Goal: Task Accomplishment & Management: Manage account settings

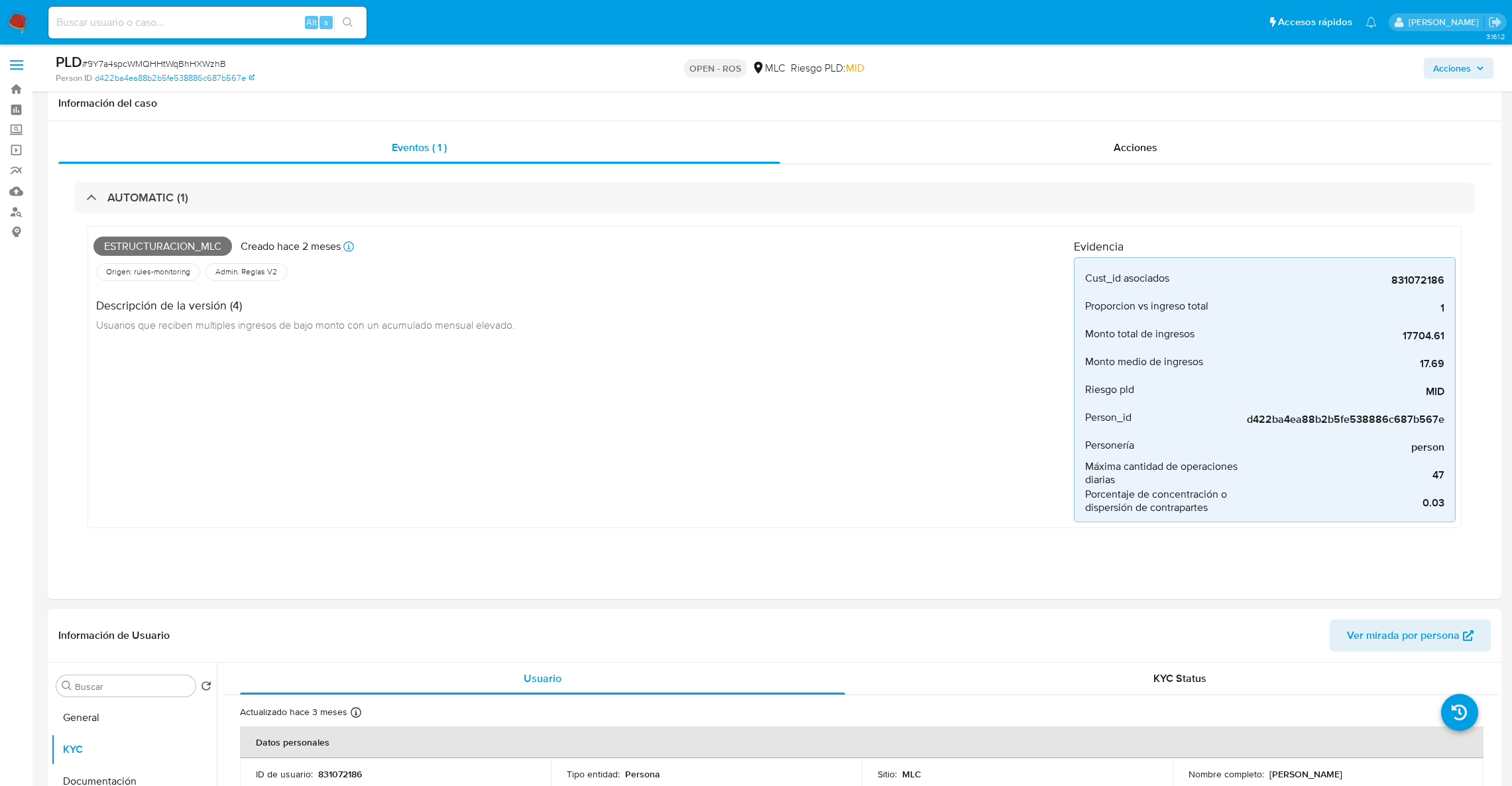
select select "10"
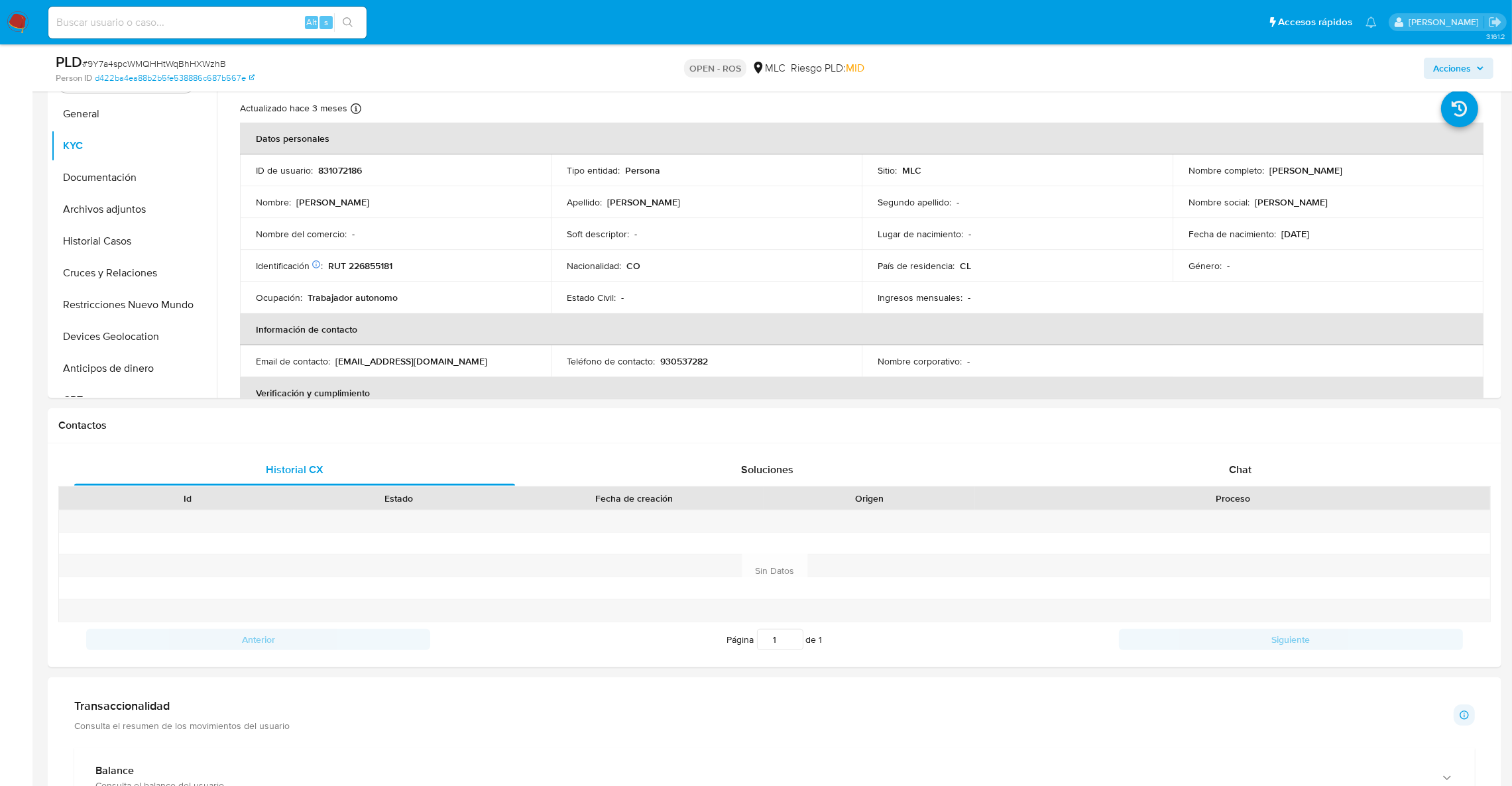
scroll to position [559, 0]
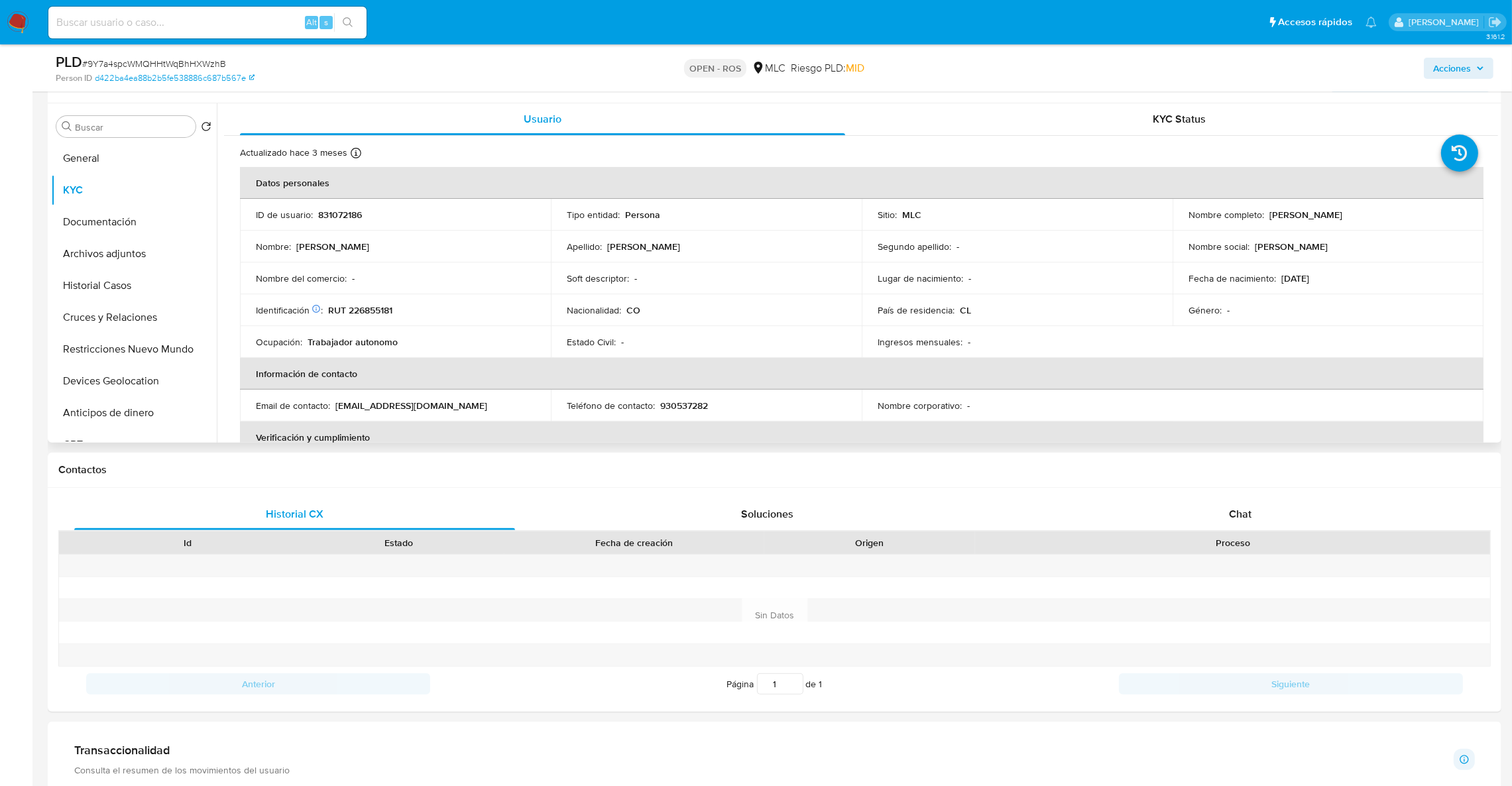
drag, startPoint x: 1265, startPoint y: 213, endPoint x: 1403, endPoint y: 215, distance: 138.0
click at [1403, 215] on div "Nombre completo : Leidi Viviana Garcia Villa" at bounding box center [1328, 214] width 279 height 12
copy p "Leidi Viviana Garcia Villa"
click at [372, 312] on p "RUT 226855181" at bounding box center [360, 310] width 64 height 12
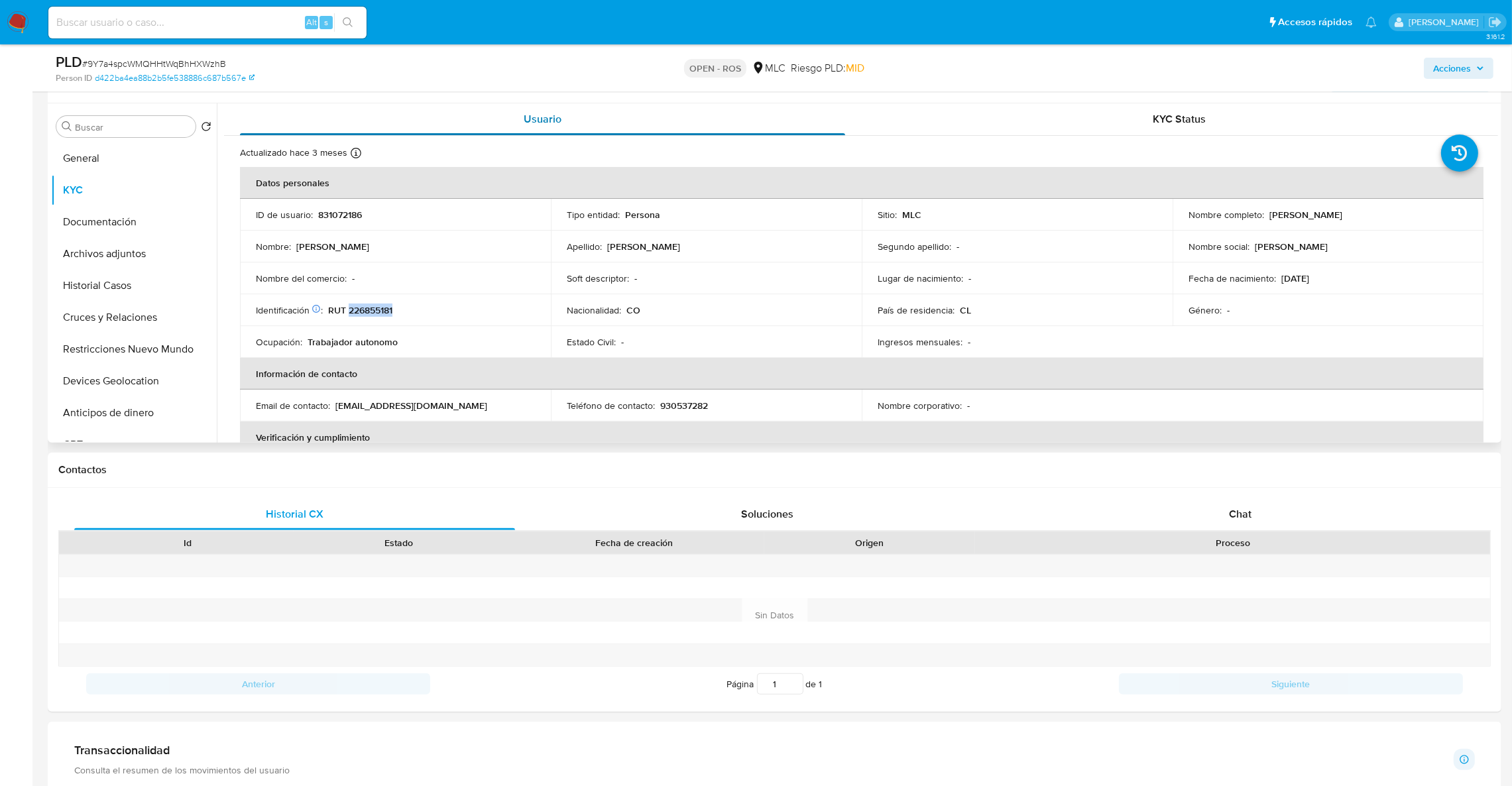
copy p "226855181"
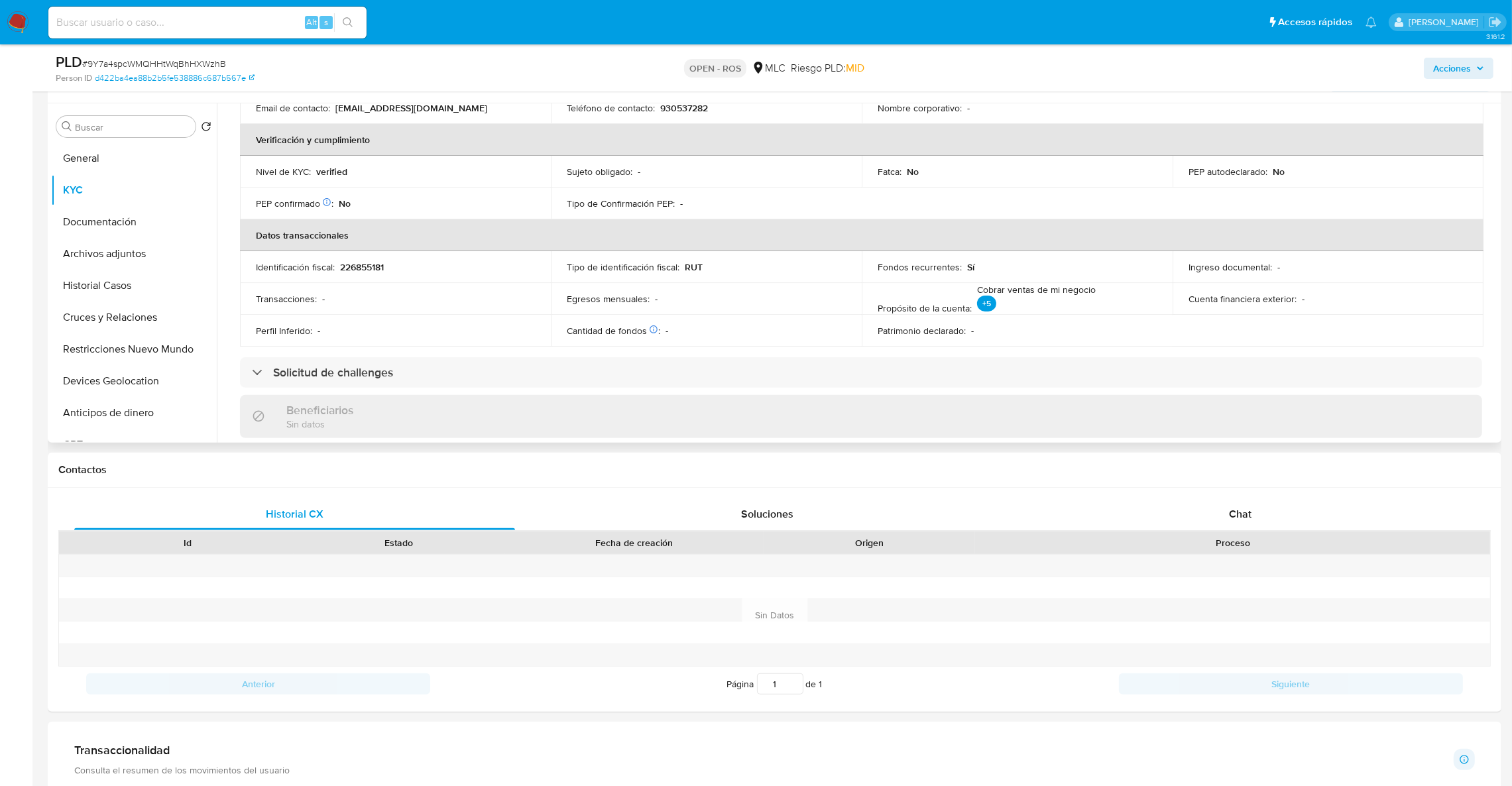
scroll to position [199, 0]
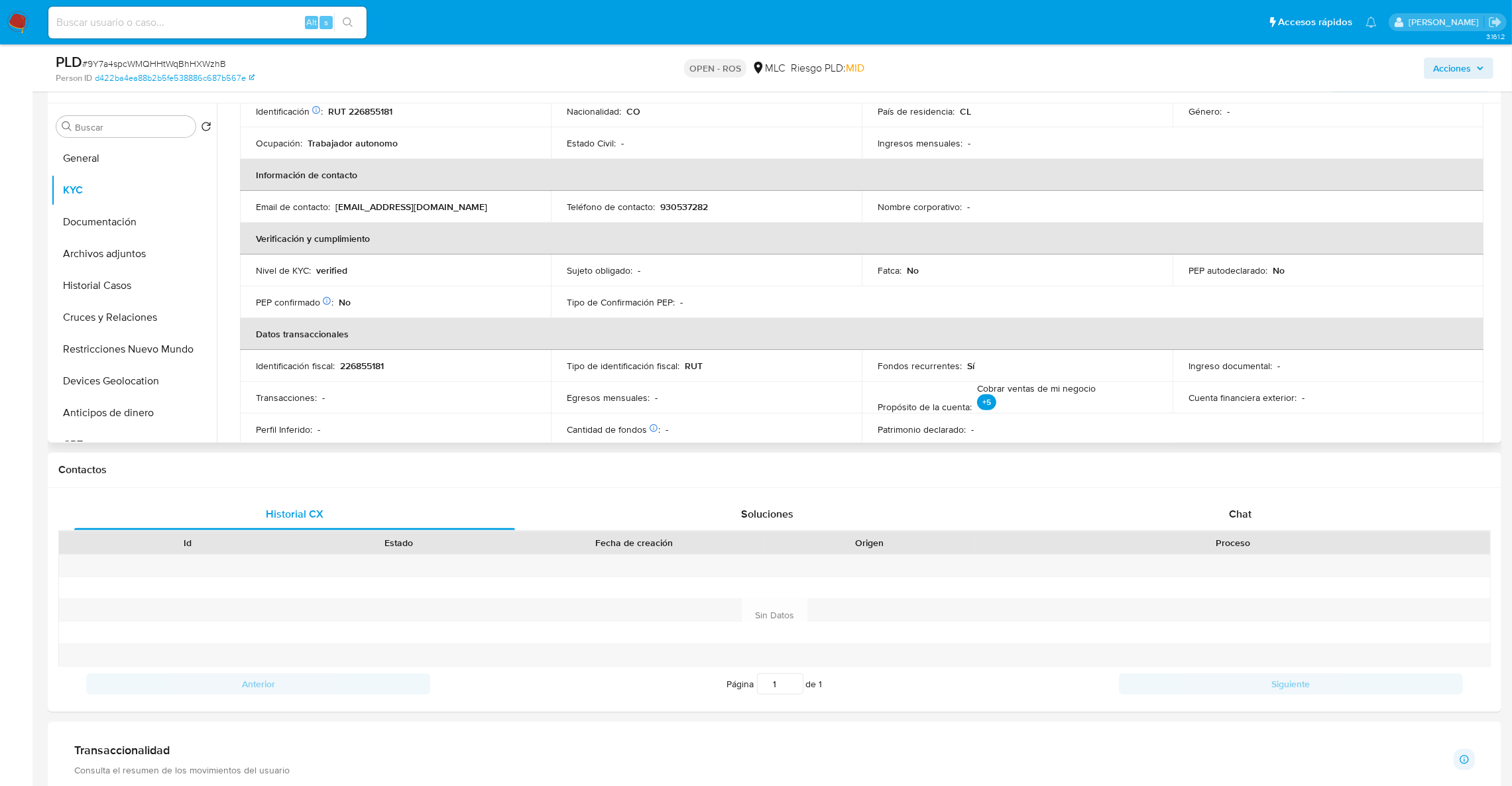
click at [667, 207] on p "930537282" at bounding box center [684, 206] width 48 height 12
copy p "930537282"
drag, startPoint x: 460, startPoint y: 202, endPoint x: 336, endPoint y: 209, distance: 124.2
click at [336, 209] on div "Email de contacto : leidybragarcia8@gmail.com" at bounding box center [396, 206] width 279 height 12
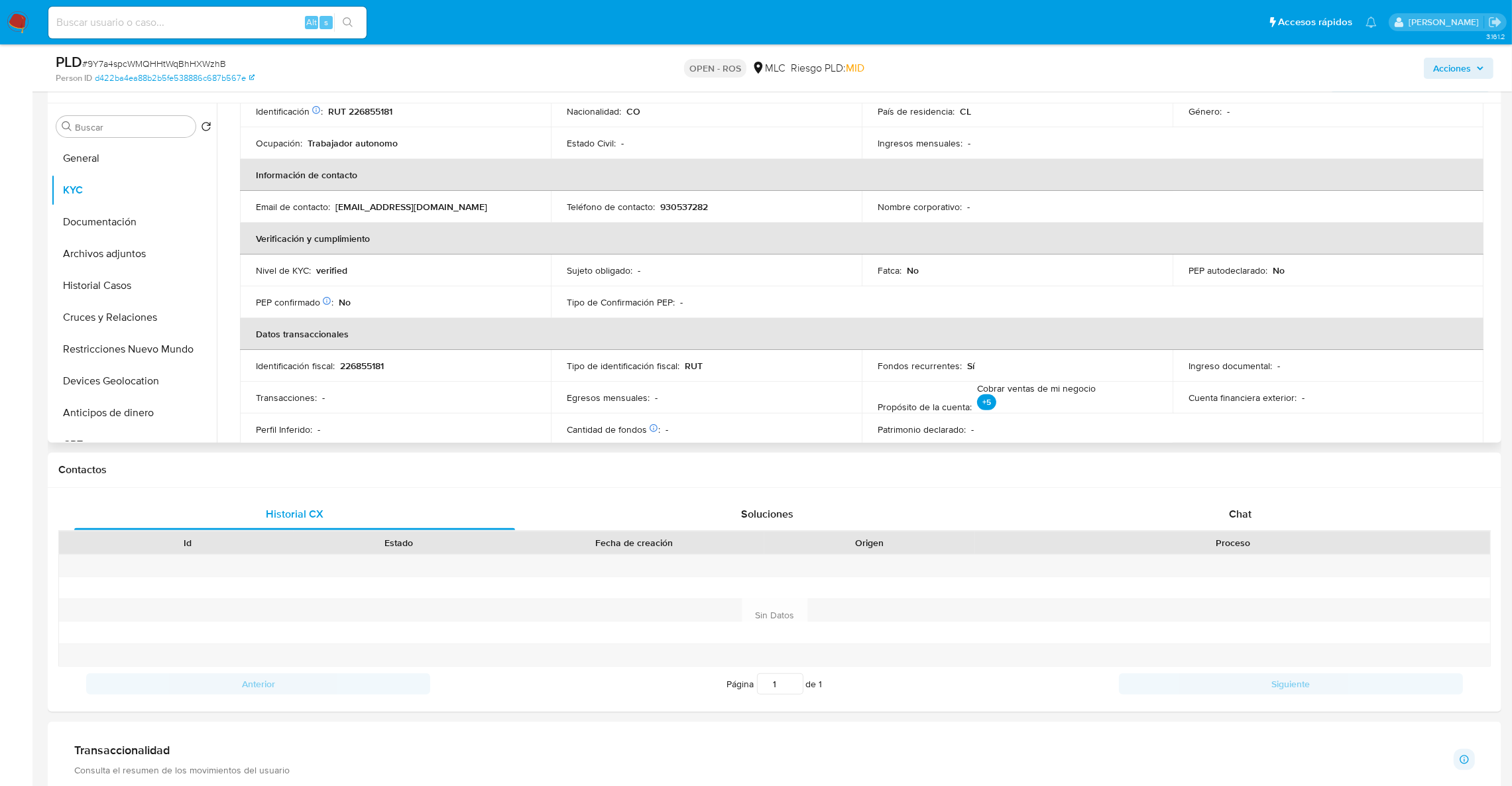
click at [351, 217] on td "Email de contacto : leidybragarcia8@gmail.com" at bounding box center [395, 206] width 311 height 32
drag, startPoint x: 334, startPoint y: 206, endPoint x: 474, endPoint y: 204, distance: 140.0
click at [474, 204] on div "Email de contacto : leidybragarcia8@gmail.com" at bounding box center [396, 206] width 279 height 12
copy p "leidybragarcia8@gmail.com"
click at [119, 253] on button "Archivos adjuntos" at bounding box center [129, 254] width 155 height 32
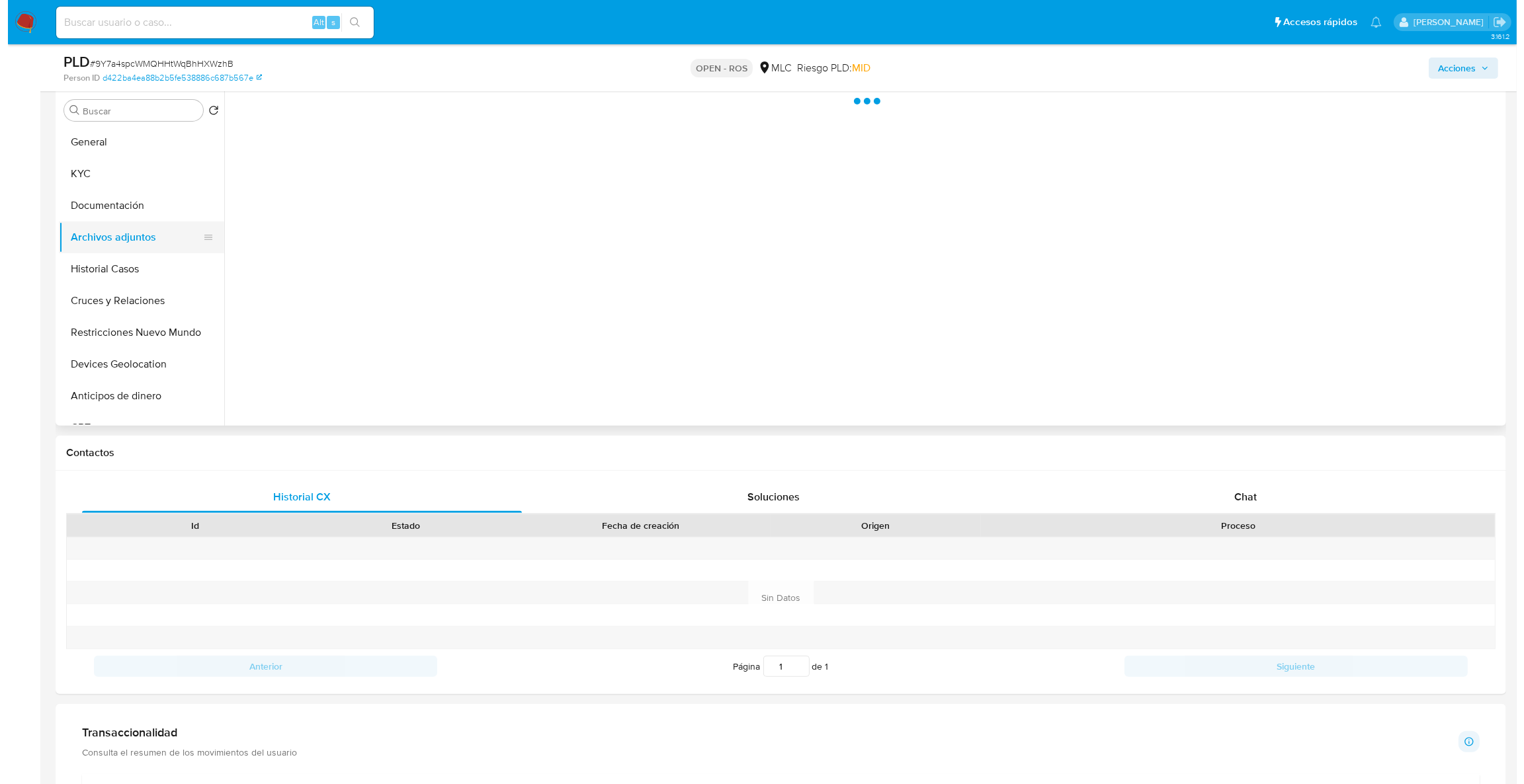
scroll to position [0, 0]
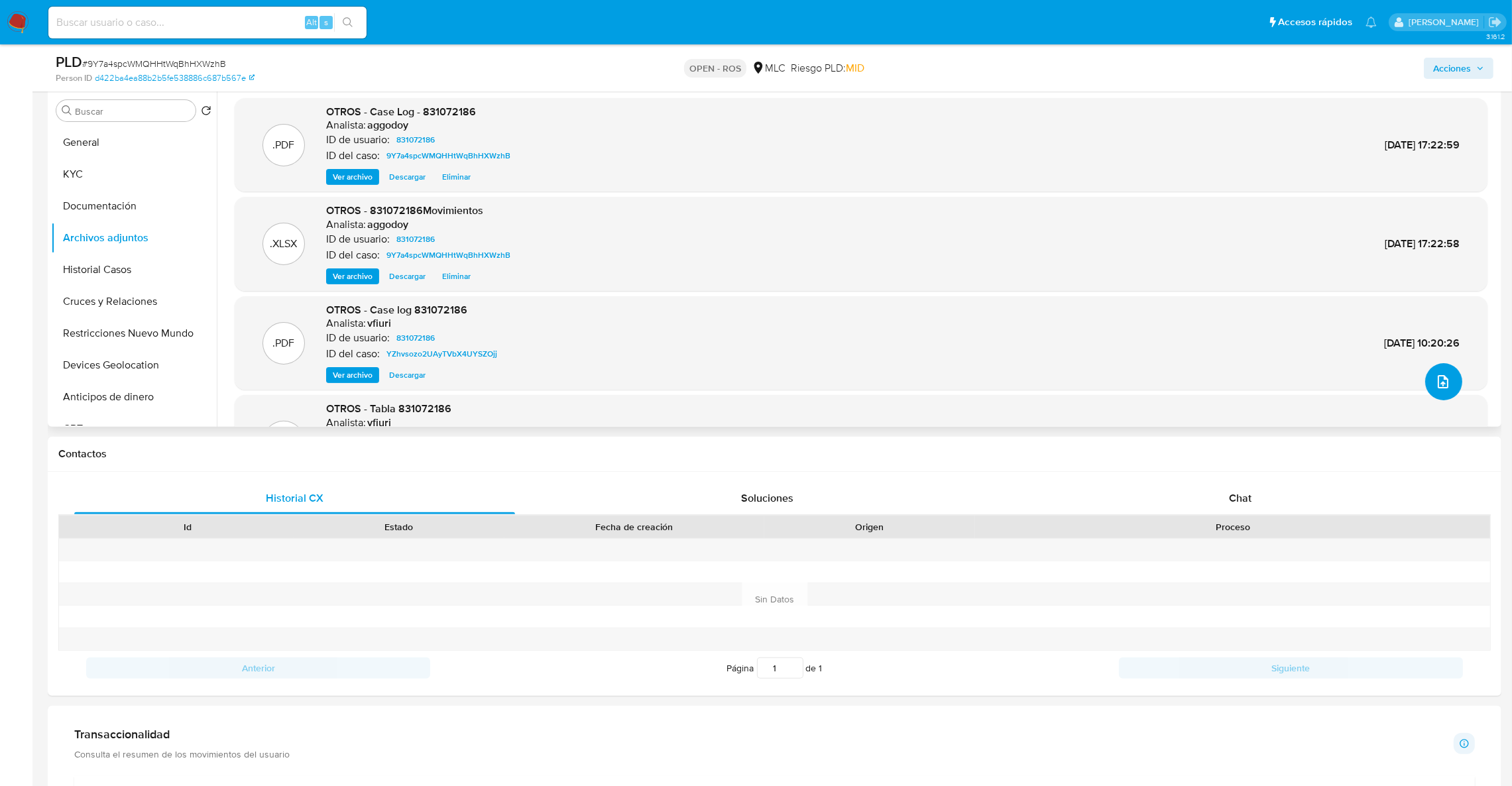
click at [1425, 384] on button "upload-file" at bounding box center [1444, 382] width 37 height 37
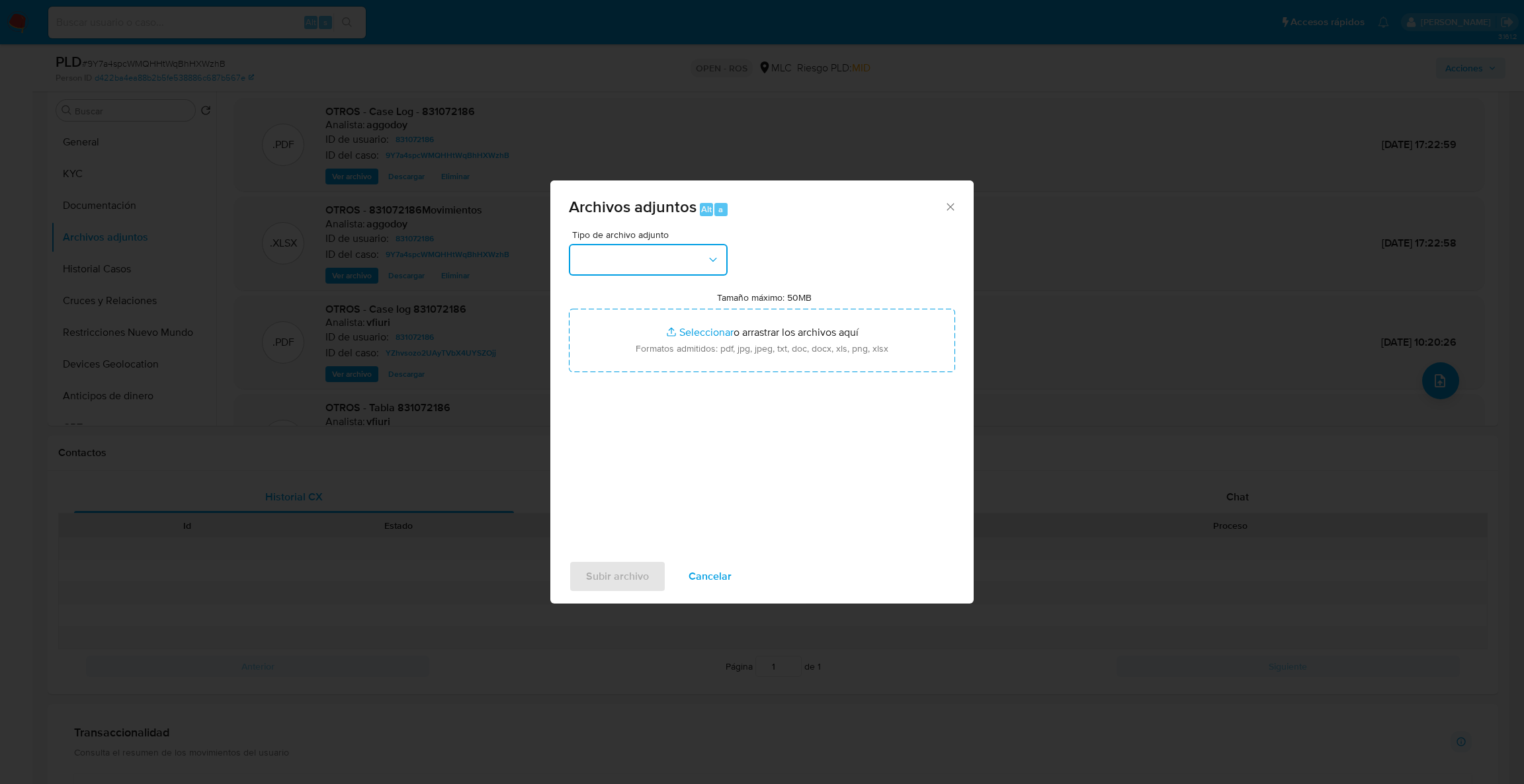
click at [697, 264] on button "button" at bounding box center [648, 259] width 159 height 32
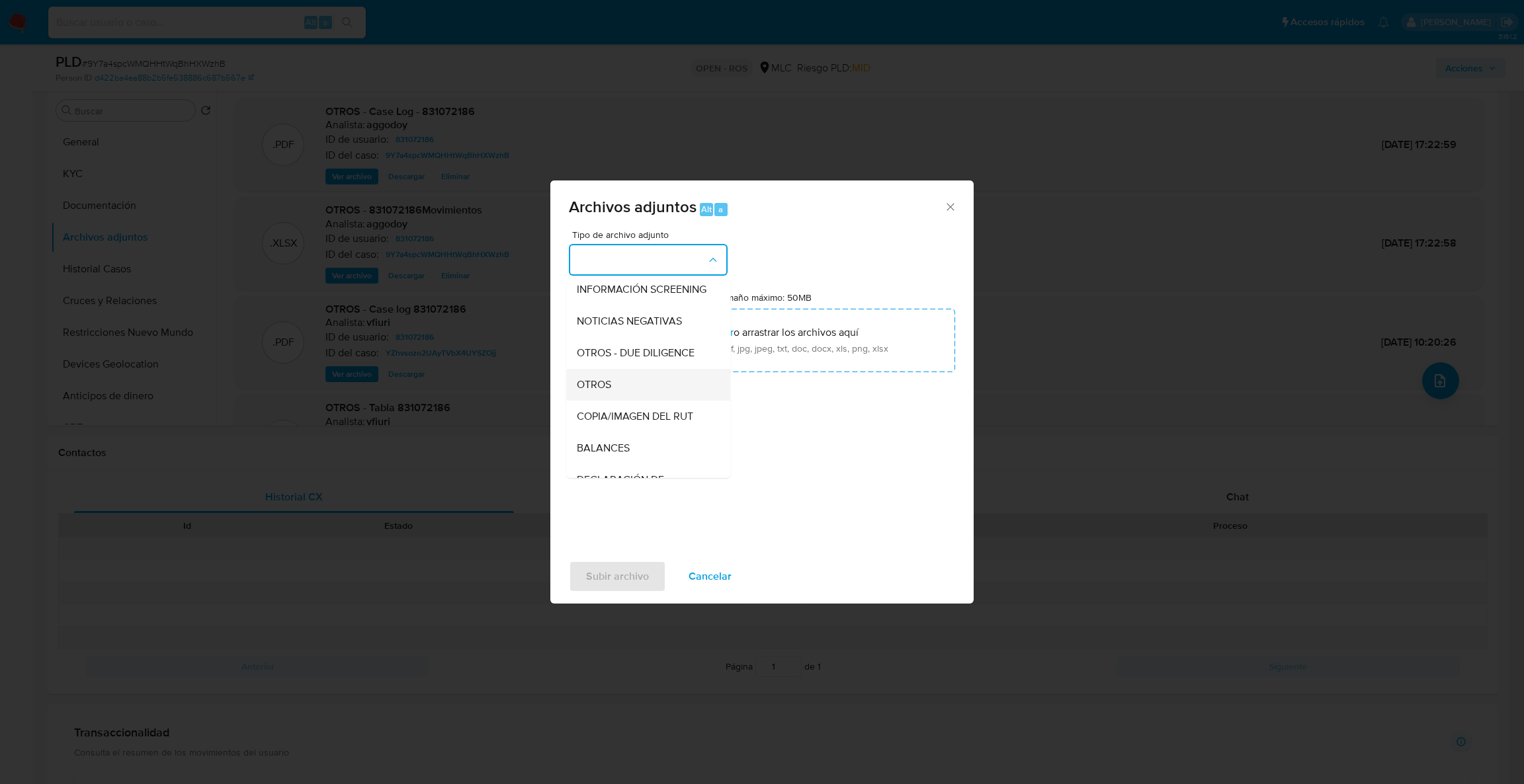
scroll to position [148, 0]
click at [630, 386] on div "OTROS" at bounding box center [644, 370] width 135 height 32
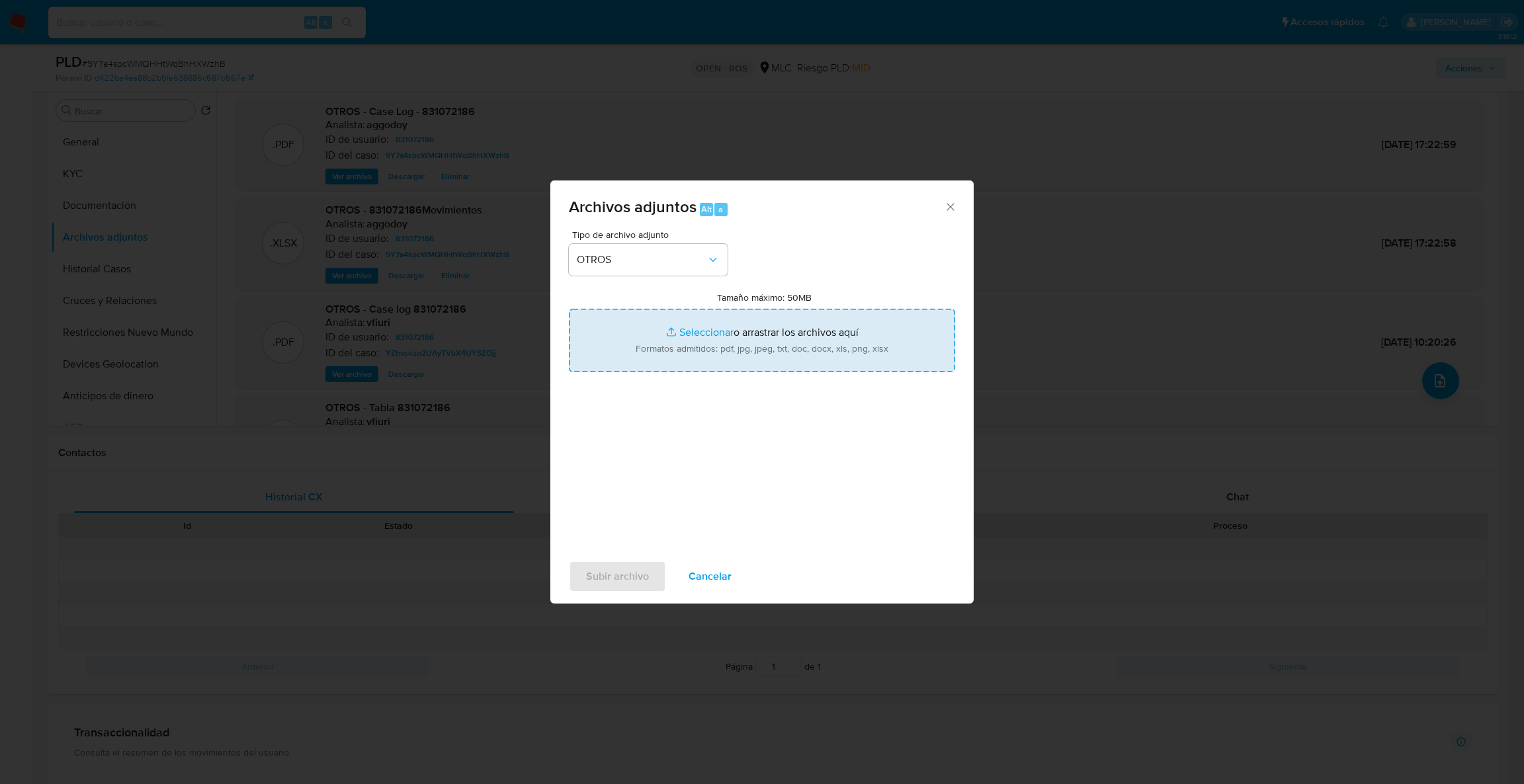
click at [661, 338] on input "Tamaño máximo: 50MB Seleccionar archivos" at bounding box center [762, 341] width 386 height 63
type input "C:\fakepath\UAF #1314.pdf"
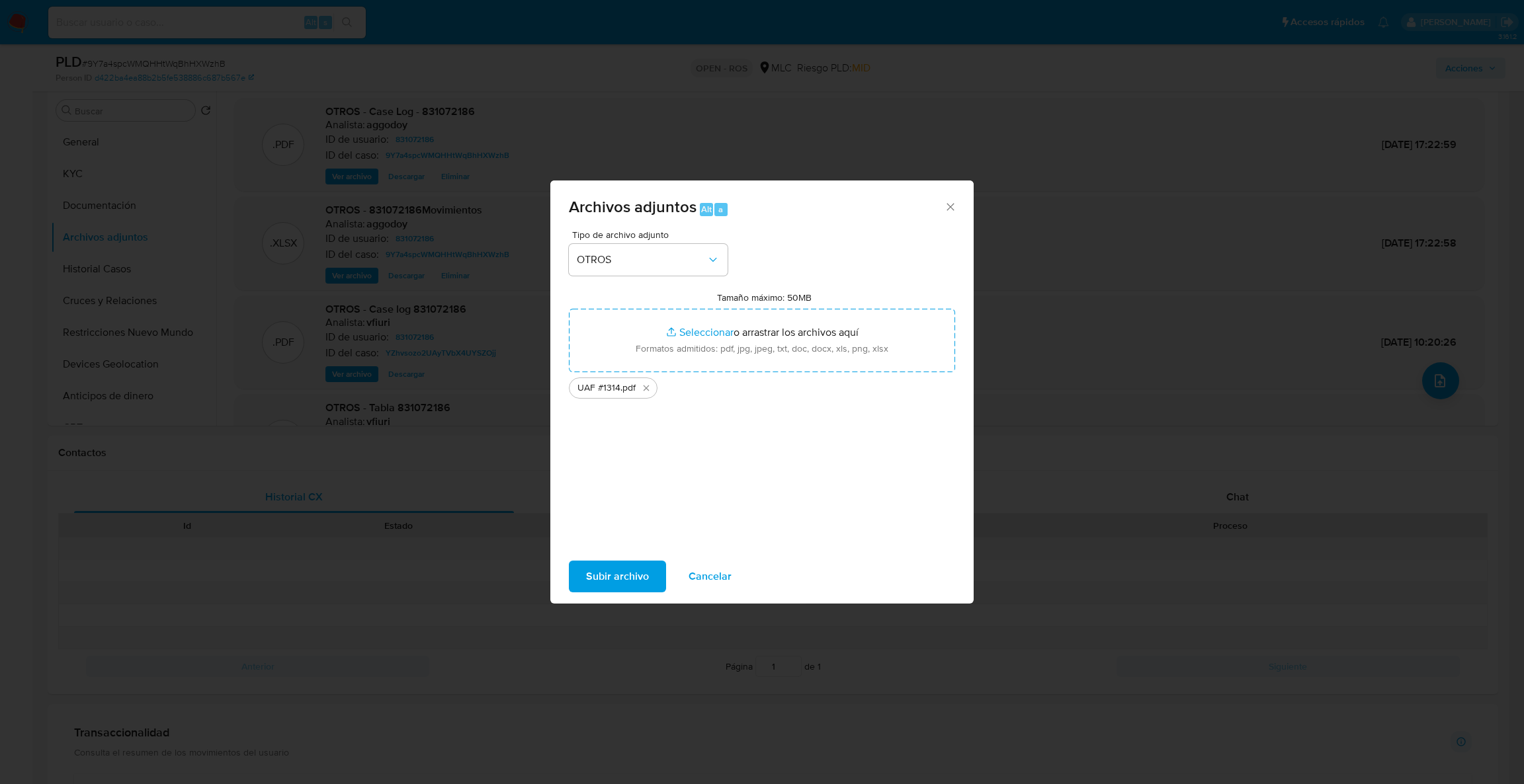
drag, startPoint x: 628, startPoint y: 570, endPoint x: 649, endPoint y: 460, distance: 112.0
click at [649, 460] on div "Archivos adjuntos Alt a Tipo de archivo adjunto OTROS Tamaño máximo: 50MB Selec…" at bounding box center [762, 392] width 423 height 423
click at [703, 566] on span "Cancelar" at bounding box center [710, 577] width 43 height 29
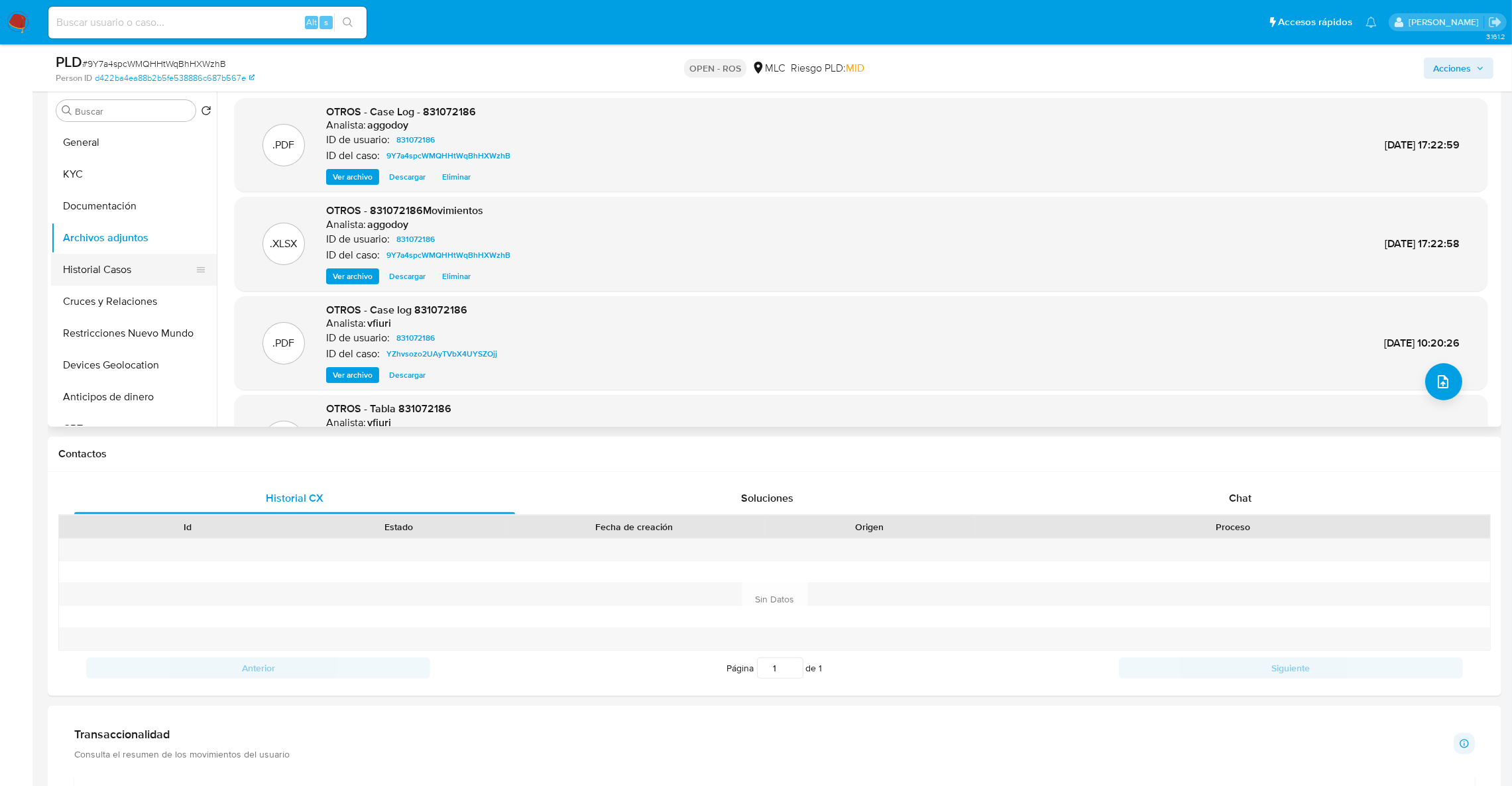
click at [121, 268] on button "Historial Casos" at bounding box center [129, 269] width 155 height 32
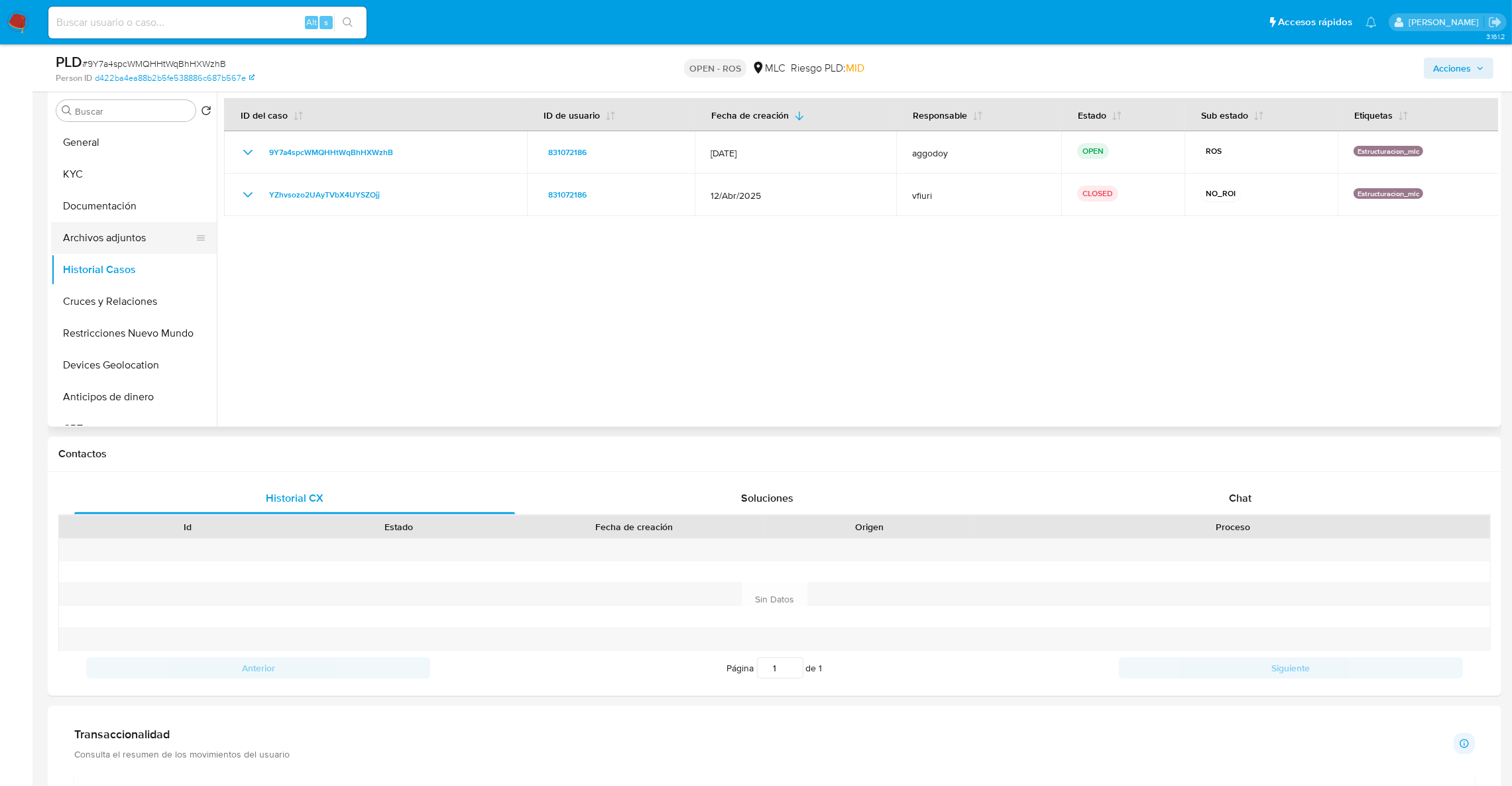
click at [122, 241] on button "Archivos adjuntos" at bounding box center [129, 237] width 155 height 32
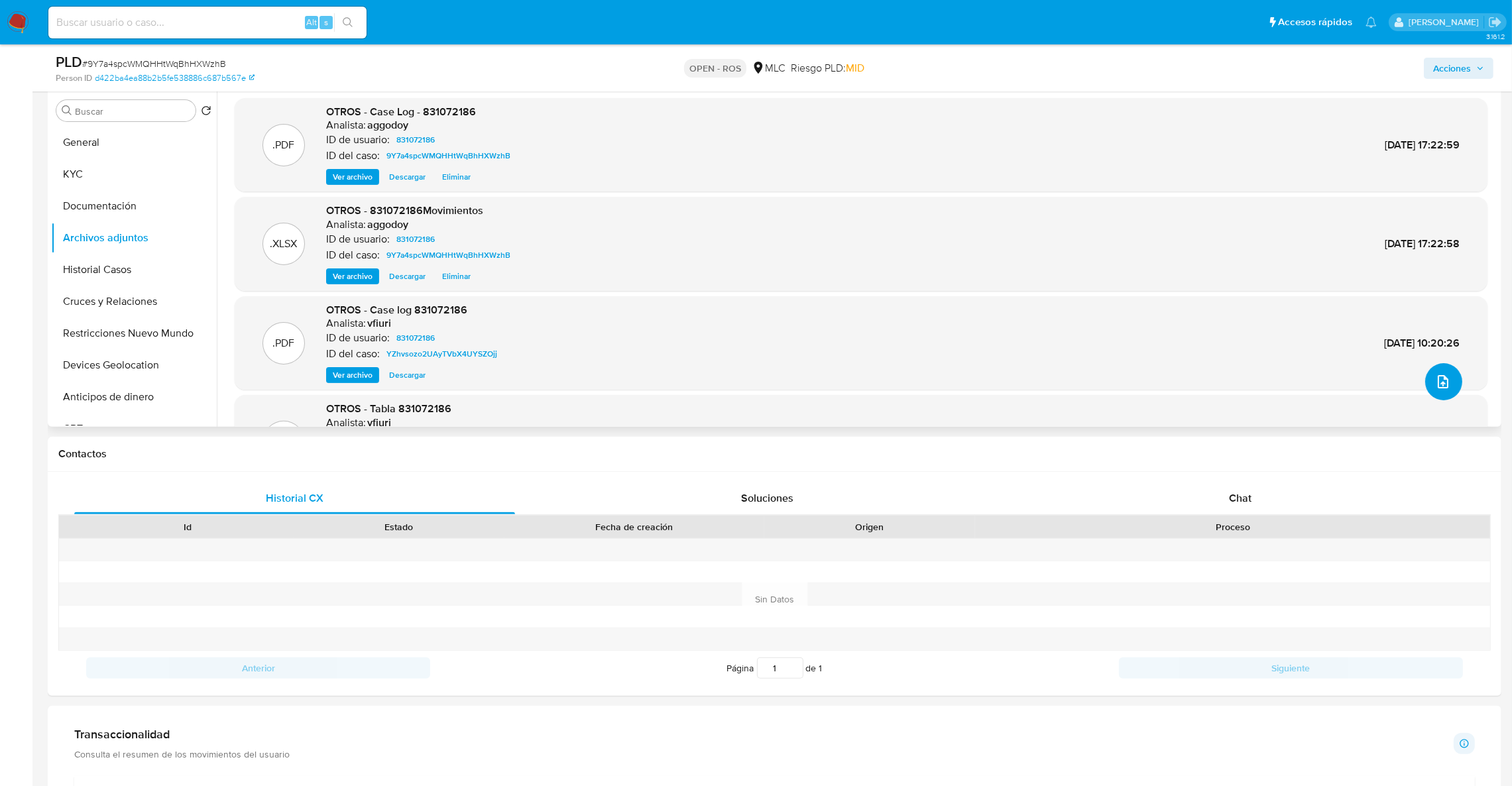
click at [1452, 391] on button "upload-file" at bounding box center [1444, 382] width 37 height 37
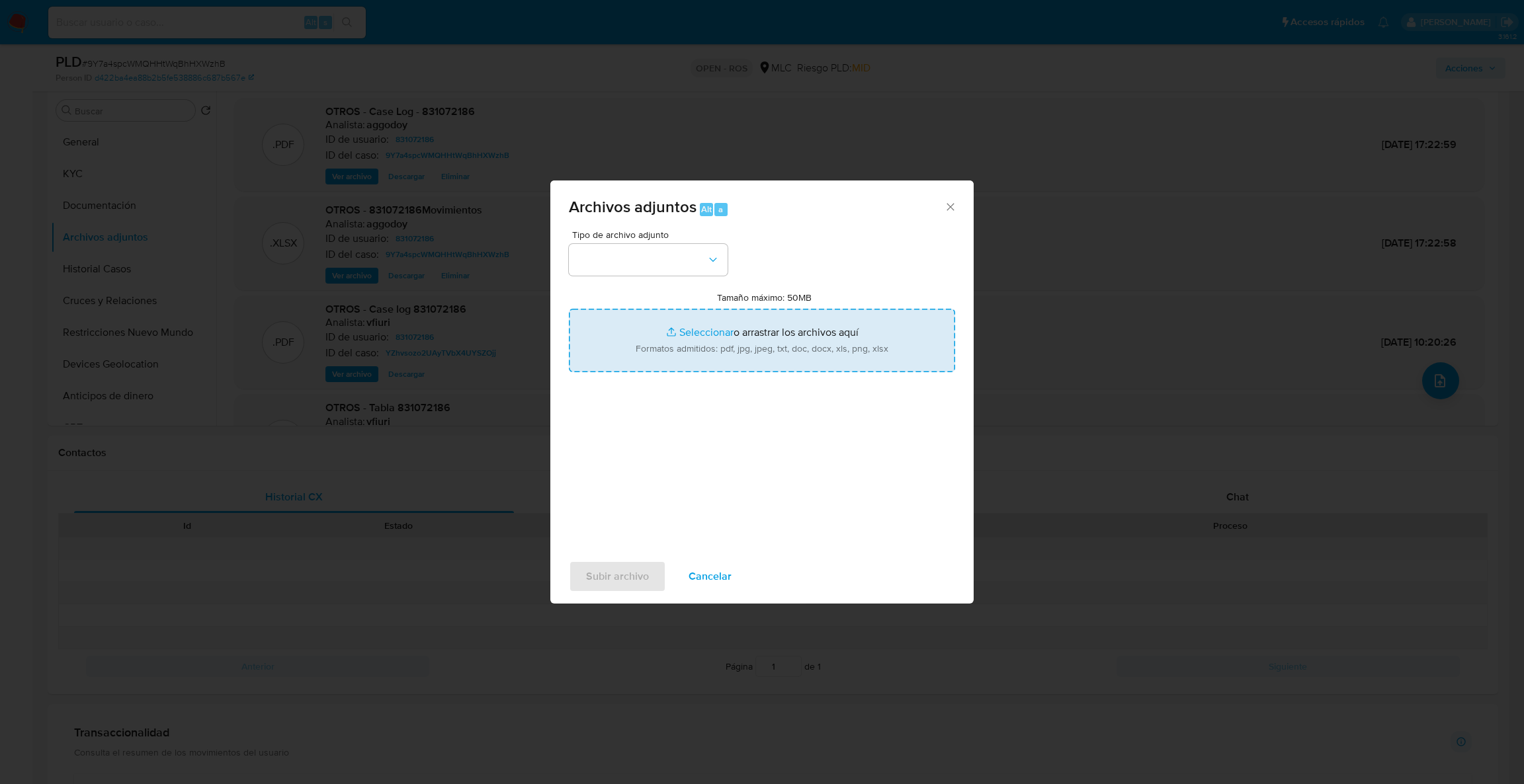
click at [635, 320] on input "Tamaño máximo: 50MB Seleccionar archivos" at bounding box center [762, 341] width 386 height 63
type input "C:\fakepath\UAF #1314.pdf"
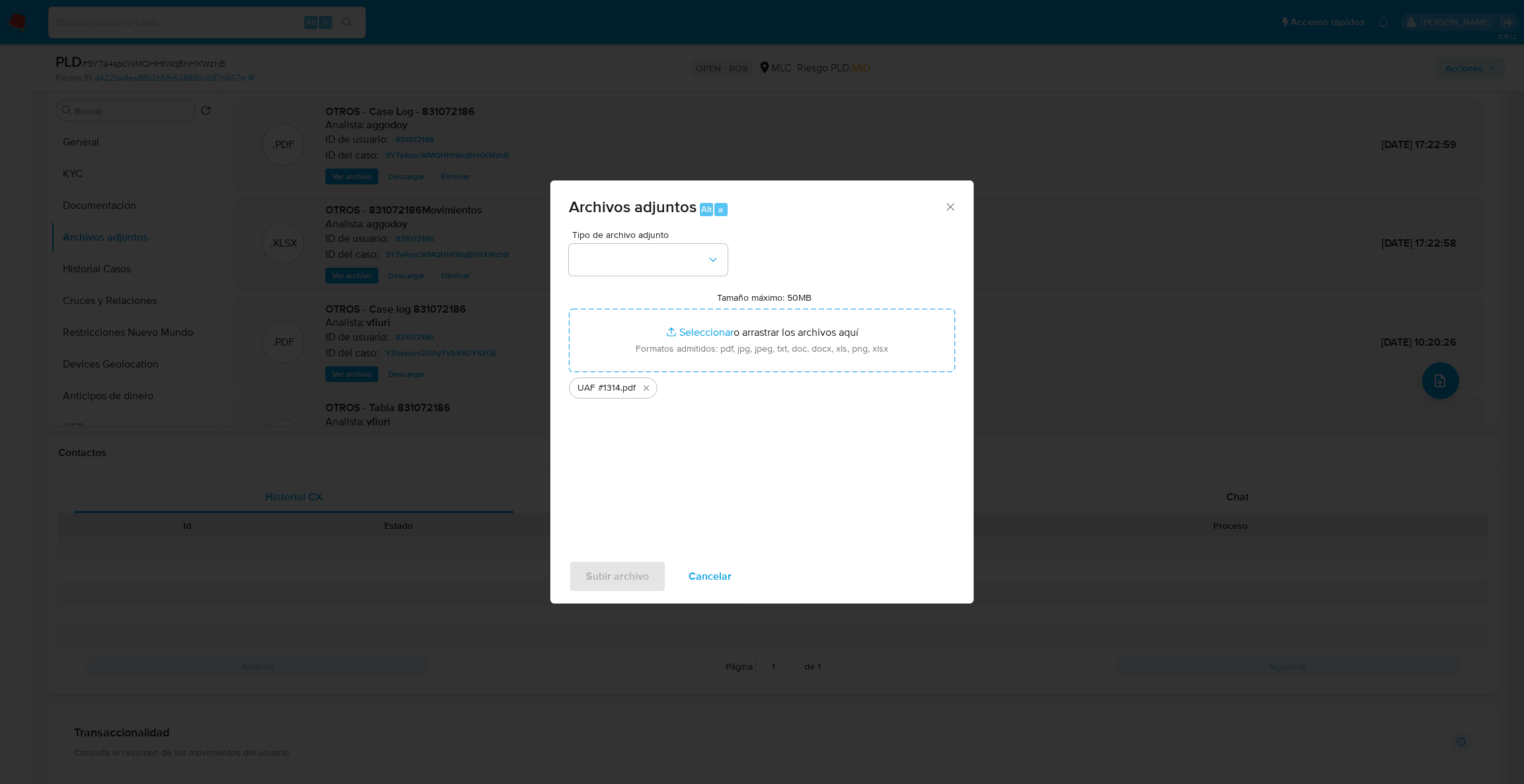
click at [649, 277] on div "Tipo de archivo adjunto Tamaño máximo: 50MB Seleccionar archivos Seleccionar o …" at bounding box center [762, 385] width 386 height 312
click at [648, 269] on button "button" at bounding box center [648, 259] width 159 height 32
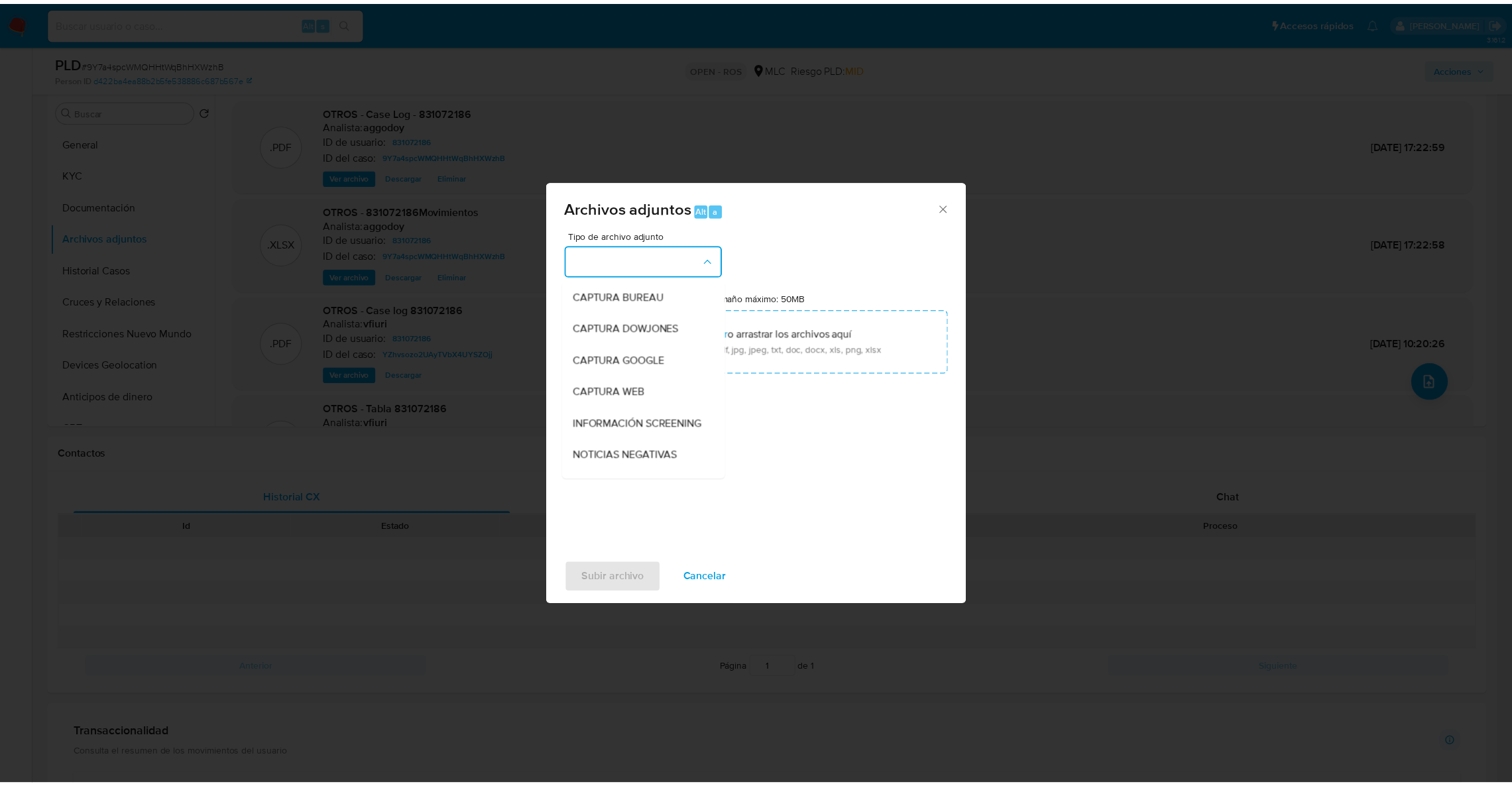
scroll to position [107, 0]
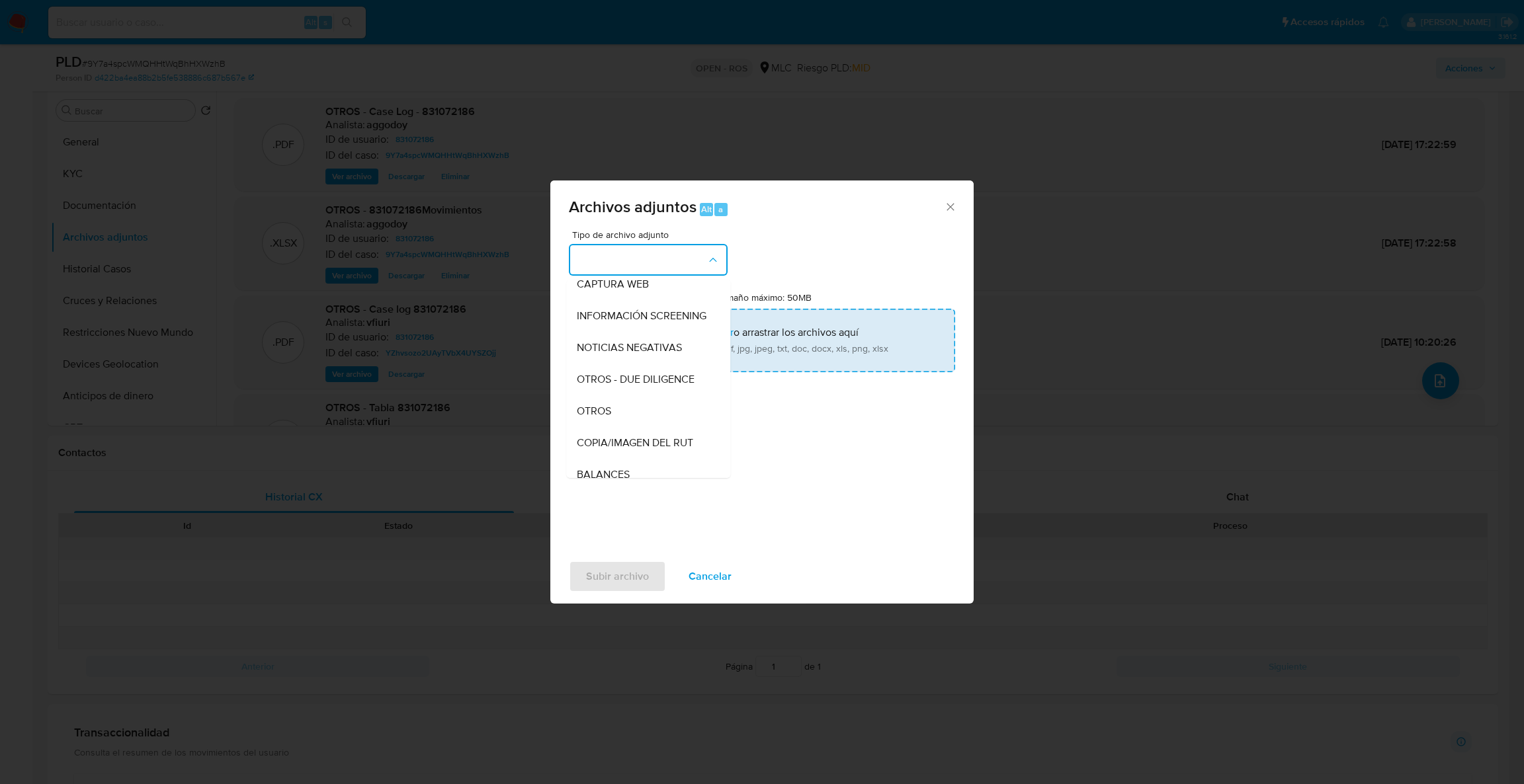
drag, startPoint x: 624, startPoint y: 419, endPoint x: 658, endPoint y: 361, distance: 67.2
click at [622, 418] on div "OTROS" at bounding box center [644, 411] width 135 height 32
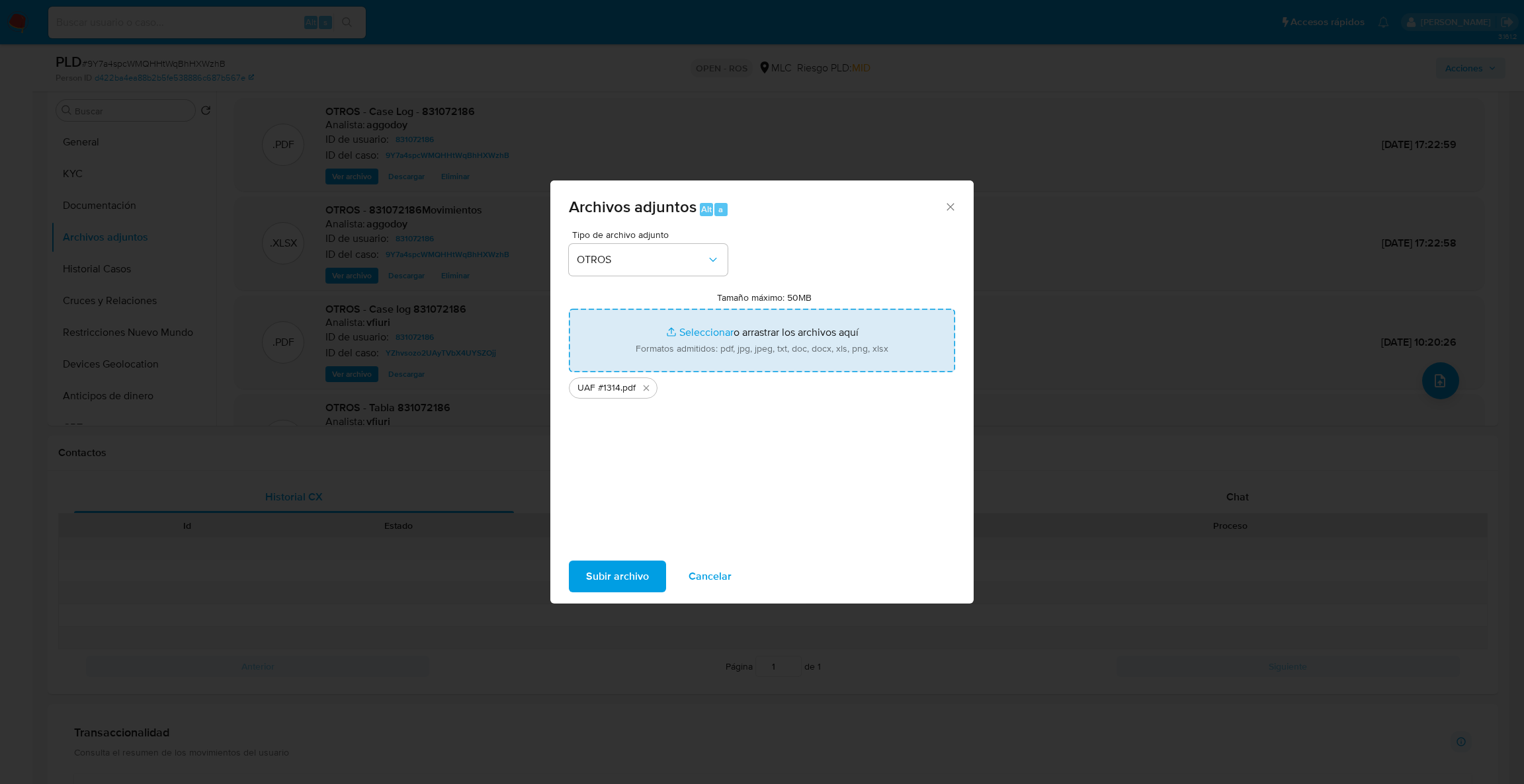
click at [668, 354] on input "Tamaño máximo: 50MB Seleccionar archivos" at bounding box center [762, 341] width 386 height 63
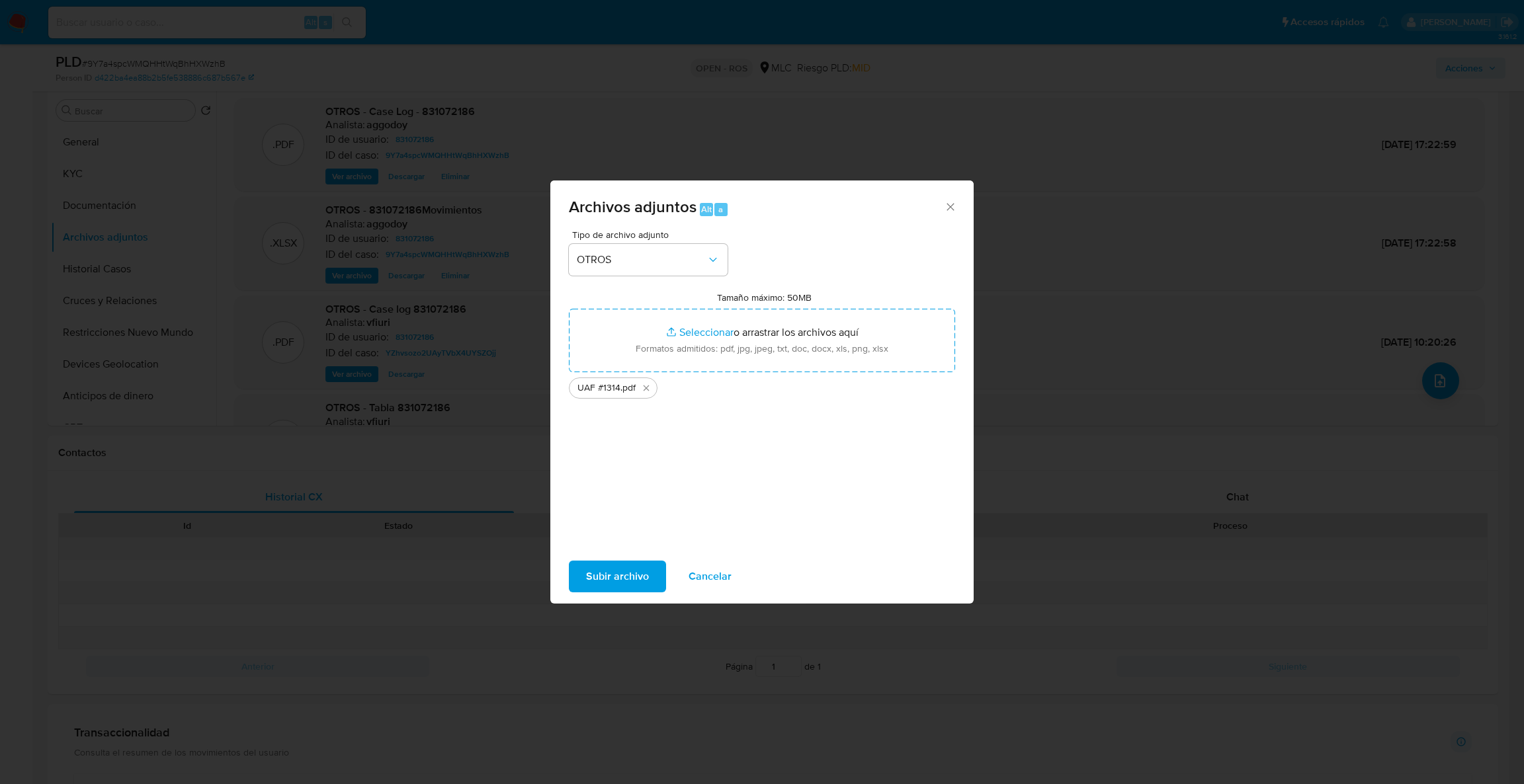
click at [633, 581] on span "Subir archivo" at bounding box center [617, 577] width 63 height 29
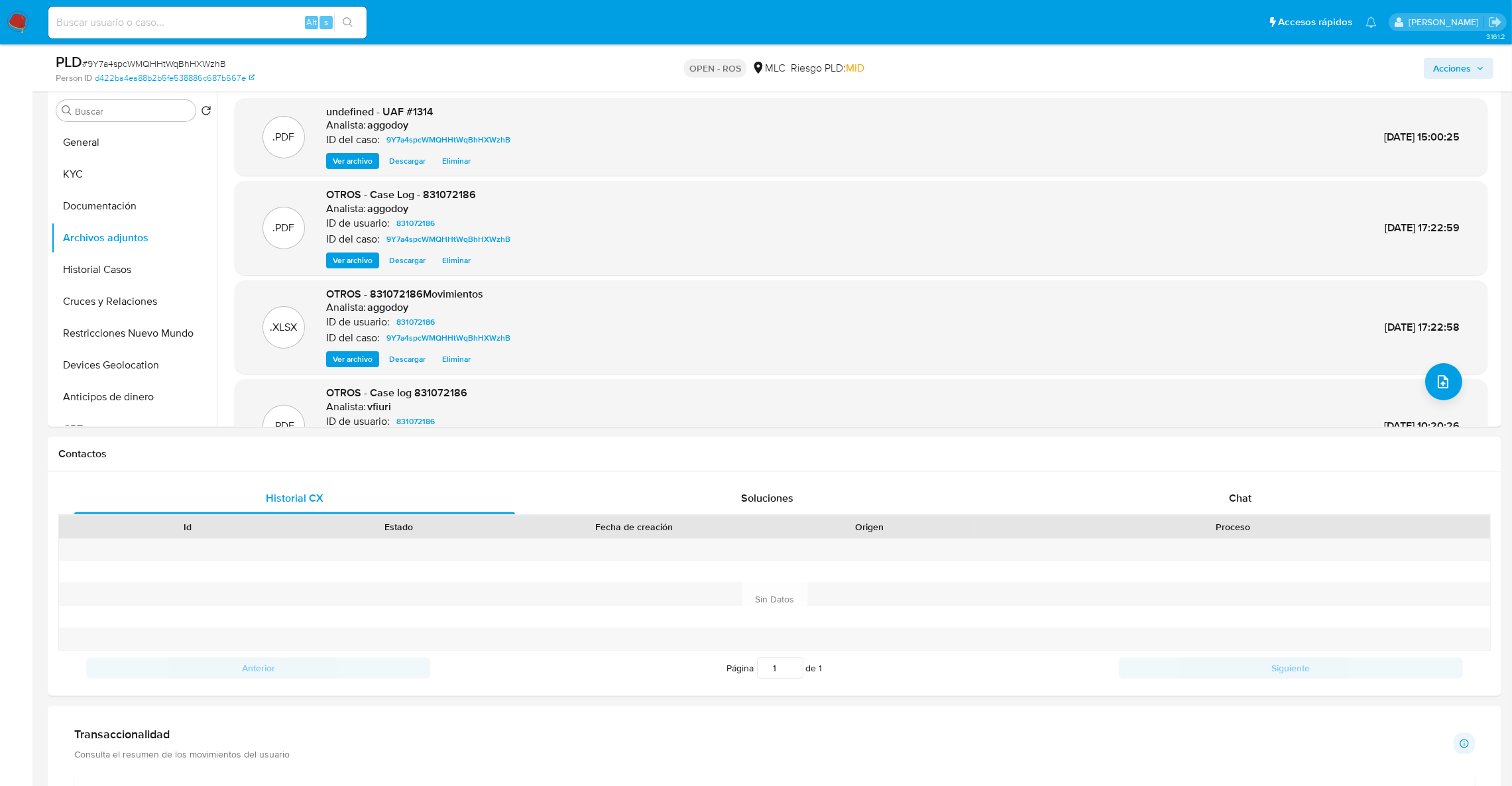
click at [1458, 66] on span "Acciones" at bounding box center [1451, 68] width 38 height 21
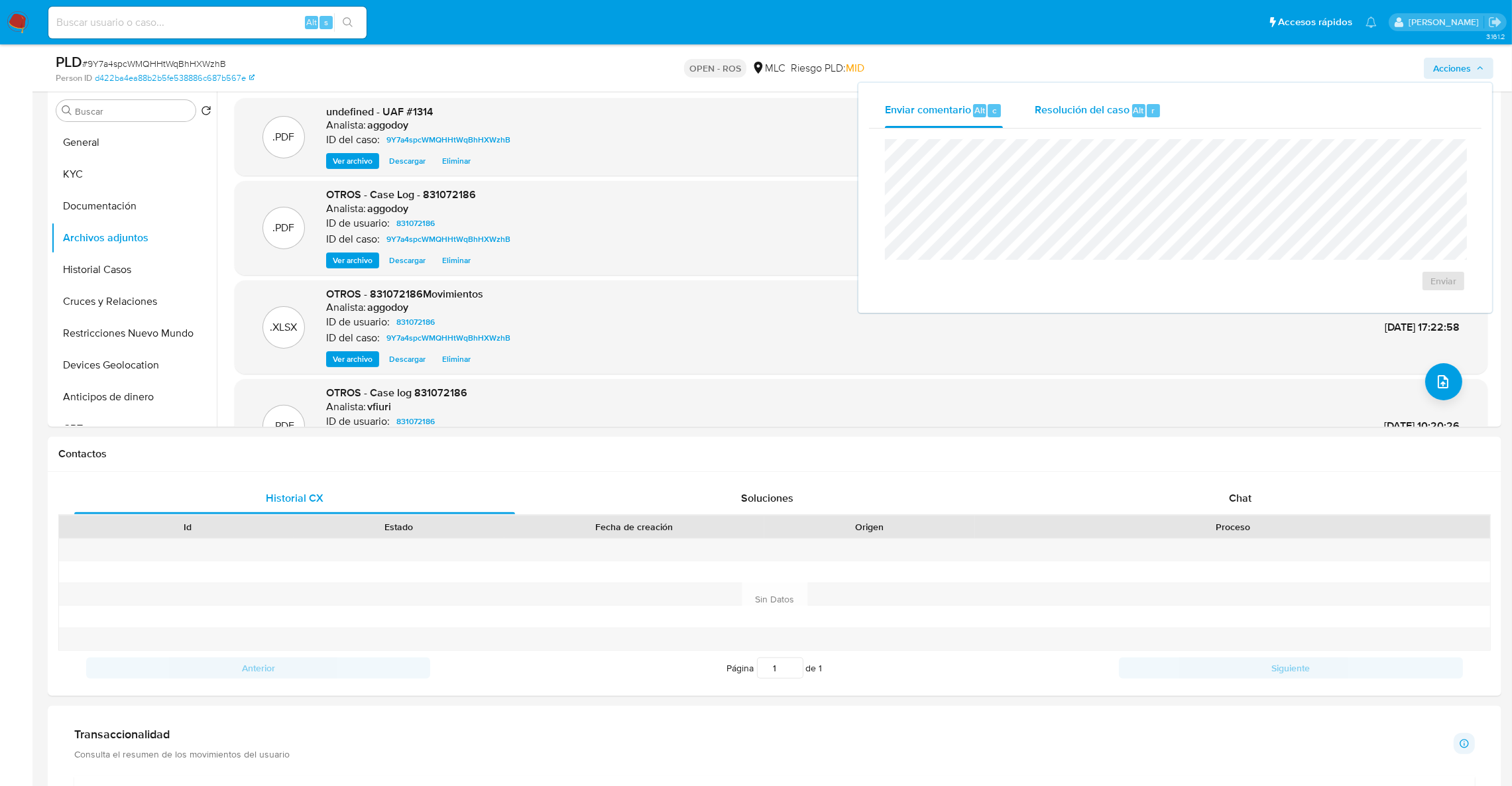
click at [1123, 105] on span "Resolución del caso" at bounding box center [1082, 110] width 95 height 16
drag, startPoint x: 1429, startPoint y: 330, endPoint x: 1427, endPoint y: 320, distance: 10.2
click at [1429, 324] on div "Cierre de caso ROS" at bounding box center [1175, 230] width 612 height 203
click at [1418, 296] on span "ROS" at bounding box center [1406, 295] width 65 height 29
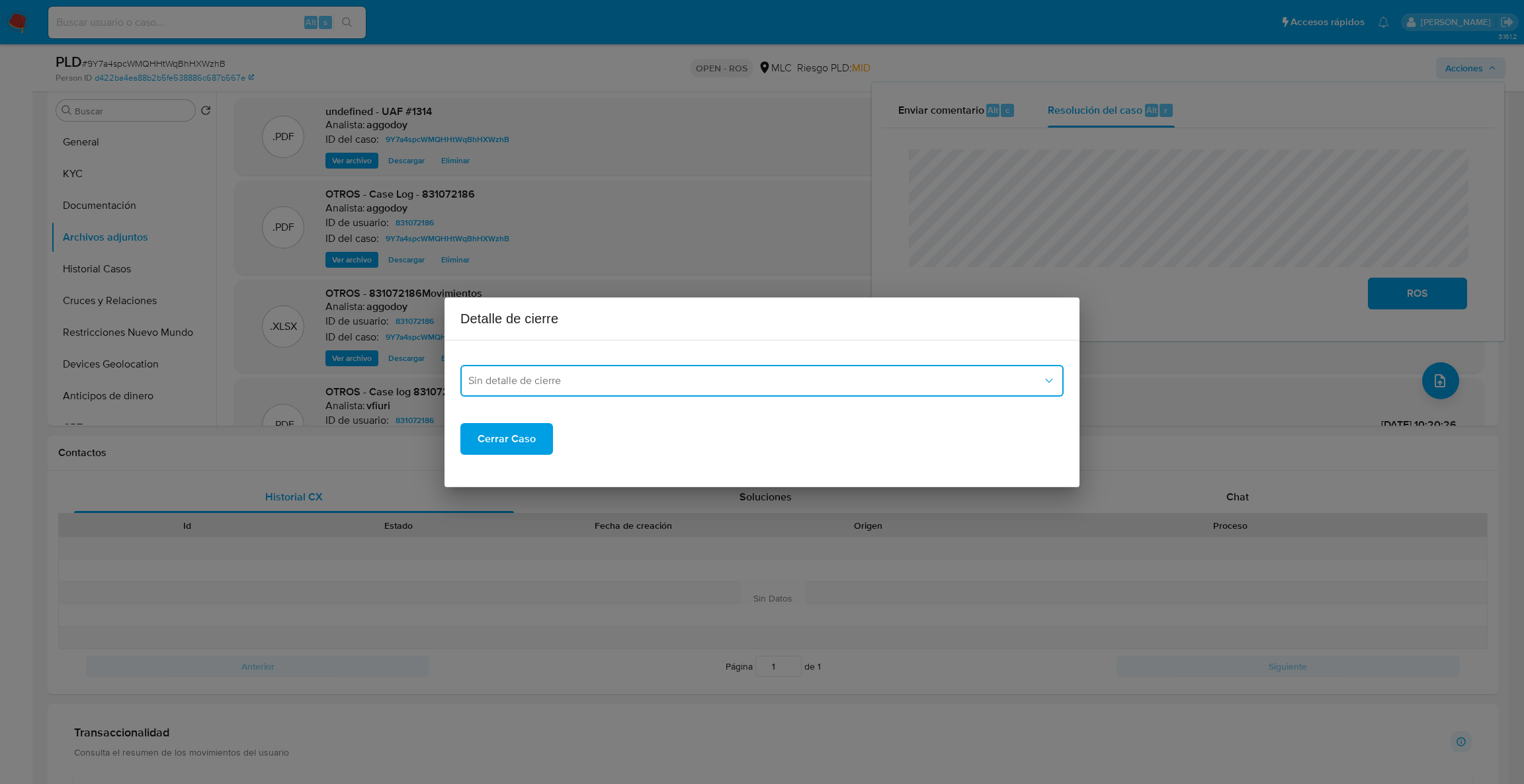
click at [680, 376] on span "Sin detalle de cierre" at bounding box center [755, 381] width 574 height 13
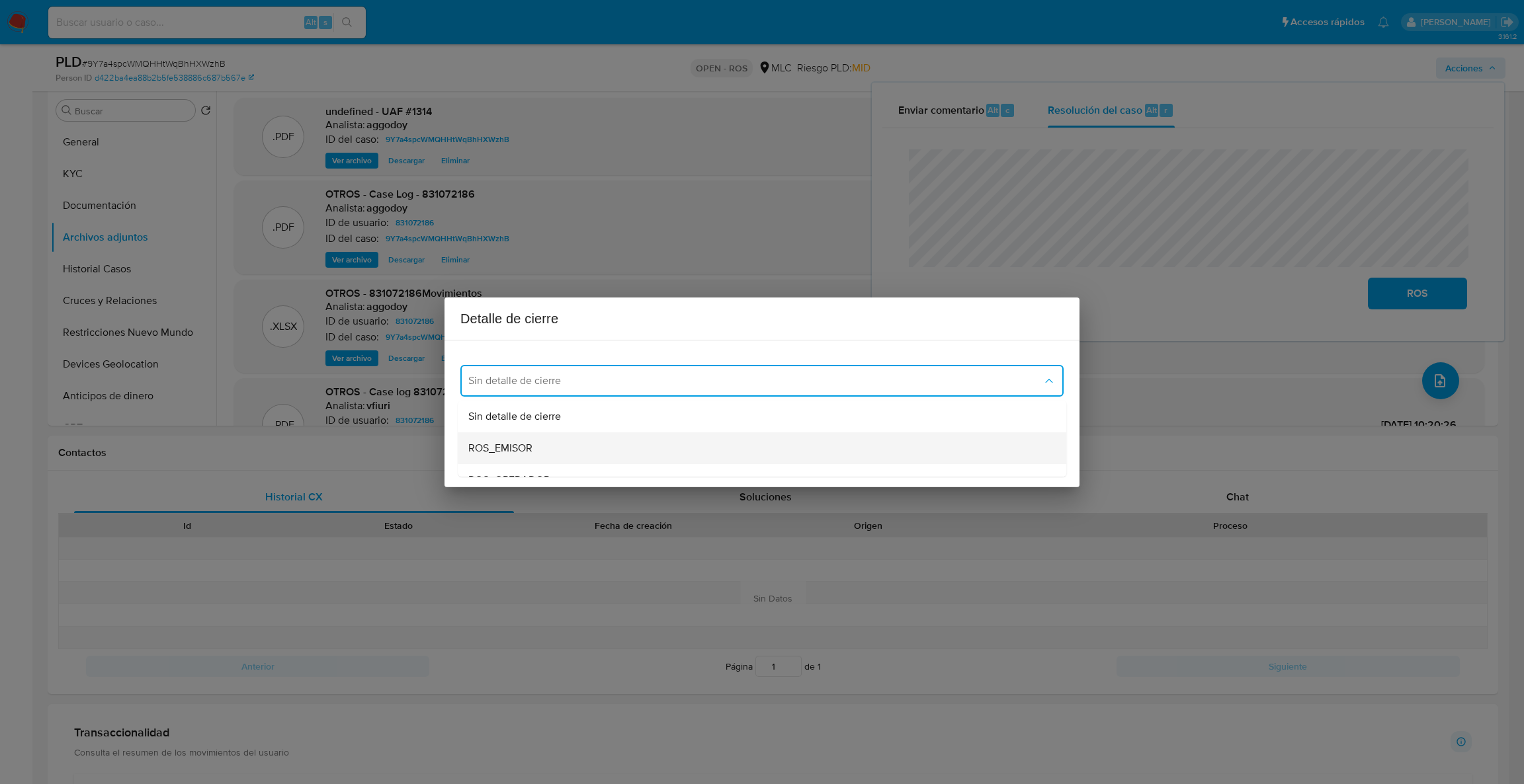
click at [539, 443] on div "ROS_EMISOR" at bounding box center [758, 448] width 579 height 32
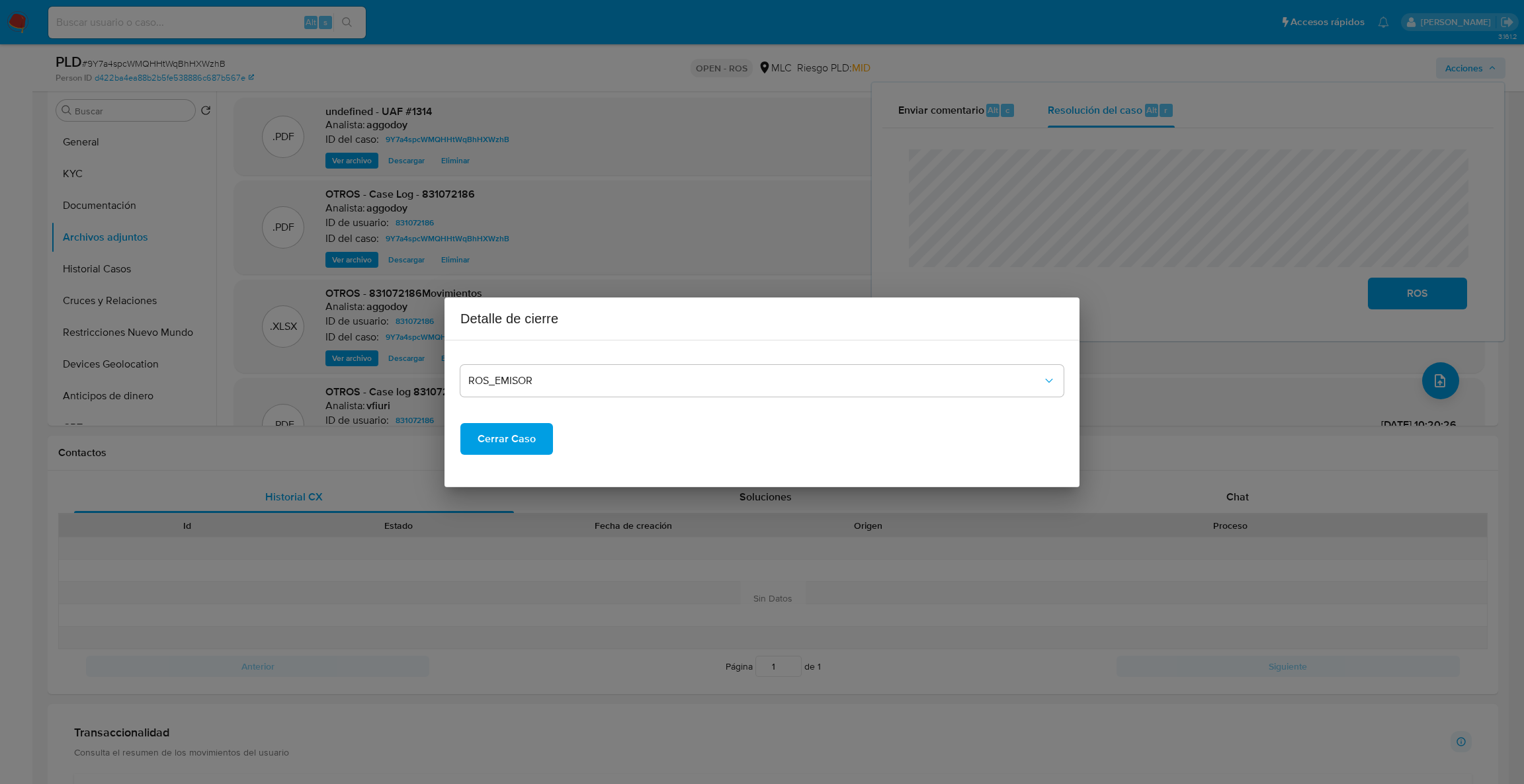
click at [525, 438] on span "Cerrar Caso" at bounding box center [506, 440] width 58 height 29
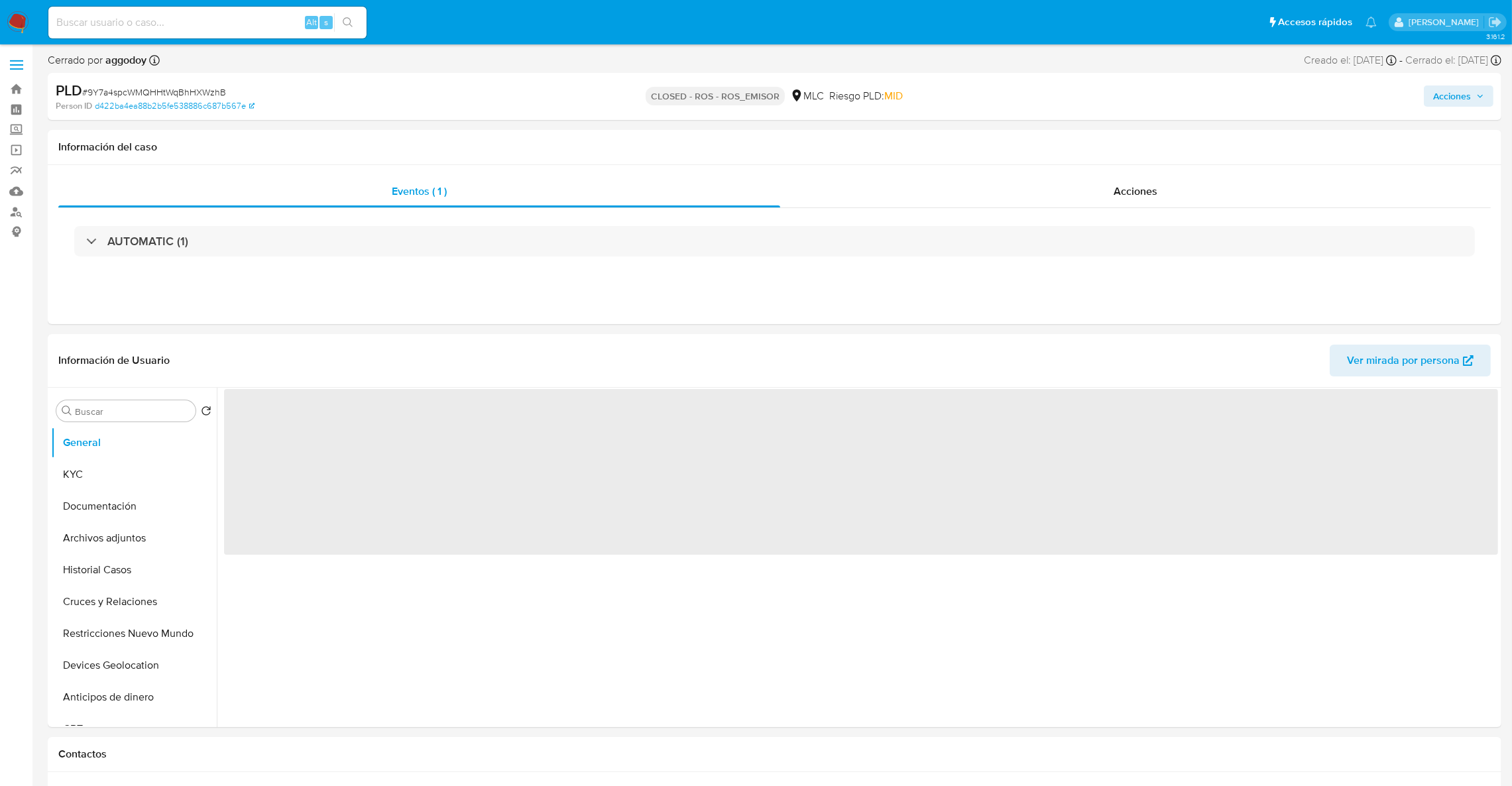
select select "10"
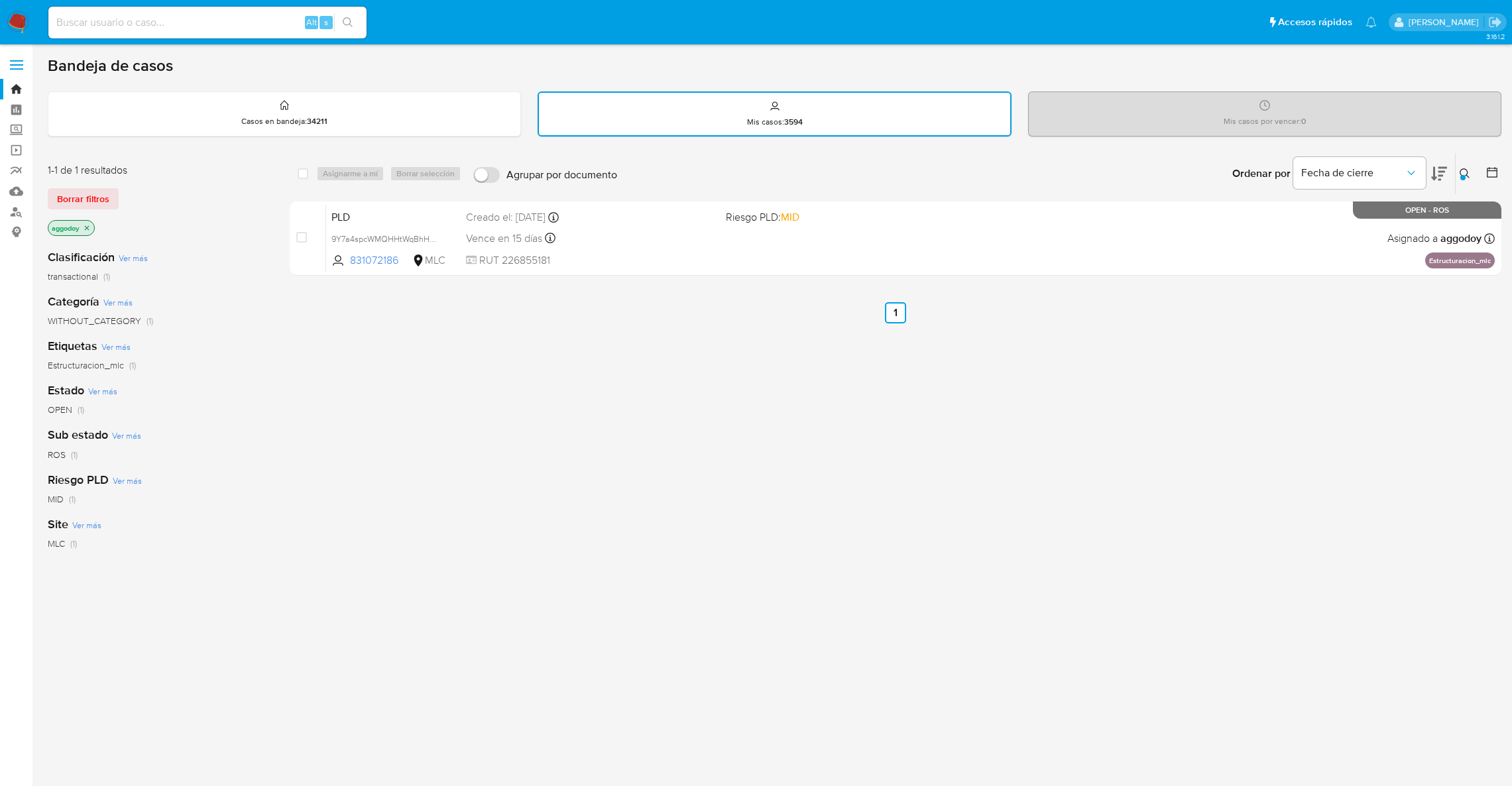
scroll to position [19, 0]
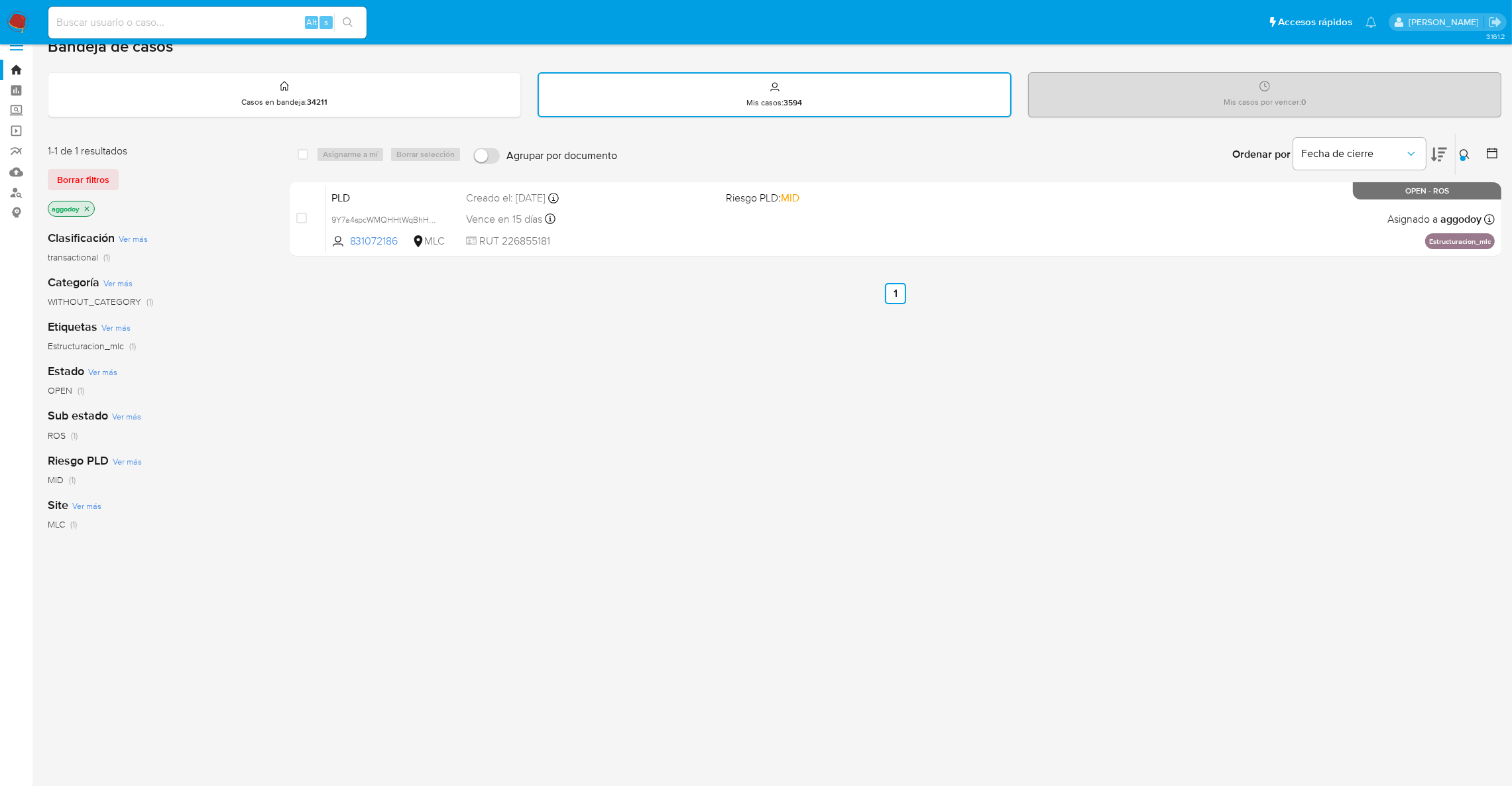
click at [1452, 145] on div "Ordenar por Fecha de cierre" at bounding box center [1338, 154] width 234 height 41
click at [1455, 158] on div "Ordenar por Fecha de cierre No es posible ordenar los resultados mientras se en…" at bounding box center [1062, 154] width 877 height 41
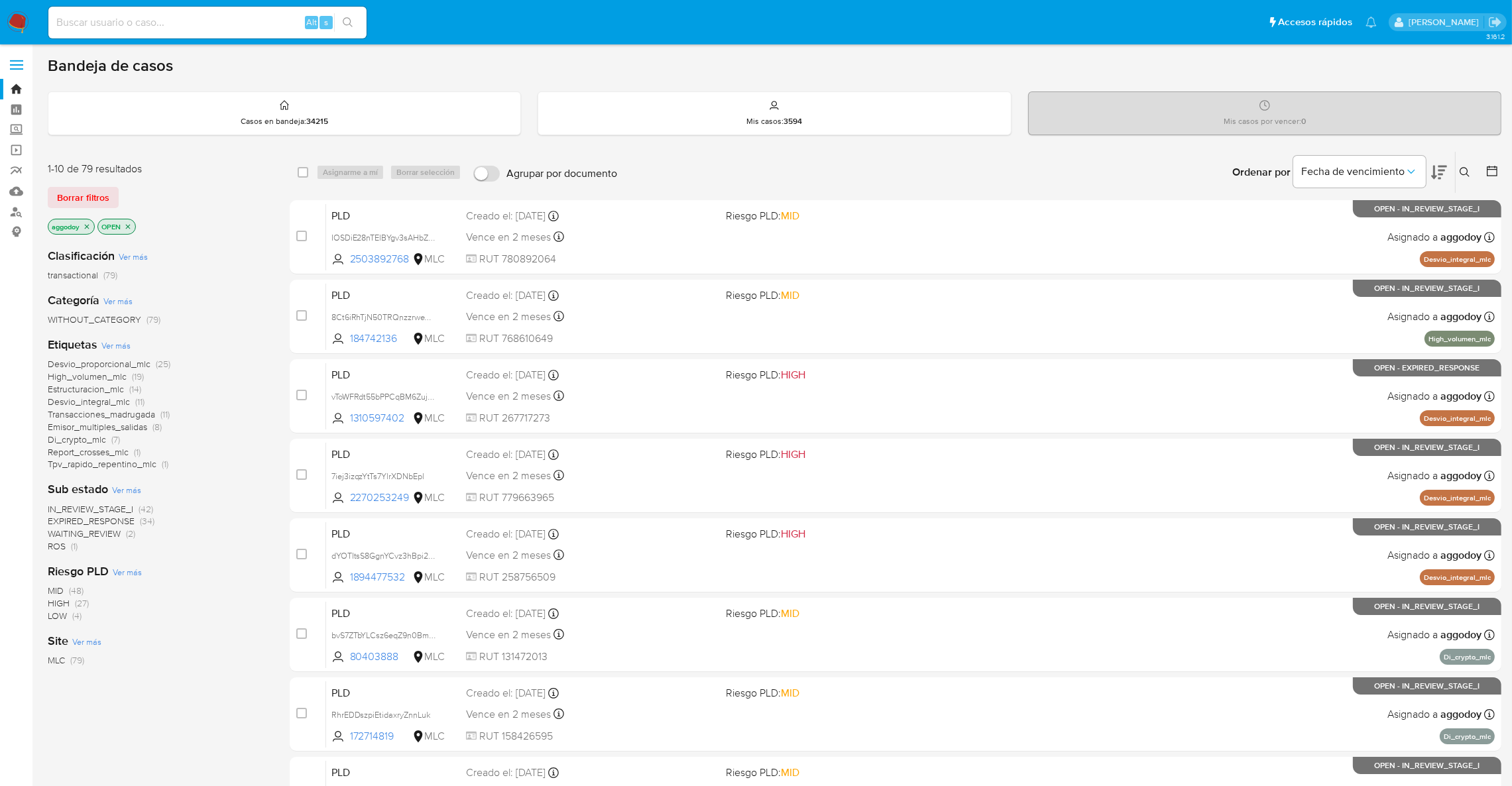
click at [65, 546] on span "ROS" at bounding box center [57, 546] width 18 height 13
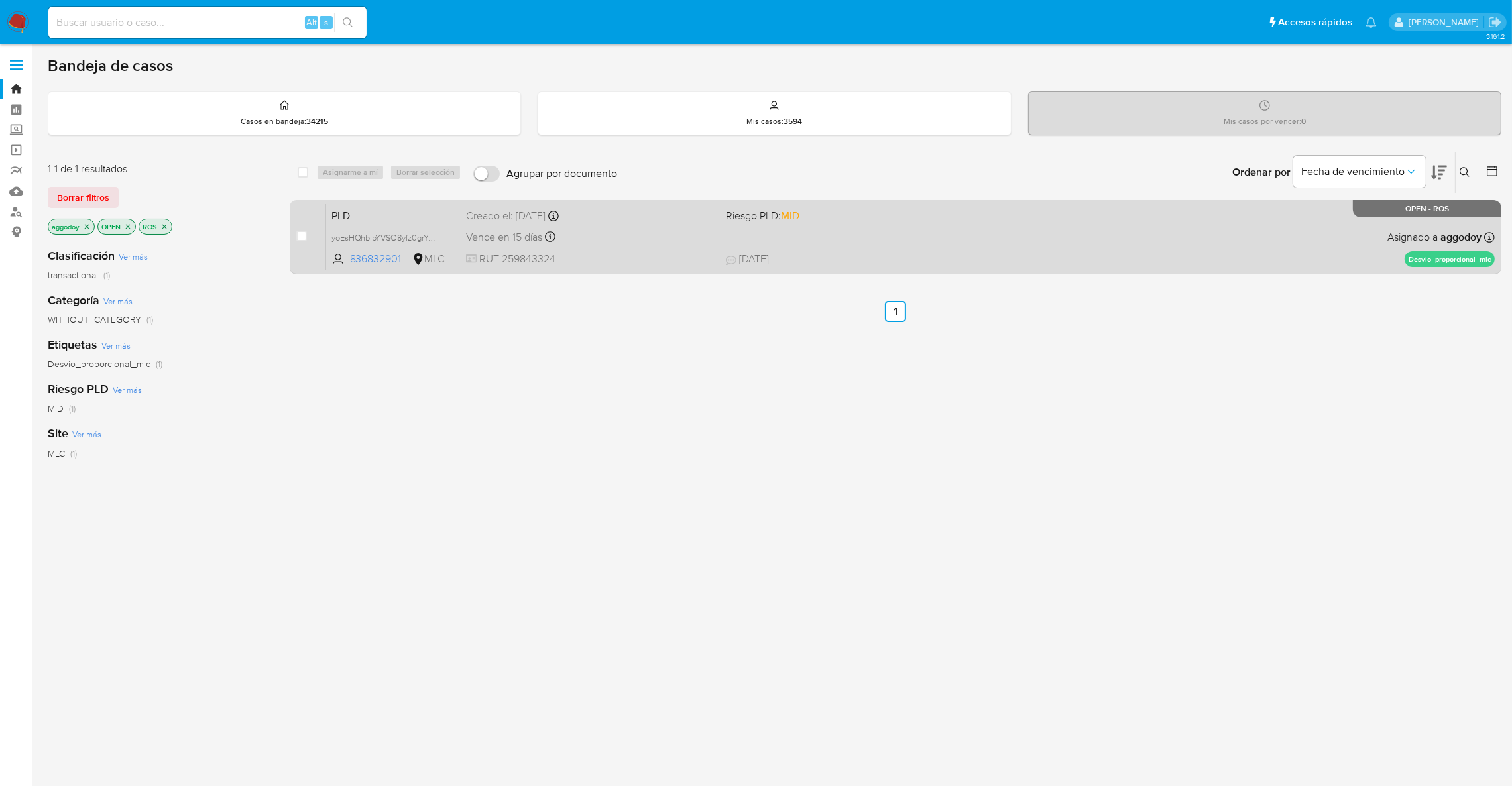
click at [1252, 230] on div "PLD yoEsHQhbibYVSO8yfz0grYGS 836832901 MLC Riesgo PLD: MID Creado el: 12/07/202…" at bounding box center [910, 237] width 1168 height 67
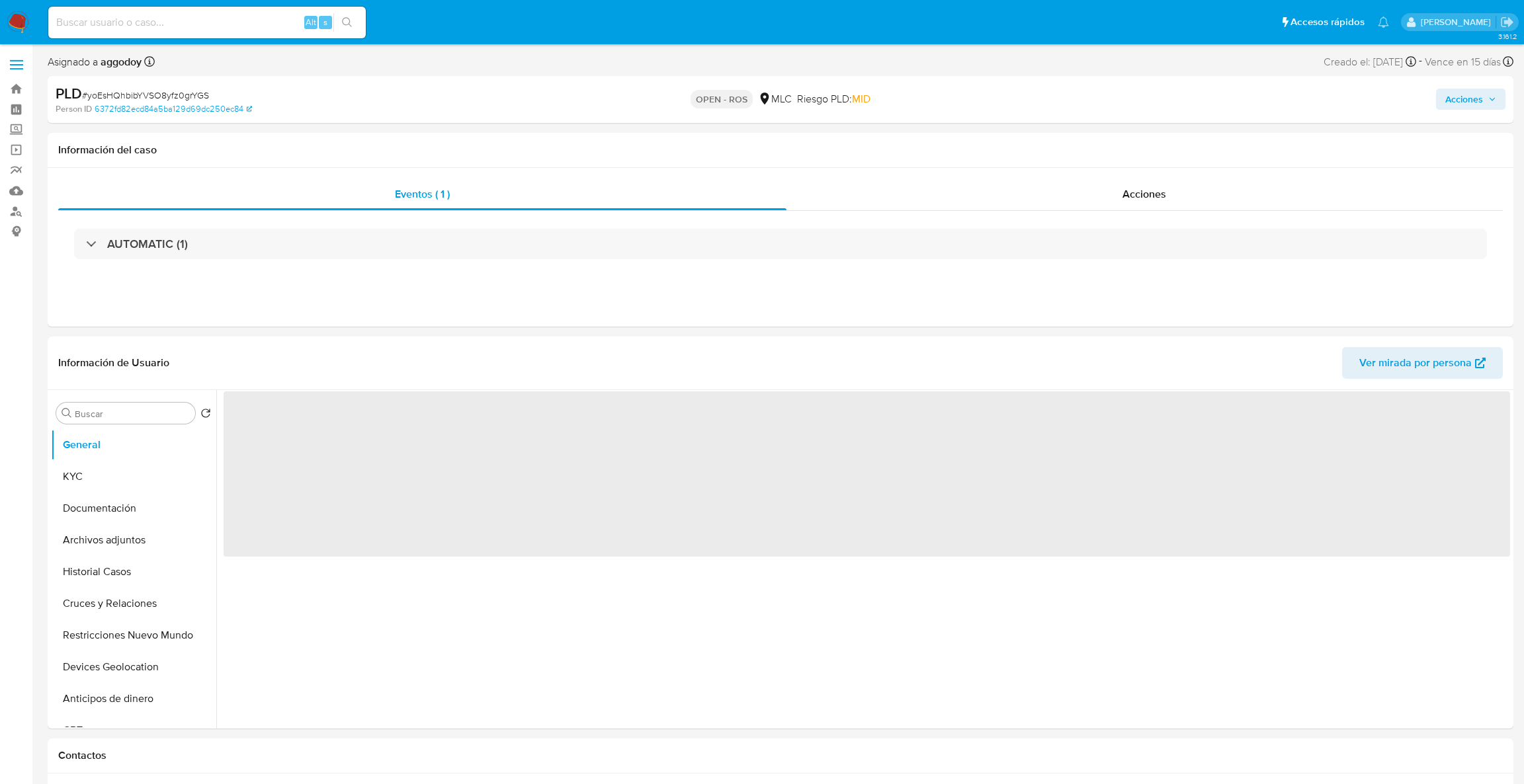
select select "10"
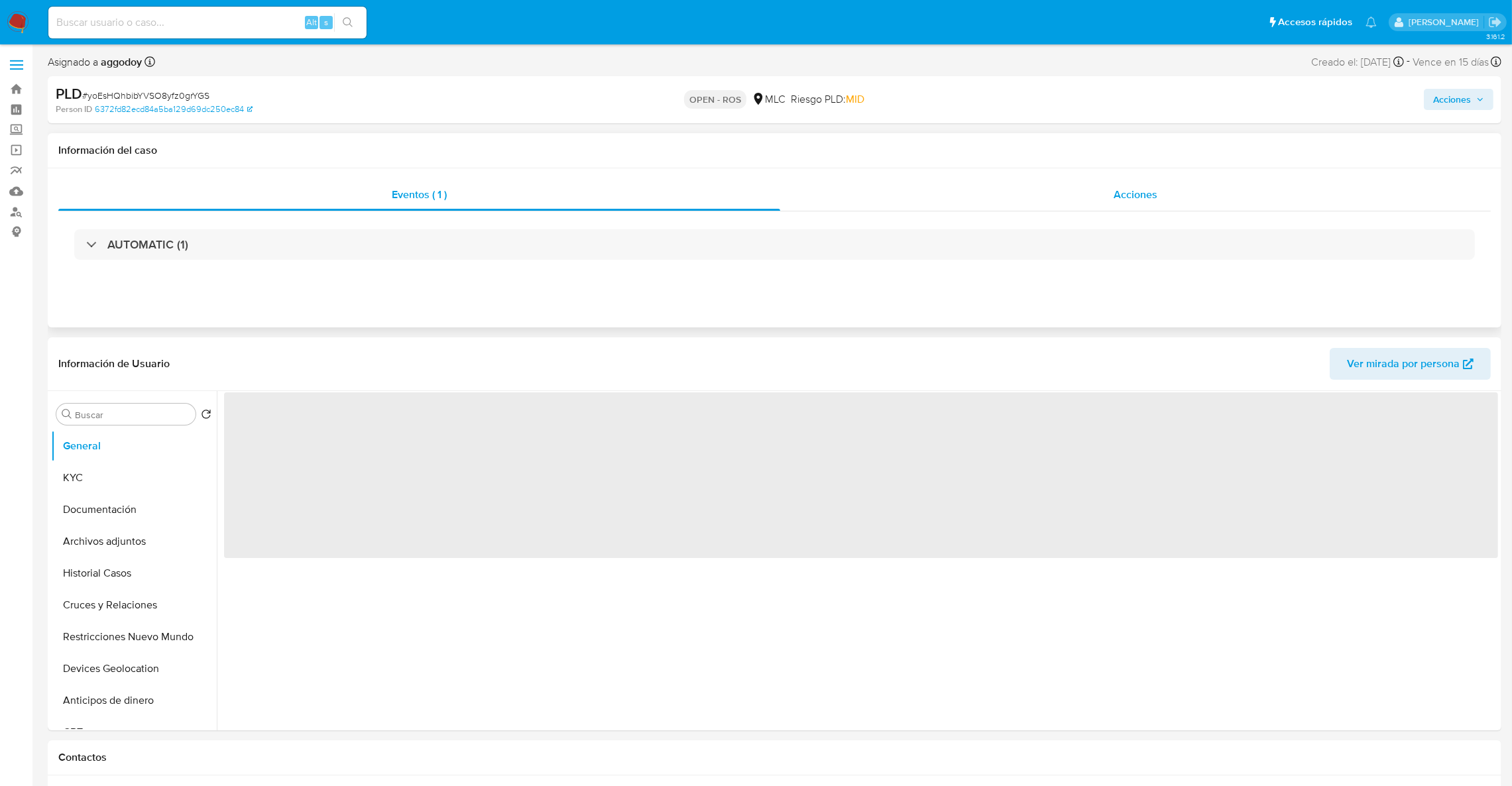
select select "10"
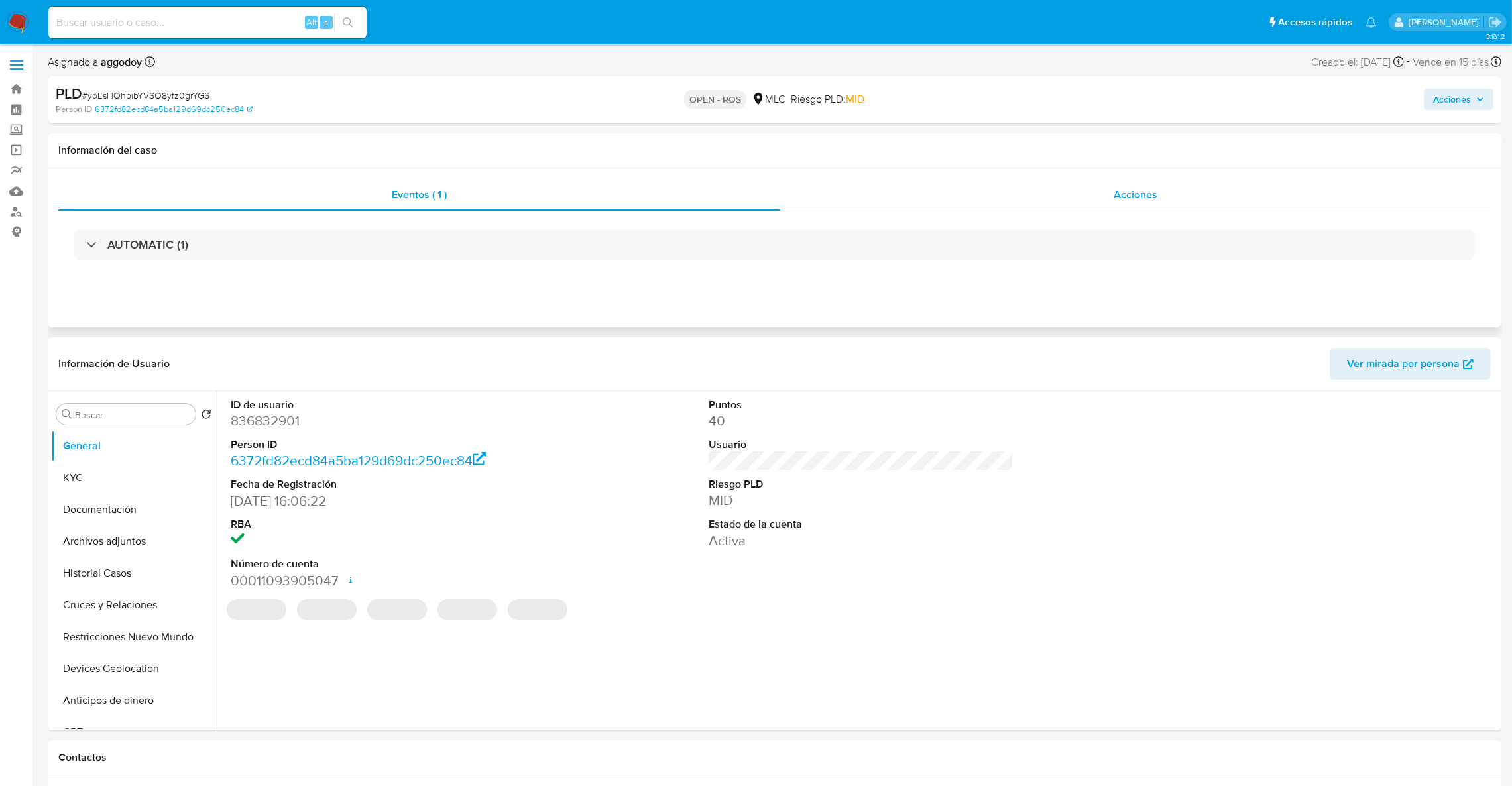
click at [1104, 197] on div "Acciones" at bounding box center [1136, 195] width 711 height 32
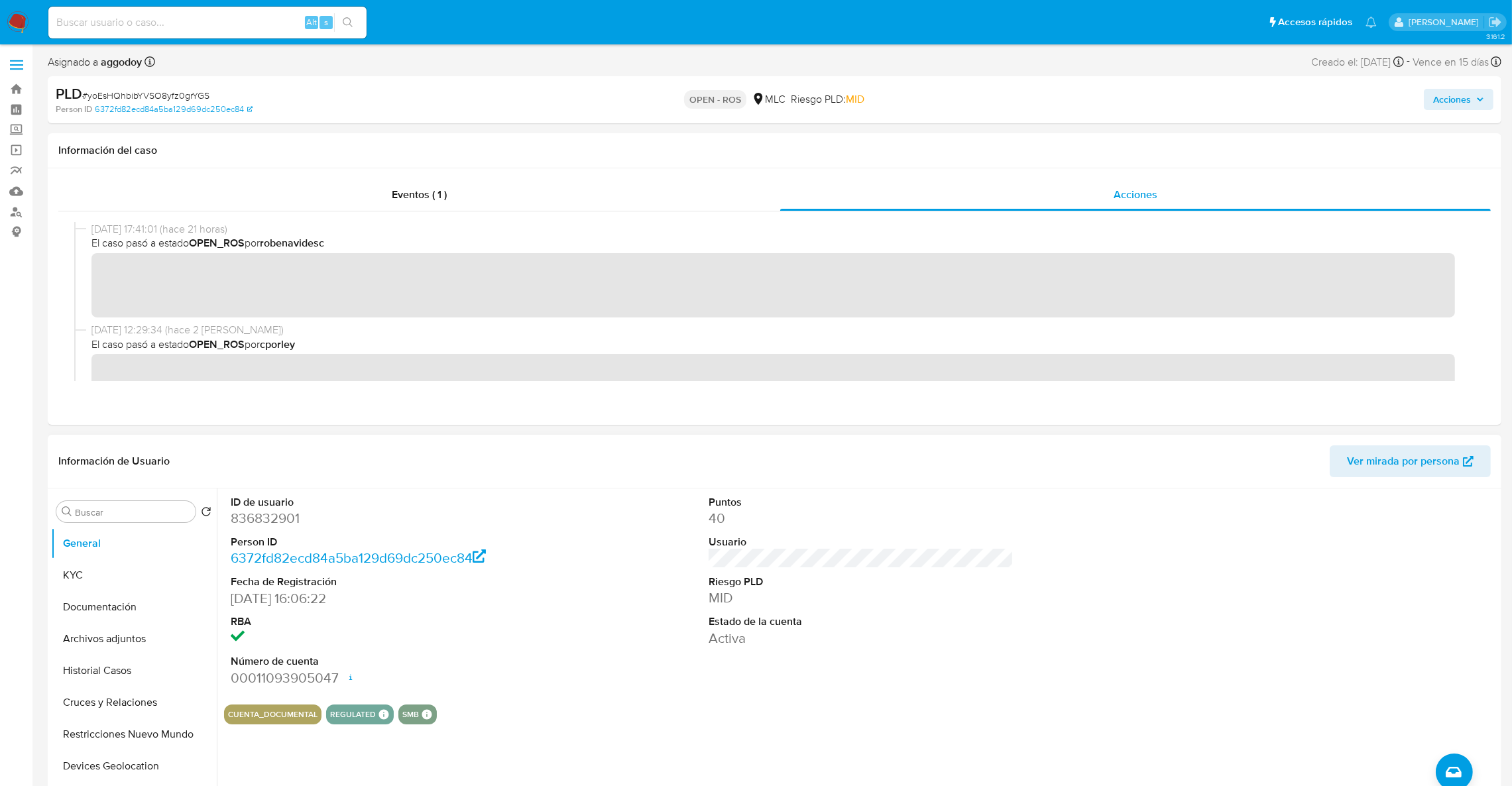
click at [263, 518] on dd "836832901" at bounding box center [383, 518] width 306 height 19
click at [270, 518] on dd "836832901" at bounding box center [383, 518] width 306 height 19
copy dd "836832901"
drag, startPoint x: 261, startPoint y: 507, endPoint x: 253, endPoint y: 515, distance: 11.3
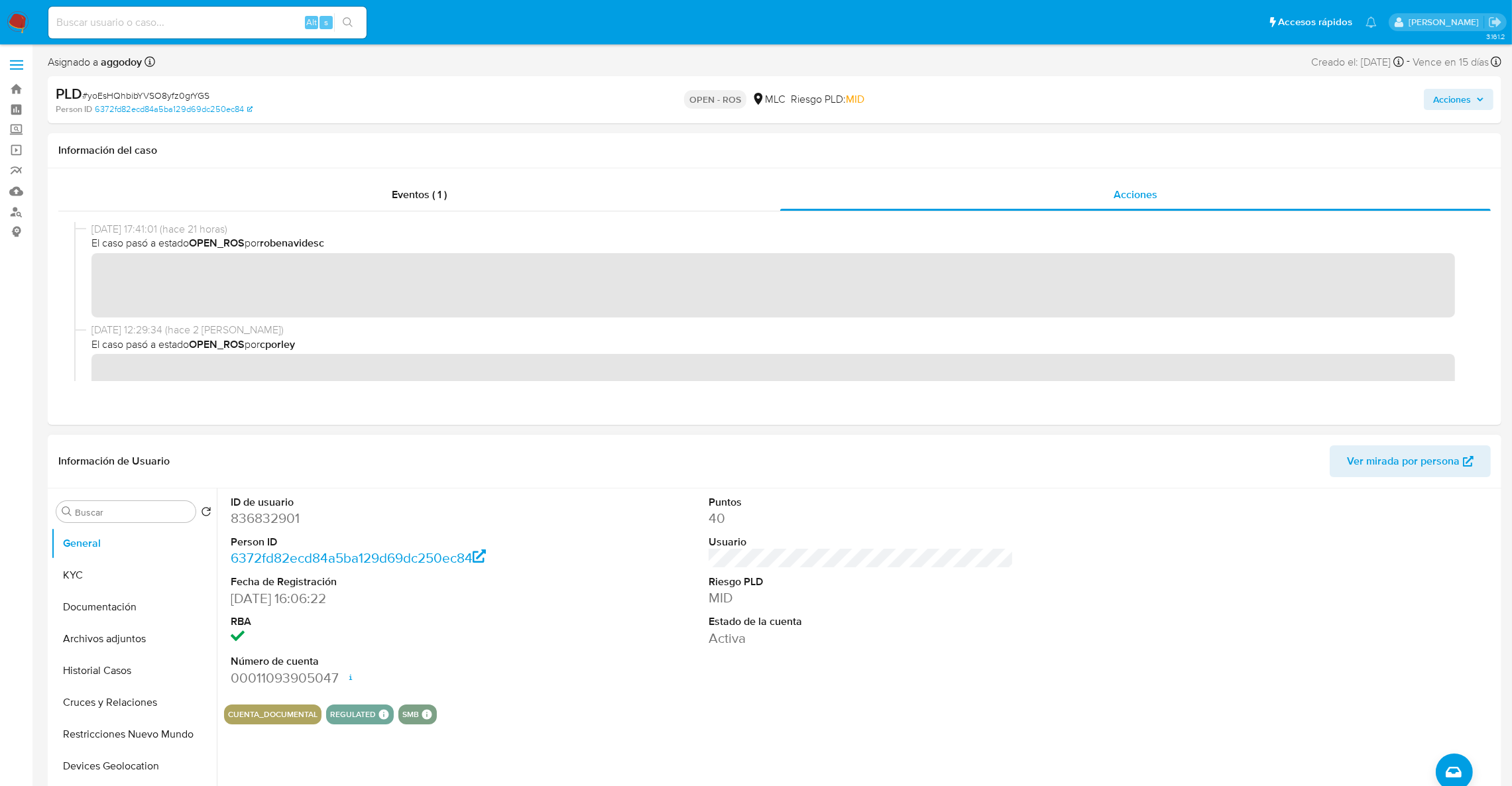
click at [253, 515] on dd "836832901" at bounding box center [383, 518] width 306 height 19
copy dd "836832901"
click at [112, 568] on button "KYC" at bounding box center [129, 575] width 155 height 32
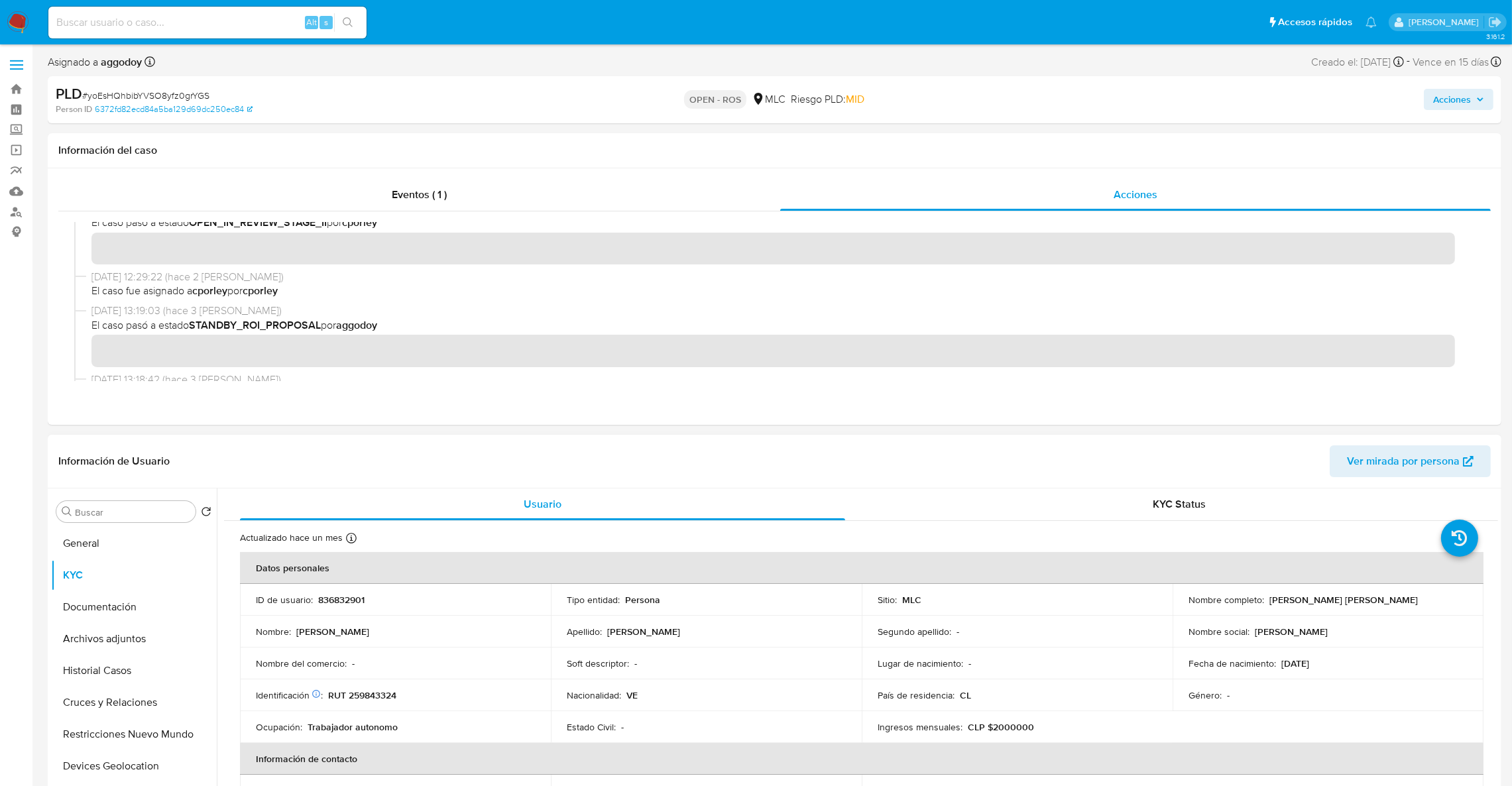
scroll to position [99, 0]
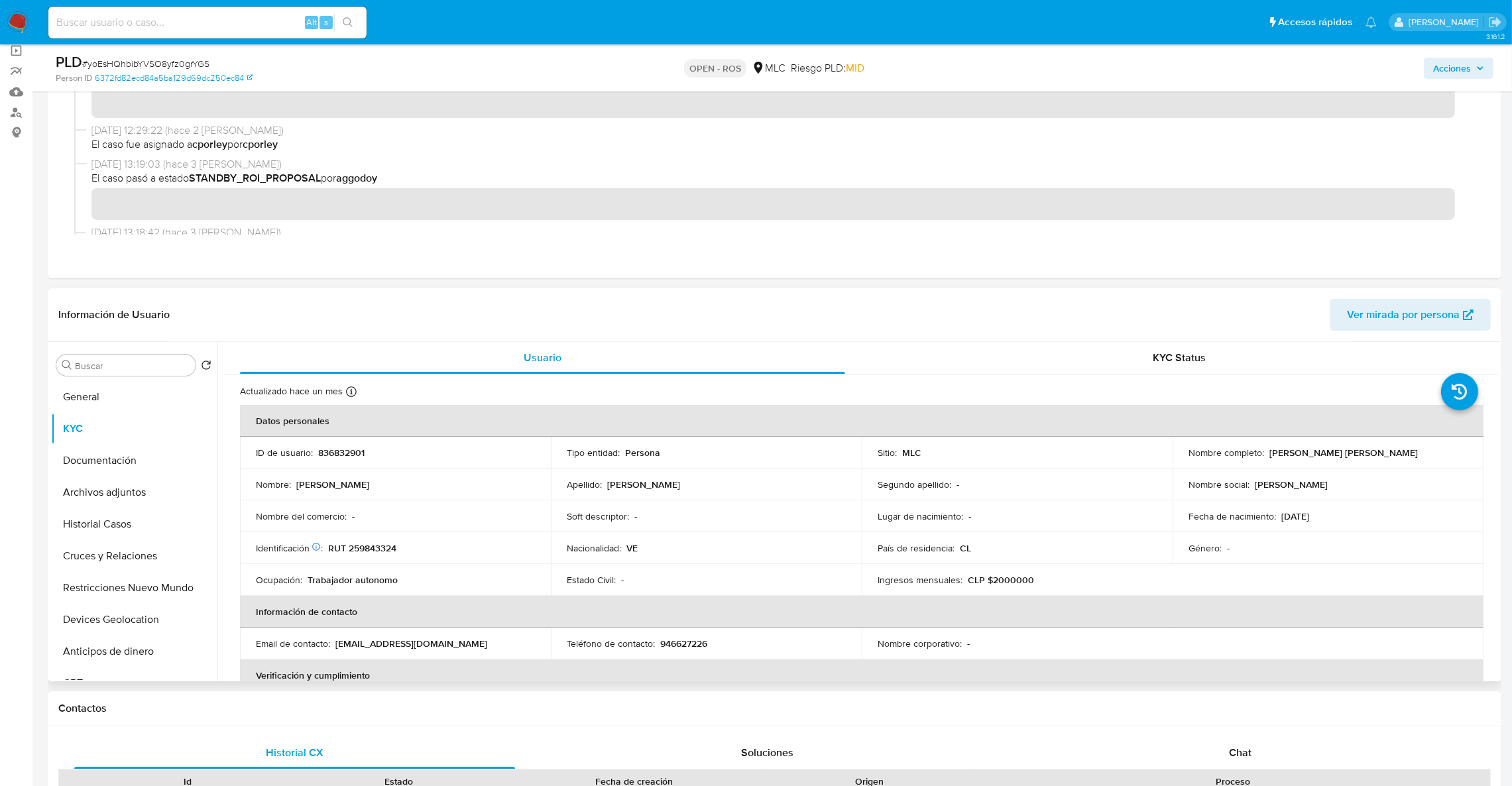
drag, startPoint x: 1265, startPoint y: 459, endPoint x: 1420, endPoint y: 448, distance: 155.4
click at [1420, 448] on div "Nombre completo : [PERSON_NAME]" at bounding box center [1328, 452] width 279 height 12
copy p "[PERSON_NAME]"
click at [371, 538] on td "Identificación Nº de serie: 602272017 : RUT 259843324" at bounding box center [395, 548] width 311 height 32
click at [372, 541] on td "Identificación Nº de serie: 602272017 : RUT 259843324" at bounding box center [395, 548] width 311 height 32
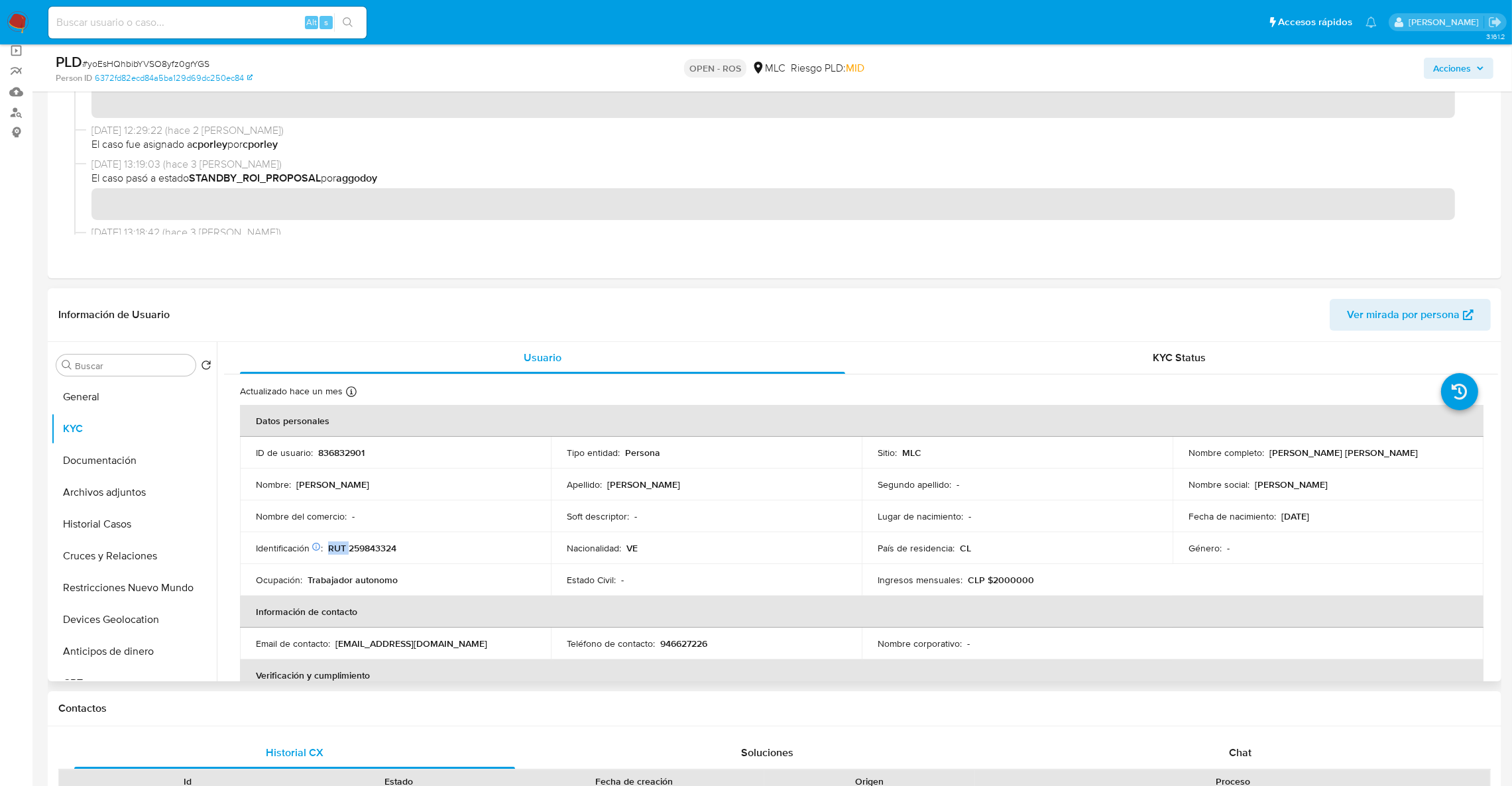
click at [372, 541] on td "Identificación Nº de serie: 602272017 : RUT 259843324" at bounding box center [395, 548] width 311 height 32
click at [372, 544] on p "RUT 259843324" at bounding box center [362, 548] width 68 height 12
copy p "259843324"
click at [379, 546] on p "RUT 259843324" at bounding box center [362, 548] width 68 height 12
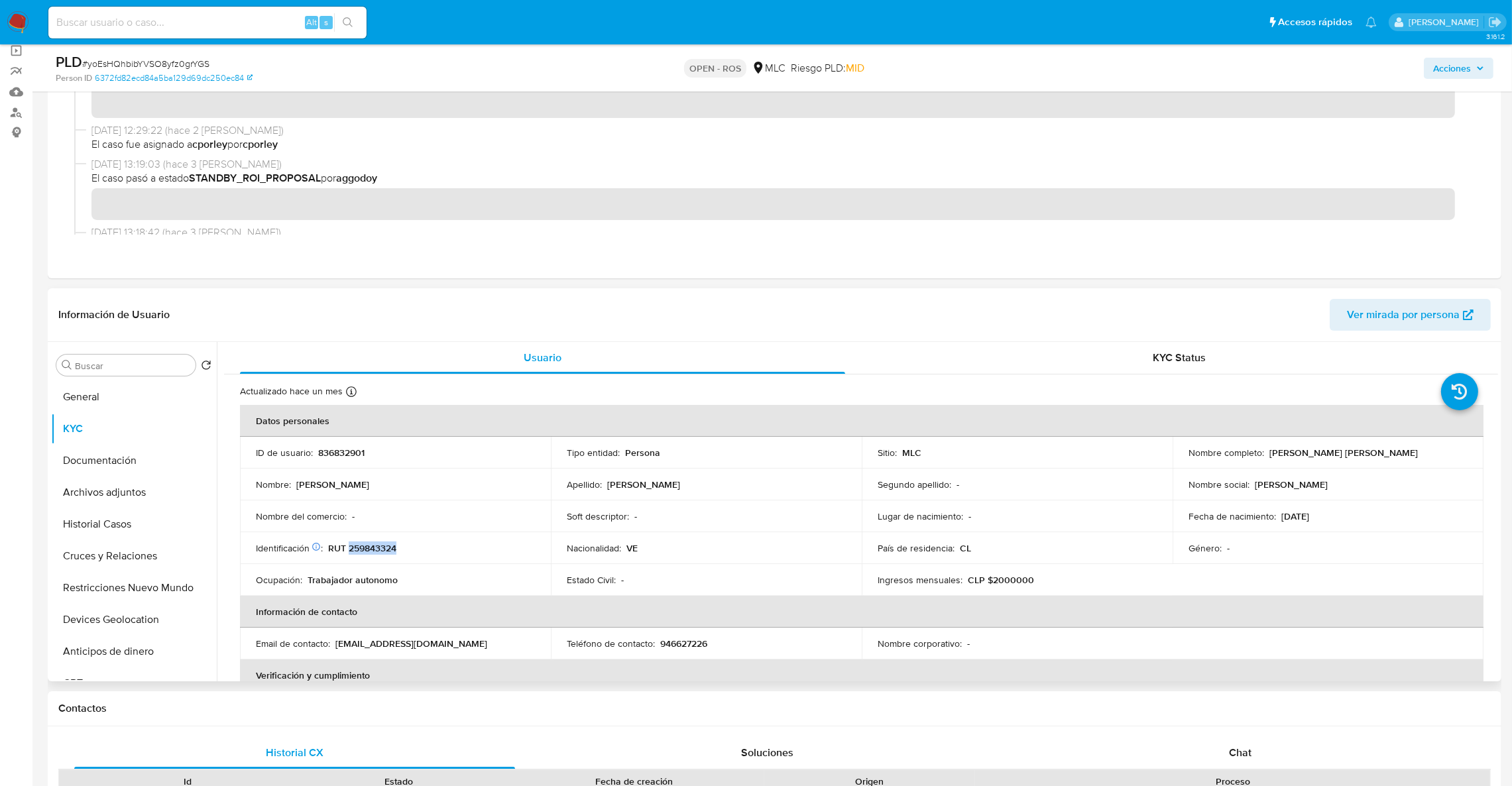
click at [379, 546] on p "RUT 259843324" at bounding box center [362, 548] width 68 height 12
drag, startPoint x: 1264, startPoint y: 455, endPoint x: 1414, endPoint y: 457, distance: 150.0
click at [1414, 457] on div "Nombre completo : Rafael Miguel Sanchez Chacon" at bounding box center [1328, 452] width 279 height 12
copy p "Rafael Miguel Sanchez Chacon"
click at [130, 57] on span "# yoEsHQhbibYVSO8yfz0grYGS" at bounding box center [146, 63] width 127 height 13
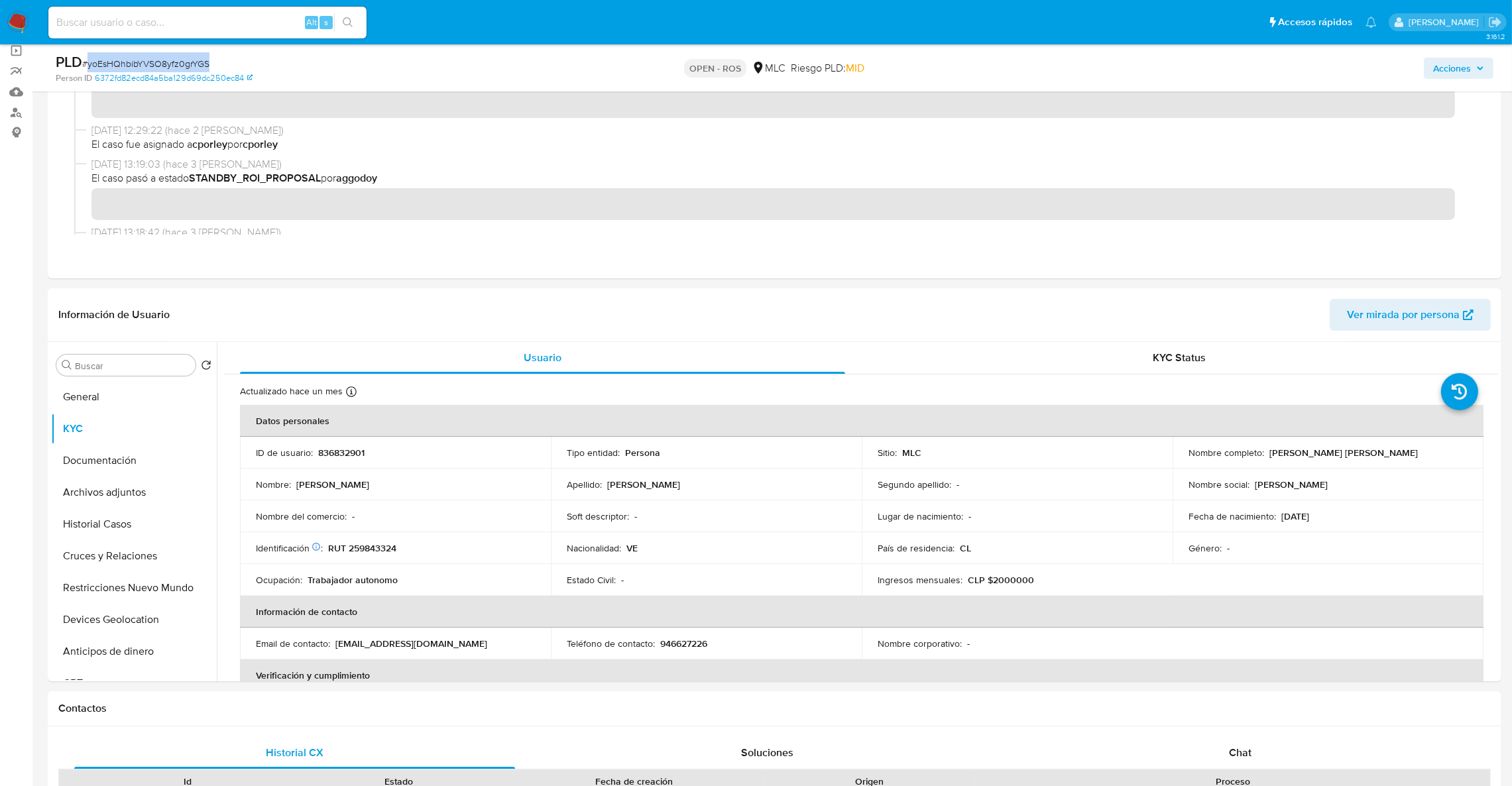
click at [130, 57] on span "# yoEsHQhbibYVSO8yfz0grYGS" at bounding box center [146, 63] width 127 height 13
copy span "yoEsHQhbibYVSO8yfz0grYGS"
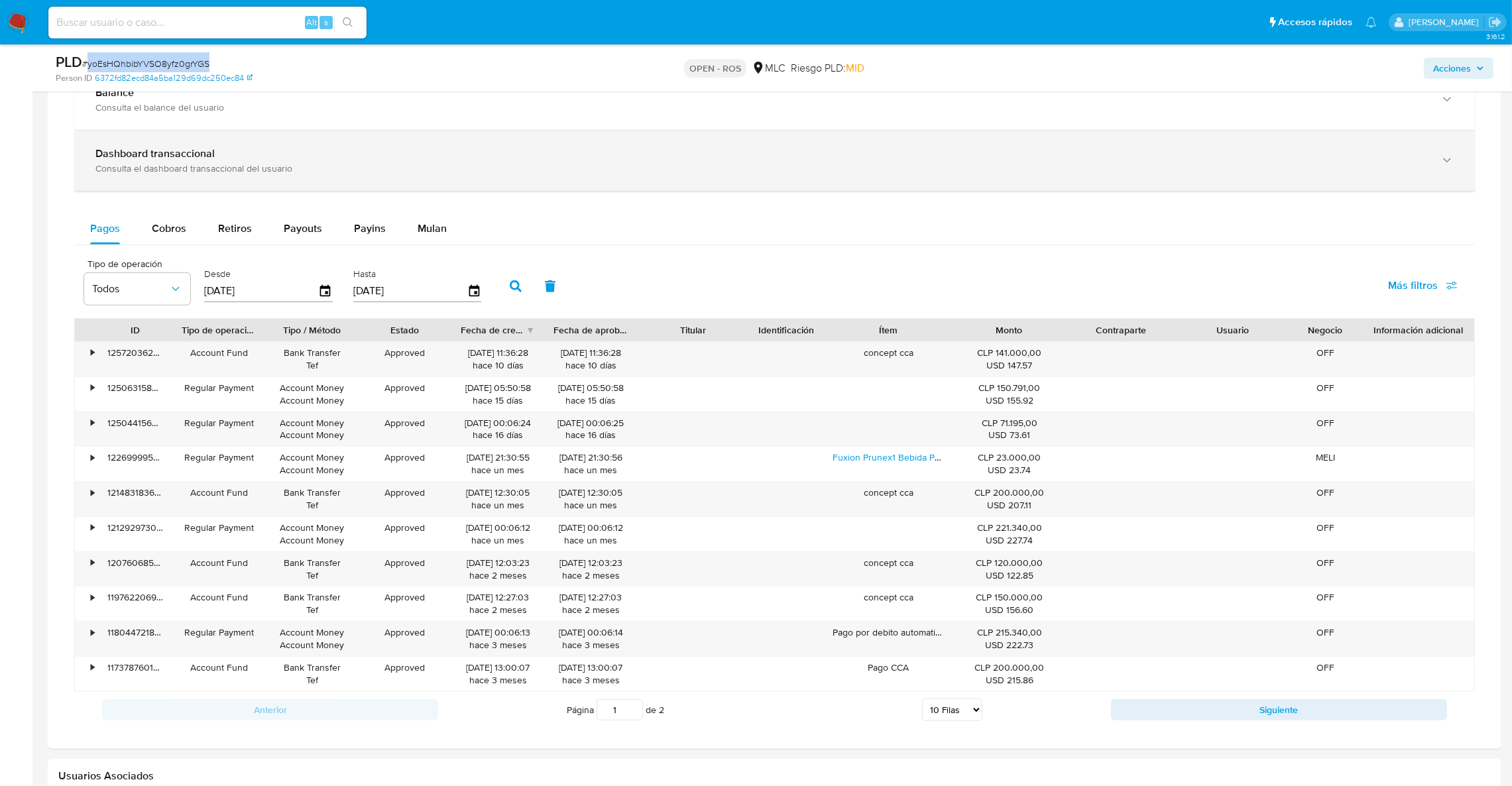
scroll to position [895, 0]
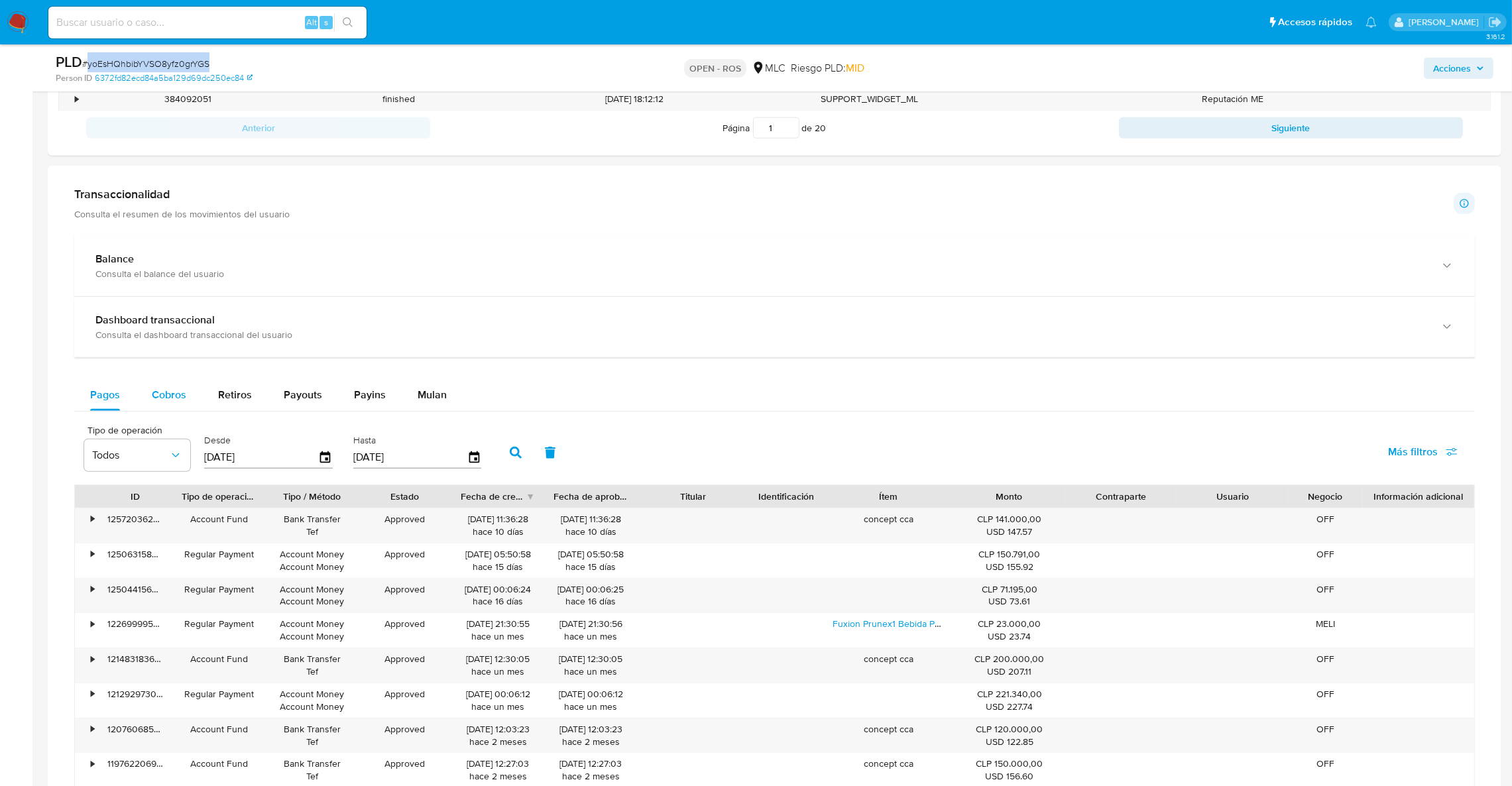
click at [195, 396] on button "Cobros" at bounding box center [168, 395] width 66 height 32
select select "10"
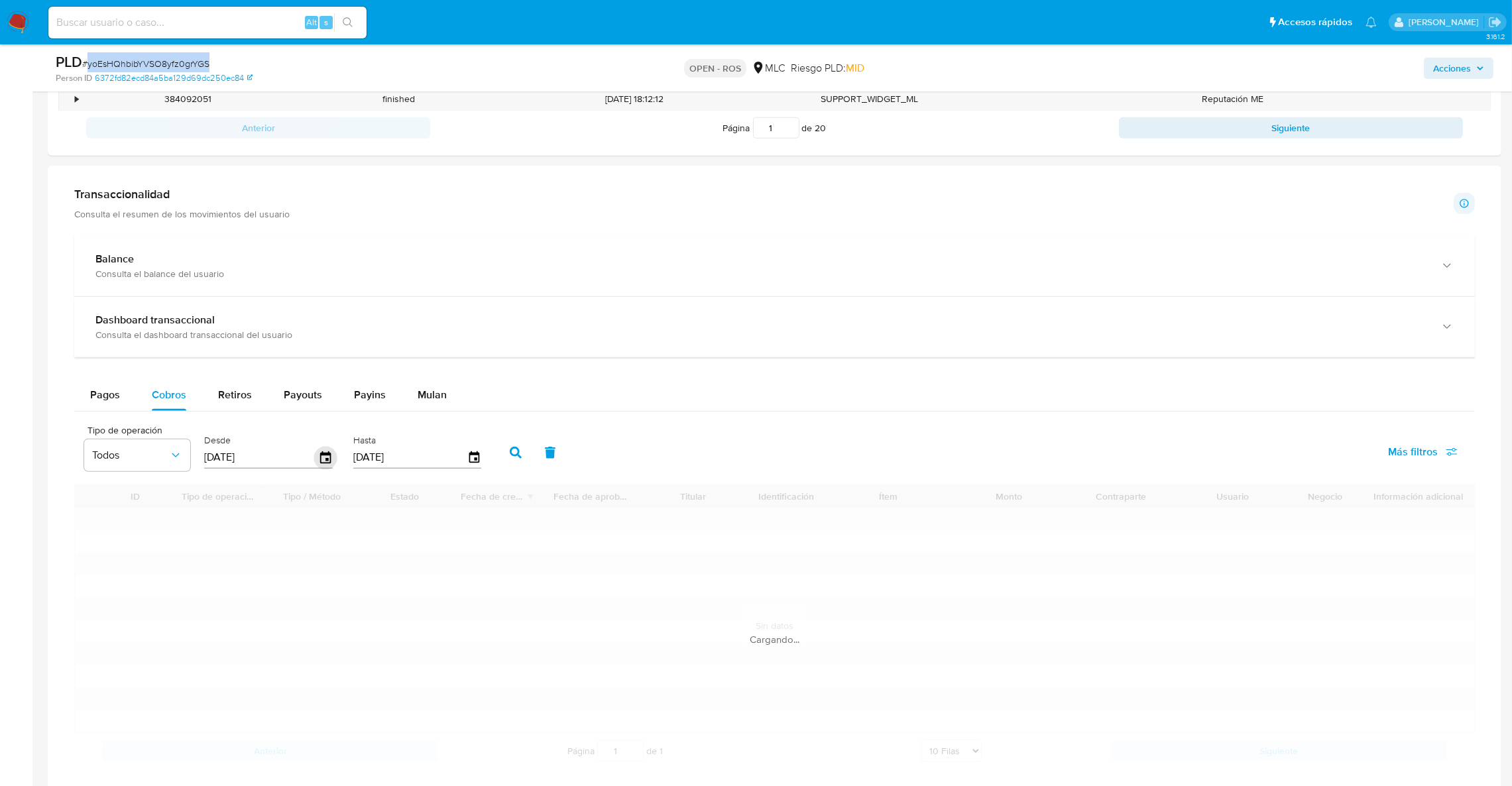
click at [329, 456] on icon "button" at bounding box center [326, 458] width 23 height 23
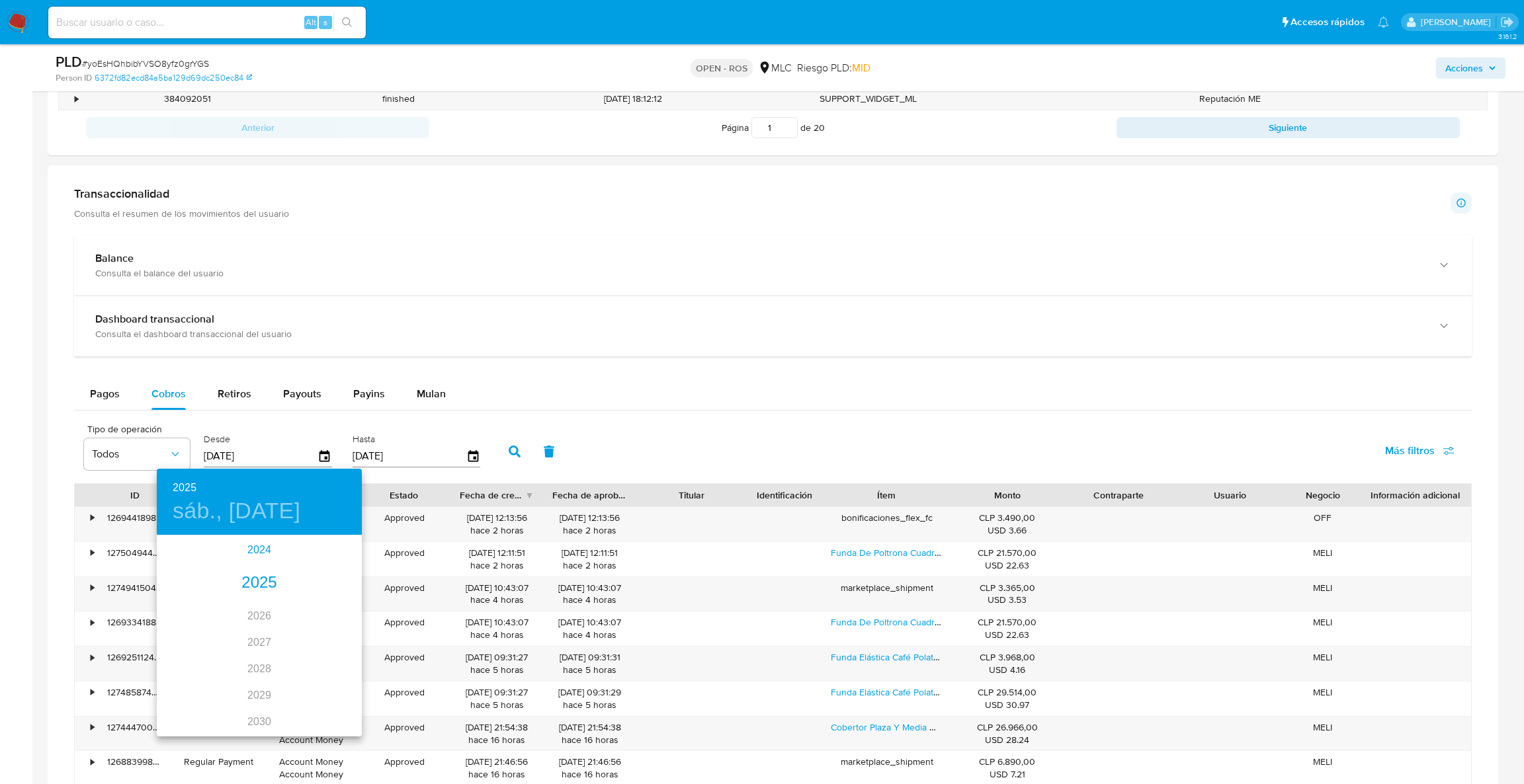
click at [235, 547] on div "2024" at bounding box center [259, 550] width 205 height 26
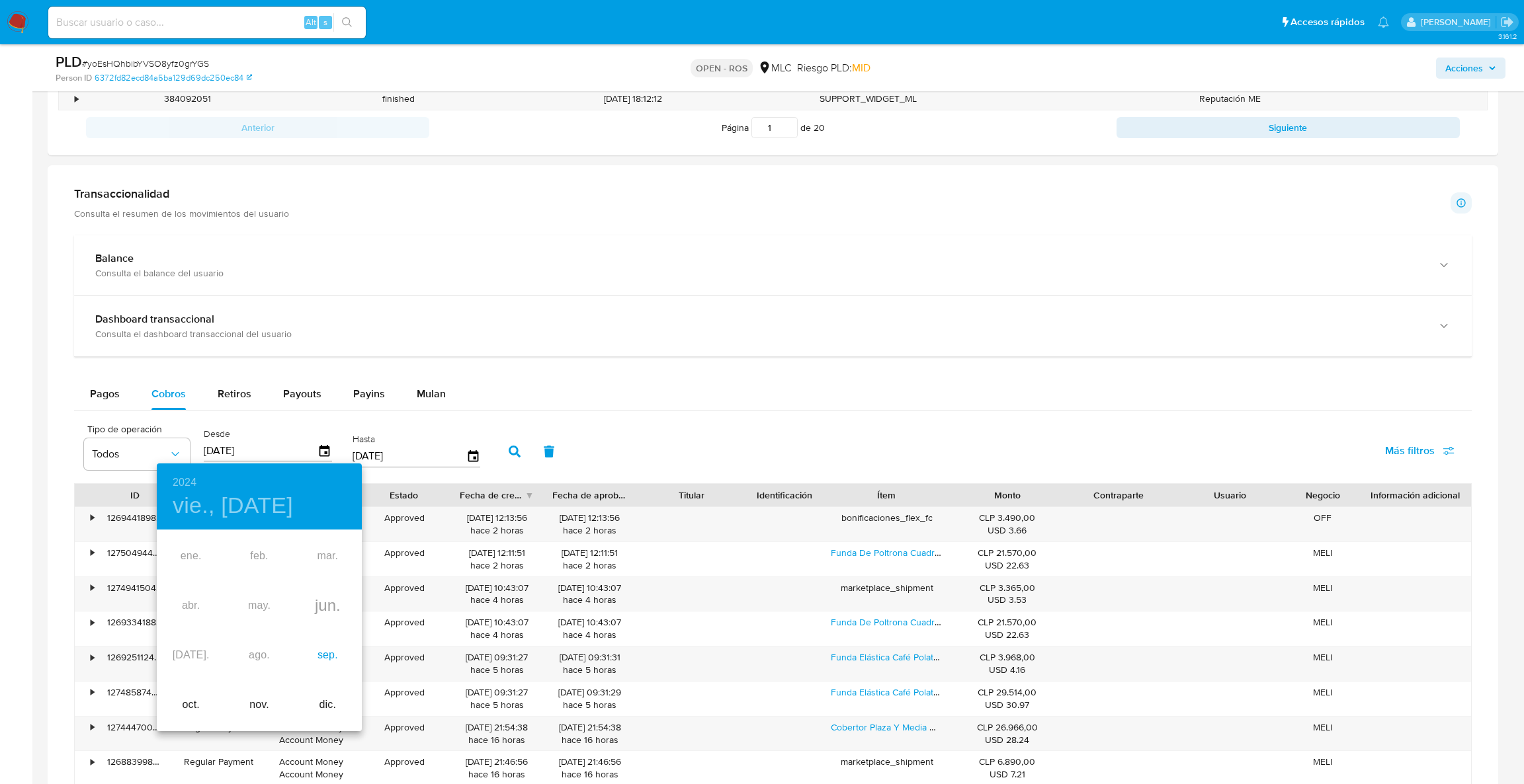
click at [320, 661] on div "sep." at bounding box center [327, 656] width 68 height 50
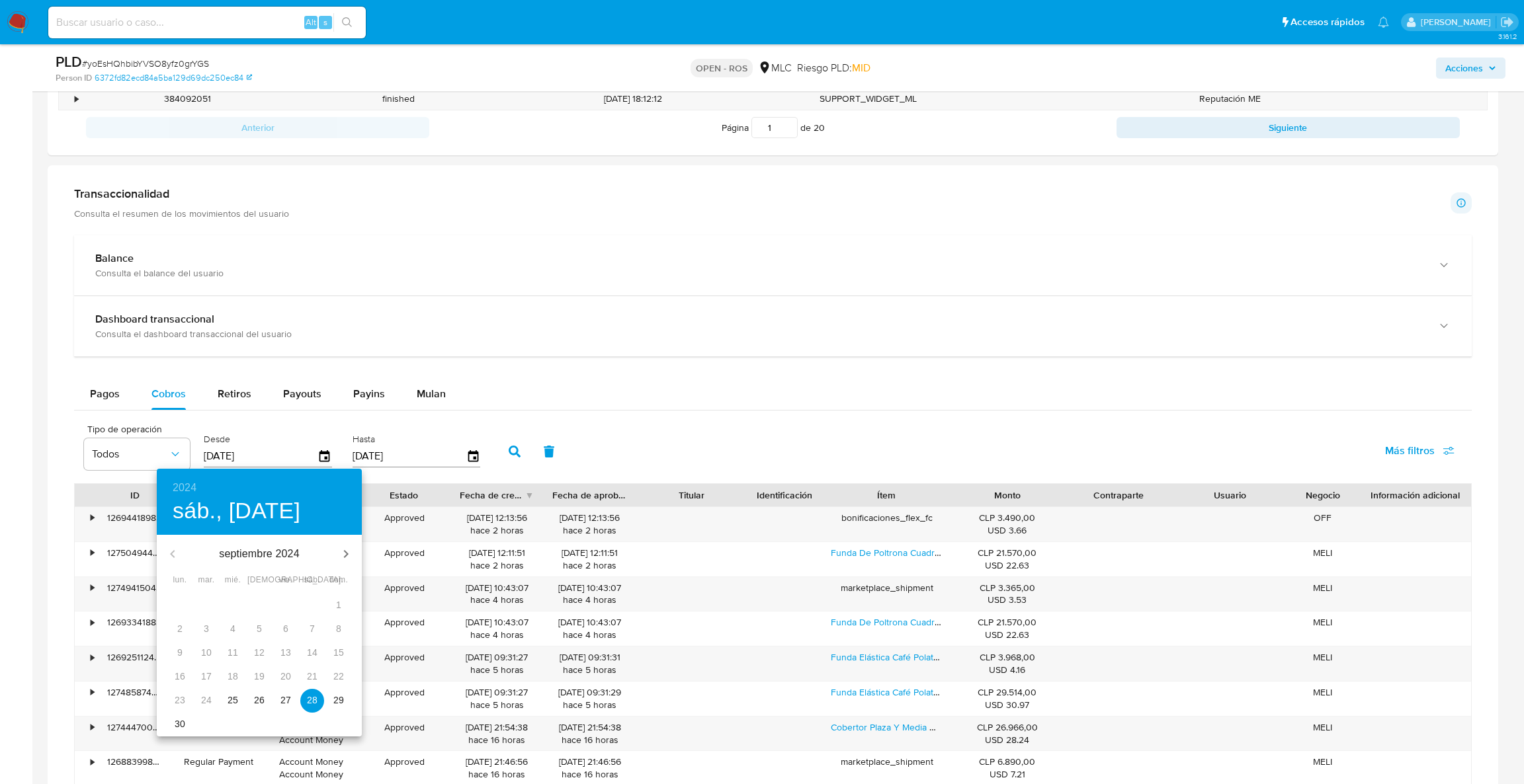
click at [334, 701] on p "29" at bounding box center [339, 700] width 11 height 13
type input "29/09/2024"
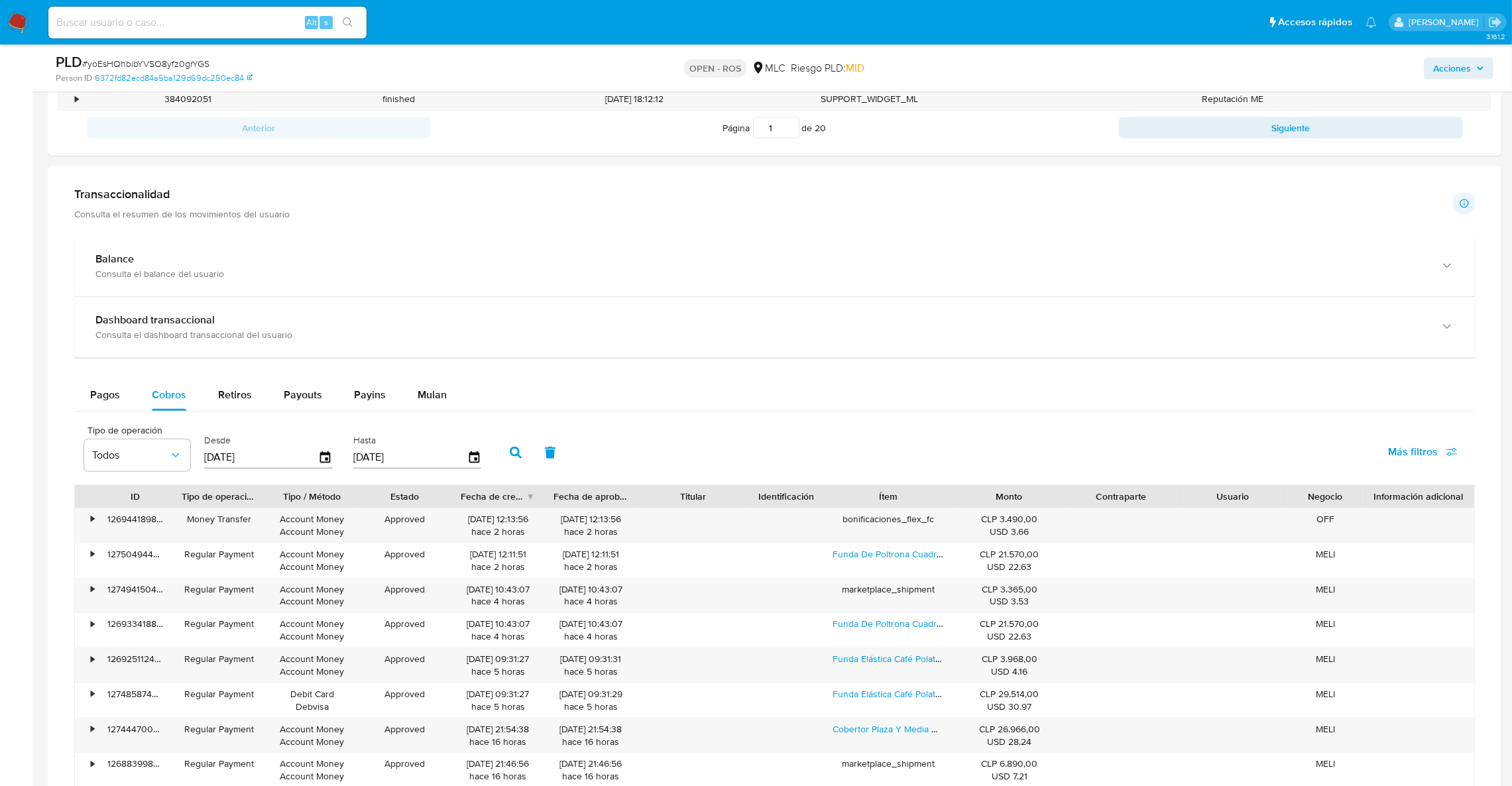
click at [510, 452] on icon "button" at bounding box center [515, 452] width 12 height 12
click at [510, 501] on div "Fecha de creación" at bounding box center [493, 496] width 65 height 13
drag, startPoint x: 510, startPoint y: 528, endPoint x: 471, endPoint y: 518, distance: 40.3
click at [471, 518] on div "28/09/2024 23:09:18 hace un año" at bounding box center [498, 525] width 74 height 25
click at [468, 525] on div "28/09/2024 23:09:18 hace un año" at bounding box center [498, 525] width 74 height 25
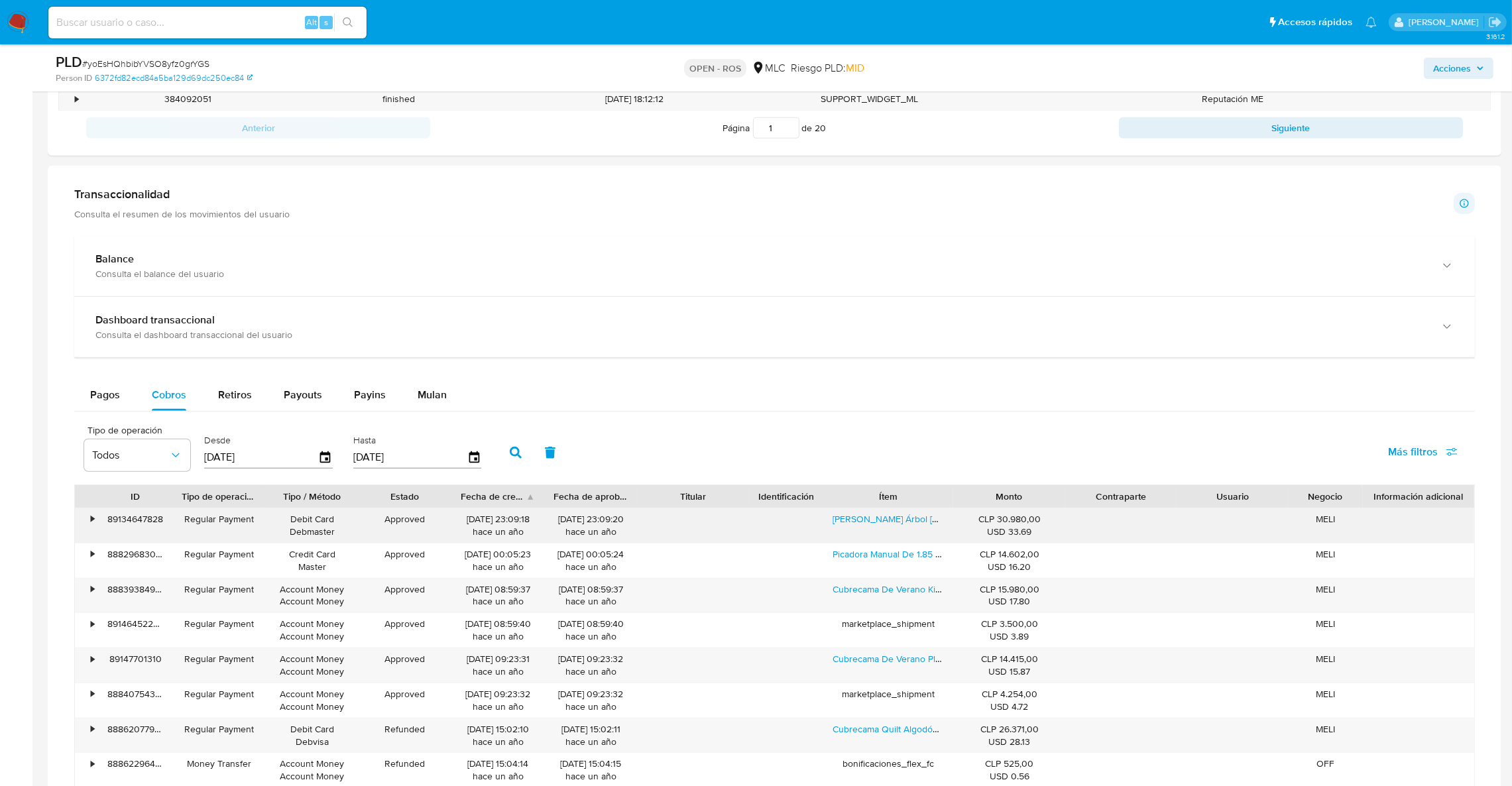
click at [461, 525] on div "28/09/2024 23:09:18 hace un año" at bounding box center [498, 525] width 74 height 25
drag, startPoint x: 462, startPoint y: 525, endPoint x: 507, endPoint y: 524, distance: 45.0
click at [507, 524] on div "28/09/2024 23:09:18 hace un año" at bounding box center [498, 525] width 74 height 25
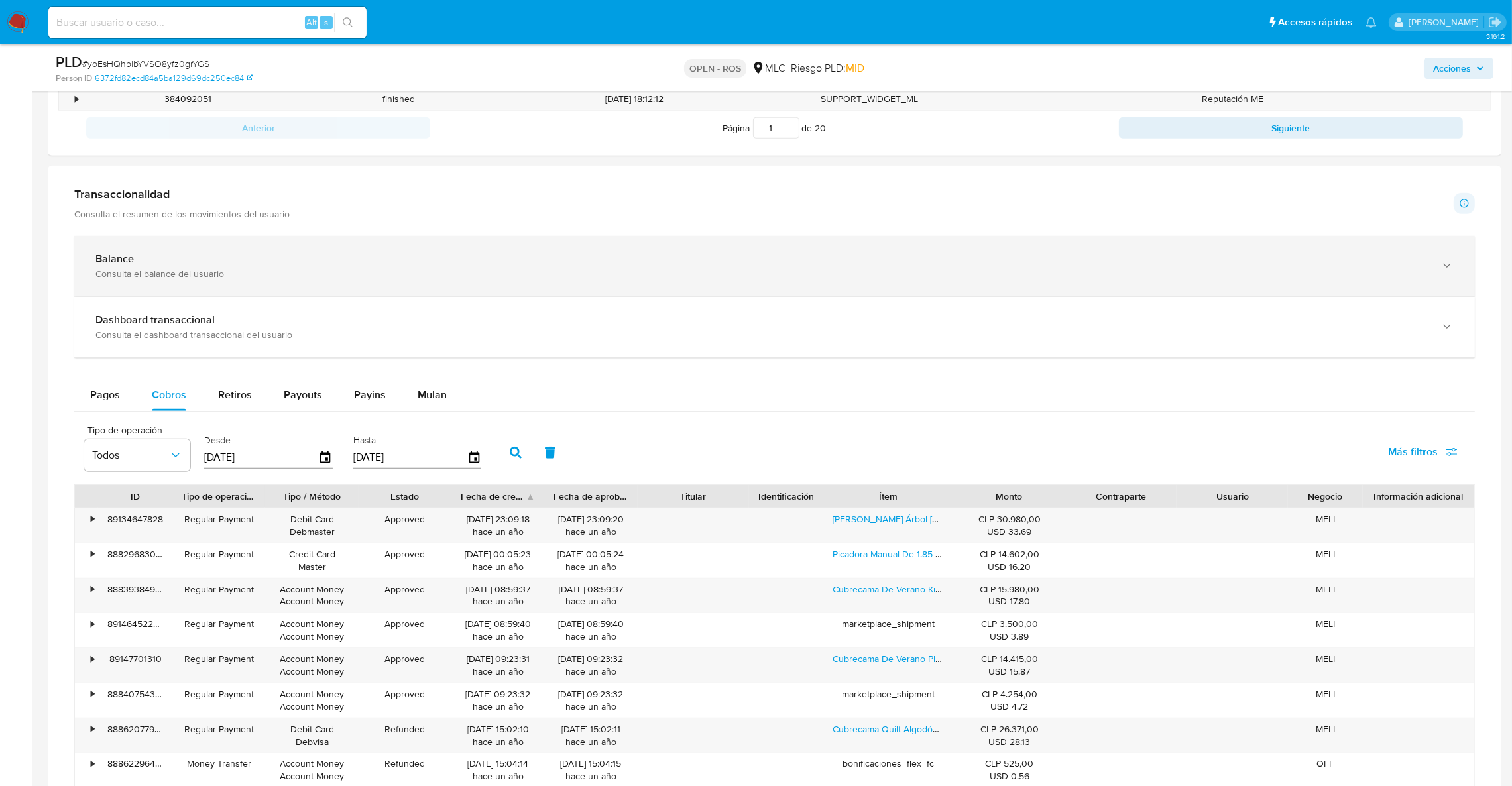
drag, startPoint x: 506, startPoint y: 524, endPoint x: 590, endPoint y: 254, distance: 282.8
click at [590, 254] on div "Balance" at bounding box center [761, 259] width 1332 height 13
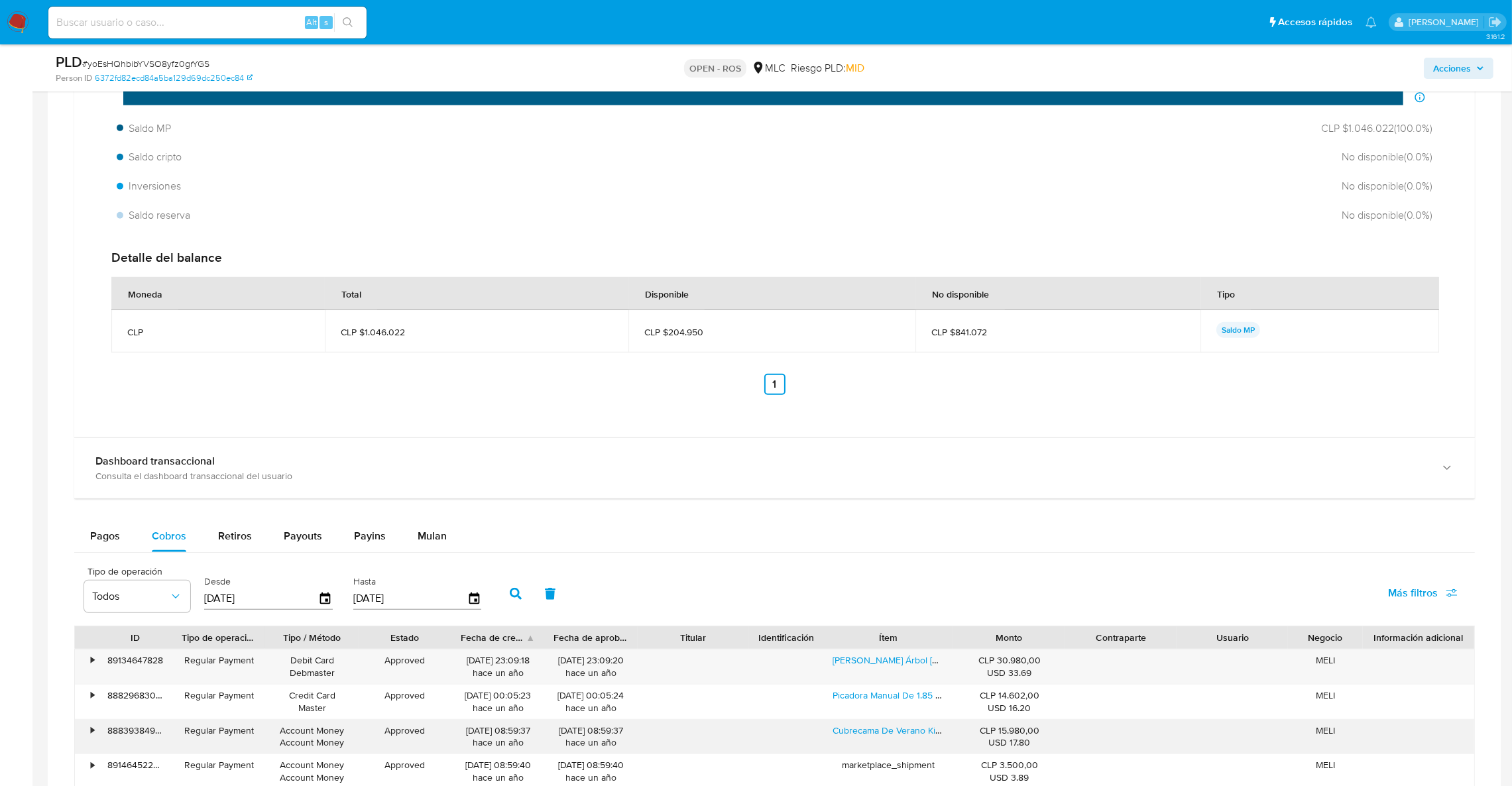
scroll to position [1292, 0]
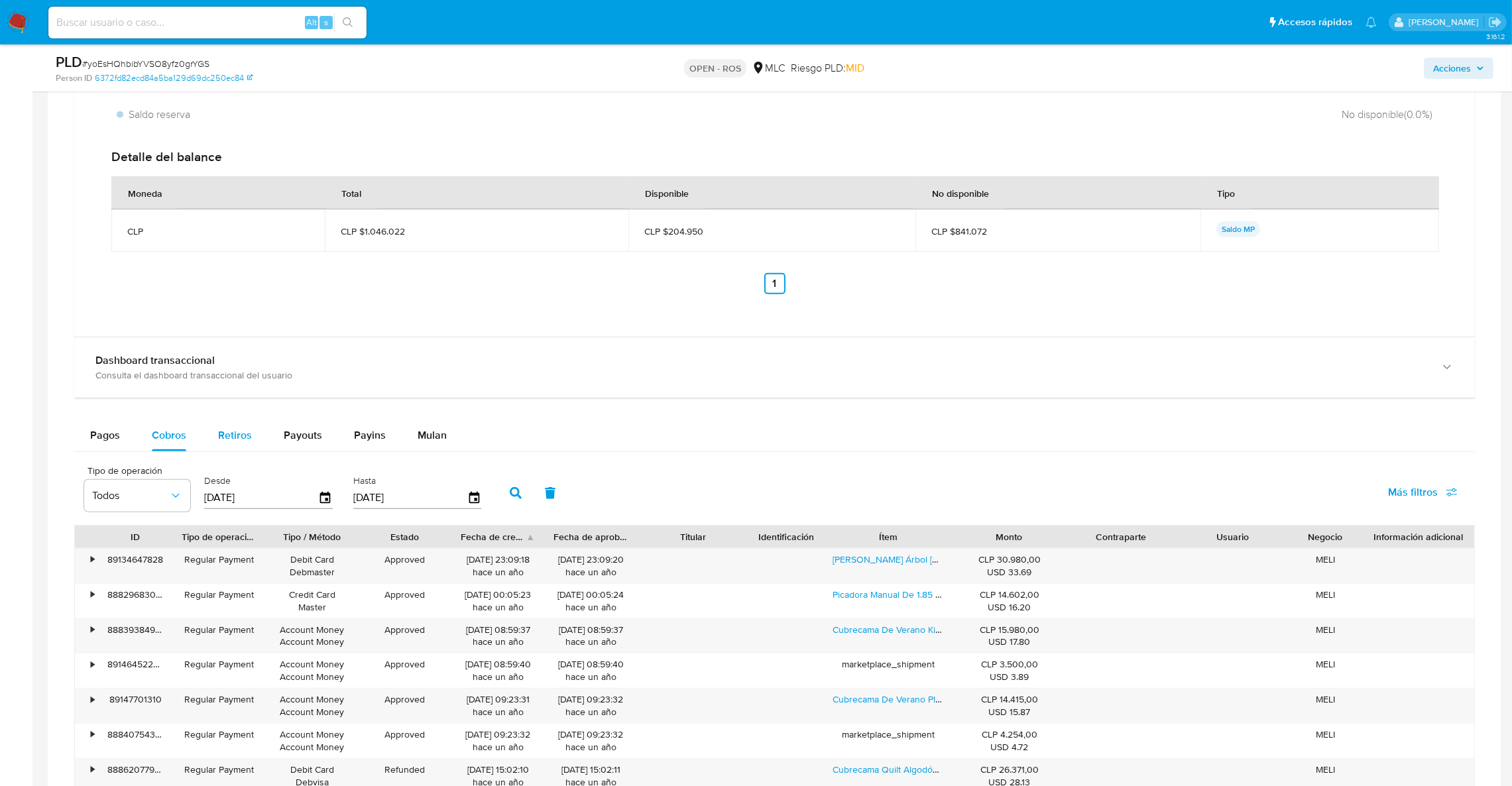
click at [230, 441] on span "Retiros" at bounding box center [235, 435] width 34 height 16
select select "10"
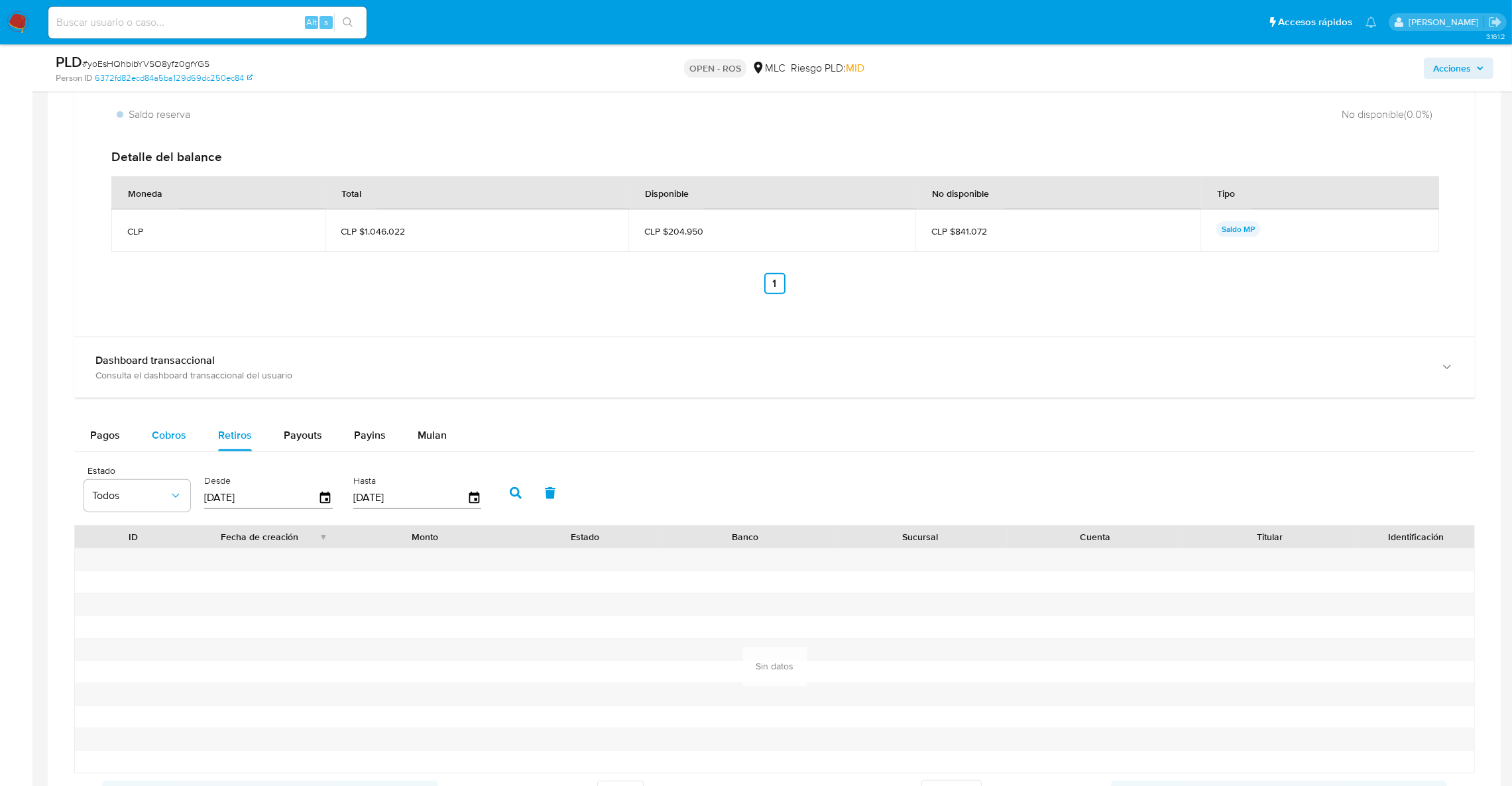
click at [193, 437] on button "Cobros" at bounding box center [168, 435] width 66 height 32
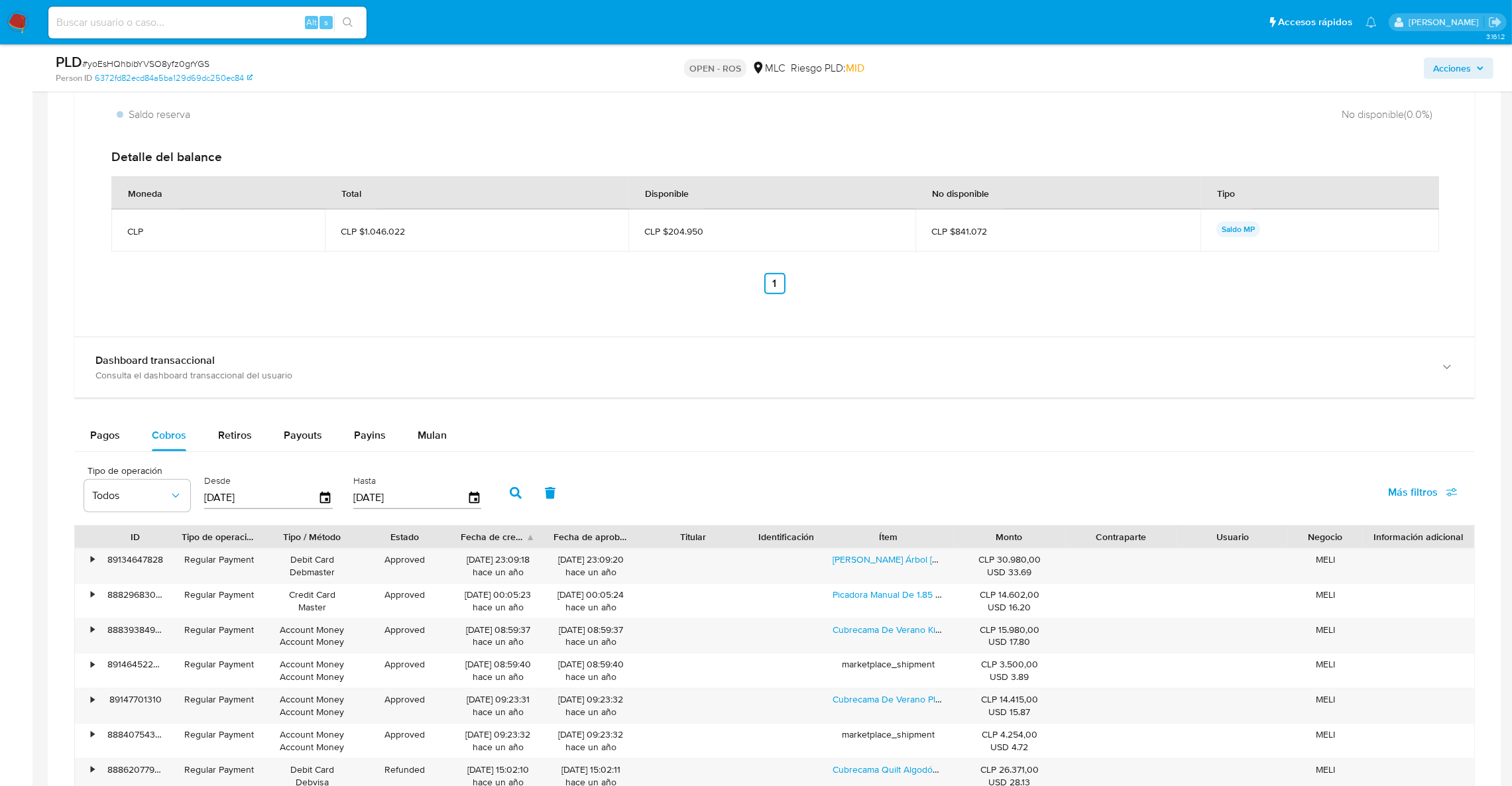
click at [500, 542] on div "Fecha de creación" at bounding box center [493, 537] width 65 height 13
click at [512, 565] on div "25/09/2025 12:13:56 hace 2 horas" at bounding box center [498, 566] width 74 height 25
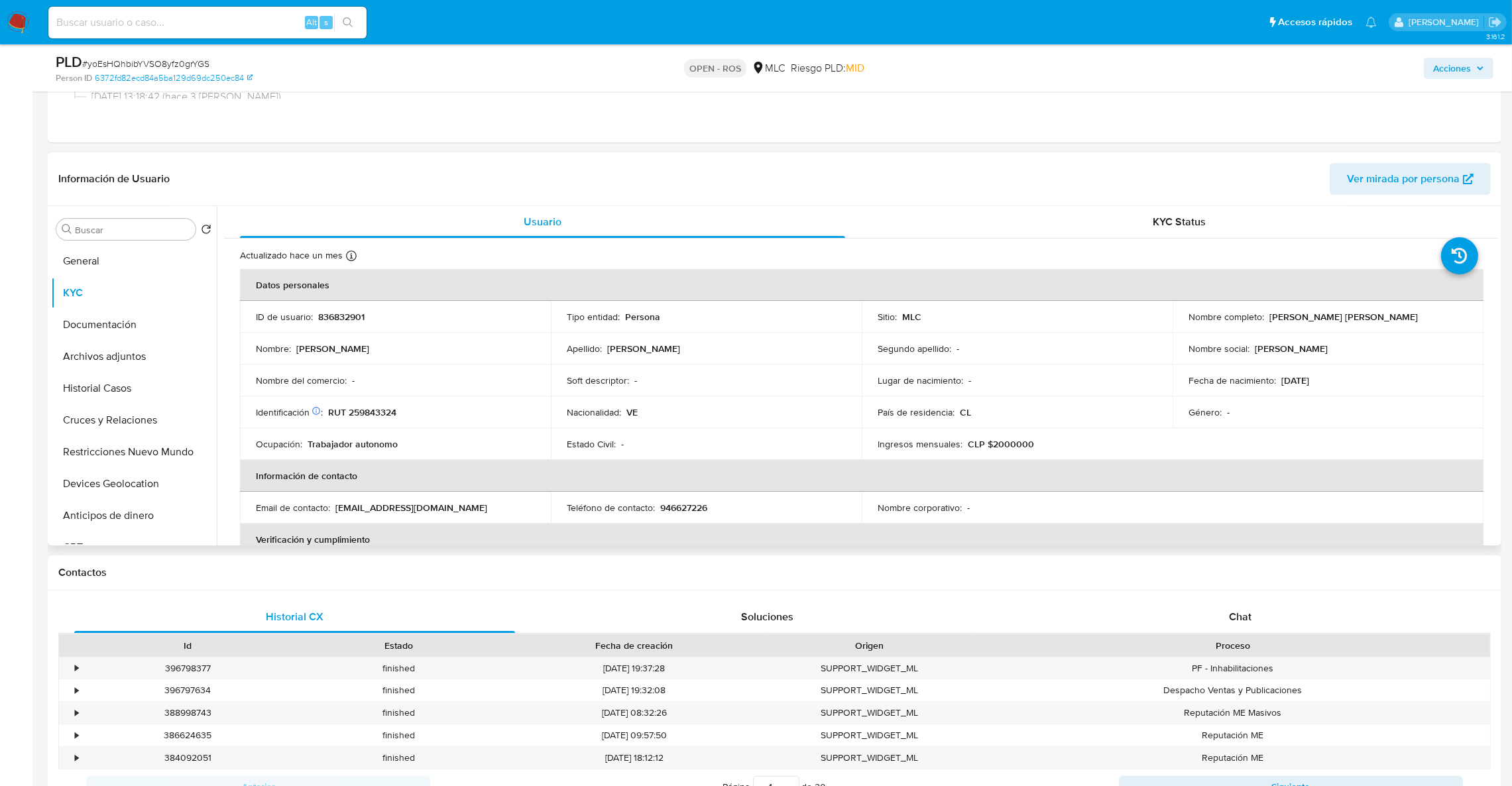
scroll to position [199, 0]
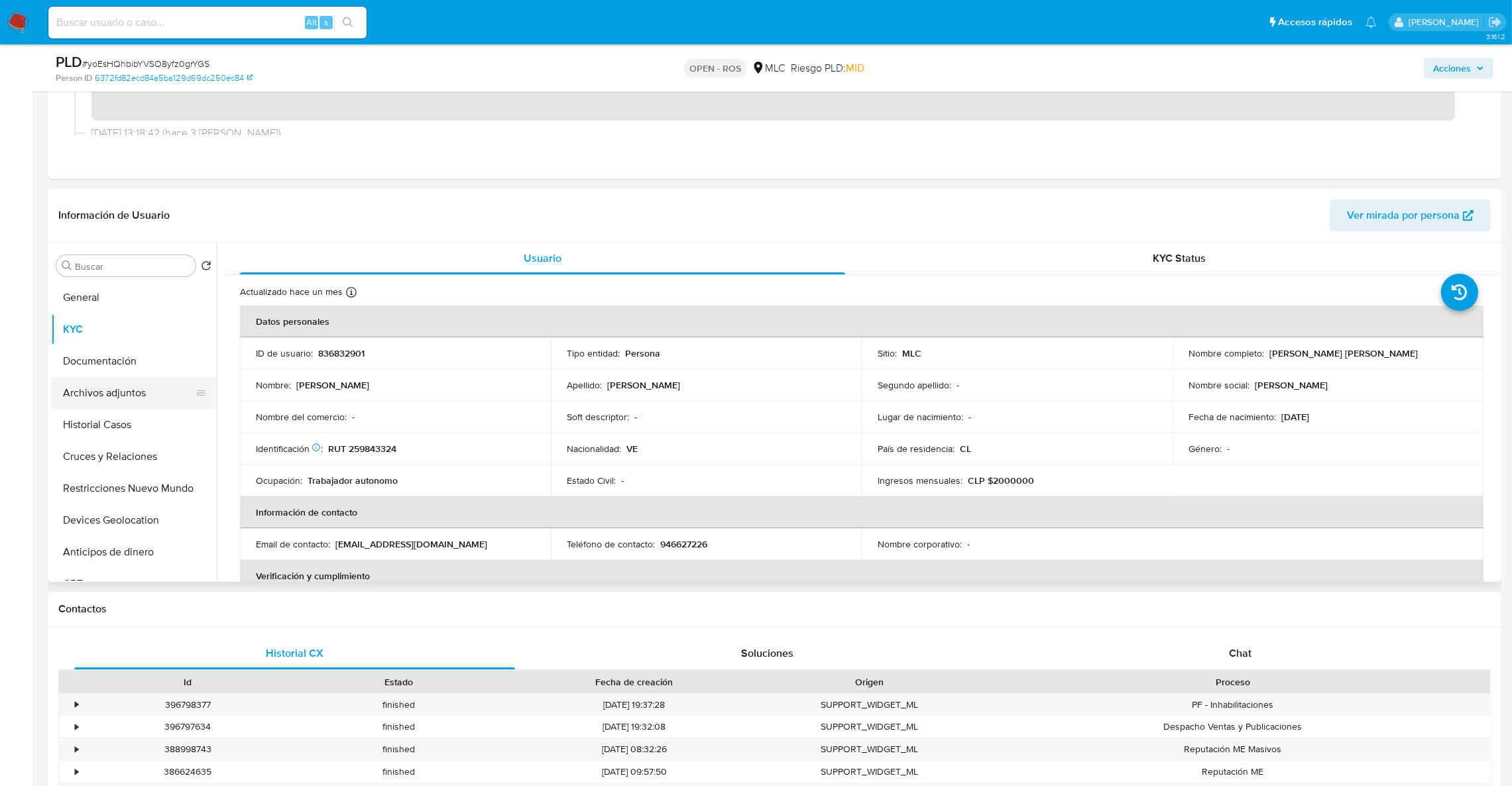
click at [108, 382] on button "Archivos adjuntos" at bounding box center [129, 393] width 155 height 32
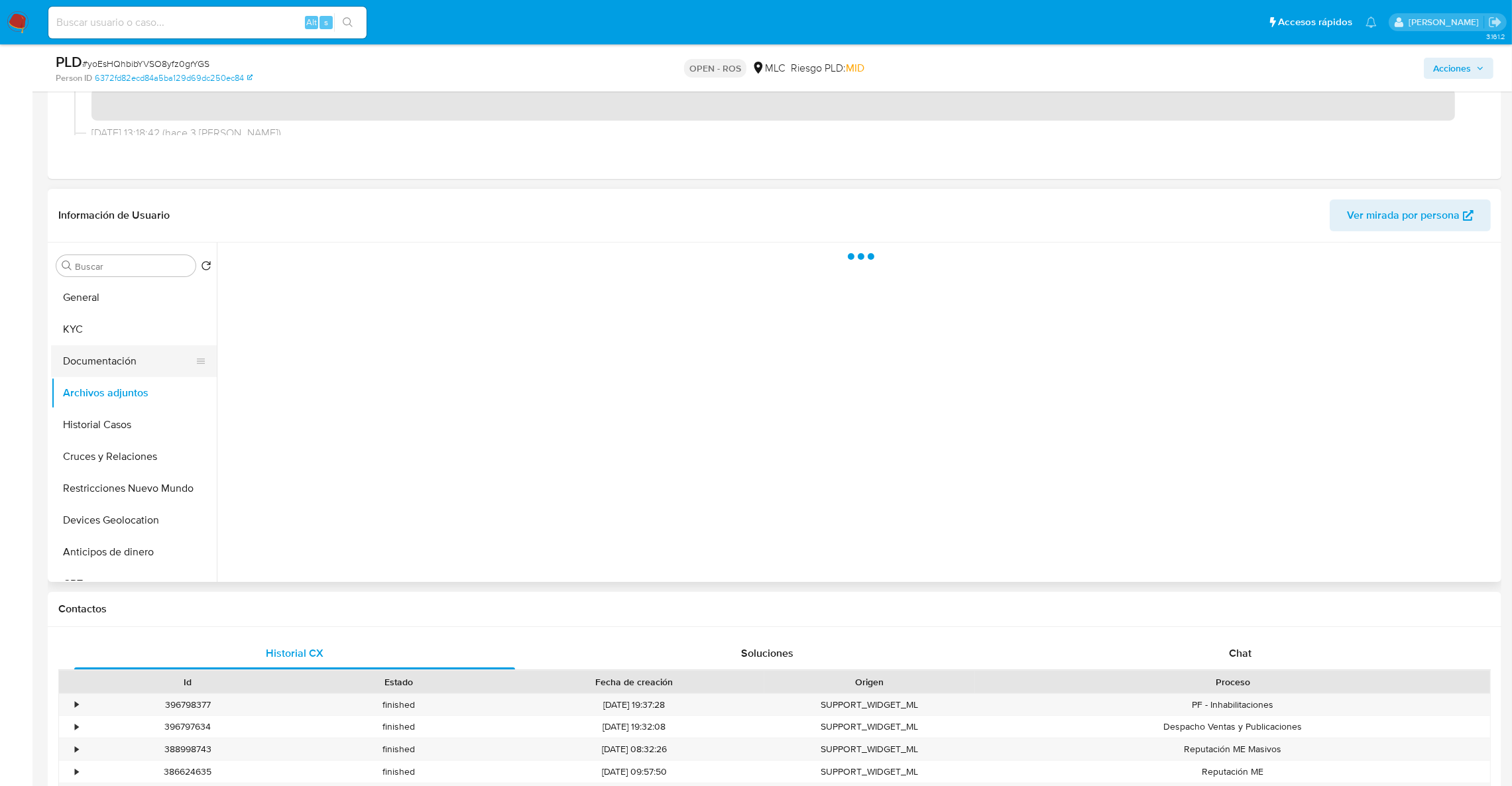
click at [107, 365] on button "Documentación" at bounding box center [129, 361] width 155 height 32
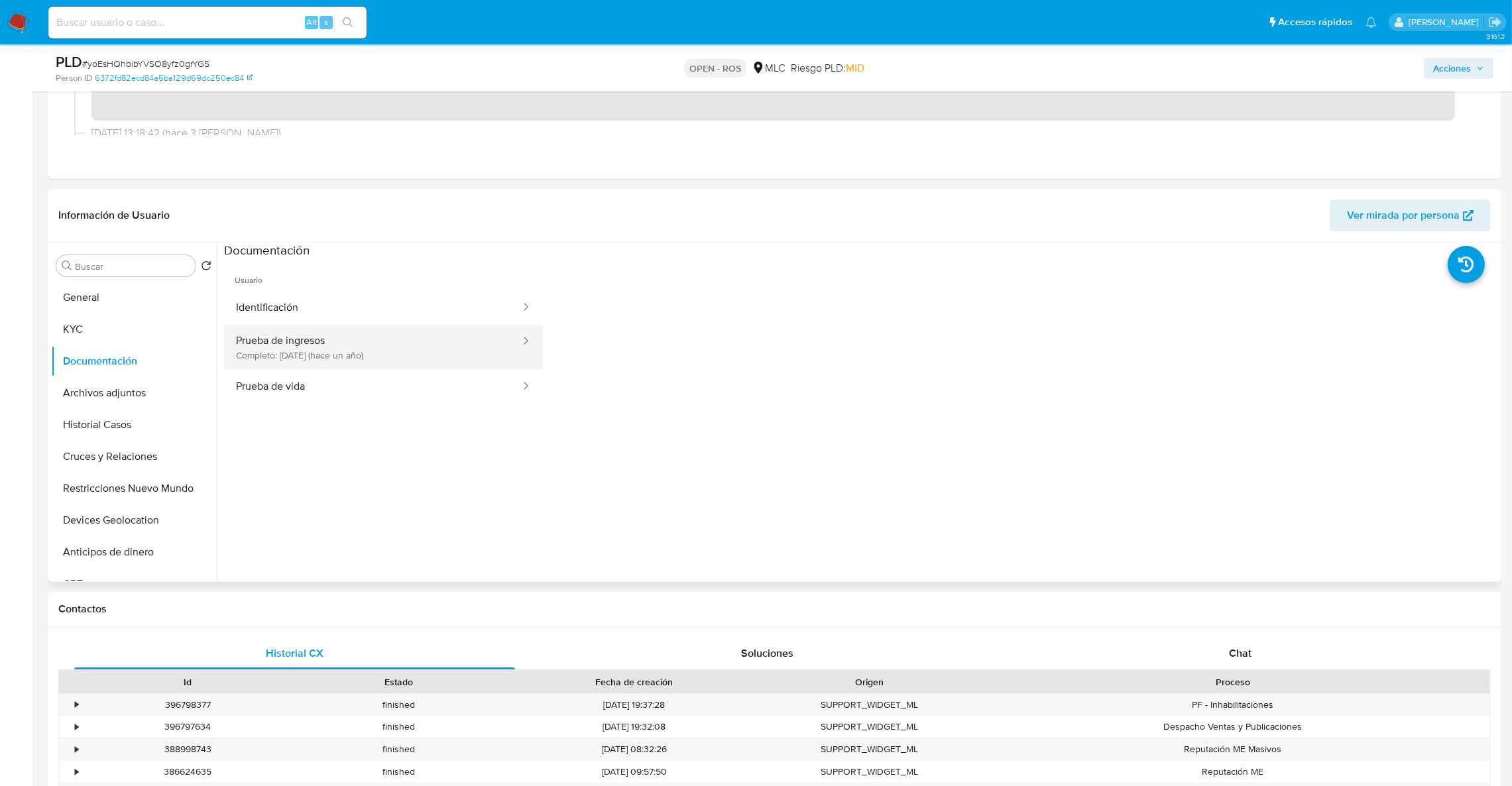
click at [387, 355] on button "Prueba de ingresos Completo: 06/06/2024 (hace un año)" at bounding box center [373, 348] width 298 height 45
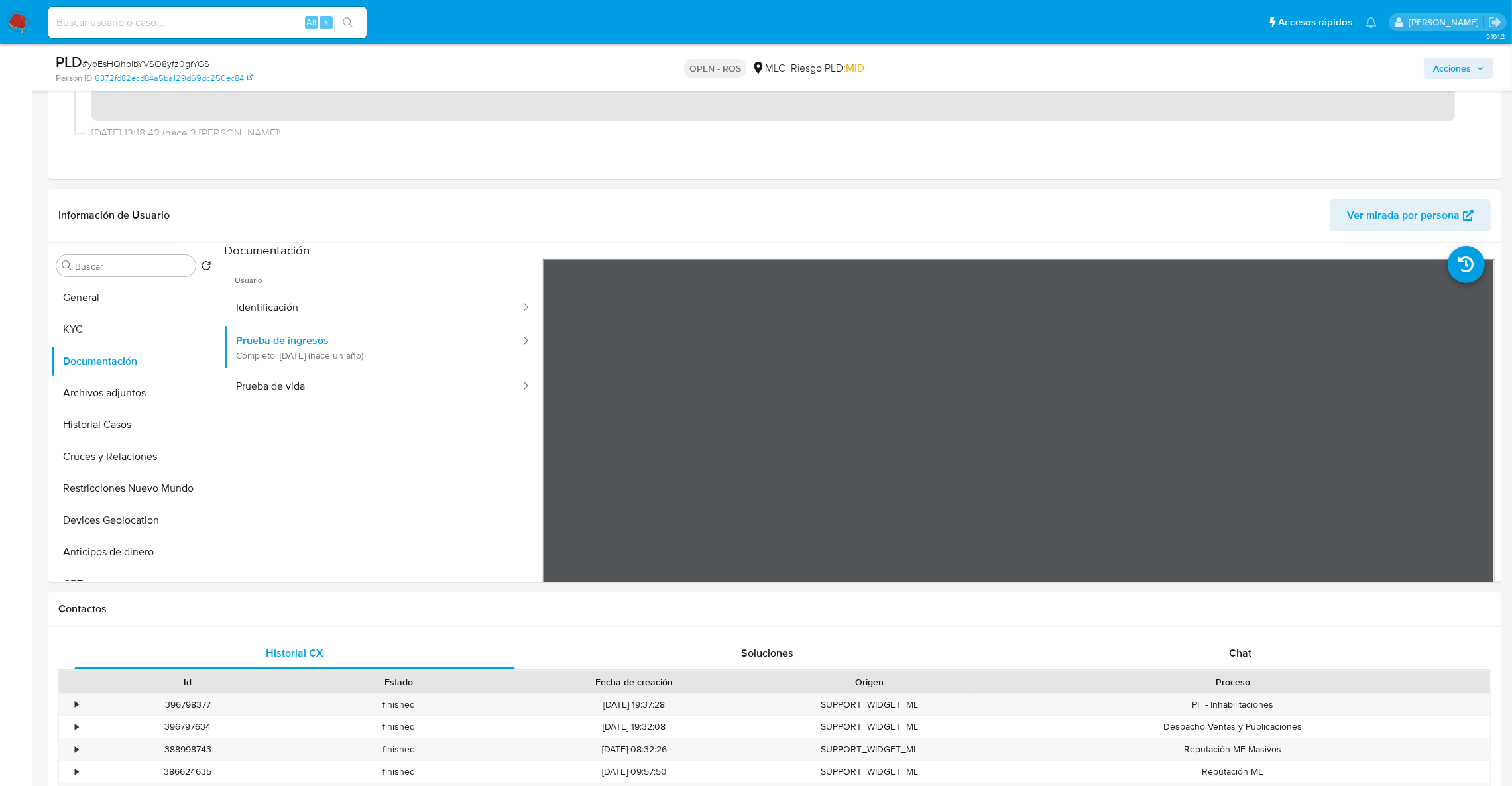
click at [57, 332] on button "KYC" at bounding box center [129, 329] width 155 height 32
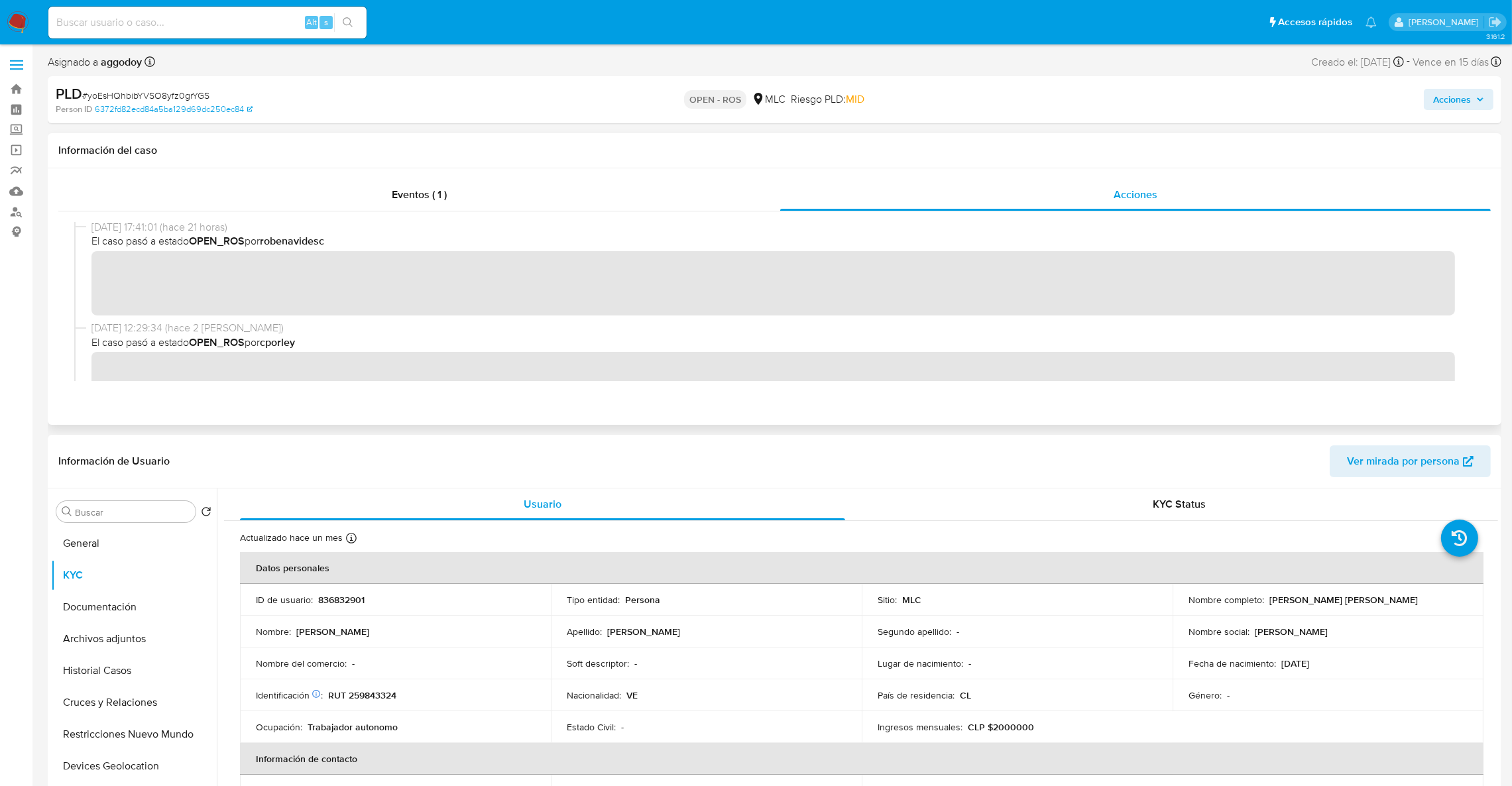
scroll to position [0, 0]
click at [396, 206] on div "Eventos ( 1 )" at bounding box center [419, 195] width 721 height 32
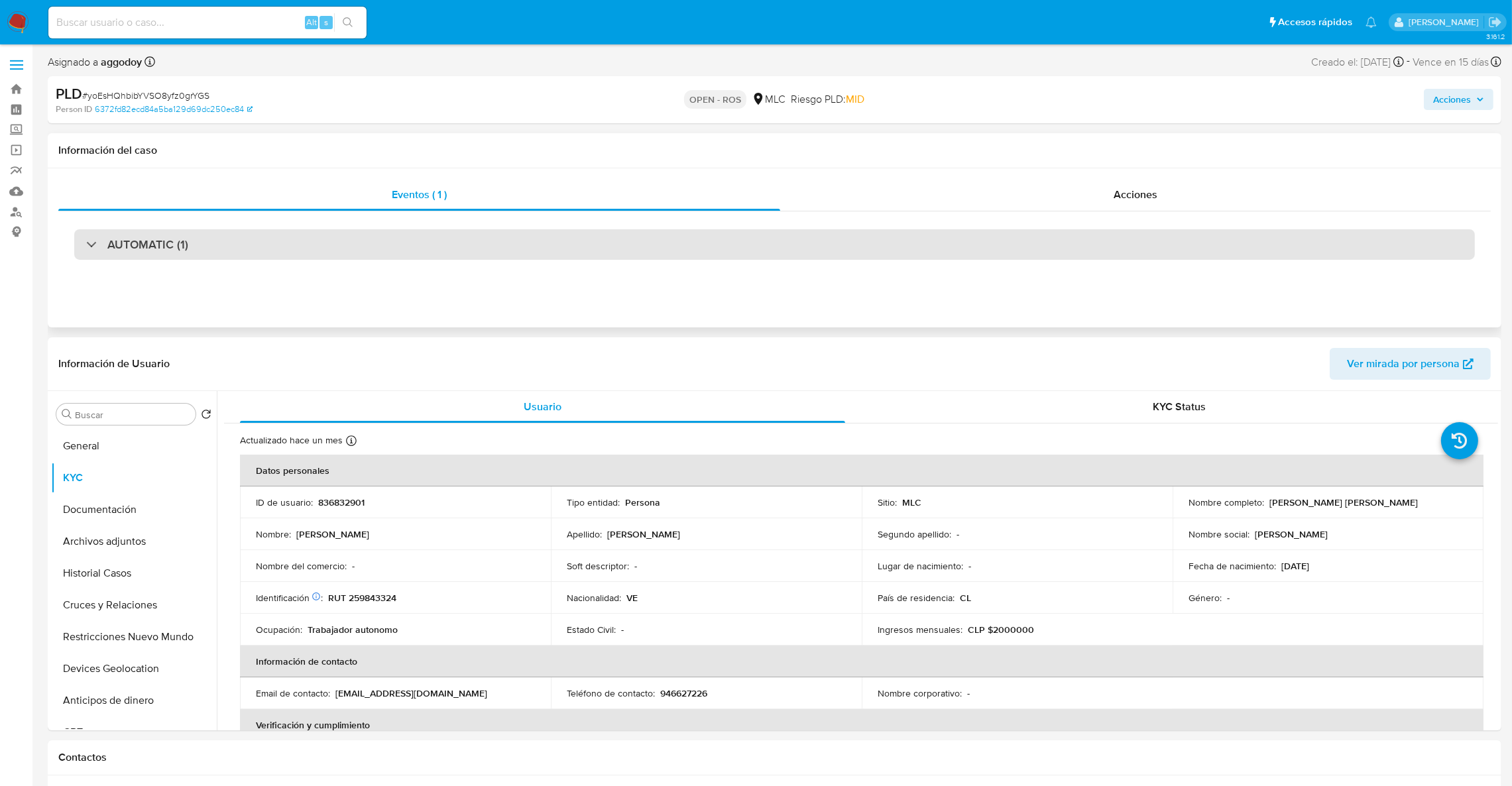
click at [333, 256] on div "AUTOMATIC (1)" at bounding box center [774, 244] width 1400 height 30
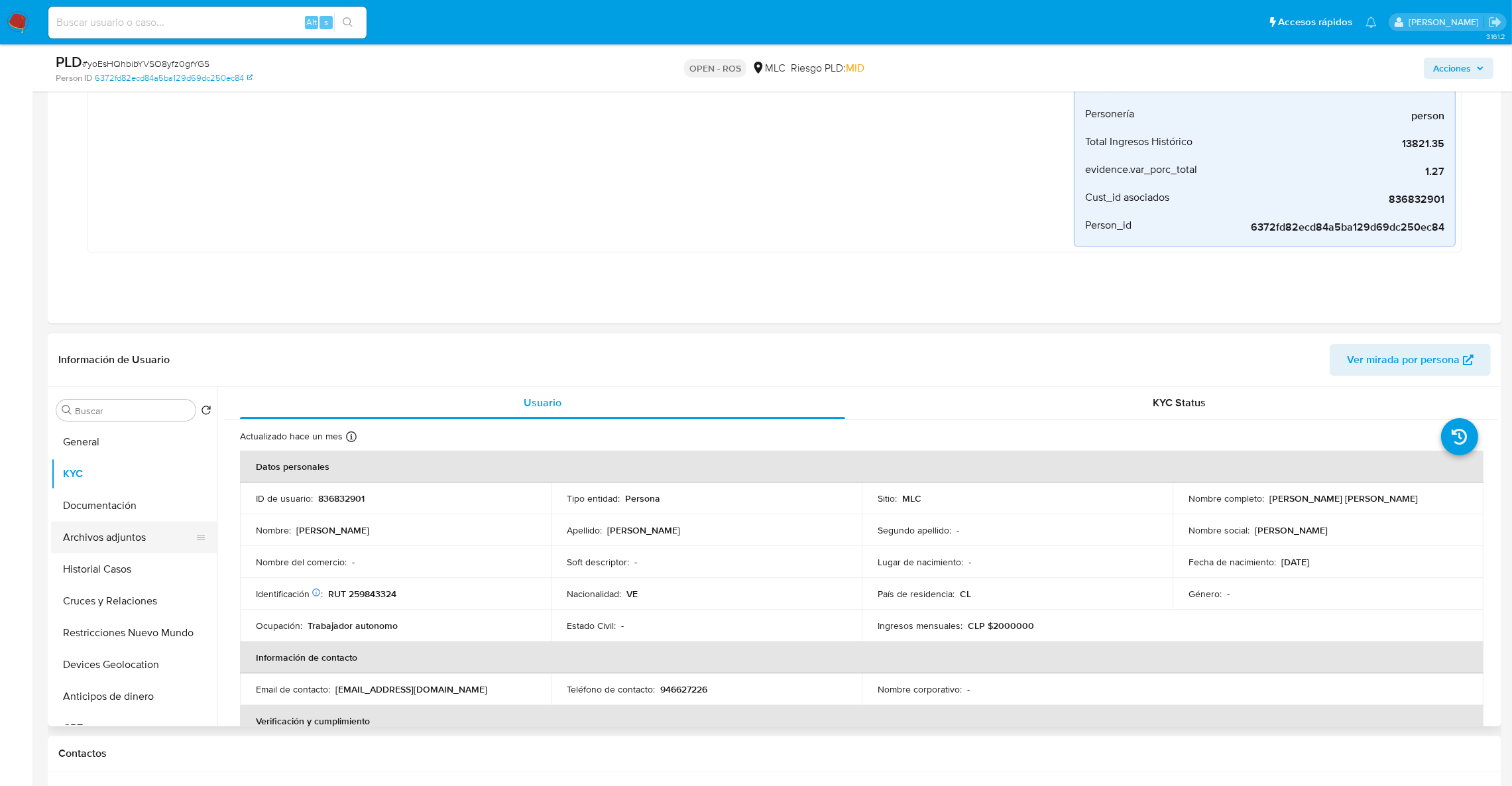
scroll to position [298, 0]
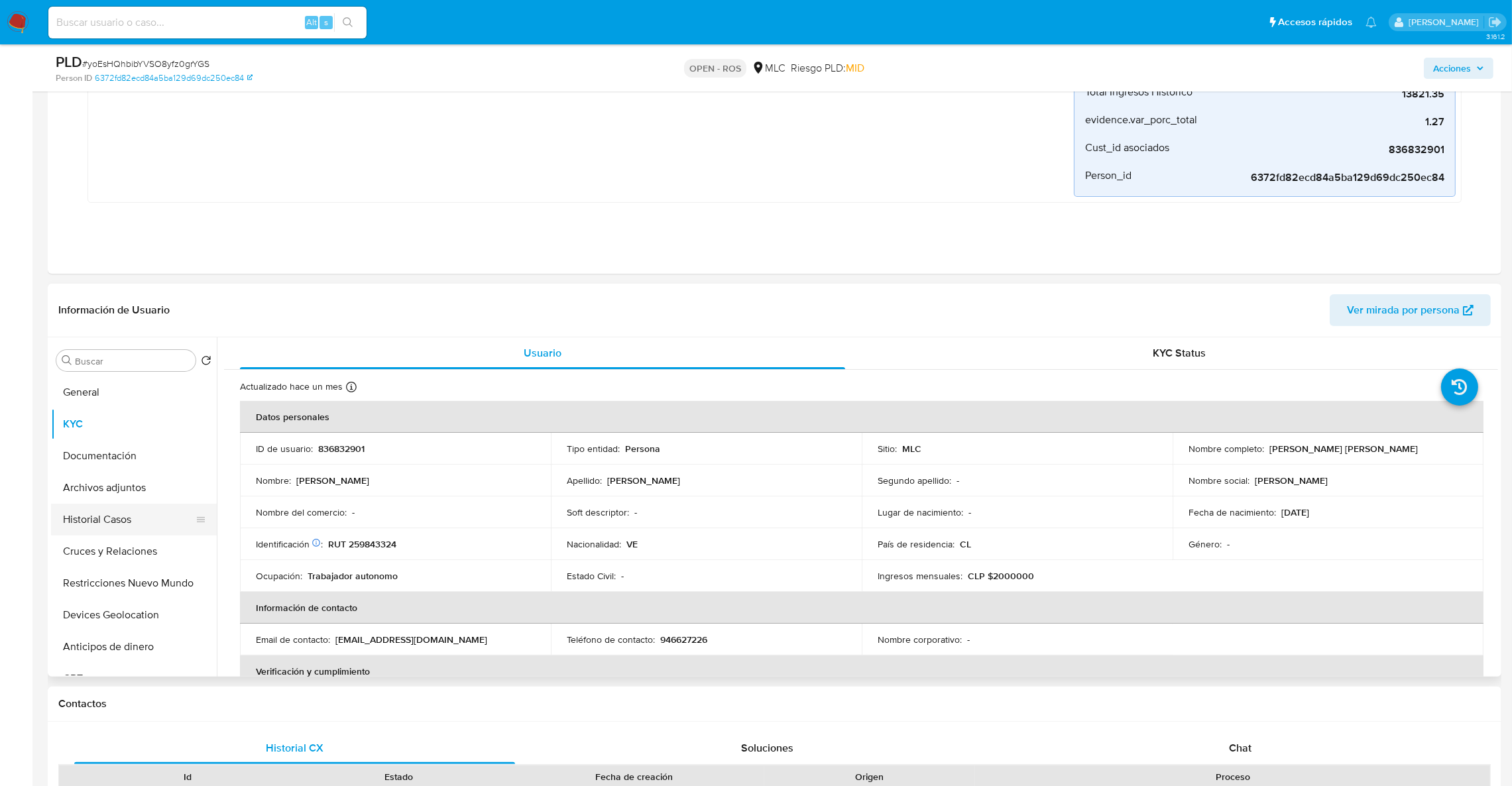
click at [106, 517] on button "Historial Casos" at bounding box center [129, 519] width 155 height 32
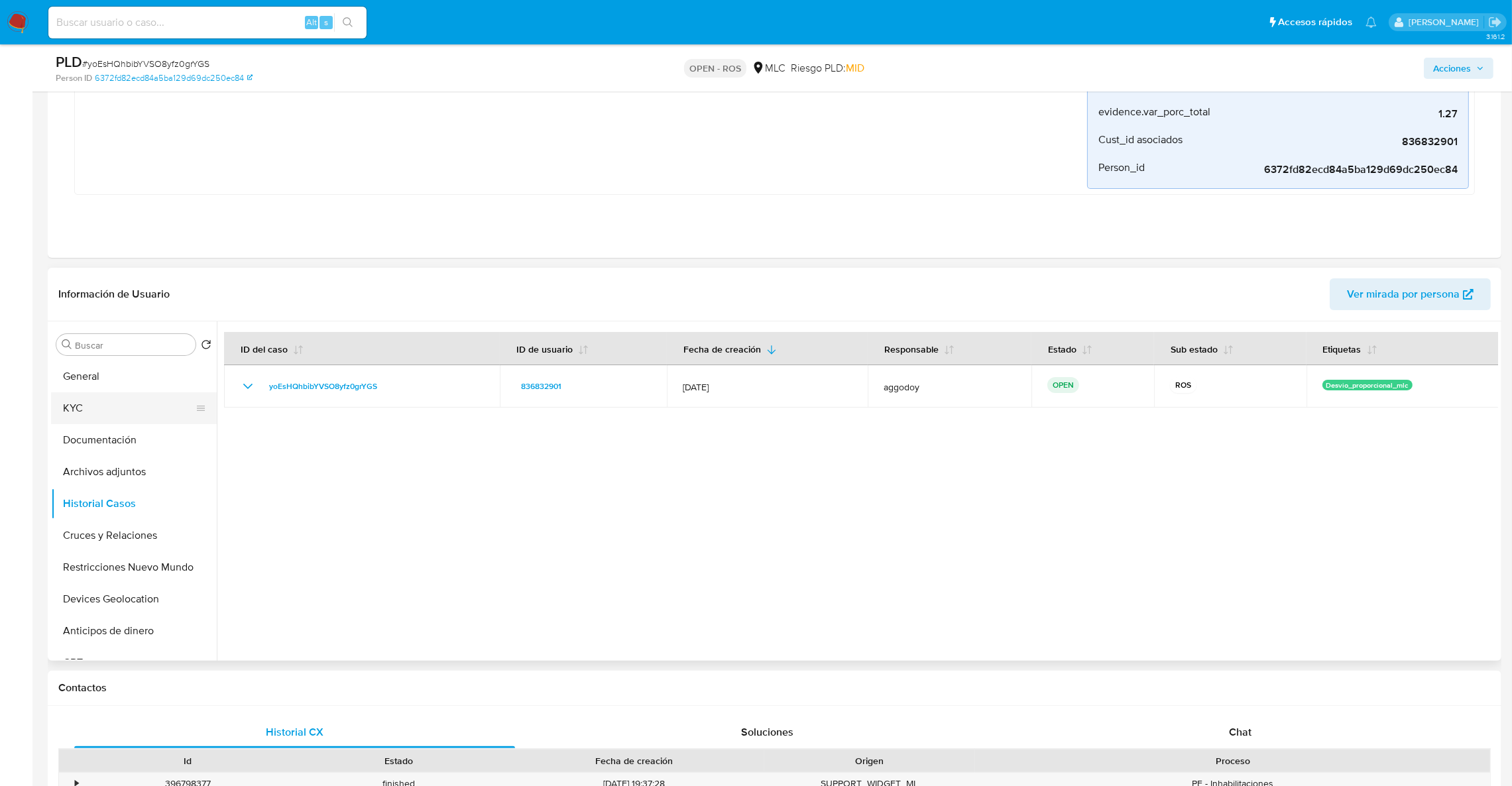
click at [92, 412] on button "KYC" at bounding box center [129, 408] width 155 height 32
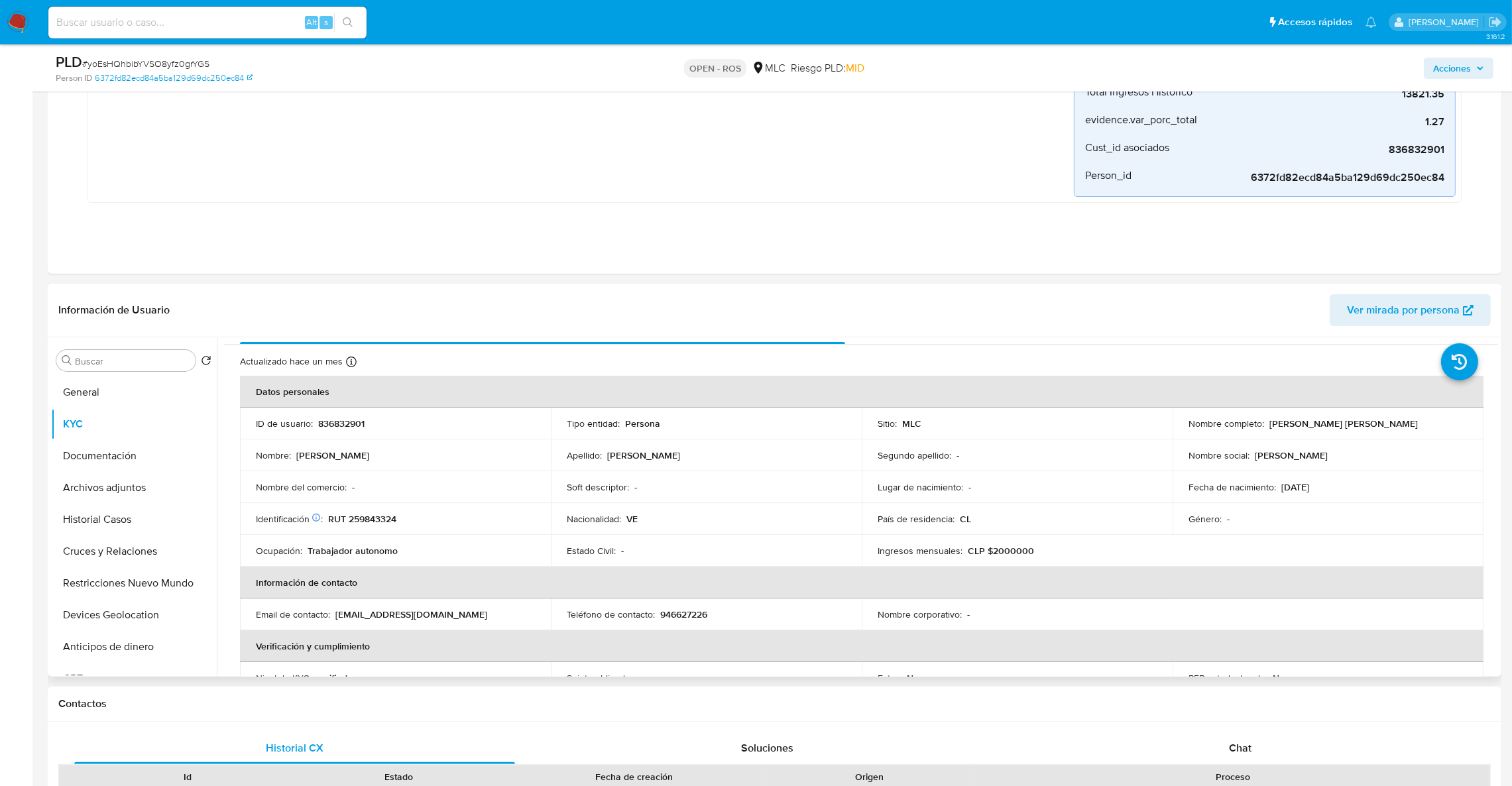
scroll to position [21, 0]
drag, startPoint x: 410, startPoint y: 532, endPoint x: 351, endPoint y: 526, distance: 59.3
click at [351, 526] on td "Identificación Nº de serie: 602272017 : RUT 259843324" at bounding box center [395, 523] width 311 height 32
copy p "259843324"
drag, startPoint x: 1269, startPoint y: 430, endPoint x: 1398, endPoint y: 427, distance: 129.0
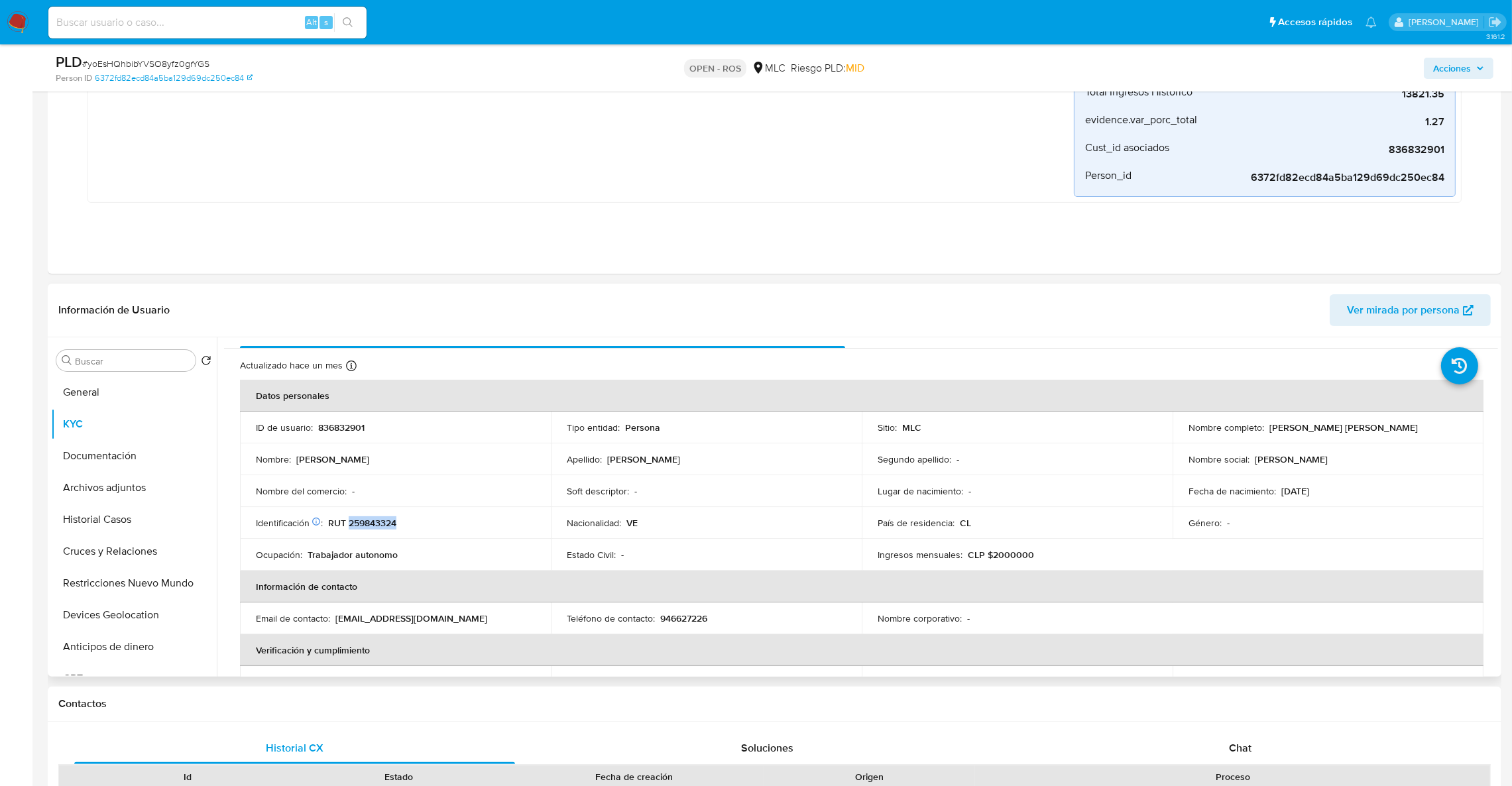
click at [1398, 427] on div "Nombre completo : Rafael Miguel Sanchez Chacon" at bounding box center [1328, 427] width 279 height 12
drag, startPoint x: 1393, startPoint y: 427, endPoint x: 1262, endPoint y: 434, distance: 131.2
click at [1263, 433] on div "Nombre completo : Rafael Miguel Sanchez Chacon" at bounding box center [1328, 427] width 279 height 12
copy div "Rafael Miguel Sanchez Chacon"
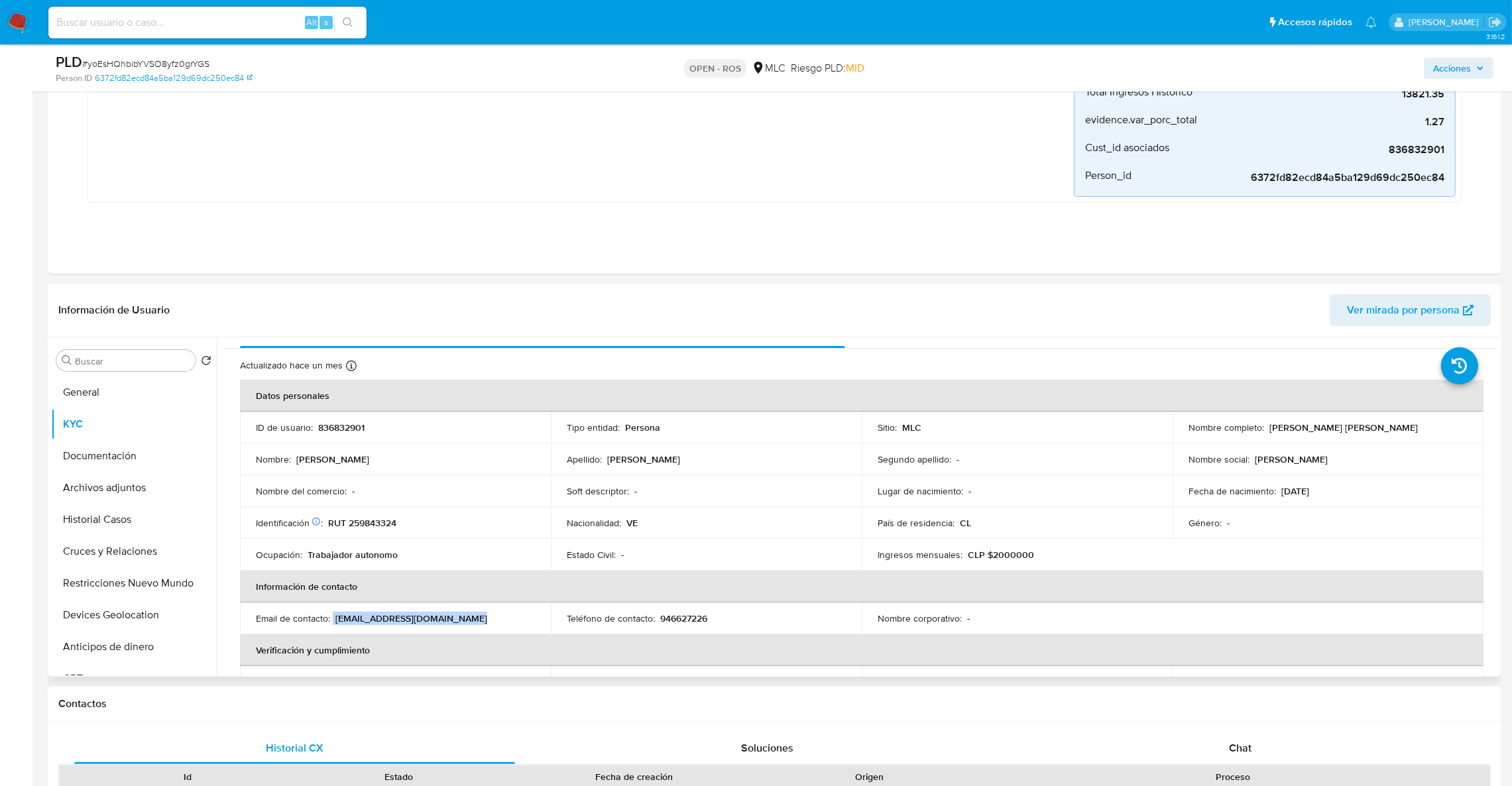
drag, startPoint x: 333, startPoint y: 618, endPoint x: 485, endPoint y: 620, distance: 152.0
click at [485, 620] on div "Email de contacto : rafuchosanchez2021@gmail.com" at bounding box center [396, 618] width 279 height 12
copy div "rafuchosanchez2021@gmail.com"
click at [364, 528] on p "RUT 259843324" at bounding box center [362, 522] width 68 height 12
click at [666, 624] on p "946627226" at bounding box center [683, 618] width 47 height 12
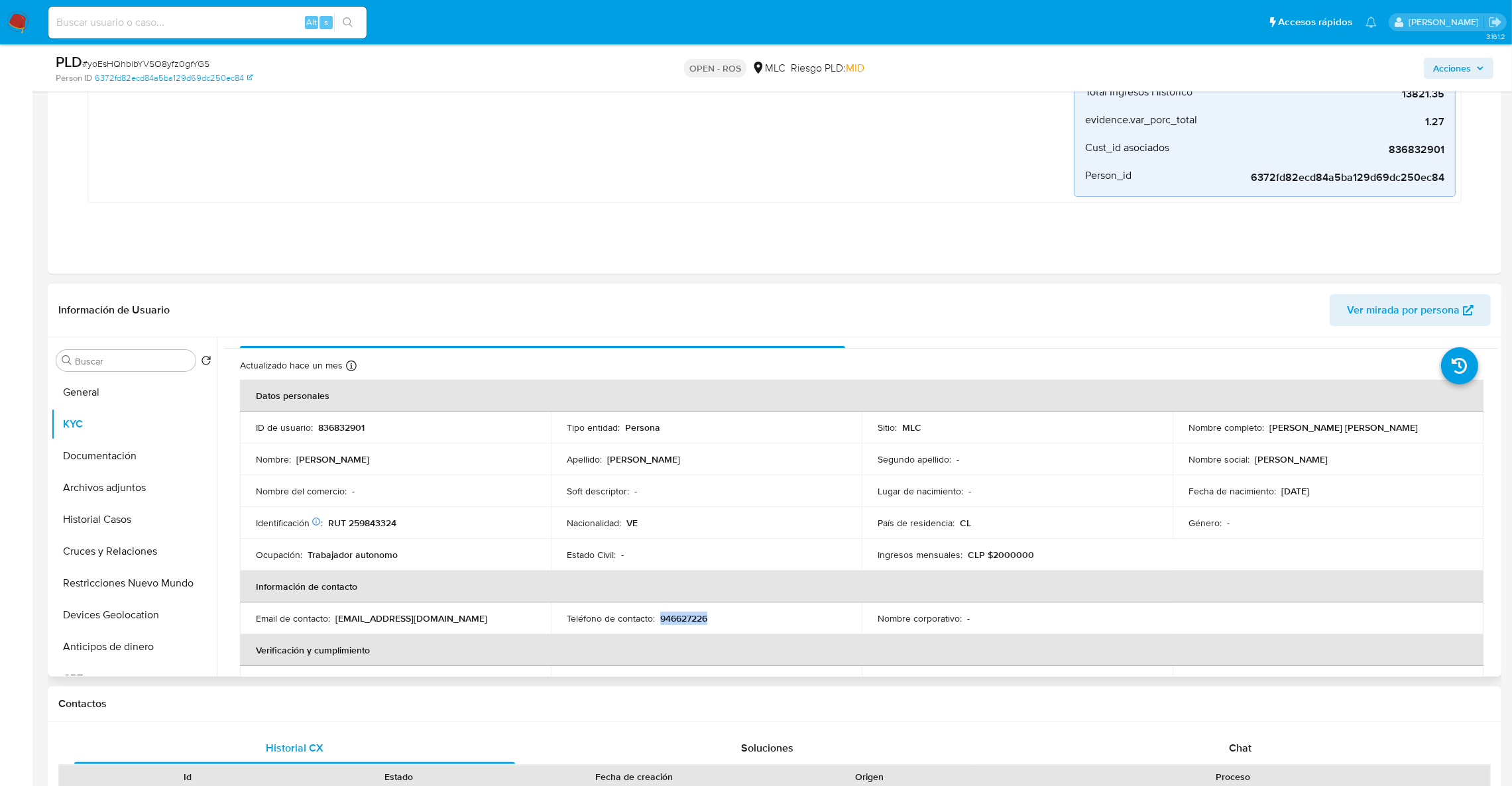
click at [666, 624] on p "946627226" at bounding box center [683, 618] width 47 height 12
copy p "946627226"
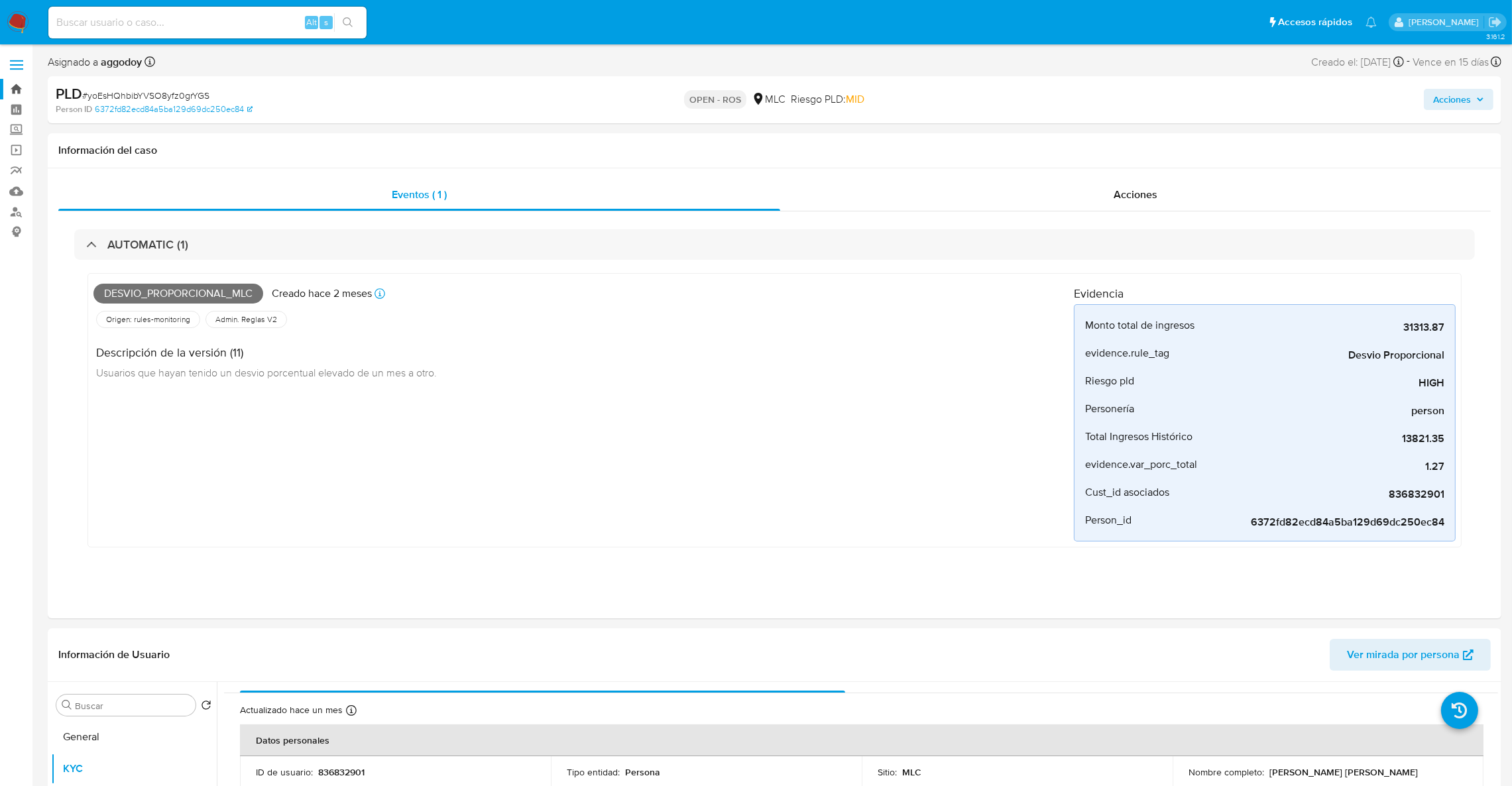
click at [16, 86] on link "Bandeja" at bounding box center [78, 89] width 157 height 20
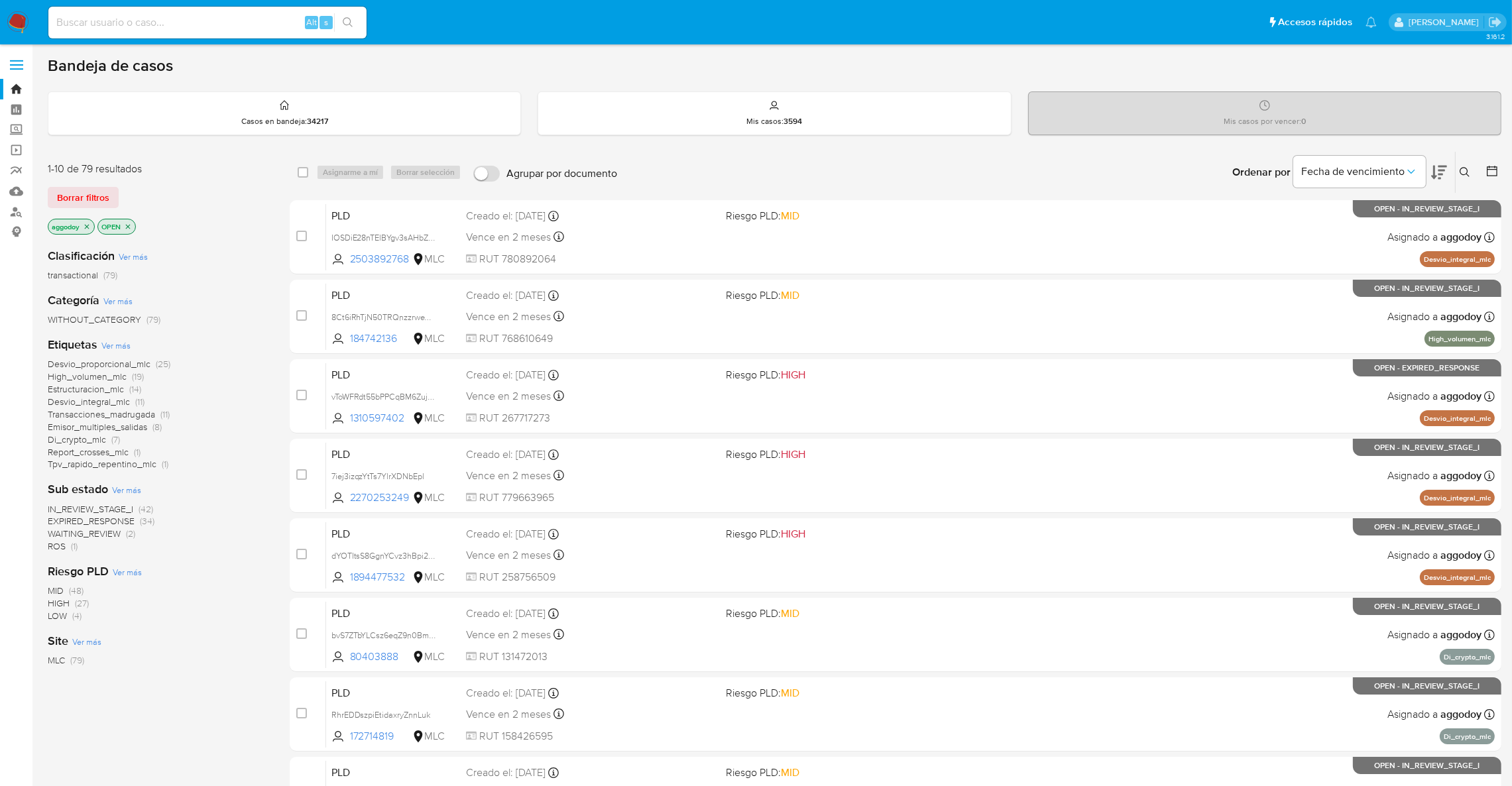
click at [66, 545] on span "ROS (1)" at bounding box center [63, 546] width 29 height 12
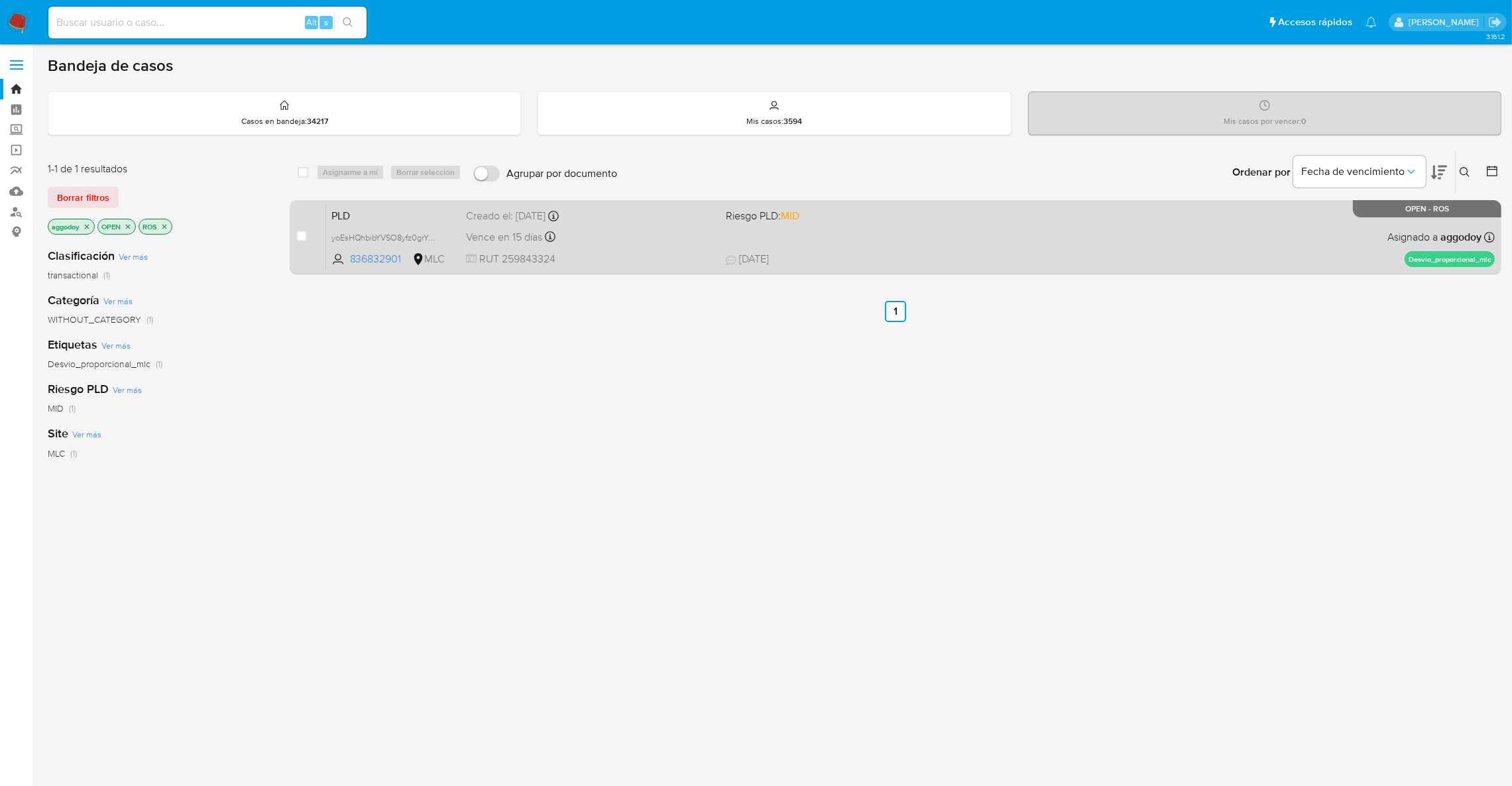
click at [642, 252] on span "RUT 259843324" at bounding box center [590, 259] width 249 height 15
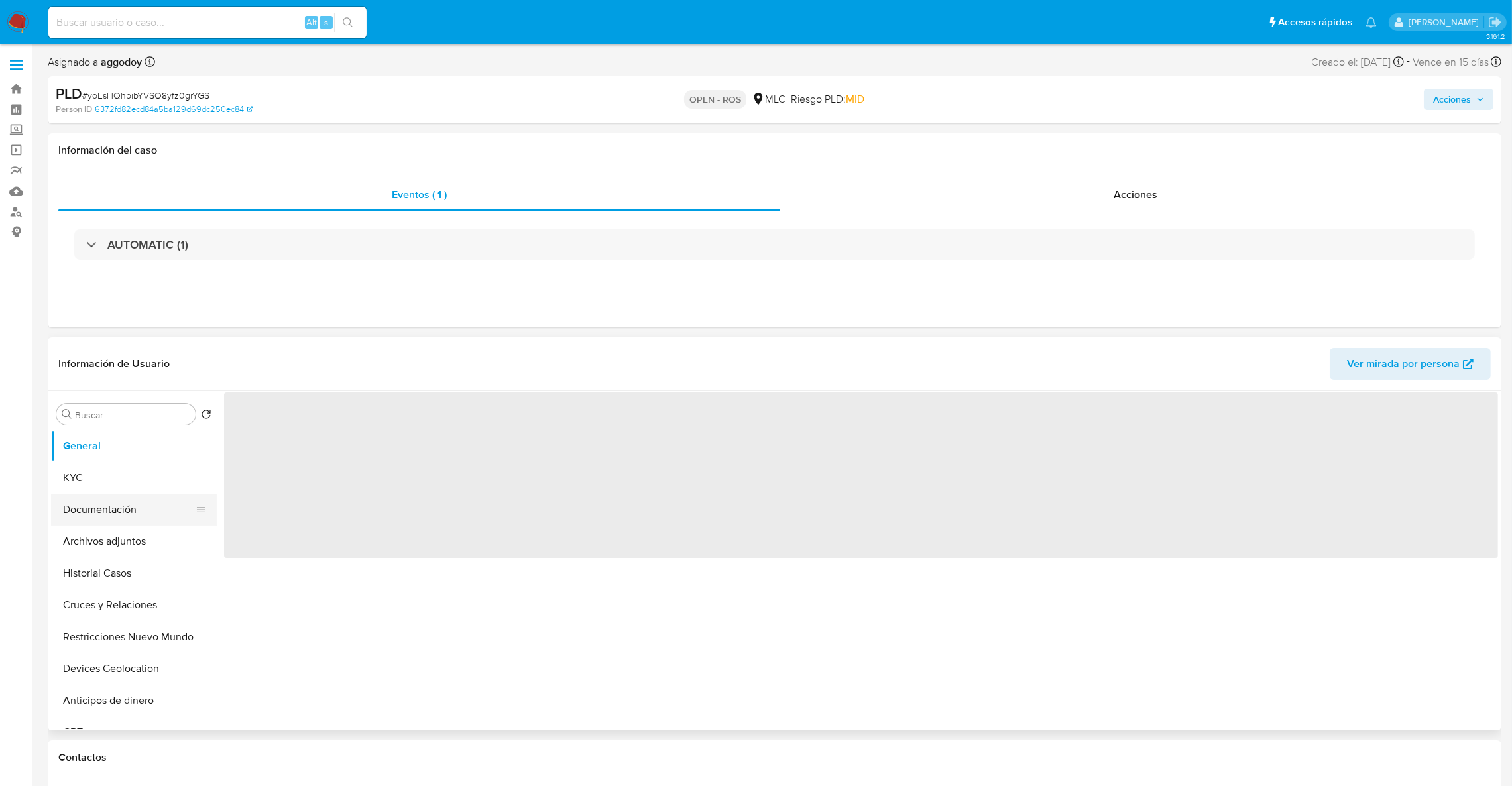
select select "10"
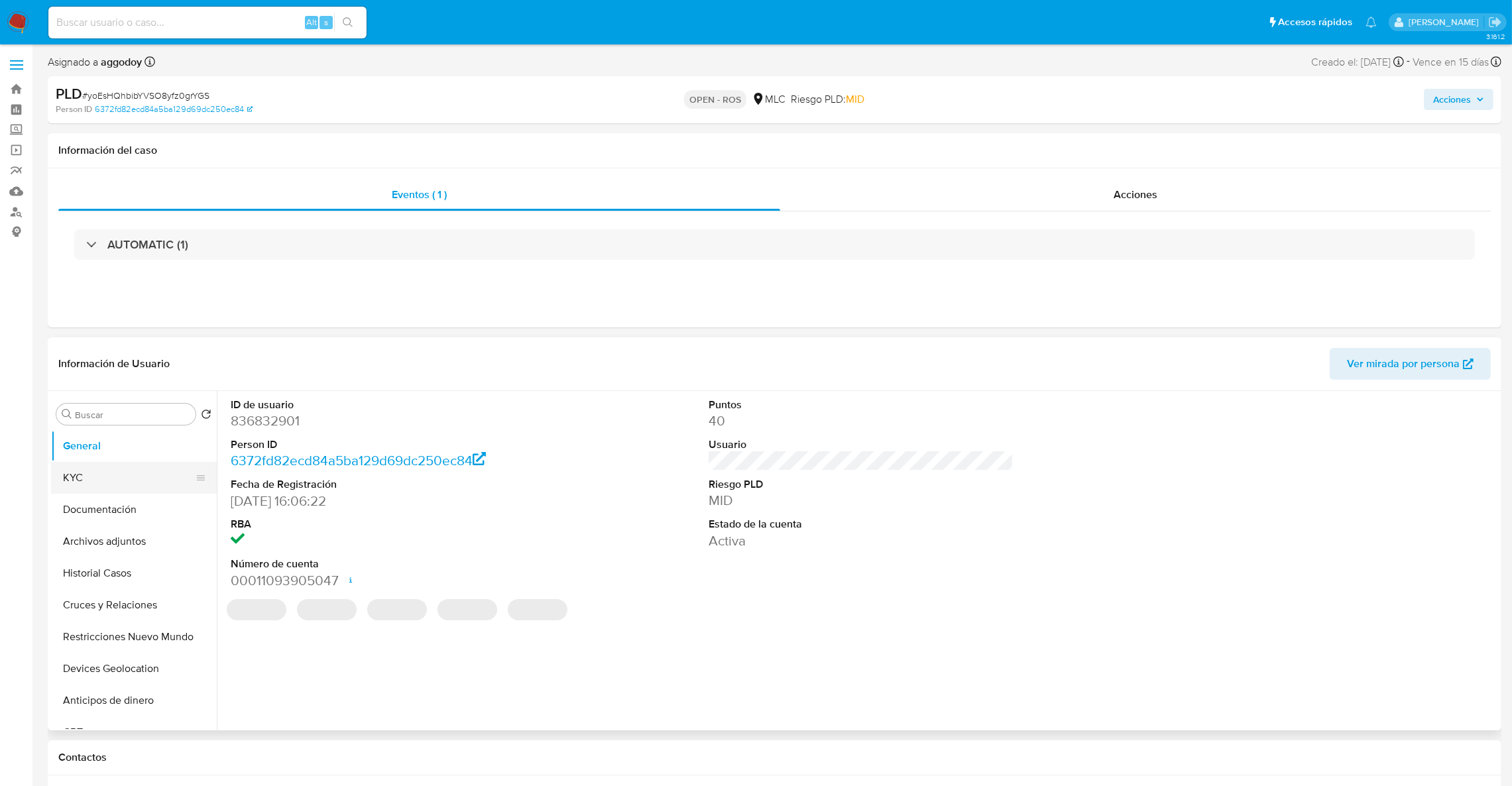
click at [145, 480] on button "KYC" at bounding box center [129, 478] width 155 height 32
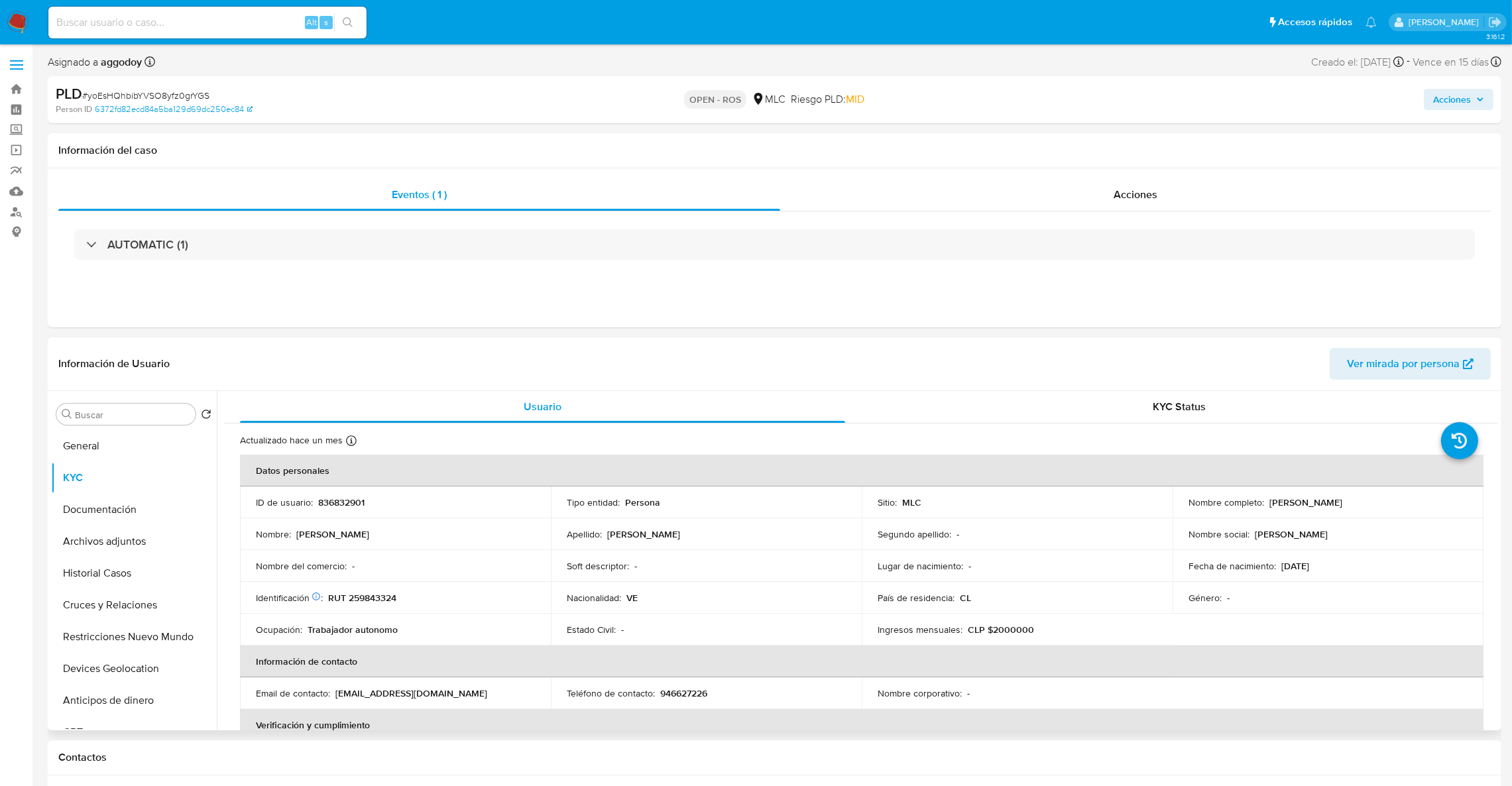
drag, startPoint x: 1266, startPoint y: 504, endPoint x: 1406, endPoint y: 504, distance: 140.0
click at [1406, 504] on div "Nombre completo : [PERSON_NAME]" at bounding box center [1328, 502] width 279 height 12
copy p "[PERSON_NAME]"
click at [399, 599] on div "Identificación Nº de serie: 602272017 : RUT 259843324" at bounding box center [396, 597] width 279 height 12
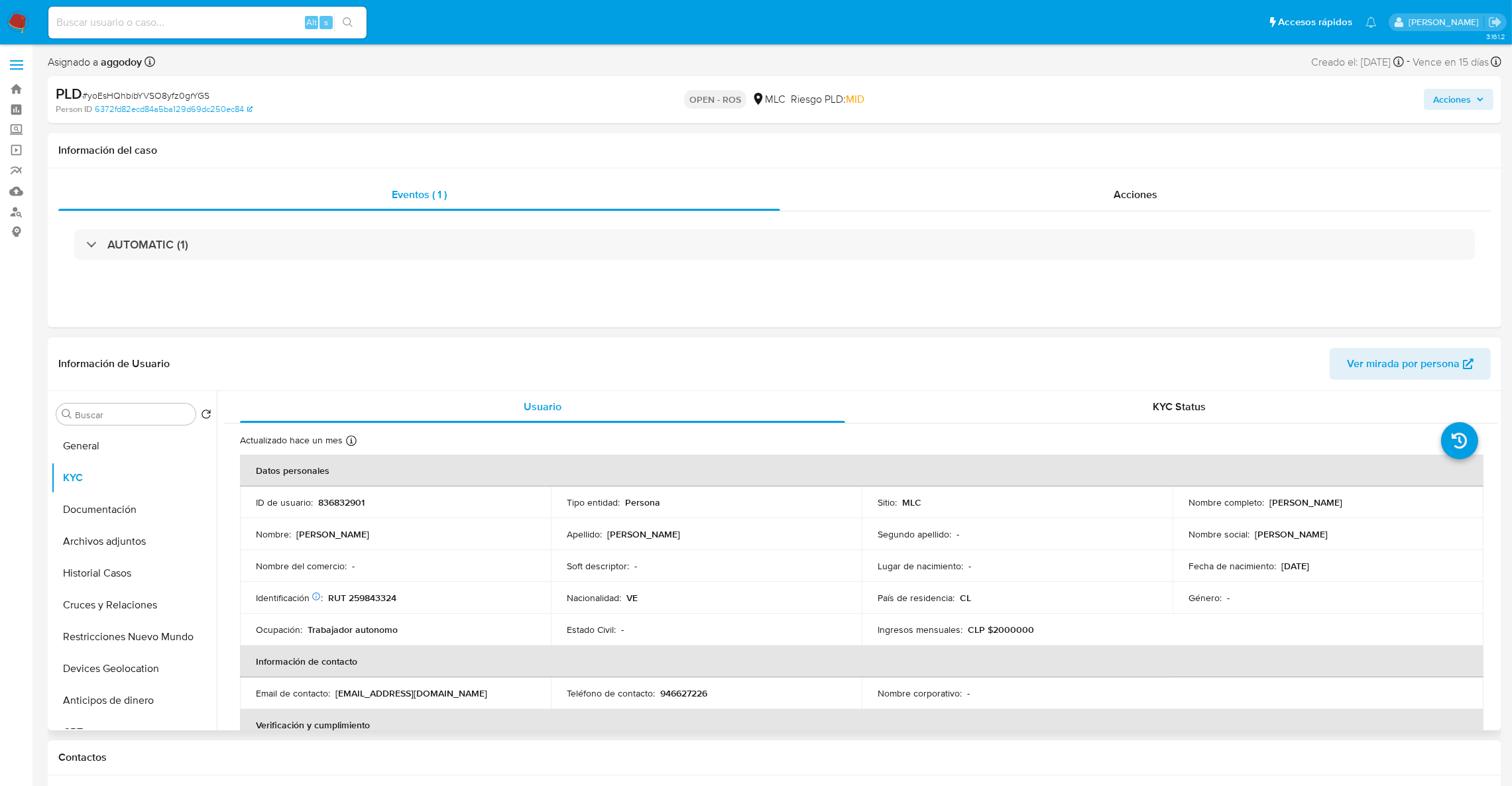
click at [391, 599] on p "RUT 259843324" at bounding box center [362, 597] width 68 height 12
click at [391, 600] on p "RUT 259843324" at bounding box center [362, 597] width 68 height 12
copy p "259843324"
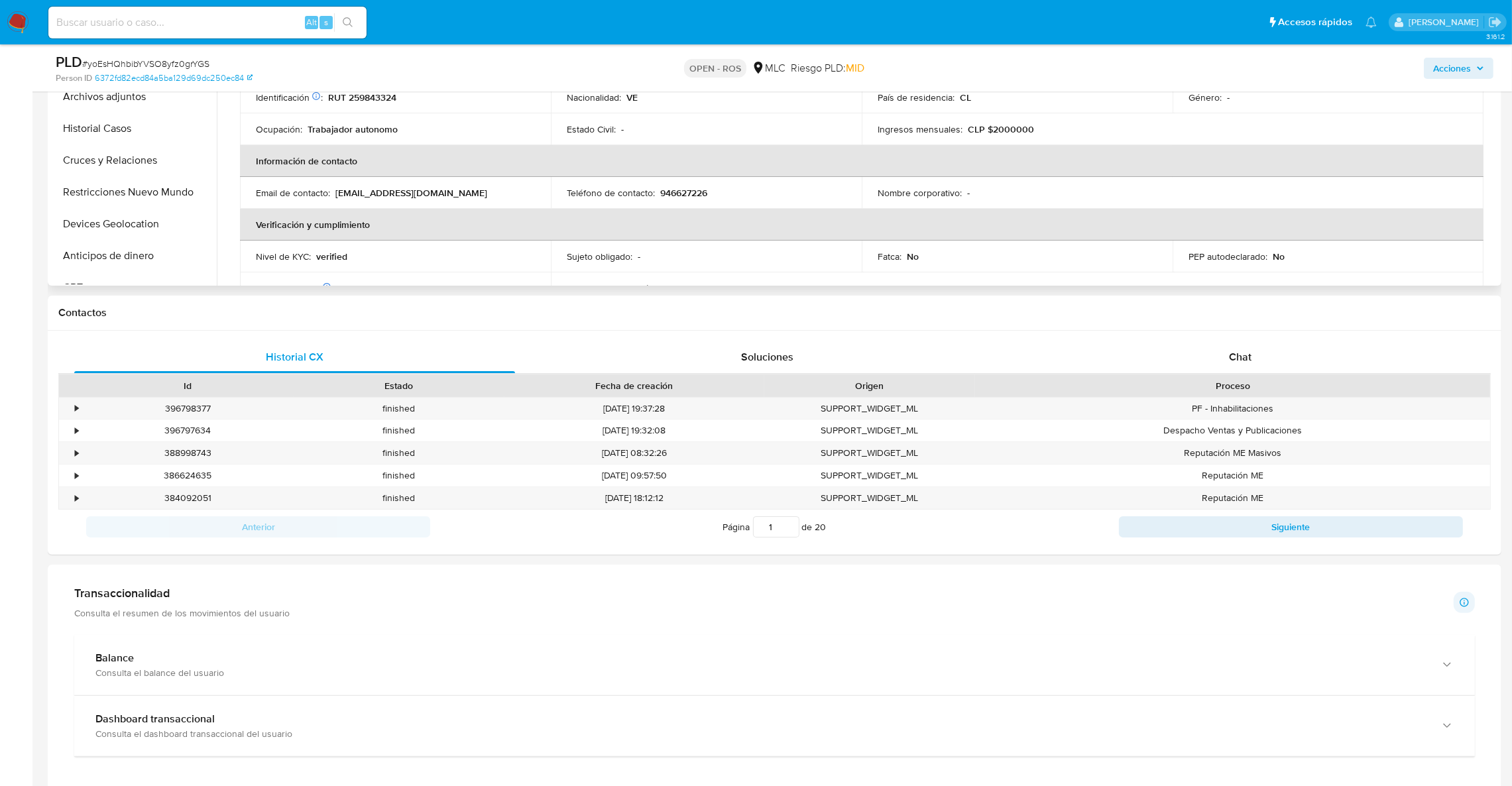
scroll to position [22, 0]
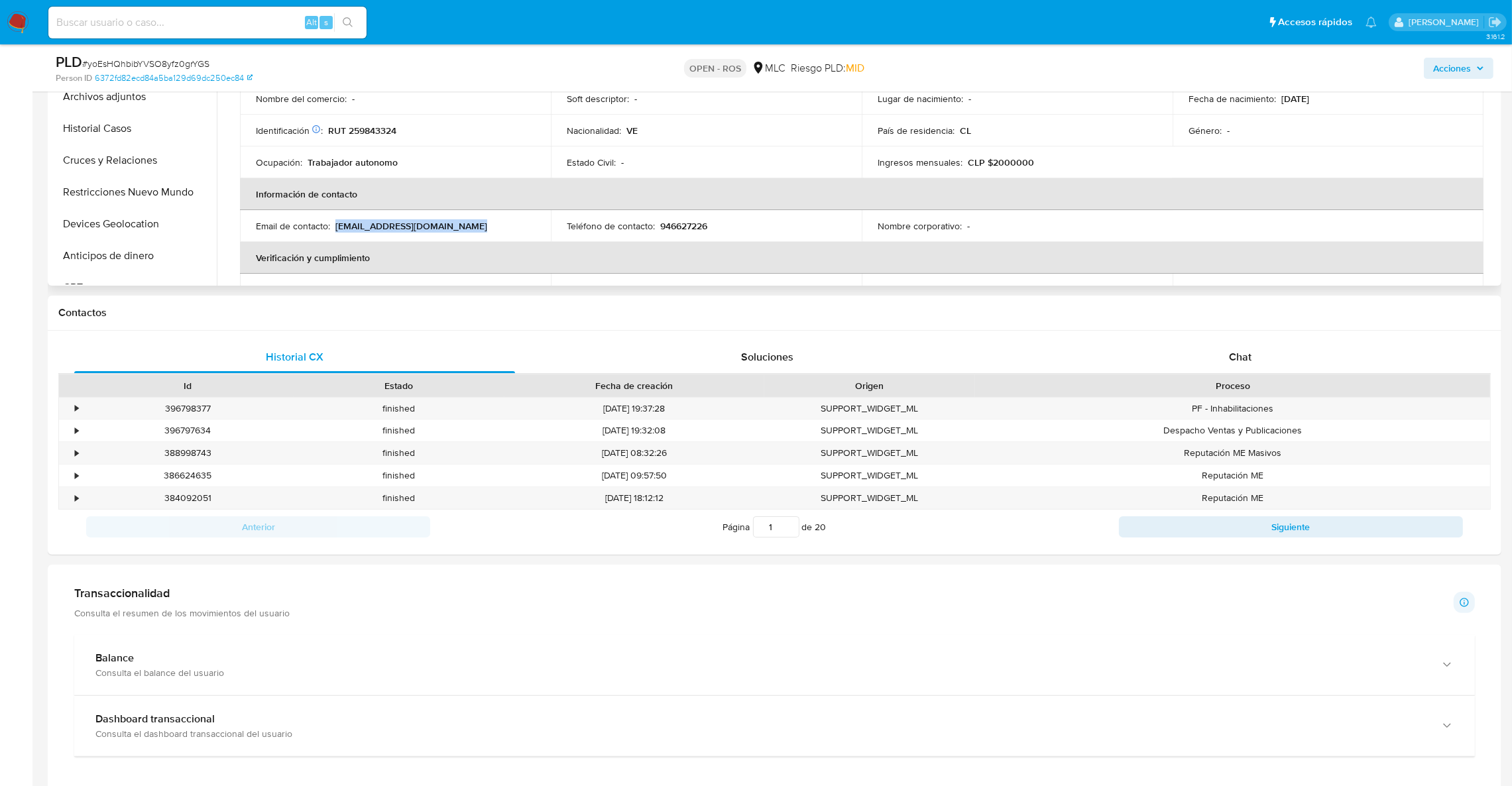
drag, startPoint x: 334, startPoint y: 223, endPoint x: 499, endPoint y: 223, distance: 165.0
click at [499, 223] on div "Email de contacto : [EMAIL_ADDRESS][DOMAIN_NAME]" at bounding box center [396, 226] width 279 height 12
copy p "[EMAIL_ADDRESS][DOMAIN_NAME]"
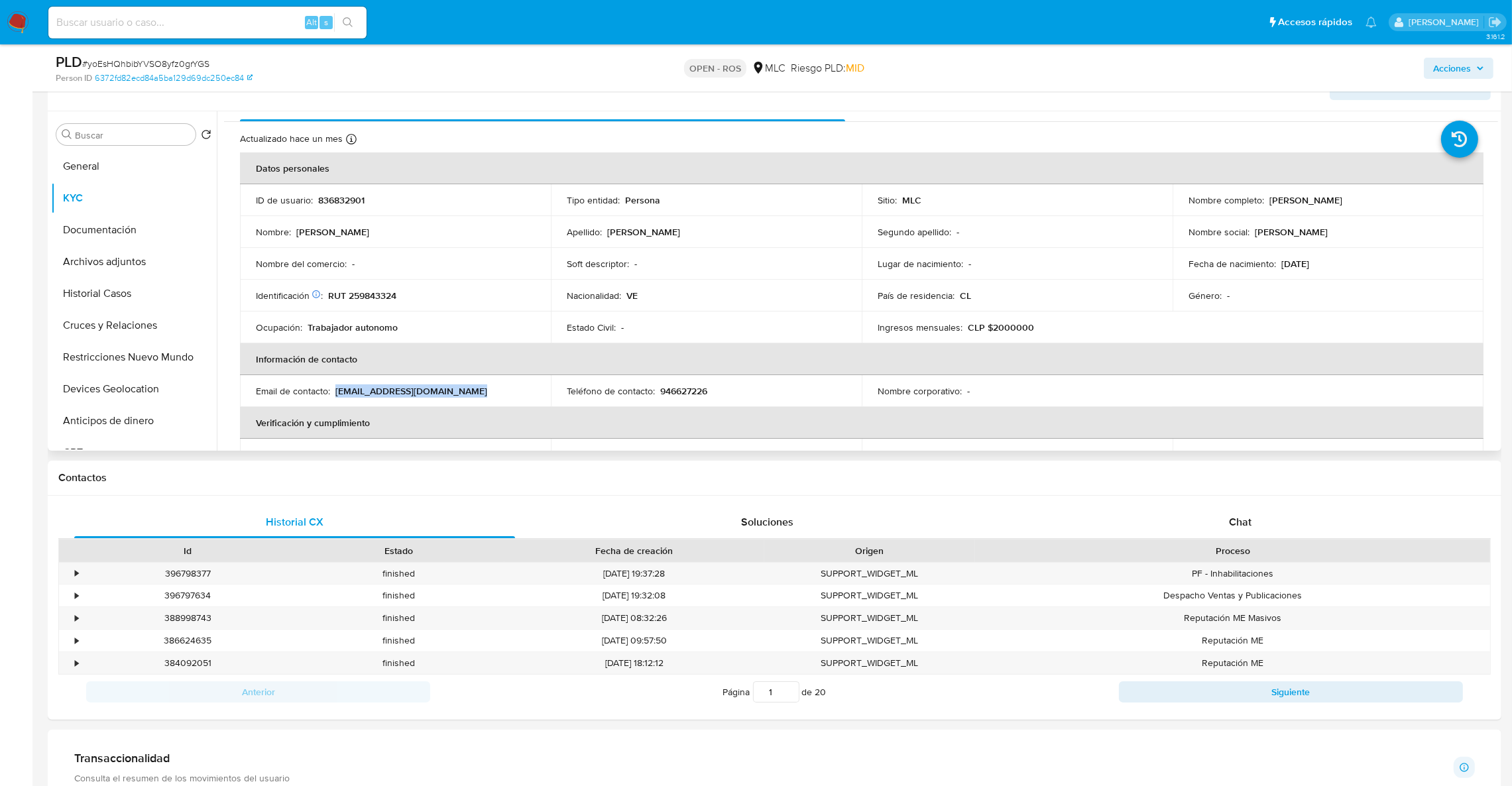
scroll to position [199, 0]
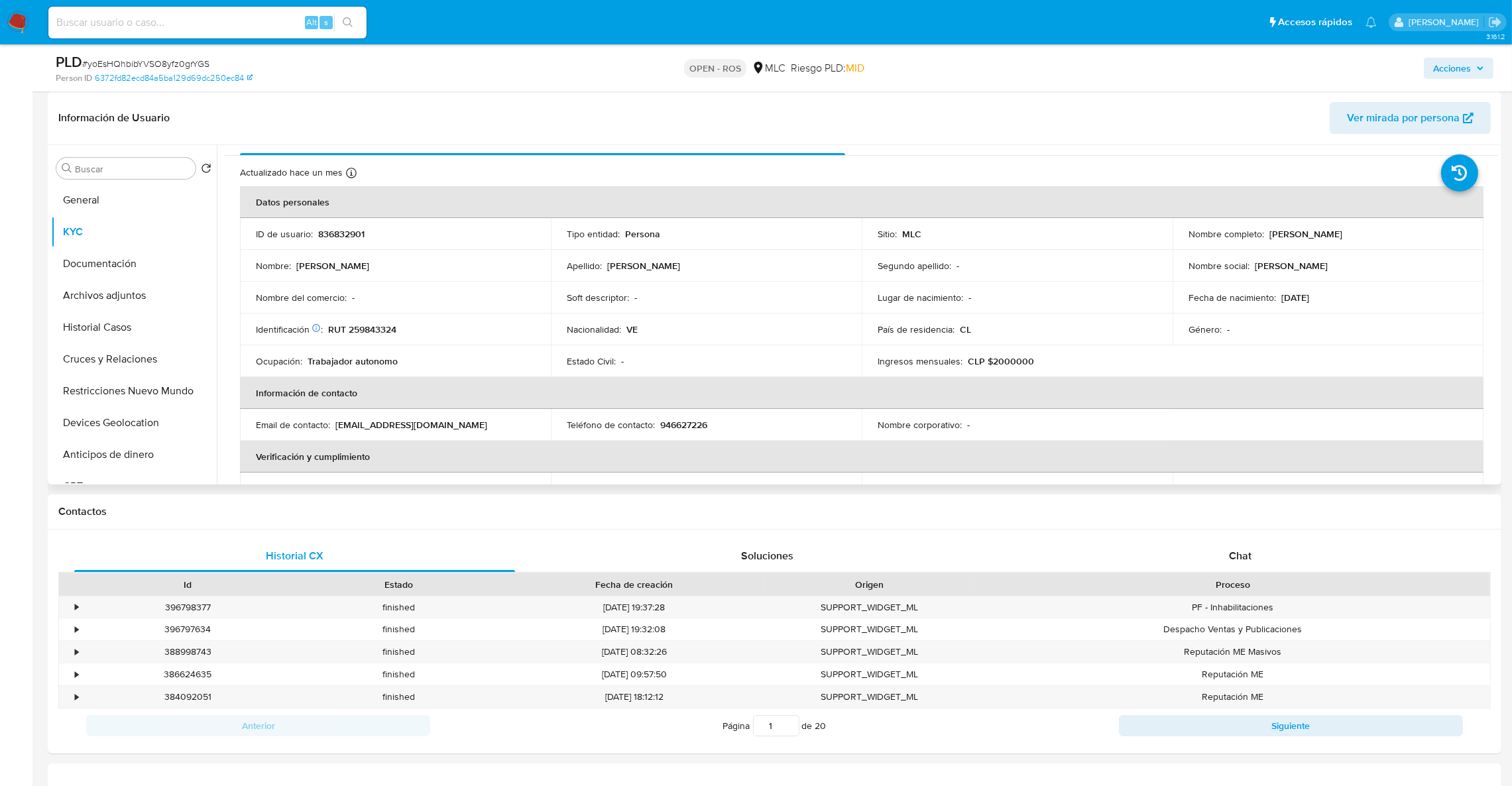
click at [679, 435] on td "Teléfono de contacto : [PHONE_NUMBER]" at bounding box center [706, 424] width 311 height 32
click at [678, 429] on p "946627226" at bounding box center [683, 424] width 47 height 12
copy p "946627226"
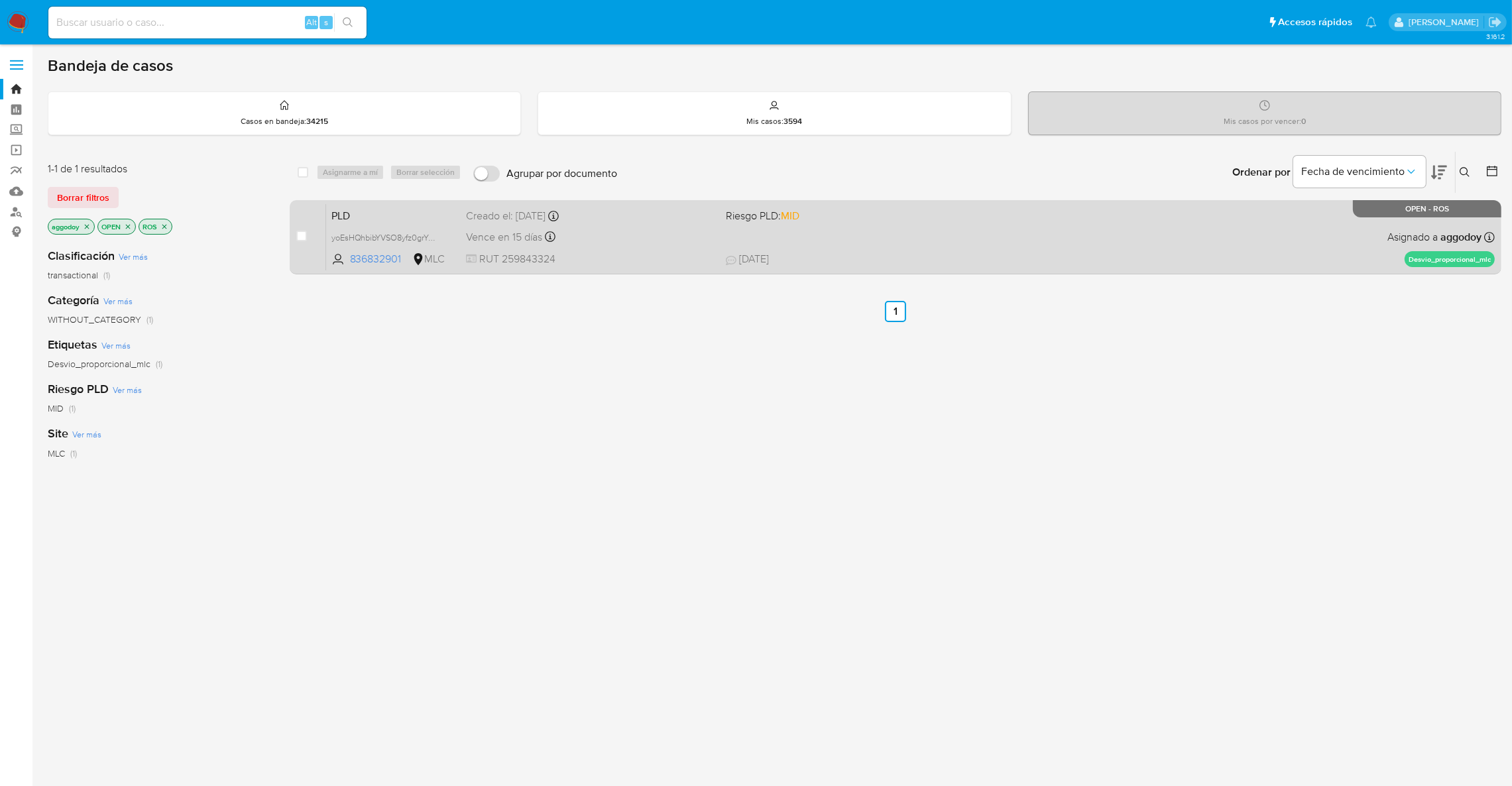
click at [877, 214] on span "Riesgo PLD: MID" at bounding box center [850, 215] width 249 height 17
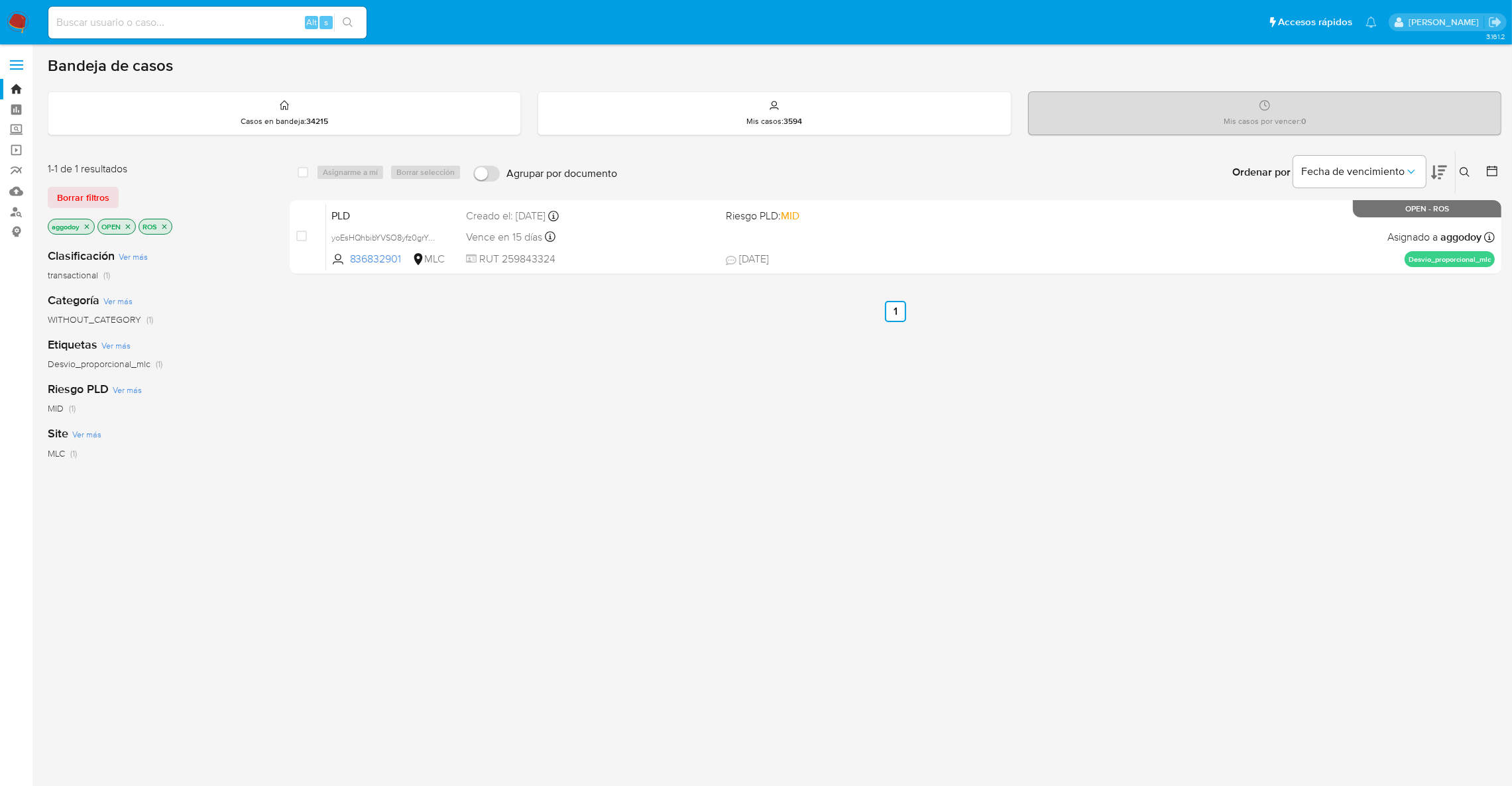
click at [167, 228] on icon "close-filter" at bounding box center [164, 227] width 5 height 5
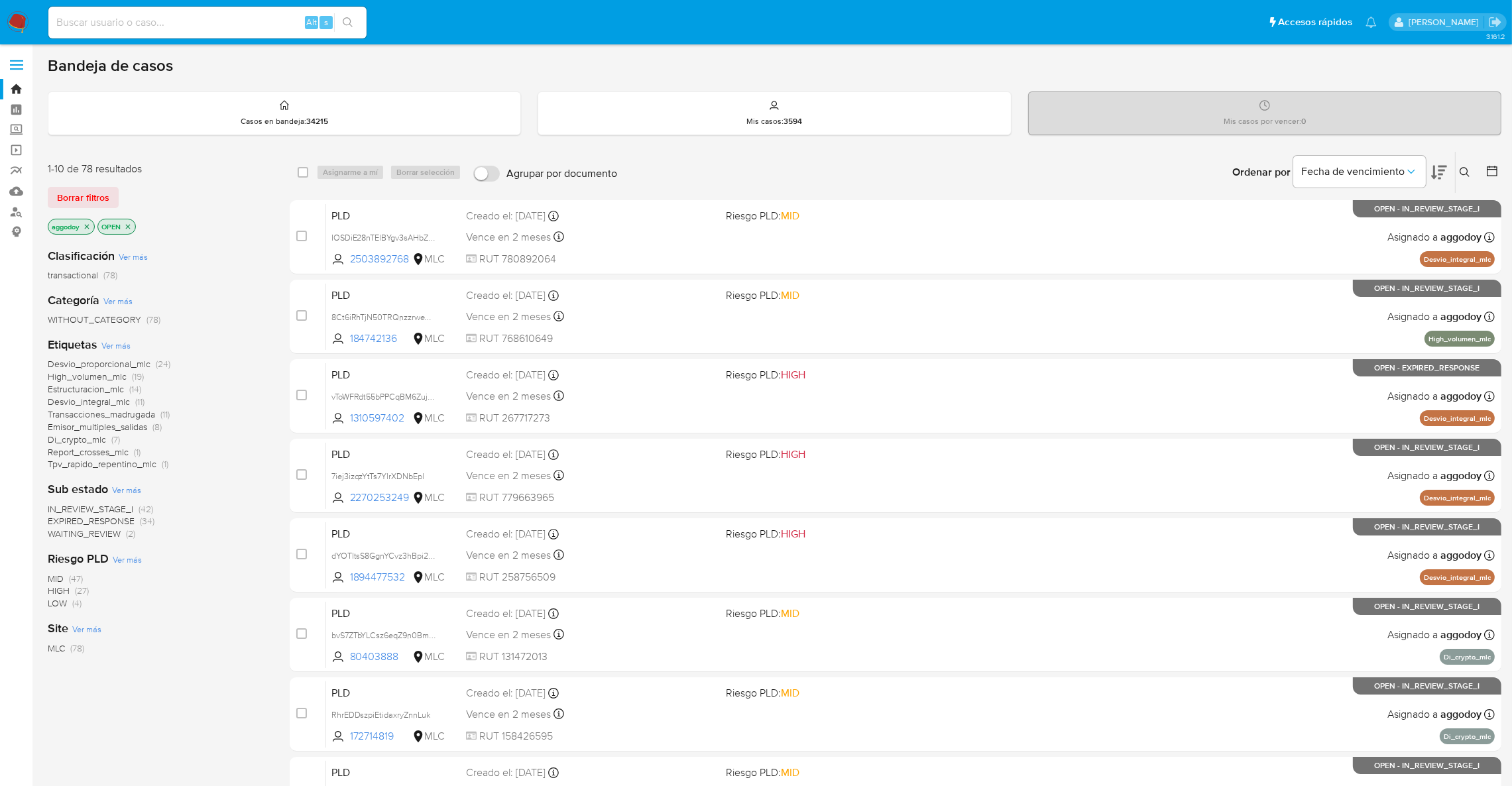
drag, startPoint x: 105, startPoint y: 521, endPoint x: 107, endPoint y: 531, distance: 10.2
click at [107, 531] on div "IN_REVIEW_STAGE_I (42) EXPIRED_RESPONSE (34) WAITING_REVIEW (2)" at bounding box center [158, 522] width 221 height 38
click at [107, 531] on span "WAITING_REVIEW" at bounding box center [85, 533] width 73 height 13
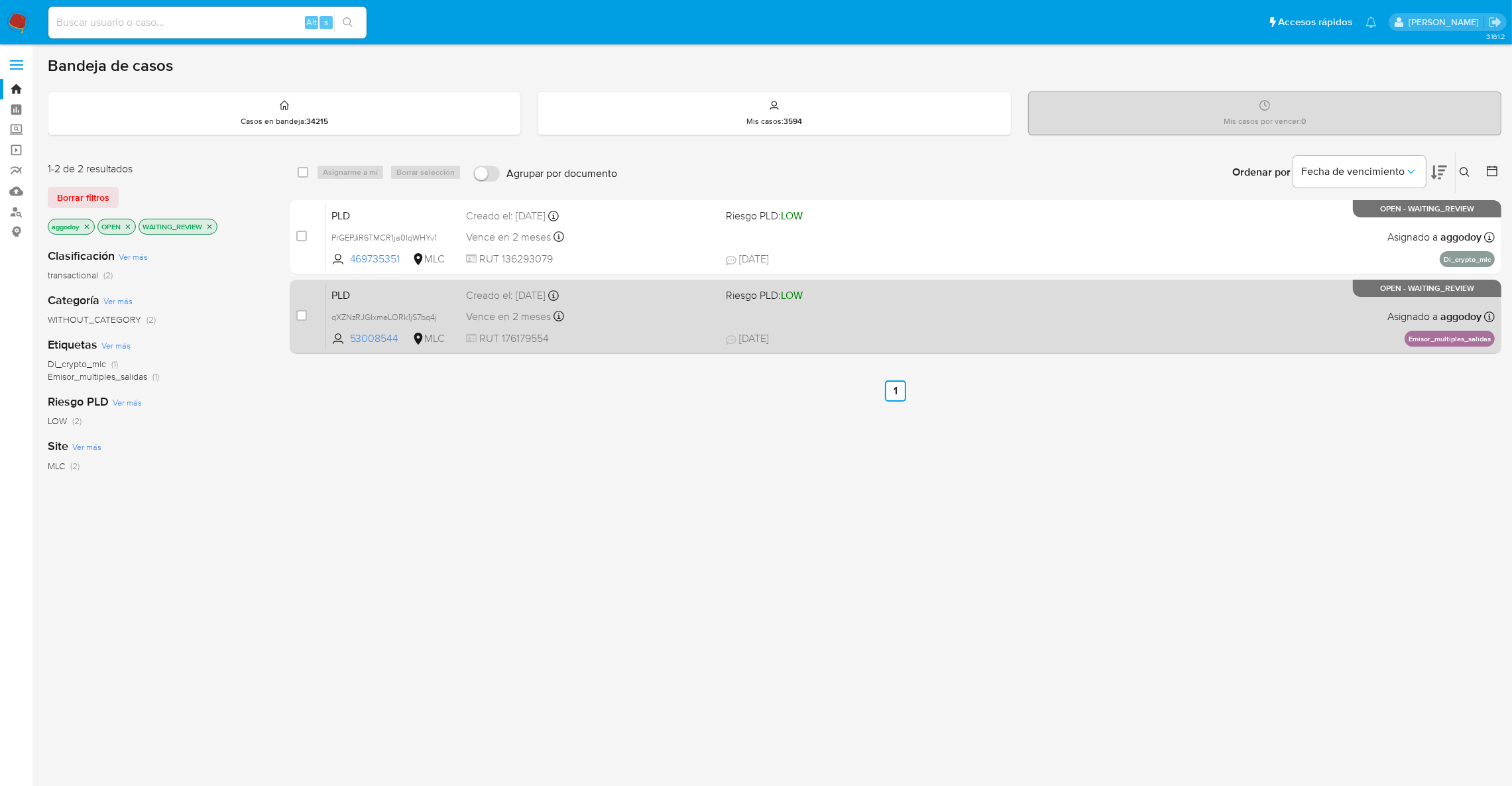
click at [762, 326] on div "PLD qXZNzRJGIxmeLORk1jS7bq4j 53008544 MLC Riesgo PLD: LOW Creado el: [DATE] Cre…" at bounding box center [910, 317] width 1168 height 67
click at [294, 321] on div "case-item-checkbox No es posible asignar el caso PLD qXZNzRJGIxmeLORk1jS7bq4j 5…" at bounding box center [895, 317] width 1212 height 74
click at [303, 313] on input "checkbox" at bounding box center [302, 316] width 11 height 11
checkbox input "true"
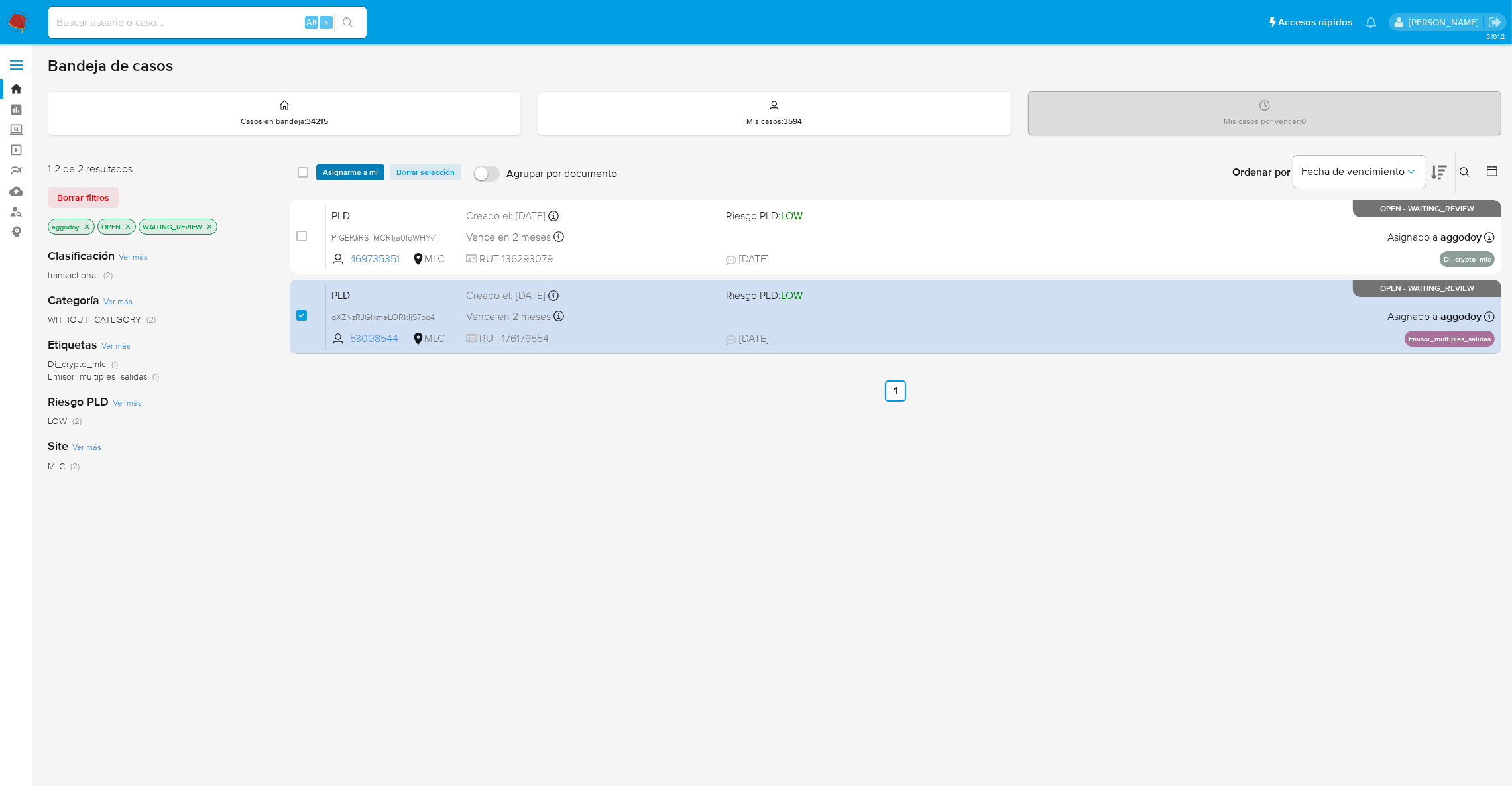
click at [365, 166] on span "Asignarme a mí" at bounding box center [350, 172] width 55 height 13
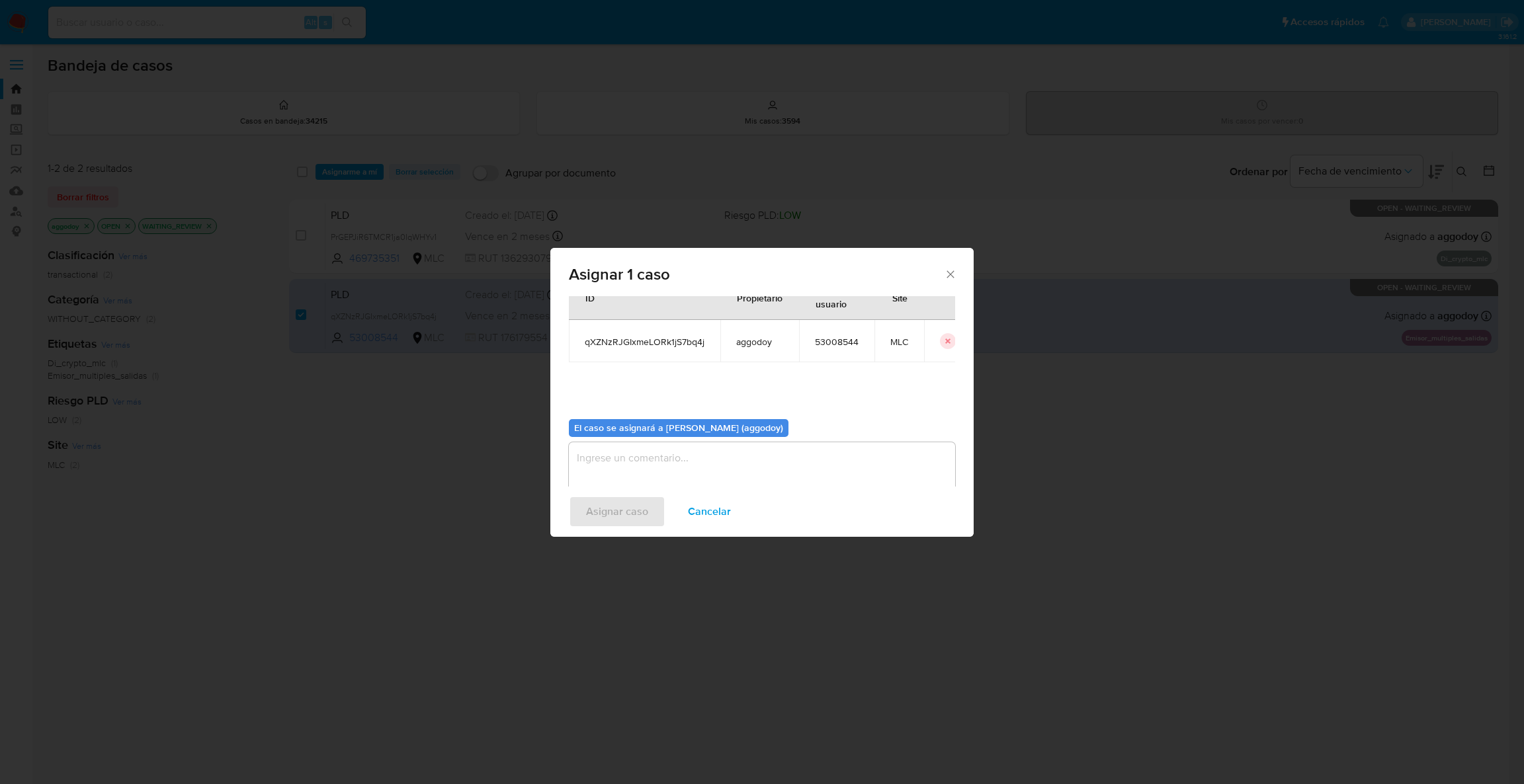
scroll to position [68, 0]
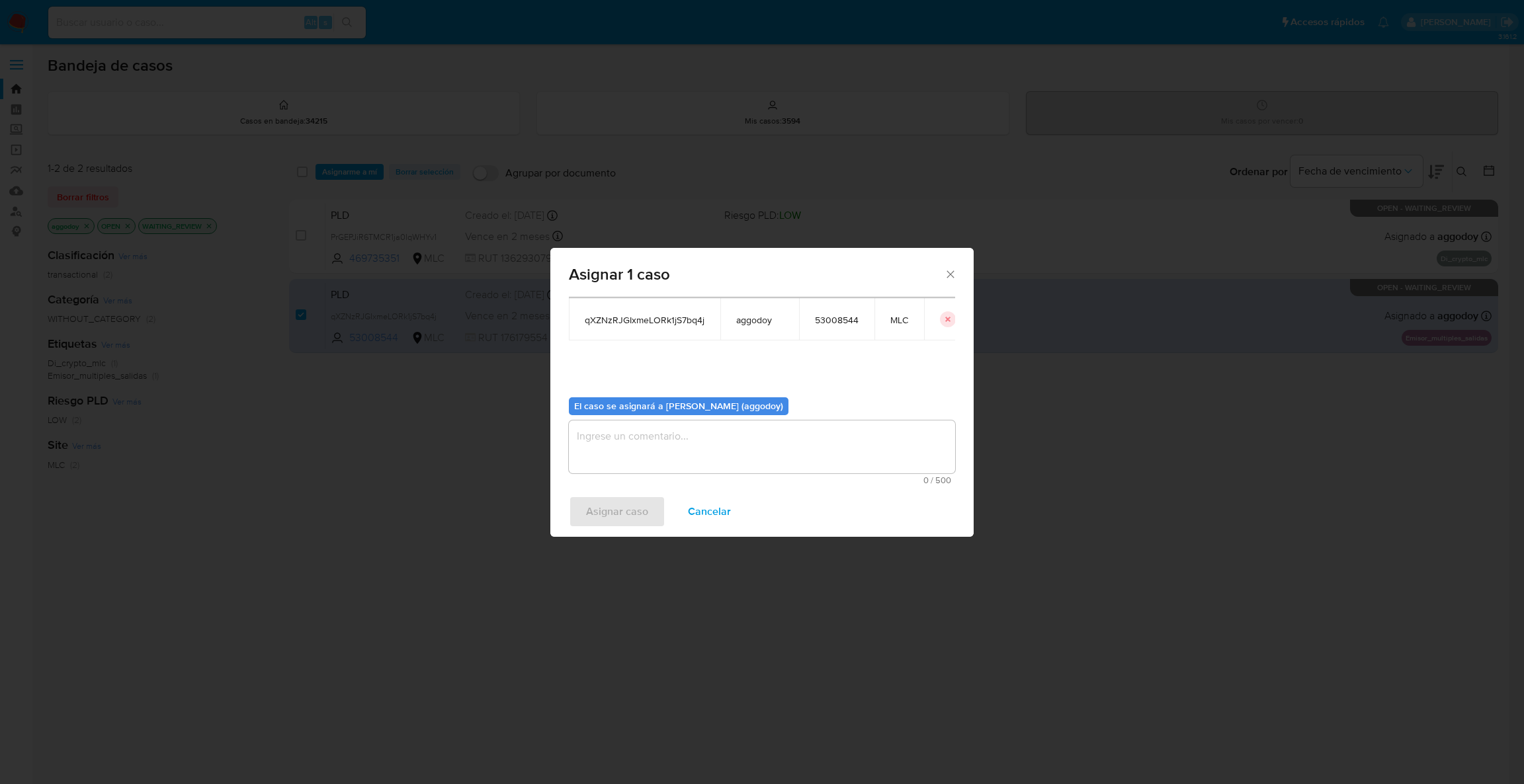
click at [702, 461] on textarea "assign-modal" at bounding box center [762, 447] width 386 height 53
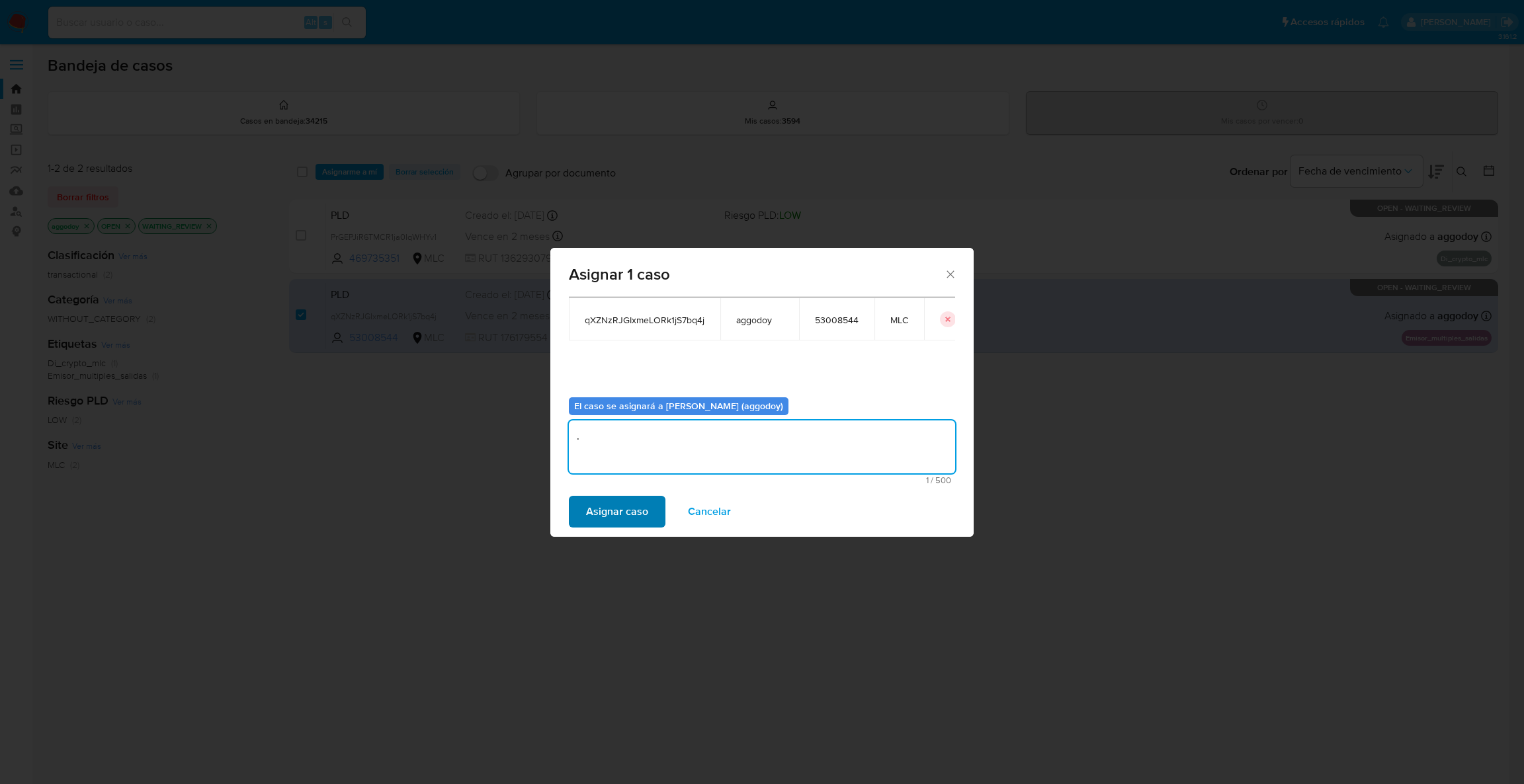
type textarea "."
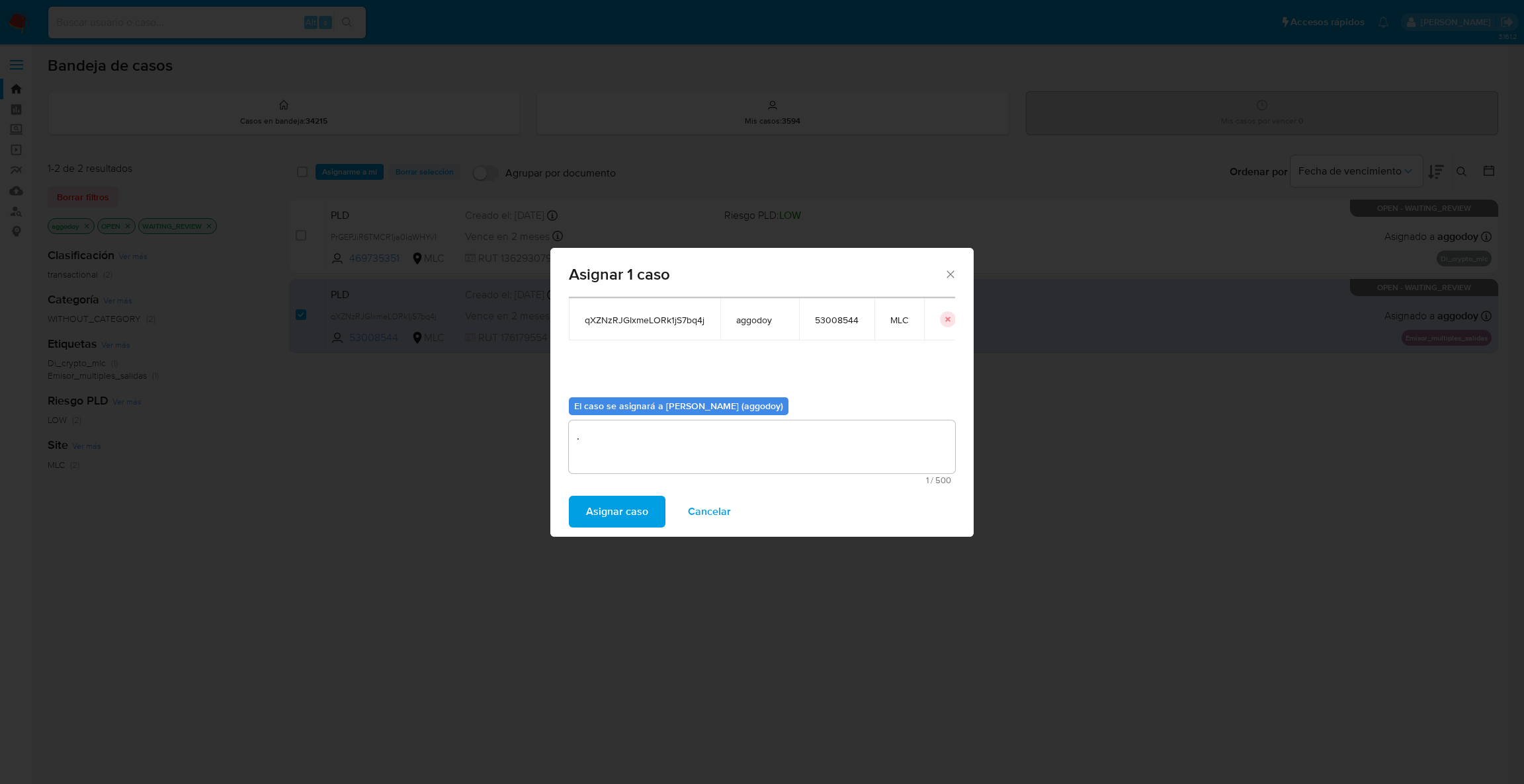
click at [611, 515] on span "Asignar caso" at bounding box center [617, 512] width 62 height 29
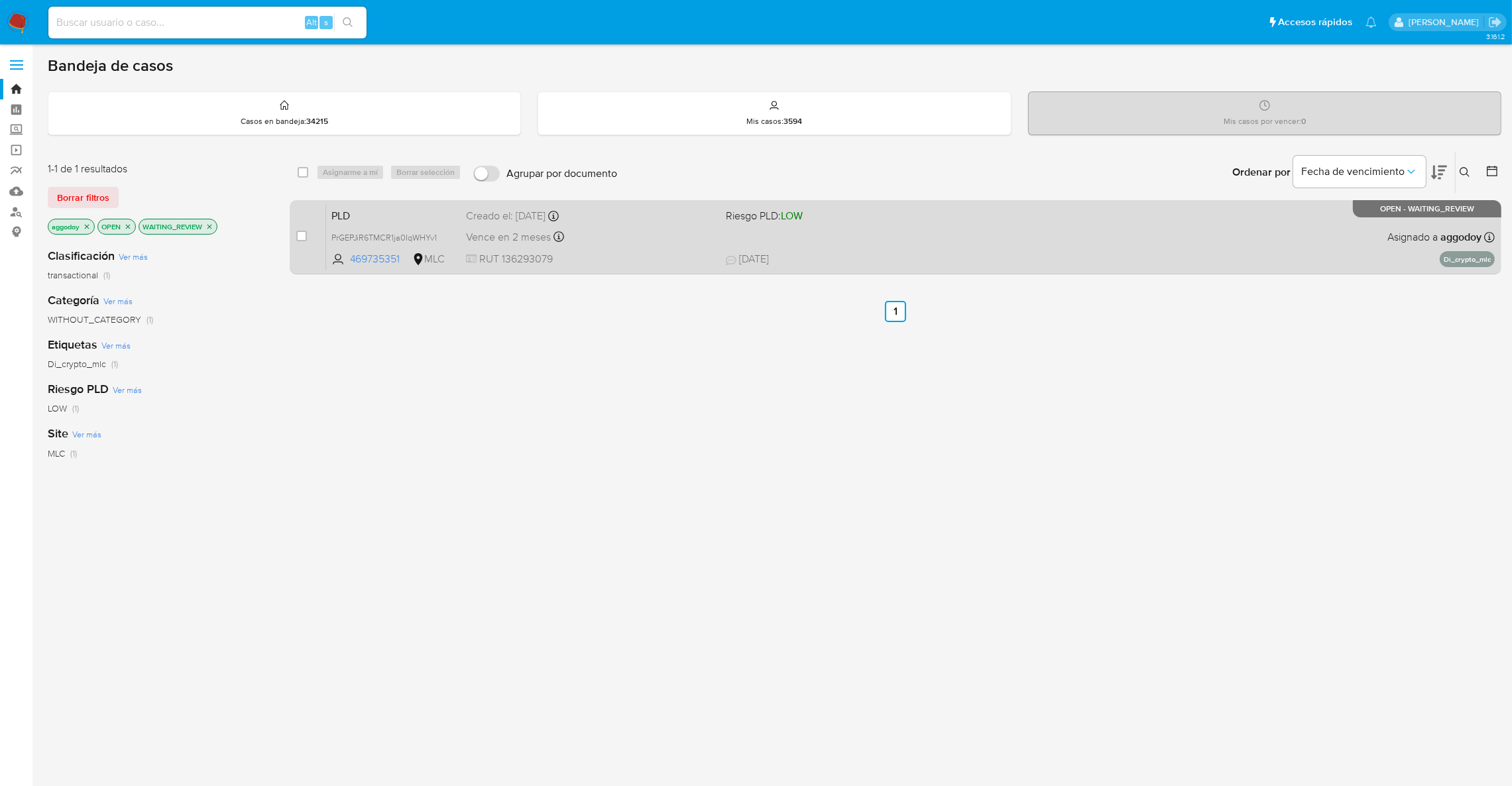
click at [563, 265] on span "RUT 136293079" at bounding box center [590, 259] width 249 height 15
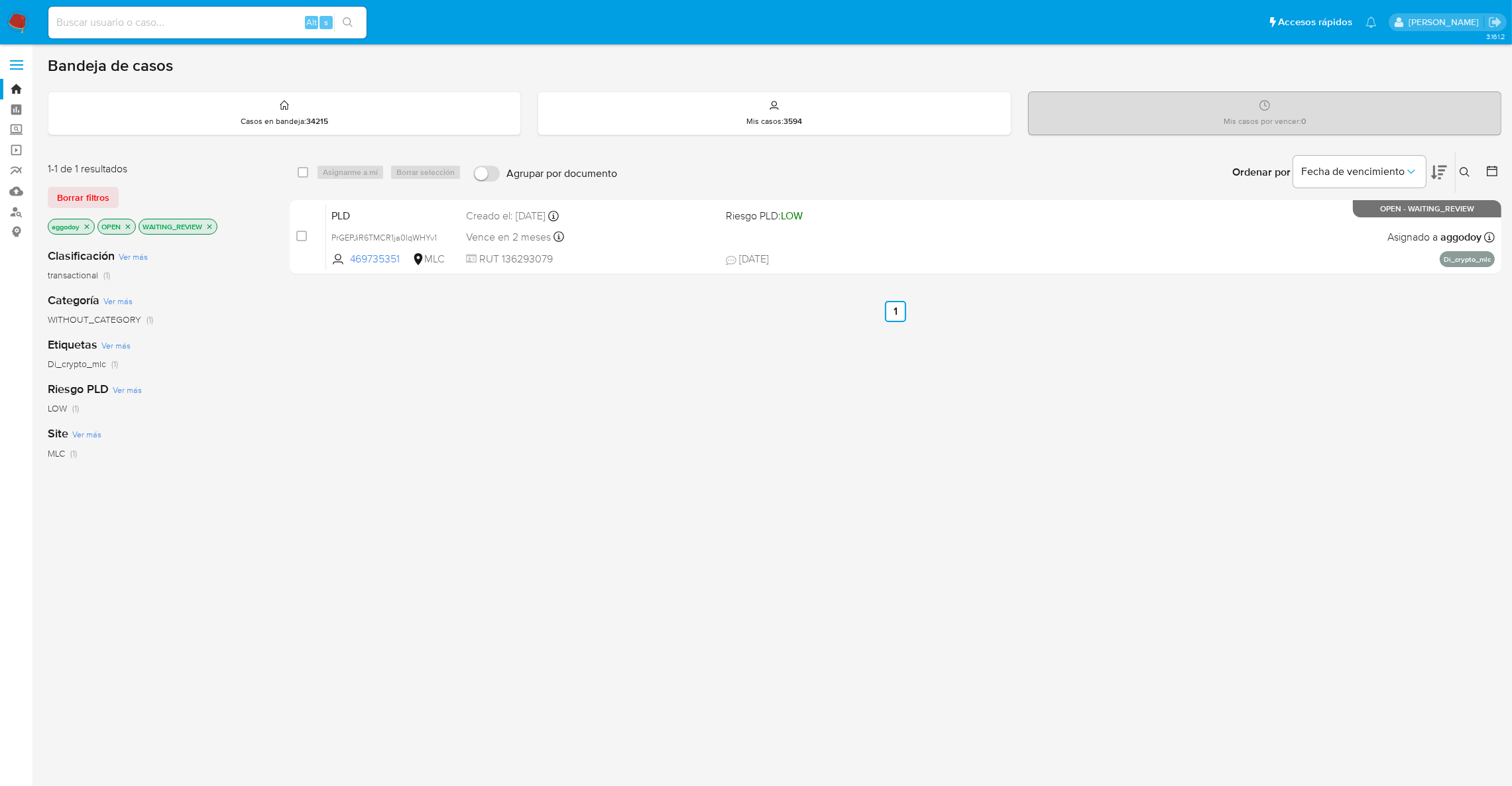
click at [1459, 169] on button at bounding box center [1466, 172] width 22 height 16
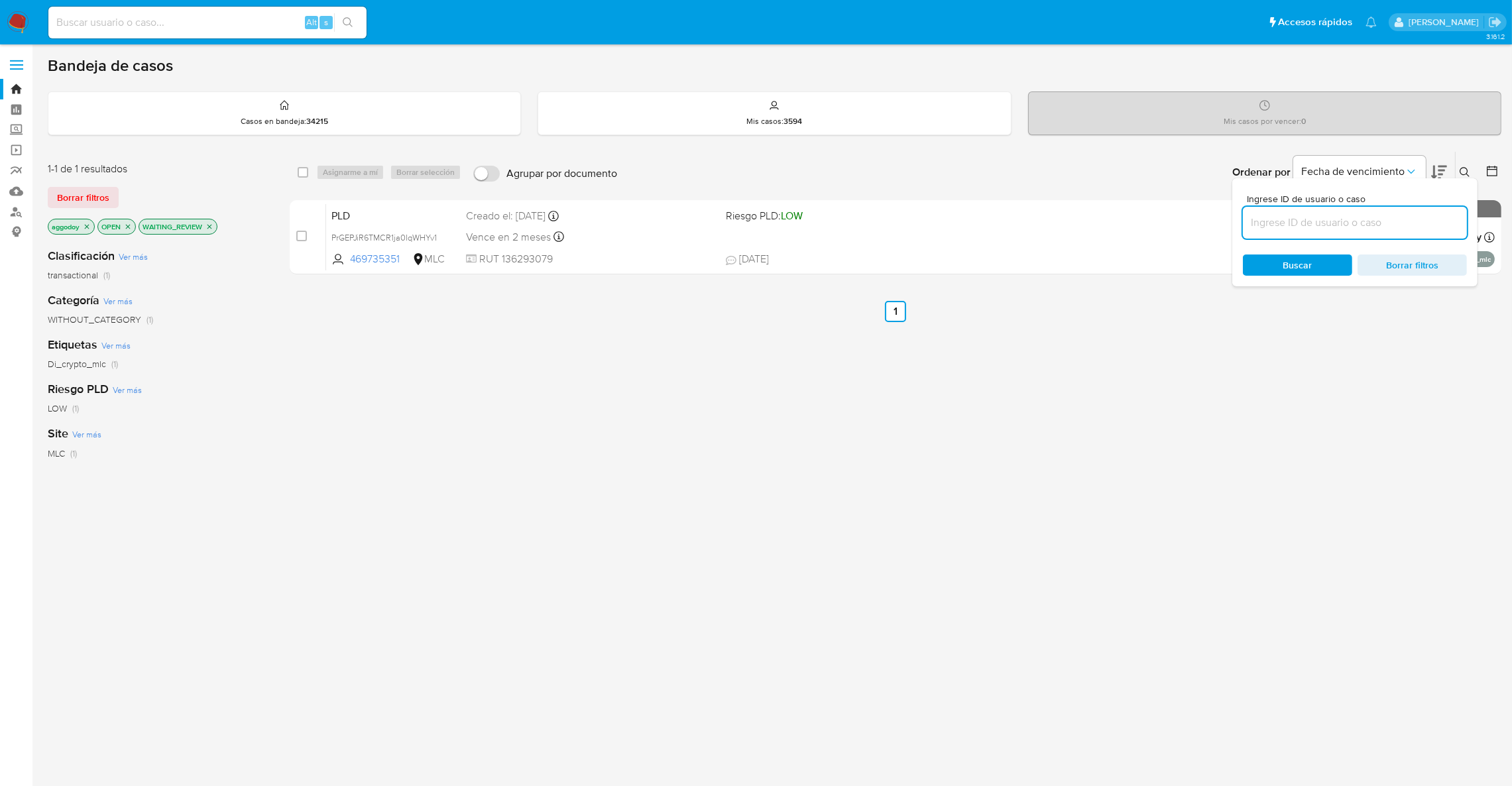
click at [1272, 228] on input at bounding box center [1355, 223] width 224 height 17
type input "53008544"
click at [1007, 473] on div "select-all-cases-checkbox Asignarme a mí Borrar selección Agrupar por documento…" at bounding box center [895, 452] width 1212 height 601
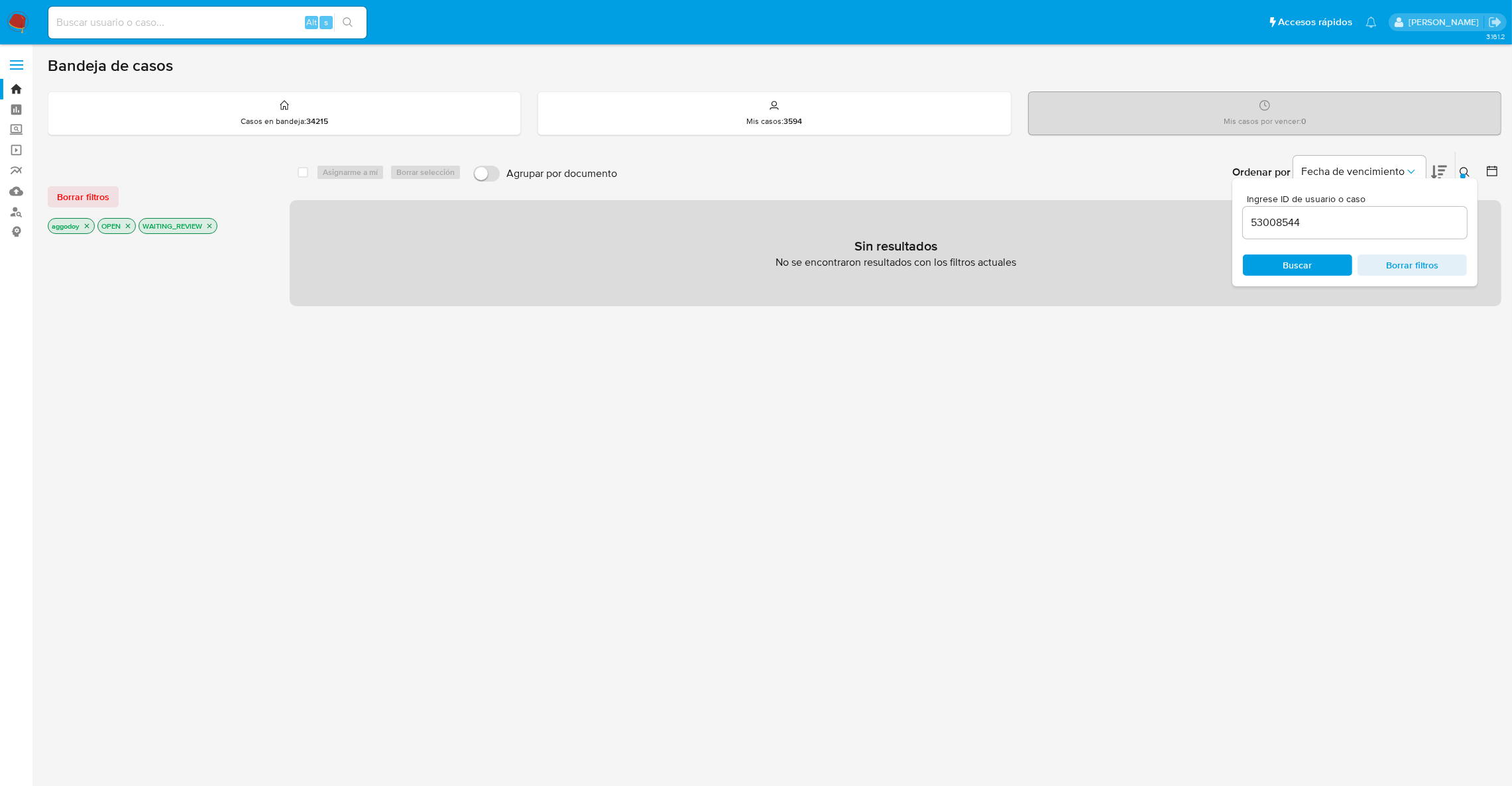
click at [1466, 175] on icon at bounding box center [1465, 172] width 11 height 11
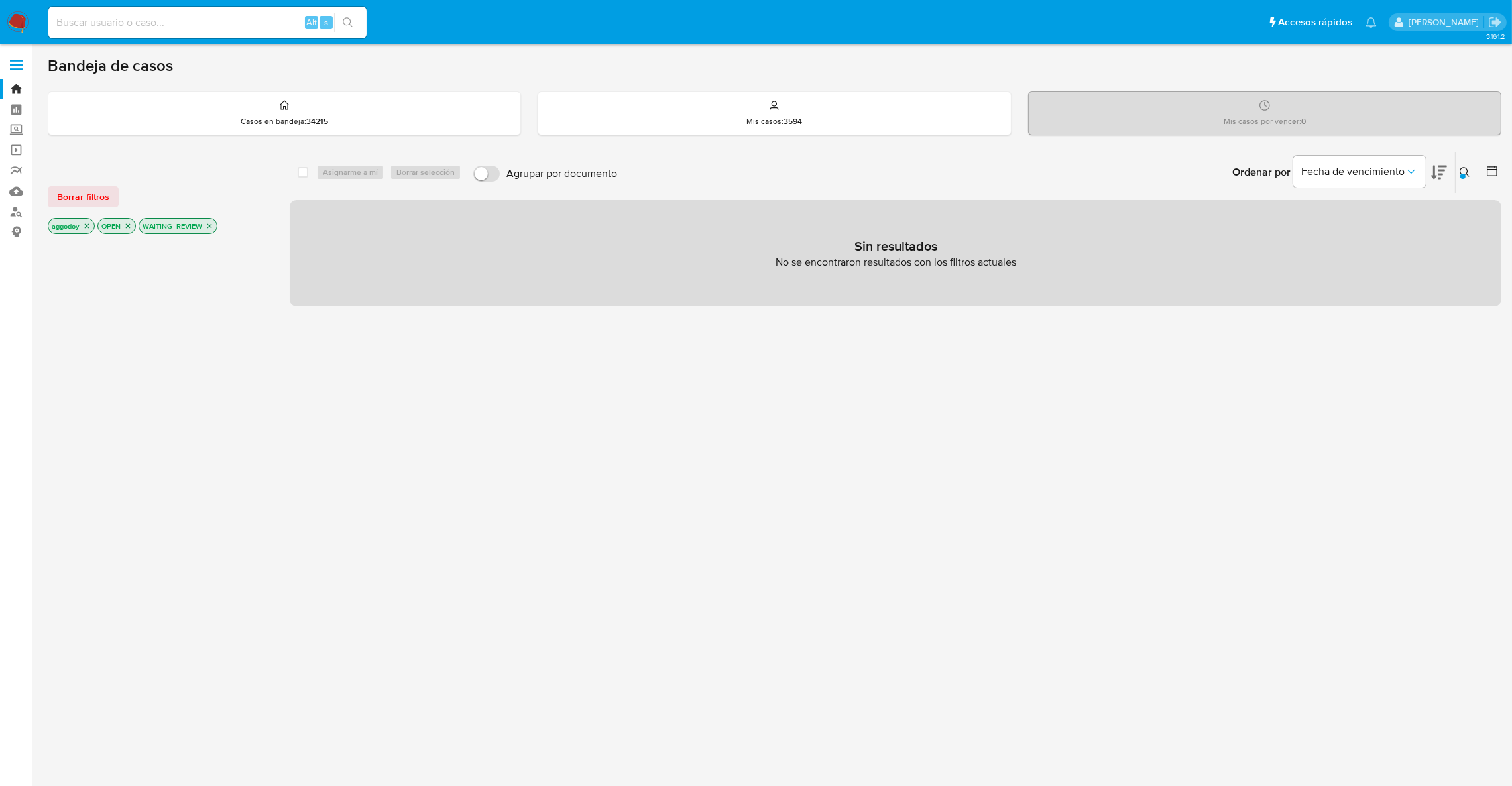
drag, startPoint x: 217, startPoint y: 230, endPoint x: 209, endPoint y: 226, distance: 8.9
click at [216, 230] on div "WAITING_REVIEW" at bounding box center [178, 226] width 79 height 16
click at [209, 226] on icon "close-filter" at bounding box center [209, 226] width 8 height 8
click at [128, 228] on icon "close-filter" at bounding box center [128, 226] width 8 height 8
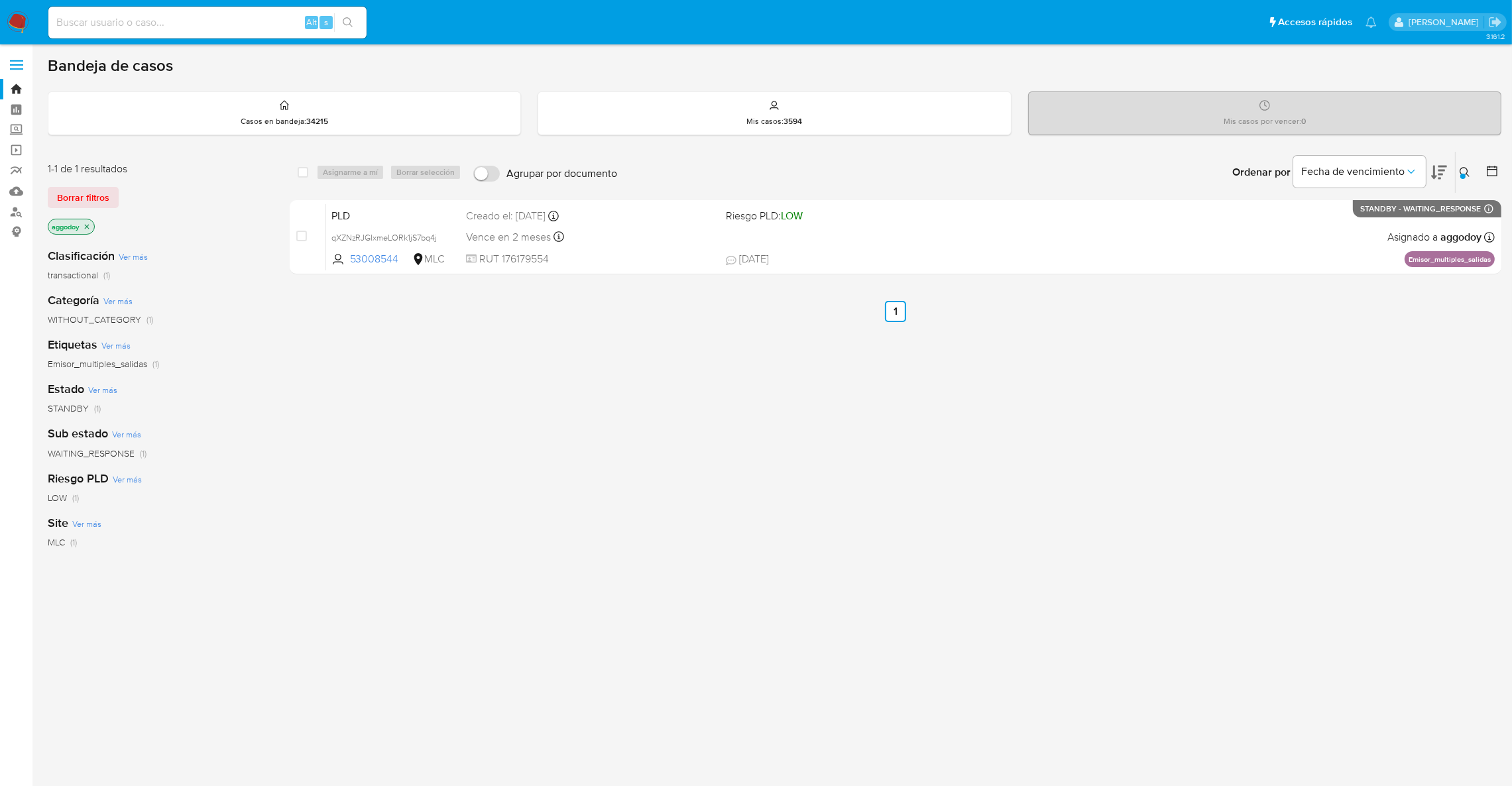
click at [81, 230] on p "aggodoy" at bounding box center [71, 227] width 46 height 15
click at [83, 230] on icon "close-filter" at bounding box center [87, 227] width 8 height 8
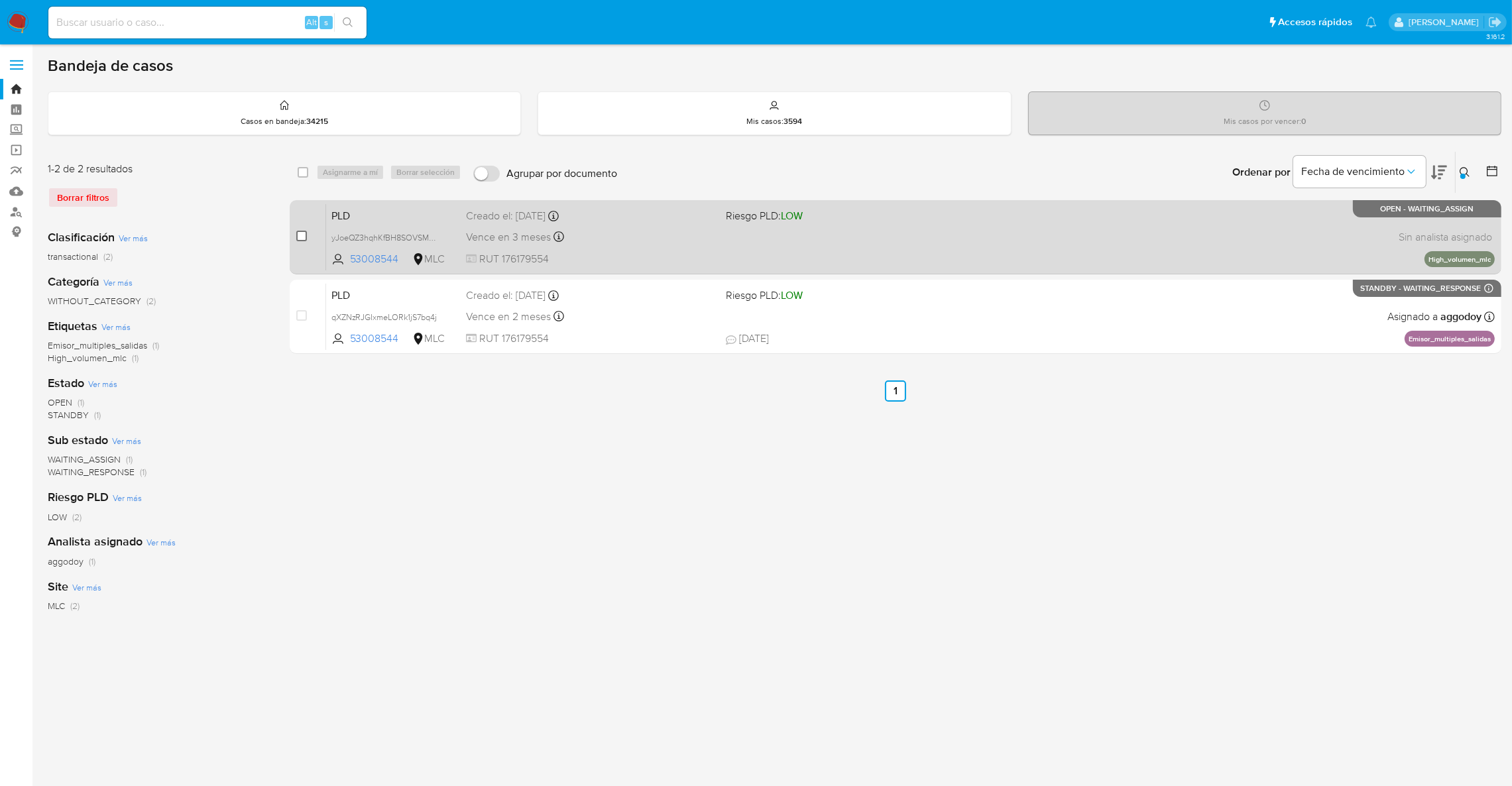
click at [301, 238] on input "checkbox" at bounding box center [302, 236] width 11 height 11
checkbox input "true"
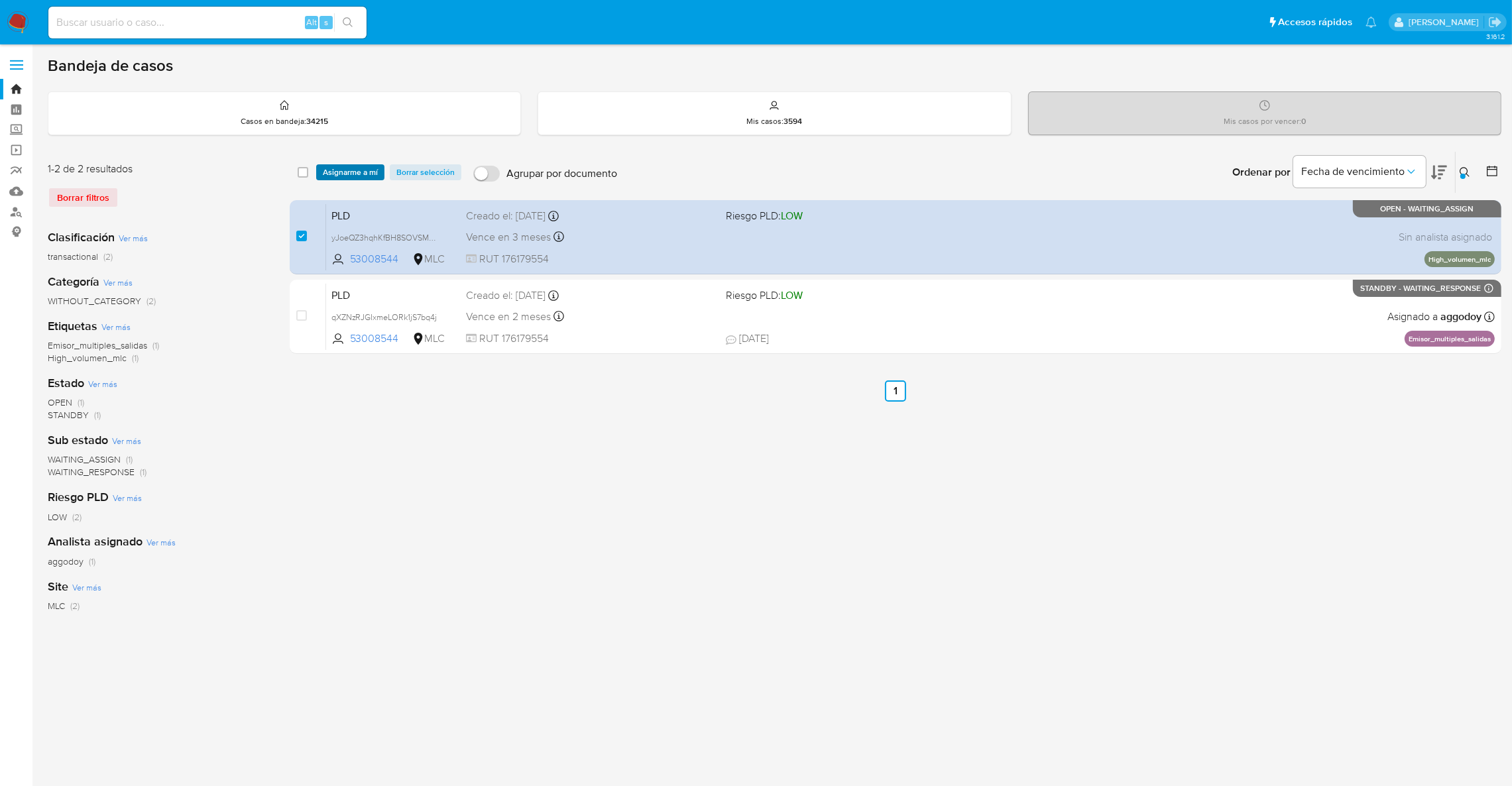
click at [344, 176] on span "Asignarme a mí" at bounding box center [350, 172] width 55 height 13
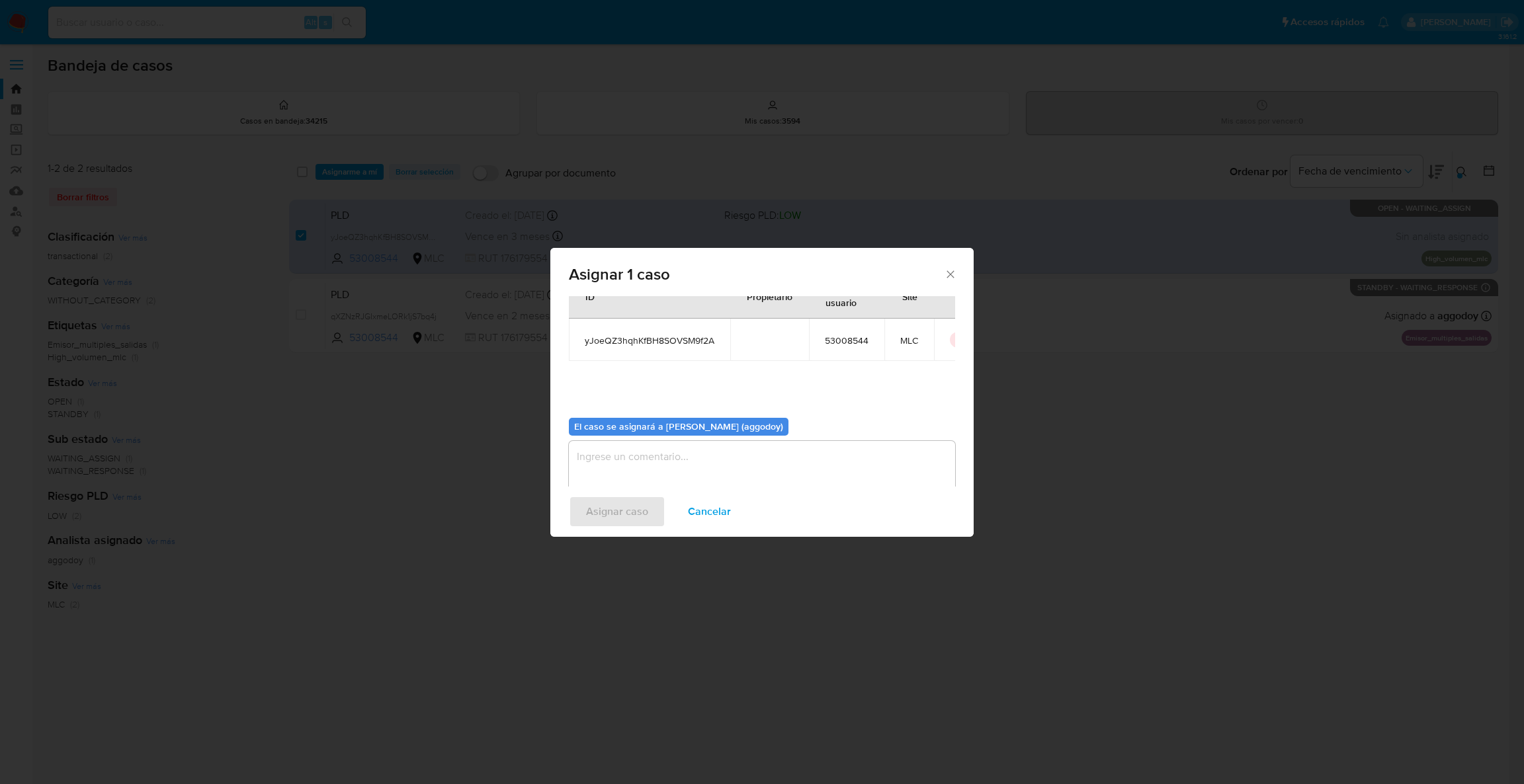
scroll to position [68, 0]
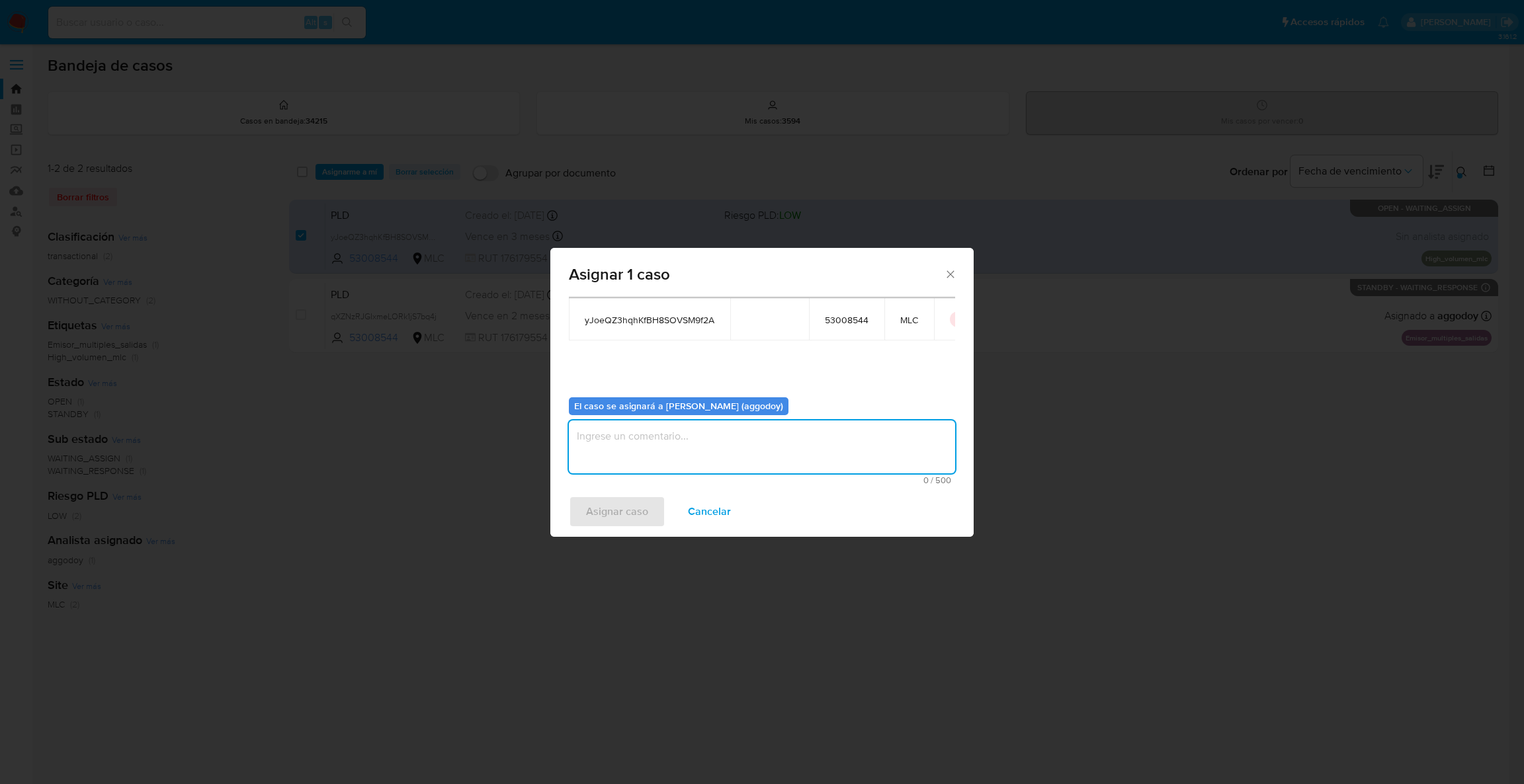
click at [650, 447] on textarea "assign-modal" at bounding box center [762, 447] width 386 height 53
type textarea ","
click at [601, 502] on span "Asignar caso" at bounding box center [617, 512] width 62 height 29
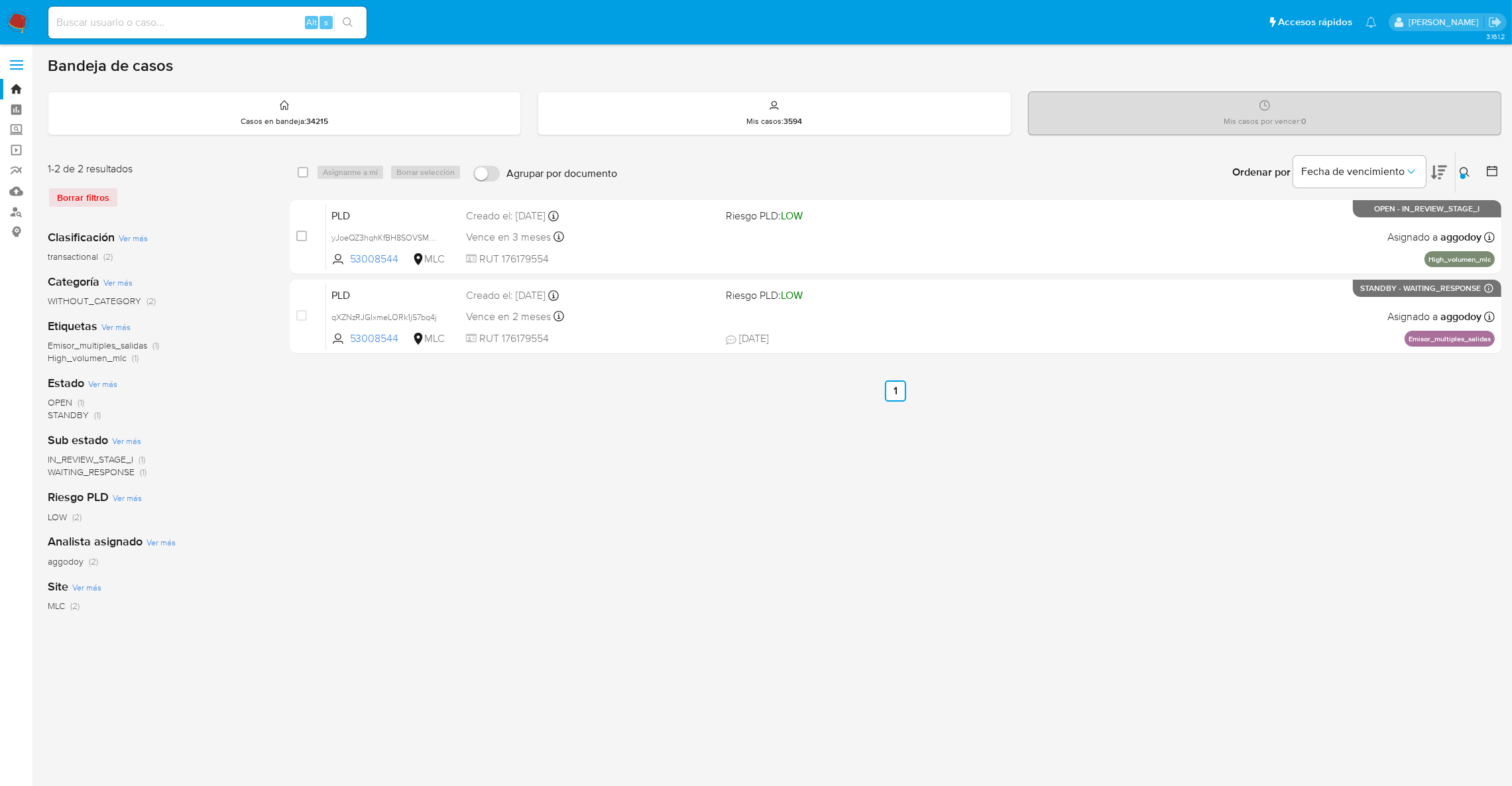
click at [1463, 175] on div at bounding box center [1462, 176] width 5 height 5
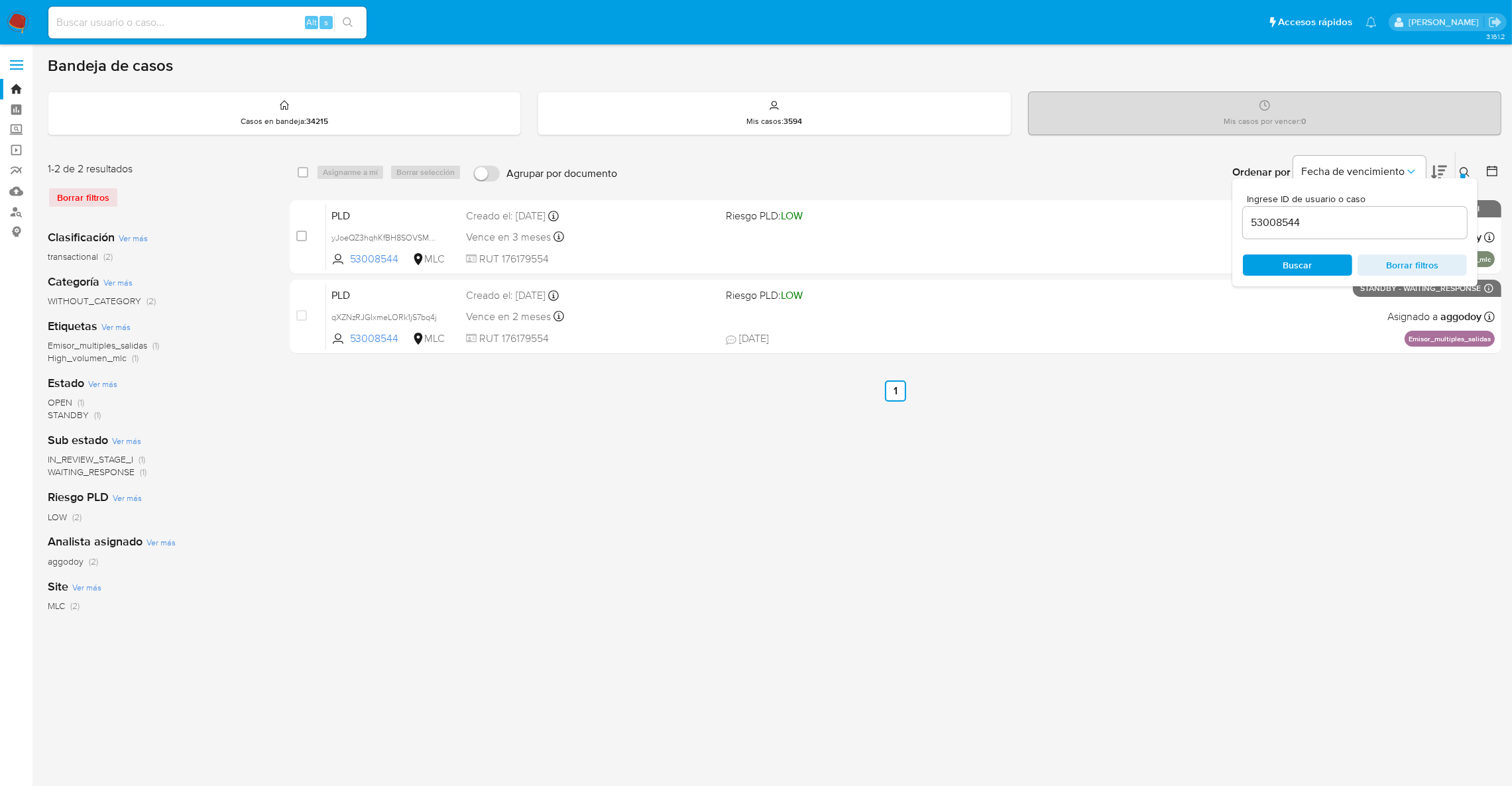
click at [1276, 229] on input "53008544" at bounding box center [1355, 223] width 224 height 17
drag, startPoint x: 1359, startPoint y: 240, endPoint x: 1351, endPoint y: 224, distance: 17.9
click at [1353, 230] on div "Ingrese ID de usuario o caso 53008544 Buscar Borrar filtros" at bounding box center [1355, 232] width 245 height 108
click at [1351, 224] on input "53008544" at bounding box center [1355, 223] width 224 height 17
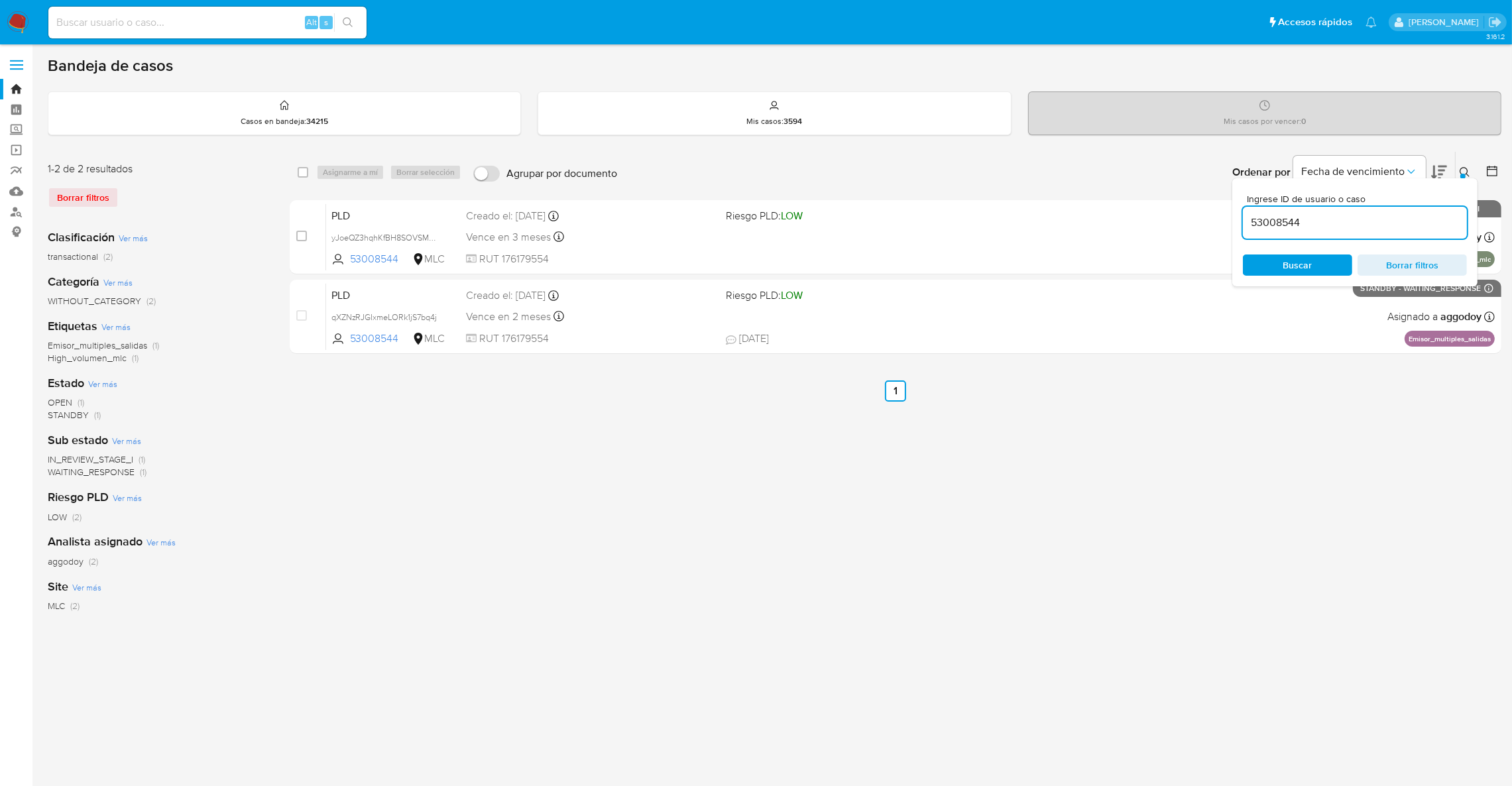
click at [1351, 224] on input "53008544" at bounding box center [1355, 223] width 224 height 17
paste input "469735351"
type input "469735351"
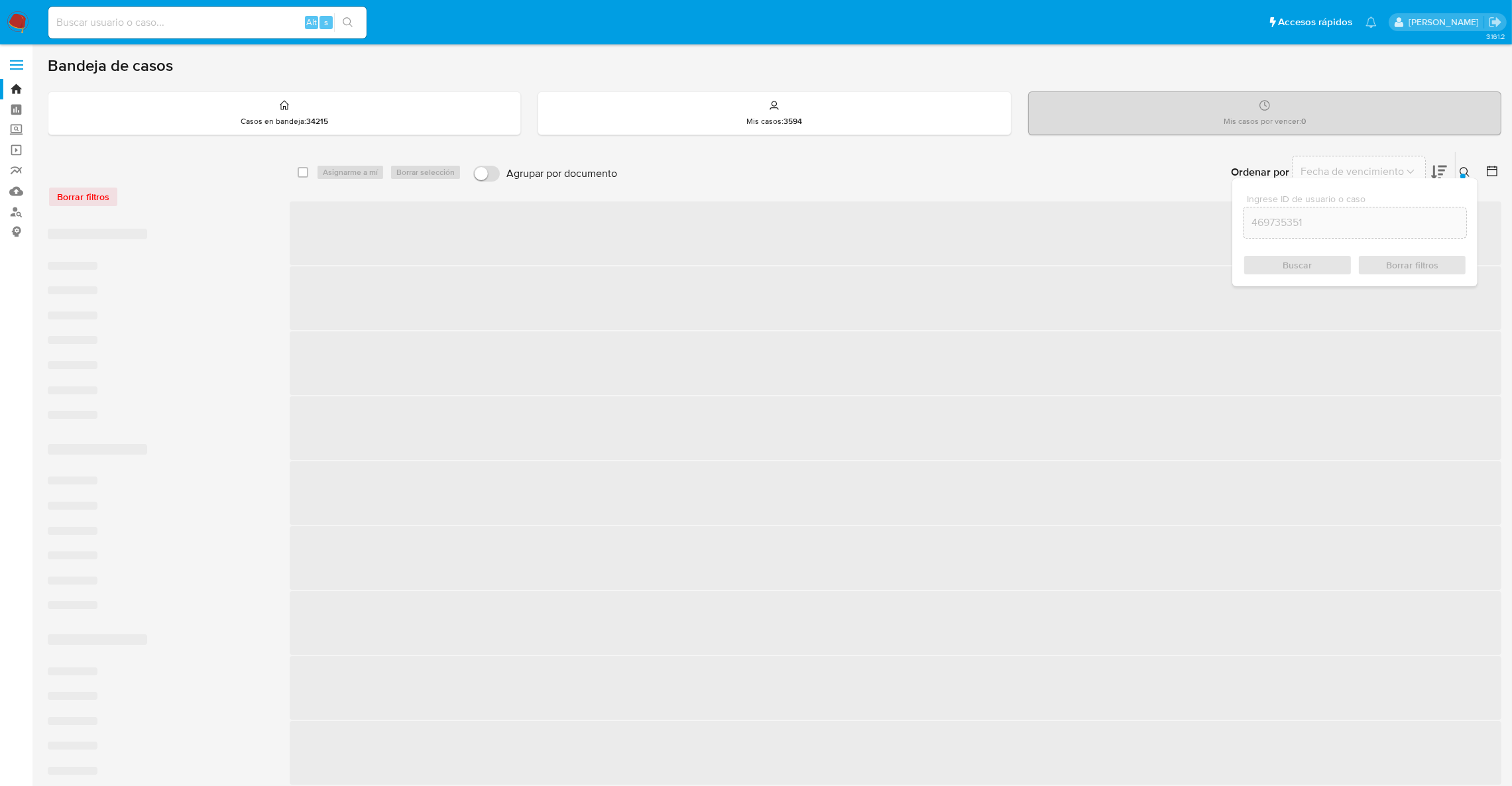
click at [1467, 172] on icon at bounding box center [1465, 172] width 11 height 11
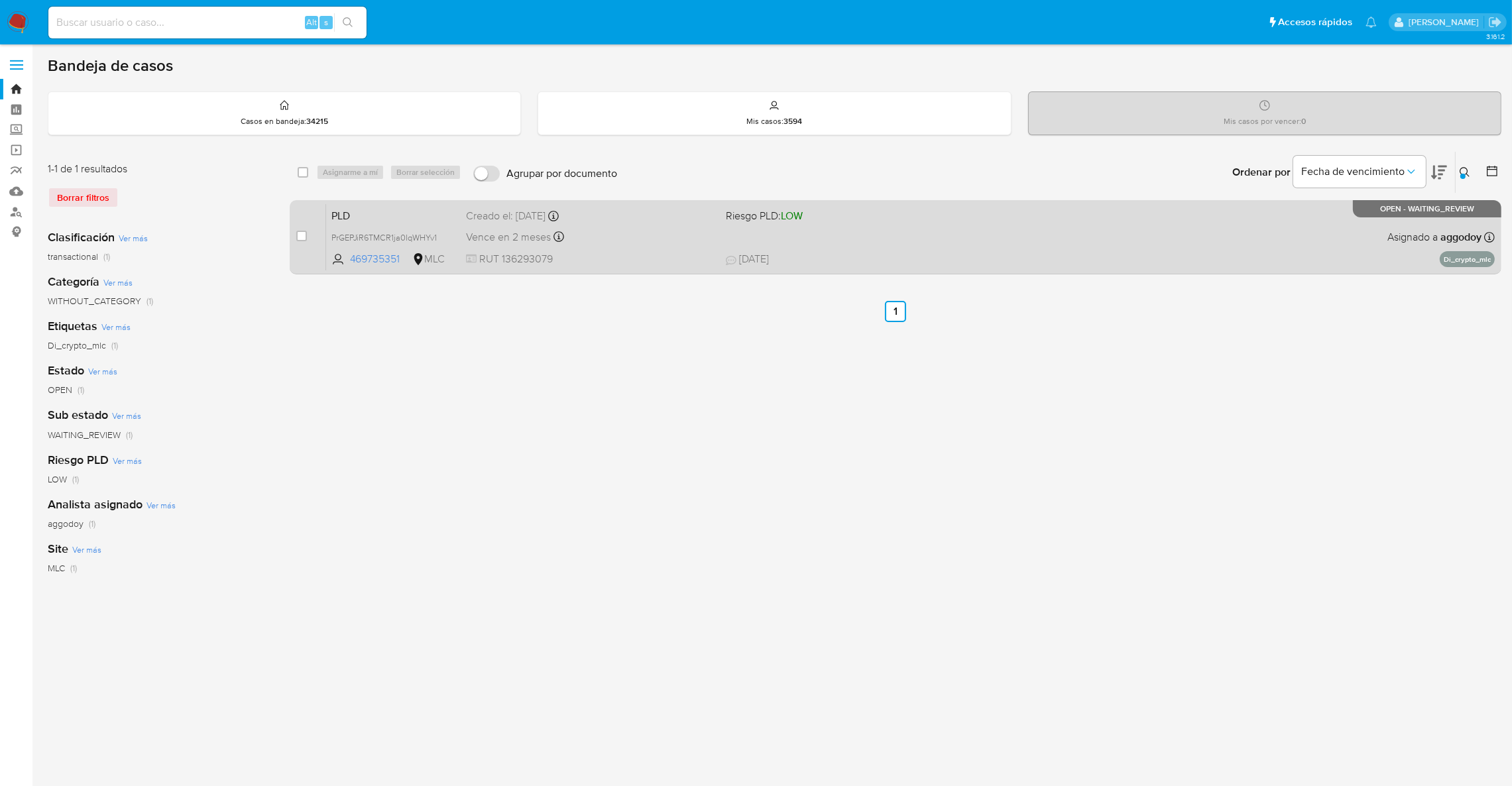
click at [916, 258] on span "20/08/2025 20/08/2025 14:41" at bounding box center [981, 259] width 509 height 15
click at [300, 237] on input "checkbox" at bounding box center [302, 236] width 11 height 11
checkbox input "true"
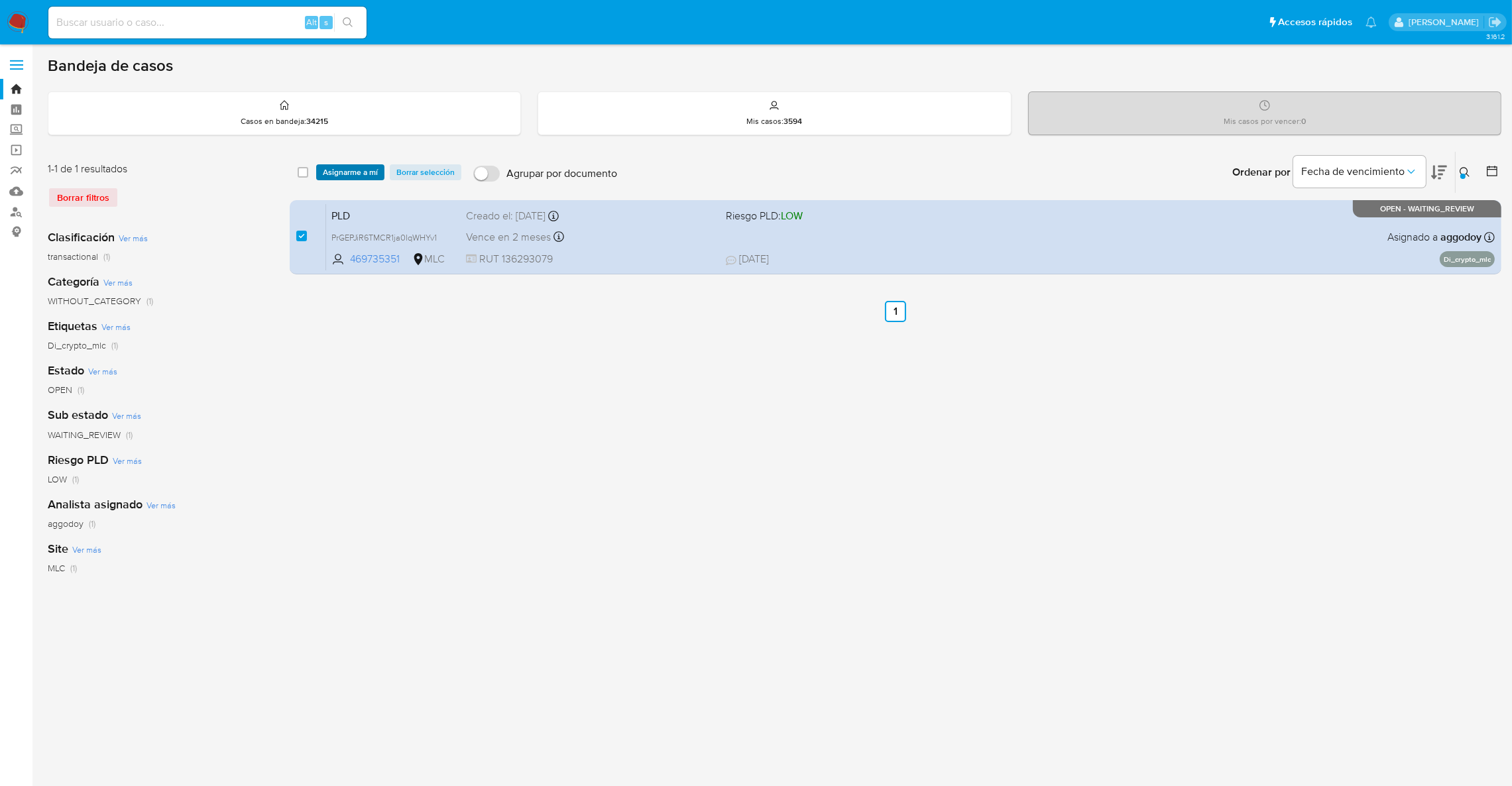
click at [367, 176] on span "Asignarme a mí" at bounding box center [350, 172] width 55 height 13
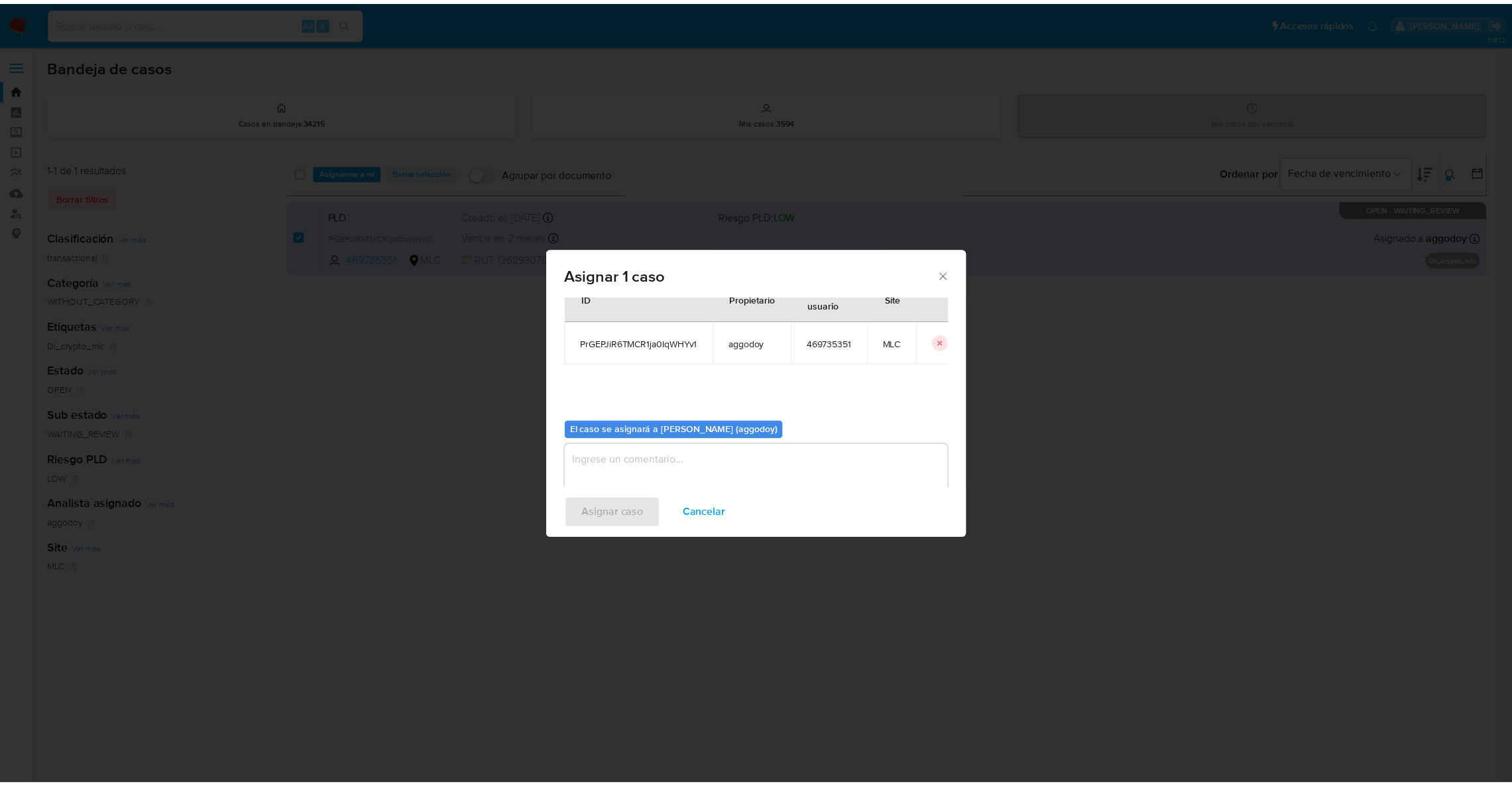
scroll to position [68, 0]
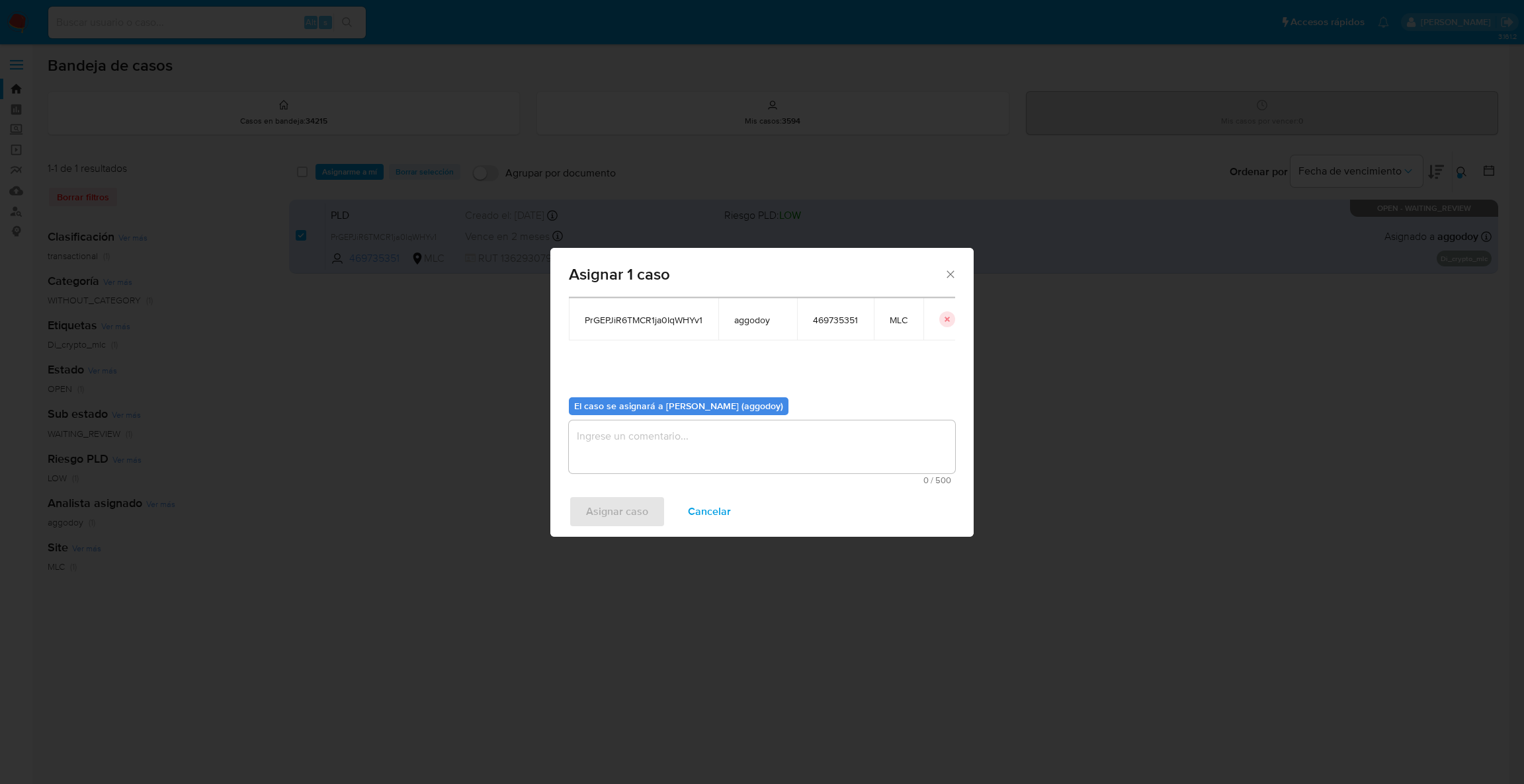
click at [712, 460] on textarea "assign-modal" at bounding box center [762, 447] width 386 height 53
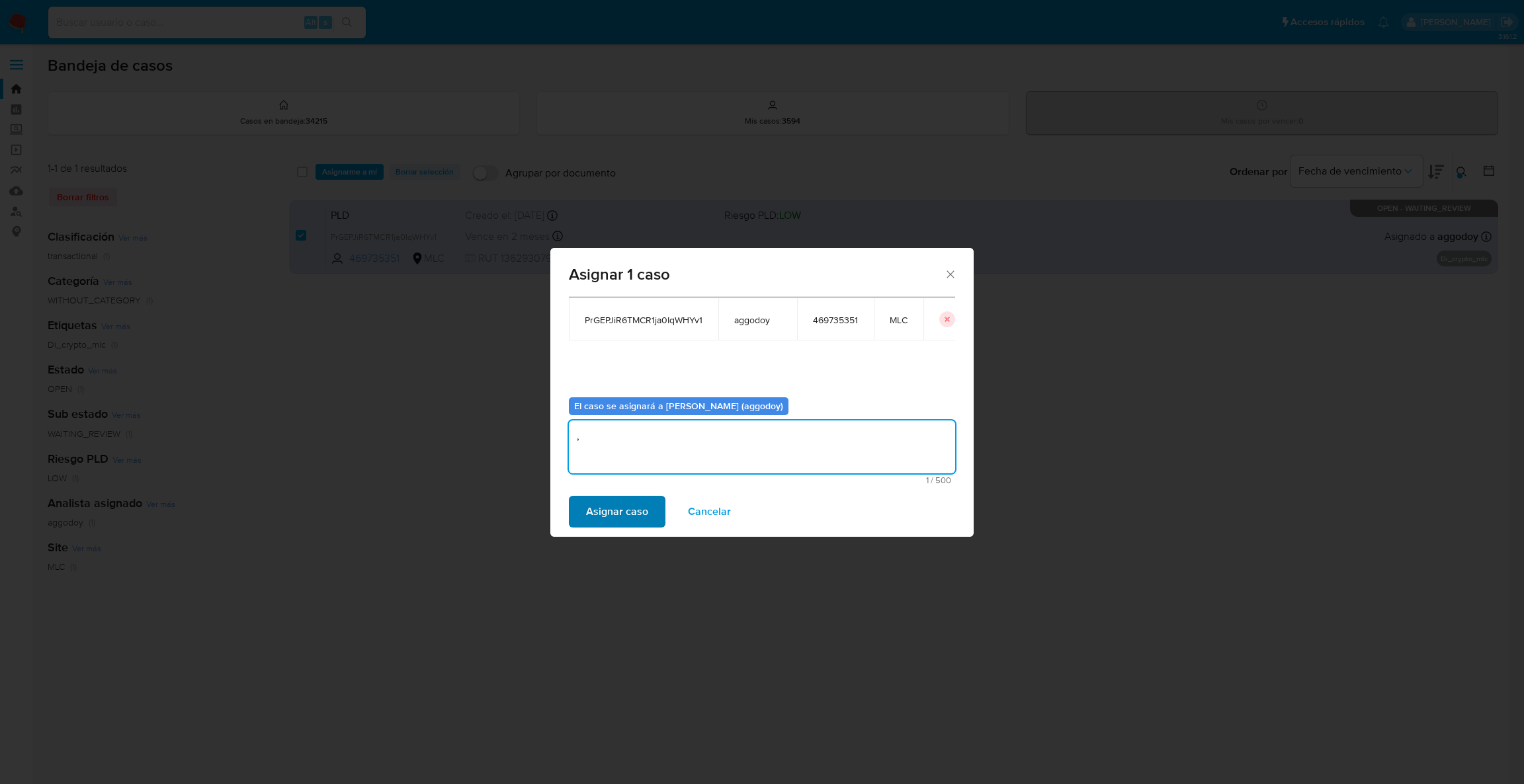
type textarea ","
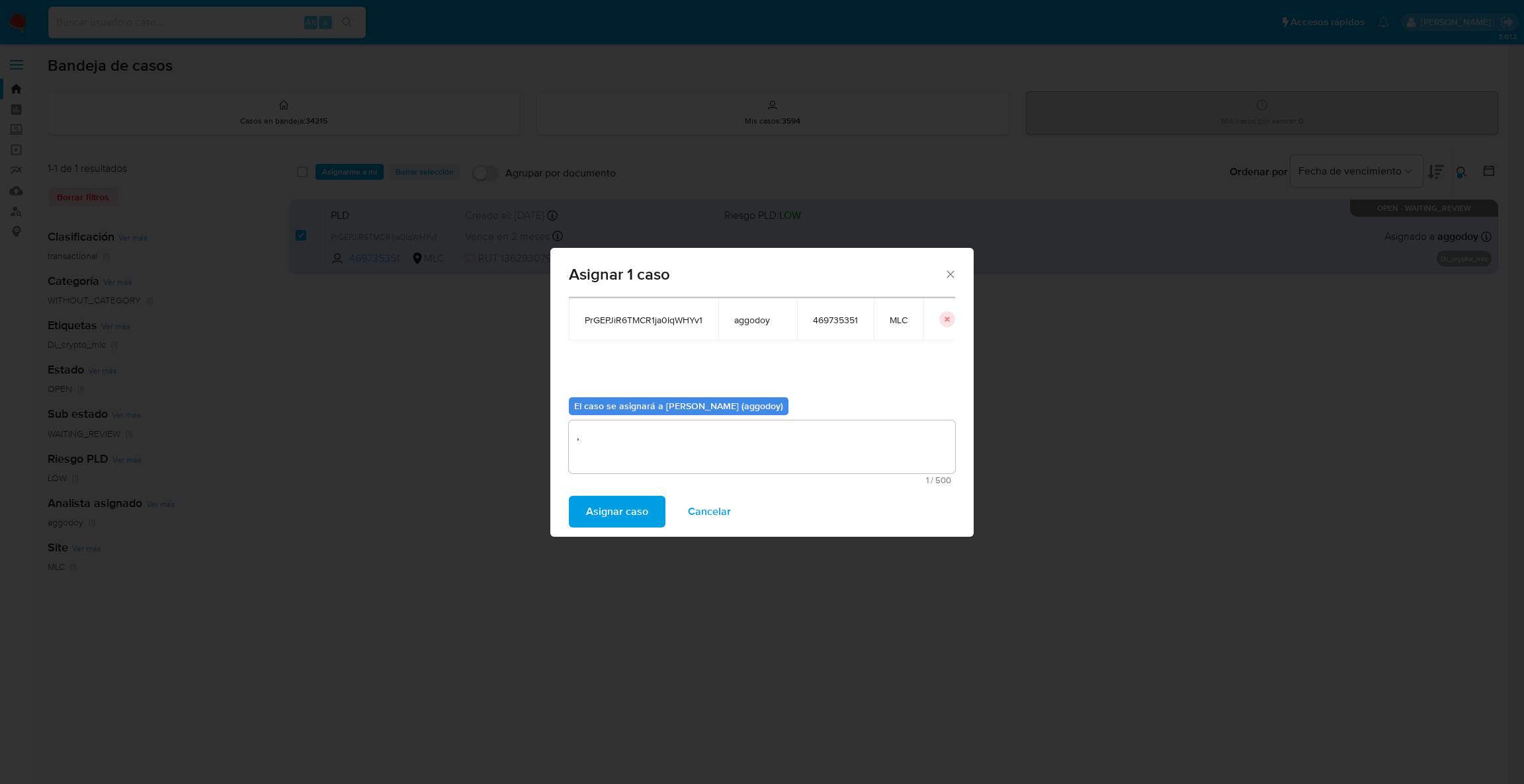
click at [618, 512] on span "Asignar caso" at bounding box center [617, 512] width 62 height 29
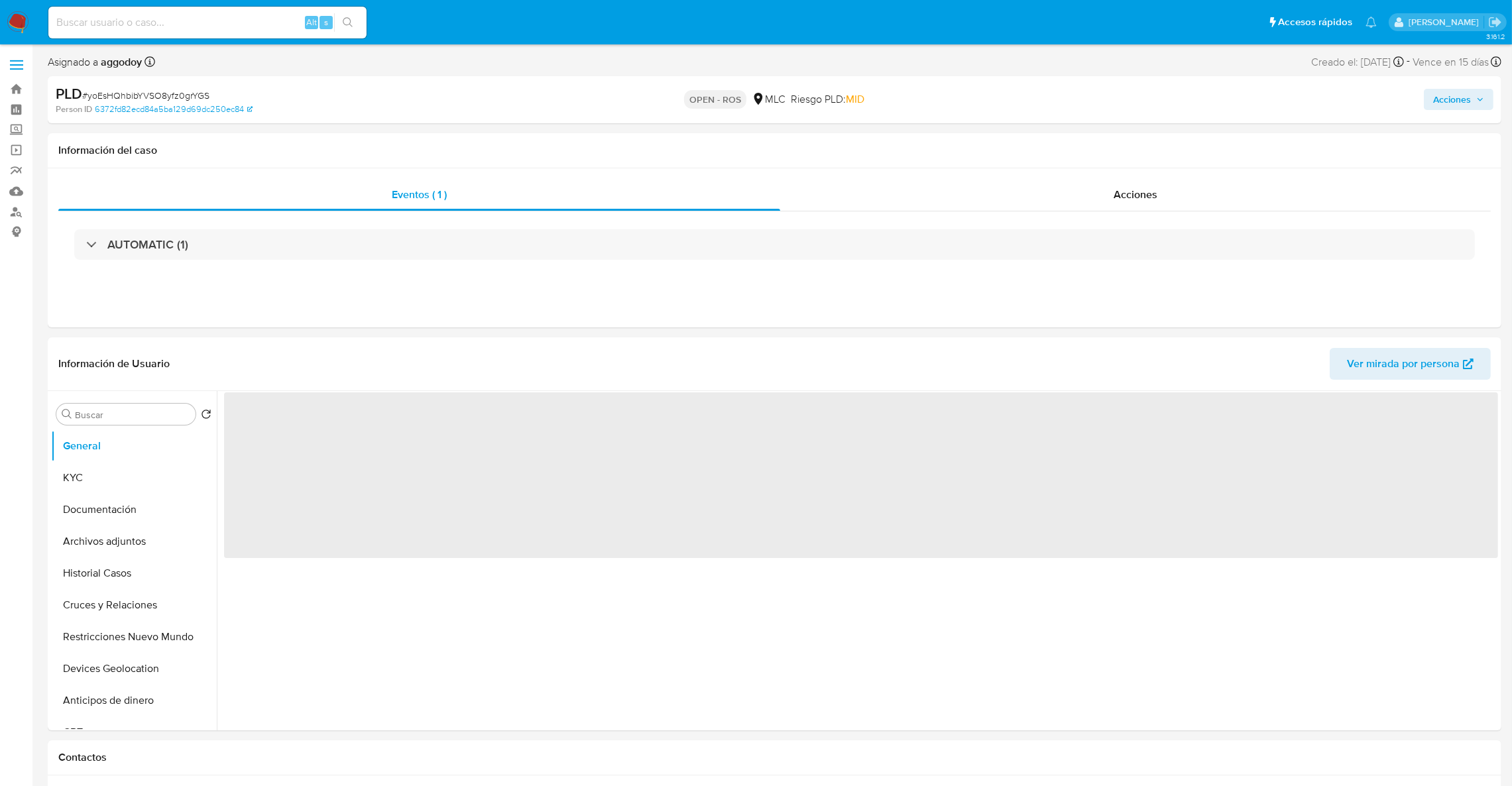
select select "10"
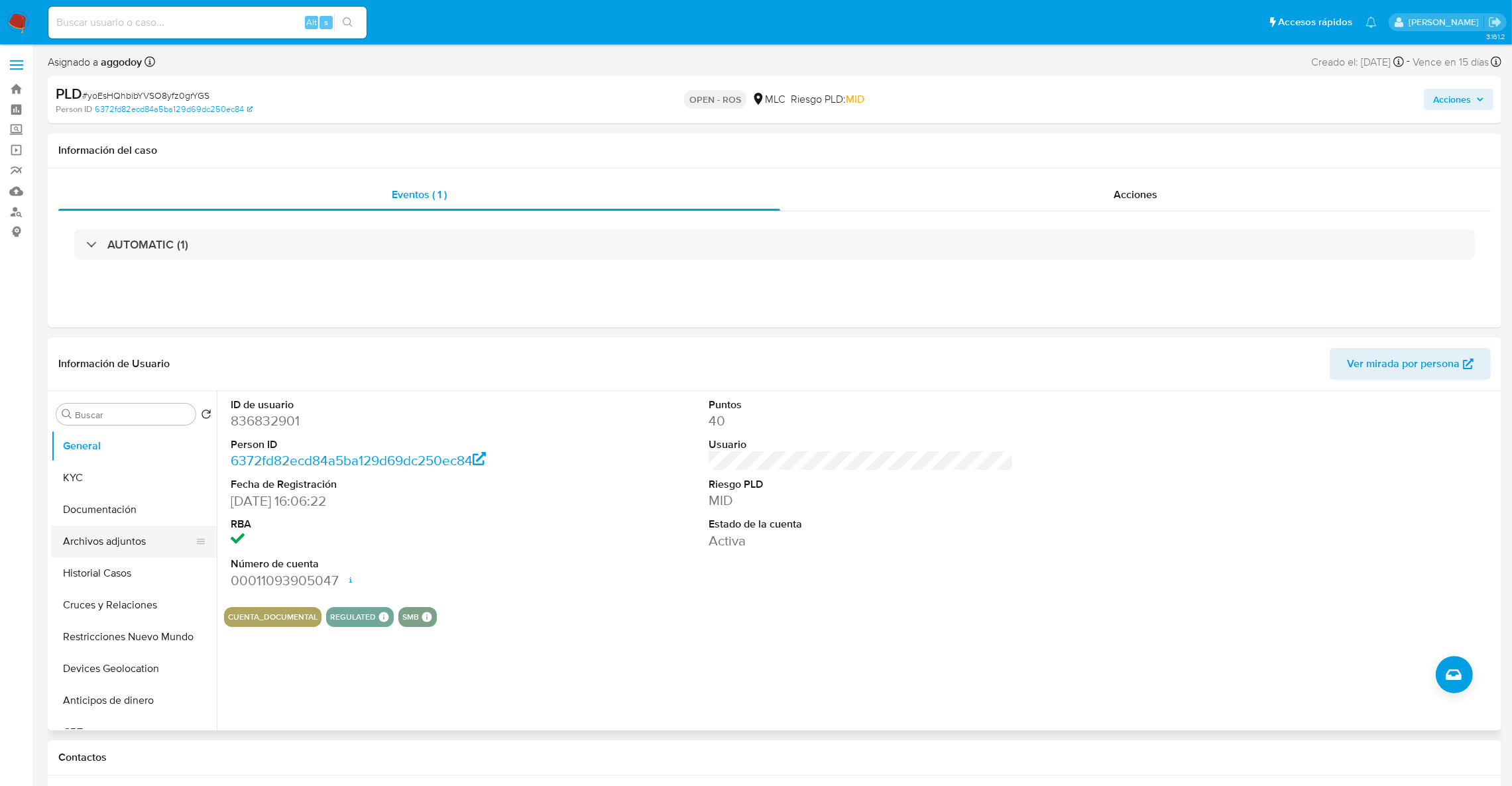
click at [91, 544] on button "Archivos adjuntos" at bounding box center [129, 542] width 155 height 32
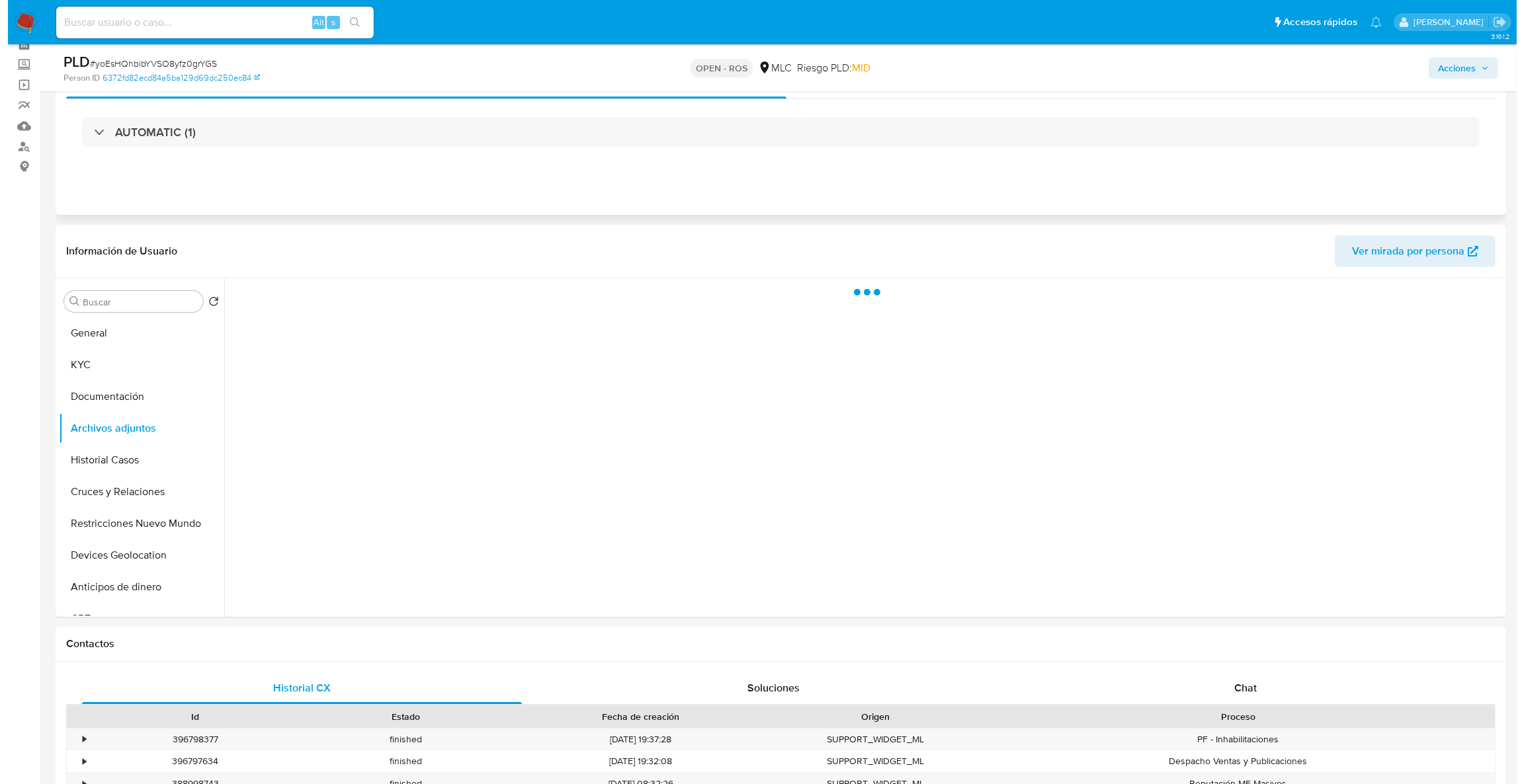
scroll to position [99, 0]
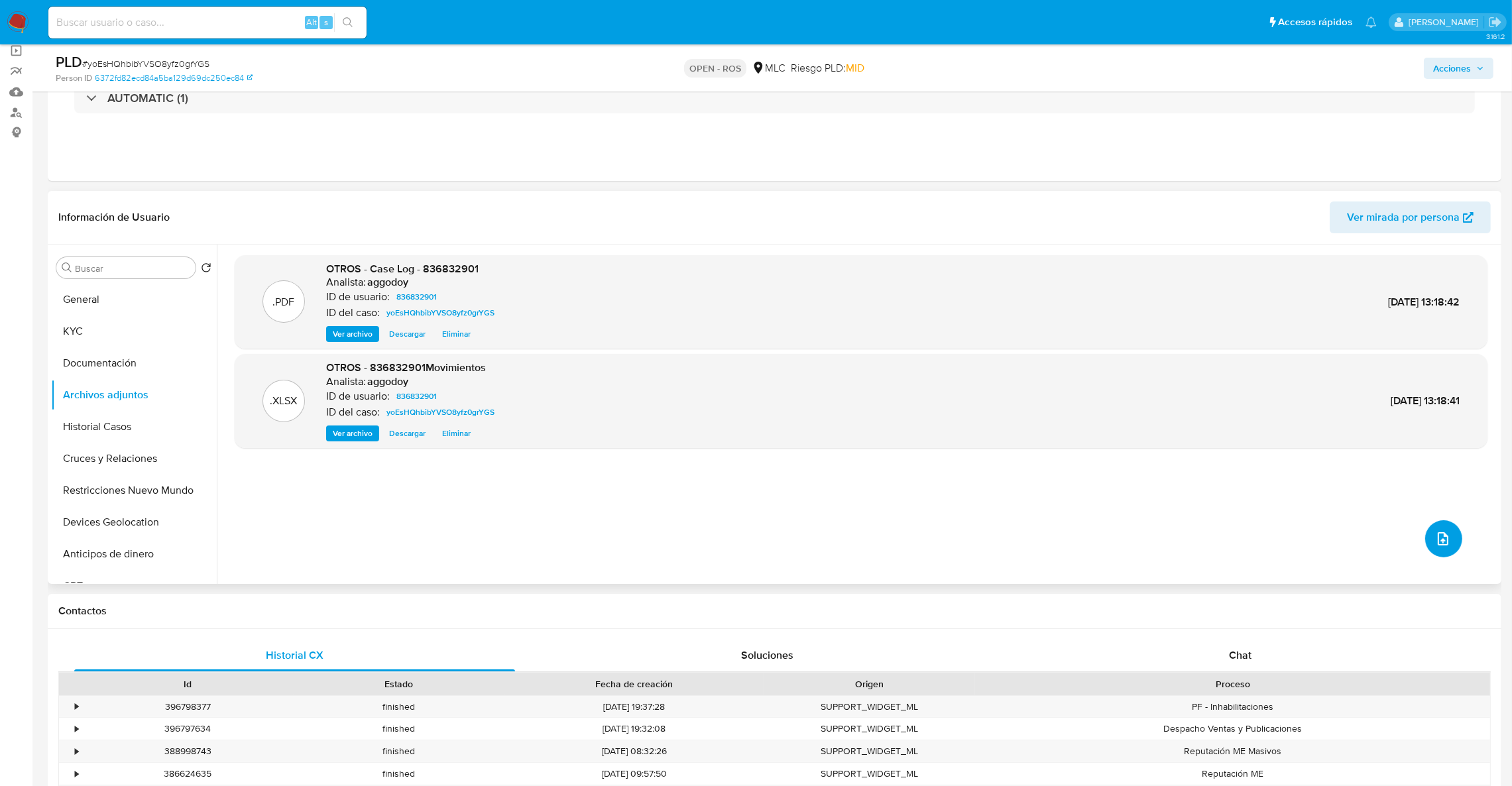
click at [1429, 540] on button "upload-file" at bounding box center [1444, 539] width 37 height 37
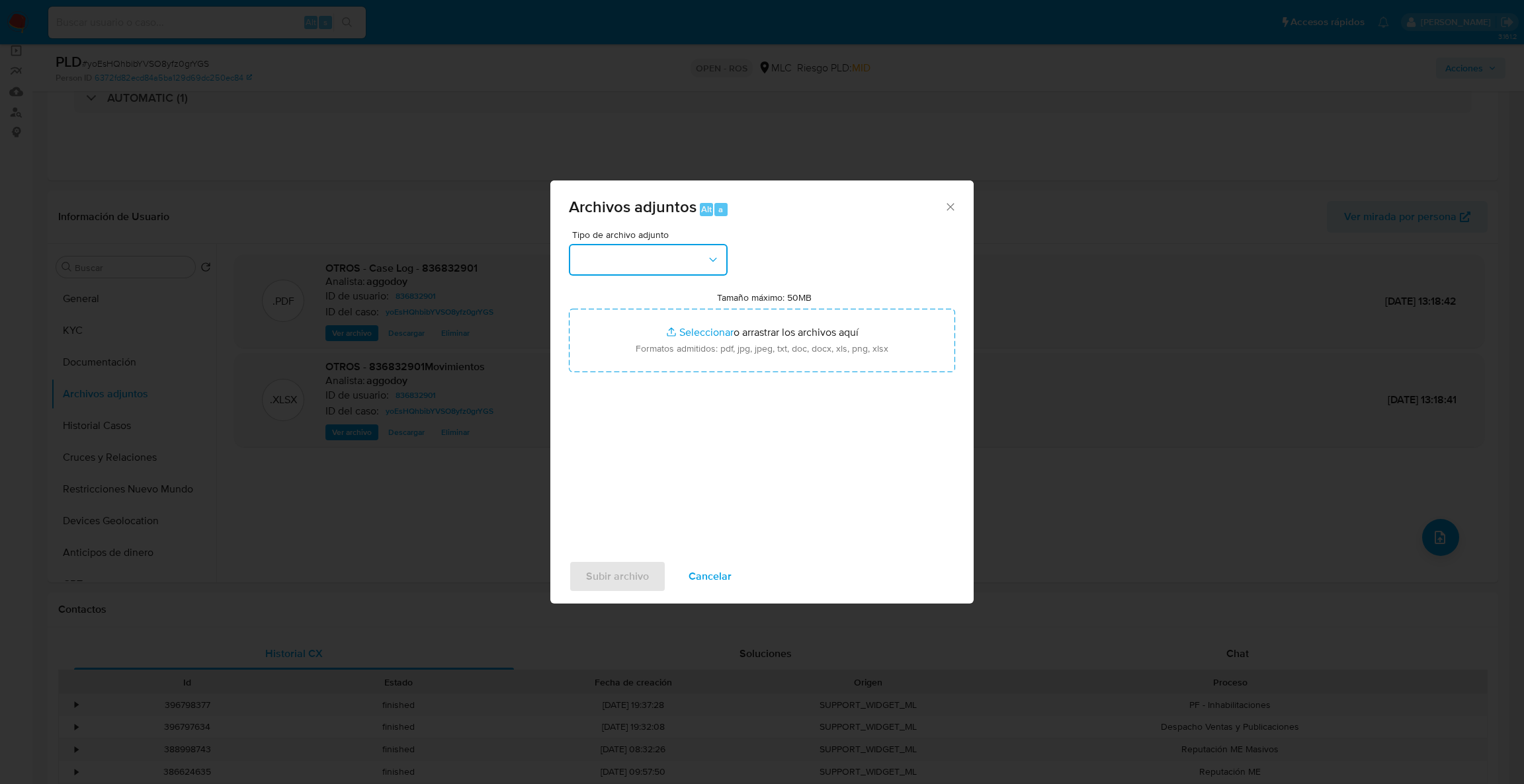
click at [672, 257] on button "button" at bounding box center [648, 259] width 159 height 32
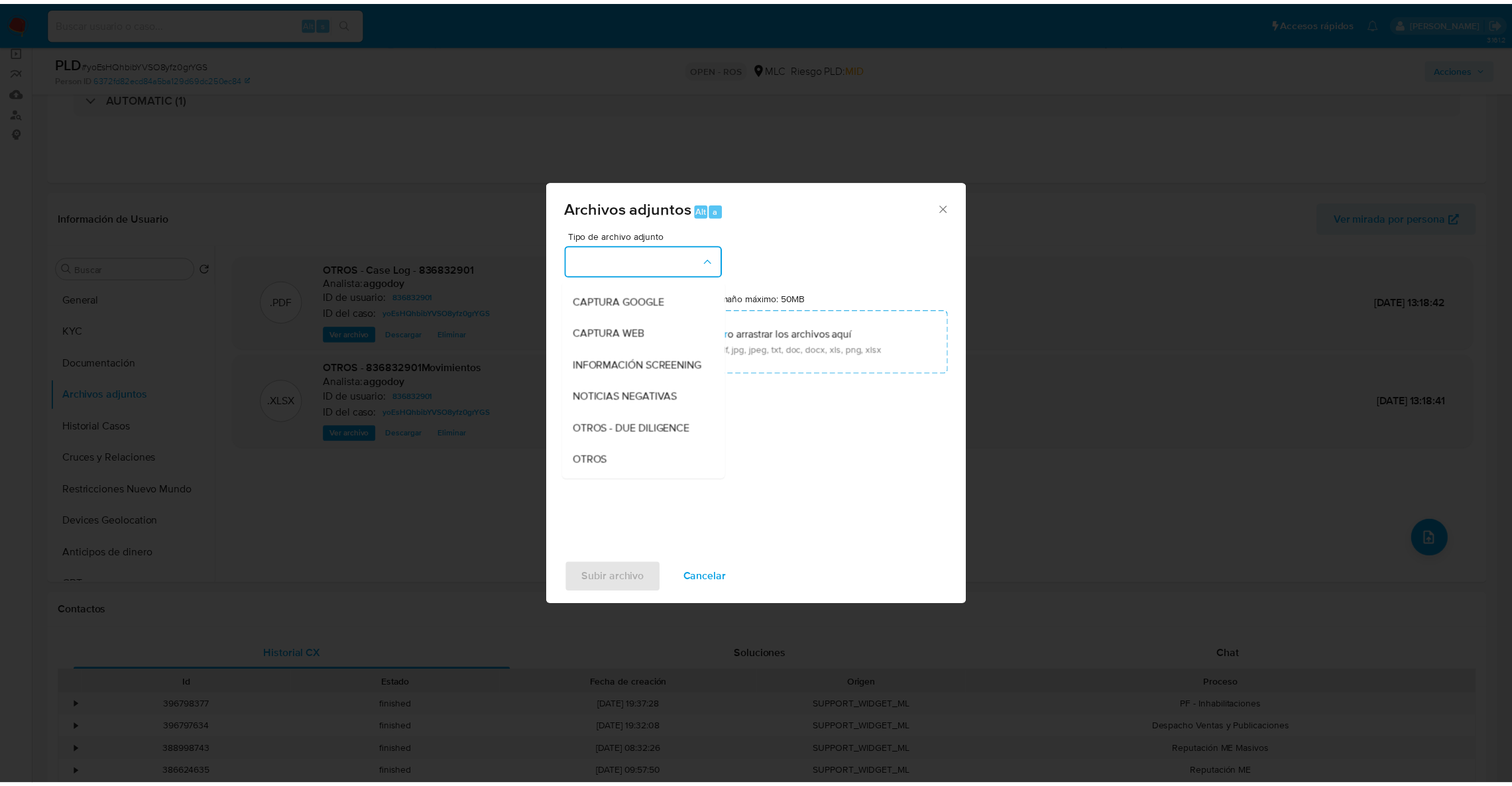
scroll to position [96, 0]
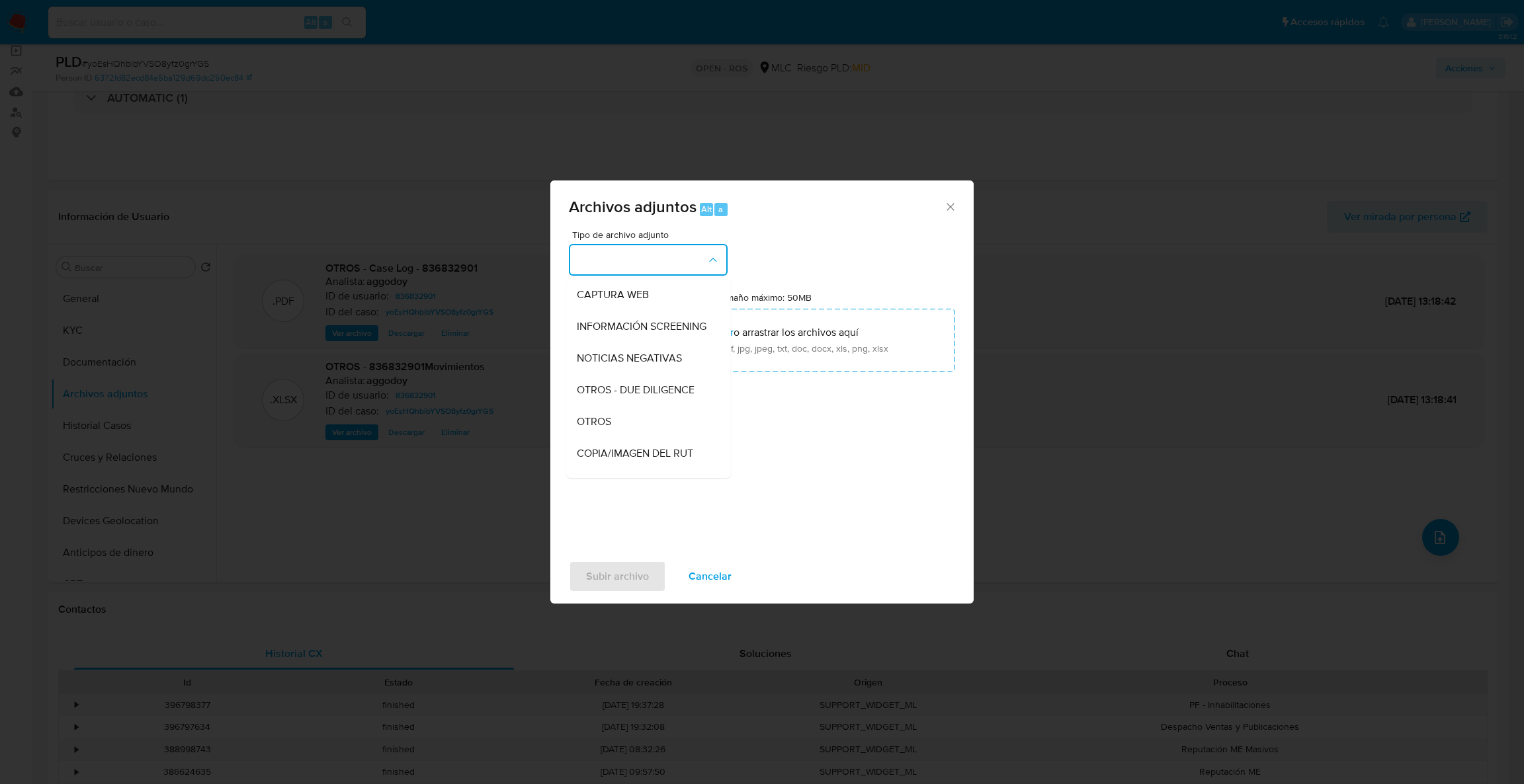
click at [630, 438] on div "OTROS" at bounding box center [644, 422] width 135 height 32
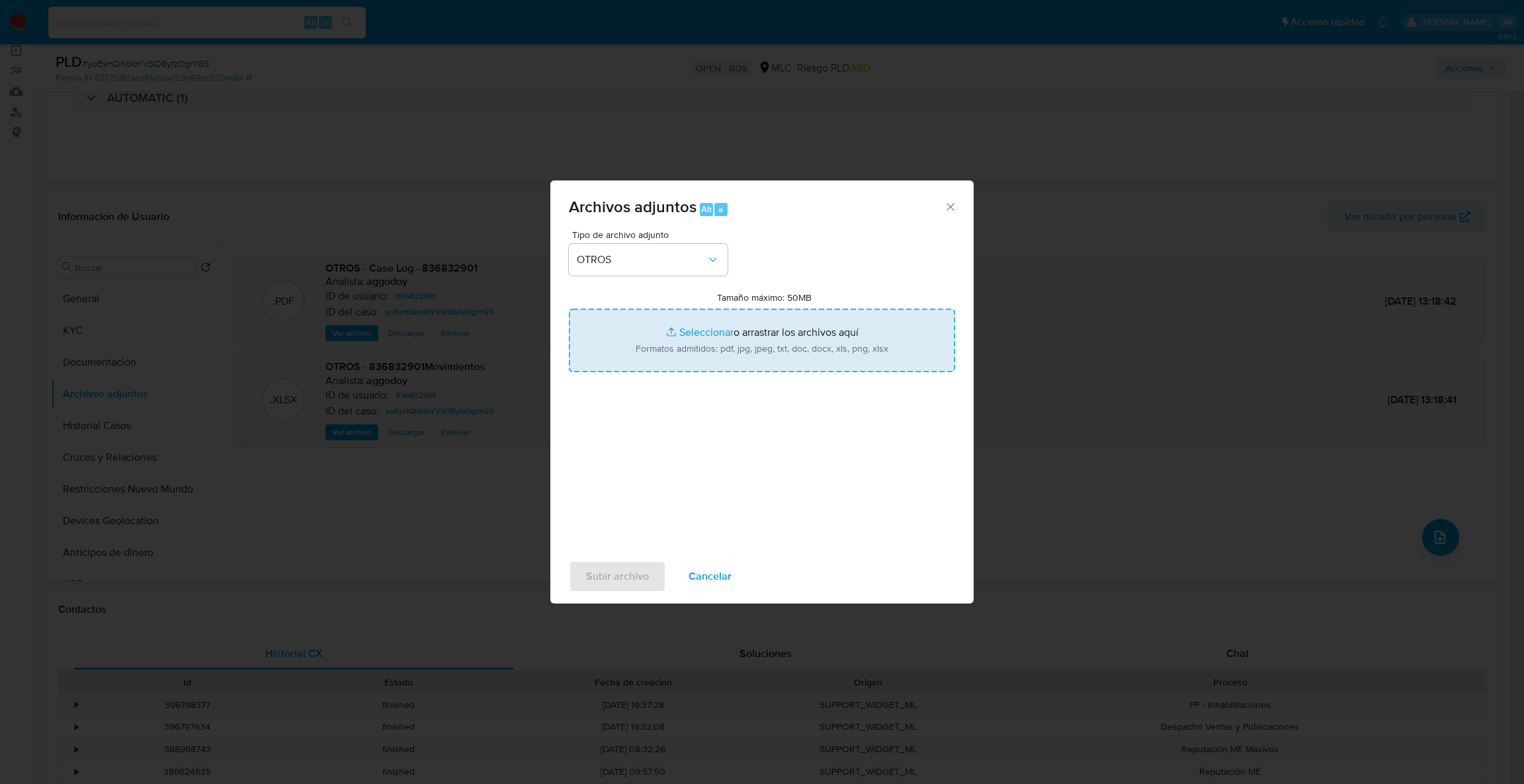
click at [628, 349] on input "Tamaño máximo: 50MB Seleccionar archivos" at bounding box center [762, 341] width 386 height 63
type input "C:\fakepath\ROS #1315.pdf"
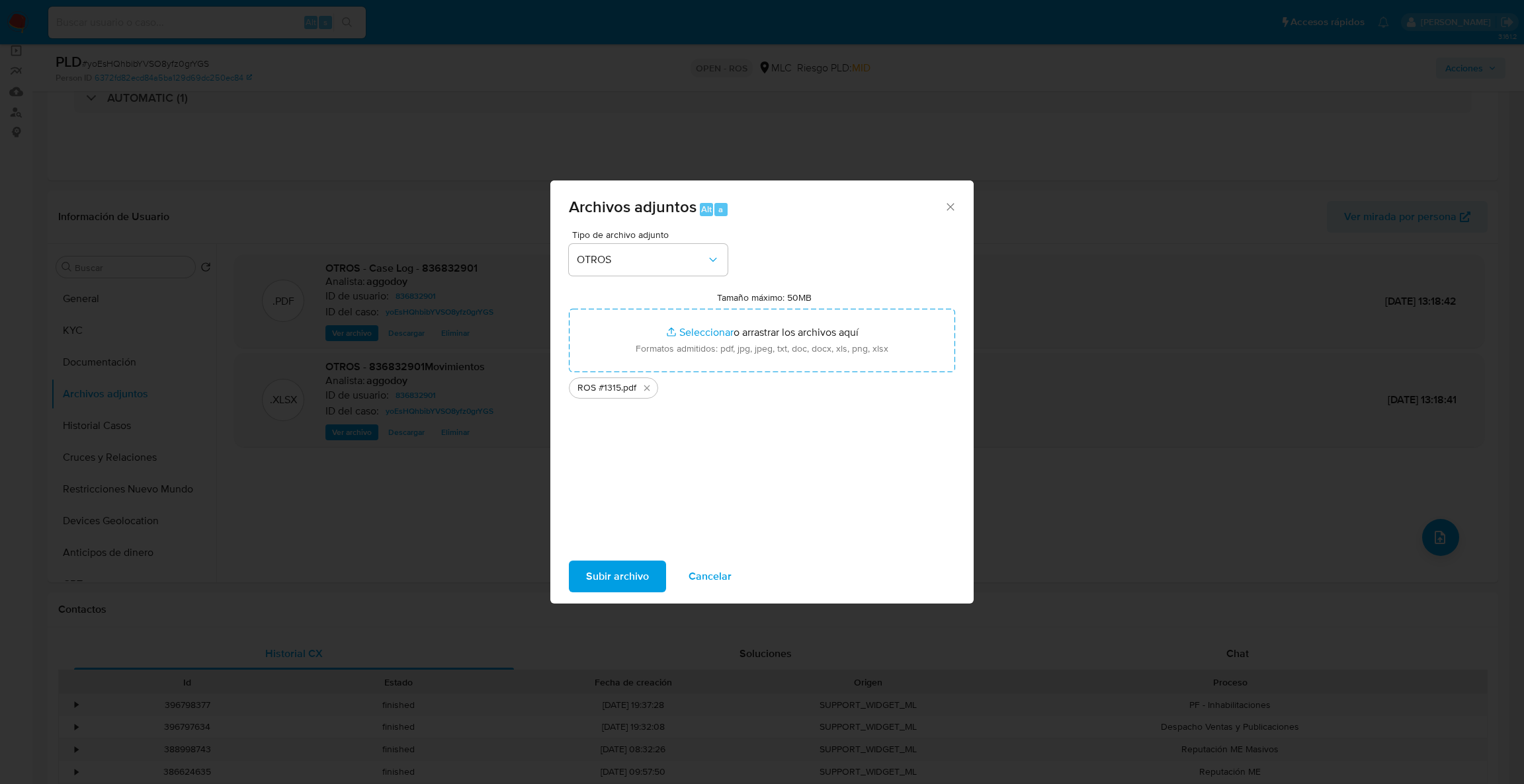
click at [587, 580] on span "Subir archivo" at bounding box center [617, 577] width 63 height 29
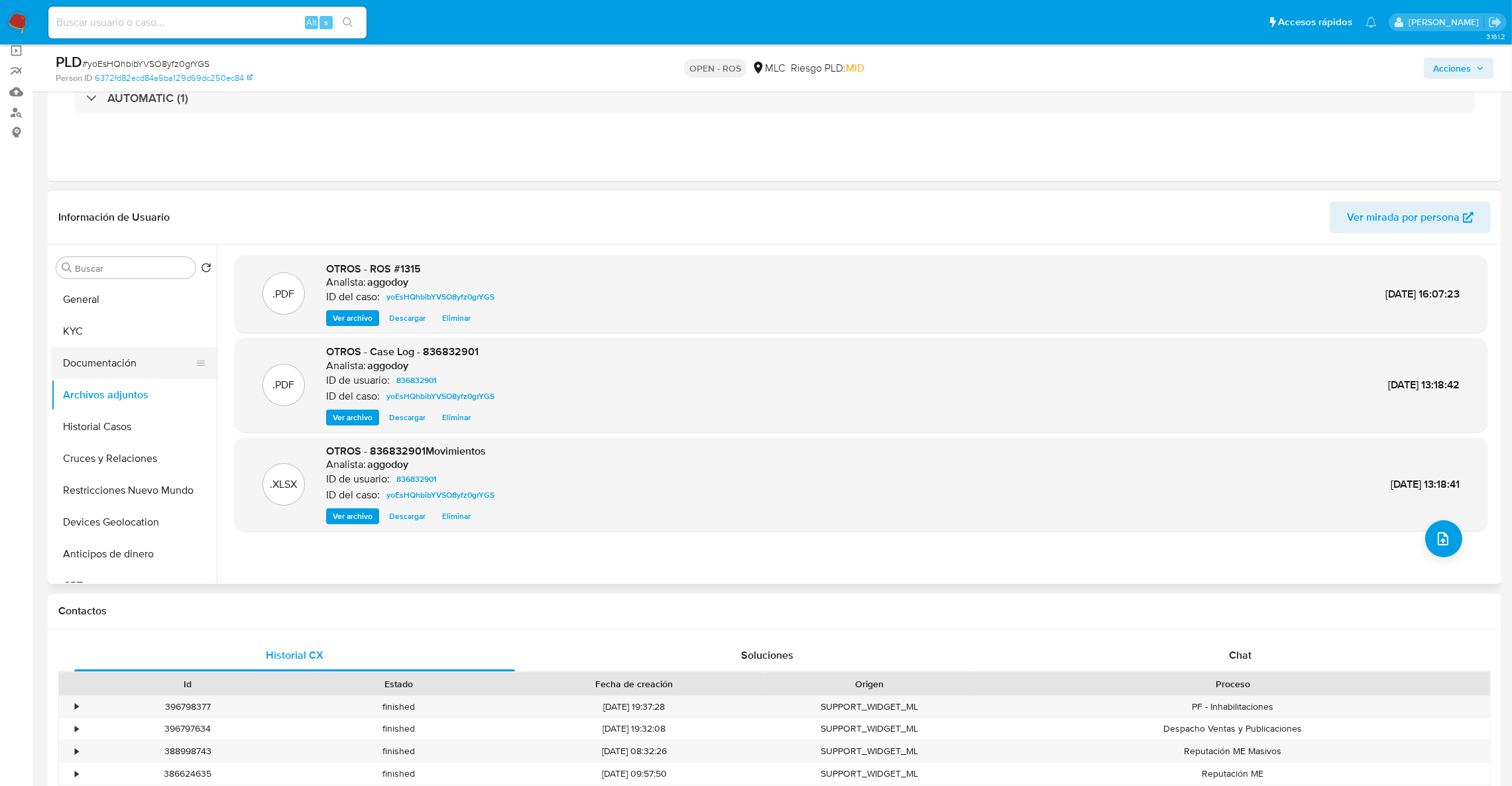
click at [116, 358] on button "Documentación" at bounding box center [129, 363] width 155 height 32
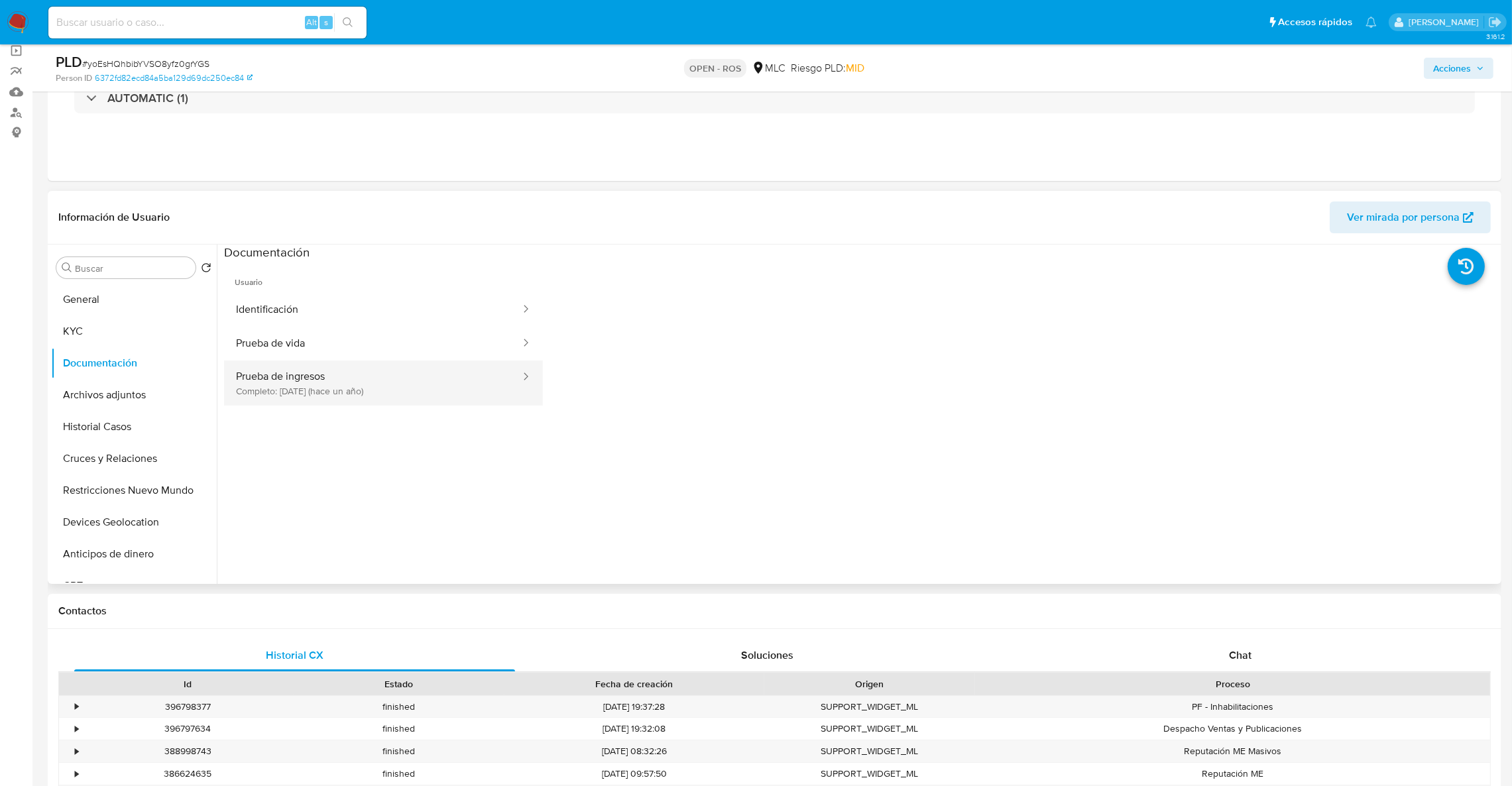
click at [339, 398] on button "Prueba de ingresos Completo: 06/06/2024 (hace un año)" at bounding box center [373, 383] width 298 height 45
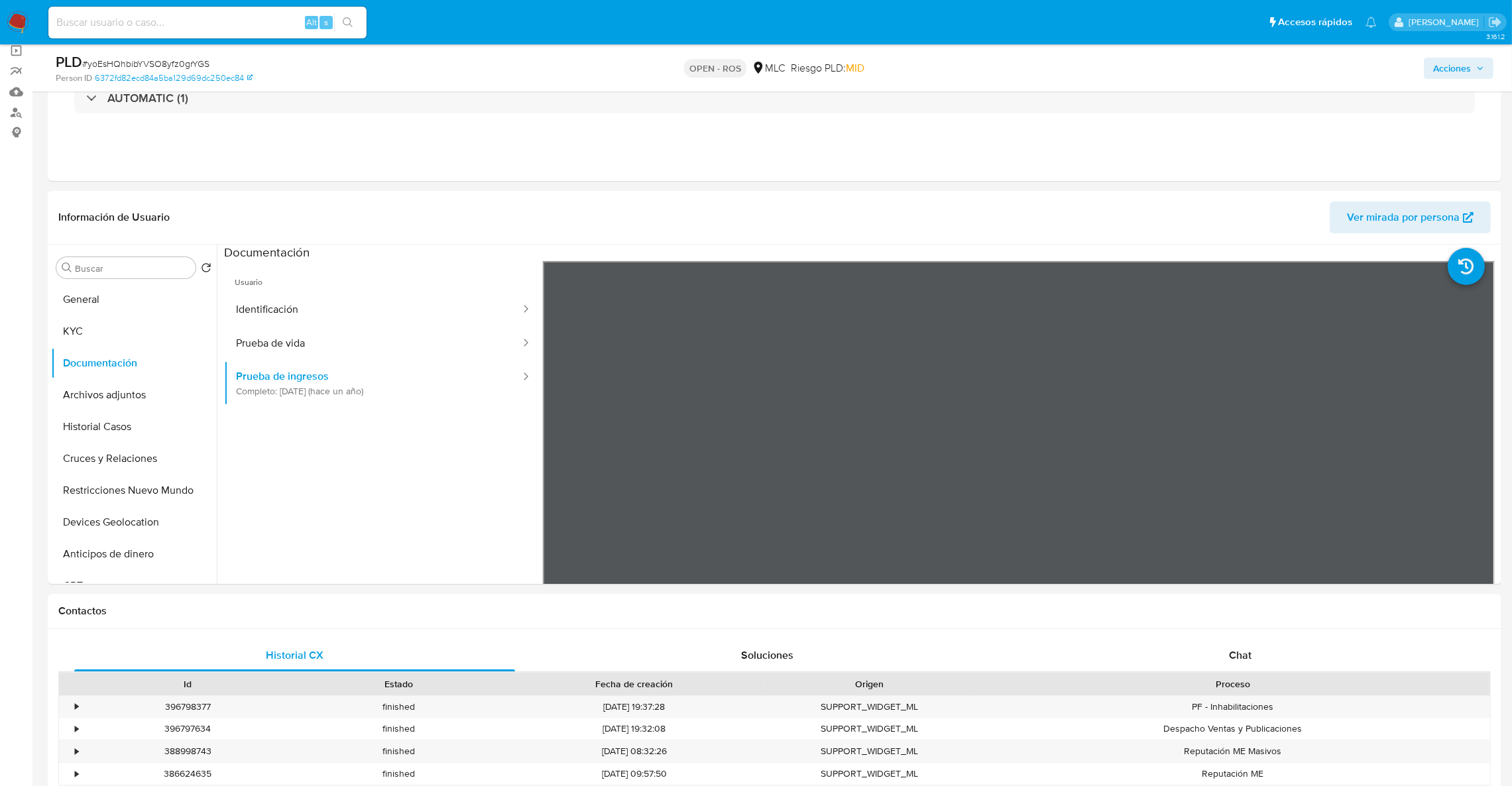
click at [1422, 84] on div "PLD # yoEsHQhbibYVSO8yfz0grYGS Person ID 6372fd82ecd84a5ba129d69dc250ec84 OPEN …" at bounding box center [775, 68] width 1454 height 47
click at [1423, 80] on div "Acciones" at bounding box center [1255, 68] width 476 height 31
click at [1427, 68] on button "Acciones" at bounding box center [1458, 68] width 70 height 21
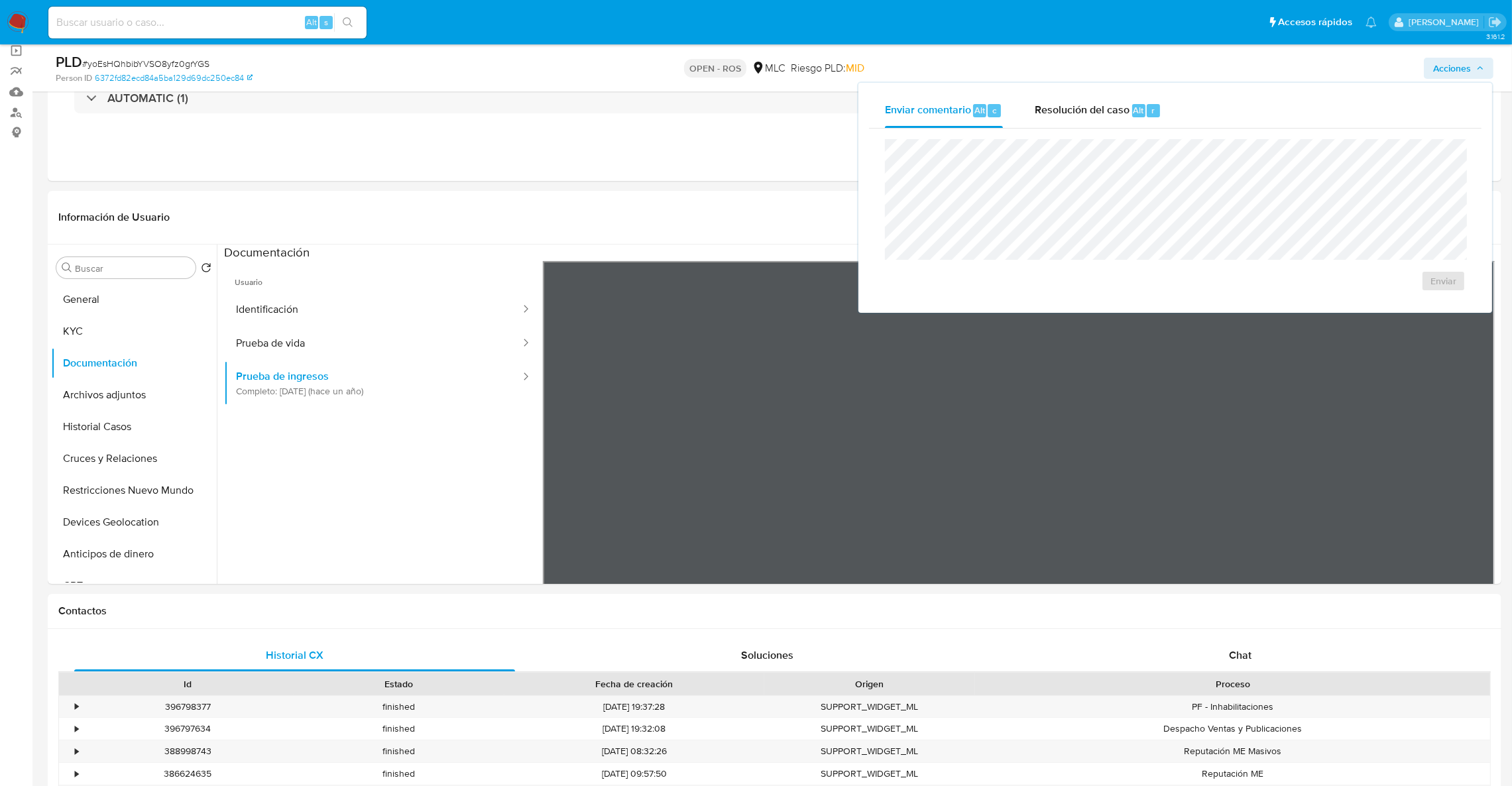
drag, startPoint x: 1150, startPoint y: 98, endPoint x: 1137, endPoint y: 137, distance: 41.1
click at [1150, 99] on div "Resolución del caso Alt r" at bounding box center [1098, 110] width 126 height 34
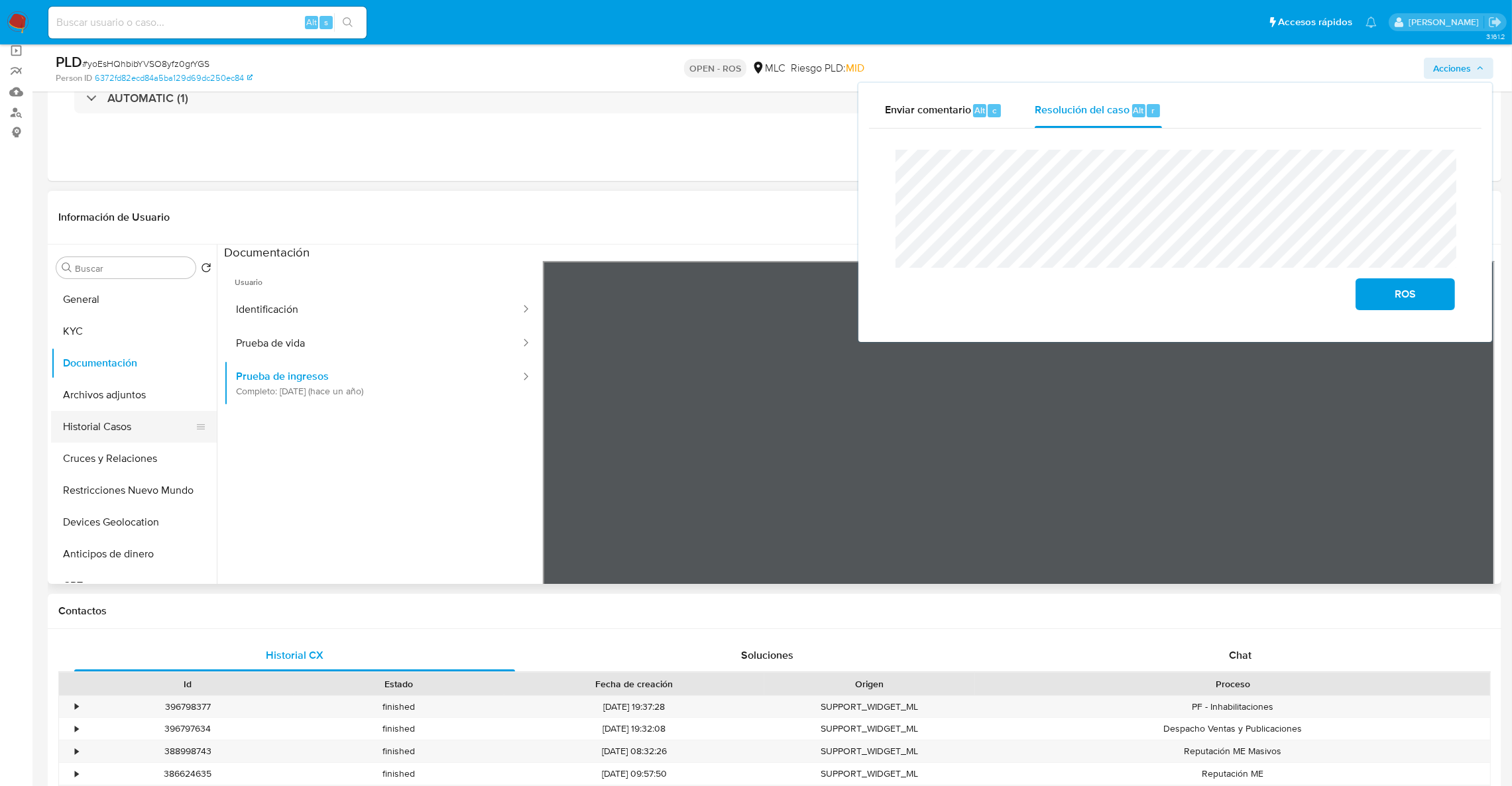
click at [123, 426] on button "Historial Casos" at bounding box center [129, 427] width 155 height 32
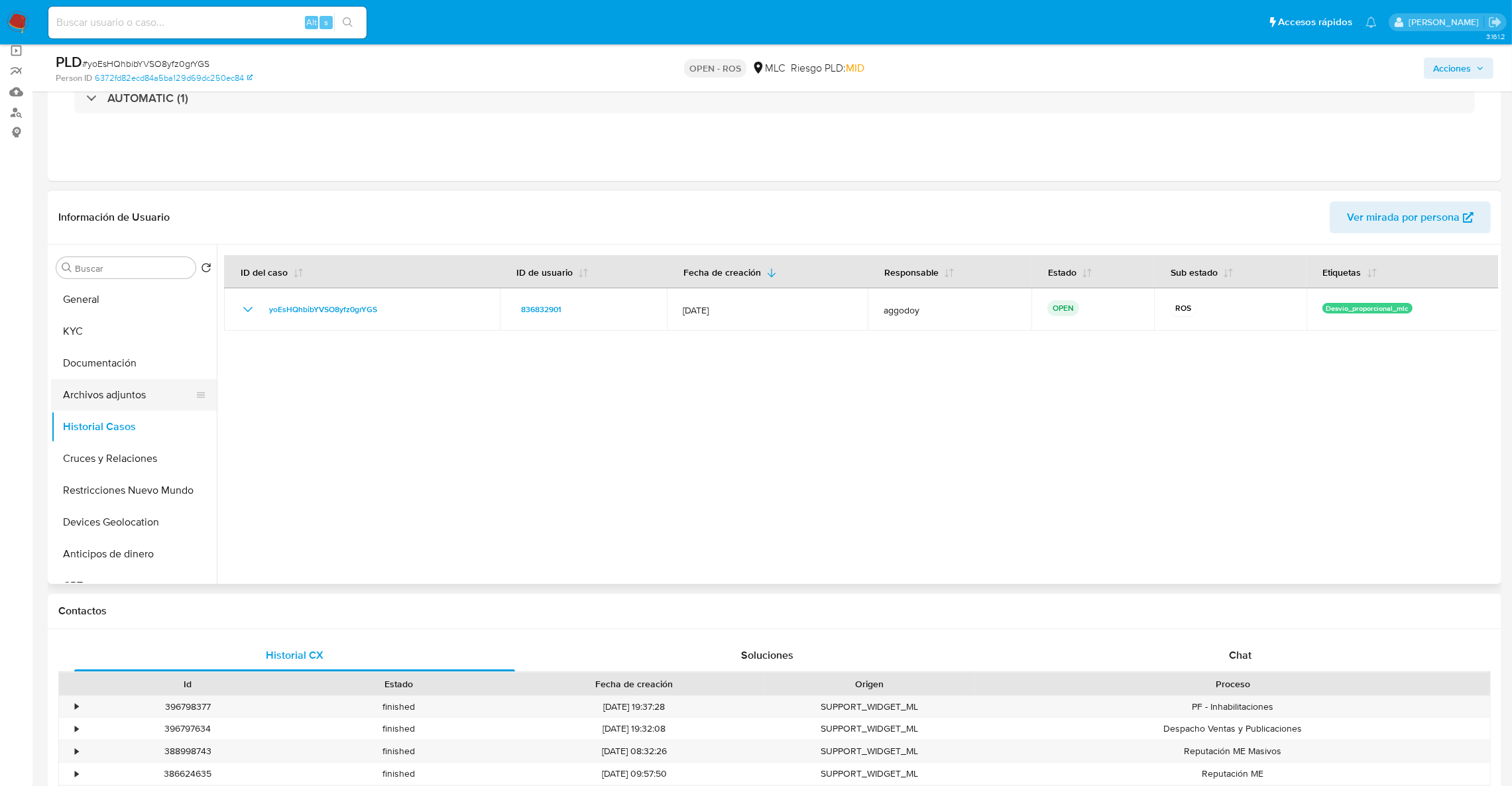
click at [97, 401] on button "Archivos adjuntos" at bounding box center [129, 395] width 155 height 32
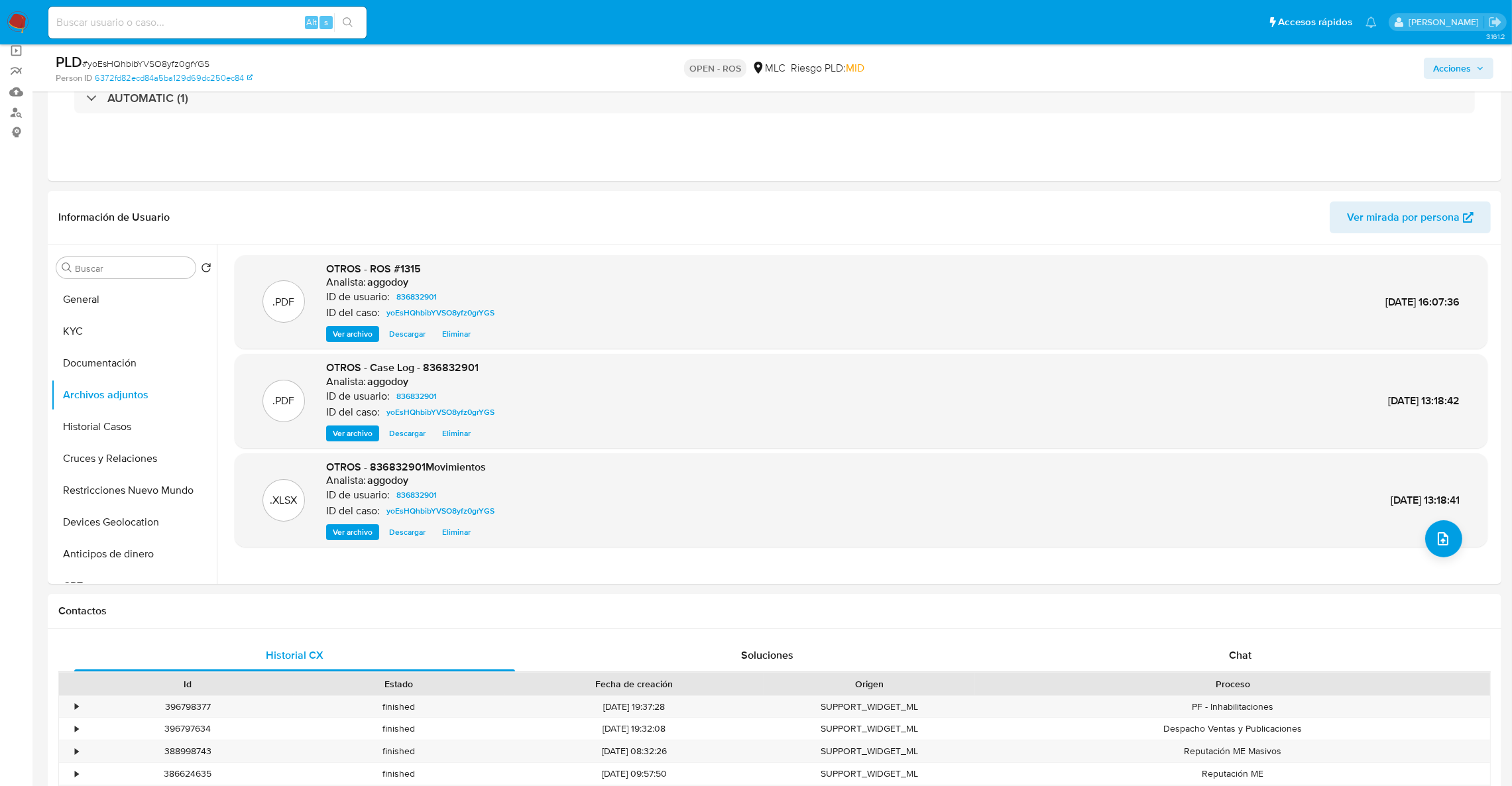
click at [1445, 78] on span "Acciones" at bounding box center [1451, 68] width 38 height 21
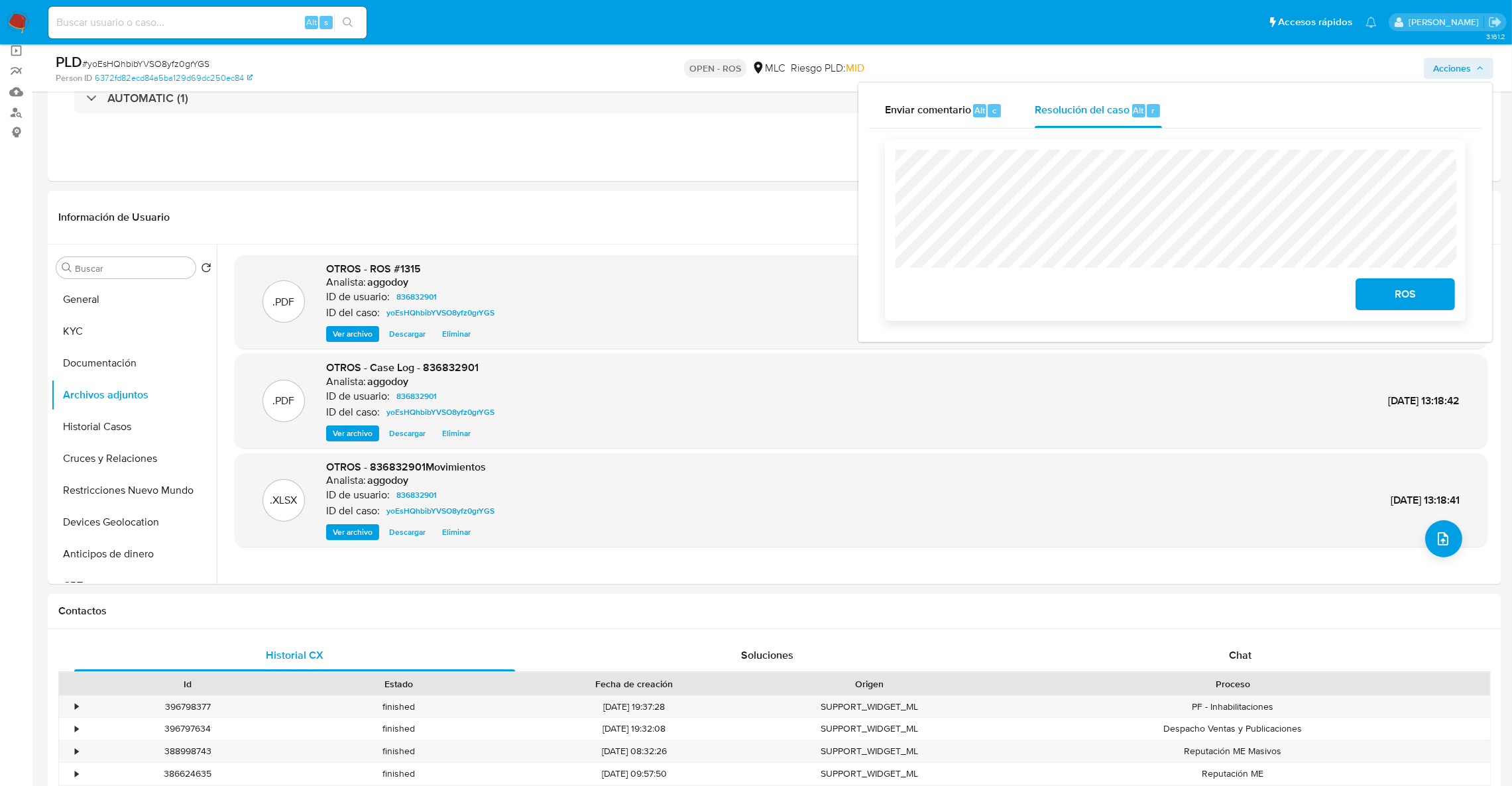
click at [1438, 298] on span "ROS" at bounding box center [1406, 295] width 65 height 29
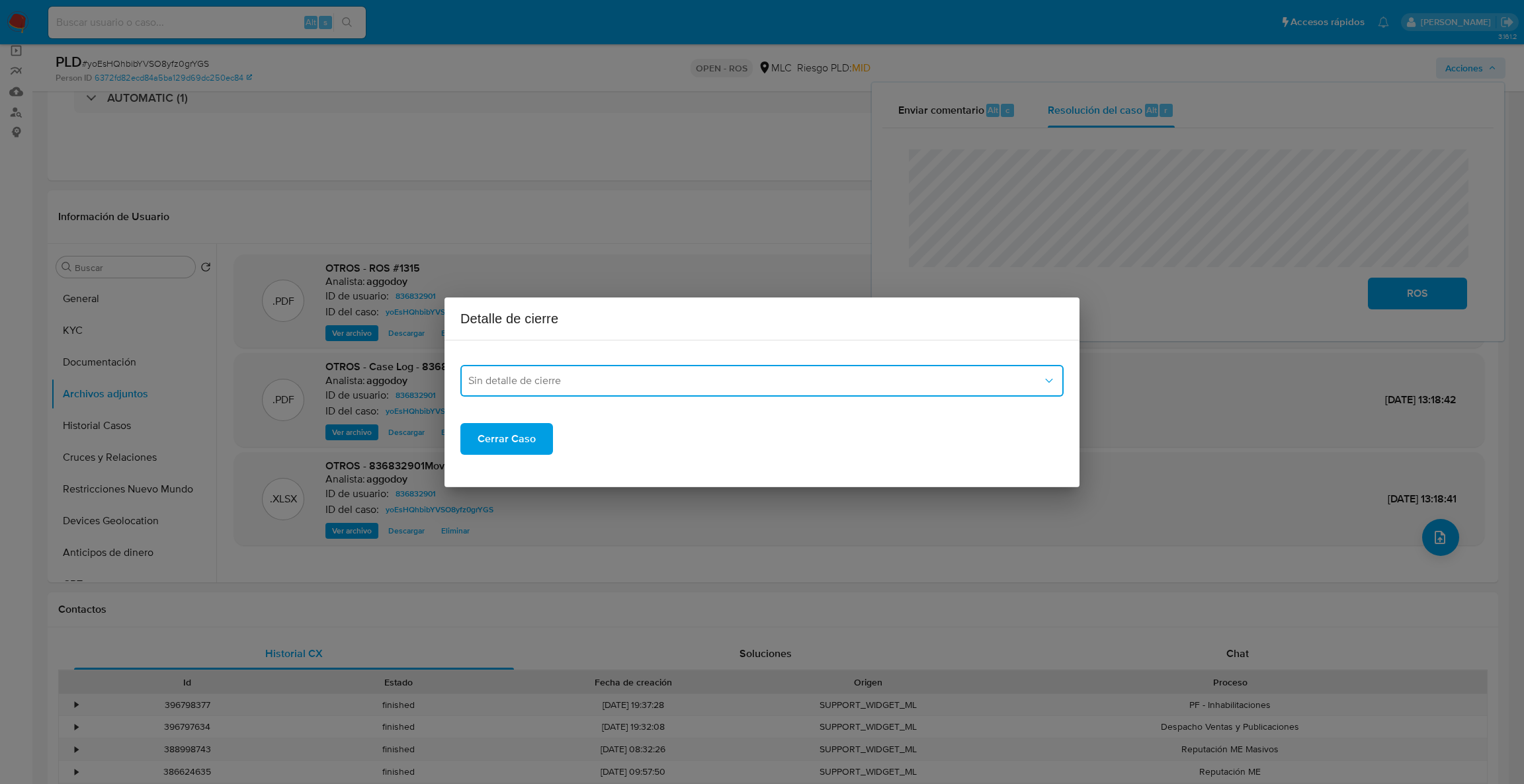
click at [924, 389] on button "Sin detalle de cierre" at bounding box center [762, 381] width 603 height 32
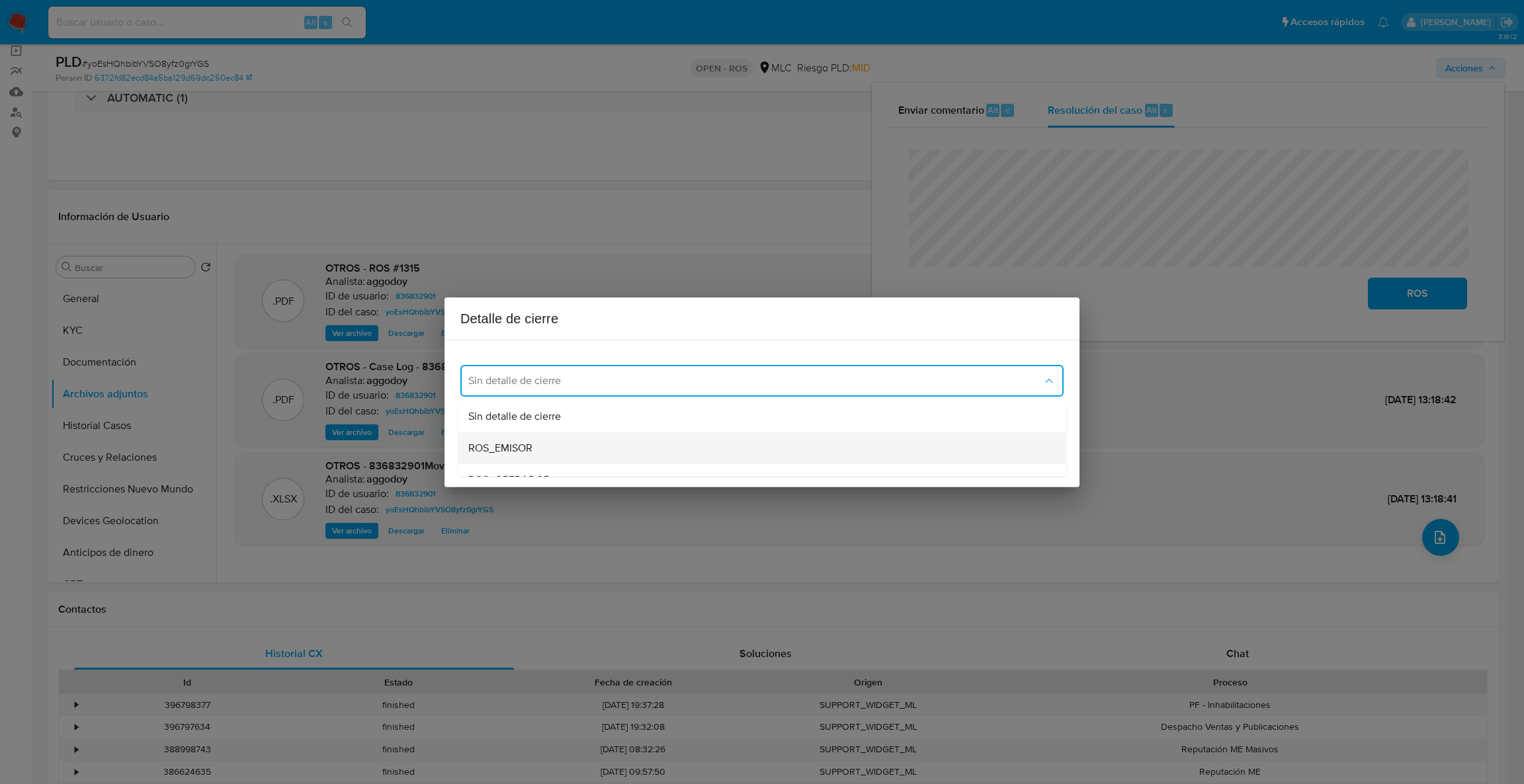
click at [529, 443] on span "ROS_EMISOR" at bounding box center [500, 448] width 64 height 13
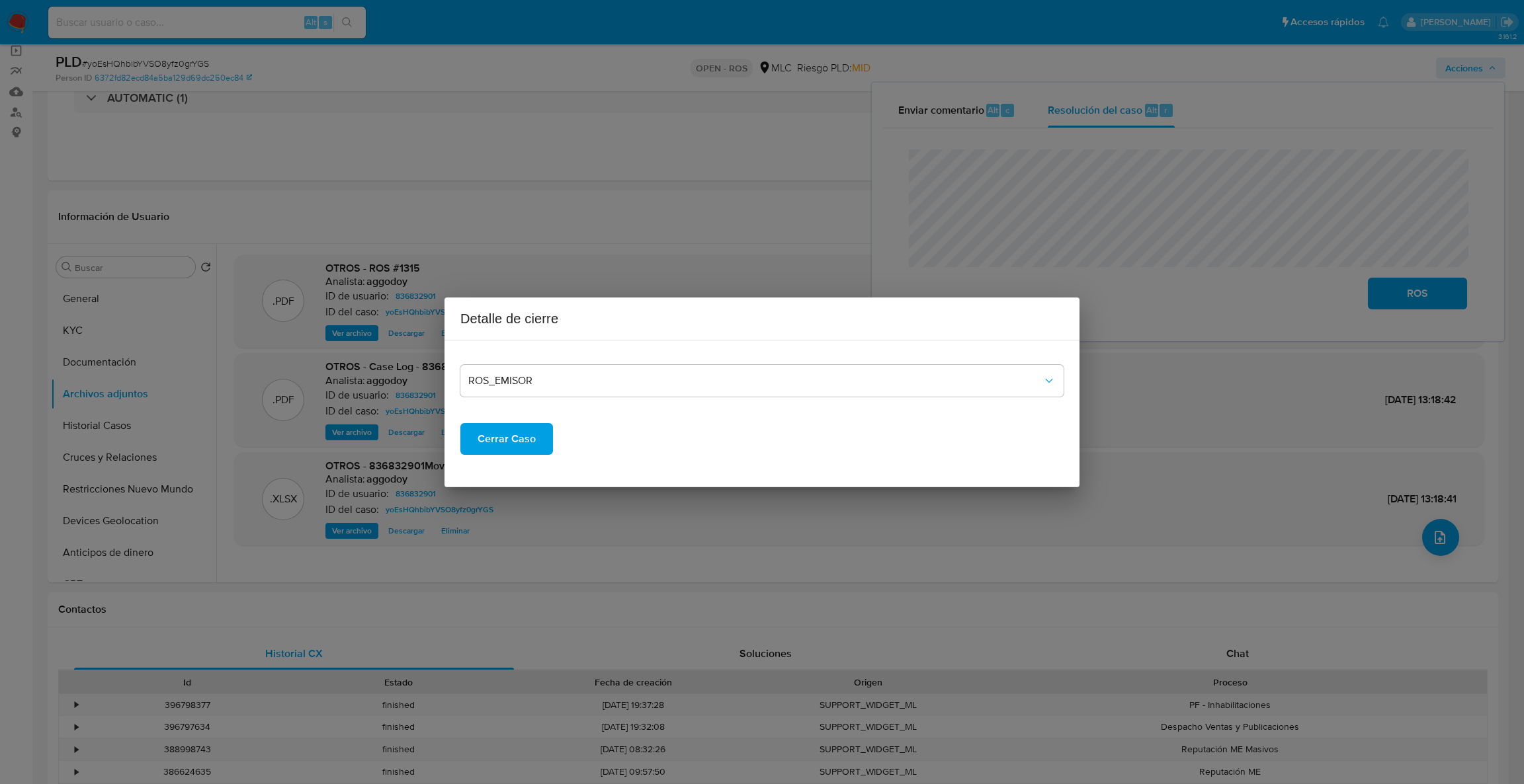
click at [522, 442] on span "Cerrar Caso" at bounding box center [506, 440] width 58 height 29
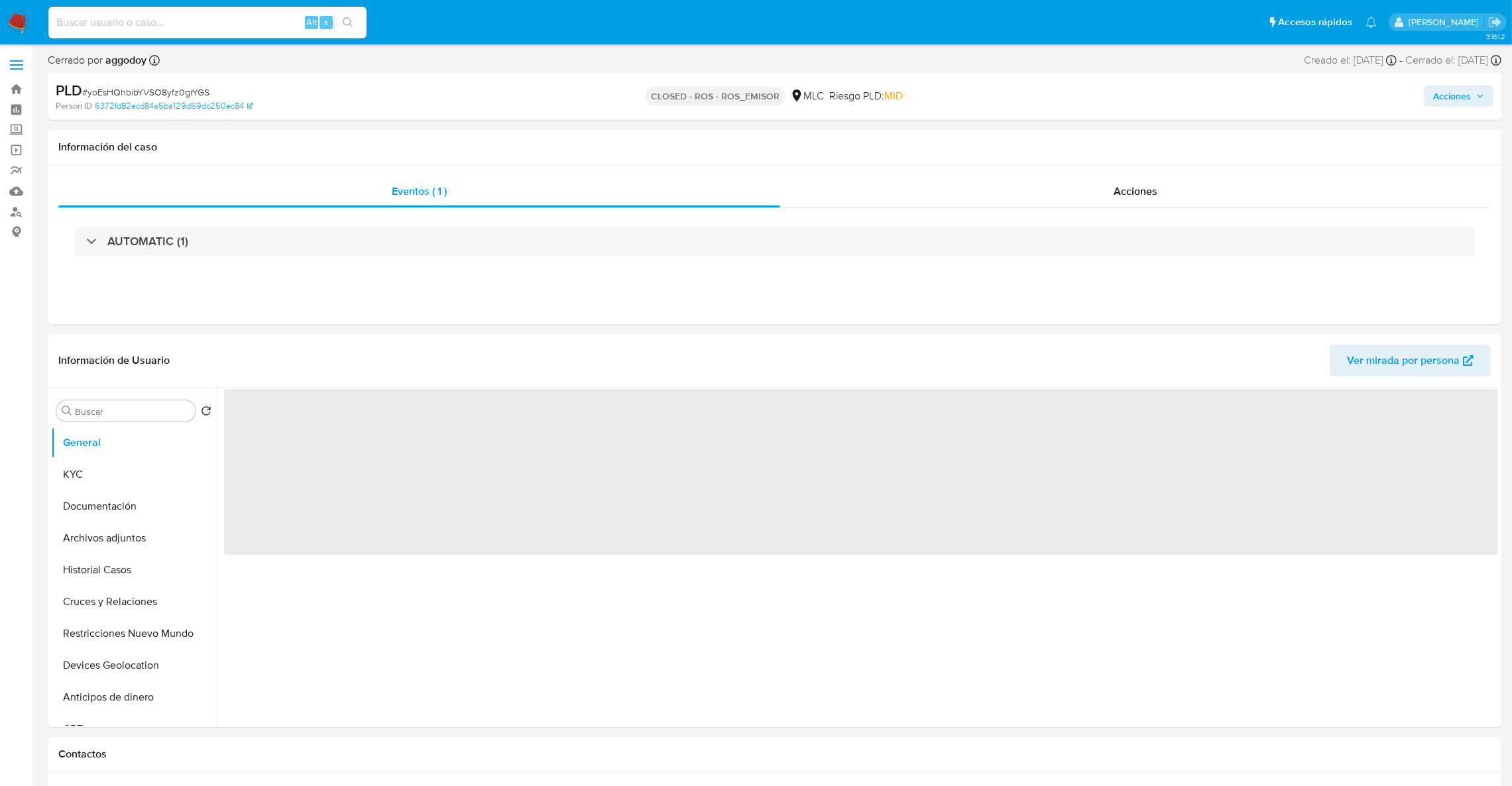
select select "10"
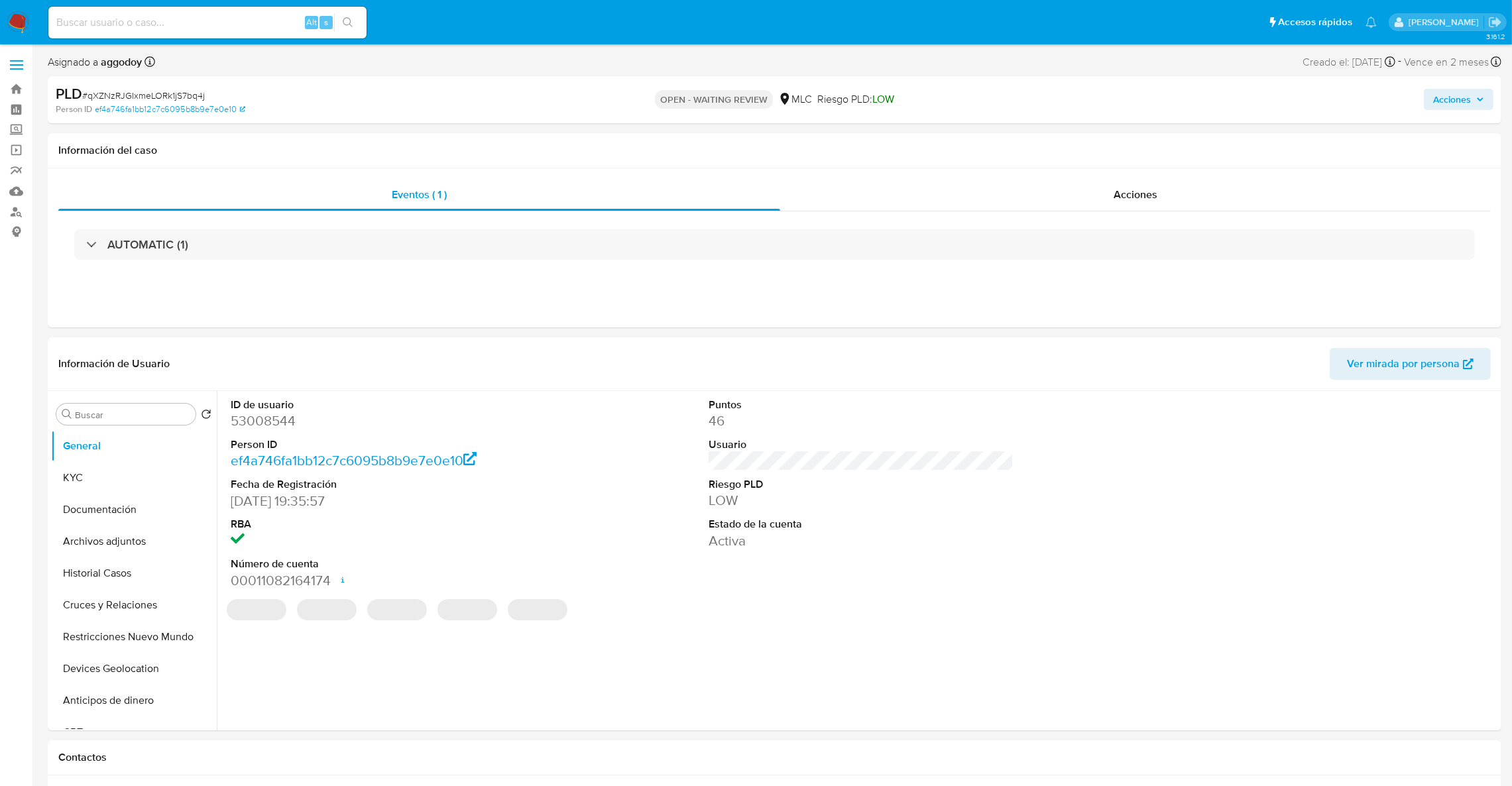
select select "10"
click at [268, 417] on dd "53008544" at bounding box center [383, 421] width 306 height 19
copy dd "53008544"
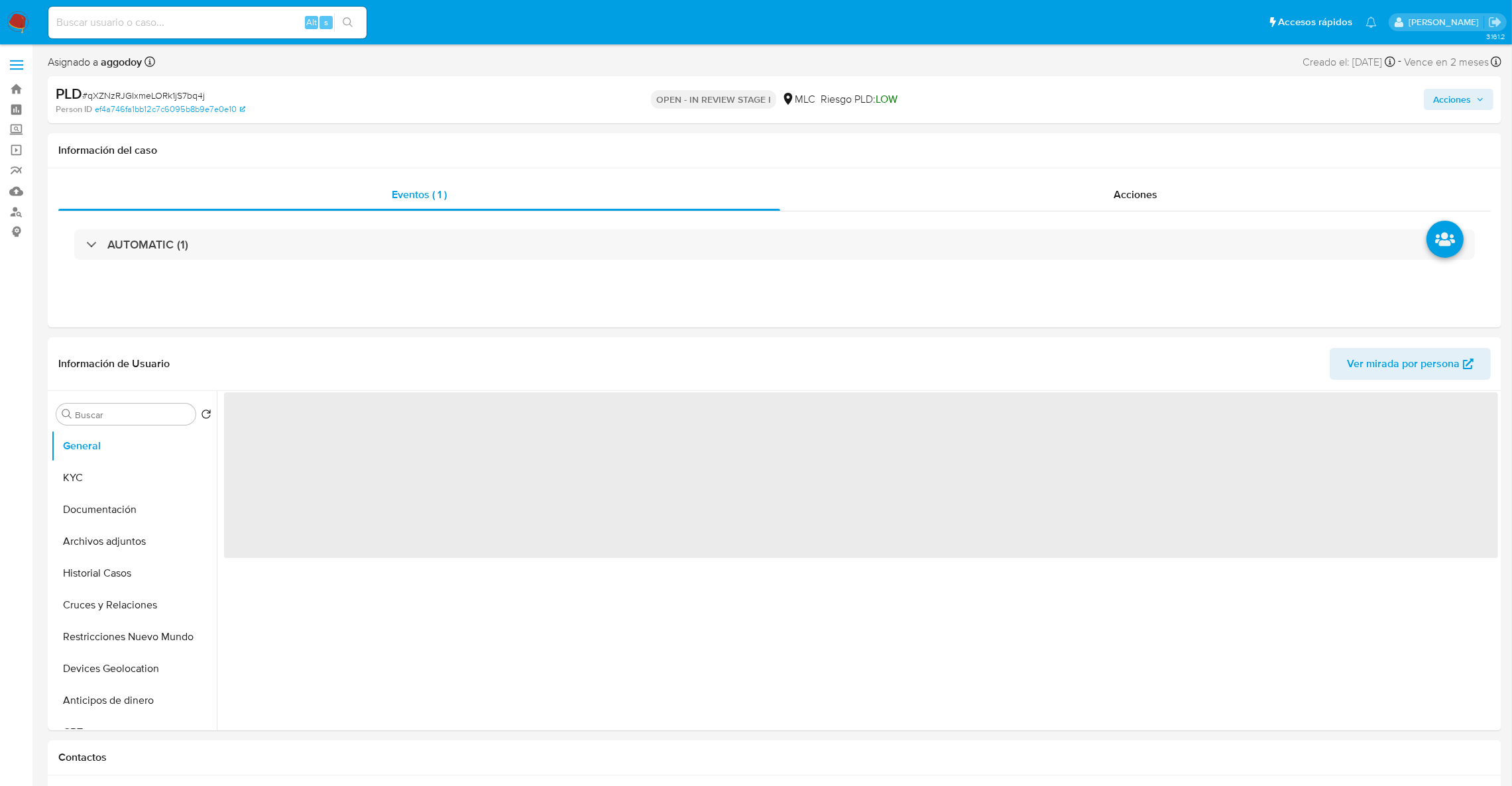
select select "10"
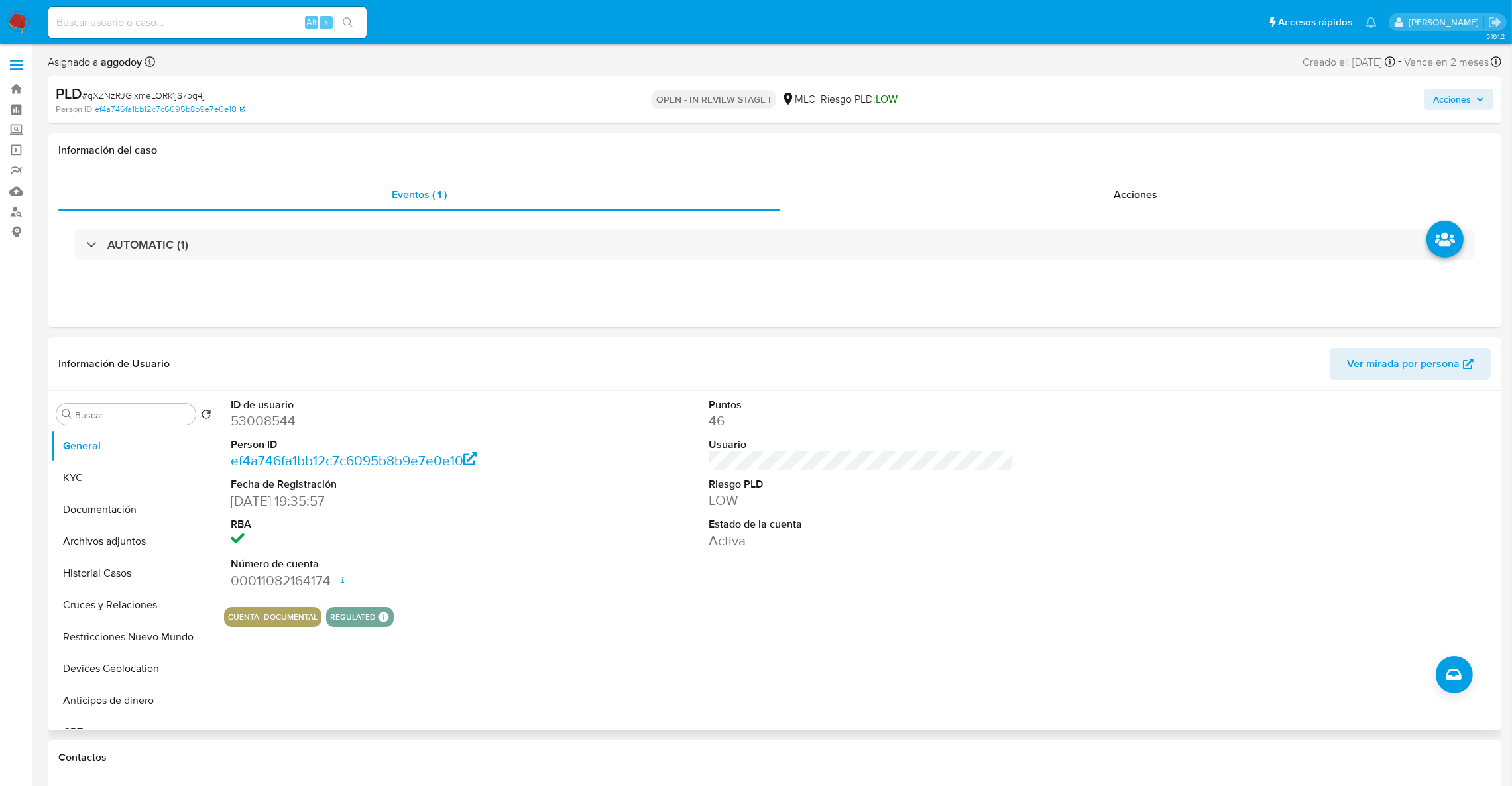
click at [237, 435] on dl "ID de usuario 53008544 Person ID ef4a746fa1bb12c7c6095b8b9e7e0e10 Fecha de Regi…" at bounding box center [383, 494] width 306 height 192
click at [241, 427] on dd "53008544" at bounding box center [383, 421] width 306 height 19
copy dd "53008544"
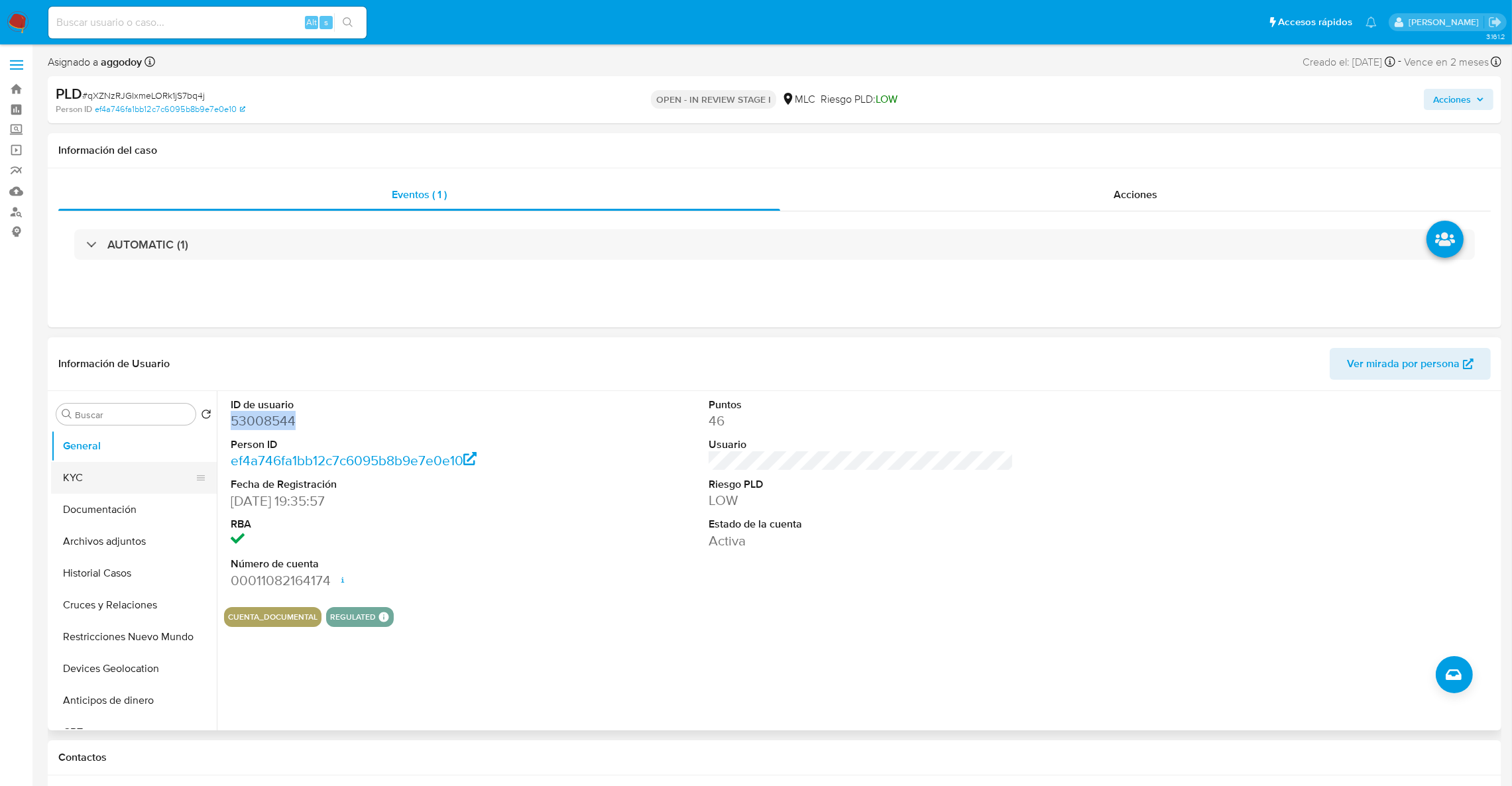
click at [132, 480] on button "KYC" at bounding box center [129, 478] width 155 height 32
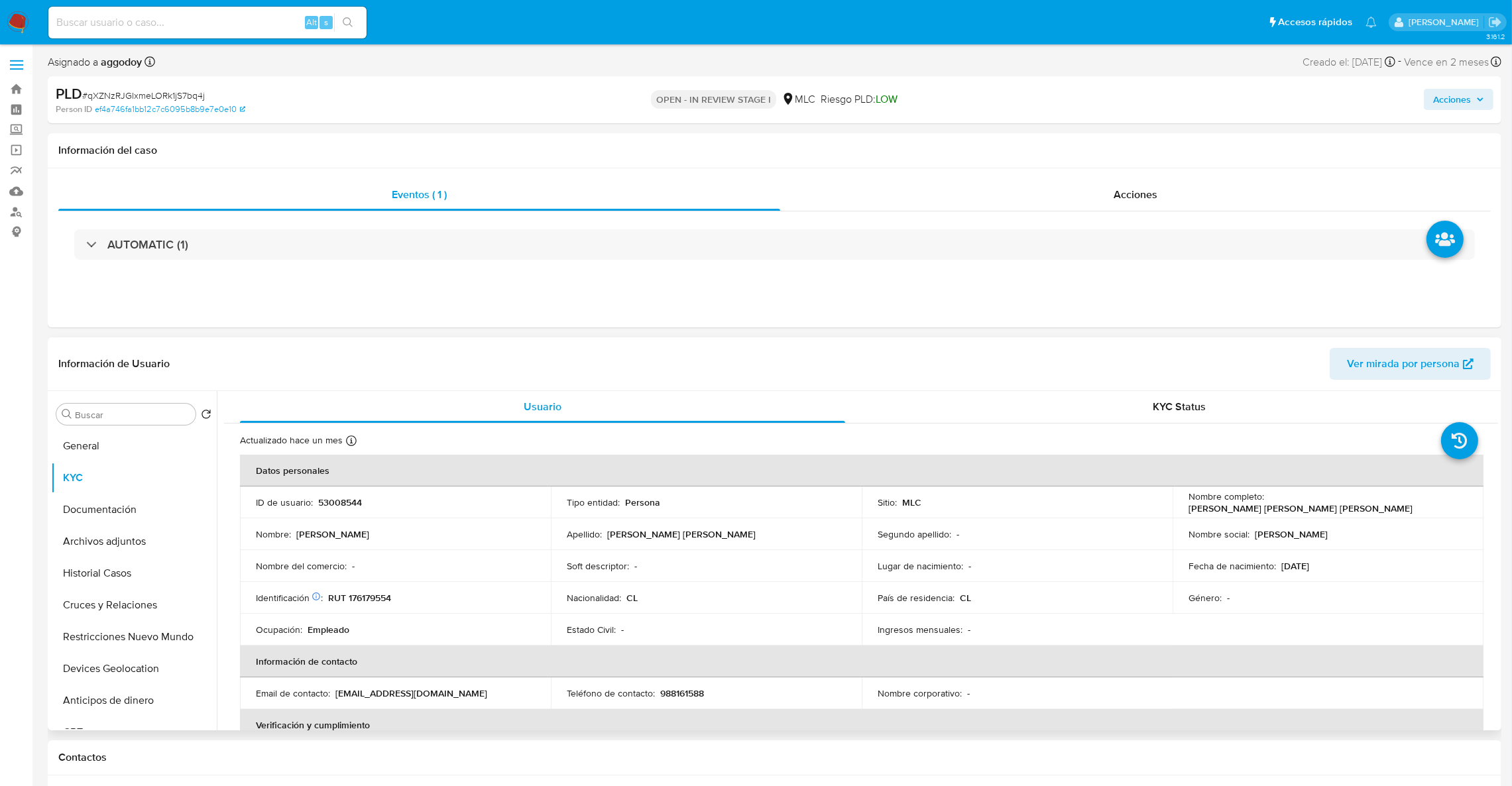
click at [362, 596] on p "RUT 176179554" at bounding box center [359, 597] width 63 height 12
copy p "176179554"
click at [137, 92] on span "# qXZNzRJGIxmeLORk1jS7bq4j" at bounding box center [144, 95] width 123 height 13
click at [145, 95] on span "# qXZNzRJGIxmeLORk1jS7bq4j" at bounding box center [144, 95] width 123 height 13
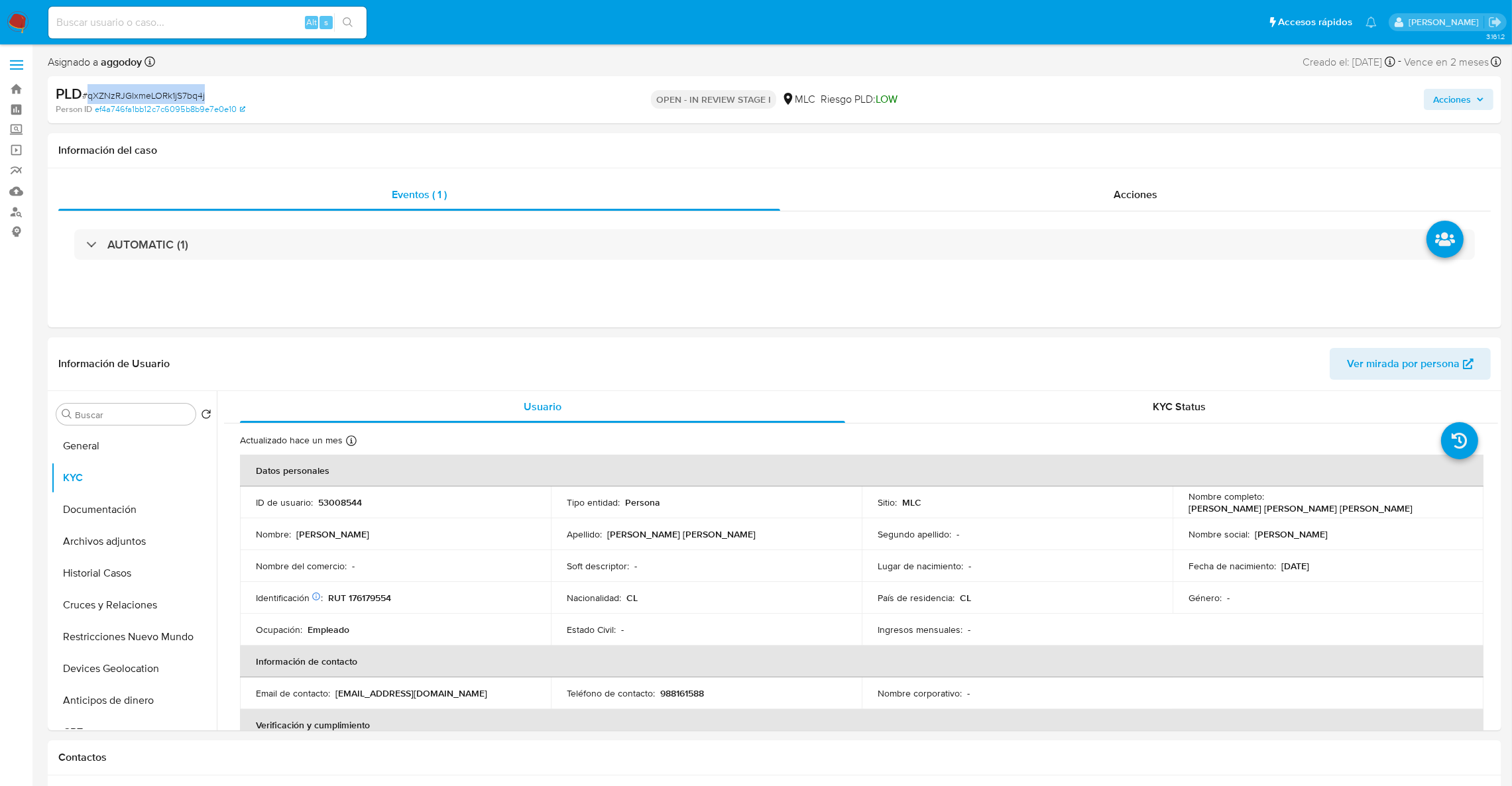
click at [144, 95] on span "# qXZNzRJGIxmeLORk1jS7bq4j" at bounding box center [144, 95] width 123 height 13
copy span "qXZNzRJGIxmeLORk1jS7bq4j"
click at [321, 499] on p "53008544" at bounding box center [340, 502] width 43 height 12
copy p "53008544"
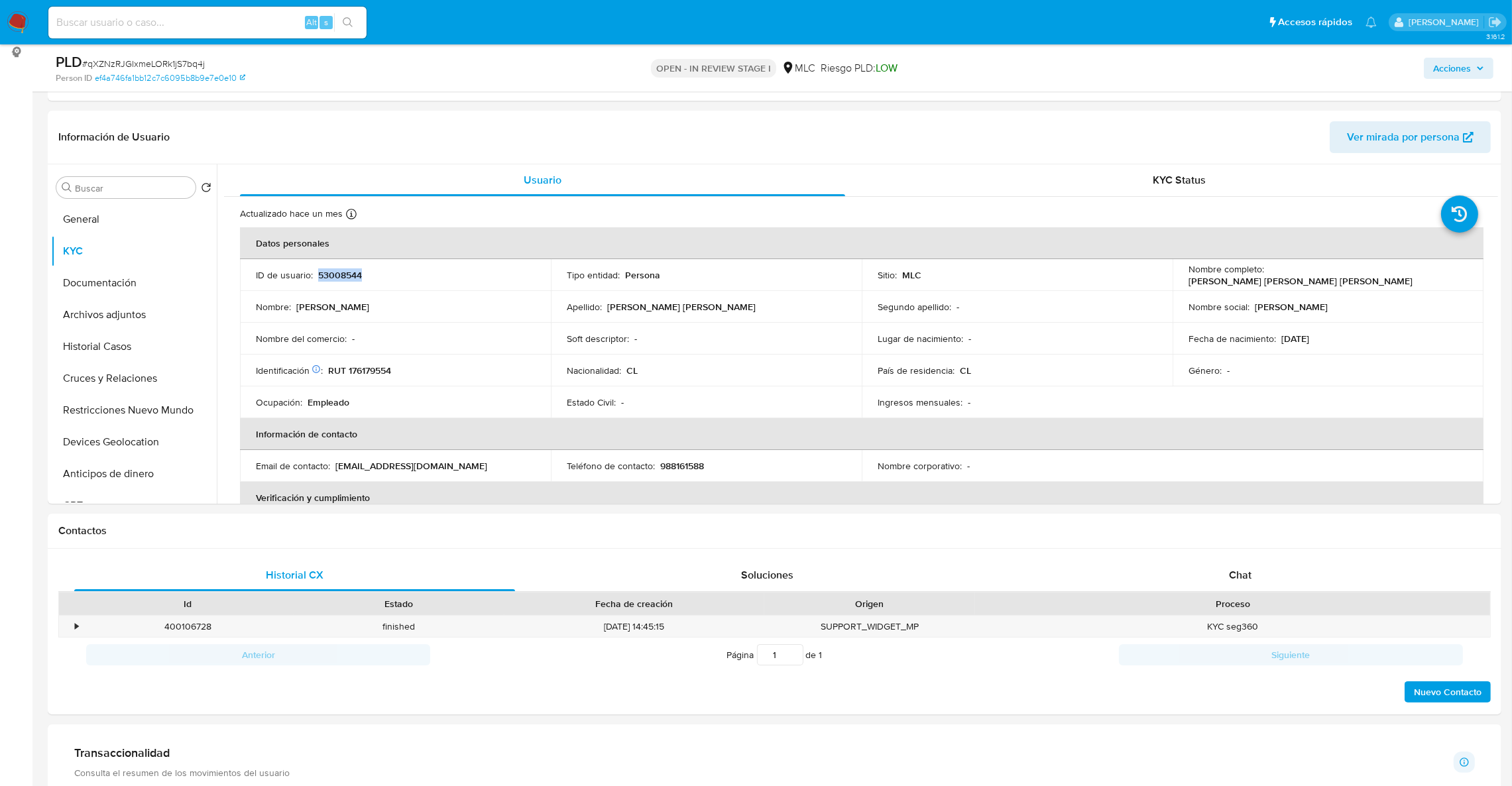
scroll to position [497, 0]
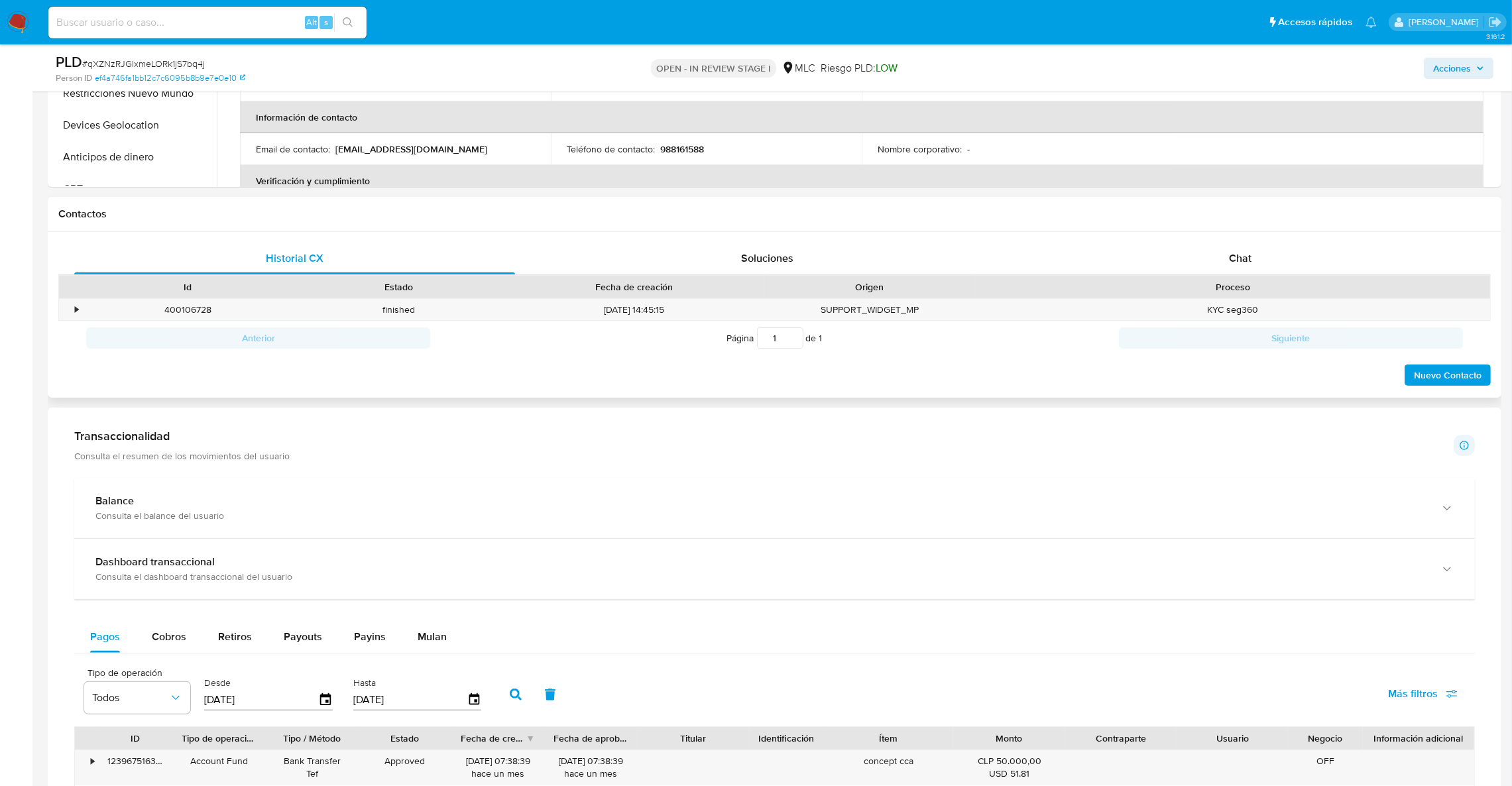
click at [1260, 219] on h1 "Contactos" at bounding box center [774, 213] width 1432 height 13
click at [1254, 261] on div "Chat" at bounding box center [1240, 258] width 441 height 32
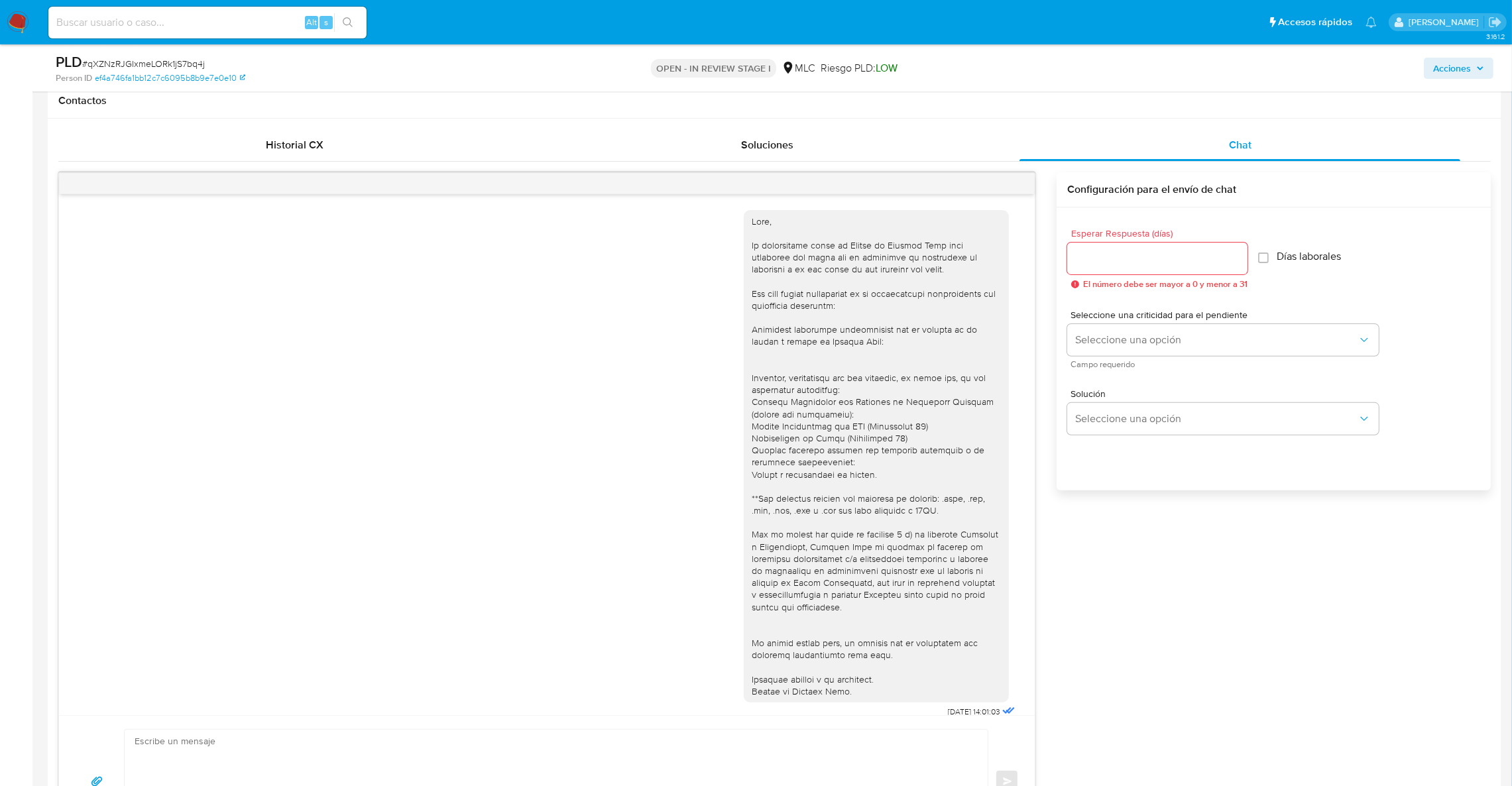
scroll to position [53, 0]
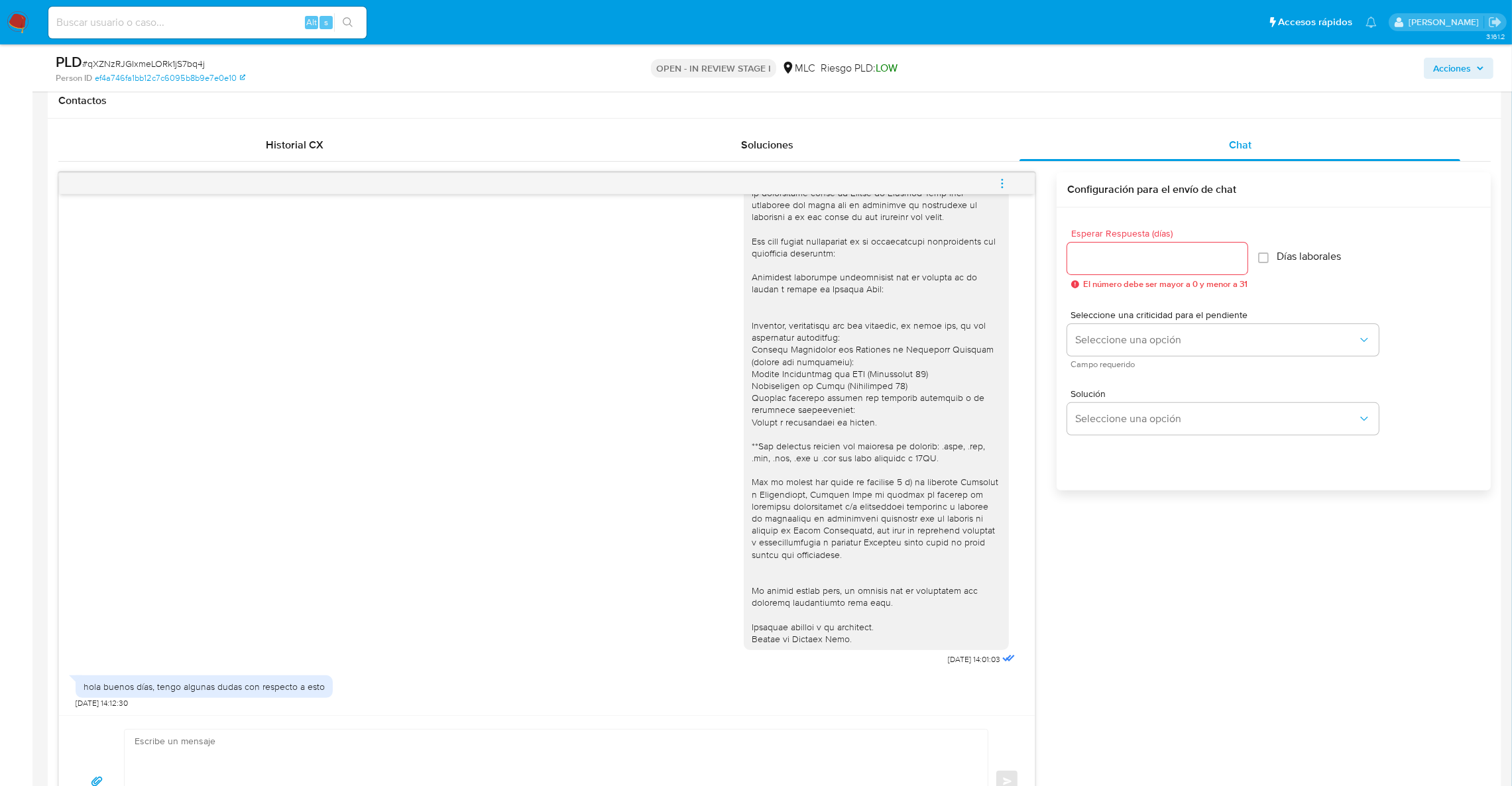
click at [140, 753] on textarea at bounding box center [552, 782] width 836 height 104
paste textarea "Hola XXX, Agradecemos tu respuesta. Te recordamos que necesitamos el envío de t…"
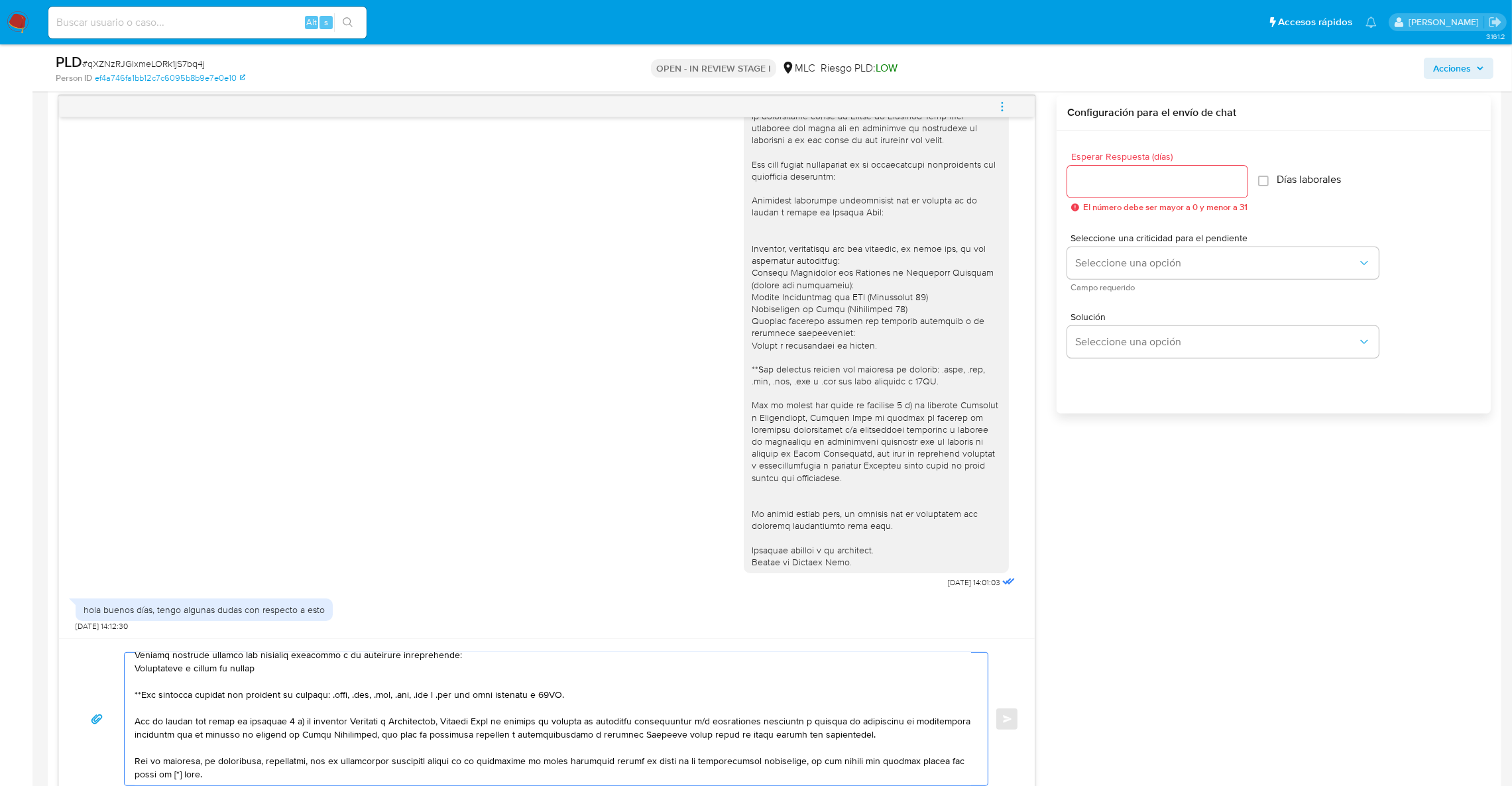
scroll to position [228, 0]
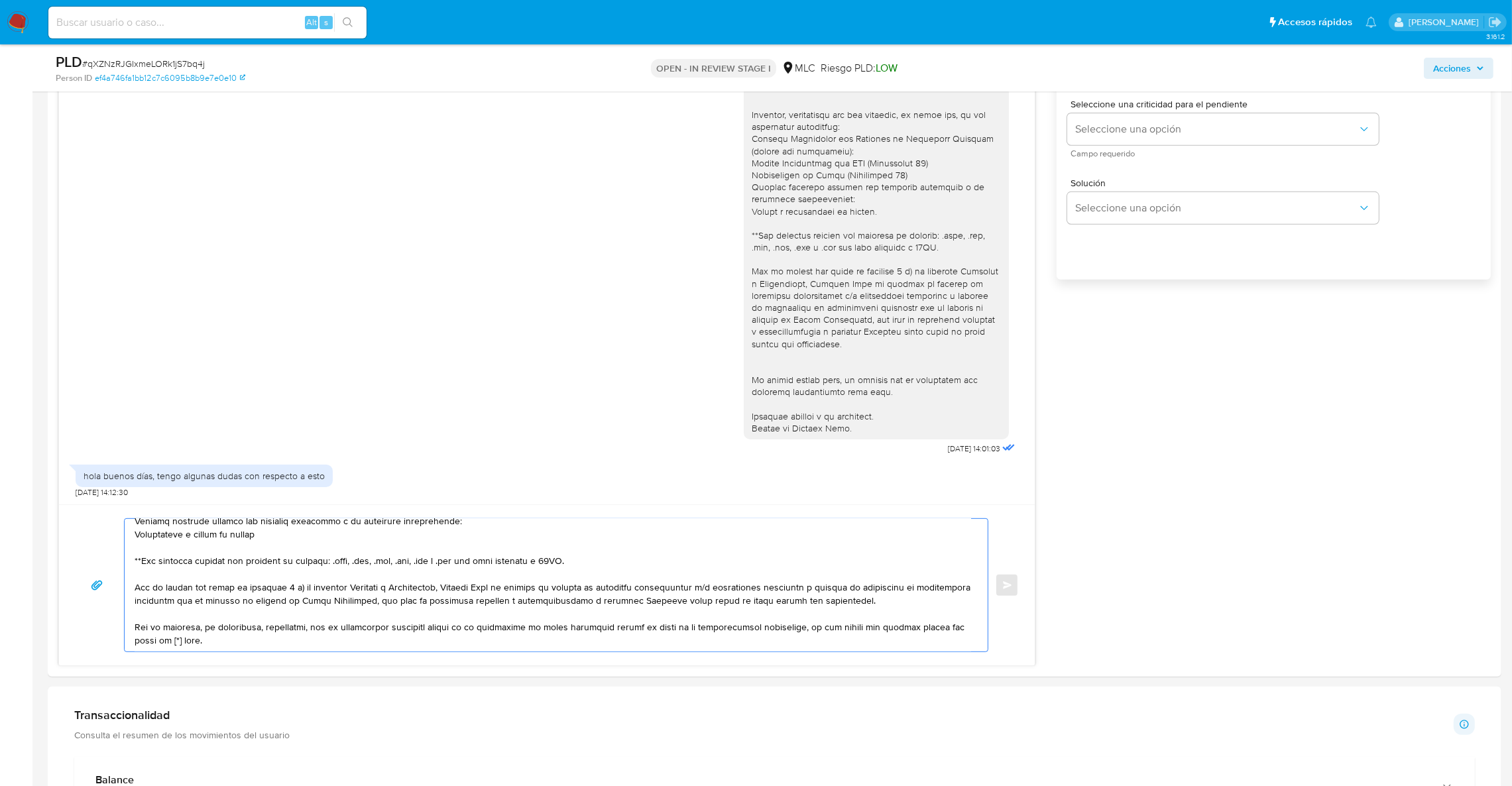
drag, startPoint x: 175, startPoint y: 776, endPoint x: 177, endPoint y: 718, distance: 58.0
click at [180, 770] on div "Información de Usuario Ver mirada por persona Buscar Volver al orden por defect…" at bounding box center [775, 735] width 1454 height 2532
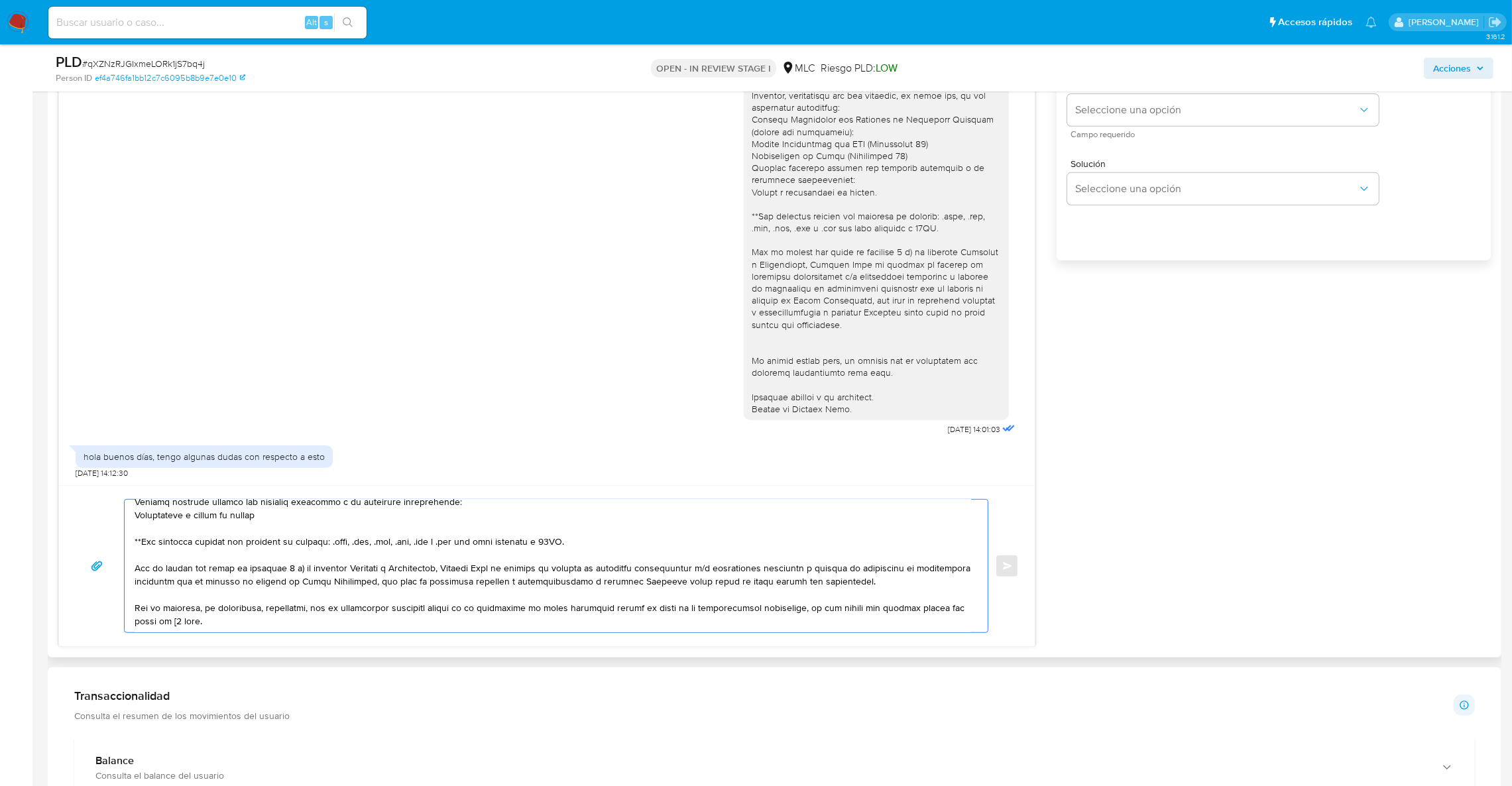
drag, startPoint x: 175, startPoint y: 622, endPoint x: 226, endPoint y: 580, distance: 66.1
click at [175, 620] on textarea at bounding box center [552, 566] width 836 height 133
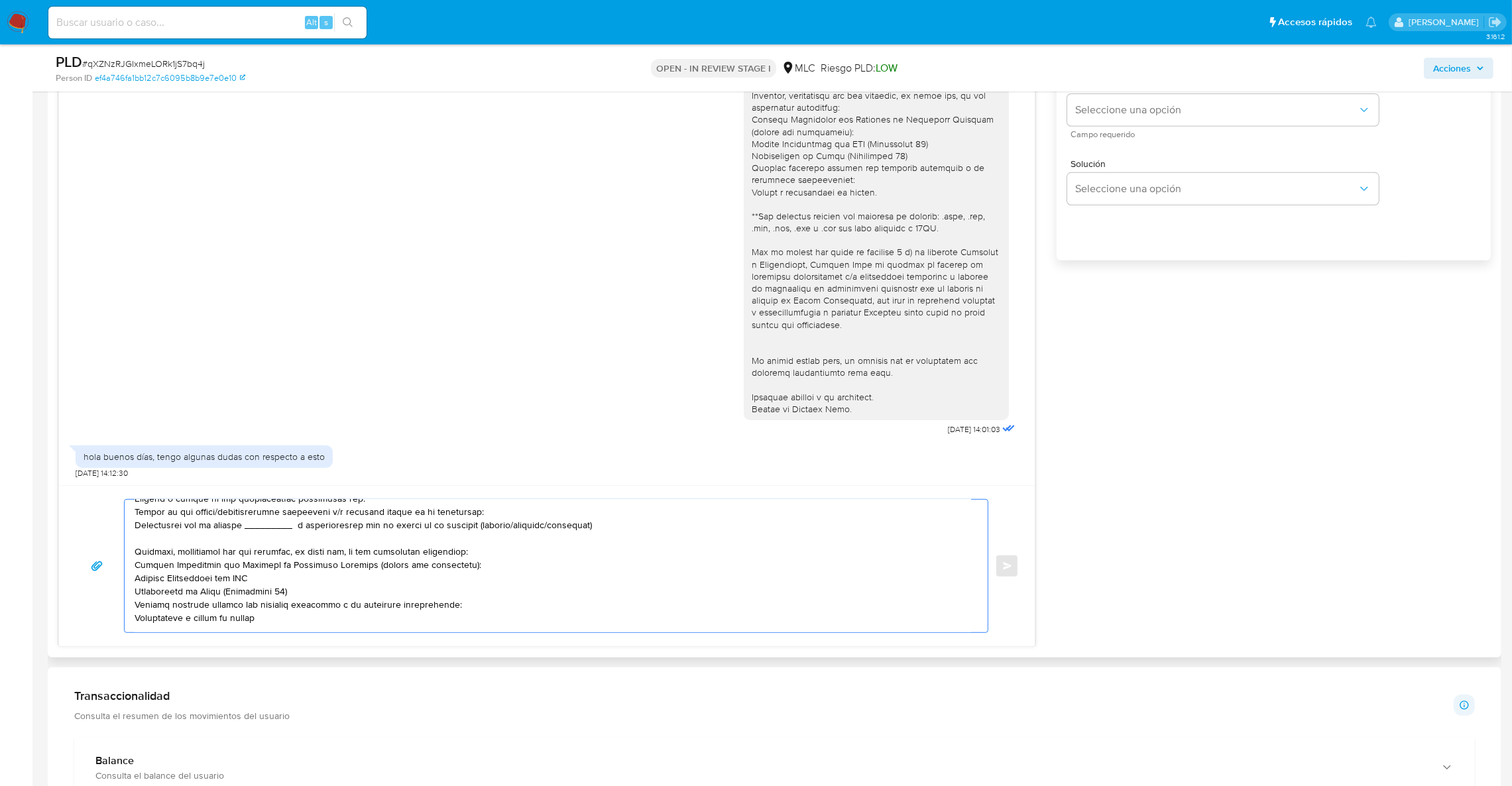
scroll to position [0, 0]
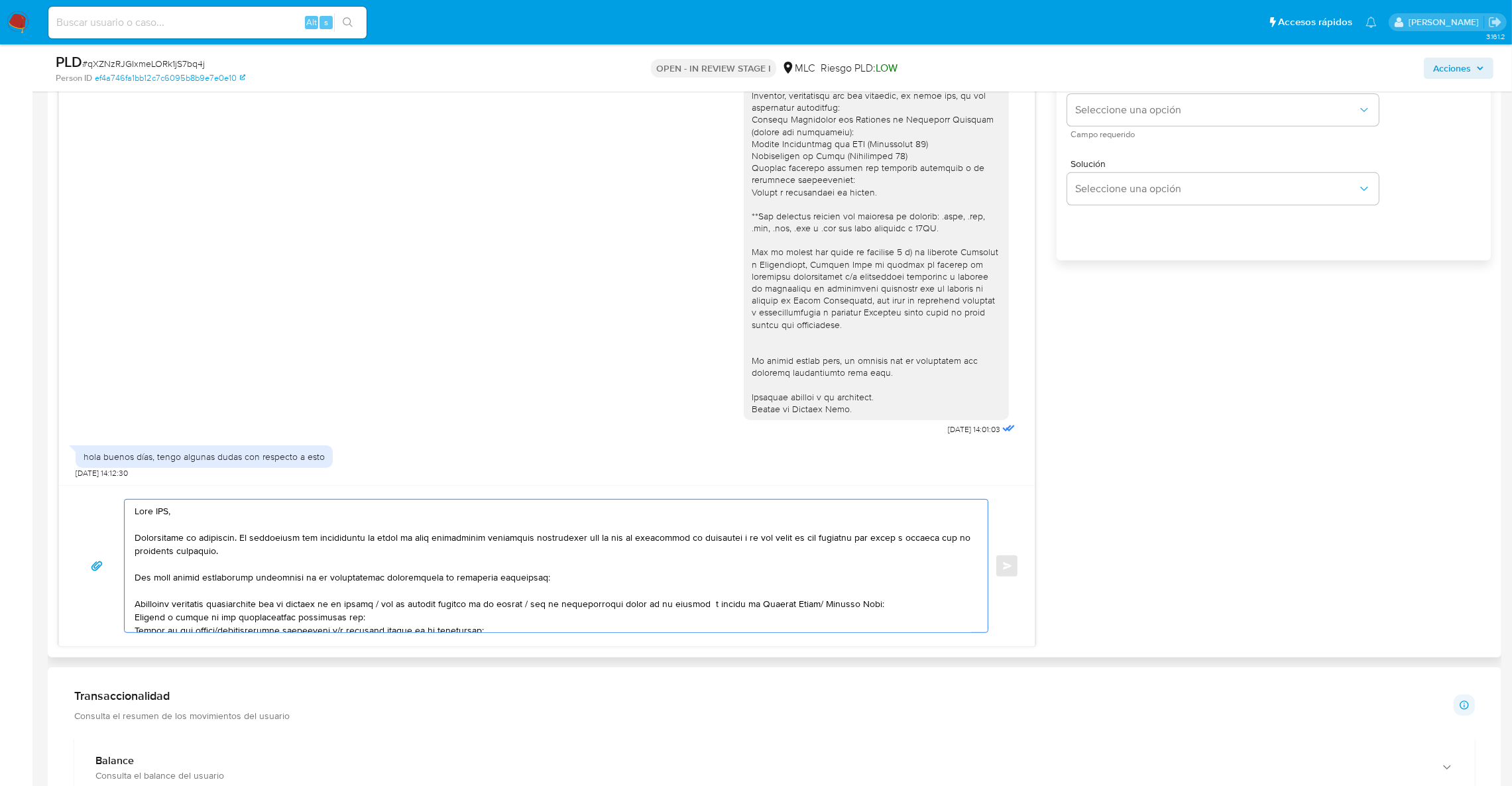
click at [177, 517] on textarea at bounding box center [552, 566] width 836 height 133
click at [166, 517] on textarea at bounding box center [552, 566] width 836 height 133
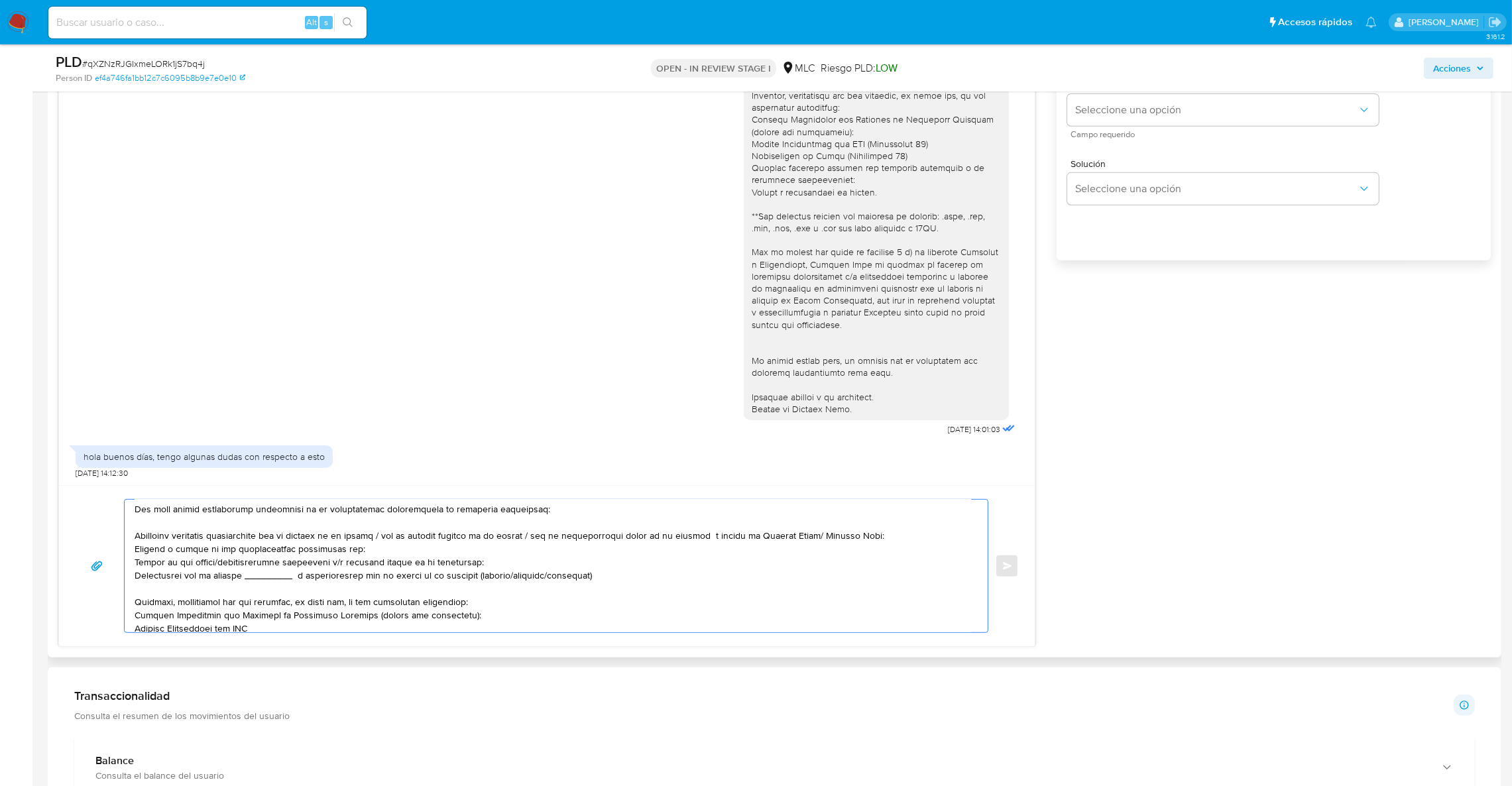
scroll to position [99, 0]
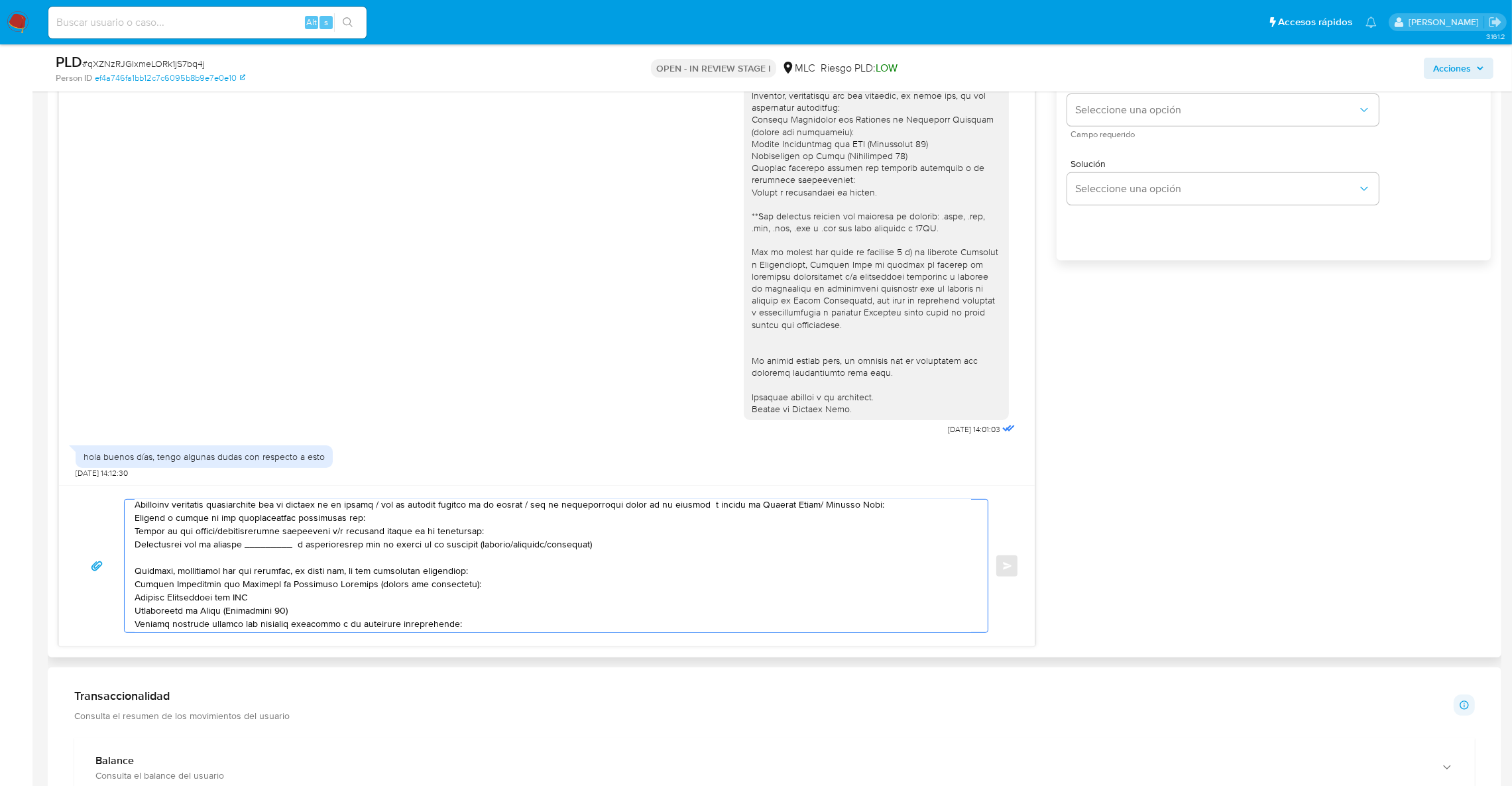
click at [224, 525] on textarea at bounding box center [552, 566] width 836 height 133
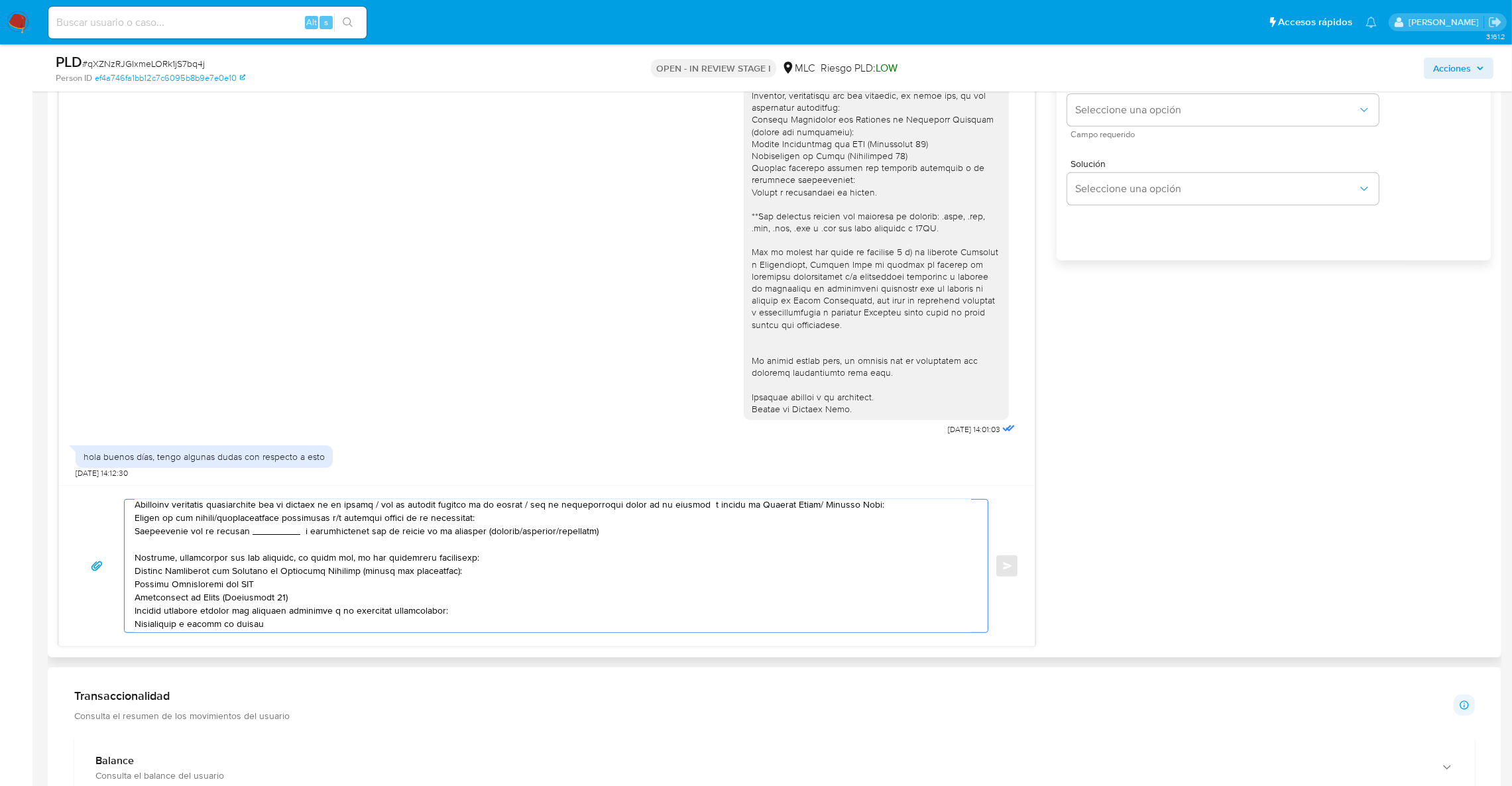
click at [220, 542] on textarea at bounding box center [552, 566] width 836 height 133
click at [220, 535] on textarea at bounding box center [552, 566] width 836 height 133
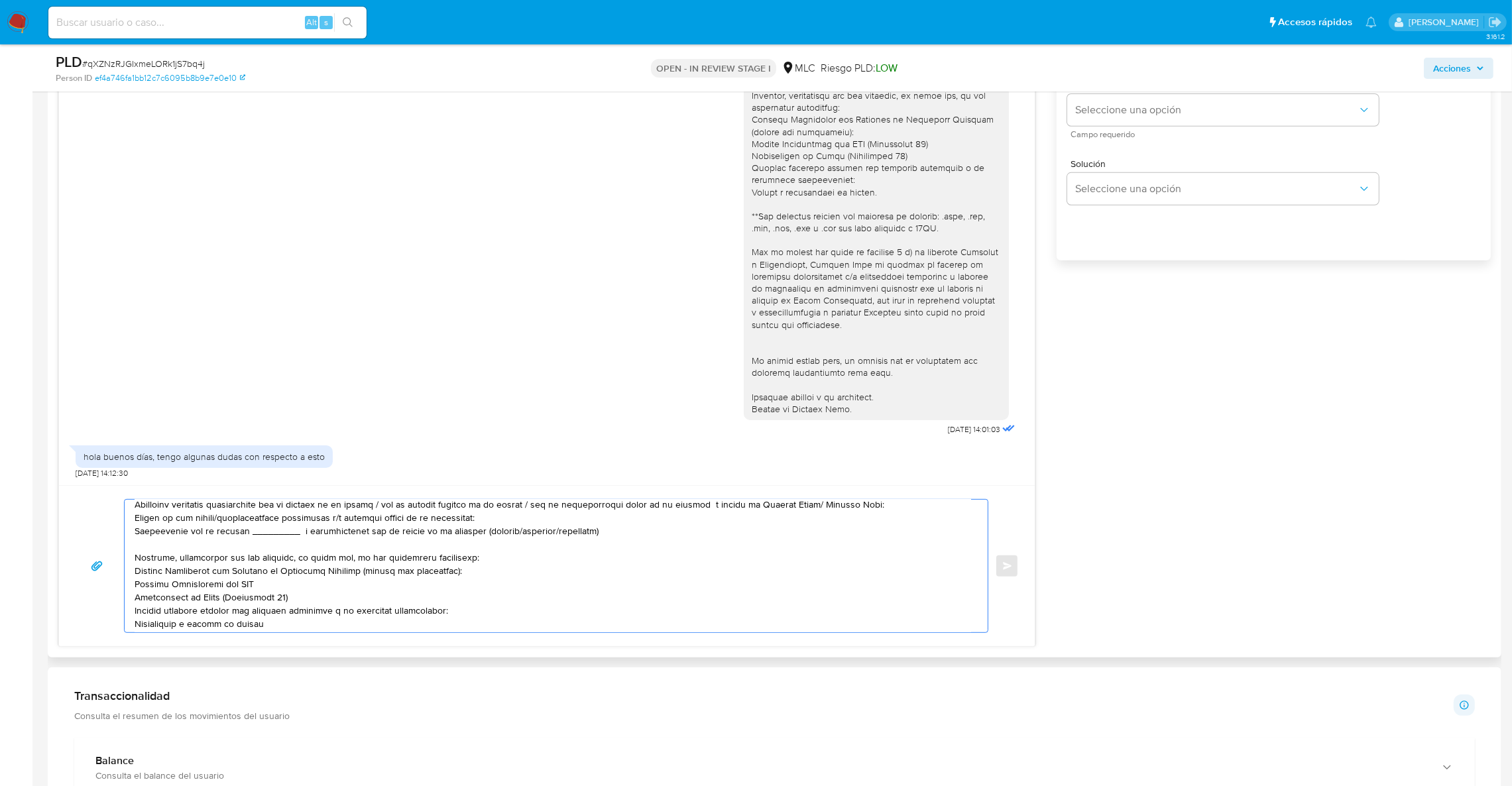
click at [220, 535] on textarea at bounding box center [552, 566] width 836 height 133
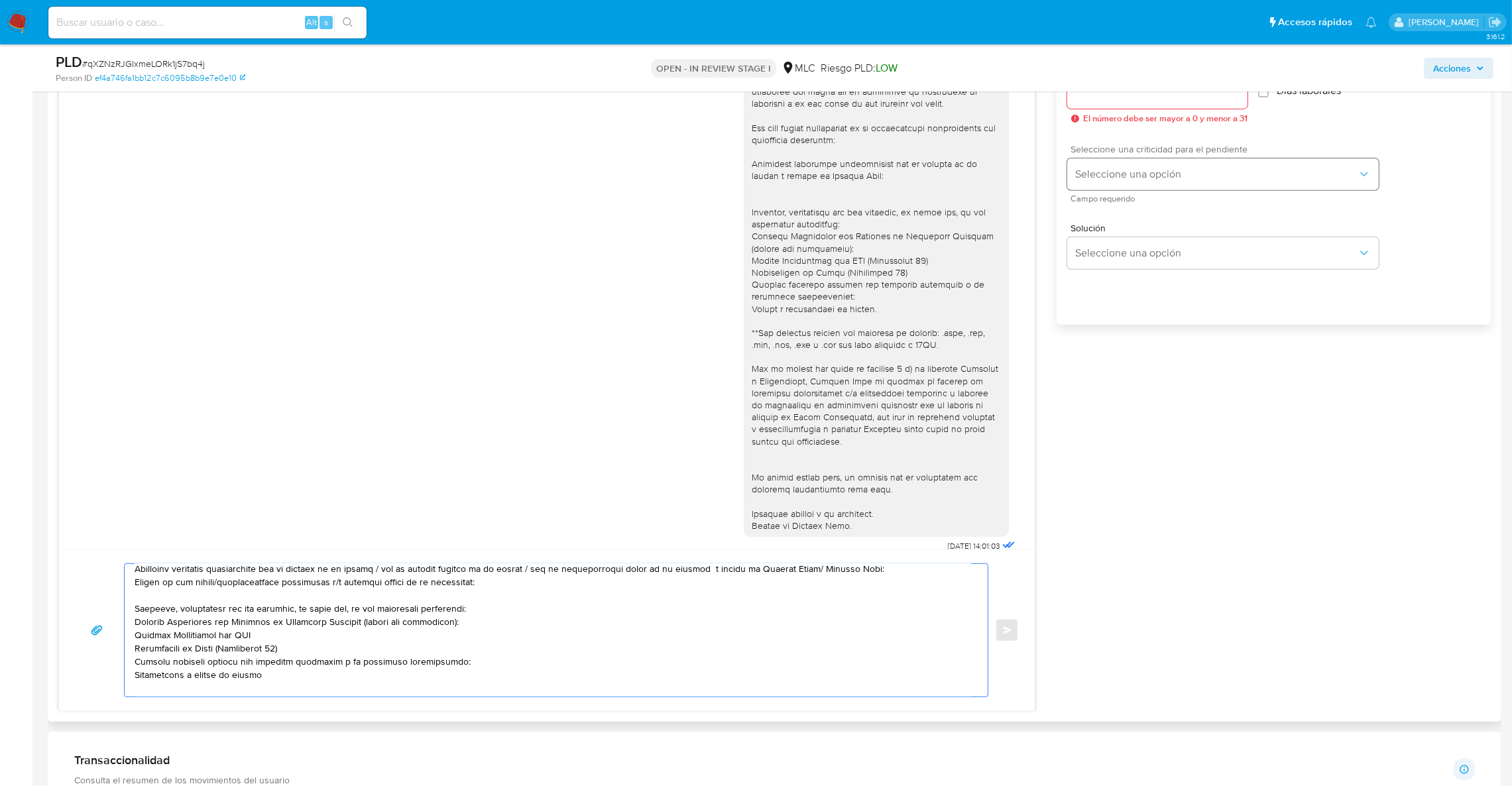
scroll to position [740, 0]
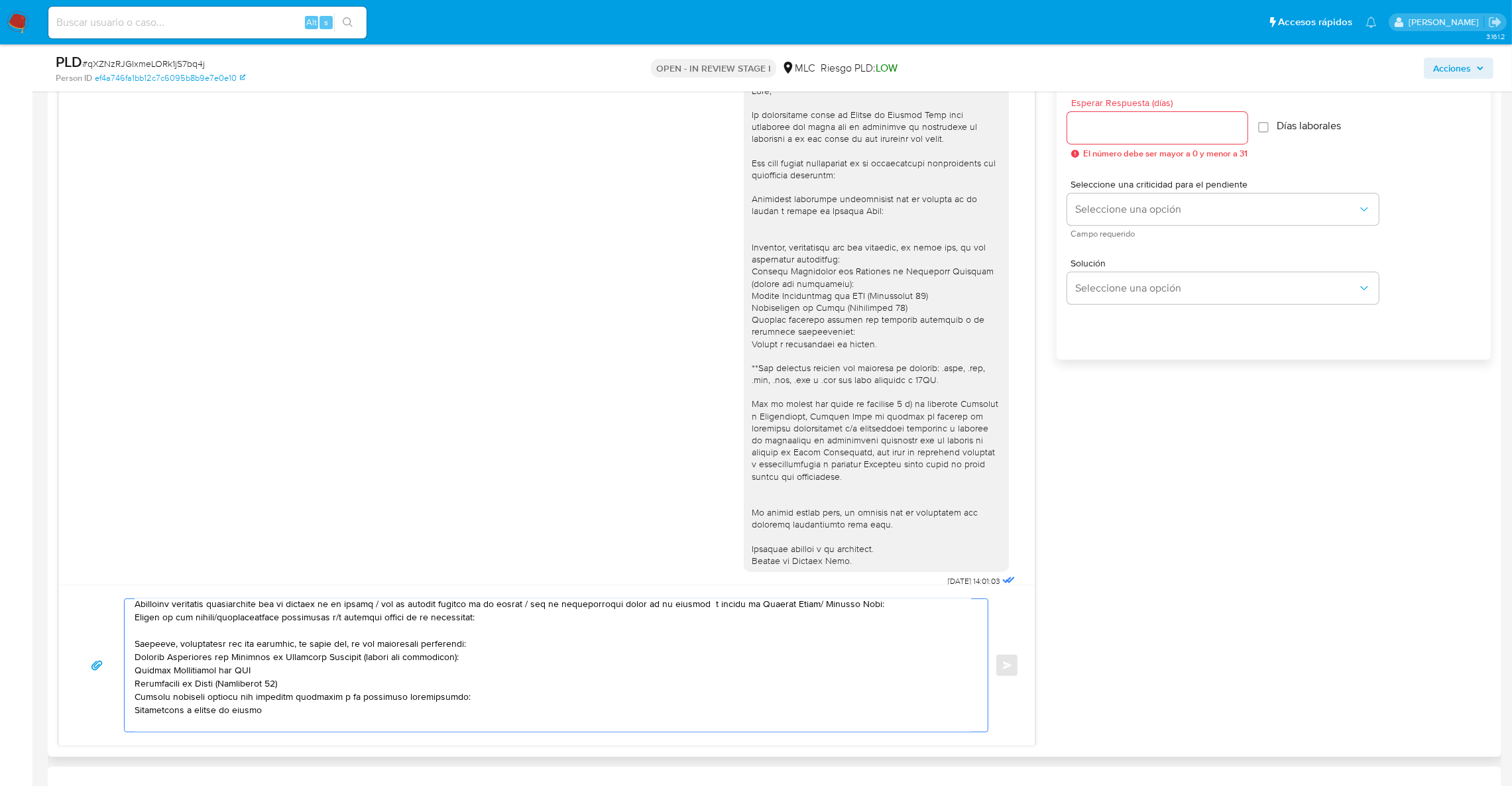
type textarea "Hola, Agradecemos tu respuesta. Te recordamos que necesitamos el envío de toda …"
click at [1112, 130] on input "Esperar Respuesta (días)" at bounding box center [1157, 128] width 180 height 17
type input "3"
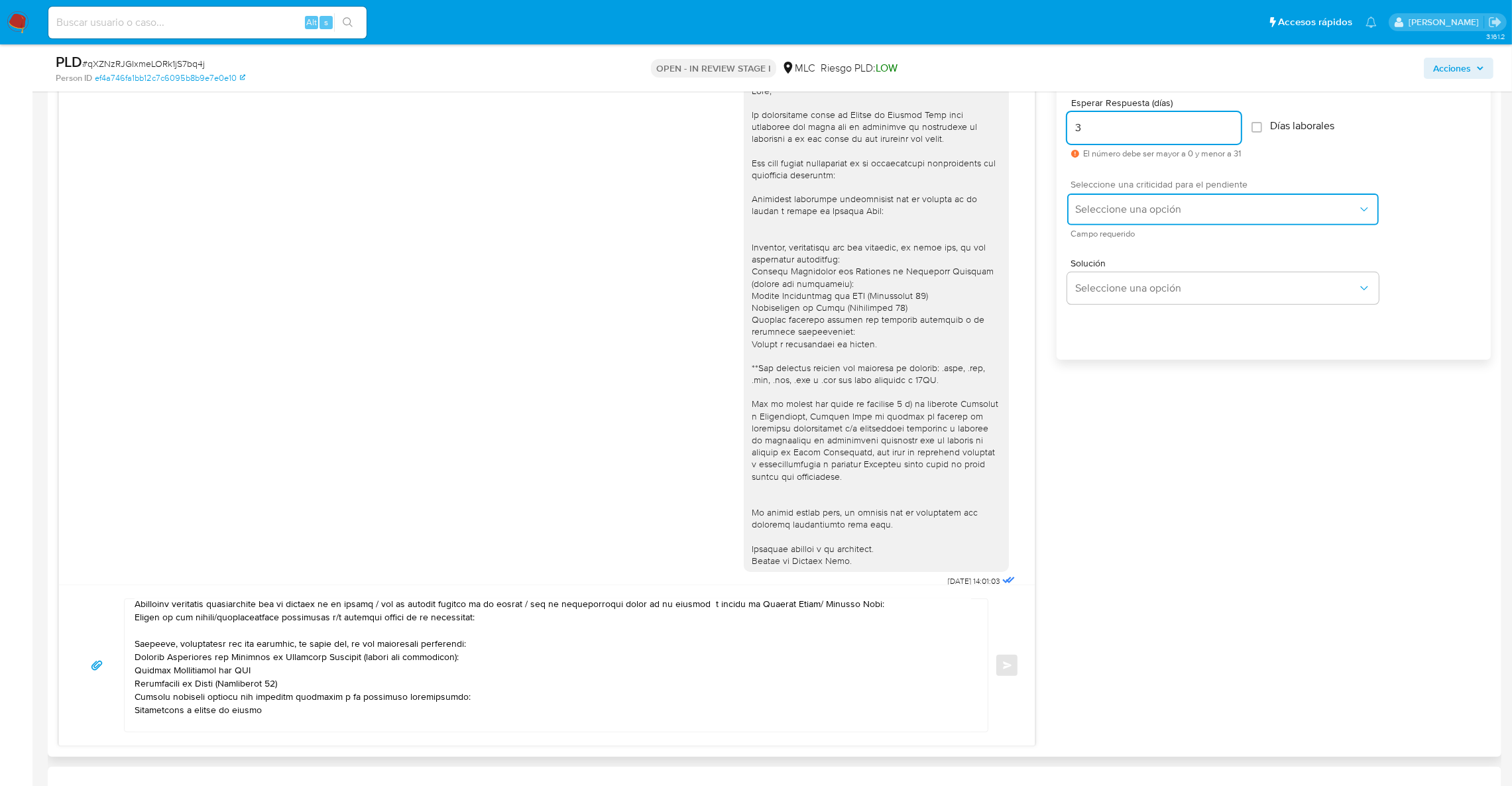
click at [1127, 214] on span "Seleccione una opción" at bounding box center [1216, 209] width 282 height 13
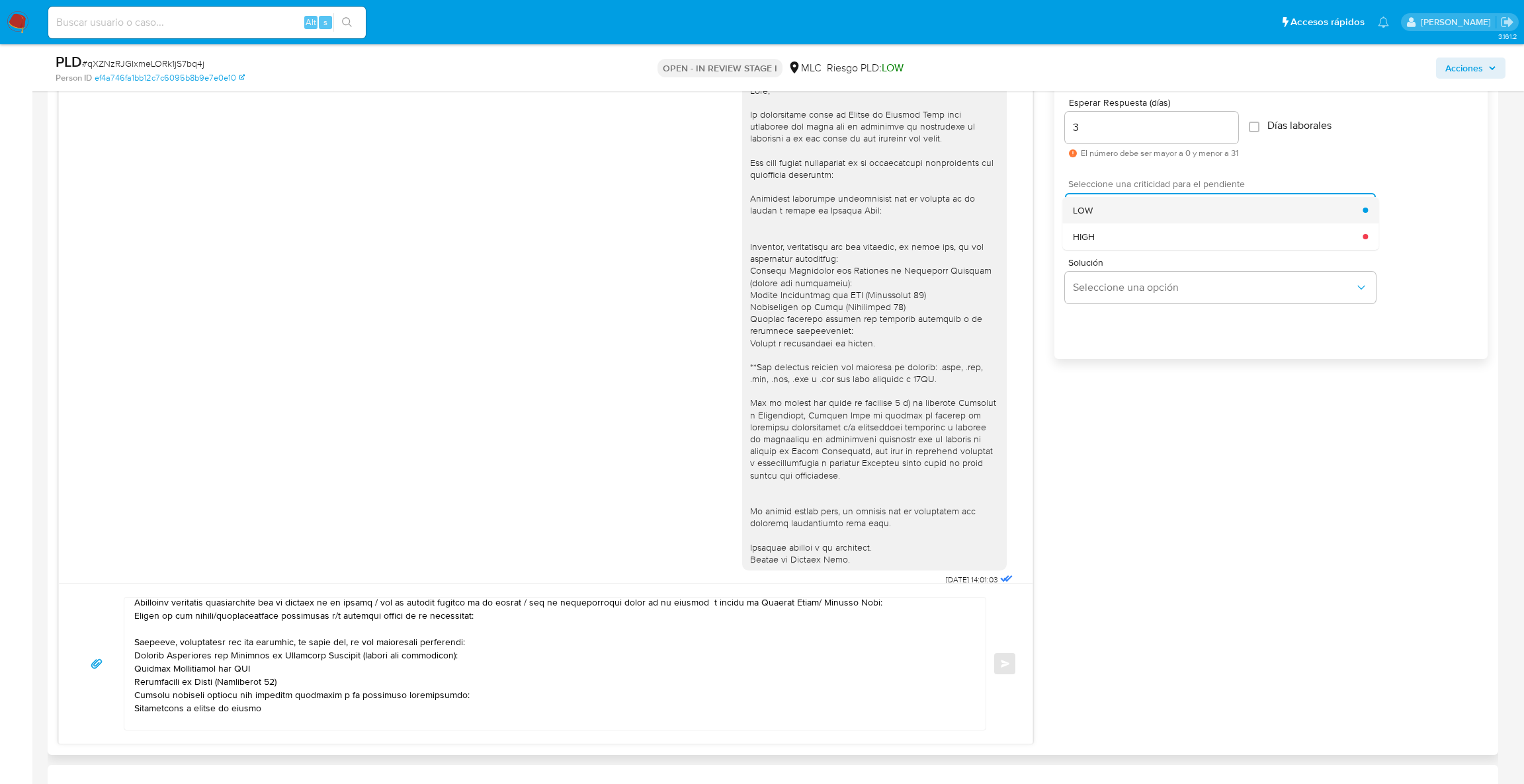
click at [1111, 214] on div "LOW" at bounding box center [1217, 211] width 289 height 26
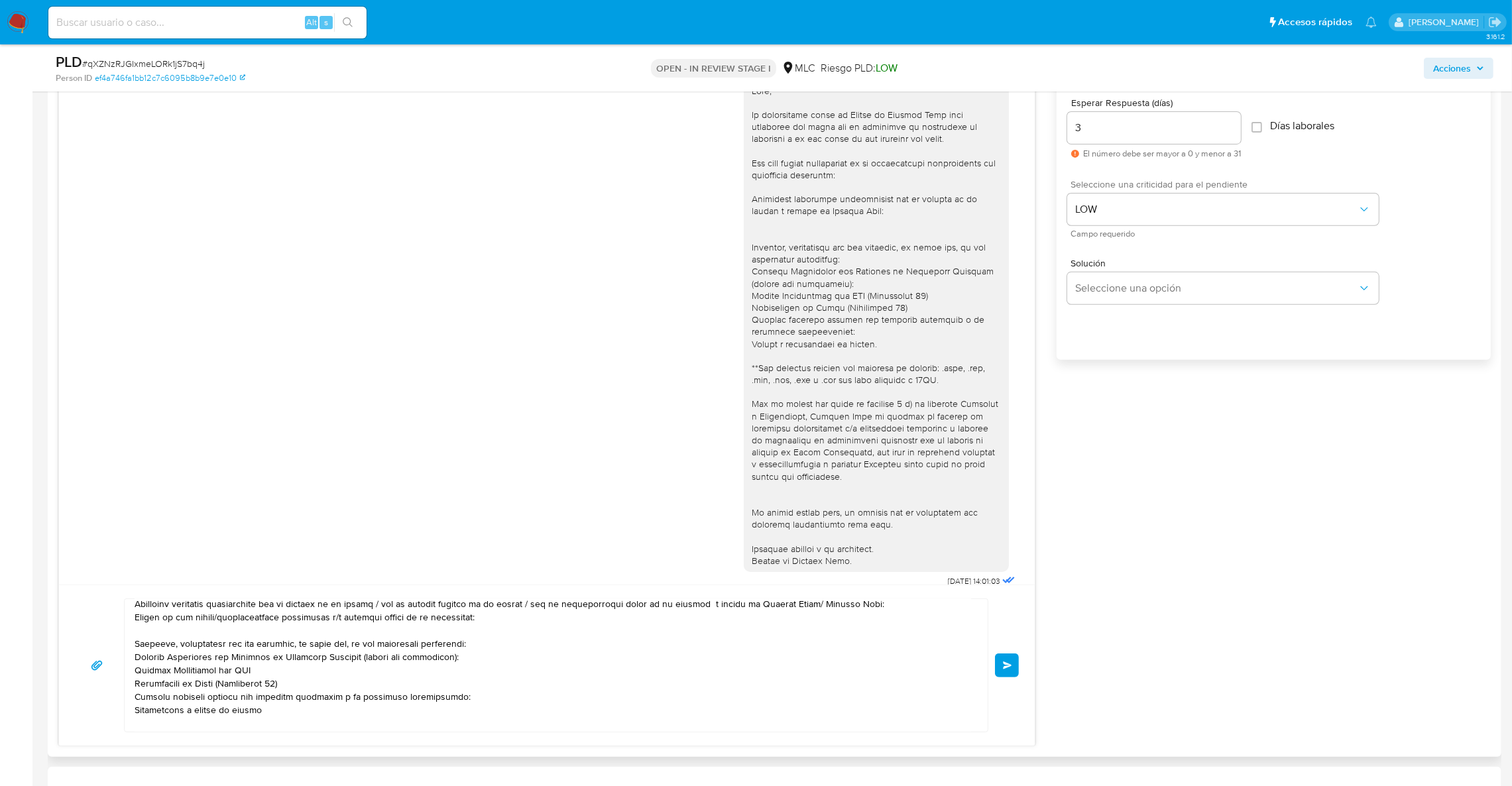
click at [1005, 670] on span "Enviar" at bounding box center [1008, 666] width 9 height 8
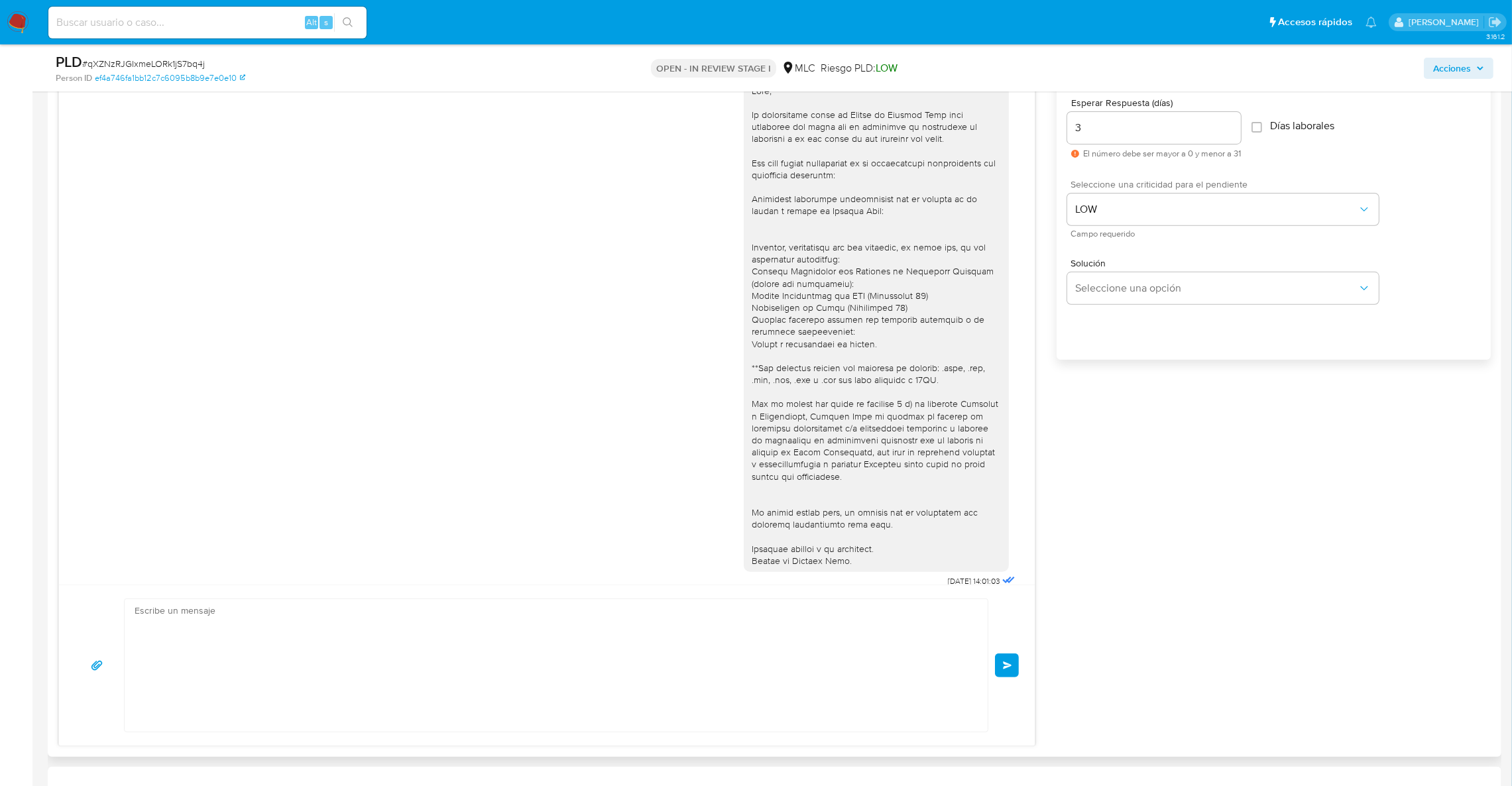
scroll to position [586, 0]
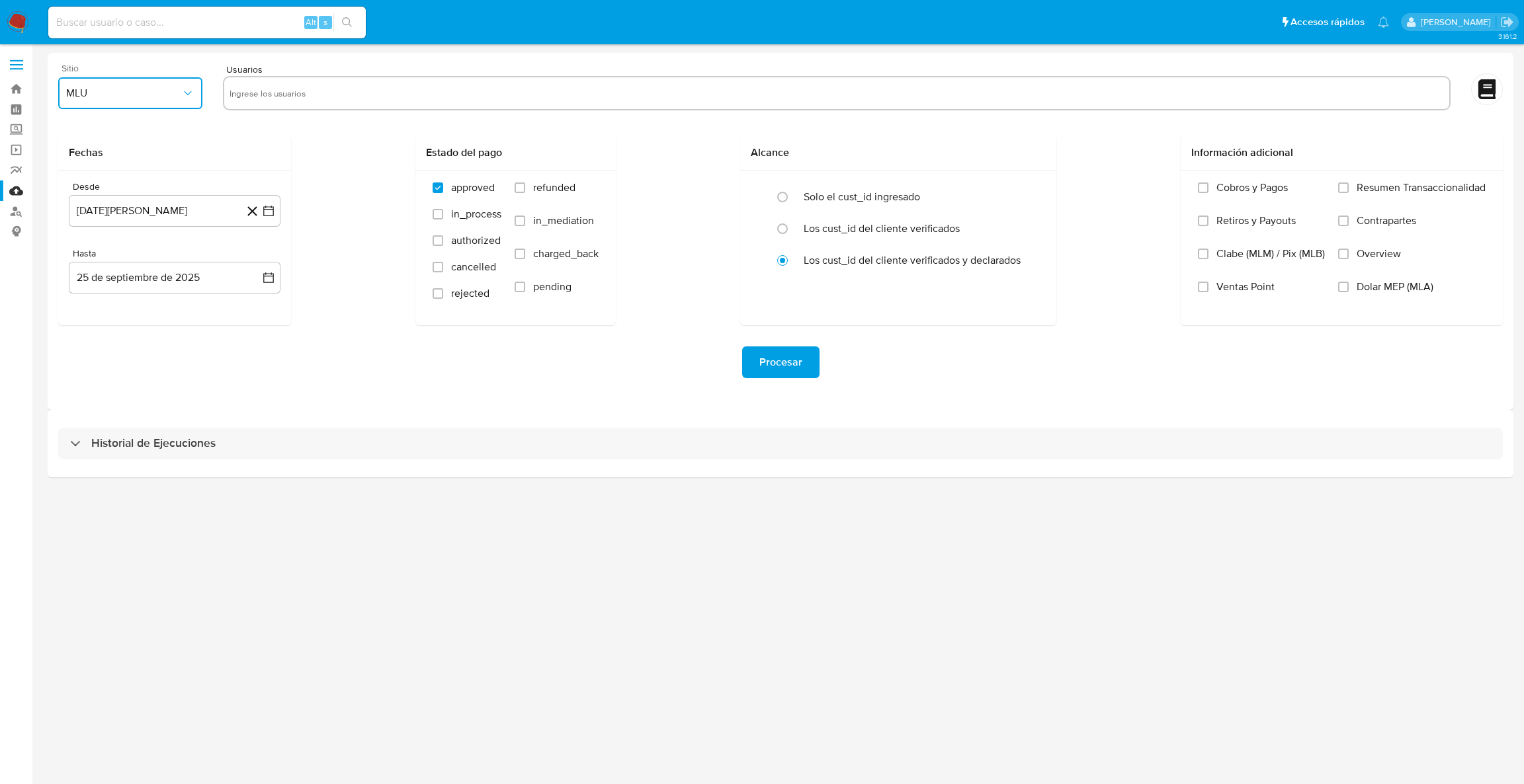
click at [157, 97] on span "MLU" at bounding box center [123, 93] width 115 height 13
click at [98, 315] on div "MLC" at bounding box center [126, 319] width 121 height 32
click at [257, 213] on icon at bounding box center [252, 211] width 16 height 16
click at [273, 213] on icon "button" at bounding box center [268, 211] width 13 height 13
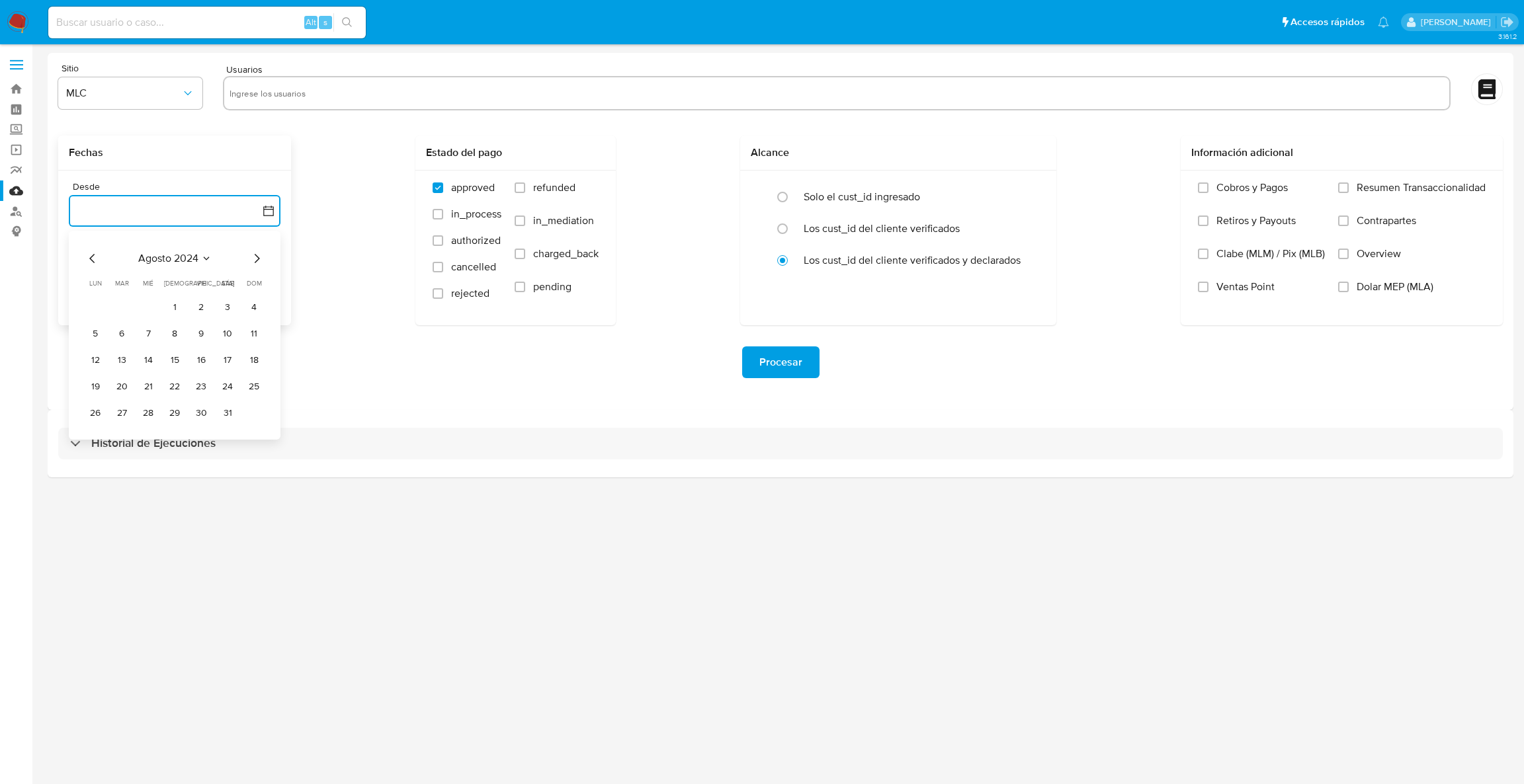
click at [93, 265] on icon "Mes anterior" at bounding box center [92, 258] width 16 height 16
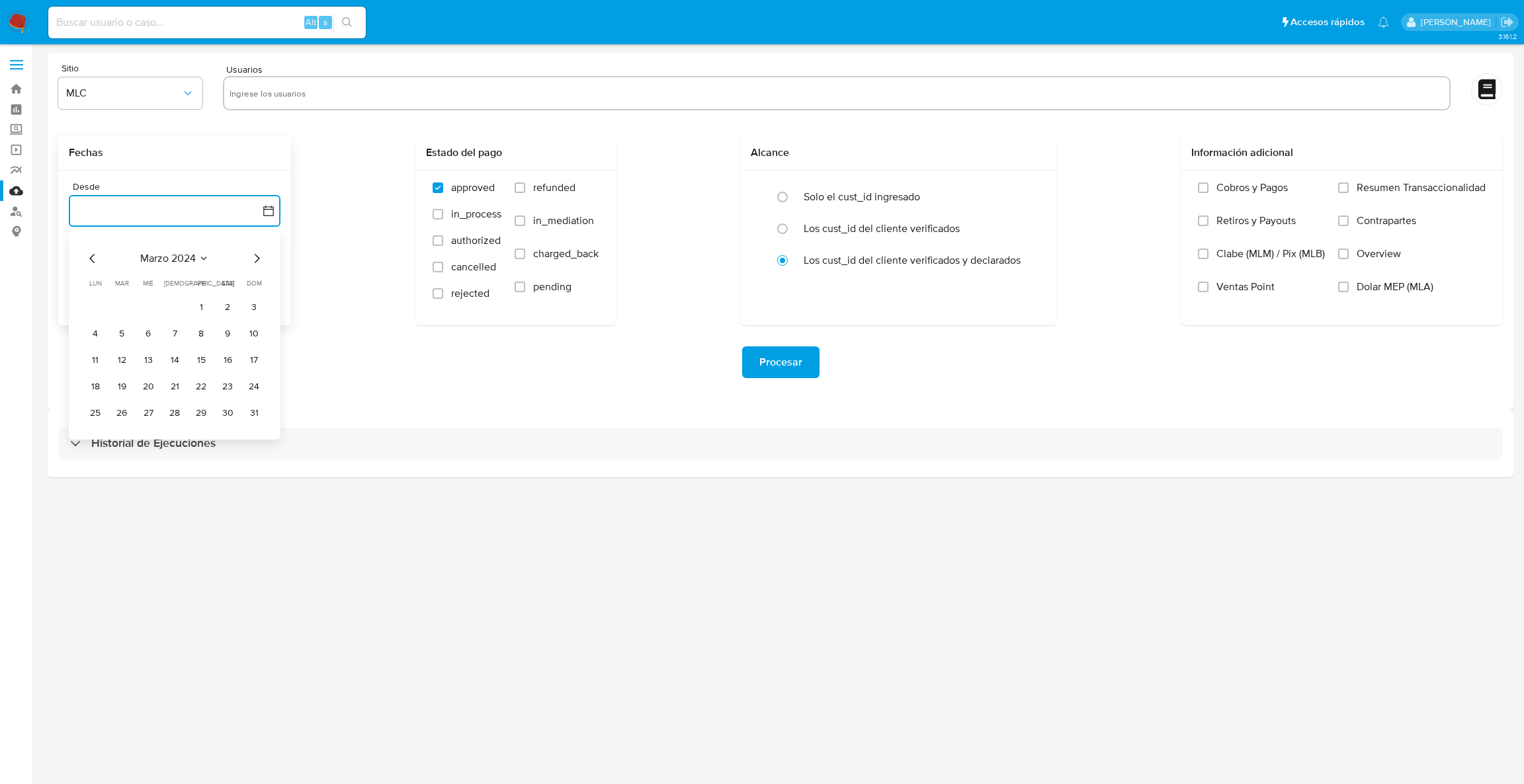
click at [93, 265] on icon "Mes anterior" at bounding box center [92, 258] width 16 height 16
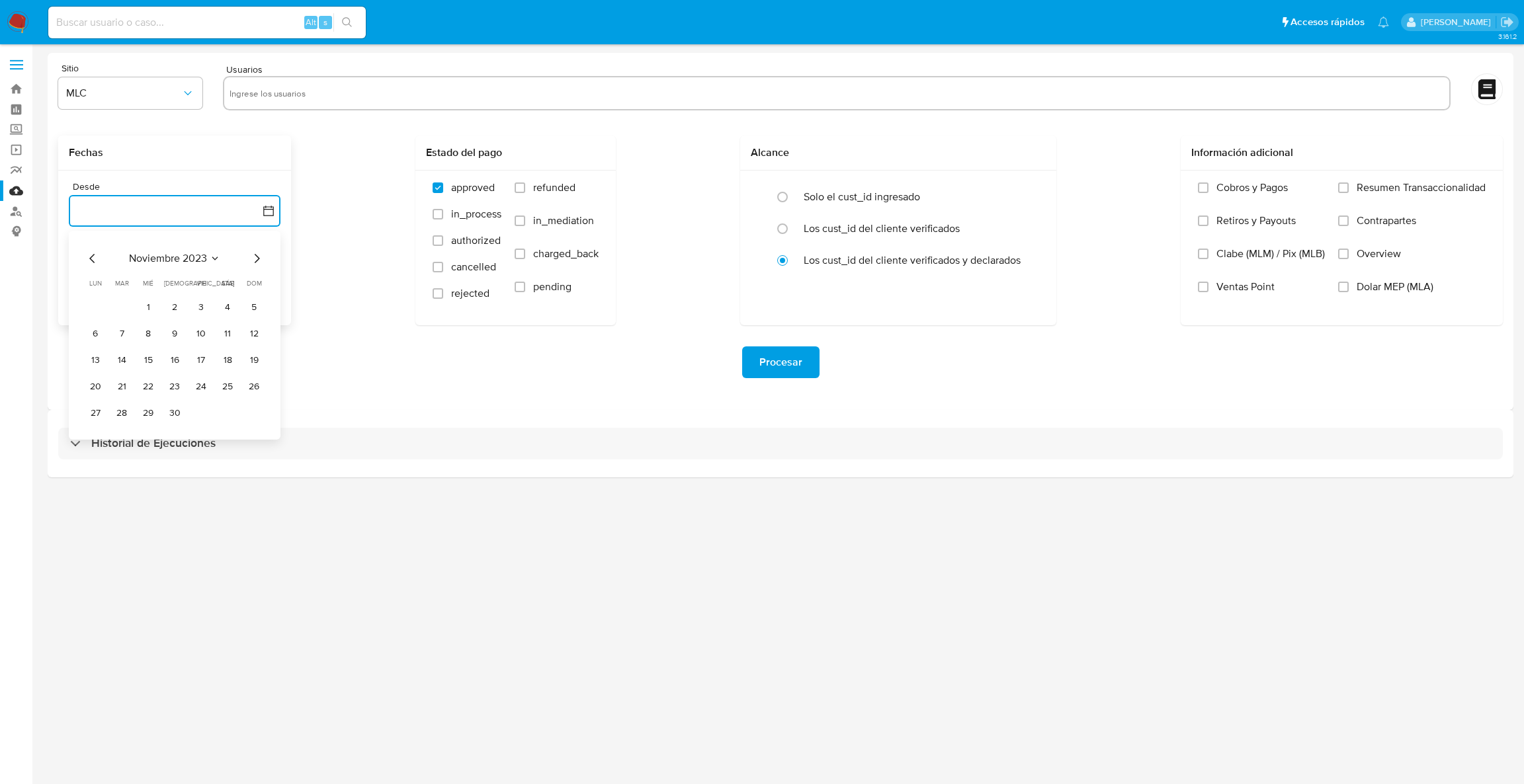
click at [93, 265] on icon "Mes anterior" at bounding box center [92, 258] width 16 height 16
click at [271, 264] on div "[DATE] [DATE] lun [DATE] [PERSON_NAME][DATE] mié [DATE] jue [DATE] vie [DATE] s…" at bounding box center [174, 335] width 211 height 209
click at [262, 258] on icon "Mes siguiente" at bounding box center [256, 258] width 16 height 16
click at [292, 245] on div "Fechas Desde [DATE] Hasta [DATE] Estado del pago approved in_process authorized…" at bounding box center [780, 230] width 1444 height 190
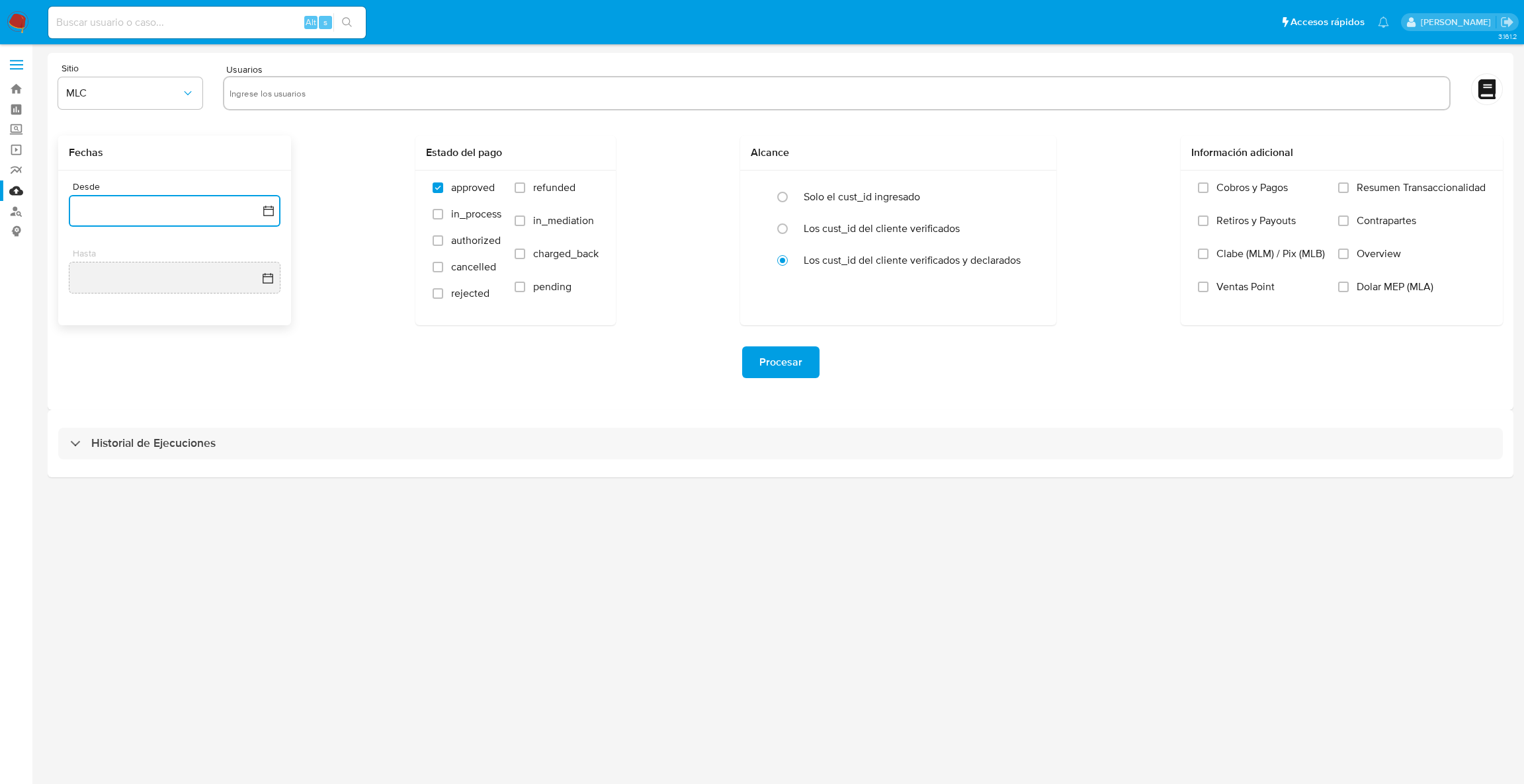
click at [239, 218] on button "button" at bounding box center [174, 211] width 211 height 32
click at [256, 261] on icon "Mes siguiente" at bounding box center [257, 258] width 5 height 9
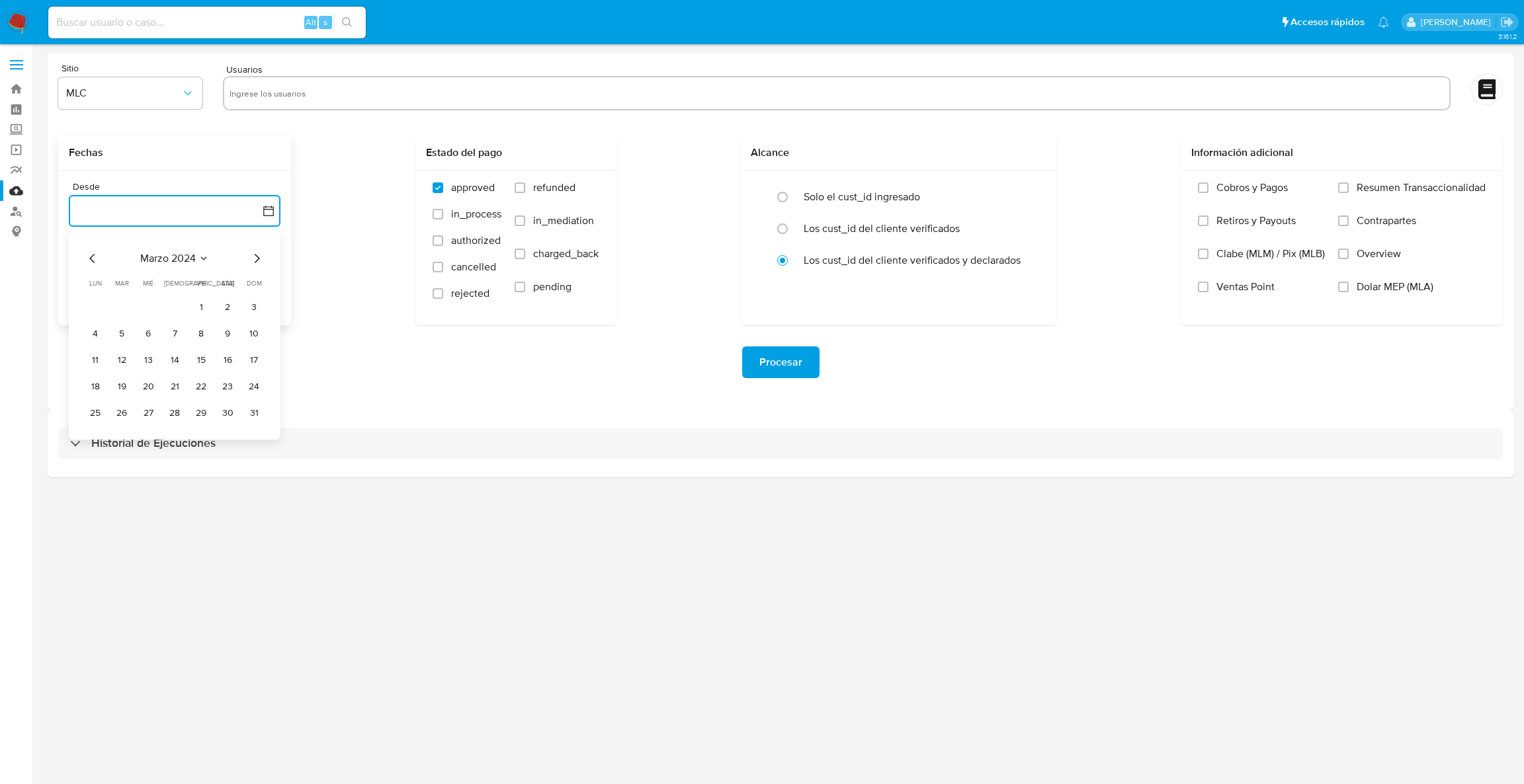
click at [256, 261] on icon "Mes siguiente" at bounding box center [257, 258] width 5 height 9
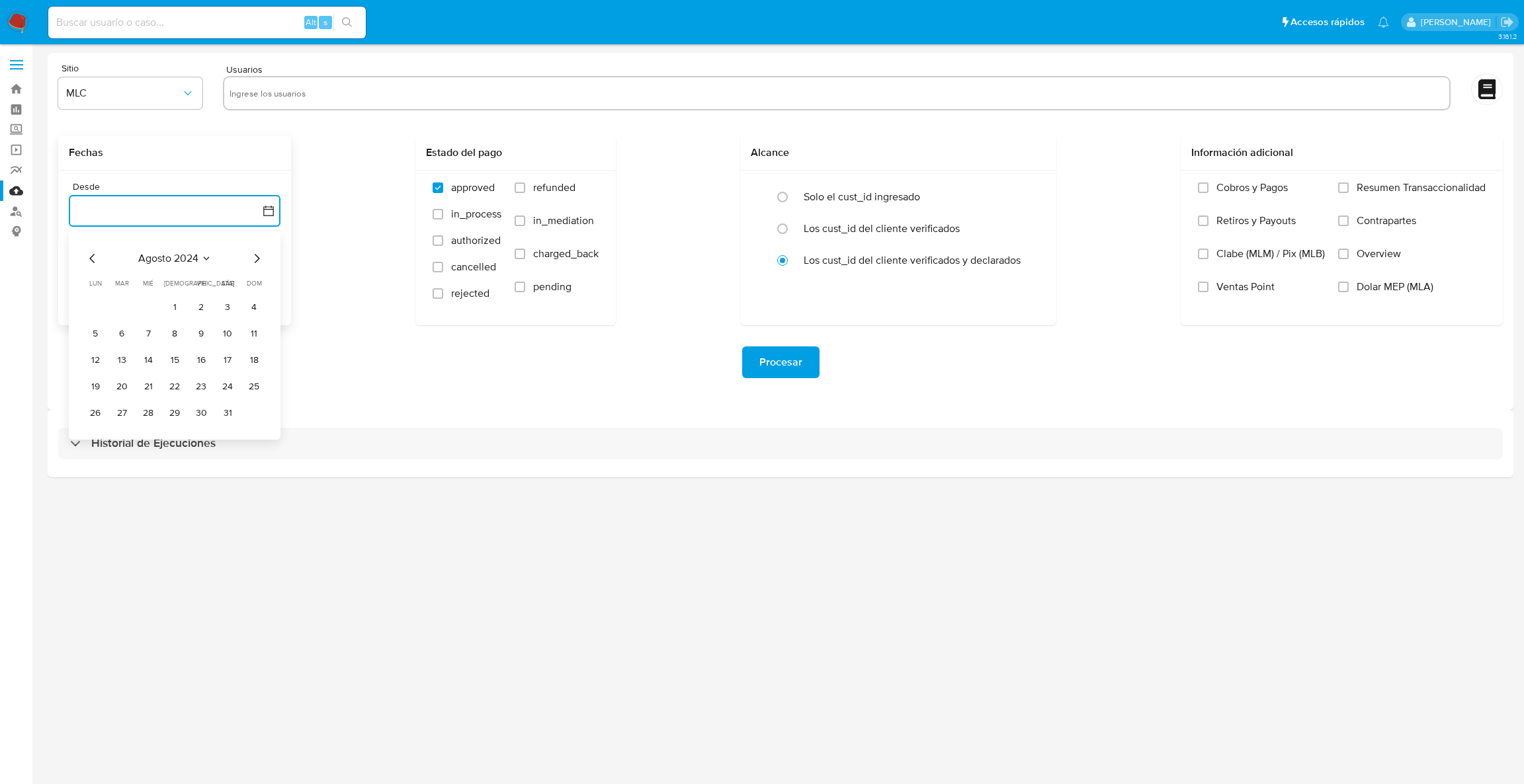
click at [256, 261] on icon "Mes siguiente" at bounding box center [257, 258] width 5 height 9
click at [150, 419] on button "25" at bounding box center [148, 413] width 21 height 21
click at [260, 280] on button "25 de septiembre de 2025" at bounding box center [174, 277] width 211 height 32
click at [150, 461] on button "24" at bounding box center [148, 453] width 21 height 21
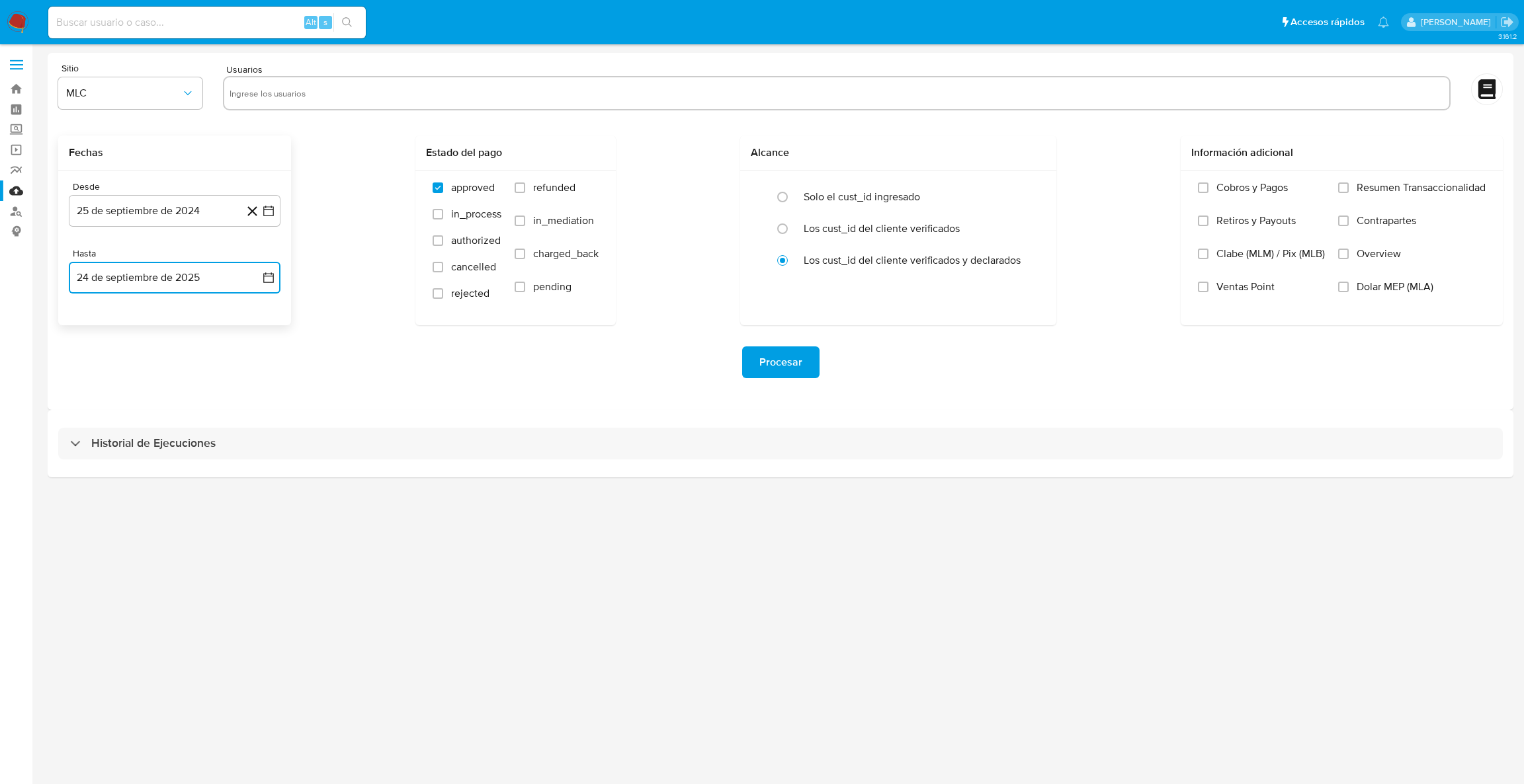
click at [342, 93] on input "text" at bounding box center [836, 93] width 1214 height 21
type input "[DATE]"
paste input "53008544"
type input "53008544"
click at [382, 87] on input "text" at bounding box center [876, 93] width 1135 height 21
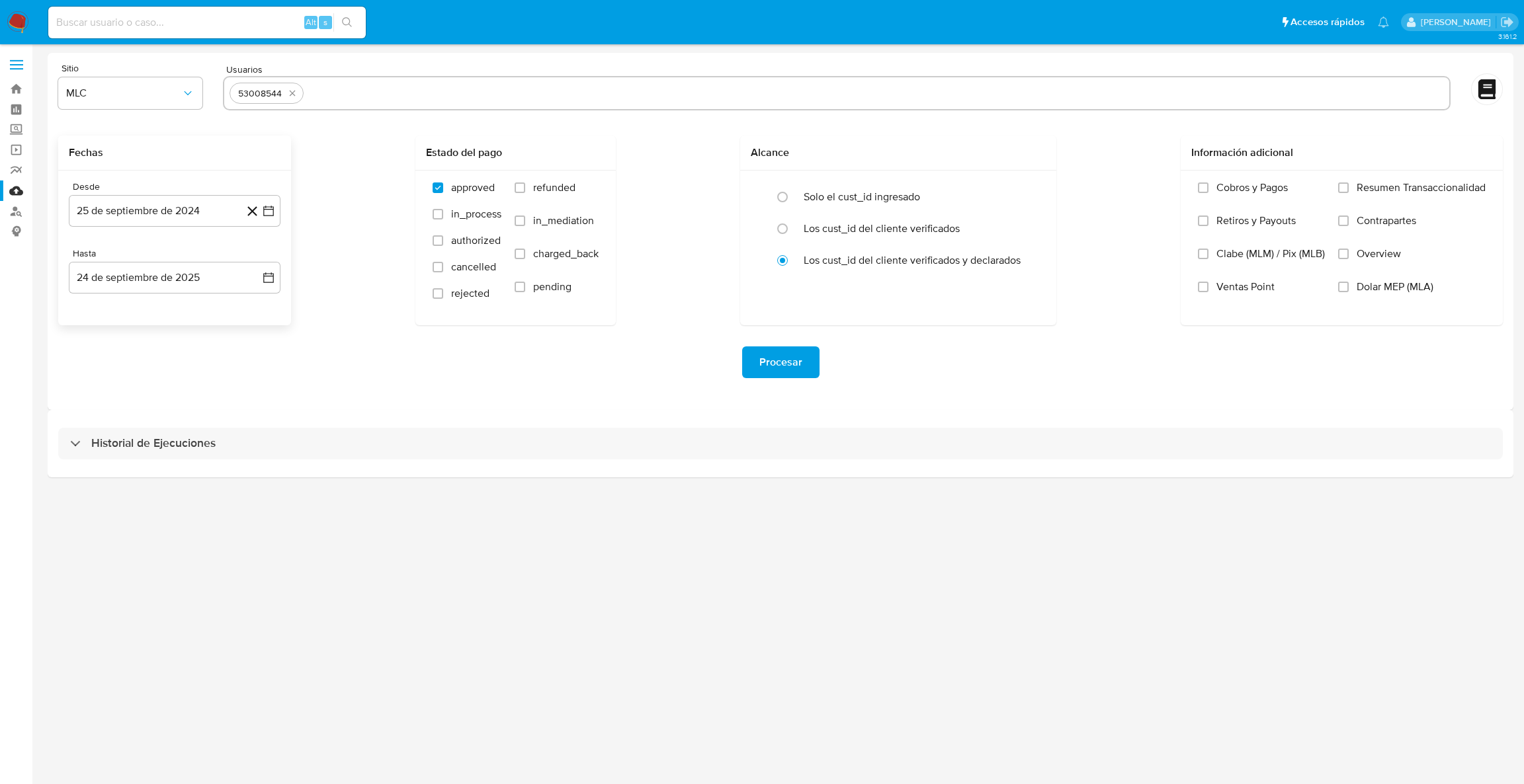
paste input "469735351"
type input "469735351"
click at [765, 357] on span "Procesar" at bounding box center [781, 362] width 43 height 29
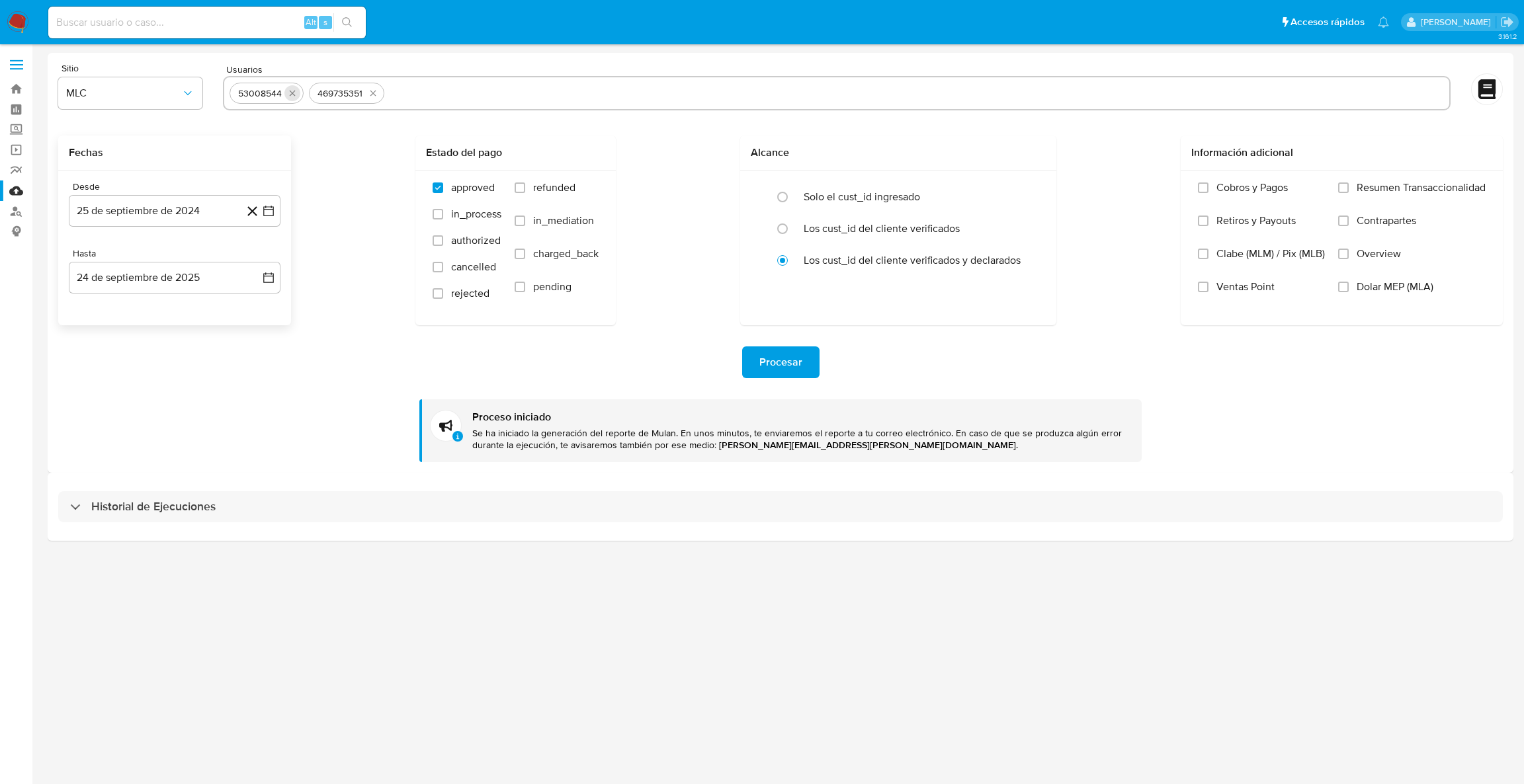
click at [293, 93] on icon "quitar 53008544" at bounding box center [293, 94] width 11 height 11
click at [370, 93] on icon "quitar 469735351" at bounding box center [373, 94] width 6 height 6
click at [293, 93] on input "text" at bounding box center [836, 93] width 1214 height 21
paste input "53008544"
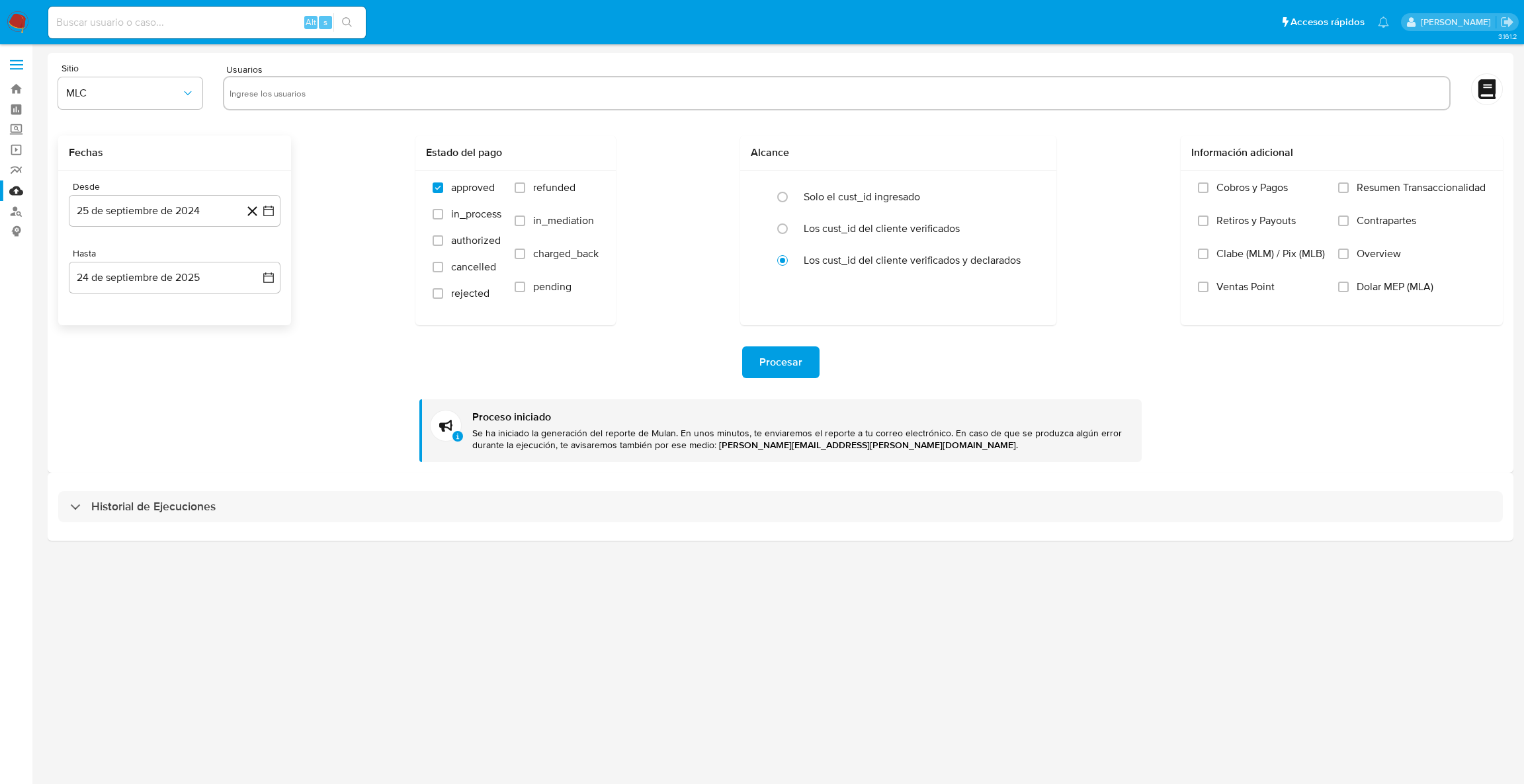
type input "53008544"
paste input "184742136"
type input "184742136"
paste input "2079764709"
type input "2079764709"
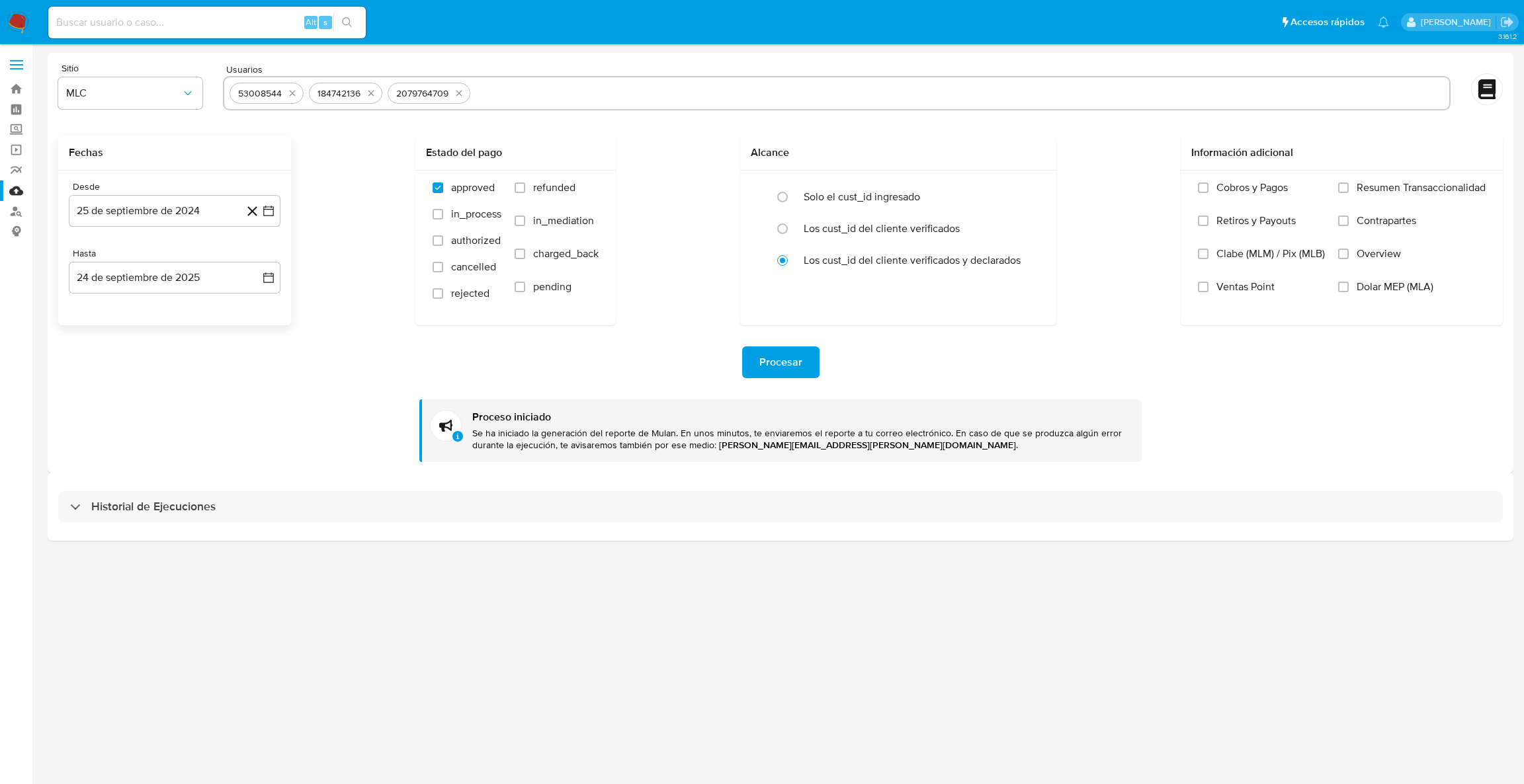
click at [764, 357] on span "Procesar" at bounding box center [781, 362] width 43 height 29
click at [768, 349] on span "Procesar" at bounding box center [781, 362] width 43 height 29
click at [289, 94] on icon "quitar 53008544" at bounding box center [293, 94] width 11 height 11
click at [366, 94] on icon "quitar 184742136" at bounding box center [372, 94] width 11 height 11
click at [289, 94] on div "2079764709" at bounding box center [264, 94] width 63 height 12
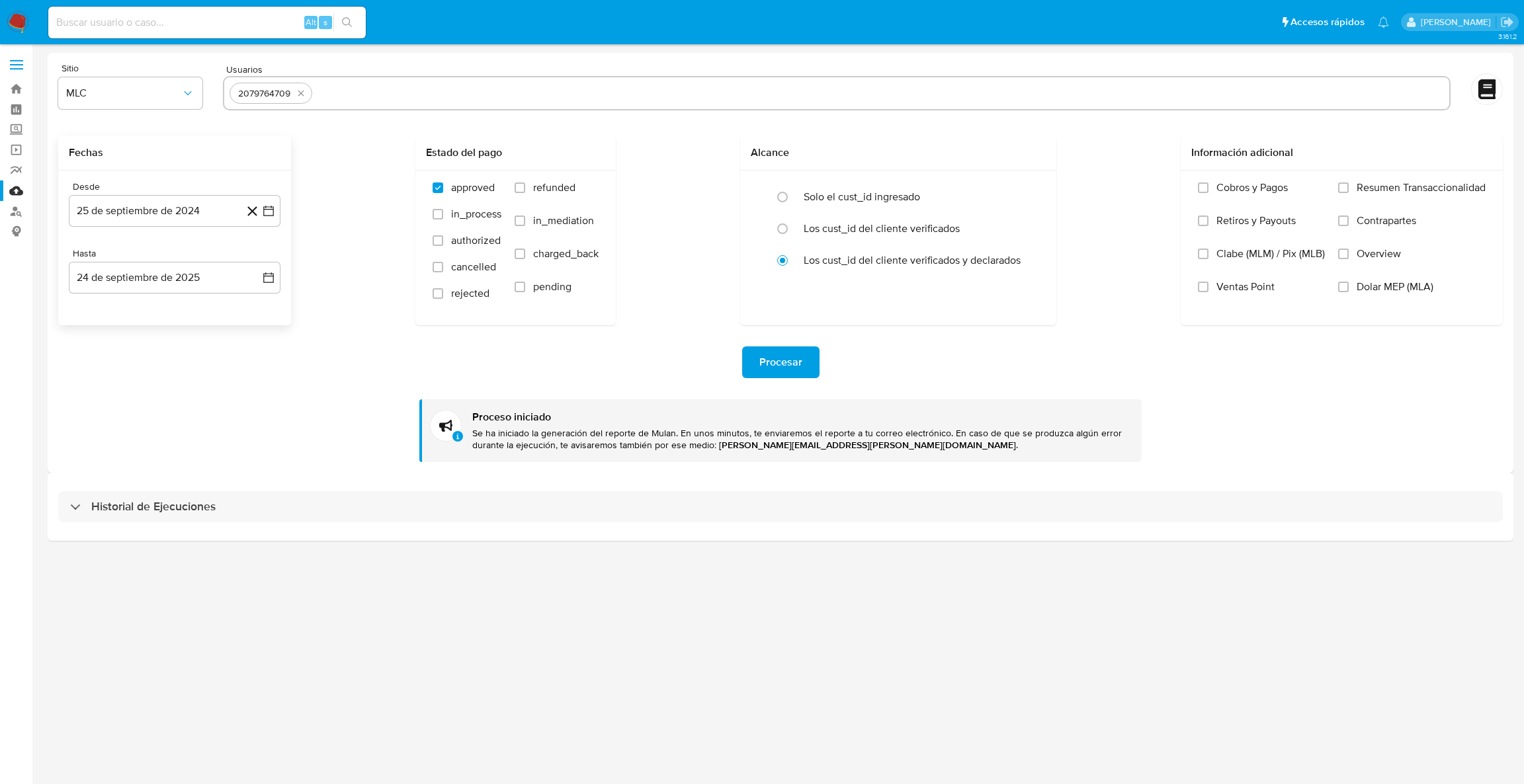
click at [289, 94] on div "2079764709" at bounding box center [264, 94] width 63 height 12
click at [296, 93] on icon "quitar 2079764709" at bounding box center [301, 94] width 11 height 11
click at [295, 93] on input "text" at bounding box center [836, 93] width 1214 height 21
paste input "583878139"
type input "583878139"
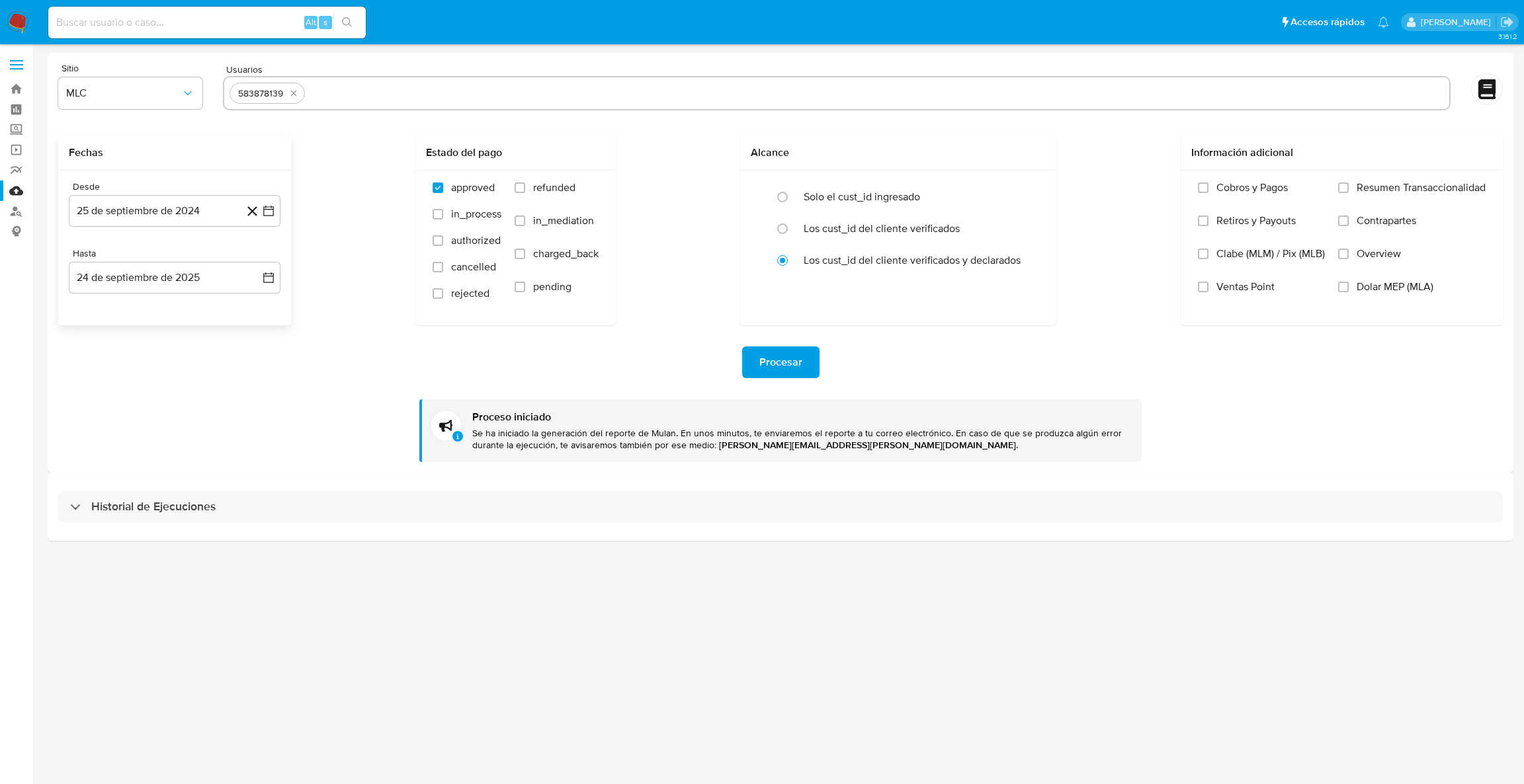
click at [732, 327] on div "Procesar Proceso iniciado Se ha iniciado la generación del reporte de Mulan. En…" at bounding box center [780, 393] width 1444 height 137
click at [748, 356] on button "Procesar" at bounding box center [781, 362] width 77 height 32
click at [460, 94] on input "text" at bounding box center [877, 93] width 1134 height 21
type input "1940745380"
click at [783, 371] on span "Procesar" at bounding box center [781, 362] width 43 height 29
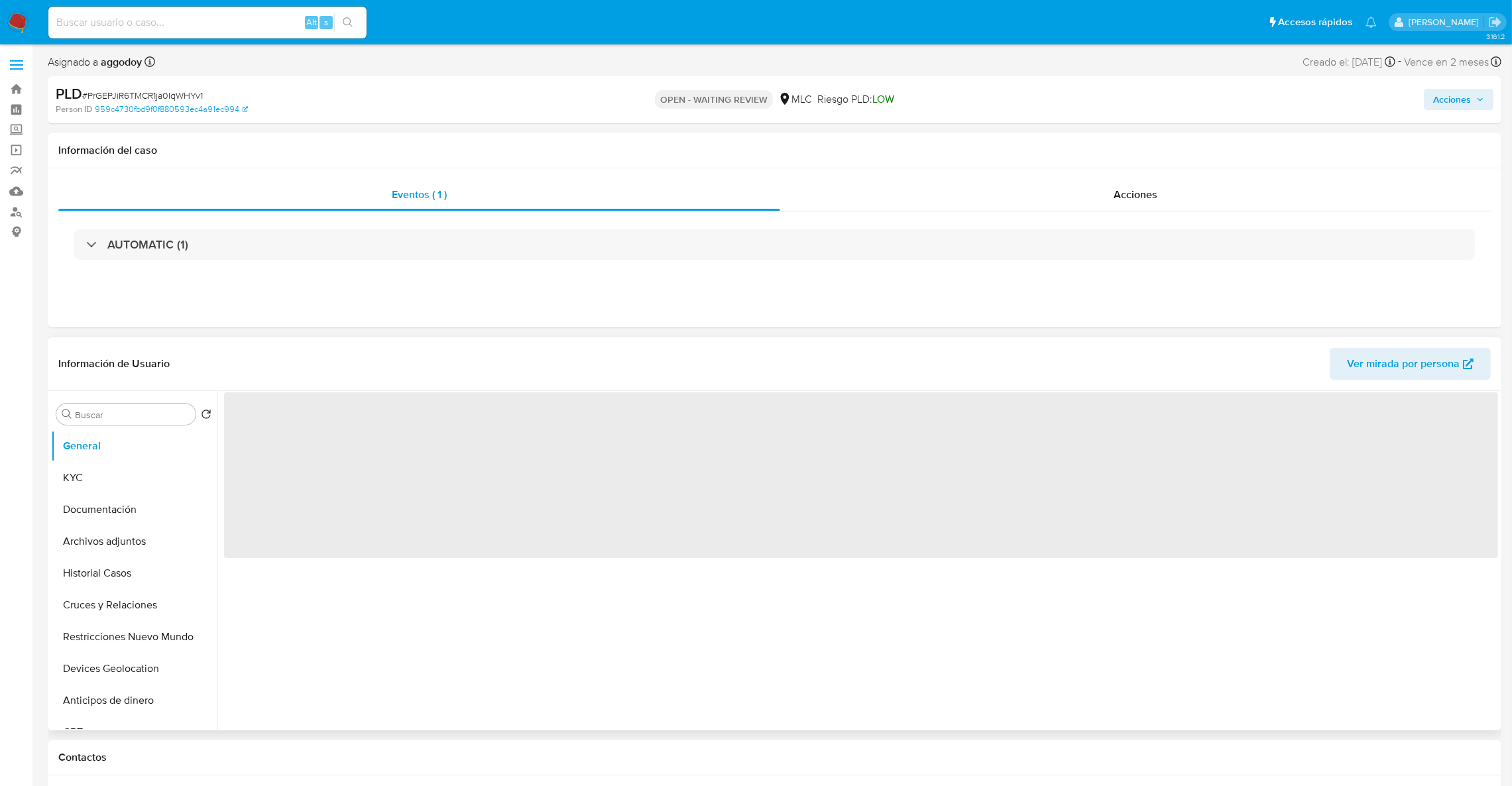
select select "10"
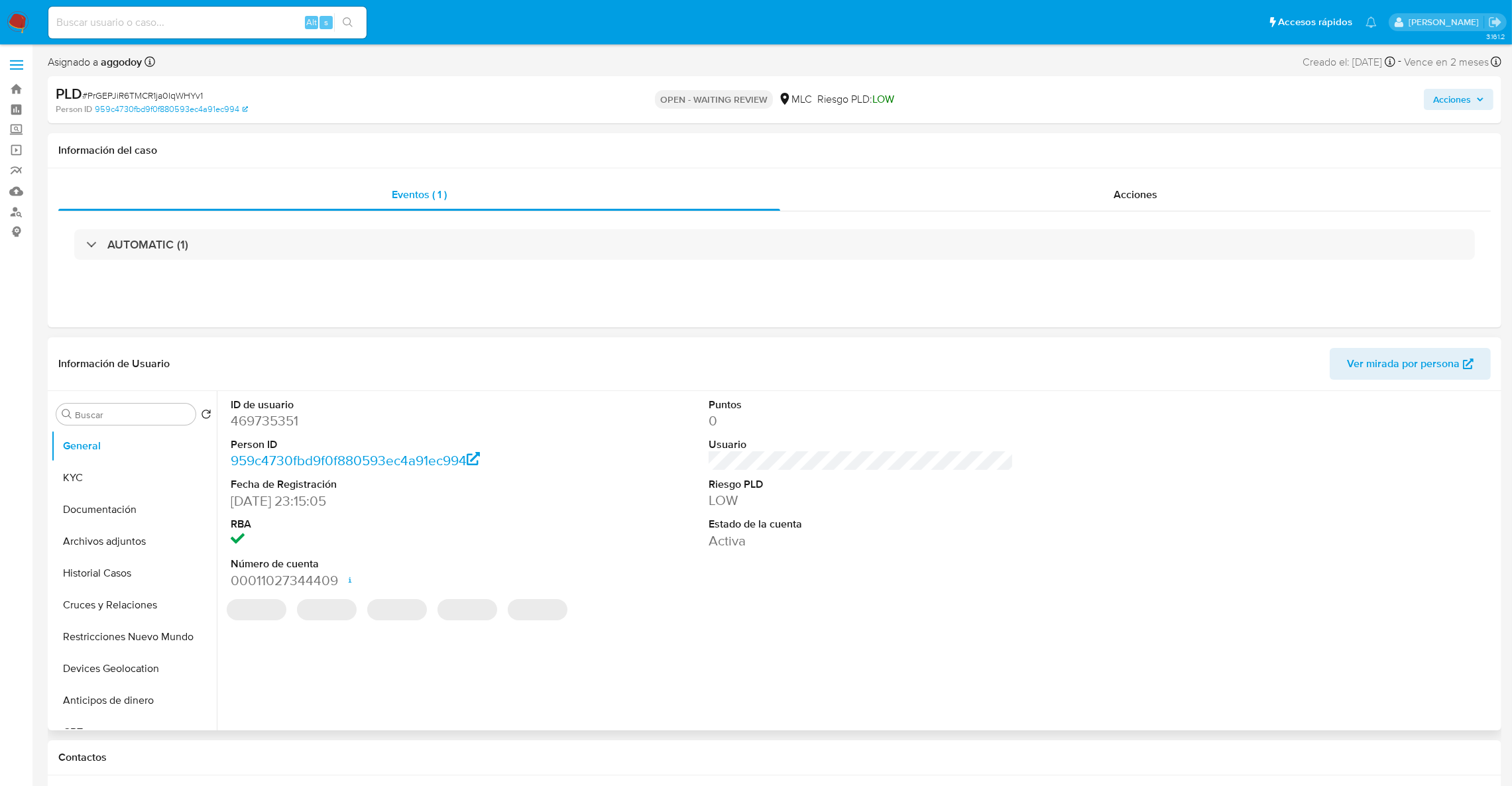
click at [263, 417] on dd "469735351" at bounding box center [383, 421] width 306 height 19
click at [263, 414] on dd "469735351" at bounding box center [383, 421] width 306 height 19
click at [258, 417] on dd "469735351" at bounding box center [383, 421] width 306 height 19
copy dd "469735351"
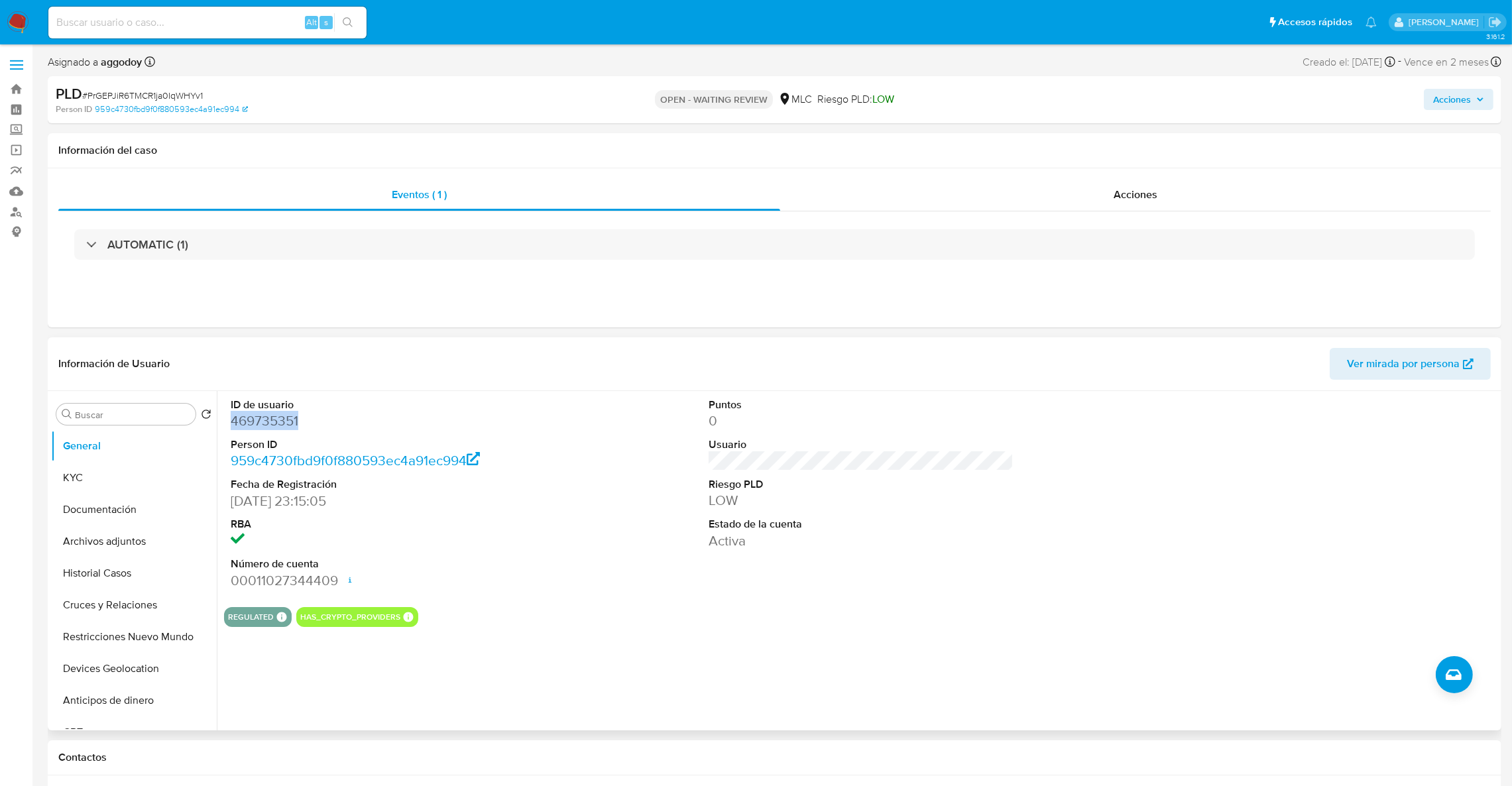
copy dd "469735351"
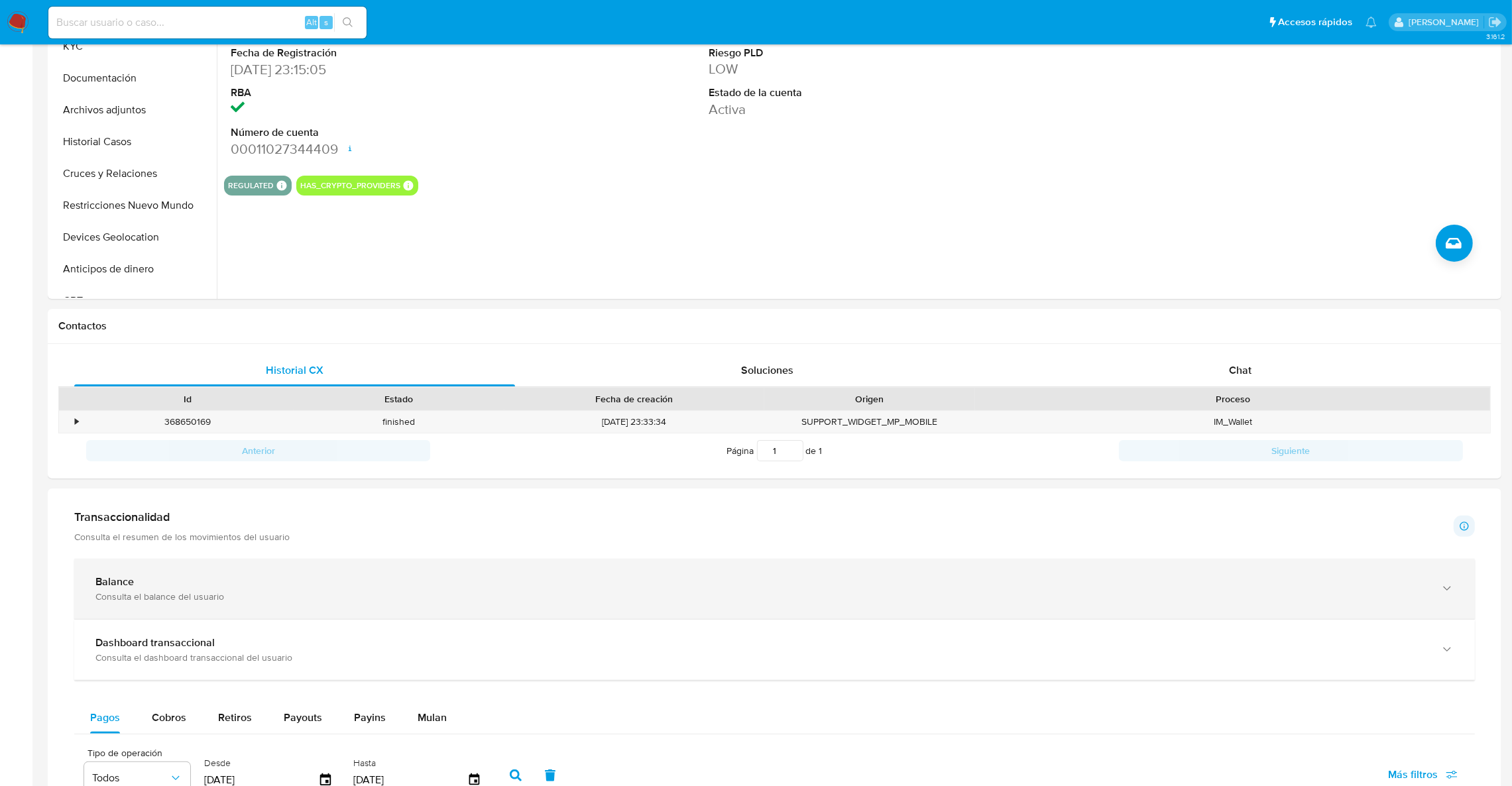
scroll to position [596, 0]
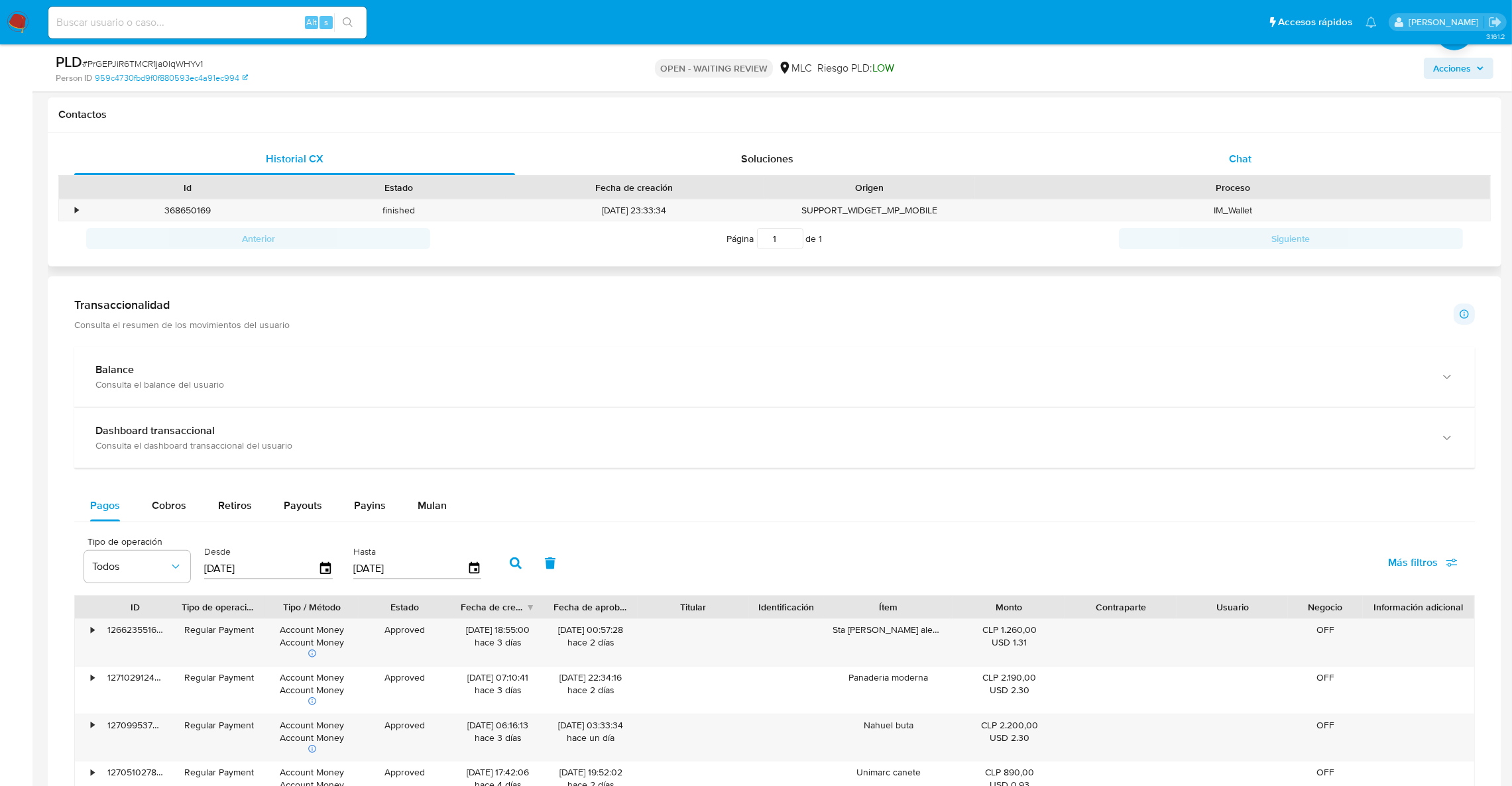
click at [1210, 171] on div "Chat" at bounding box center [1240, 159] width 441 height 32
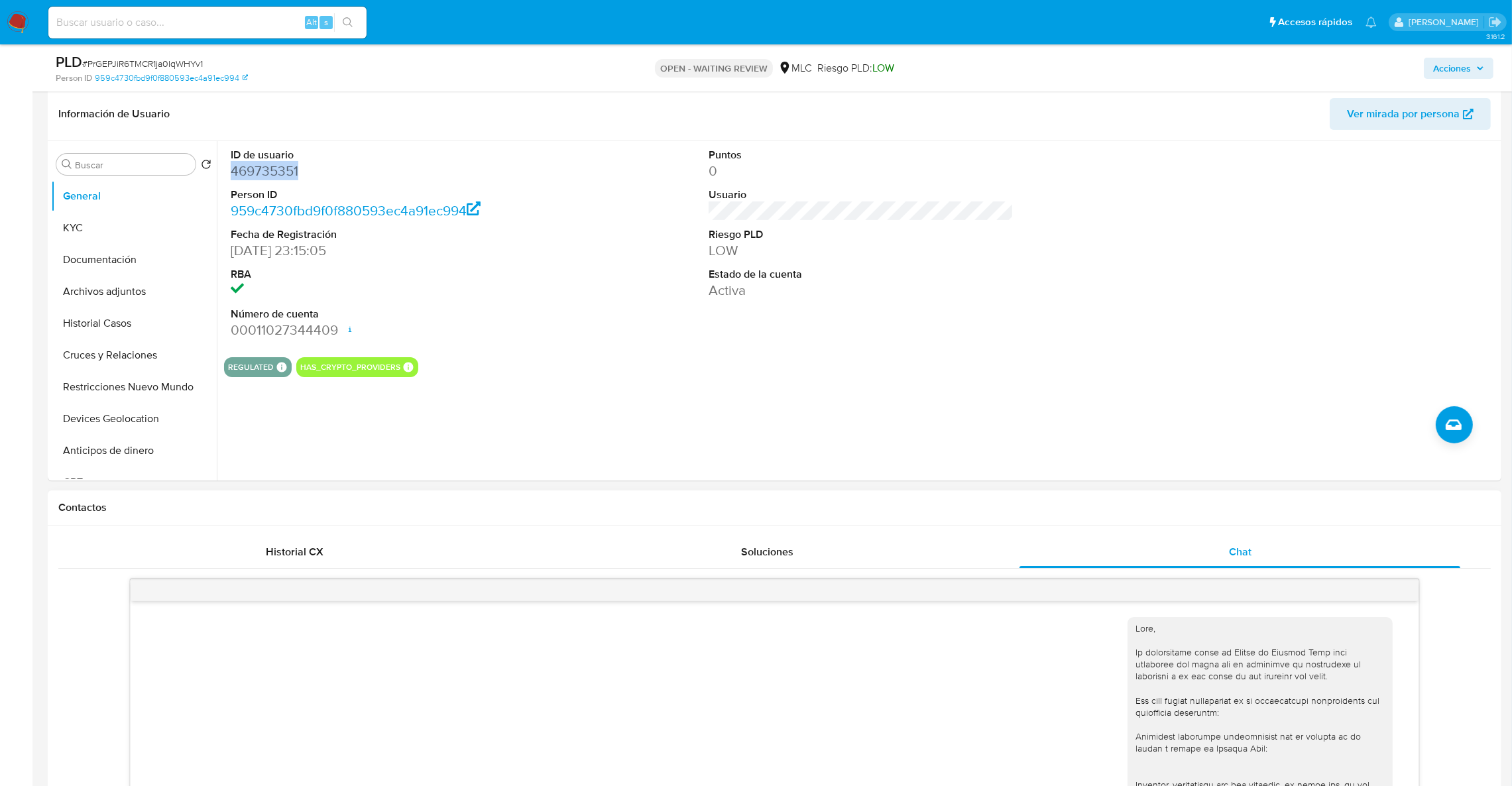
scroll to position [199, 0]
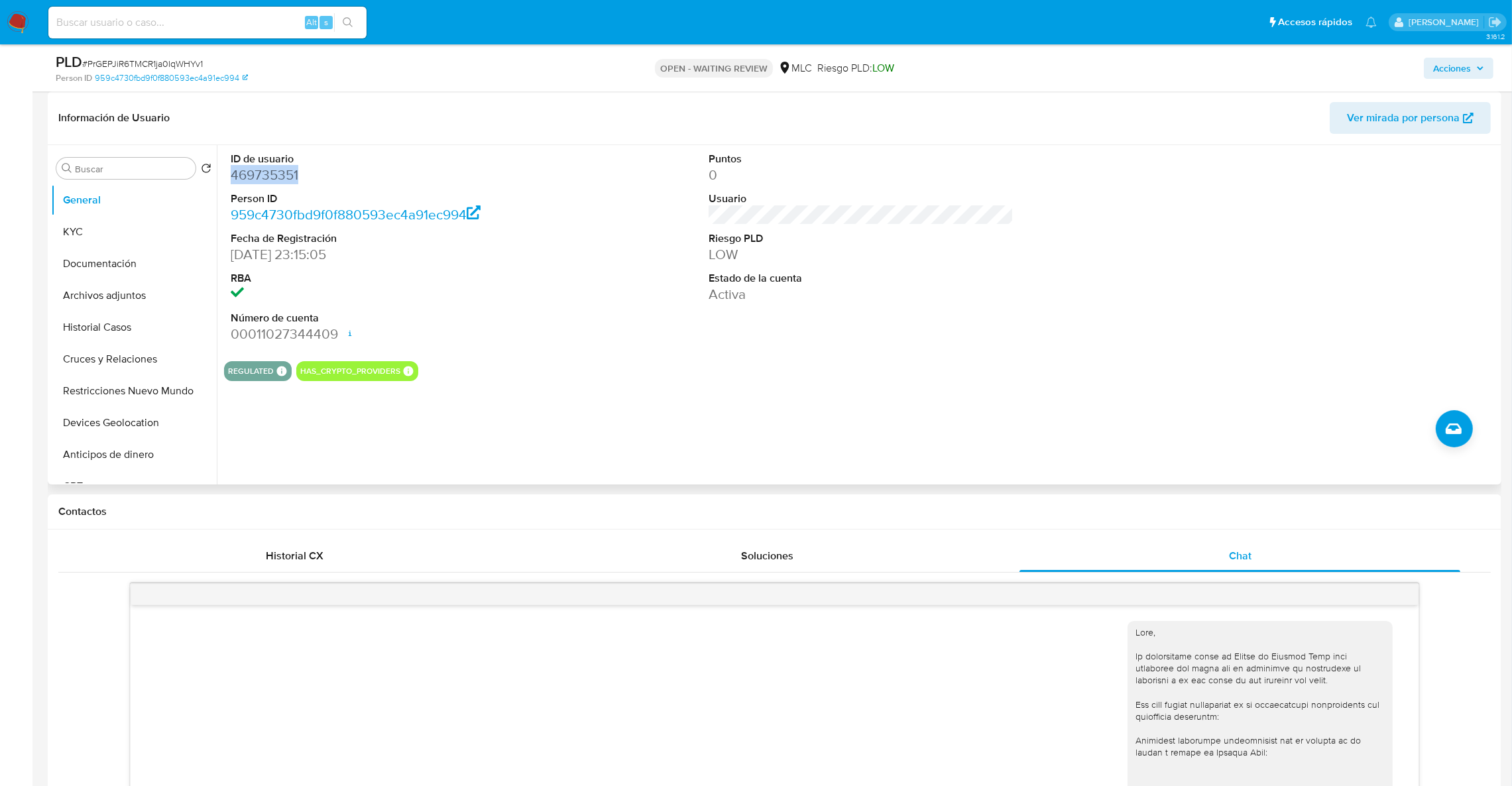
click at [248, 170] on dd "469735351" at bounding box center [383, 175] width 306 height 19
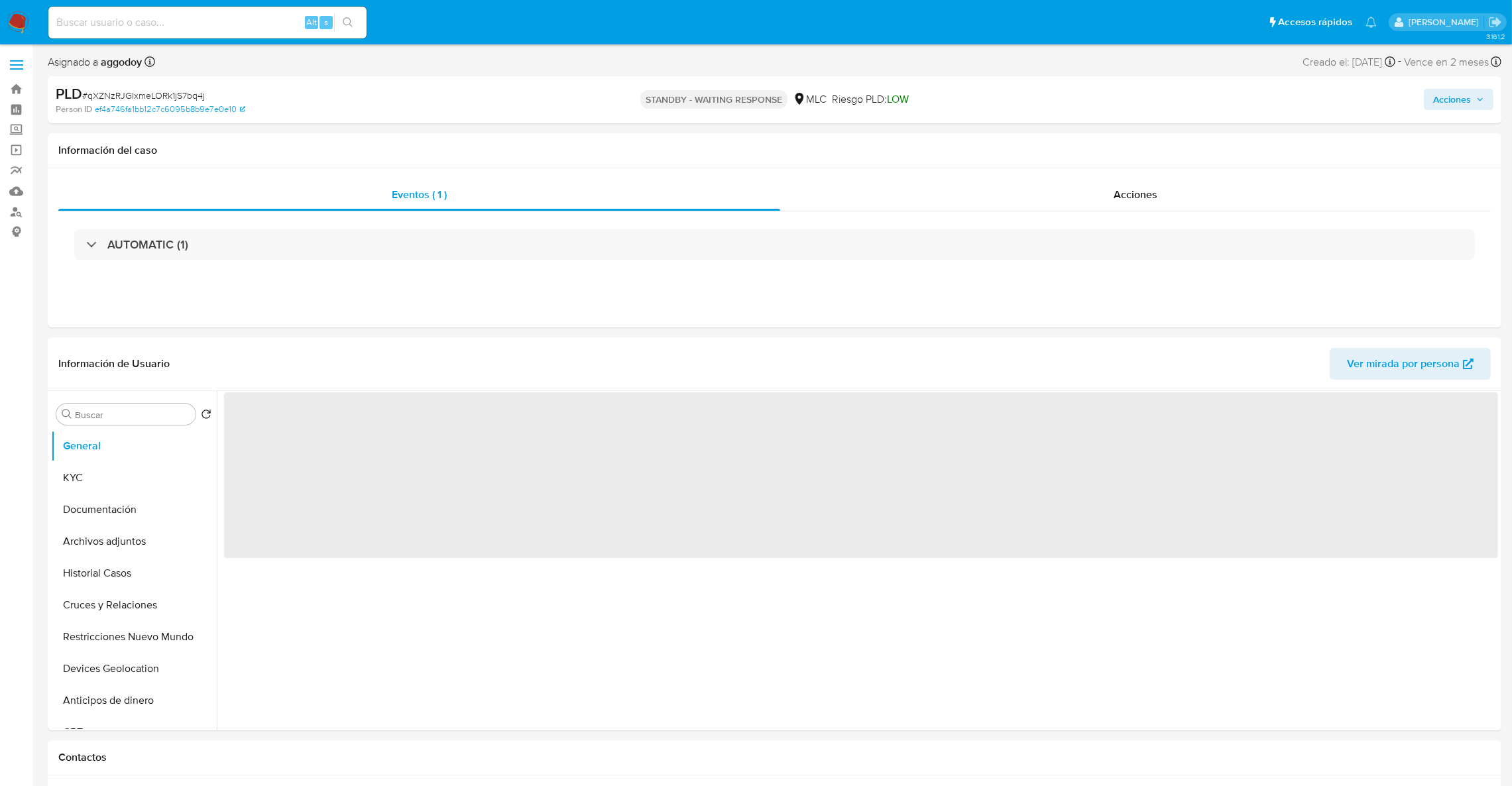
select select "10"
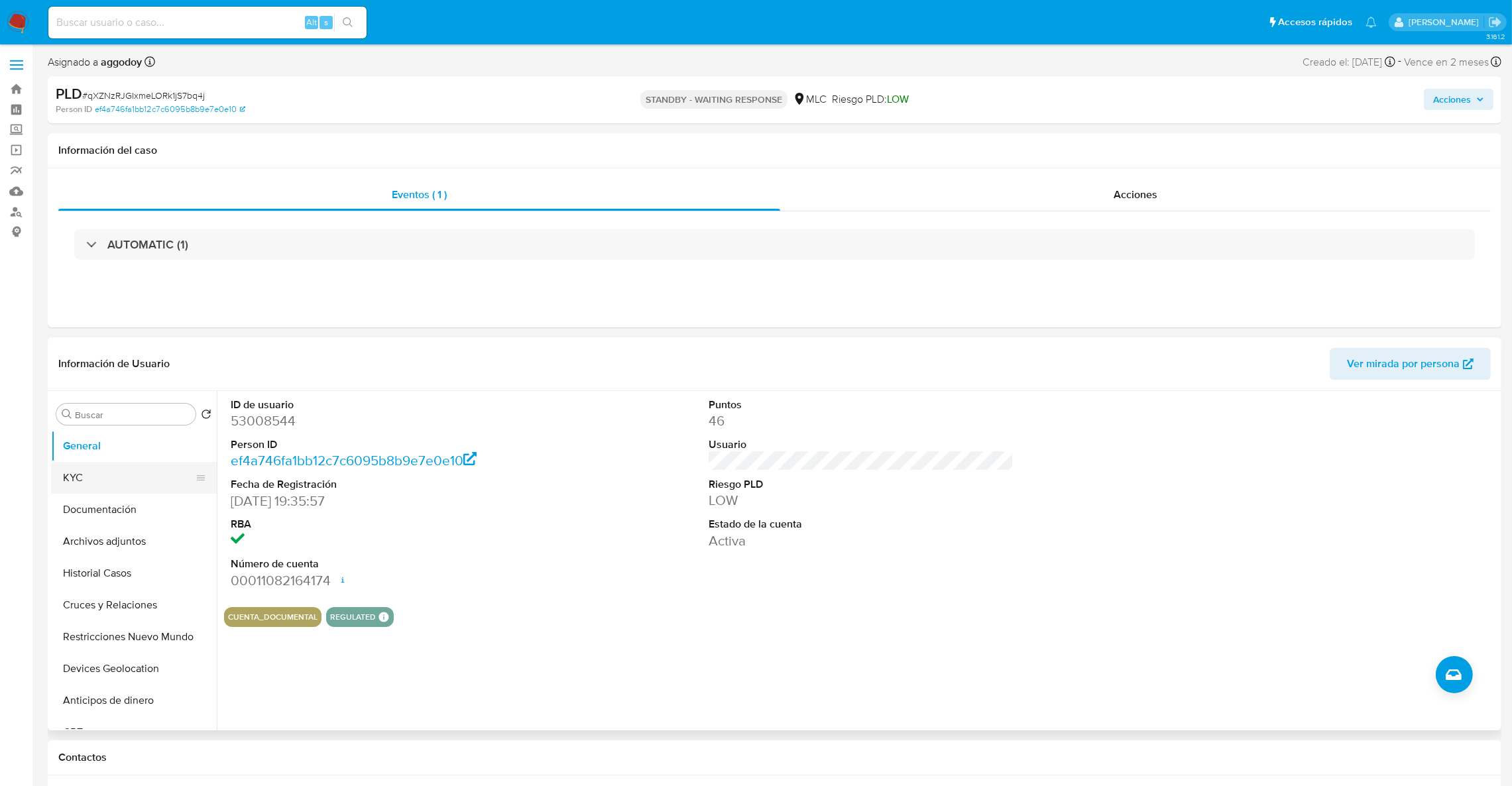
click at [153, 471] on button "KYC" at bounding box center [129, 478] width 155 height 32
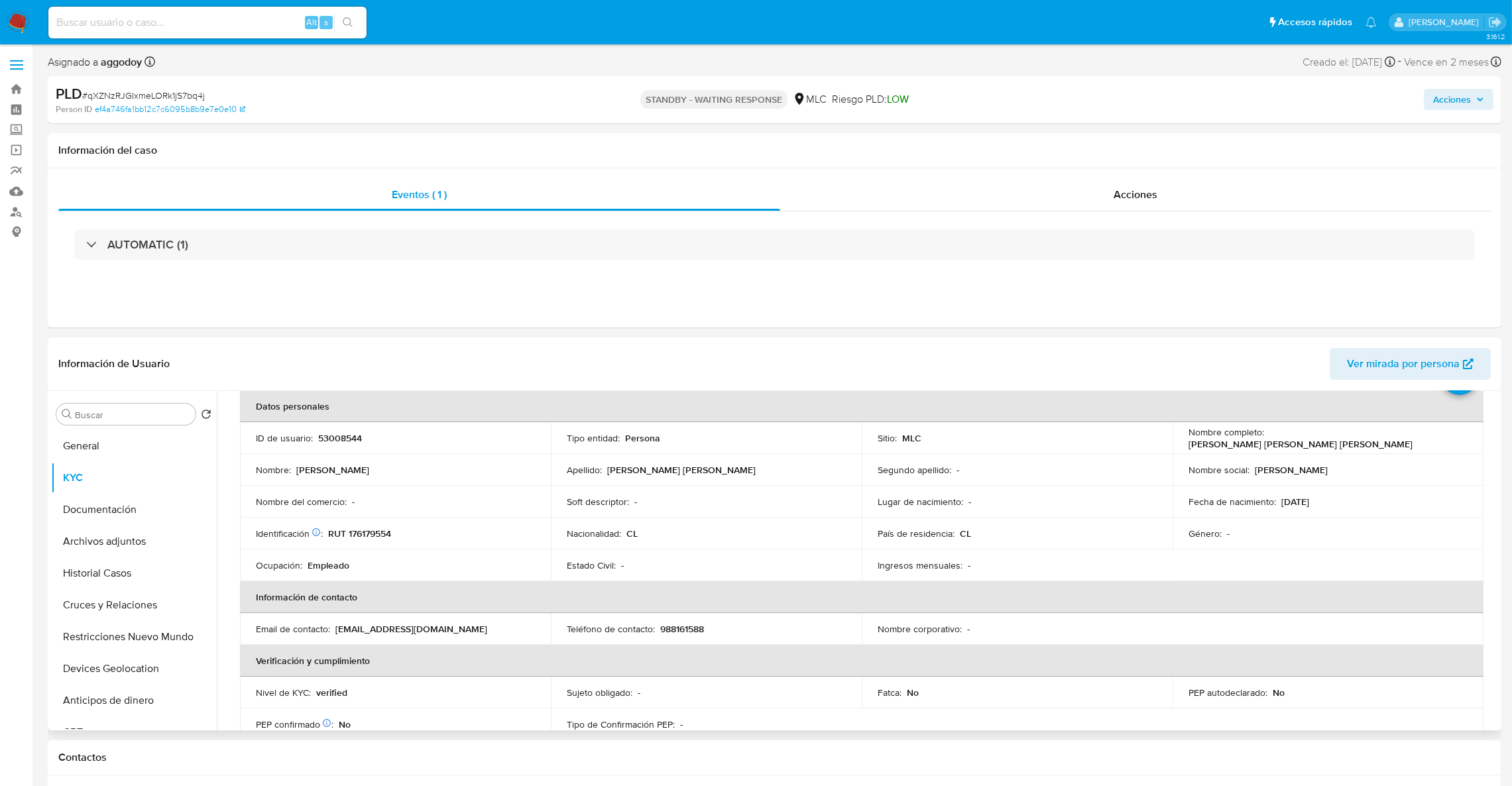
scroll to position [70, 0]
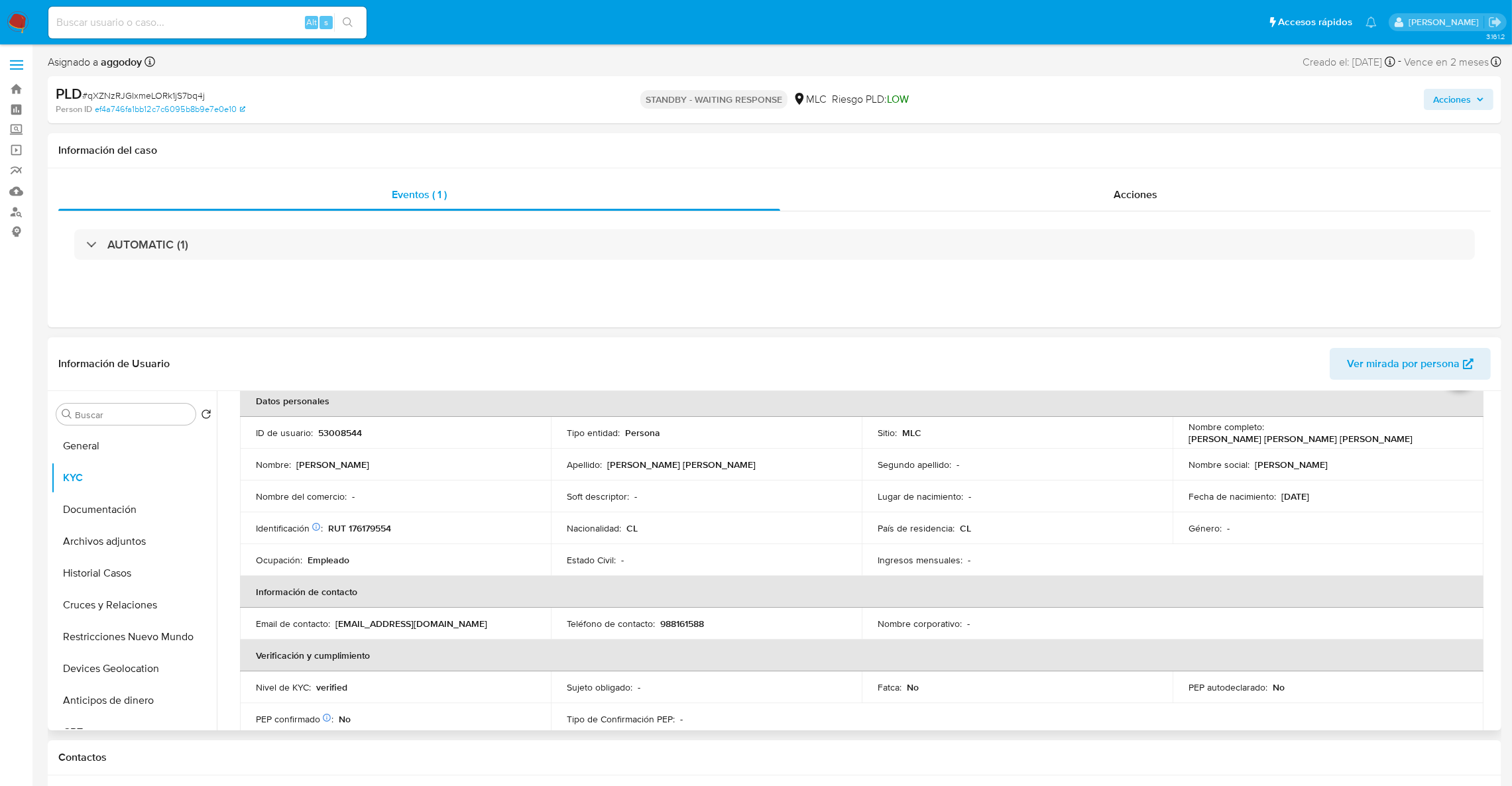
click at [1188, 614] on table "Datos personales ID de usuario : 53008544 Tipo entidad : Persona Sitio : MLC No…" at bounding box center [861, 623] width 1244 height 477
click at [326, 444] on td "ID de usuario : 53008544" at bounding box center [395, 432] width 311 height 32
click at [326, 443] on td "ID de usuario : 53008544" at bounding box center [395, 432] width 311 height 32
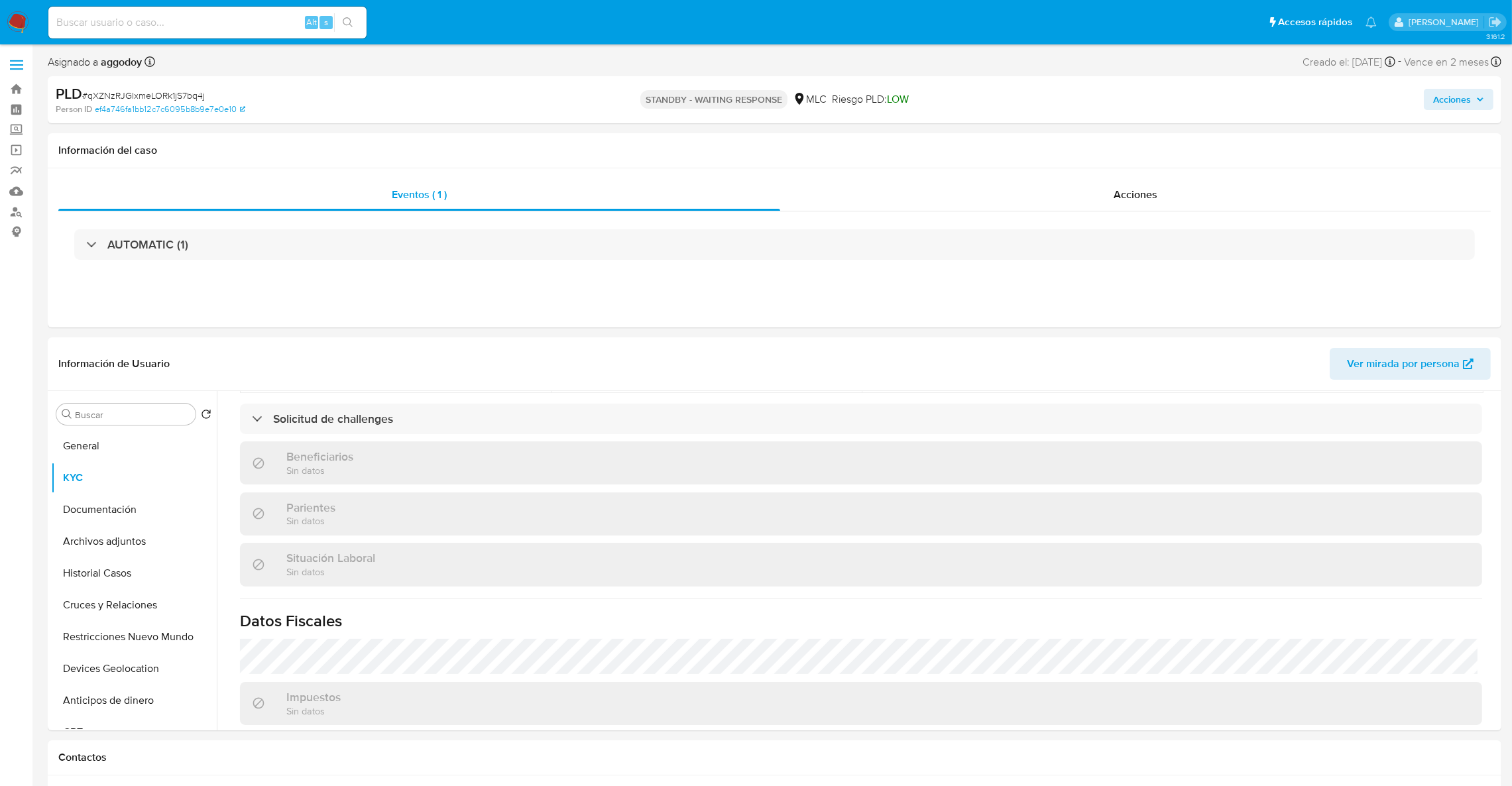
scroll to position [567, 0]
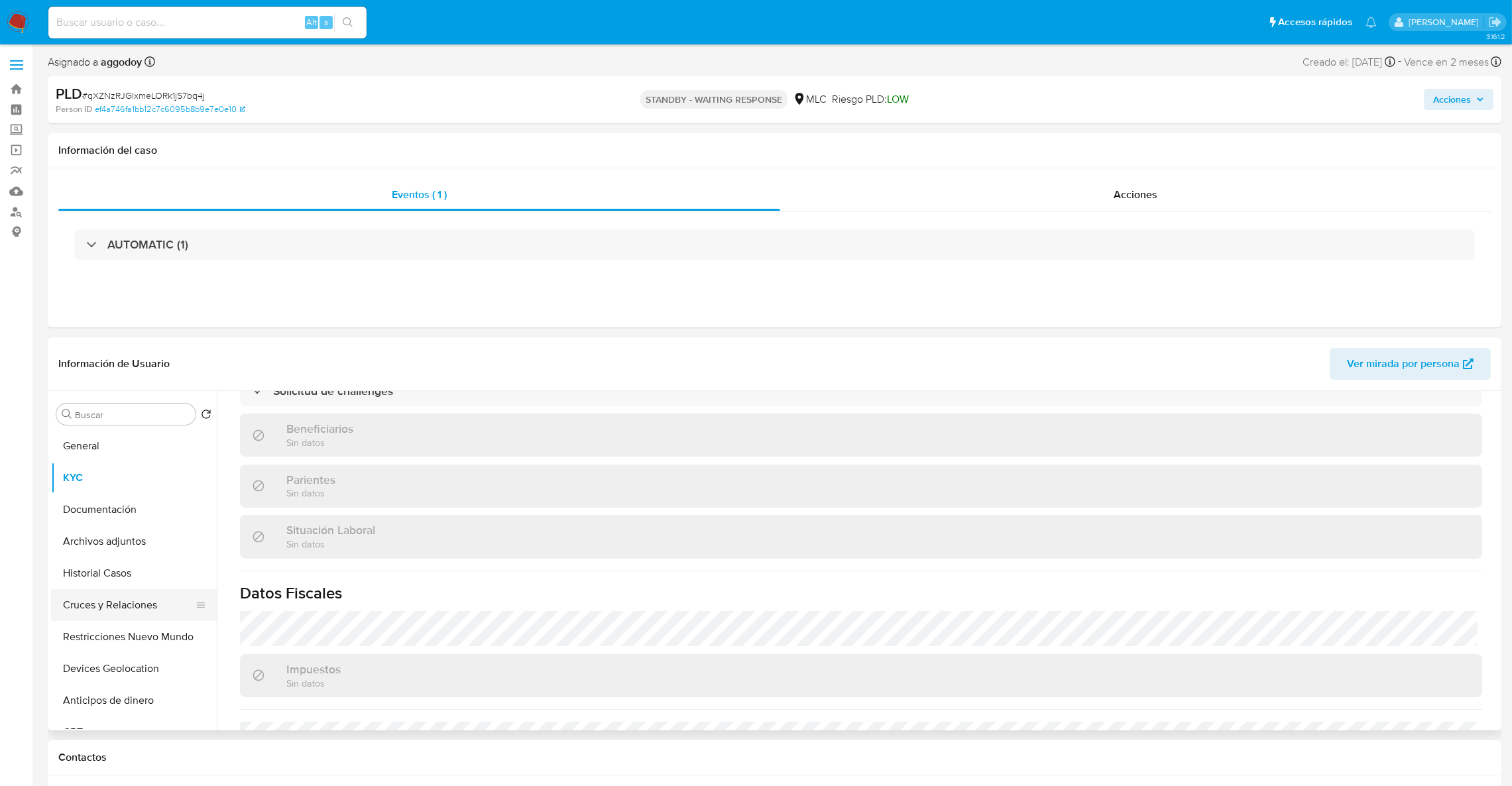
click at [149, 608] on button "Cruces y Relaciones" at bounding box center [129, 605] width 155 height 32
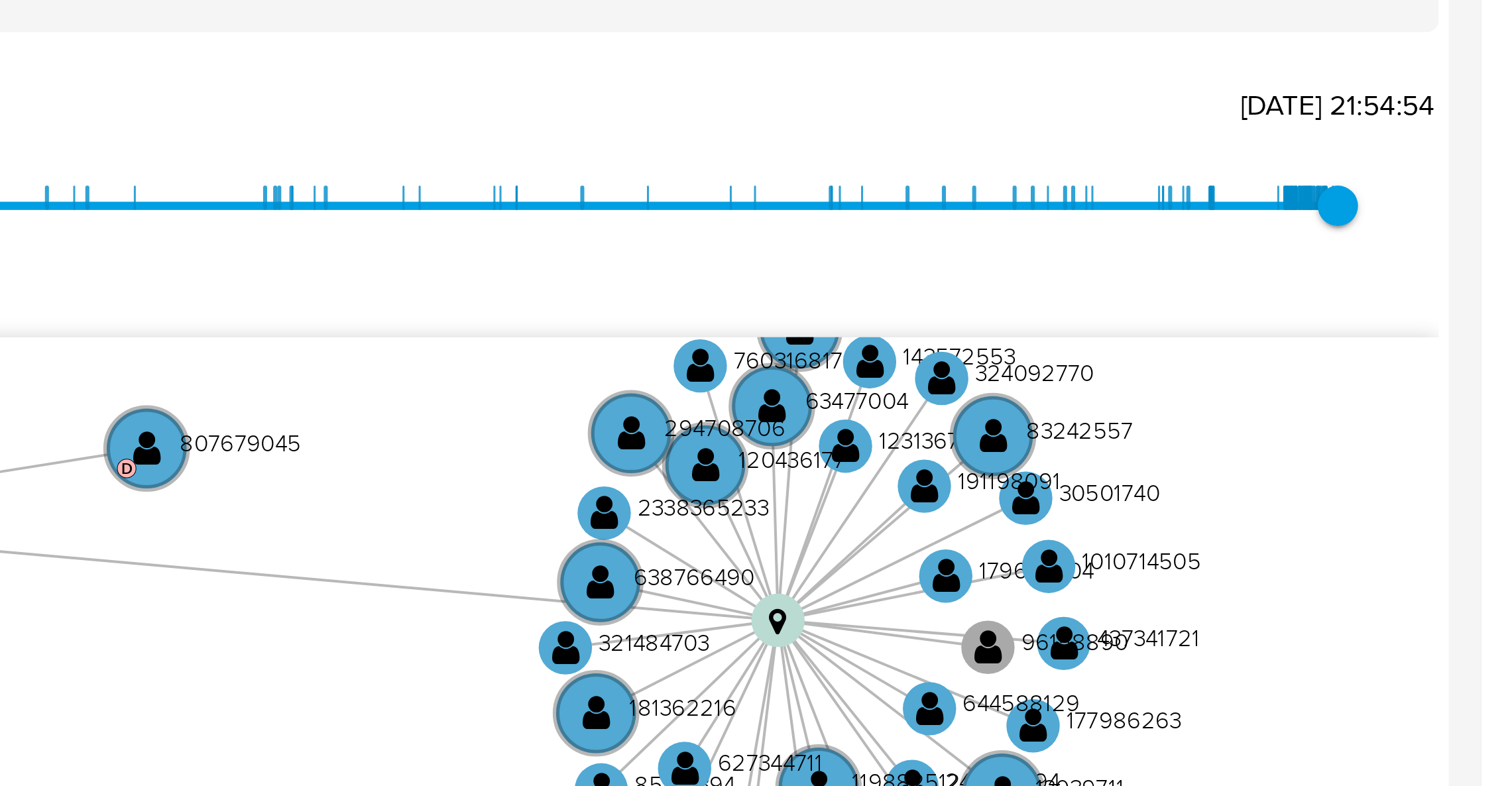
scroll to position [240, 0]
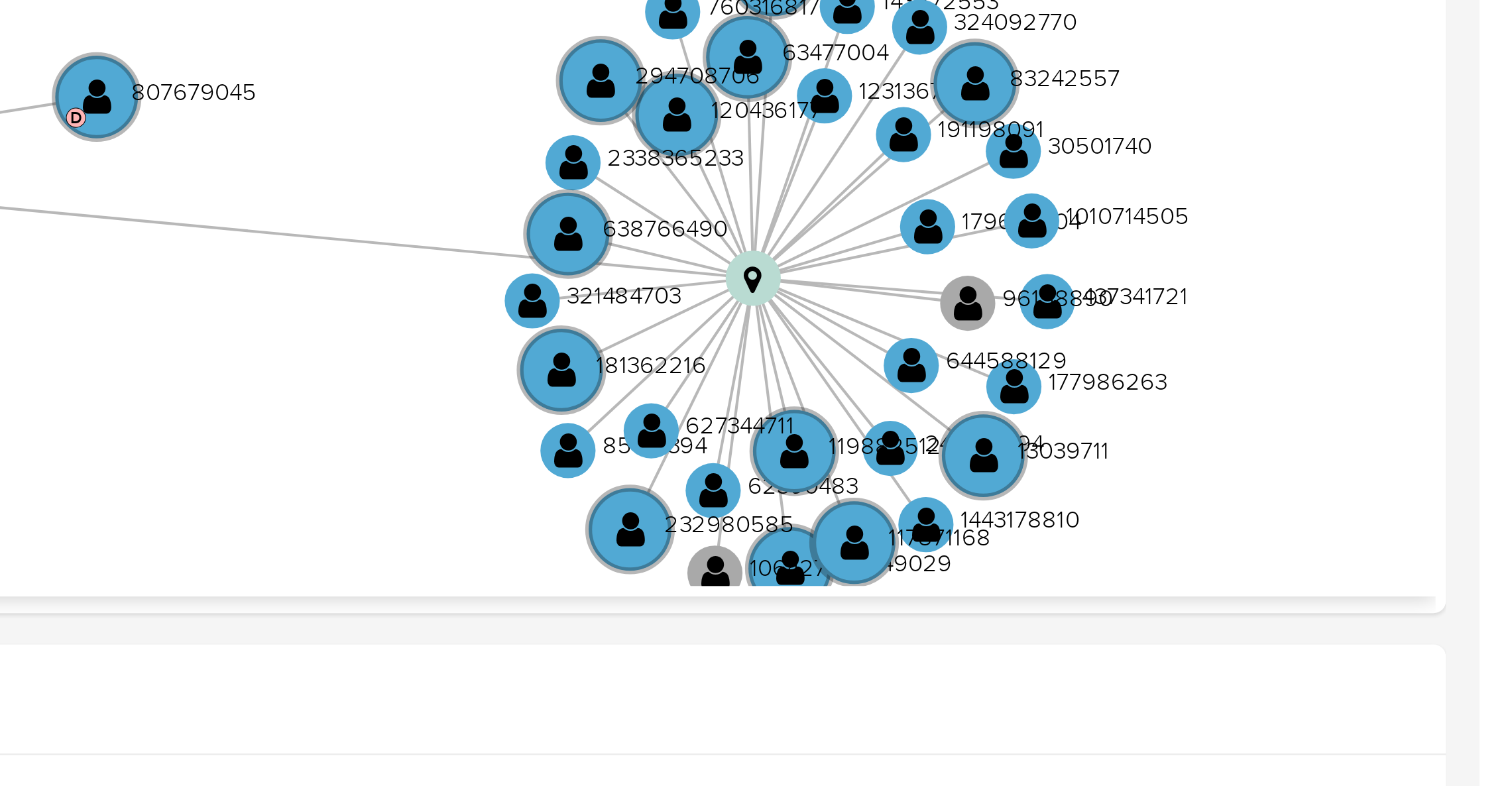
drag, startPoint x: 1527, startPoint y: 205, endPoint x: 1527, endPoint y: 329, distance: 124.0
click at [1512, 329] on html "Pausado Ver notificaciones Alt s Accesos rápidos Presiona las siguientes teclas…" at bounding box center [756, 718] width 1512 height 1915
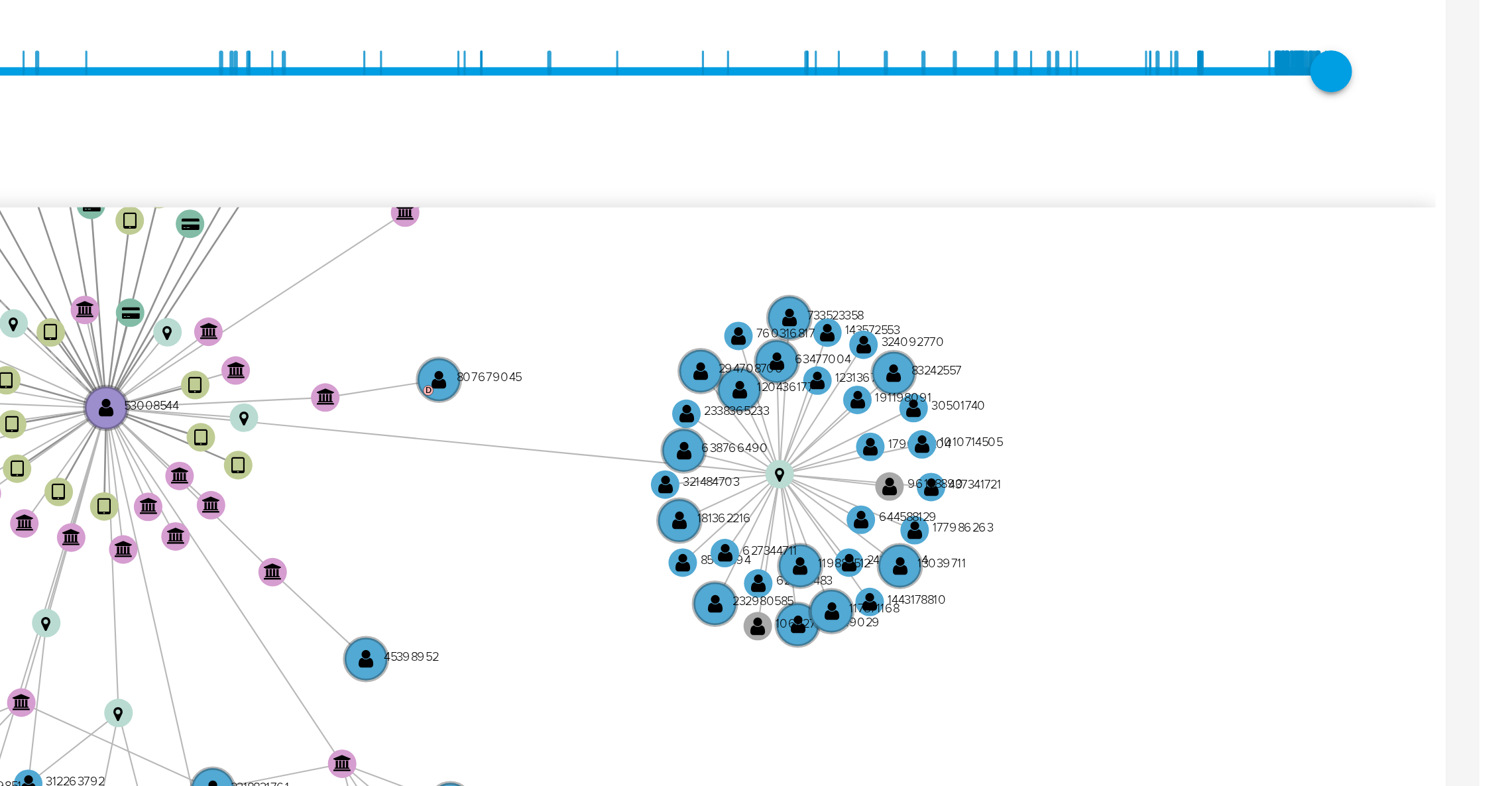
drag, startPoint x: 1527, startPoint y: 348, endPoint x: 1364, endPoint y: 300, distance: 169.9
click at [1512, 268] on html "Pausado Ver notificaciones Alt s Accesos rápidos Presiona las siguientes teclas…" at bounding box center [756, 718] width 1512 height 1915
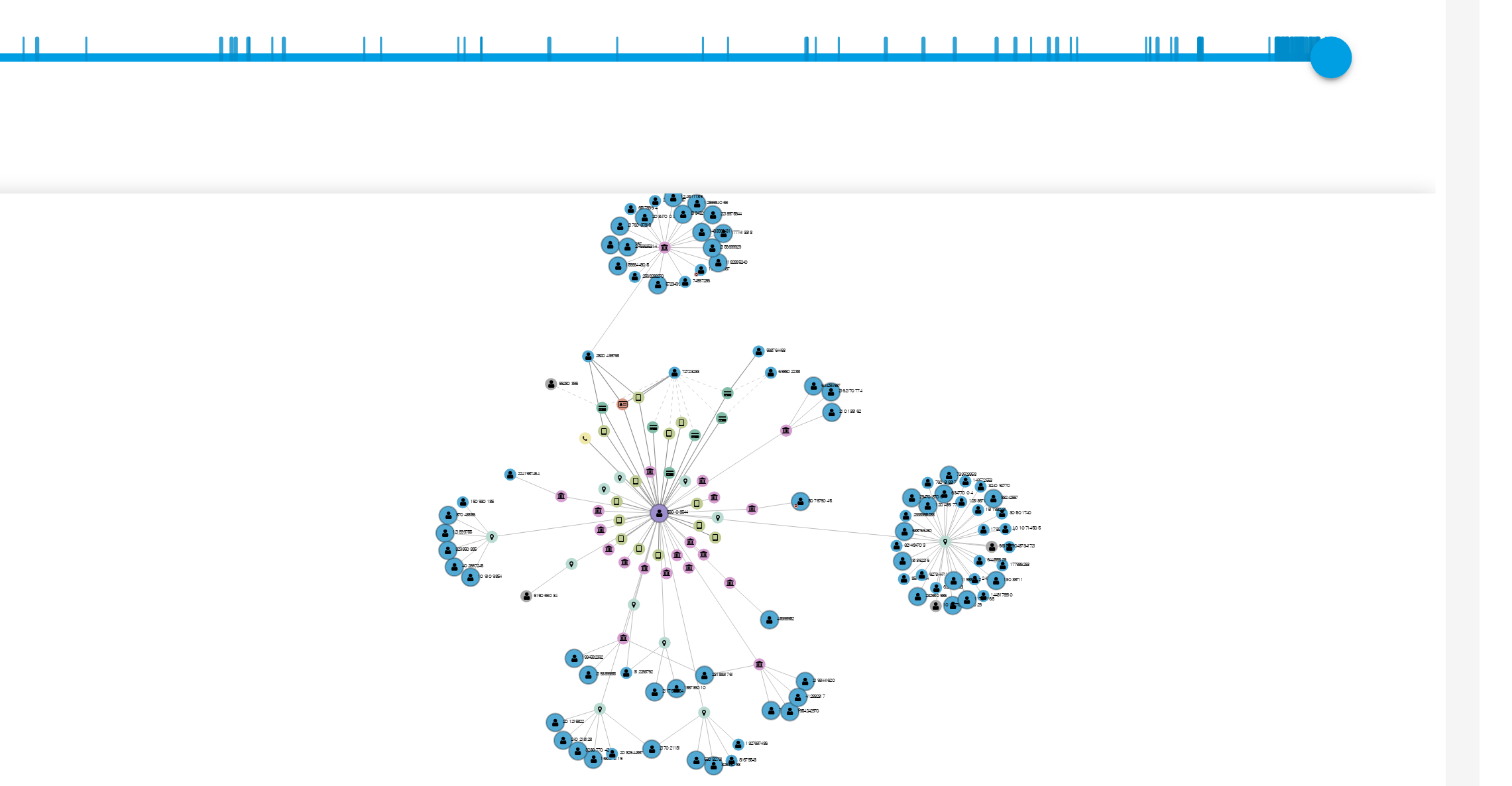
drag, startPoint x: 1317, startPoint y: 330, endPoint x: 1350, endPoint y: 358, distance: 43.3
click at [1350, 358] on icon "device-65cd79919a77315c11c351f4  user-53008544  53008544 device-615476fe08813…" at bounding box center [870, 339] width 1254 height 192
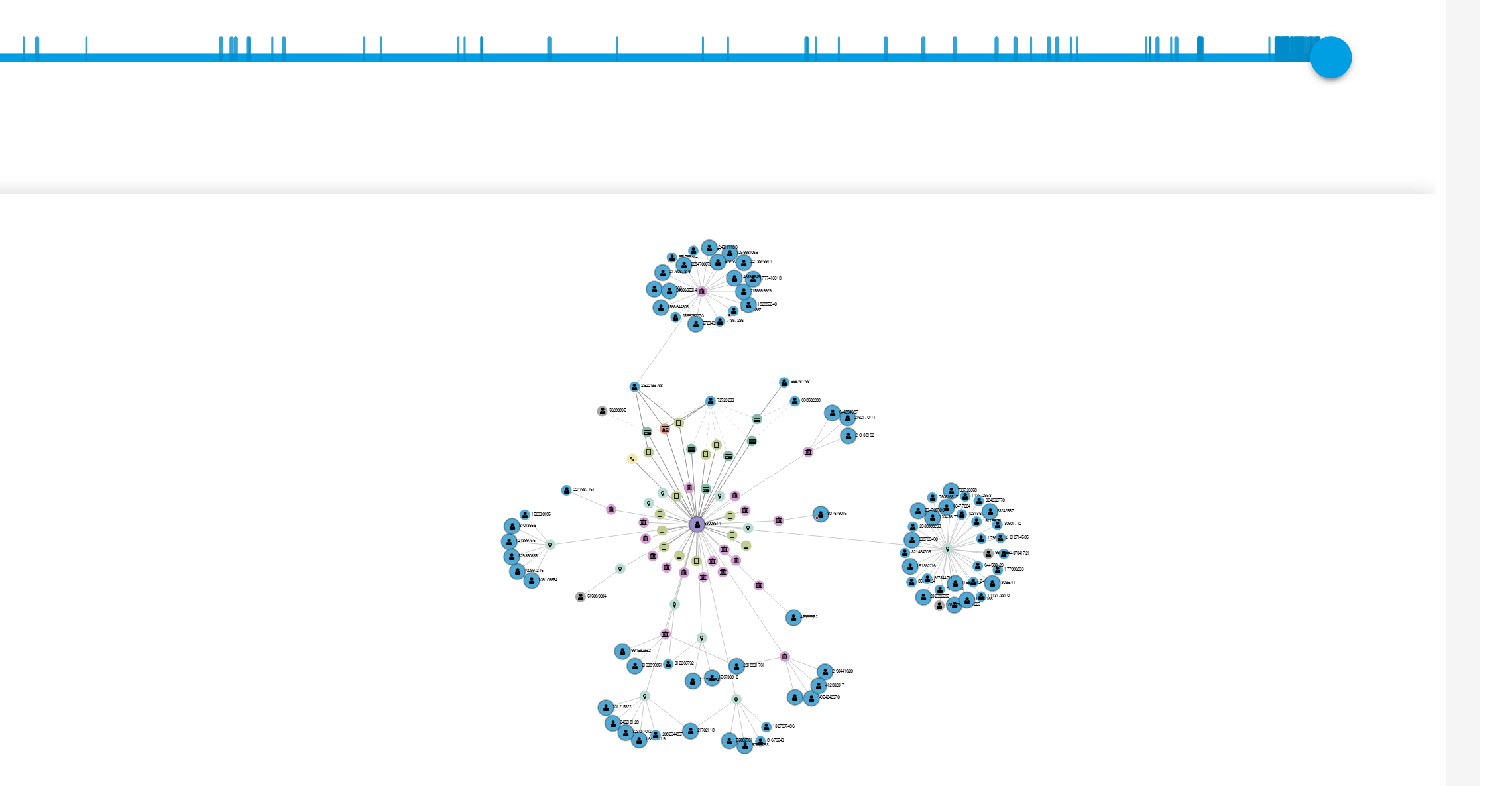
click at [1427, 289] on icon "device-65cd79919a77315c11c351f4  user-53008544  53008544 device-615476fe08813…" at bounding box center [870, 339] width 1254 height 192
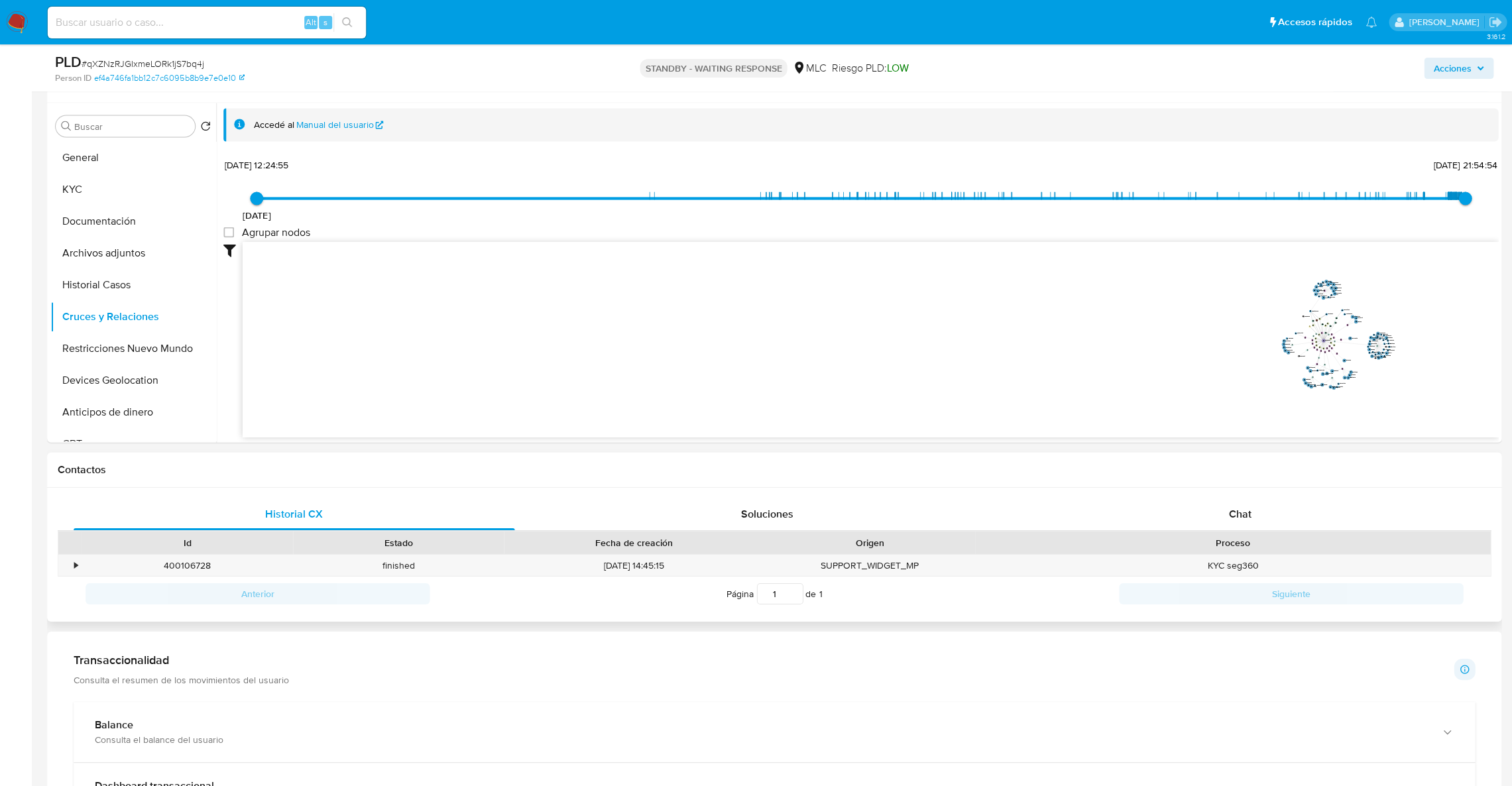
scroll to position [241, 0]
click at [1223, 524] on div "Chat" at bounding box center [1240, 514] width 441 height 32
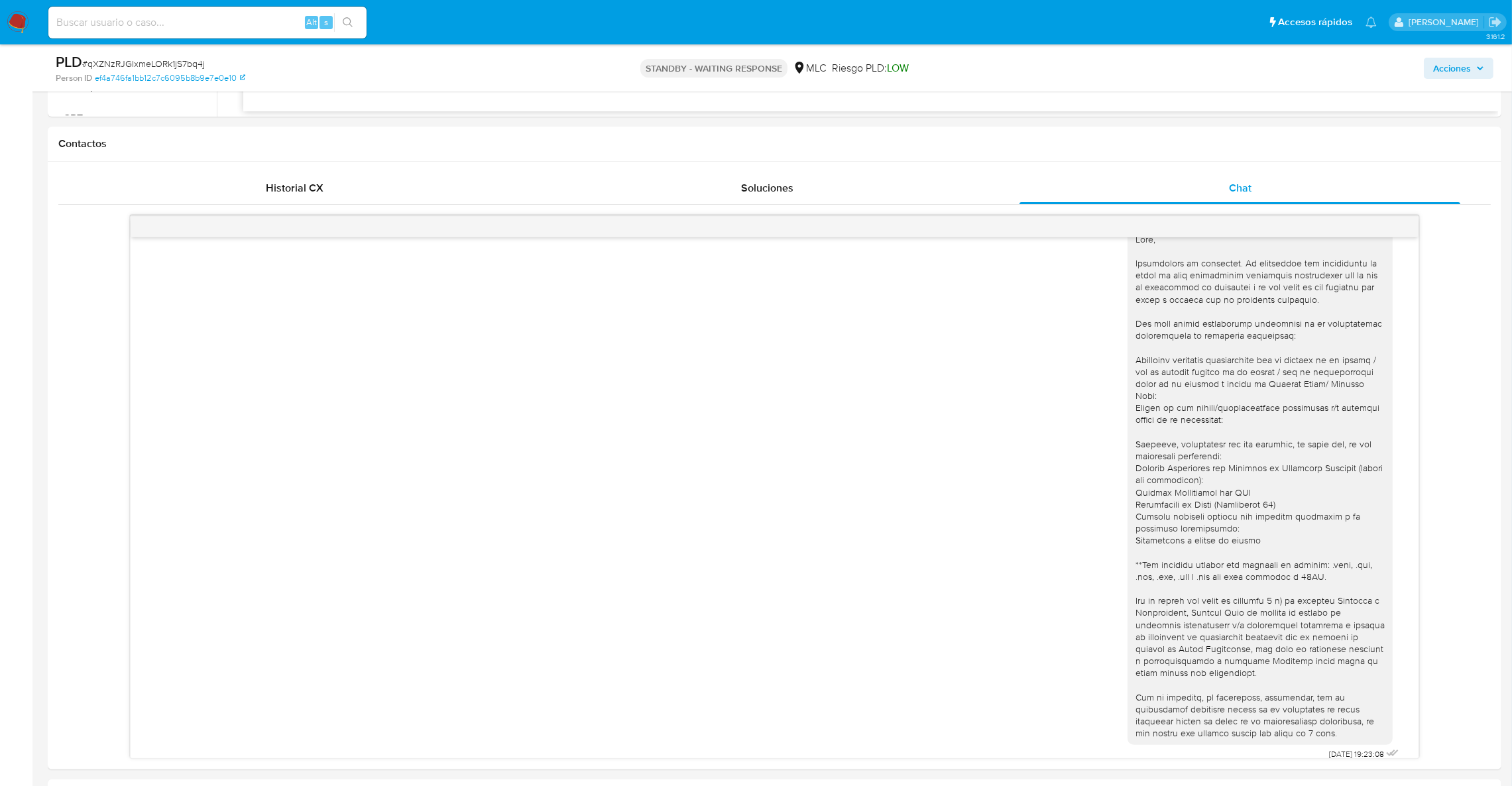
scroll to position [600, 0]
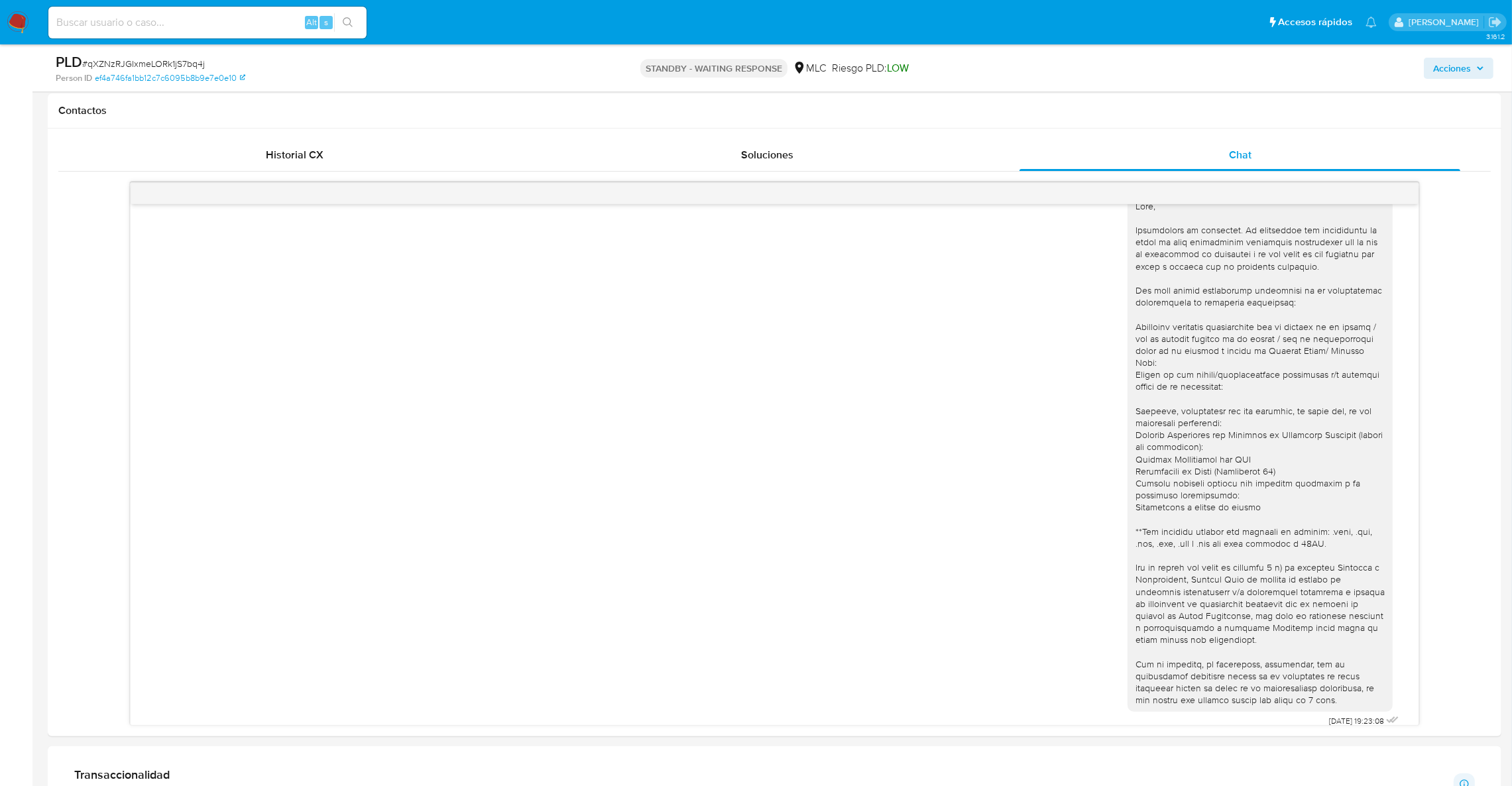
drag, startPoint x: 637, startPoint y: 667, endPoint x: 1005, endPoint y: 19, distance: 745.2
click at [637, 666] on div "25/09/2025 19:23:08" at bounding box center [774, 458] width 1254 height 545
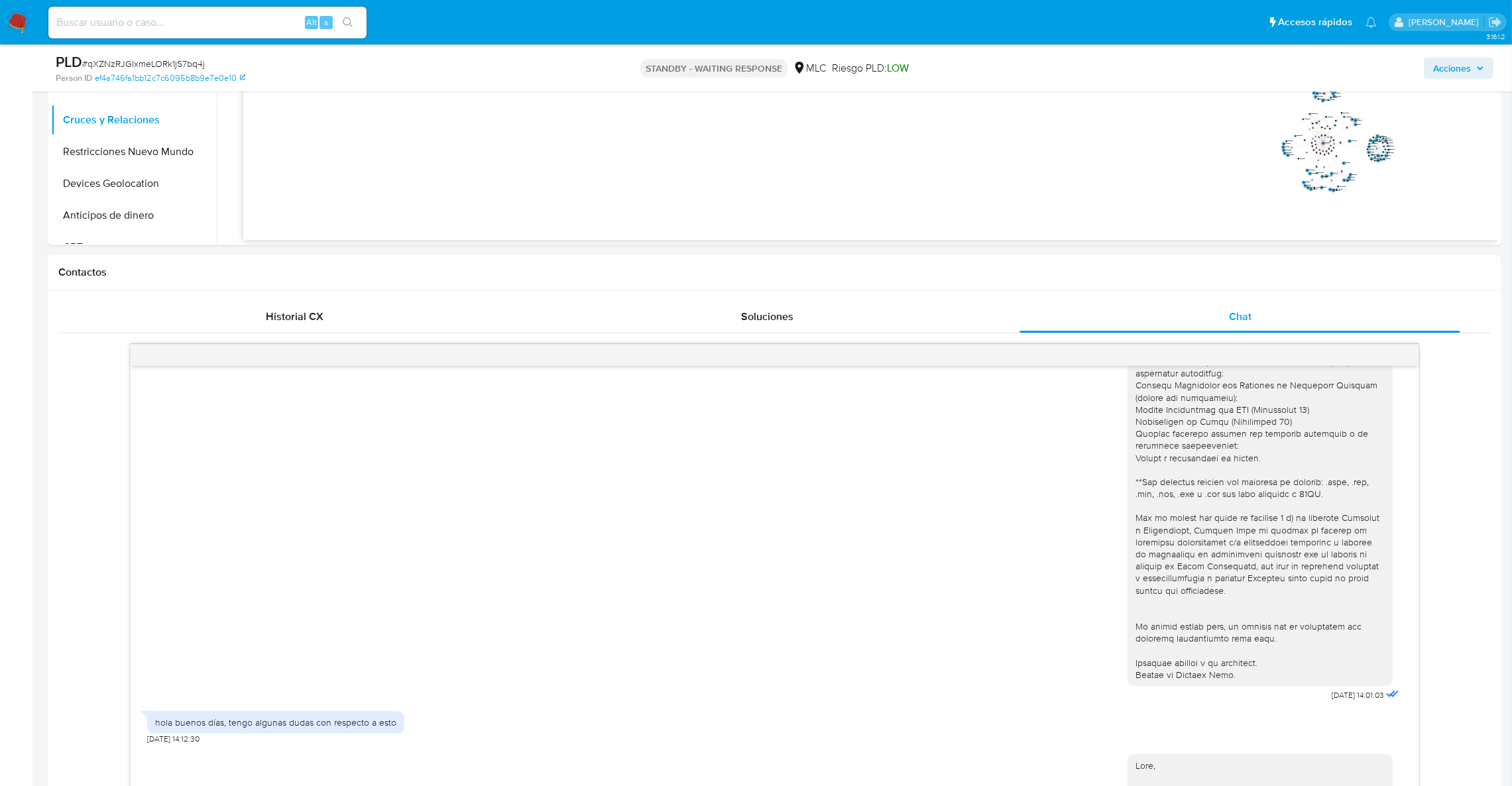
scroll to position [203, 0]
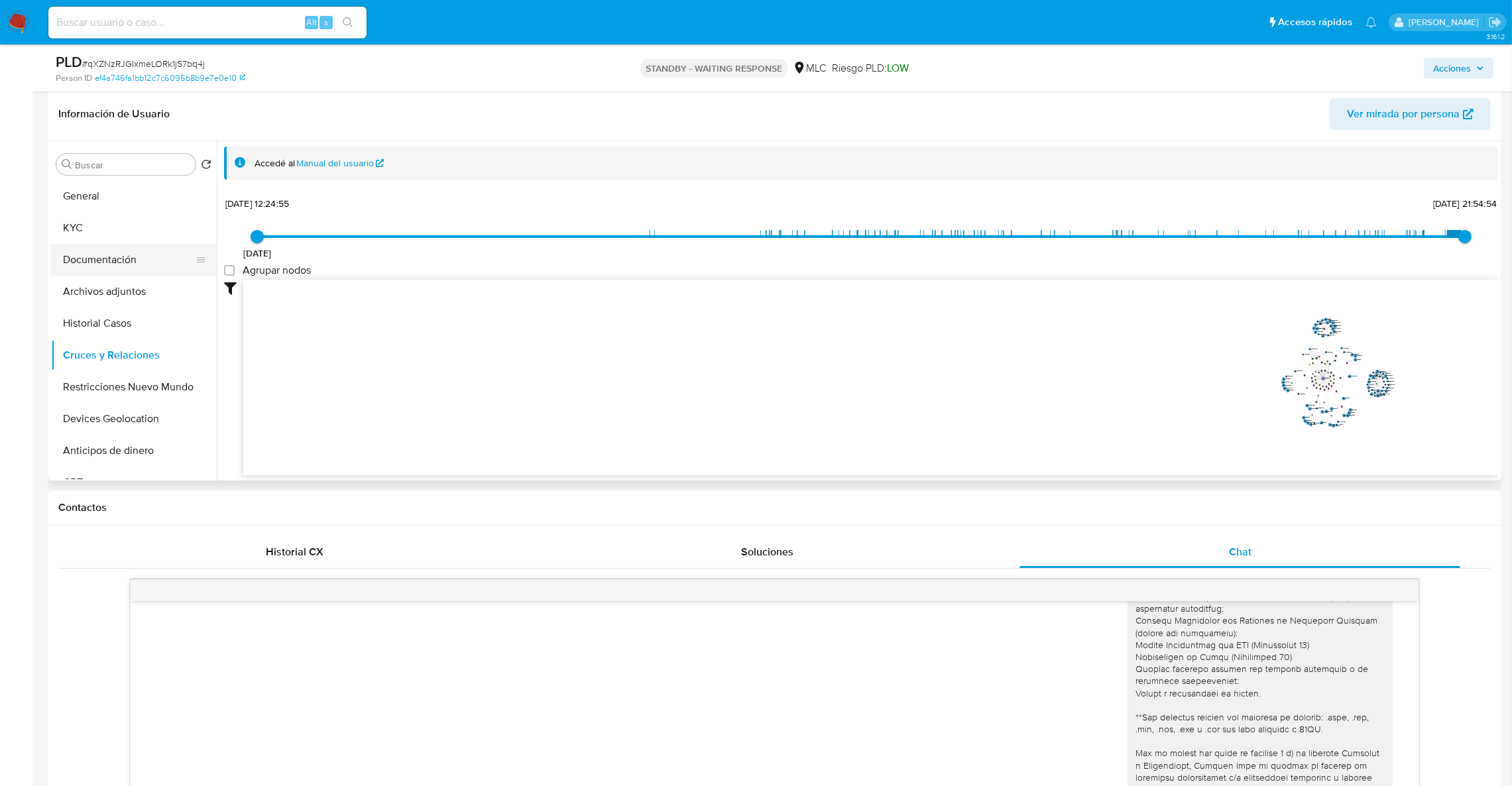
click at [83, 274] on button "Documentación" at bounding box center [129, 259] width 155 height 32
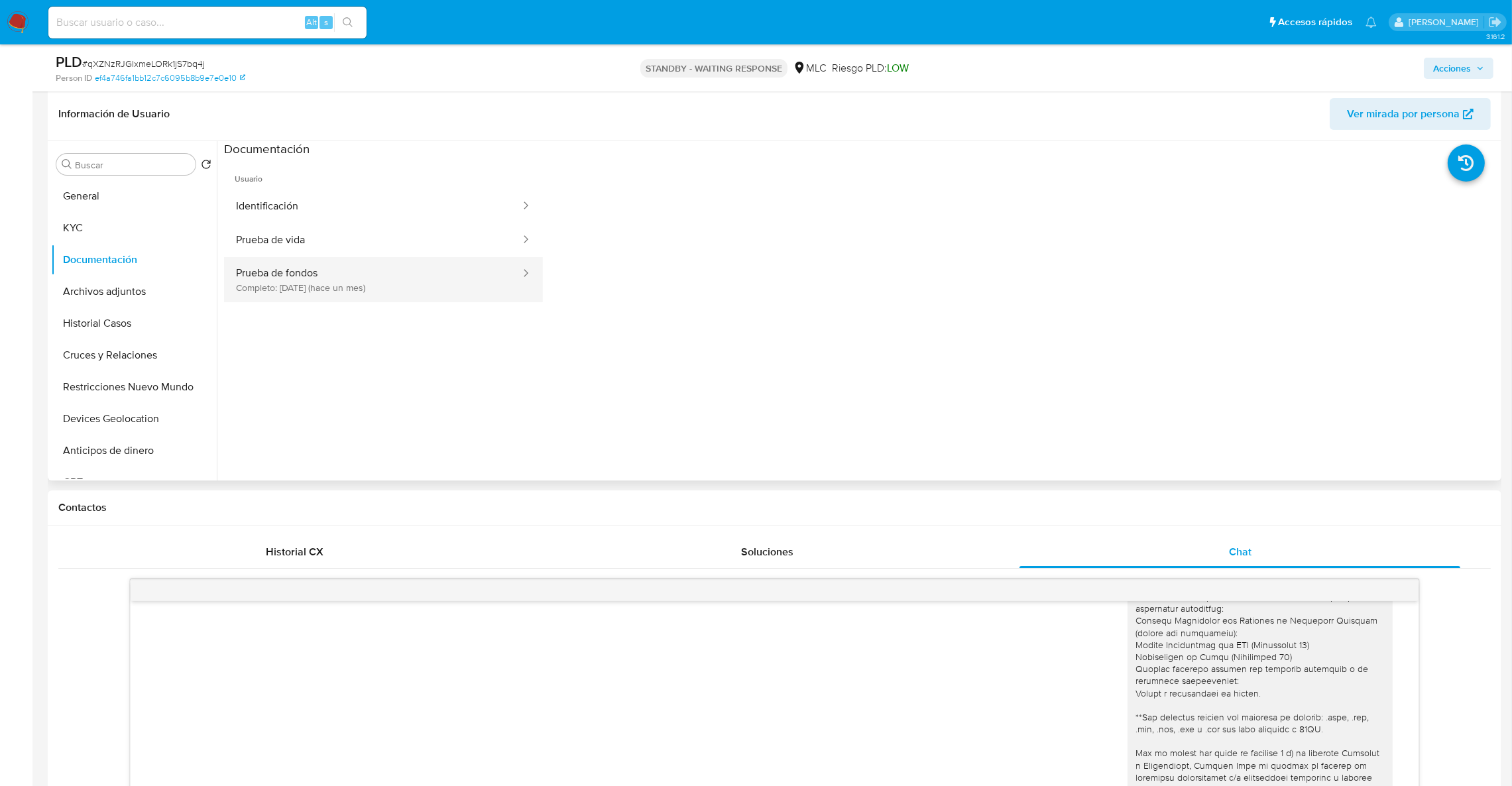
click at [226, 275] on button "Prueba de fondos Completo: 14/08/2025 (hace un mes)" at bounding box center [373, 280] width 298 height 45
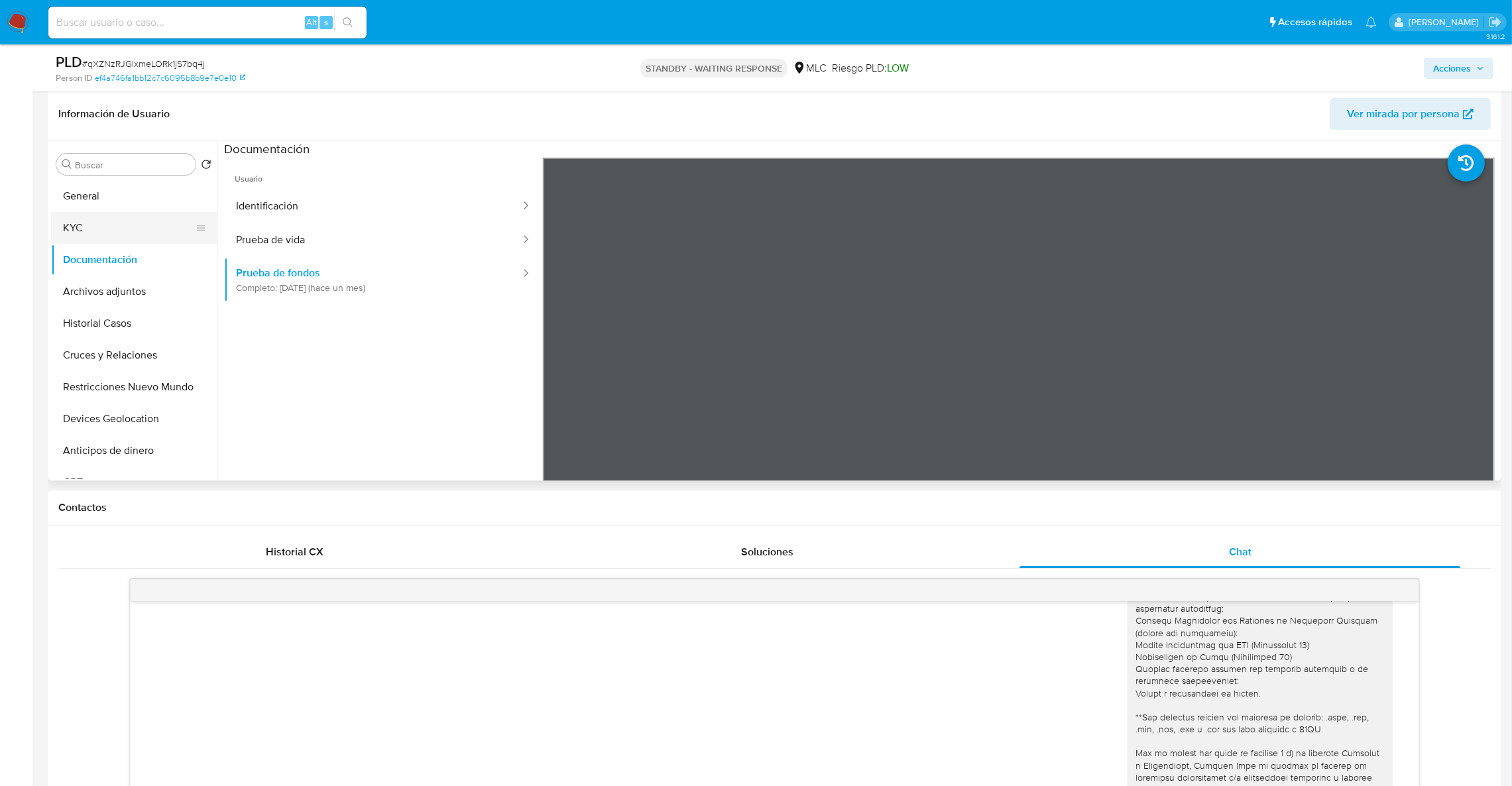
click at [73, 237] on button "KYC" at bounding box center [129, 227] width 155 height 32
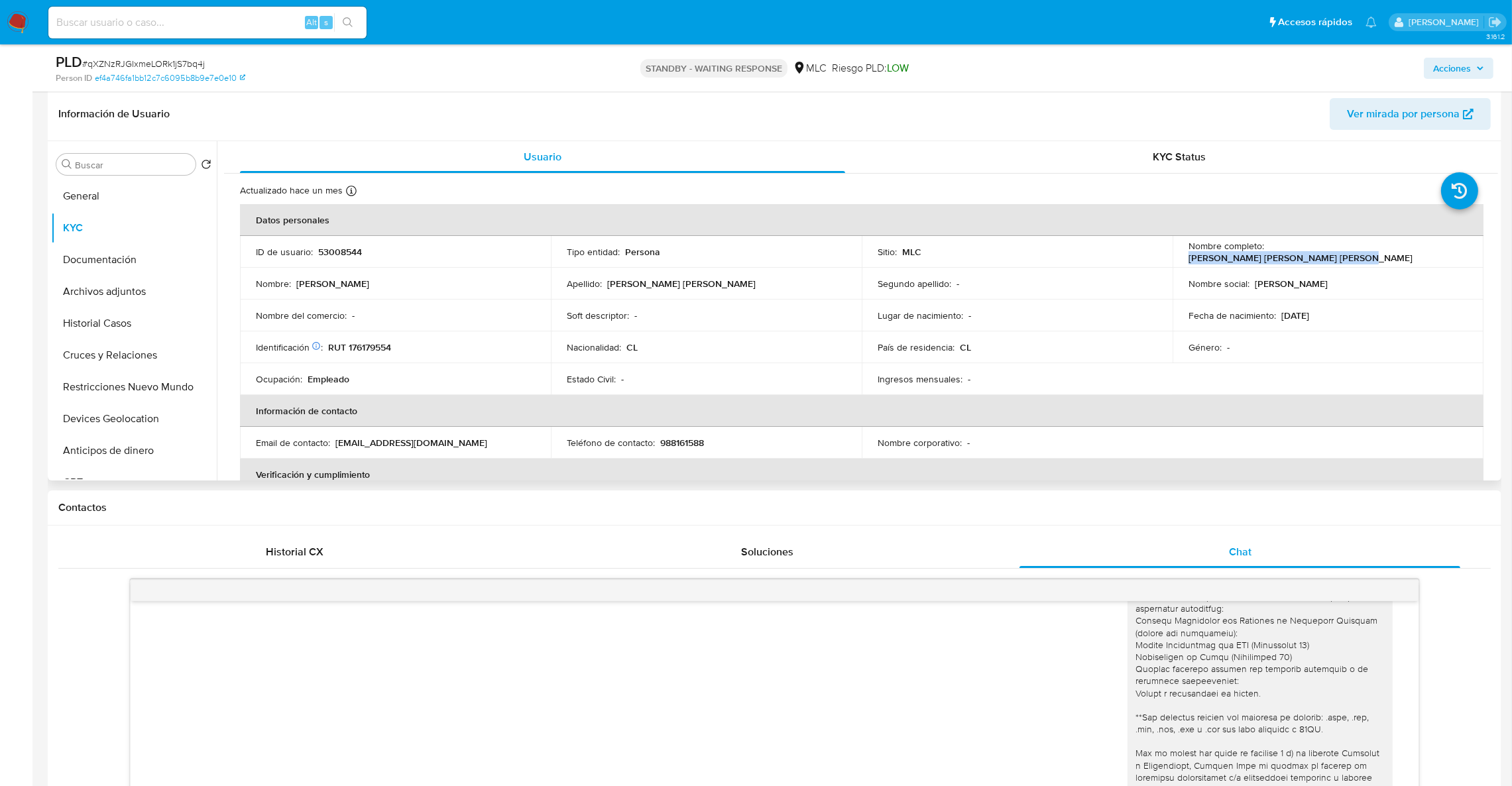
drag, startPoint x: 1266, startPoint y: 252, endPoint x: 1441, endPoint y: 252, distance: 175.0
click at [1441, 252] on div "Nombre completo : Felipe elías Natanael Campos Pulgar" at bounding box center [1328, 251] width 279 height 24
copy p "Felipe elías Natanael Campos Pulgar"
click at [339, 246] on p "53008544" at bounding box center [340, 251] width 43 height 12
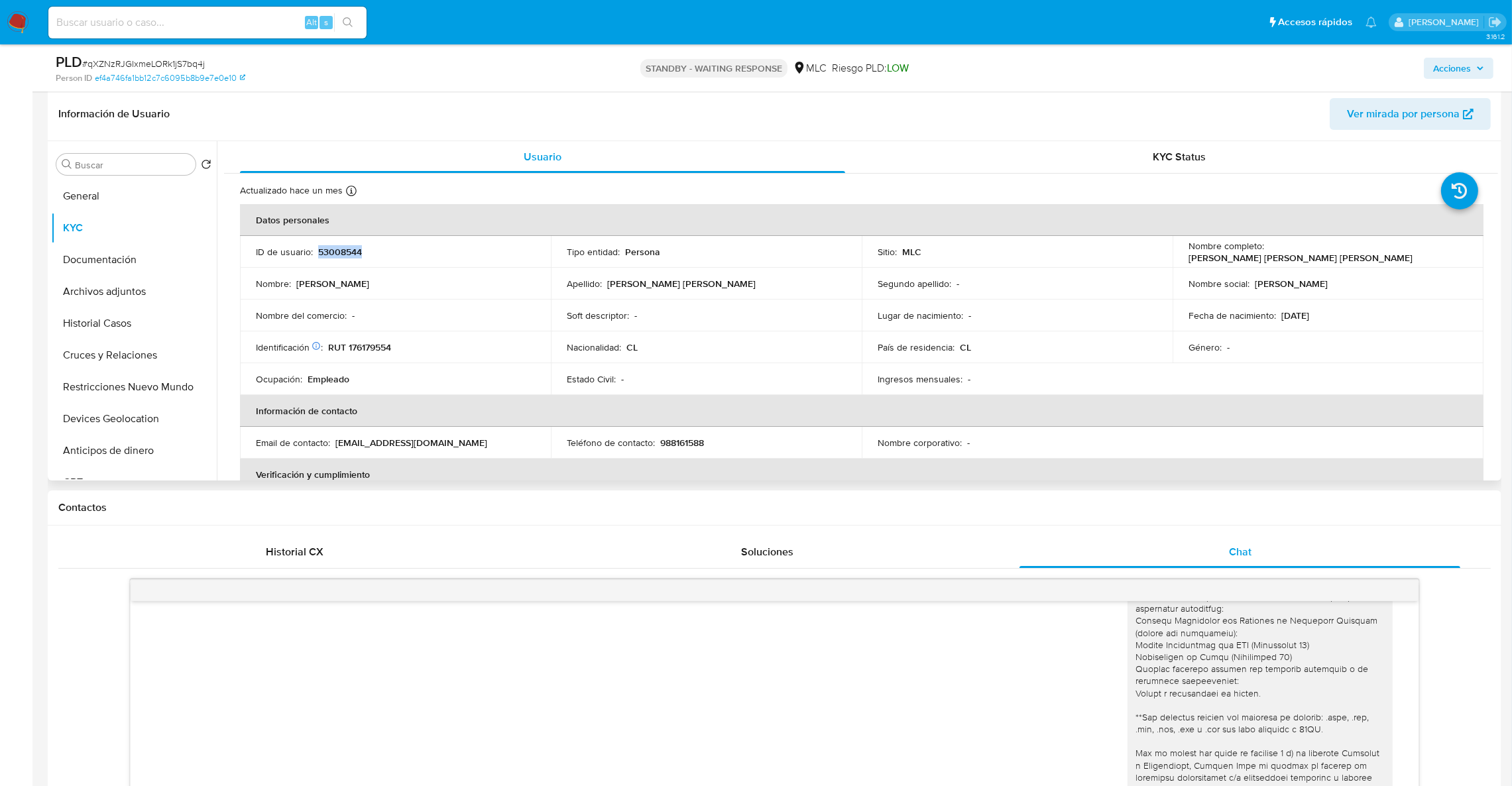
copy p "53008544"
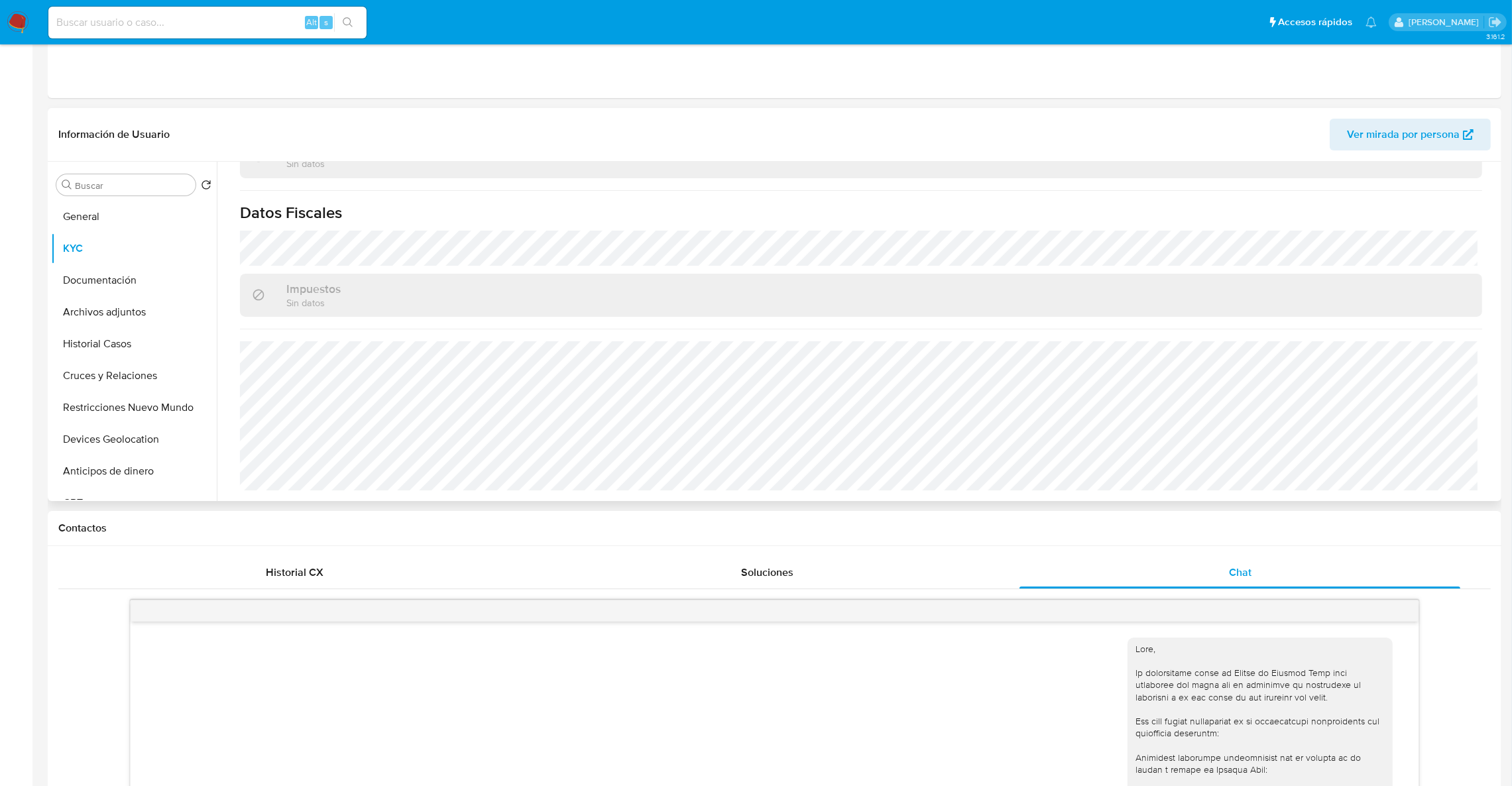
scroll to position [3, 0]
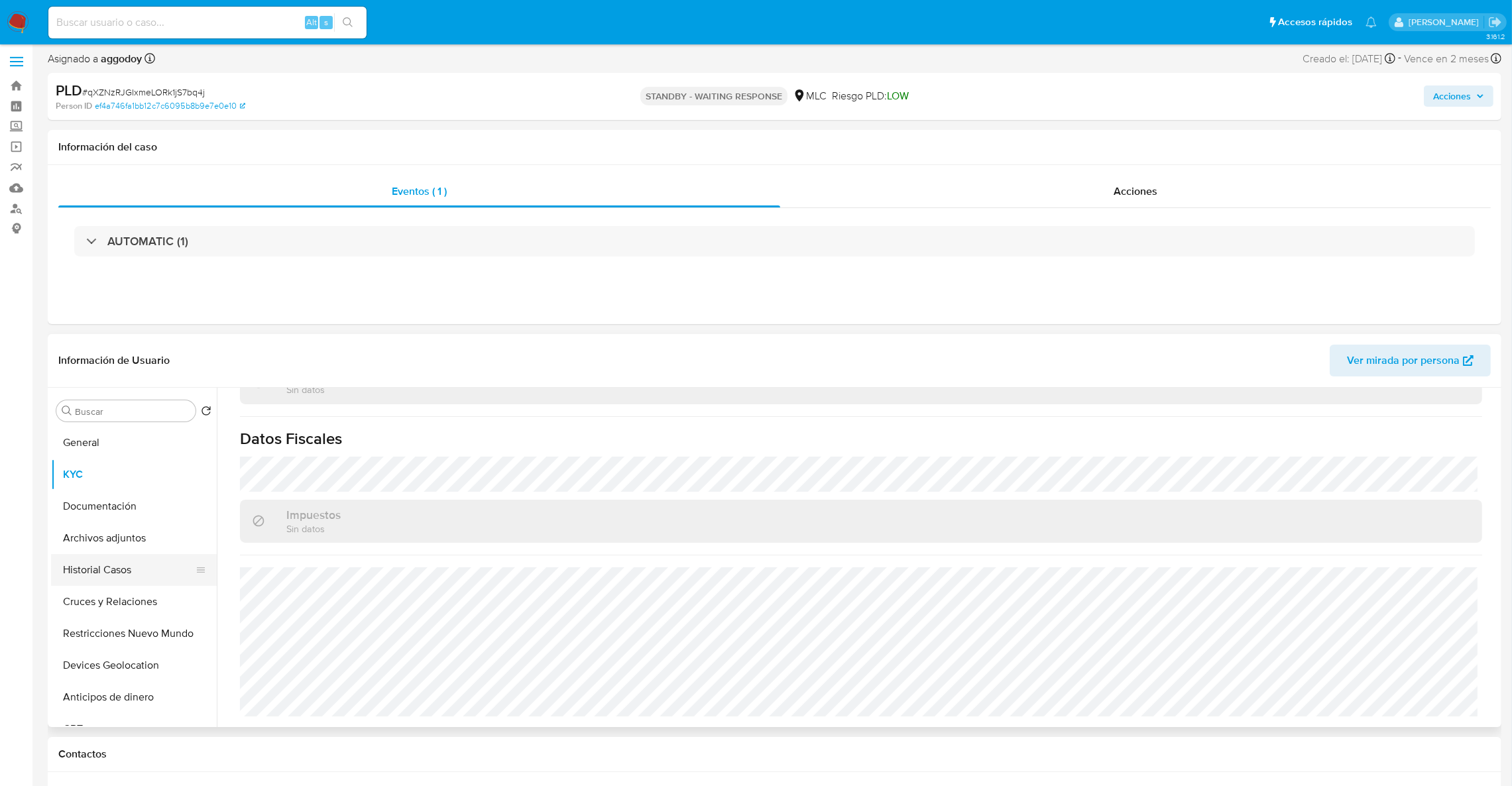
click at [144, 569] on button "Historial Casos" at bounding box center [129, 570] width 155 height 32
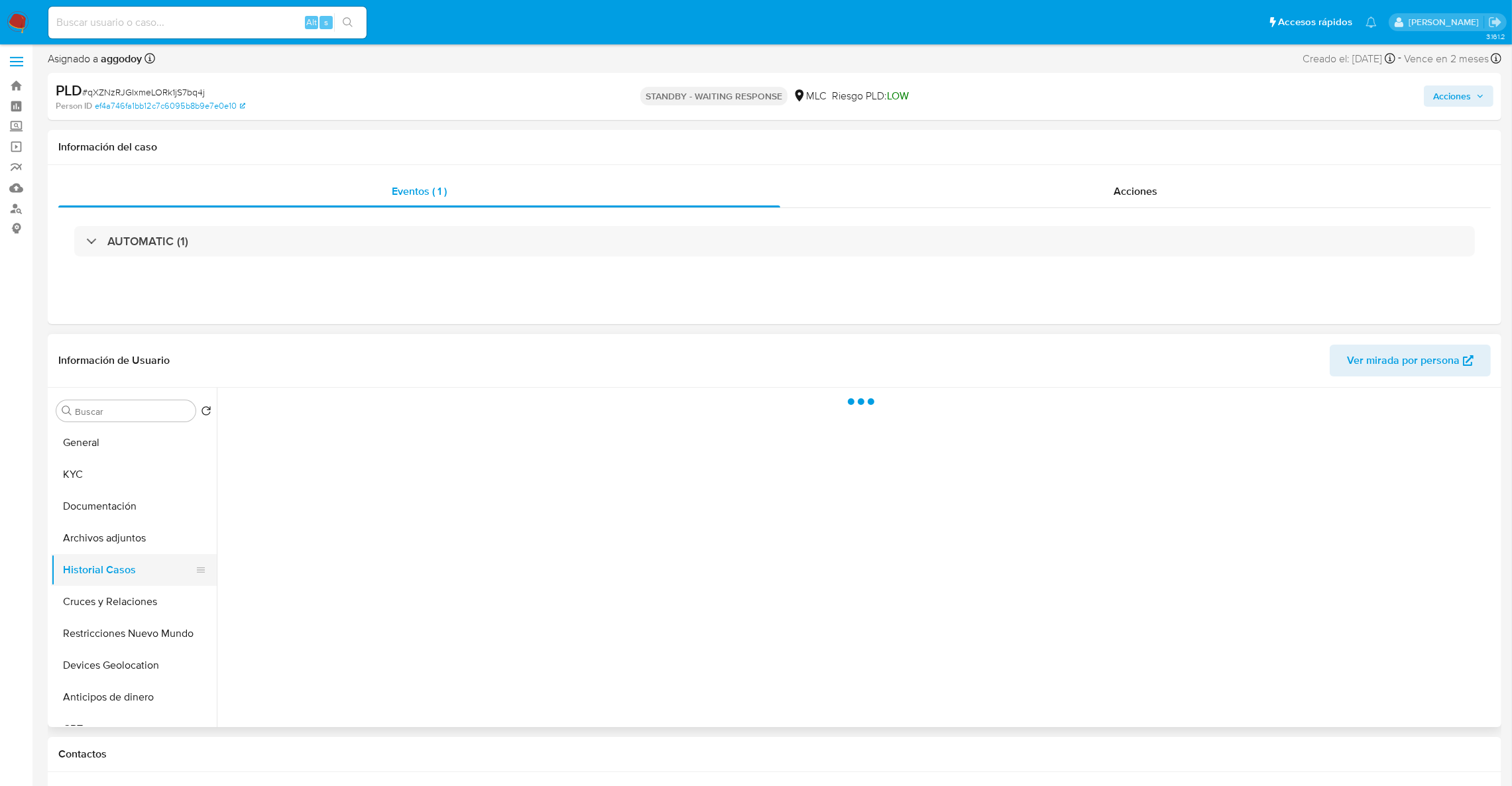
scroll to position [0, 0]
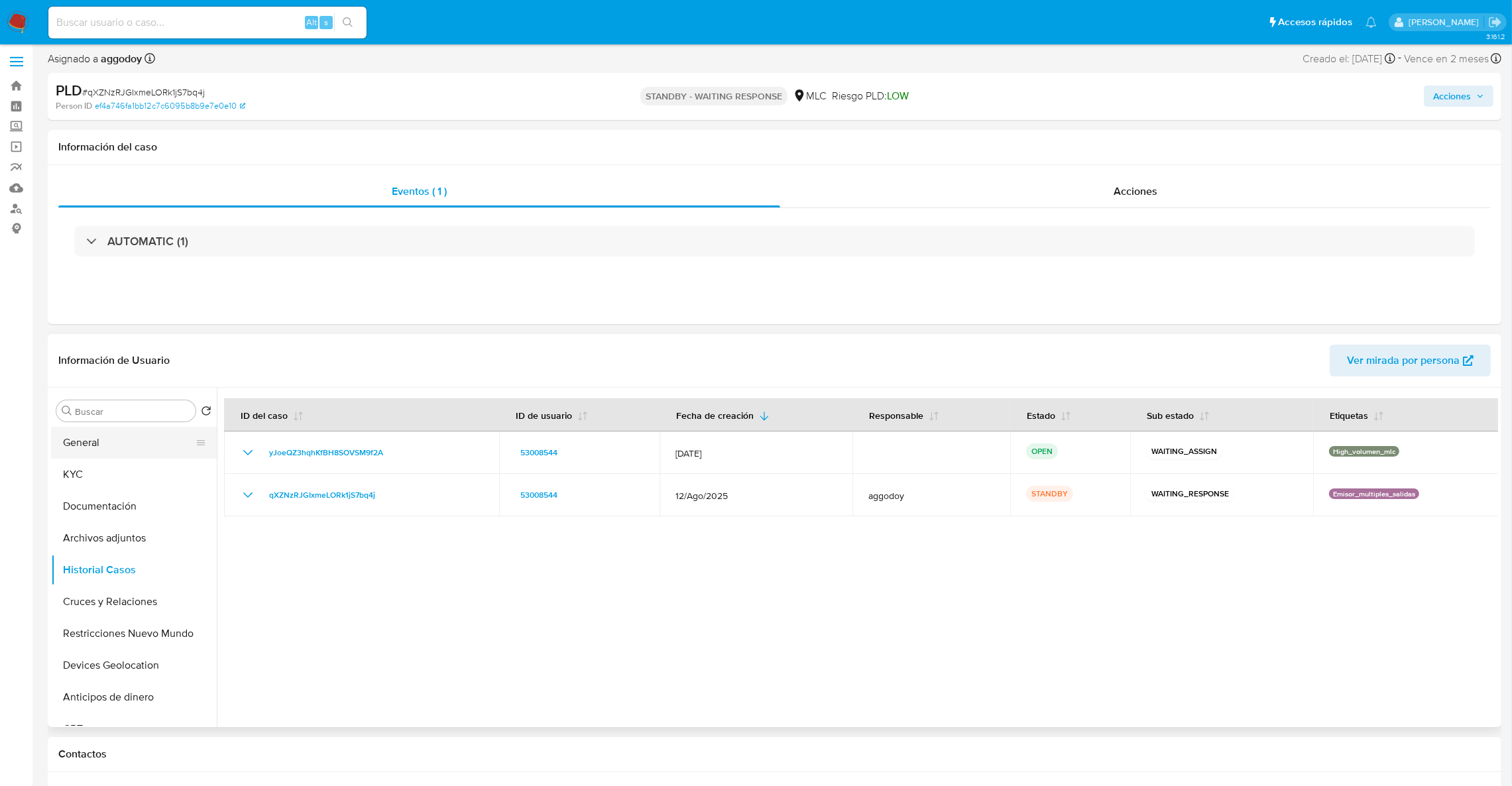
click at [123, 435] on button "General" at bounding box center [129, 442] width 155 height 32
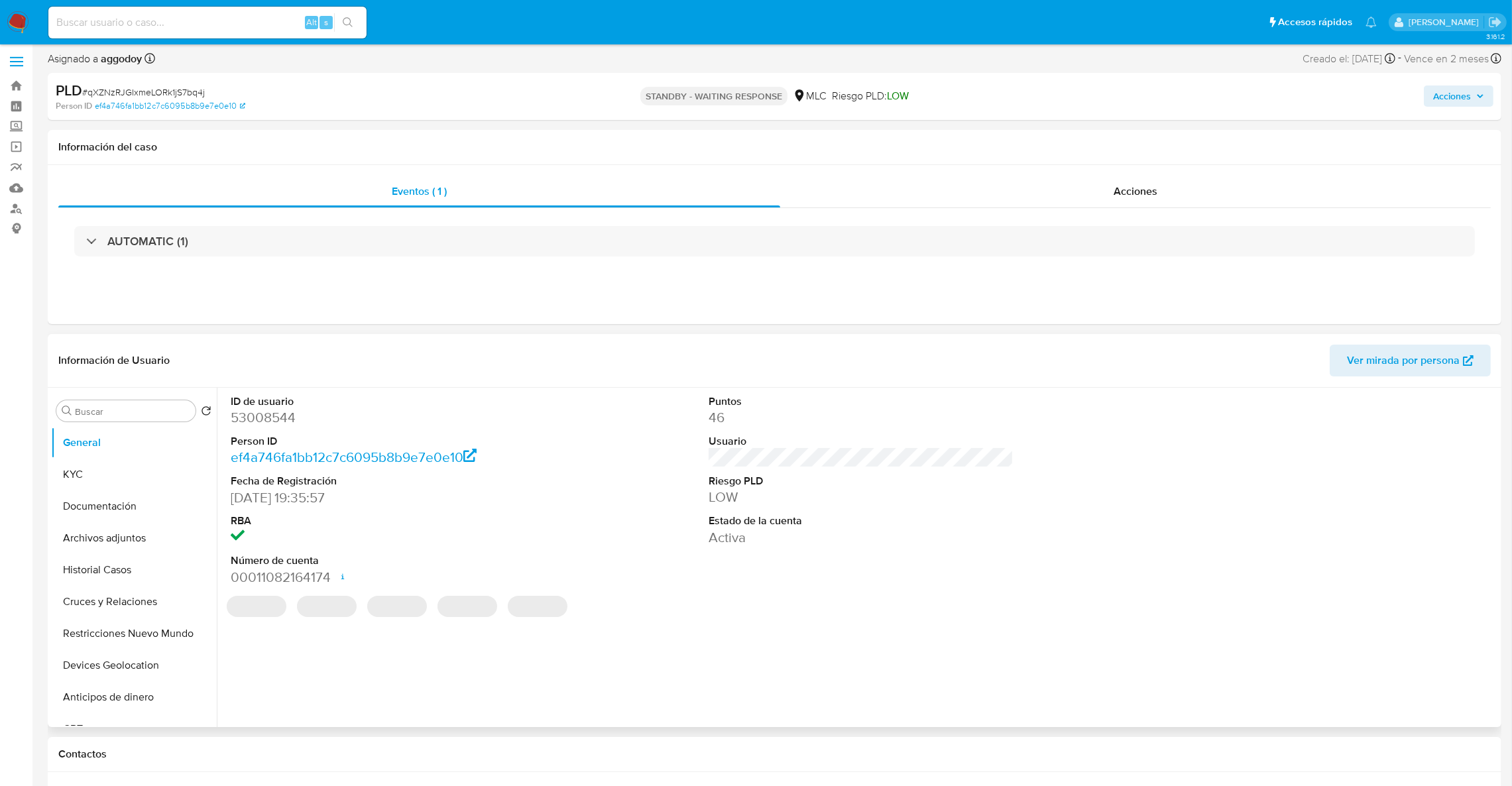
click at [280, 421] on dd "53008544" at bounding box center [383, 417] width 306 height 19
copy dd "53008544"
click at [83, 476] on button "KYC" at bounding box center [129, 474] width 155 height 32
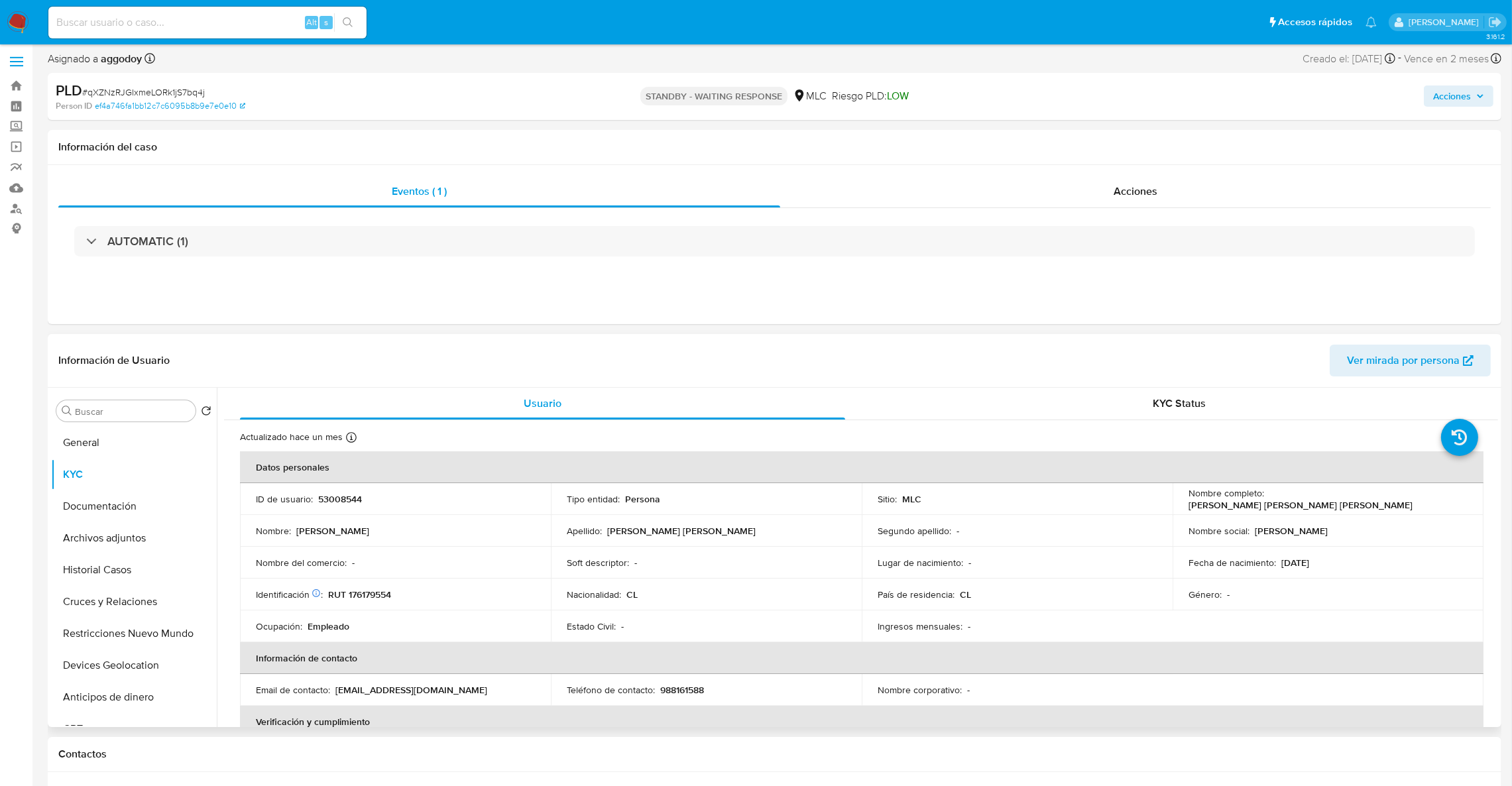
click at [359, 505] on td "ID de usuario : 53008544" at bounding box center [395, 499] width 311 height 32
click at [356, 500] on p "53008544" at bounding box center [340, 499] width 43 height 12
copy p "53008544"
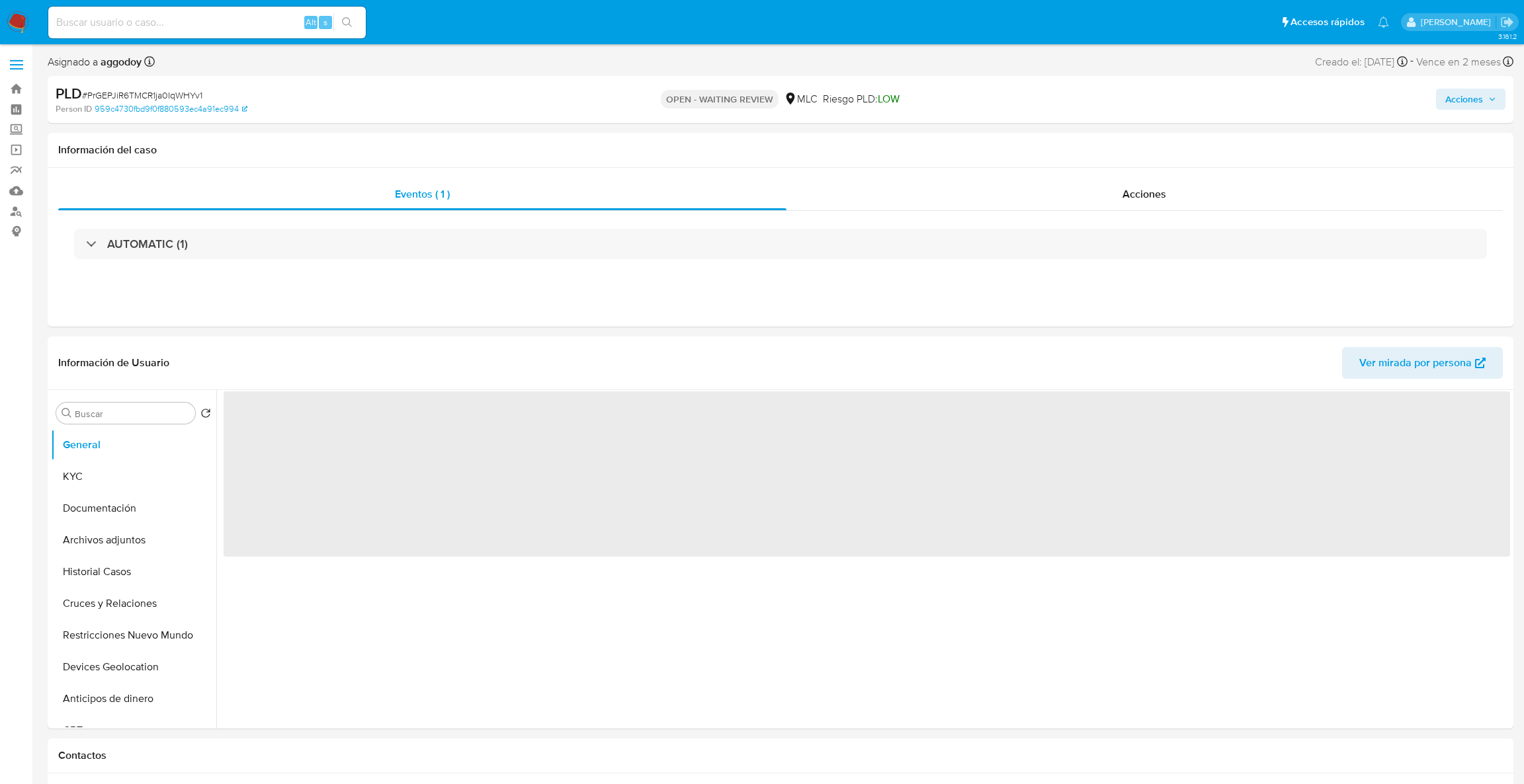
select select "10"
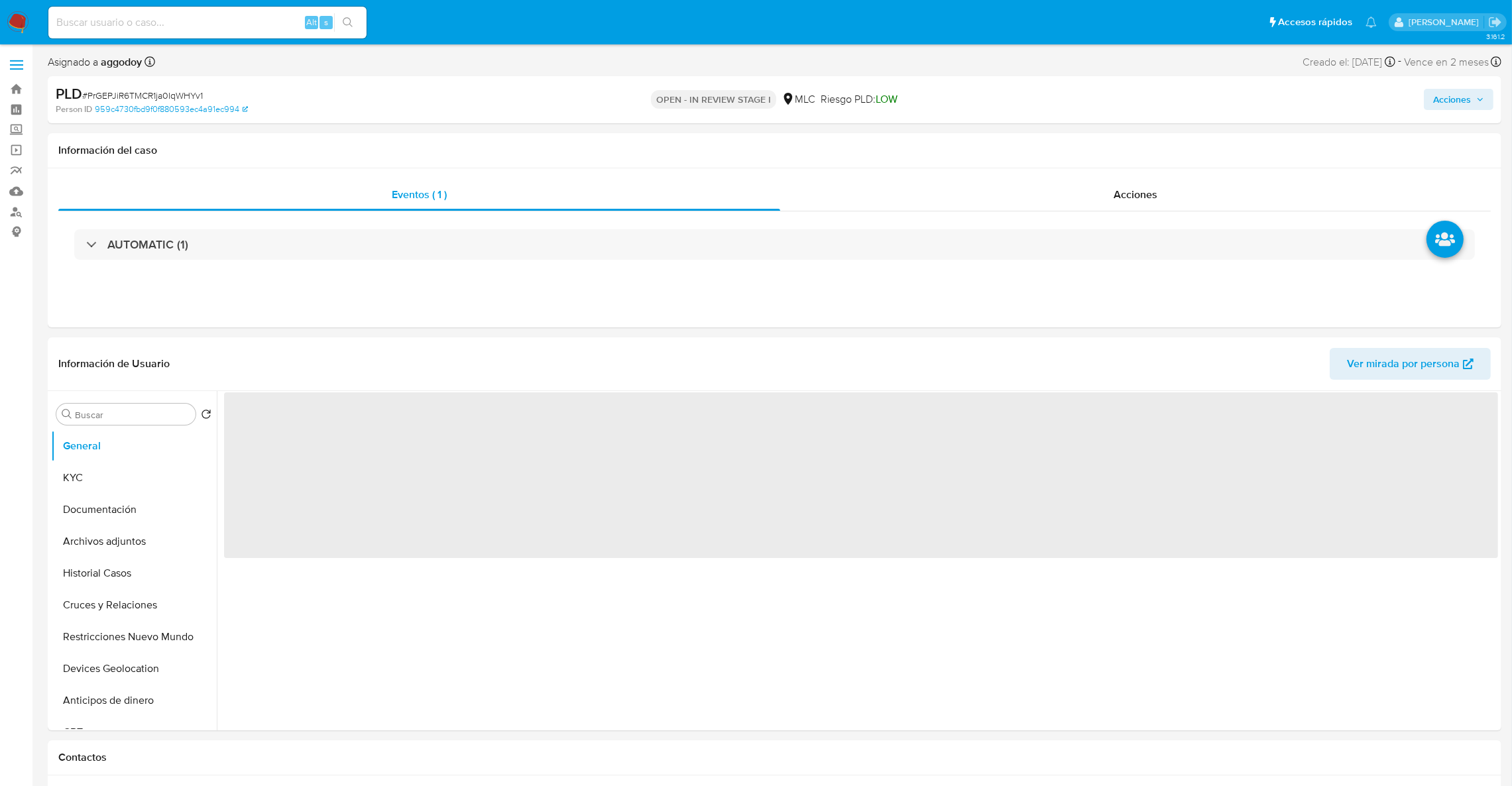
select select "10"
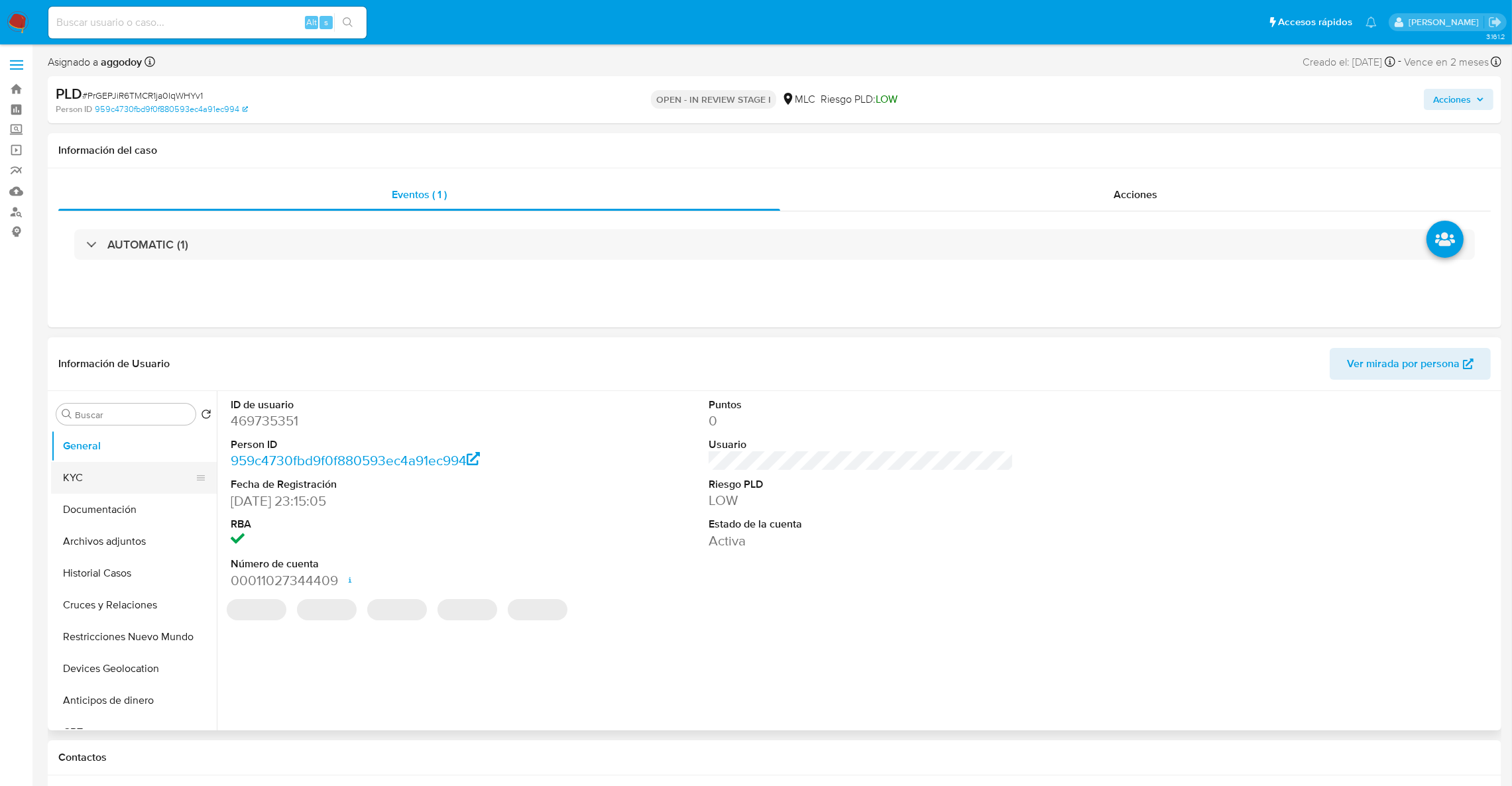
click at [80, 469] on button "KYC" at bounding box center [129, 478] width 155 height 32
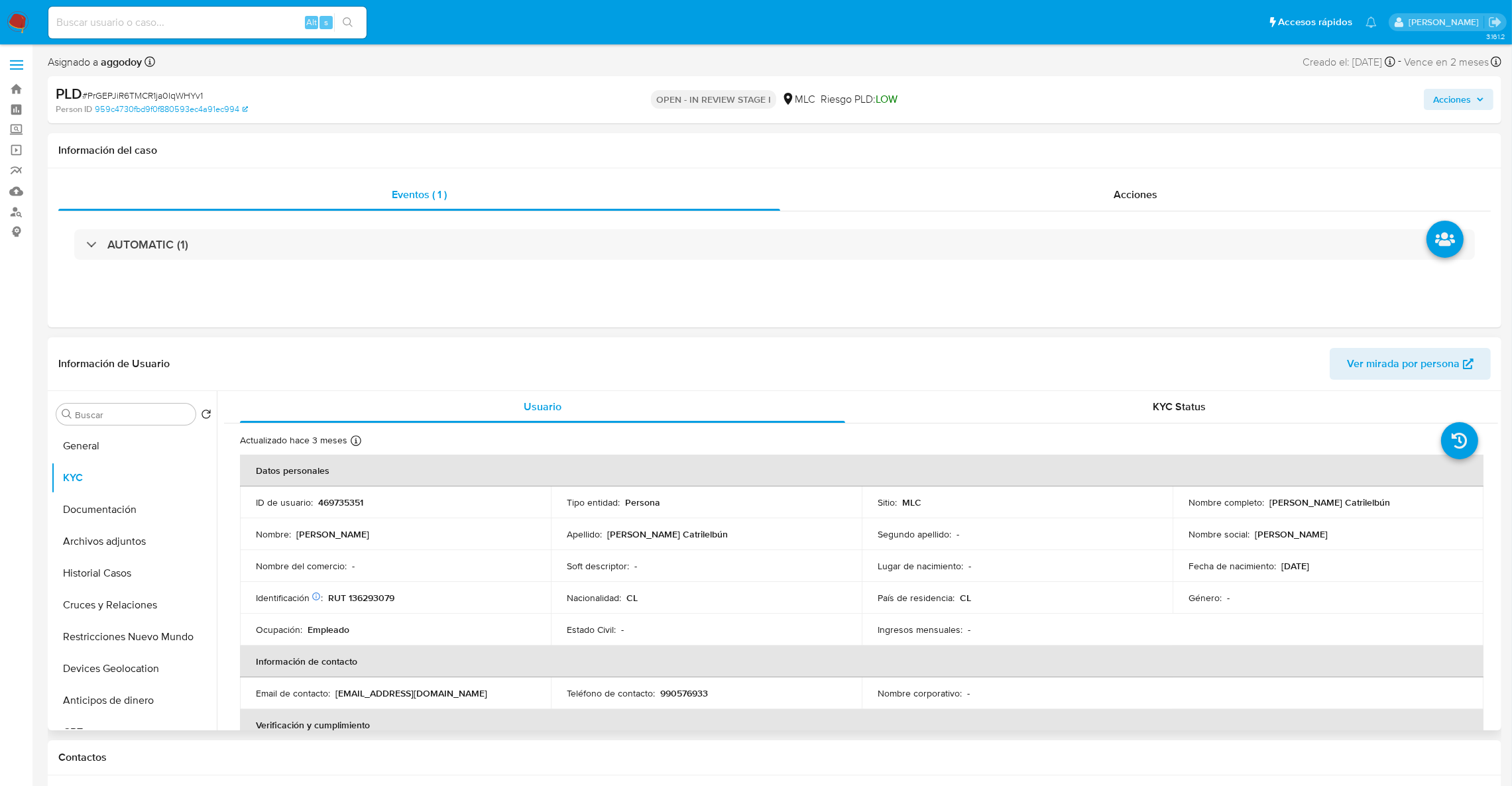
click at [362, 602] on p "RUT 136293079" at bounding box center [361, 597] width 66 height 12
copy p "136293079"
click at [337, 513] on td "ID de usuario : 469735351" at bounding box center [395, 502] width 311 height 32
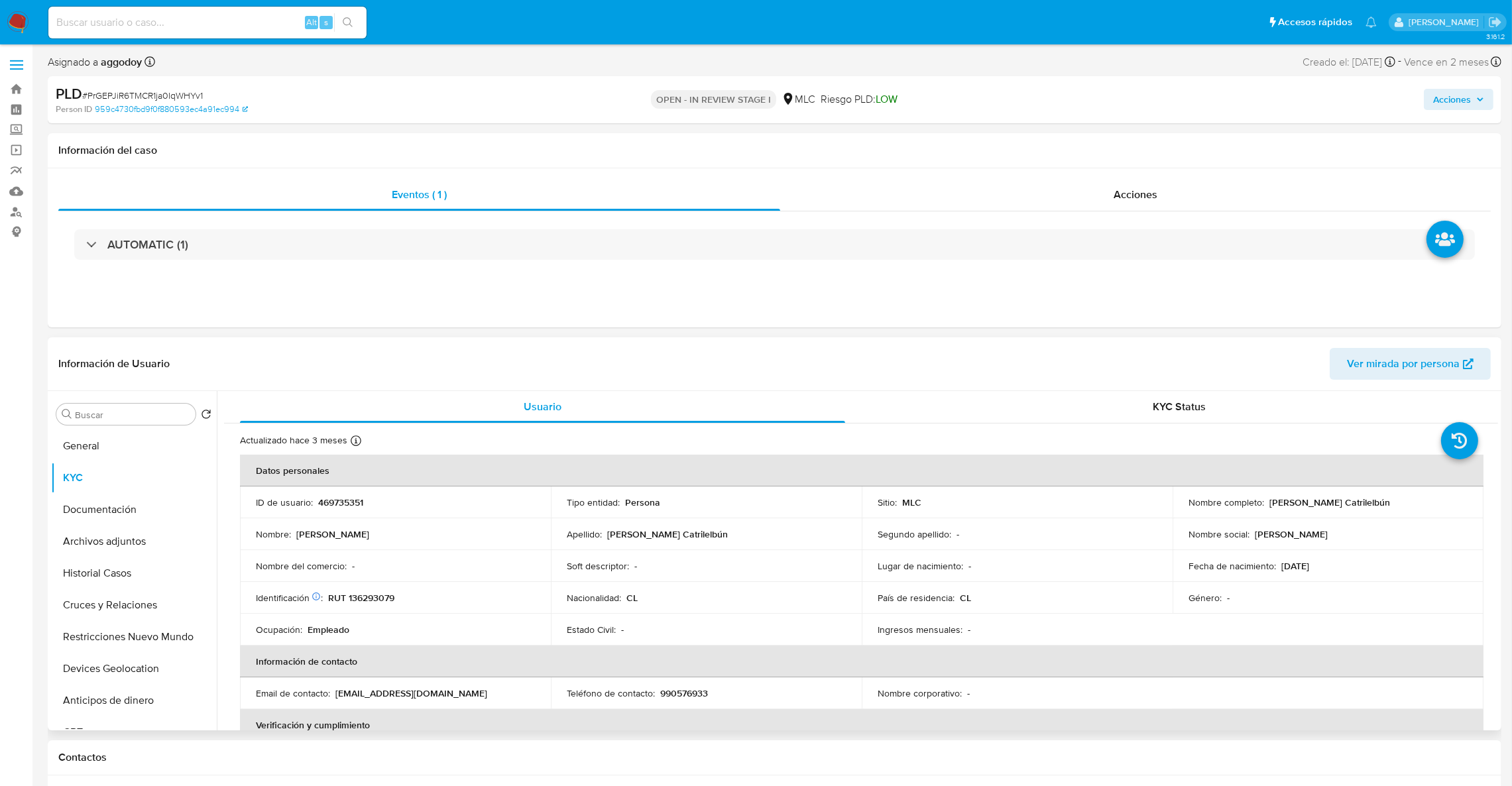
drag, startPoint x: 1259, startPoint y: 504, endPoint x: 1397, endPoint y: 500, distance: 138.1
click at [1406, 500] on div "Nombre completo : [PERSON_NAME]" at bounding box center [1328, 502] width 279 height 12
copy div ": Luis Alberto Figueroa Catrilelbún"
click at [117, 612] on button "Cruces y Relaciones" at bounding box center [129, 605] width 155 height 32
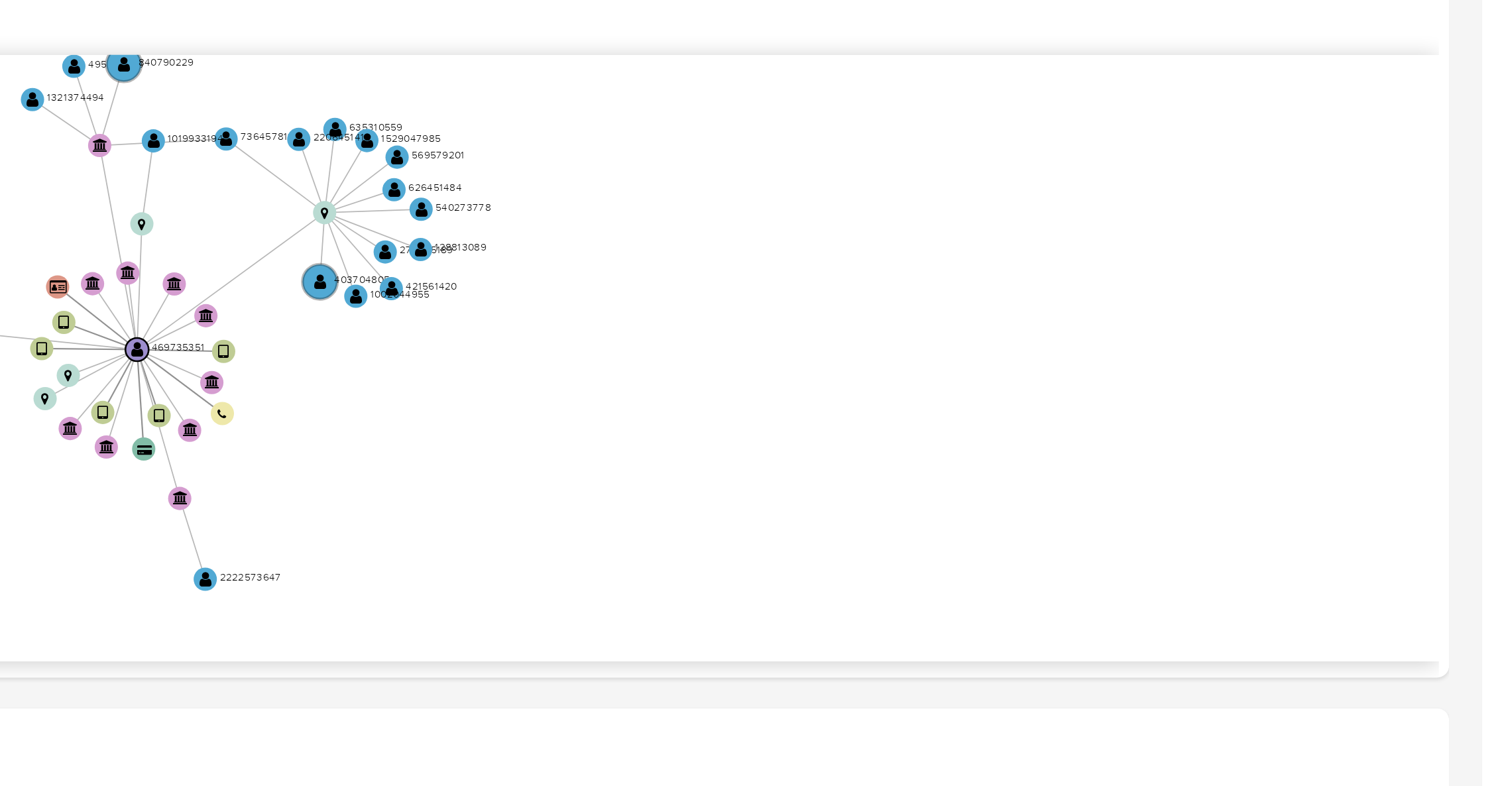
scroll to position [113, 0]
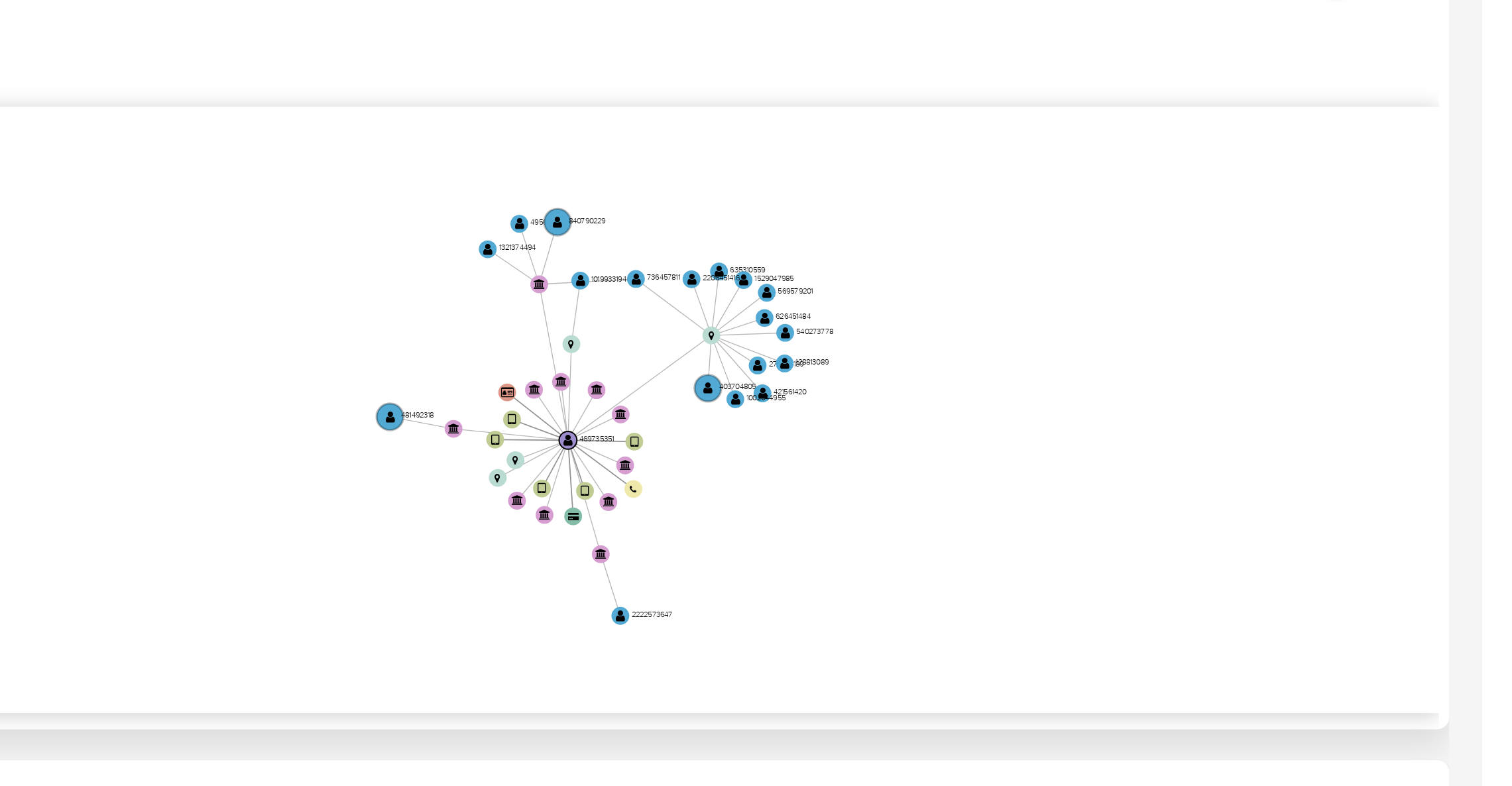
drag, startPoint x: 1299, startPoint y: 447, endPoint x: 1386, endPoint y: 467, distance: 89.3
click at [1386, 466] on icon "device-62fd753f08813b001891730d  user-469735351  469735351 device-65f11f4b912…" at bounding box center [870, 466] width 1254 height 192
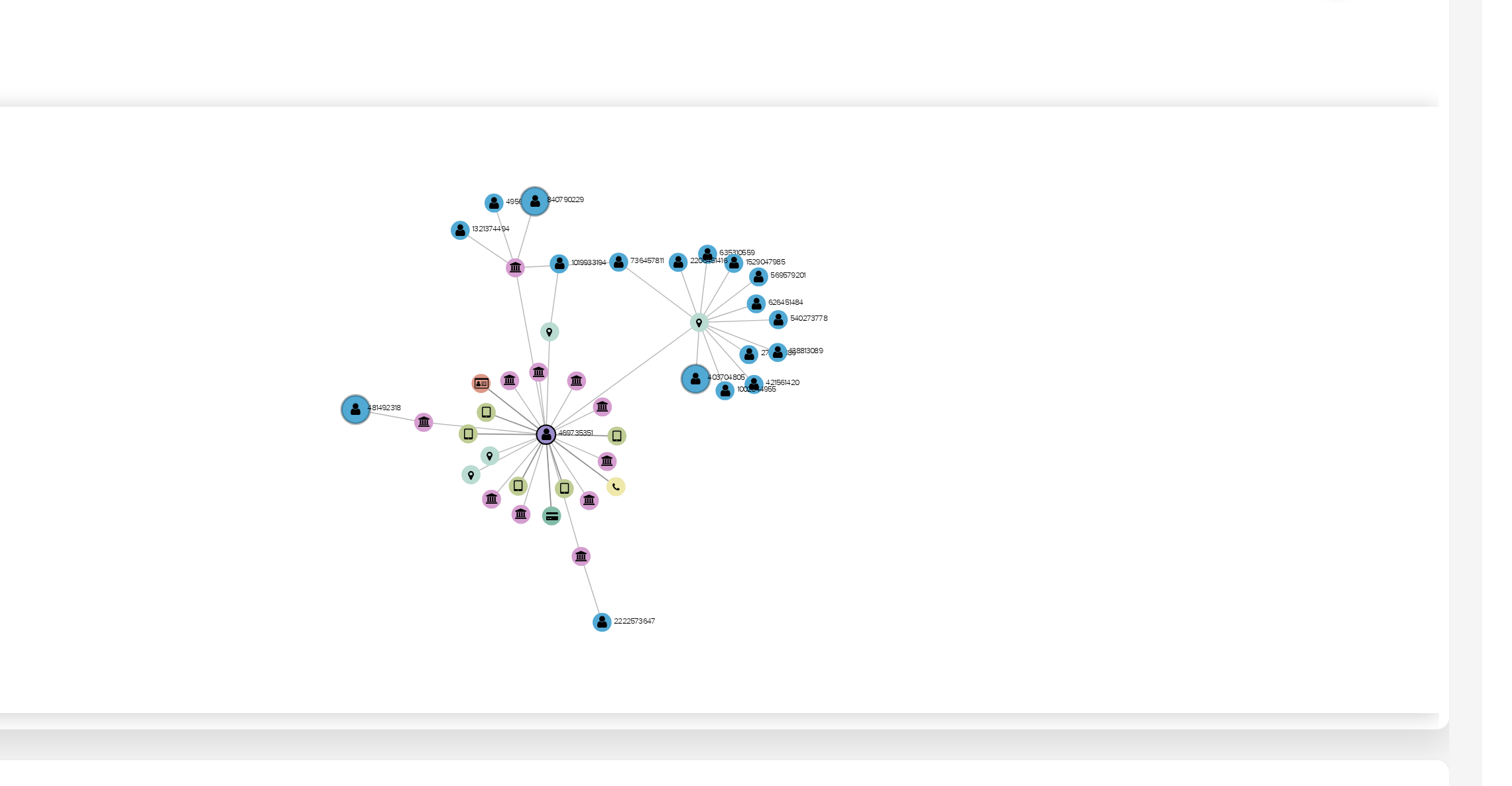
click at [1390, 465] on icon "device-62fd753f08813b001891730d  user-469735351  469735351 device-65f11f4b912…" at bounding box center [870, 466] width 1254 height 192
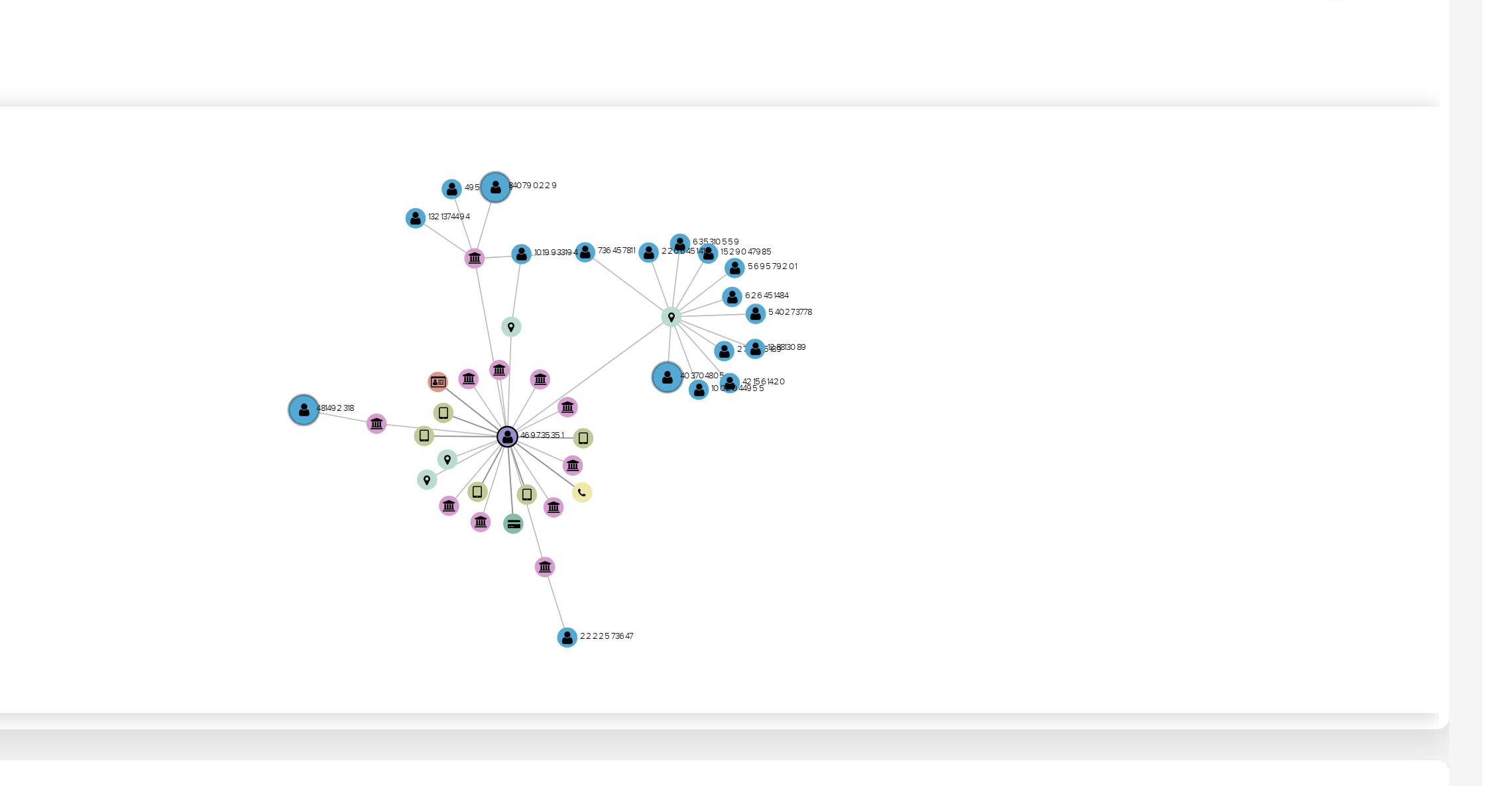
click at [1417, 459] on icon "device-62fd753f08813b001891730d  user-469735351  469735351 device-65f11f4b912…" at bounding box center [870, 466] width 1254 height 192
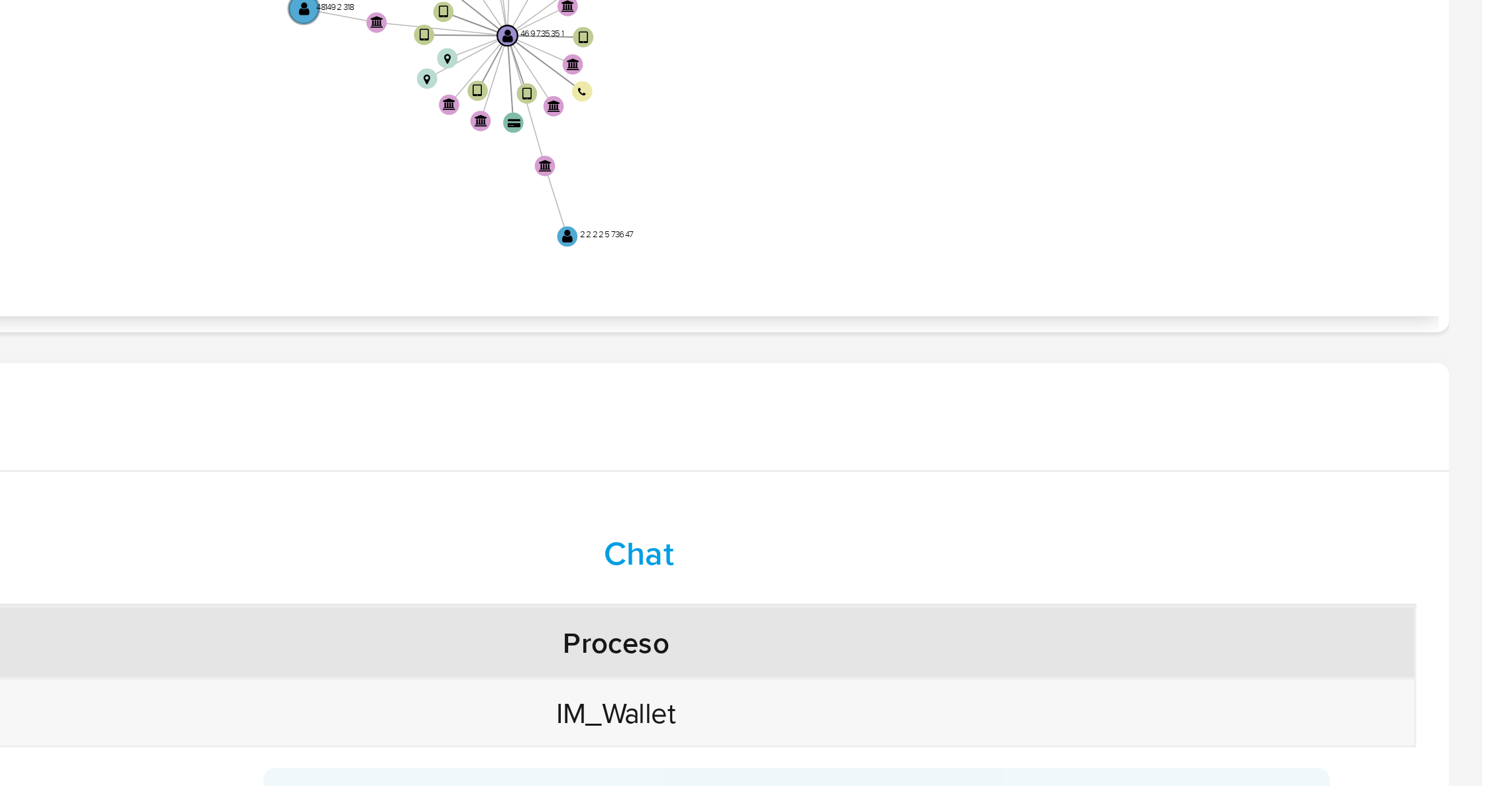
click at [1296, 635] on div "Chat" at bounding box center [1240, 642] width 441 height 32
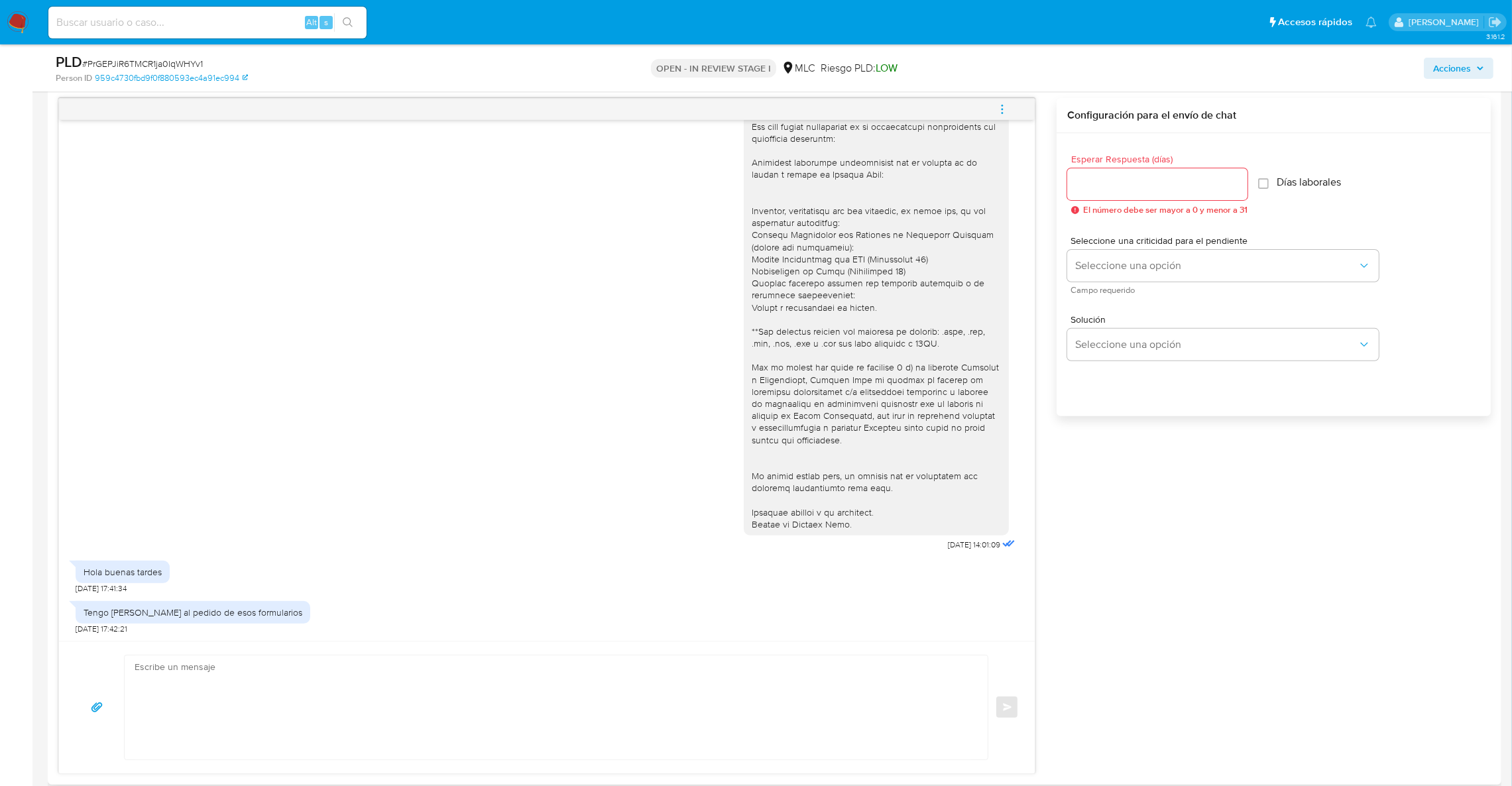
scroll to position [694, 0]
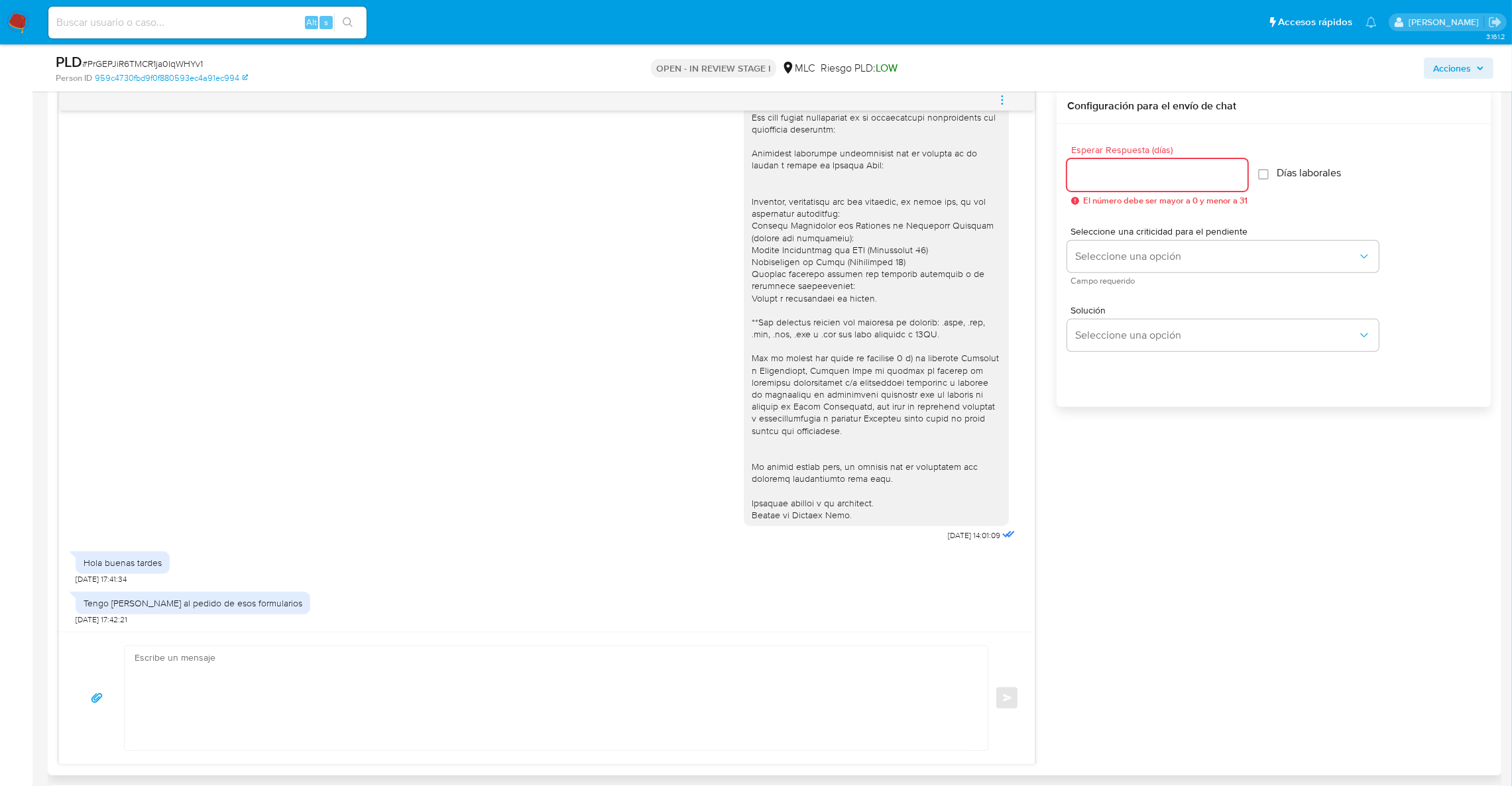
click at [1152, 183] on input "Esperar Respuesta (días)" at bounding box center [1157, 175] width 180 height 17
type input "2"
click at [373, 663] on textarea at bounding box center [552, 698] width 836 height 104
paste textarea "Hola XXX, Agradecemos tu respuesta. Te recordamos que necesitamos el envío de t…"
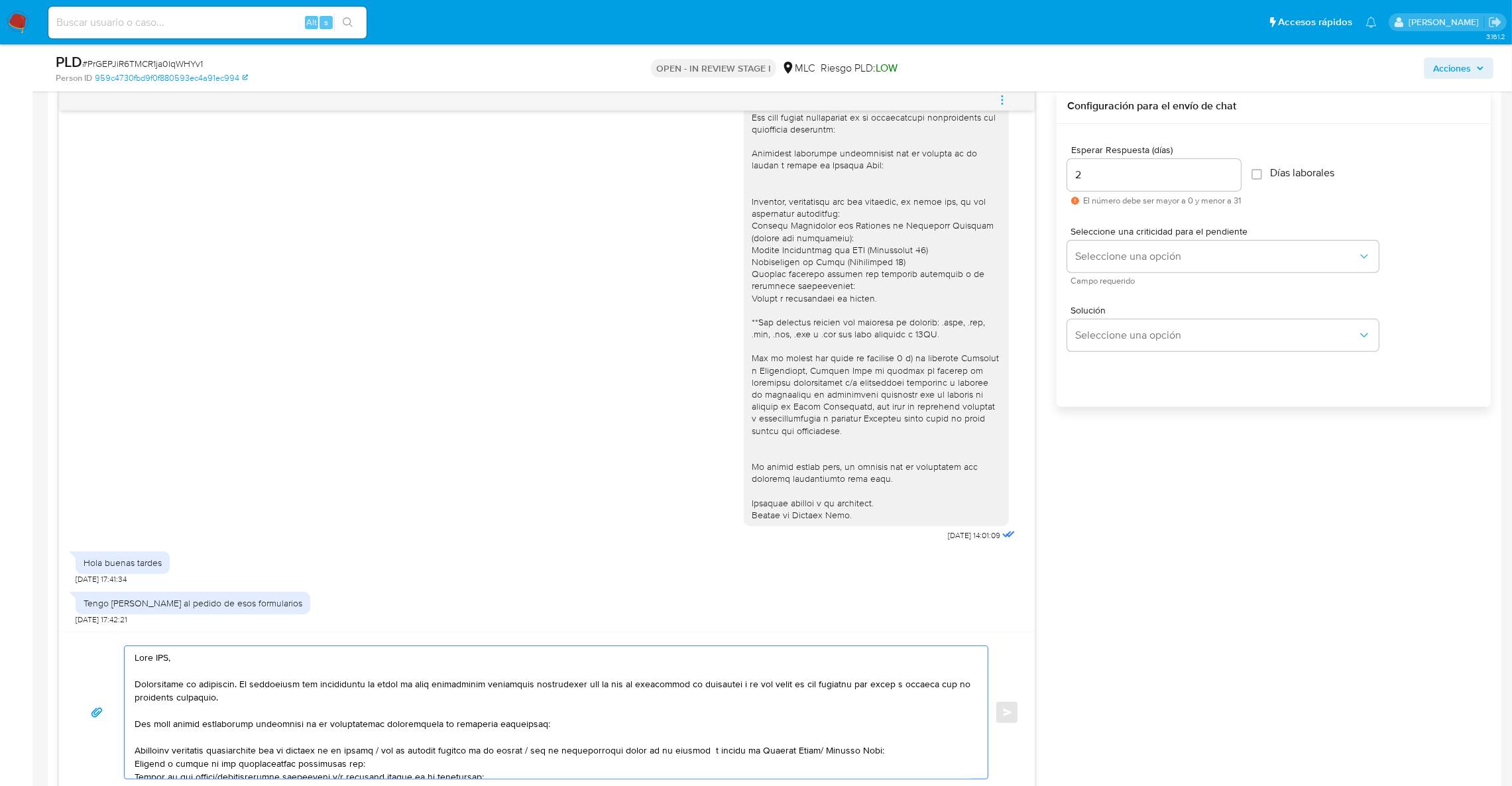
scroll to position [237, 0]
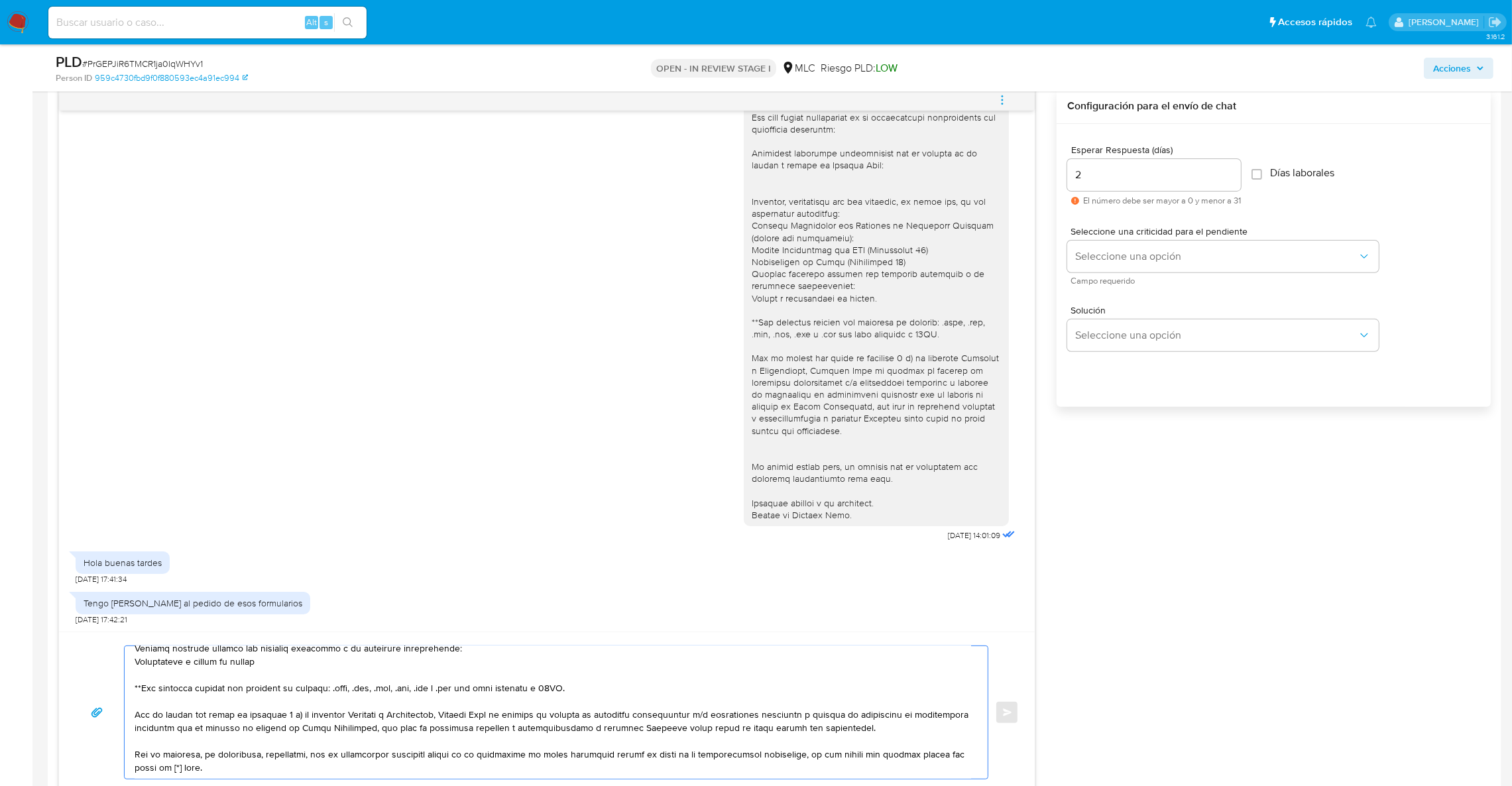
drag, startPoint x: 180, startPoint y: 758, endPoint x: 172, endPoint y: 761, distance: 8.5
click at [172, 761] on textarea at bounding box center [552, 712] width 836 height 133
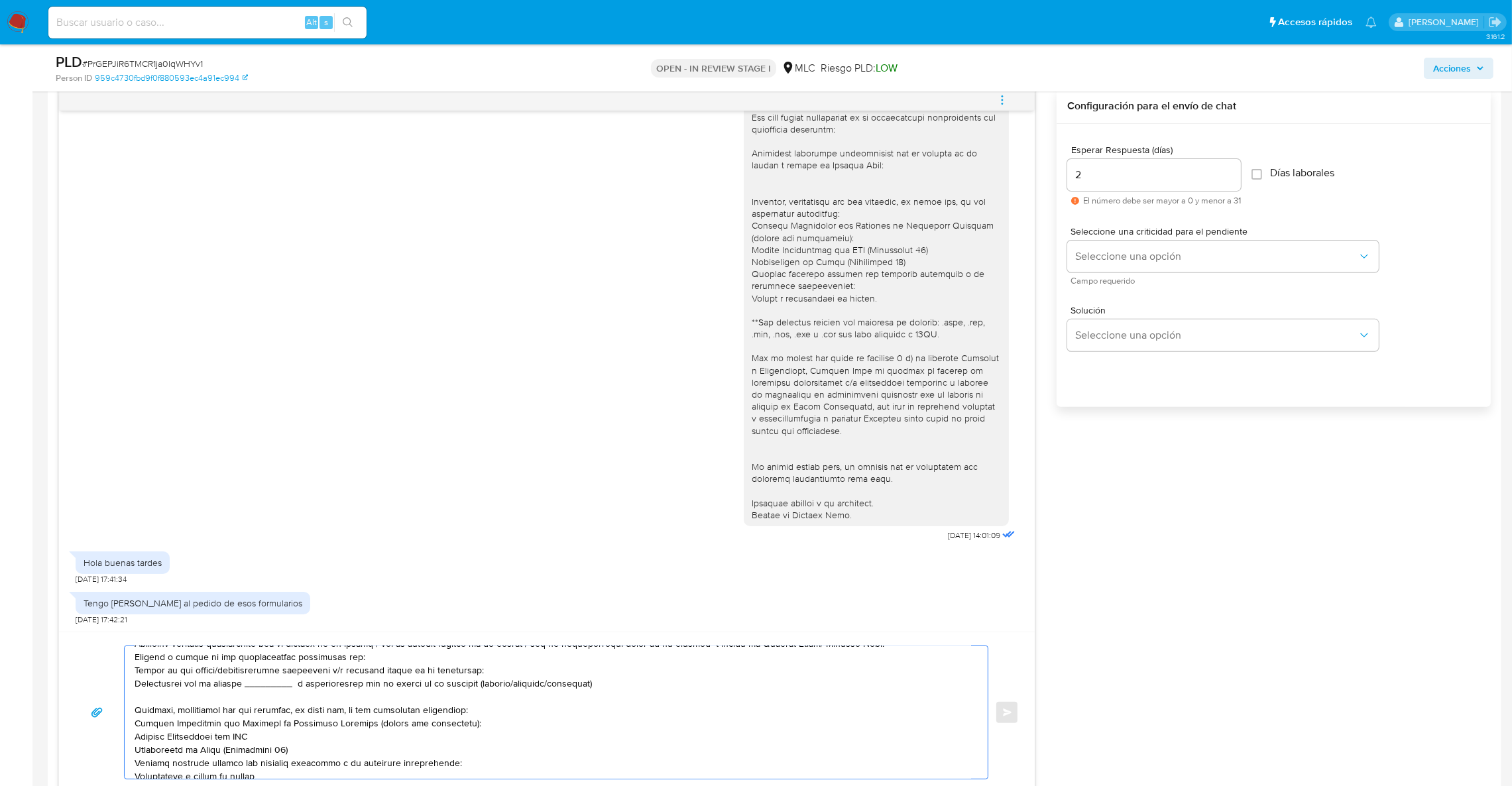
scroll to position [0, 0]
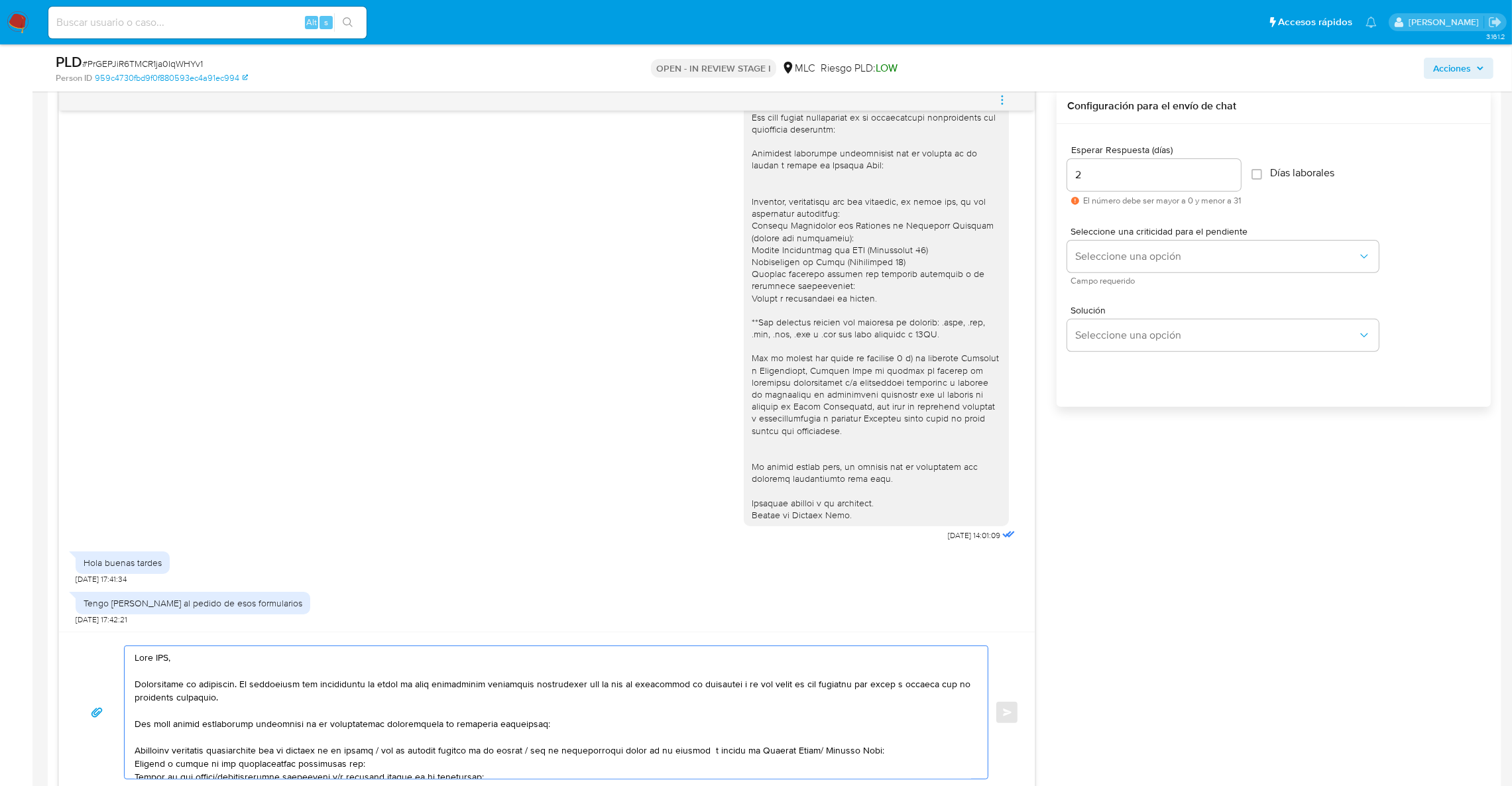
click at [161, 656] on textarea at bounding box center [552, 712] width 836 height 133
click at [181, 765] on textarea at bounding box center [552, 712] width 836 height 133
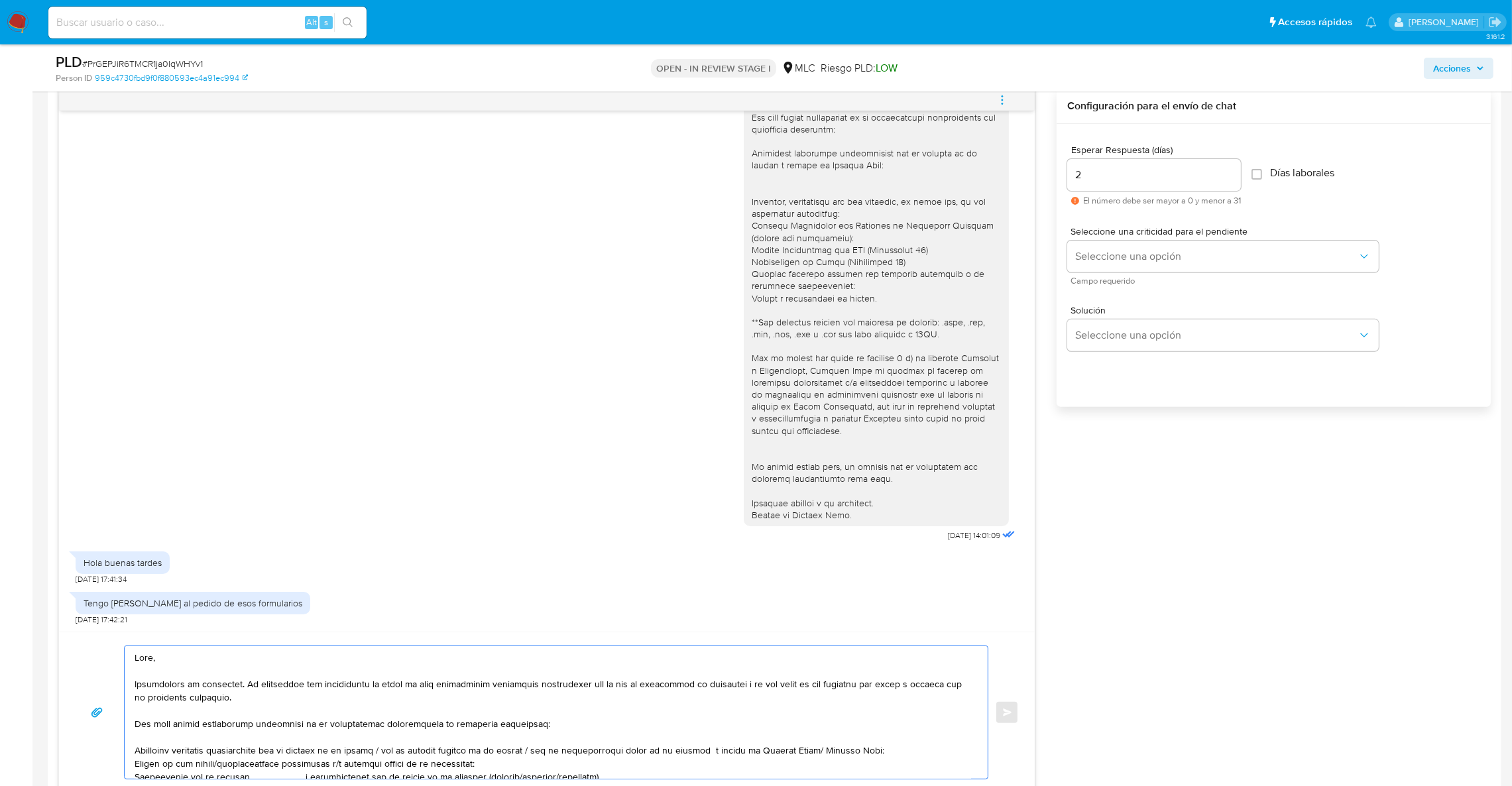
scroll to position [99, 0]
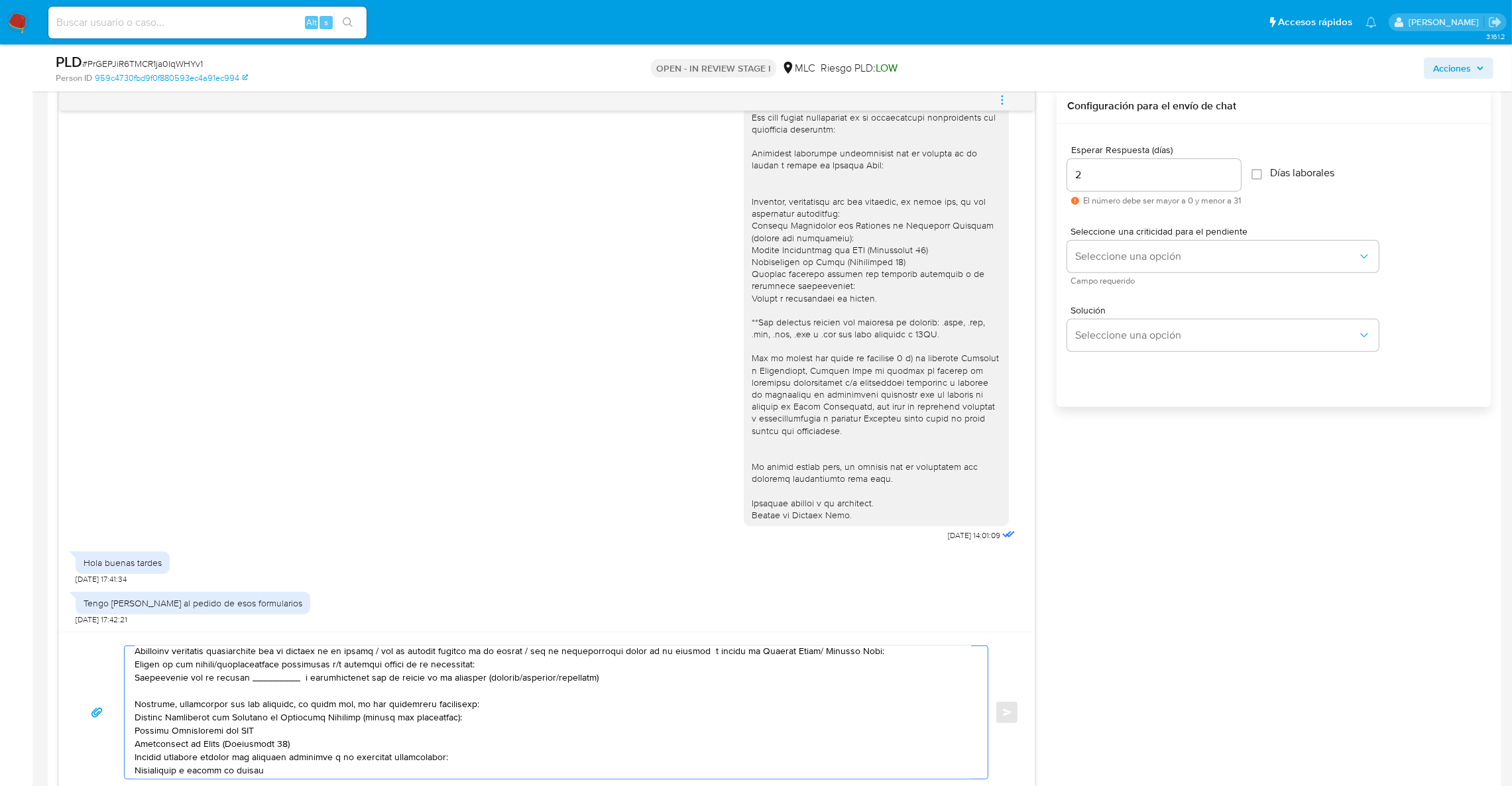
click at [171, 685] on textarea at bounding box center [552, 712] width 836 height 133
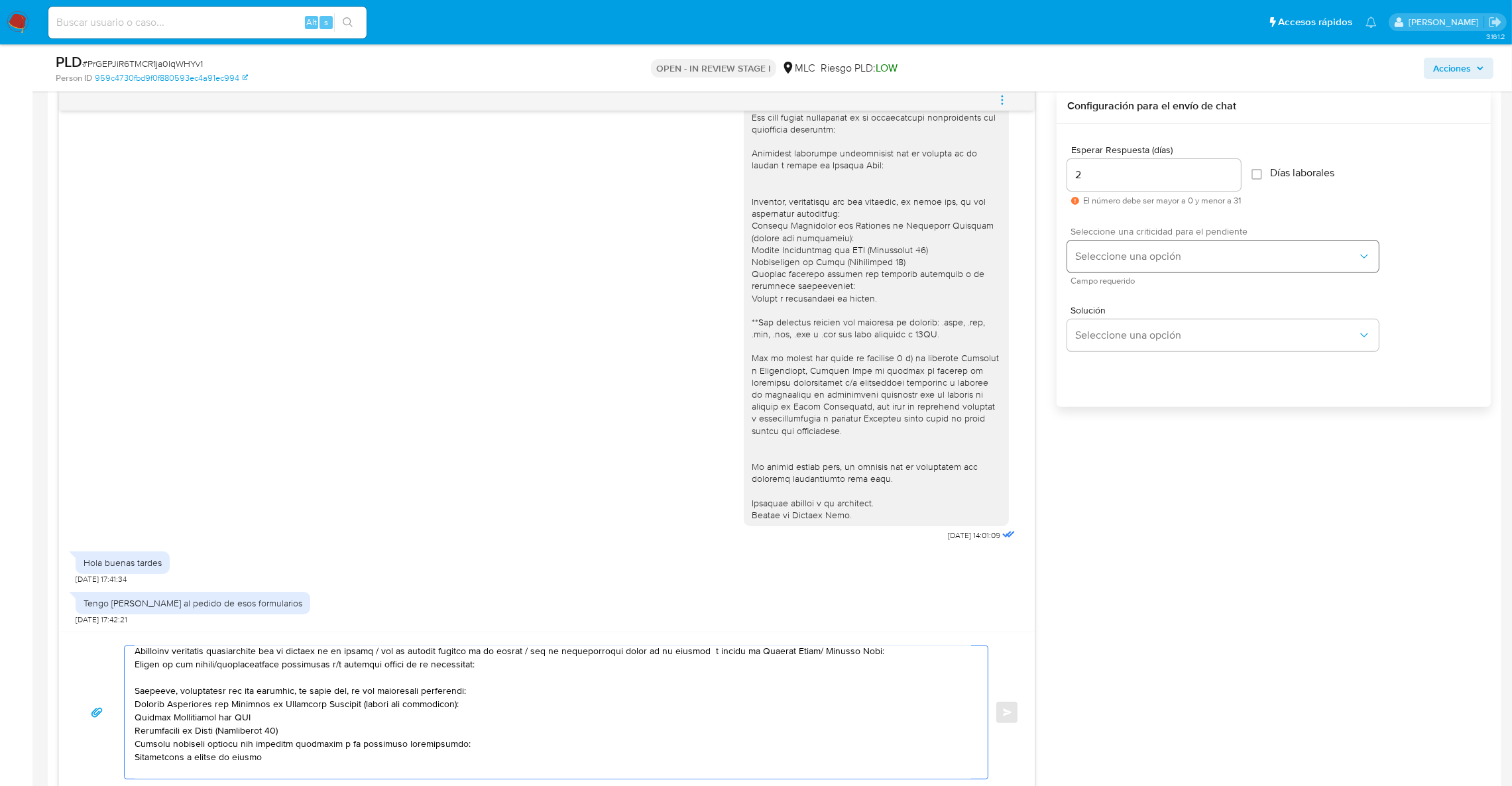
type textarea "Hola, Agradecemos tu respuesta. Te recordamos que necesitamos el envío de toda …"
click at [1168, 242] on button "Seleccione una opción" at bounding box center [1223, 256] width 312 height 32
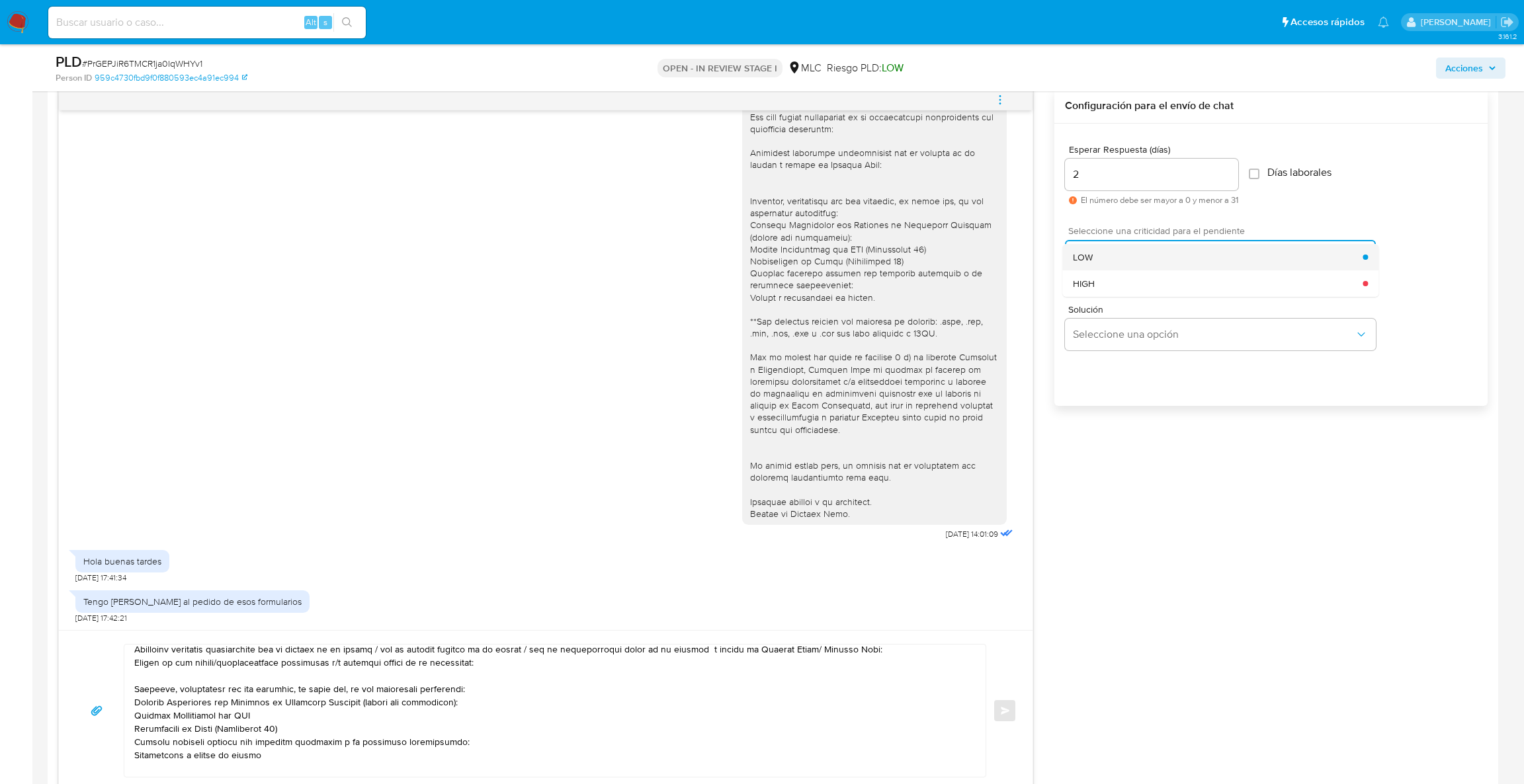
click at [1093, 259] on div "LOW" at bounding box center [1217, 257] width 289 height 26
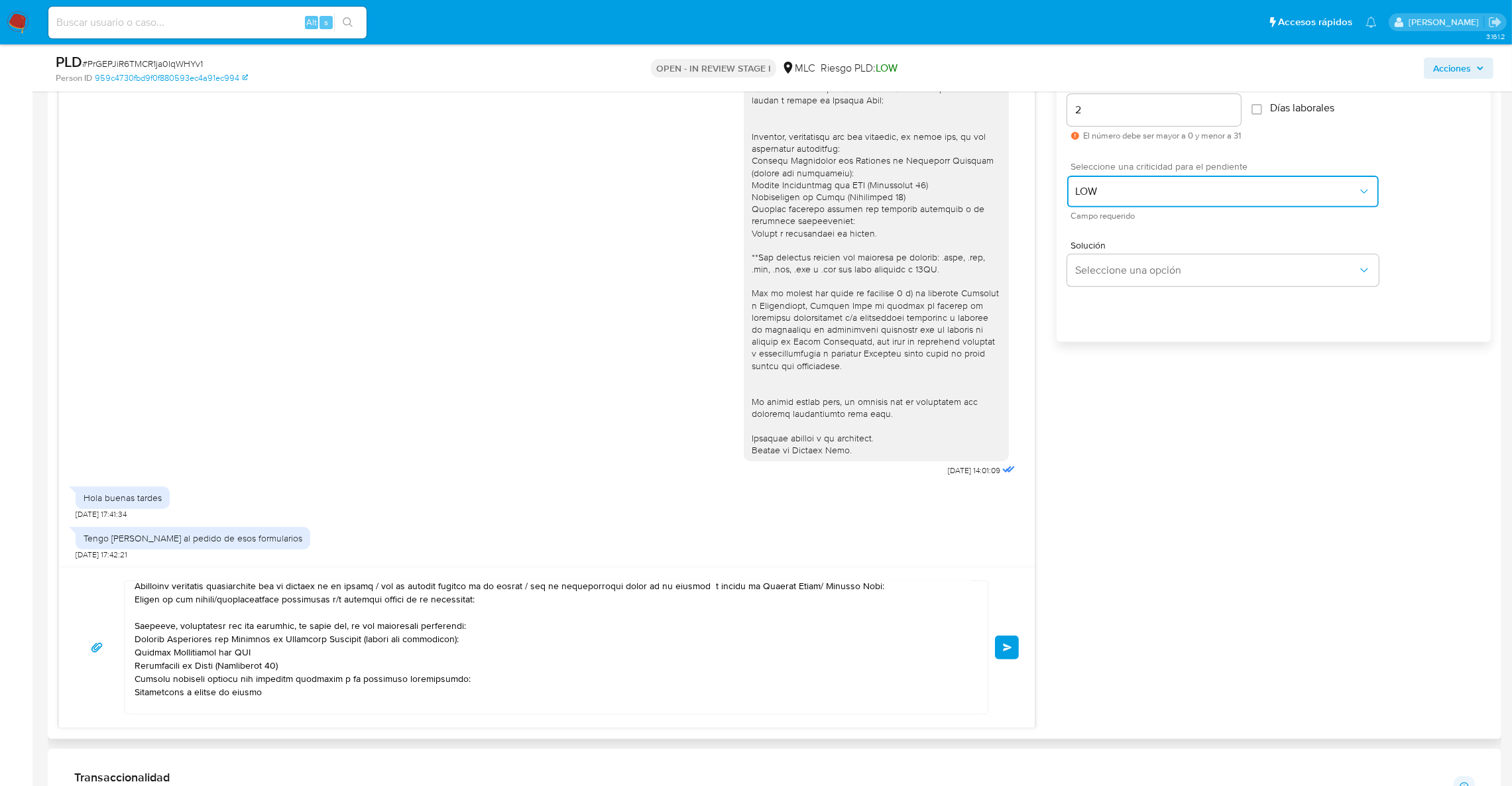
scroll to position [793, 0]
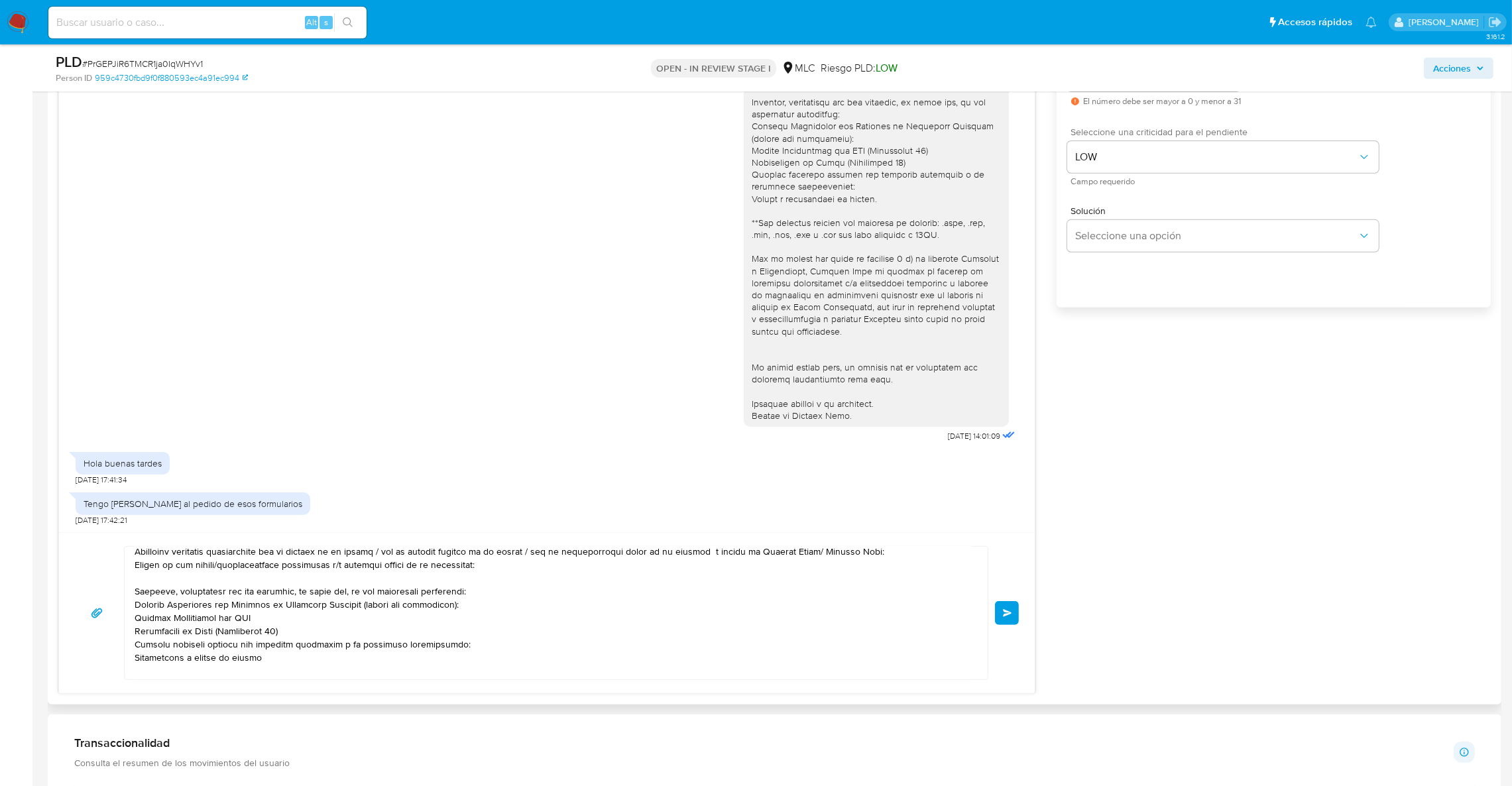
click at [996, 608] on button "Enviar" at bounding box center [1007, 613] width 24 height 24
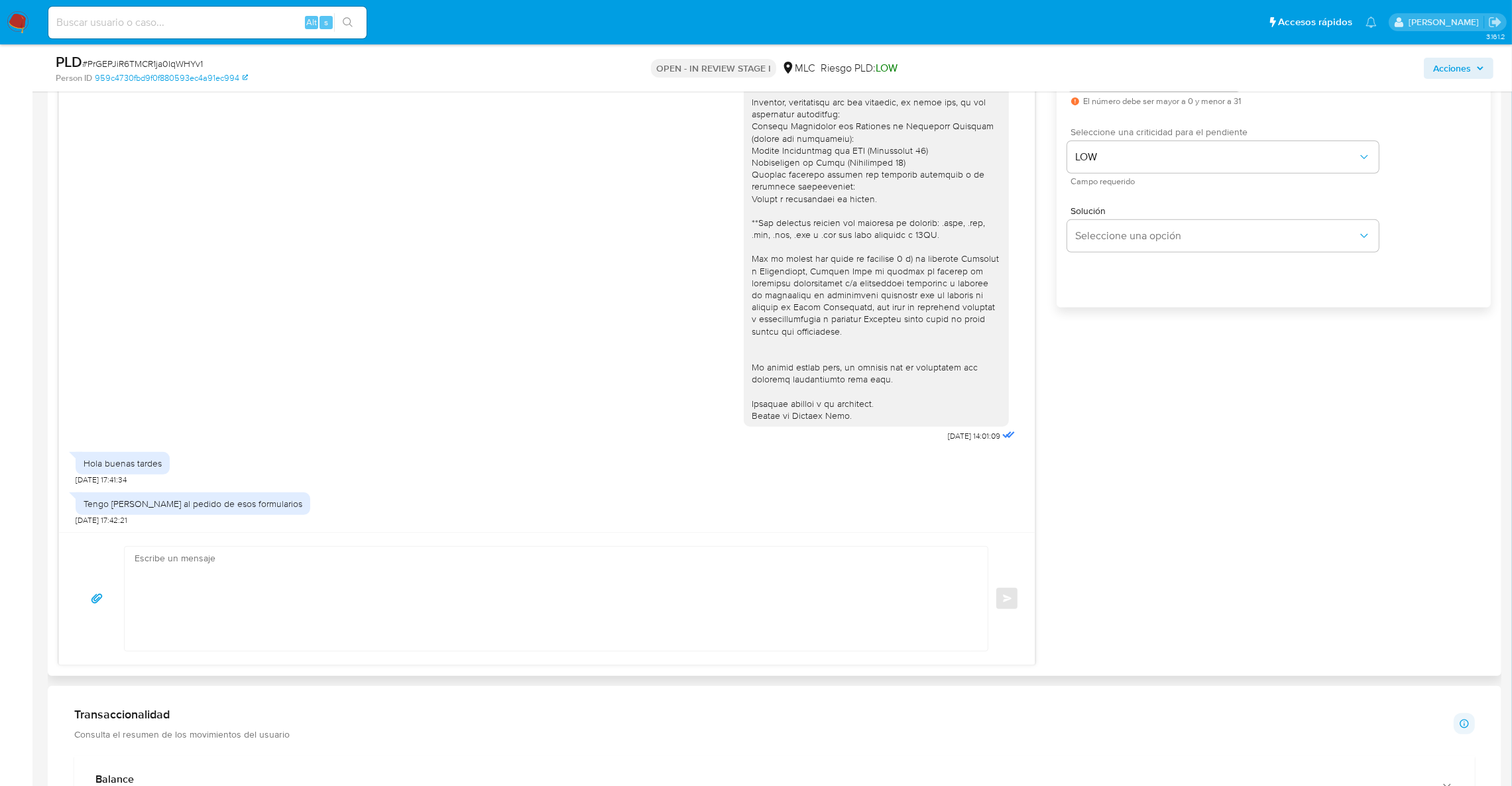
scroll to position [0, 0]
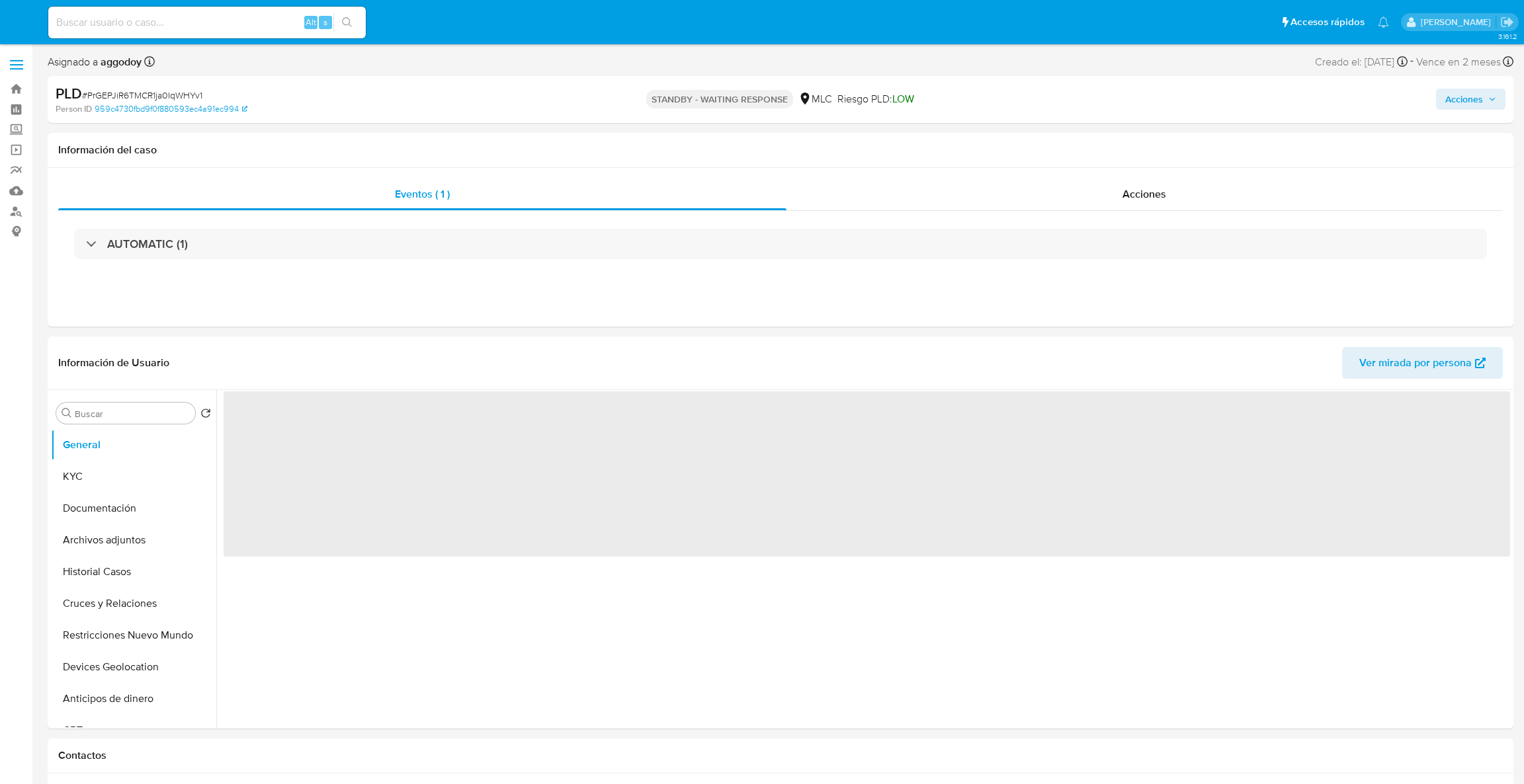
select select "10"
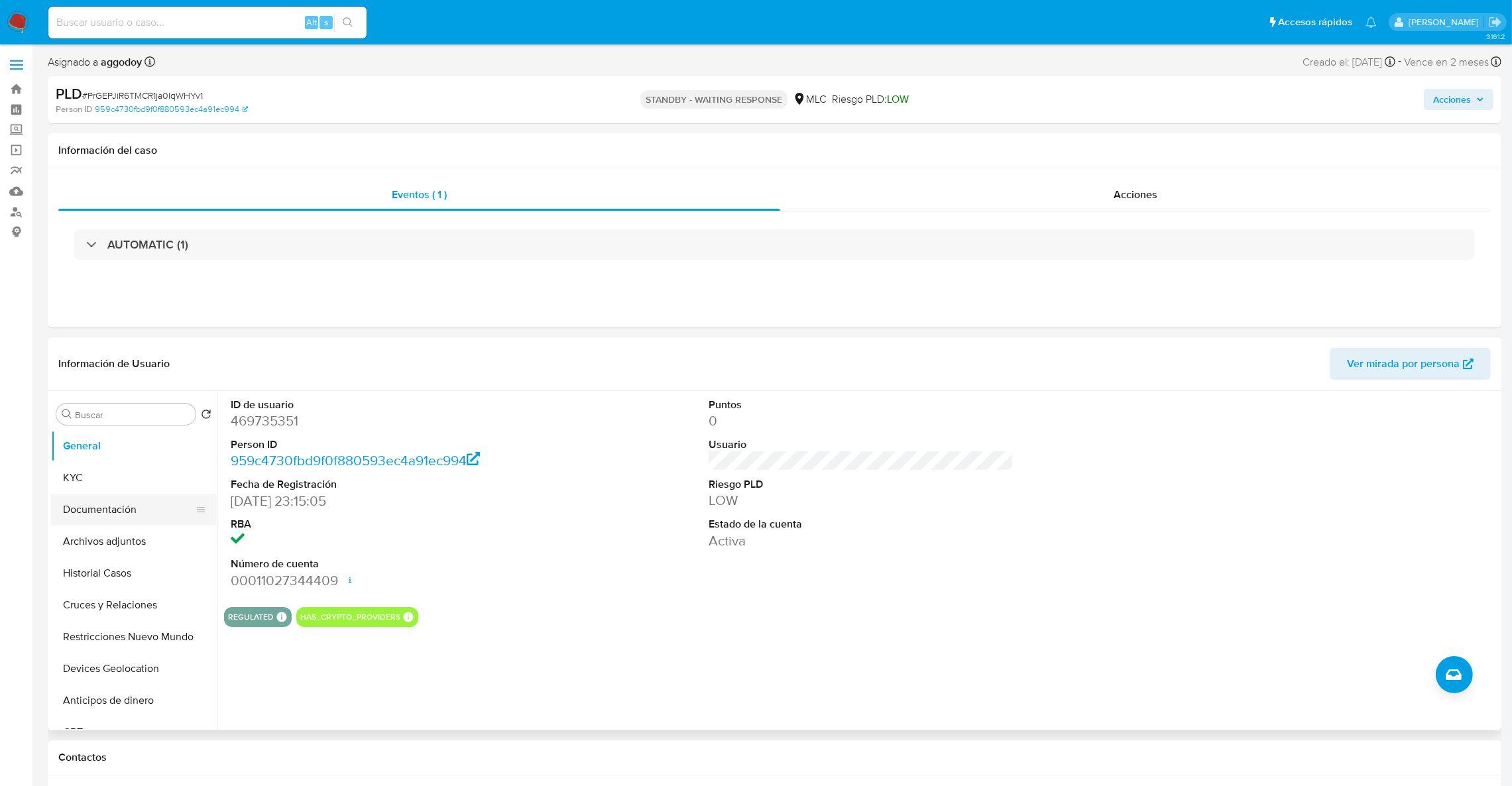
click at [125, 511] on button "Documentación" at bounding box center [129, 510] width 155 height 32
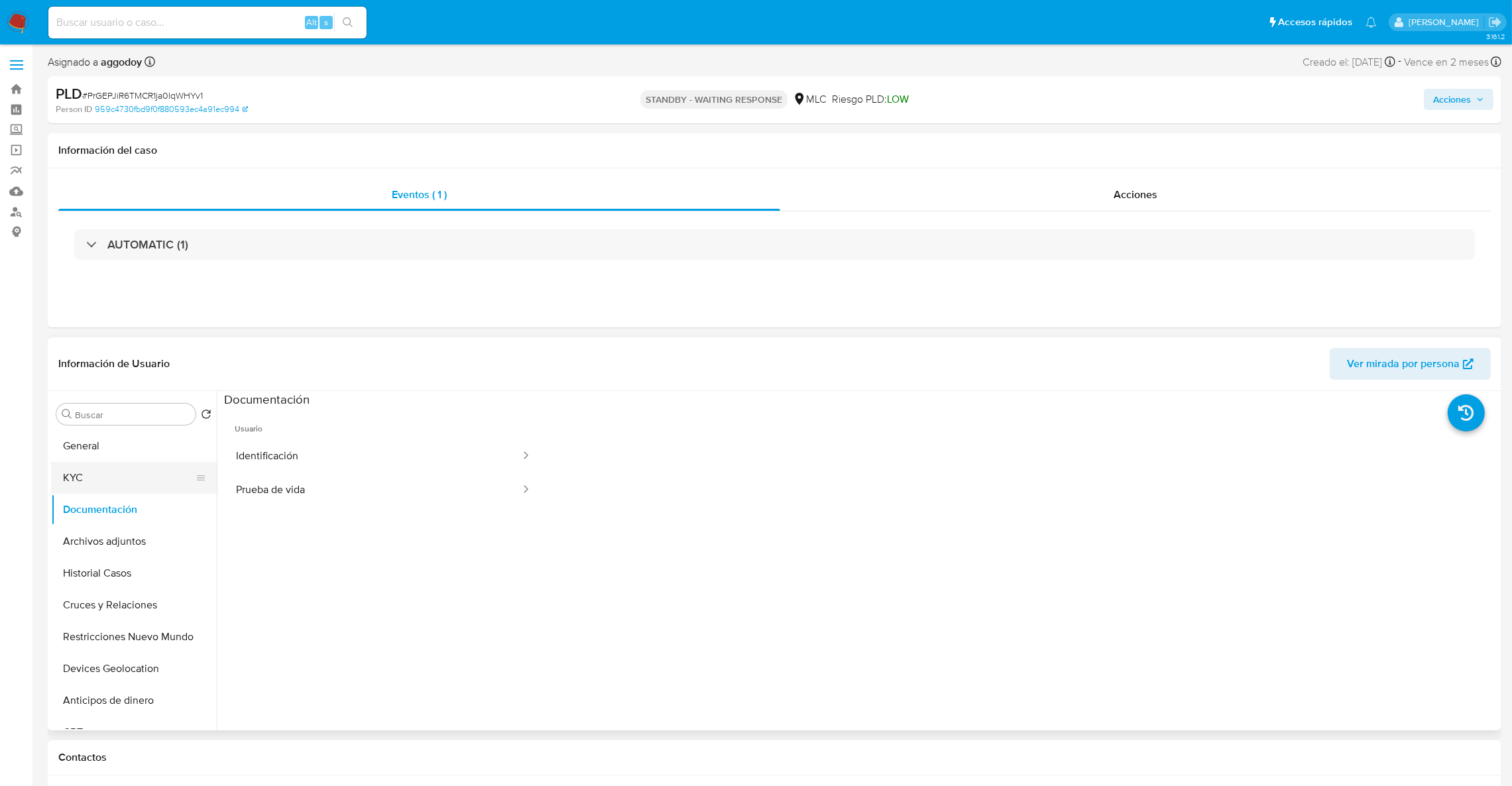
click at [82, 480] on button "KYC" at bounding box center [129, 478] width 155 height 32
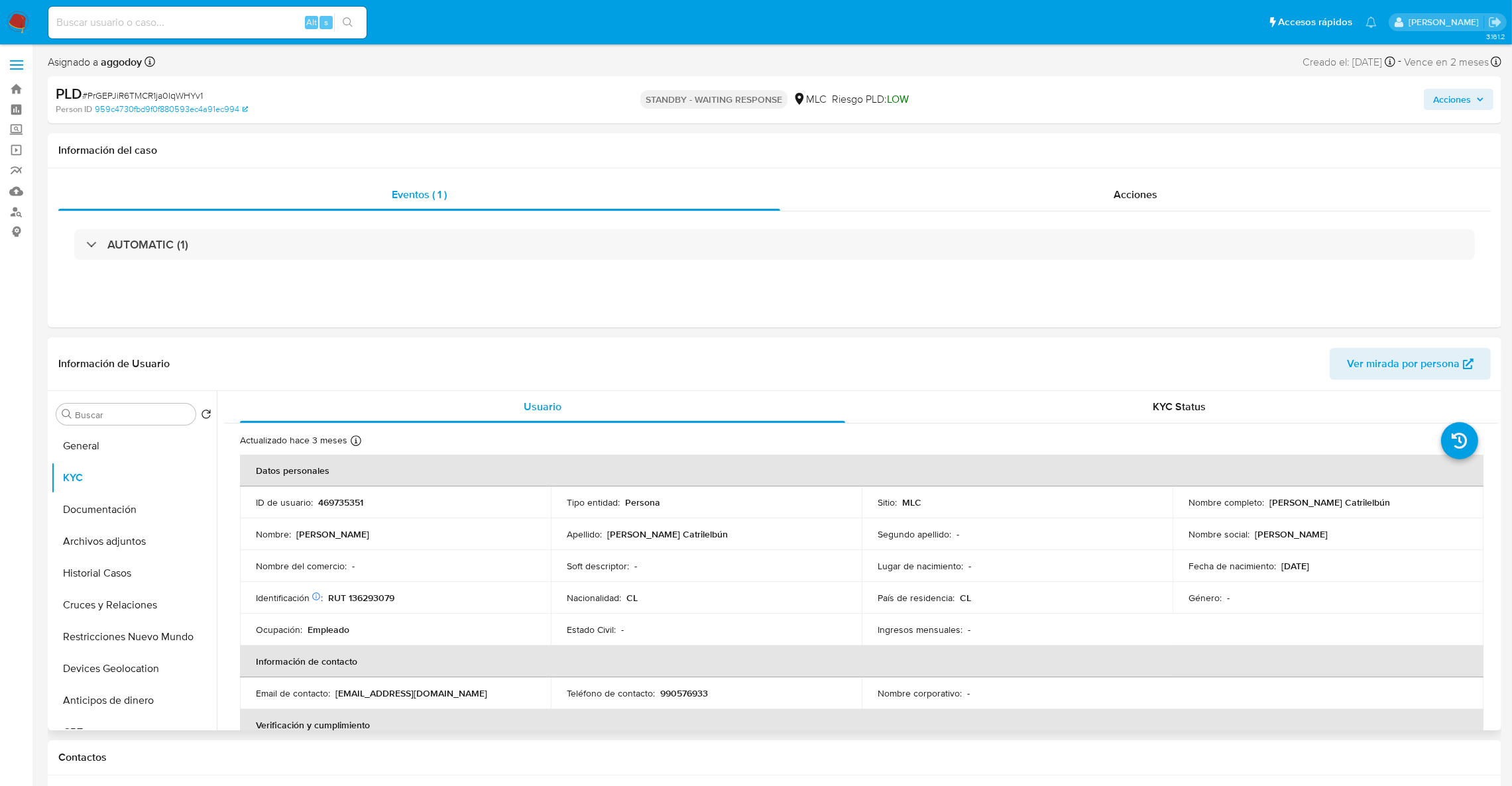
drag, startPoint x: 1265, startPoint y: 504, endPoint x: 1402, endPoint y: 497, distance: 137.2
click at [1402, 497] on div "Nombre completo : [PERSON_NAME]" at bounding box center [1328, 502] width 279 height 12
copy p "[PERSON_NAME] Catrilelbún"
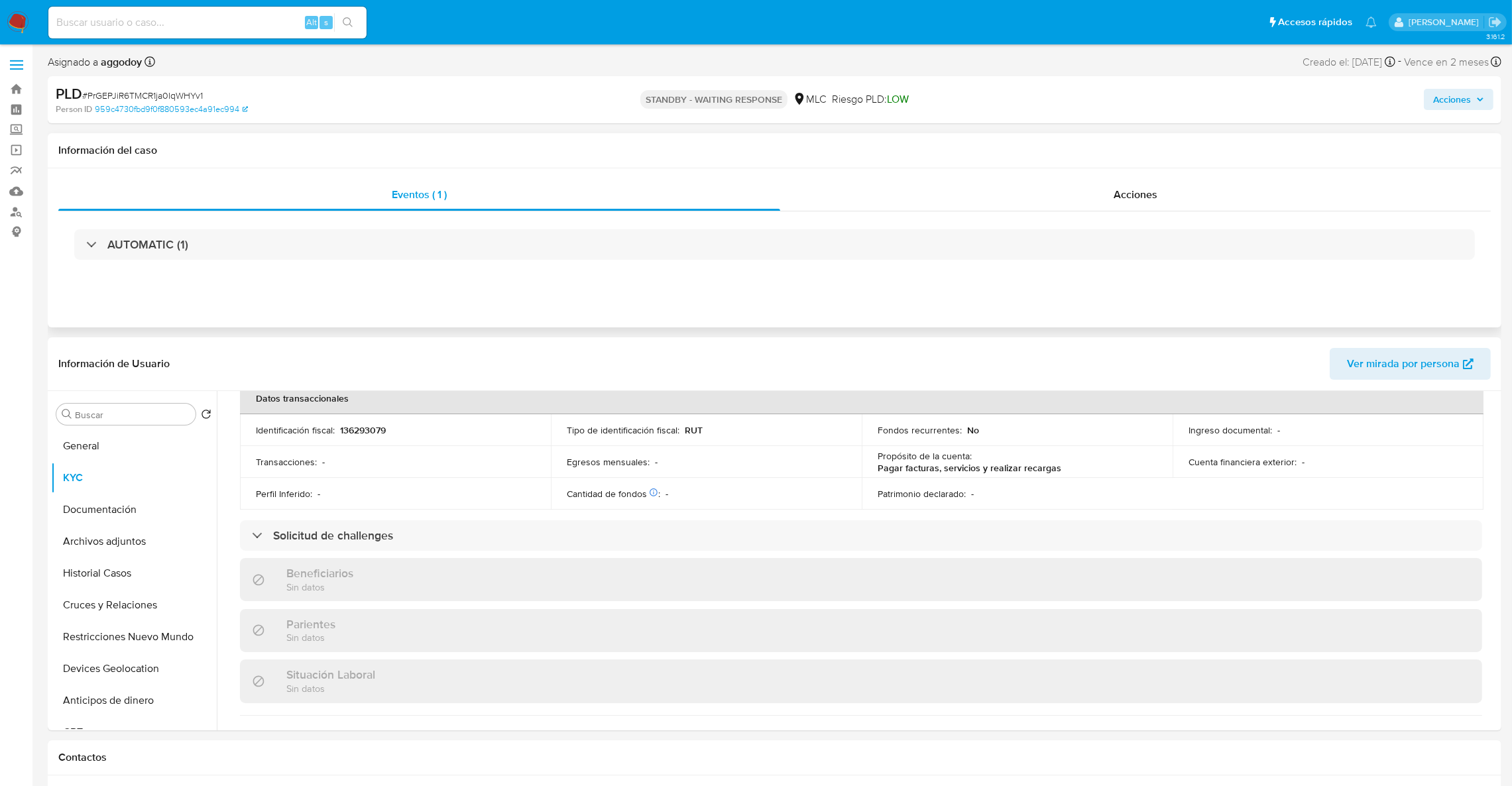
scroll to position [420, 0]
drag, startPoint x: 1492, startPoint y: 303, endPoint x: 1526, endPoint y: 298, distance: 34.4
click at [1496, 303] on div "Eventos ( 1 ) Acciones AUTOMATIC (1)" at bounding box center [775, 248] width 1454 height 159
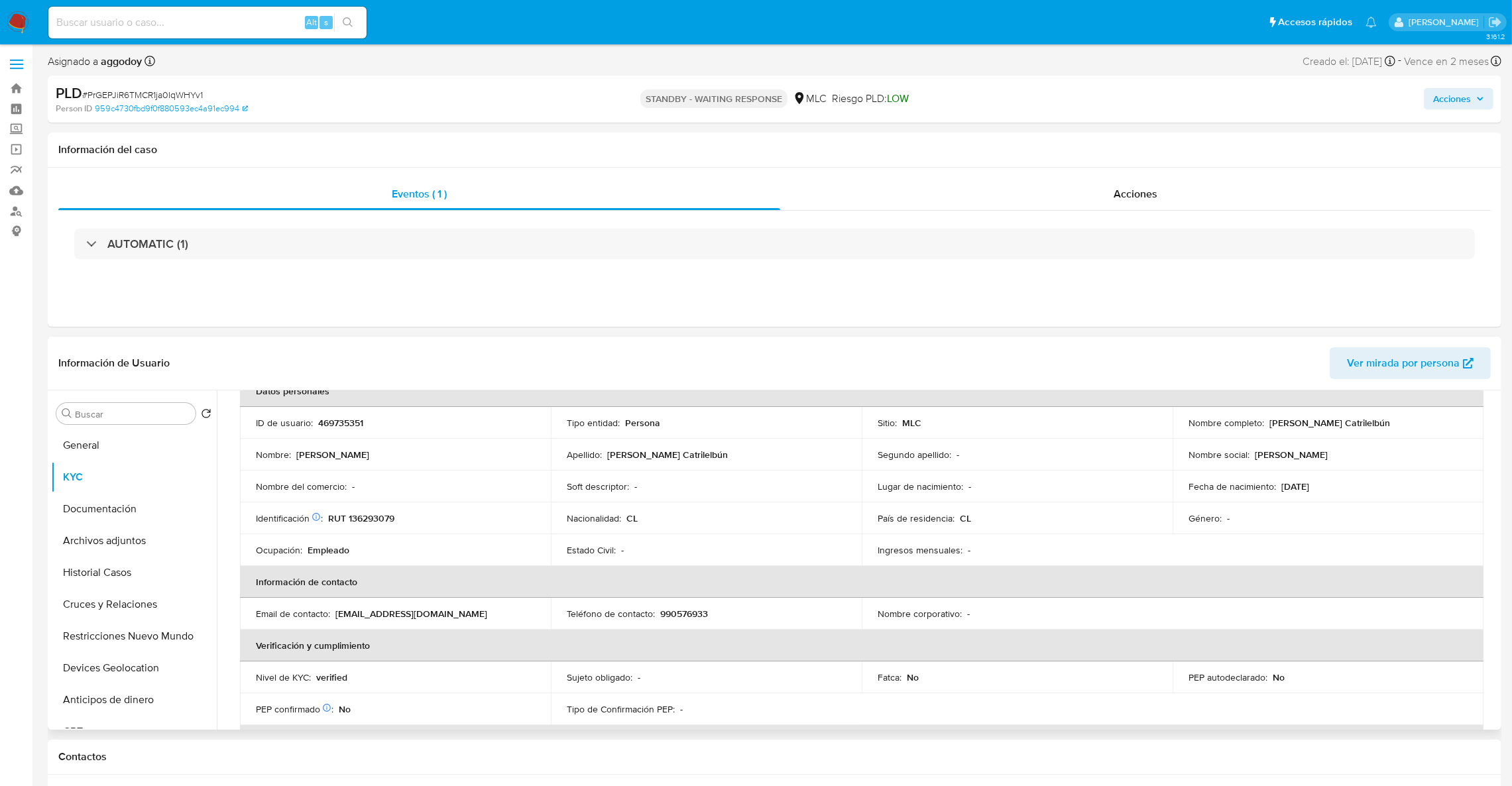
scroll to position [71, 0]
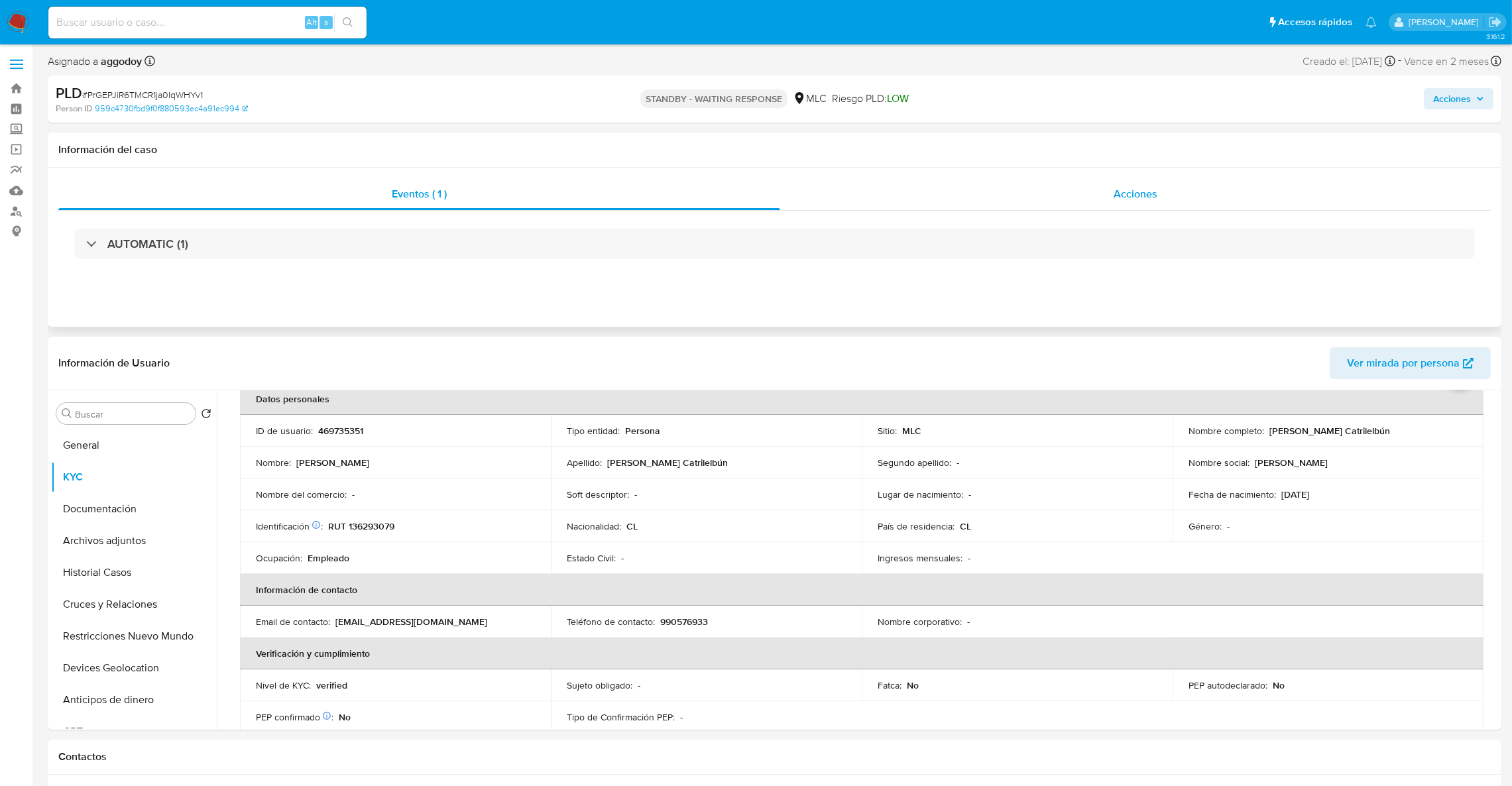
click at [1206, 185] on div "Acciones" at bounding box center [1136, 194] width 711 height 32
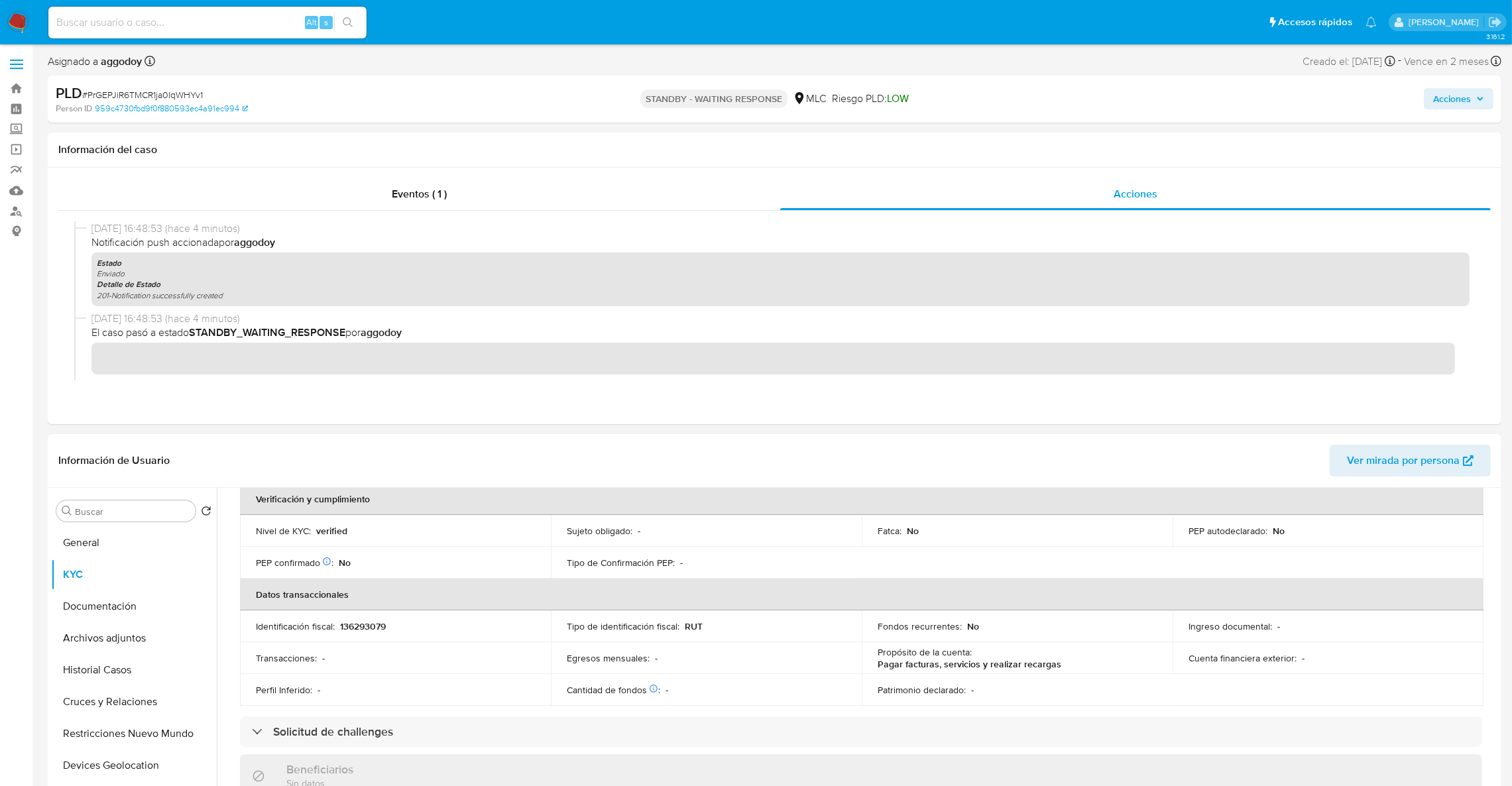
scroll to position [370, 0]
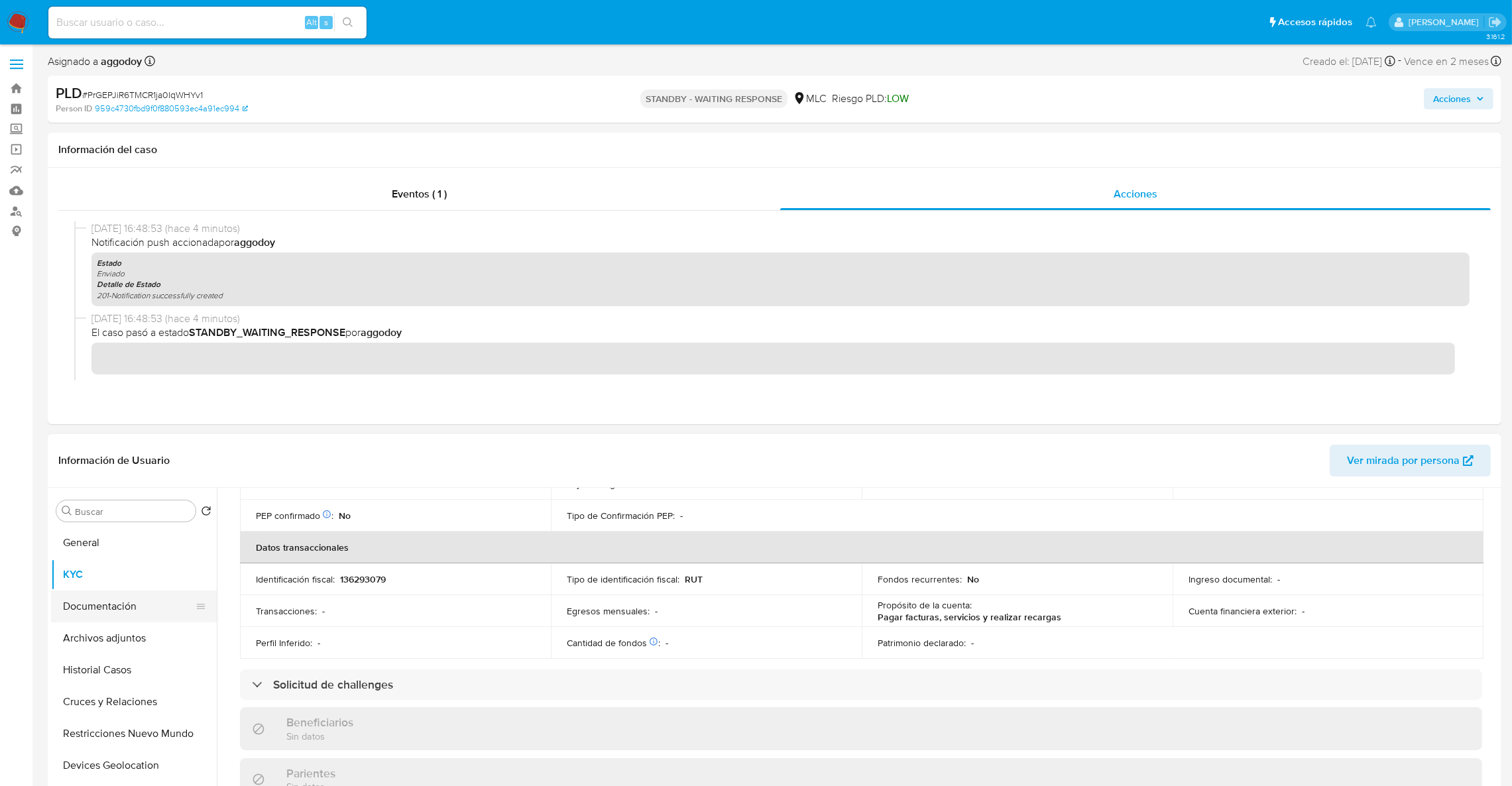
click at [116, 610] on button "Documentación" at bounding box center [129, 606] width 155 height 32
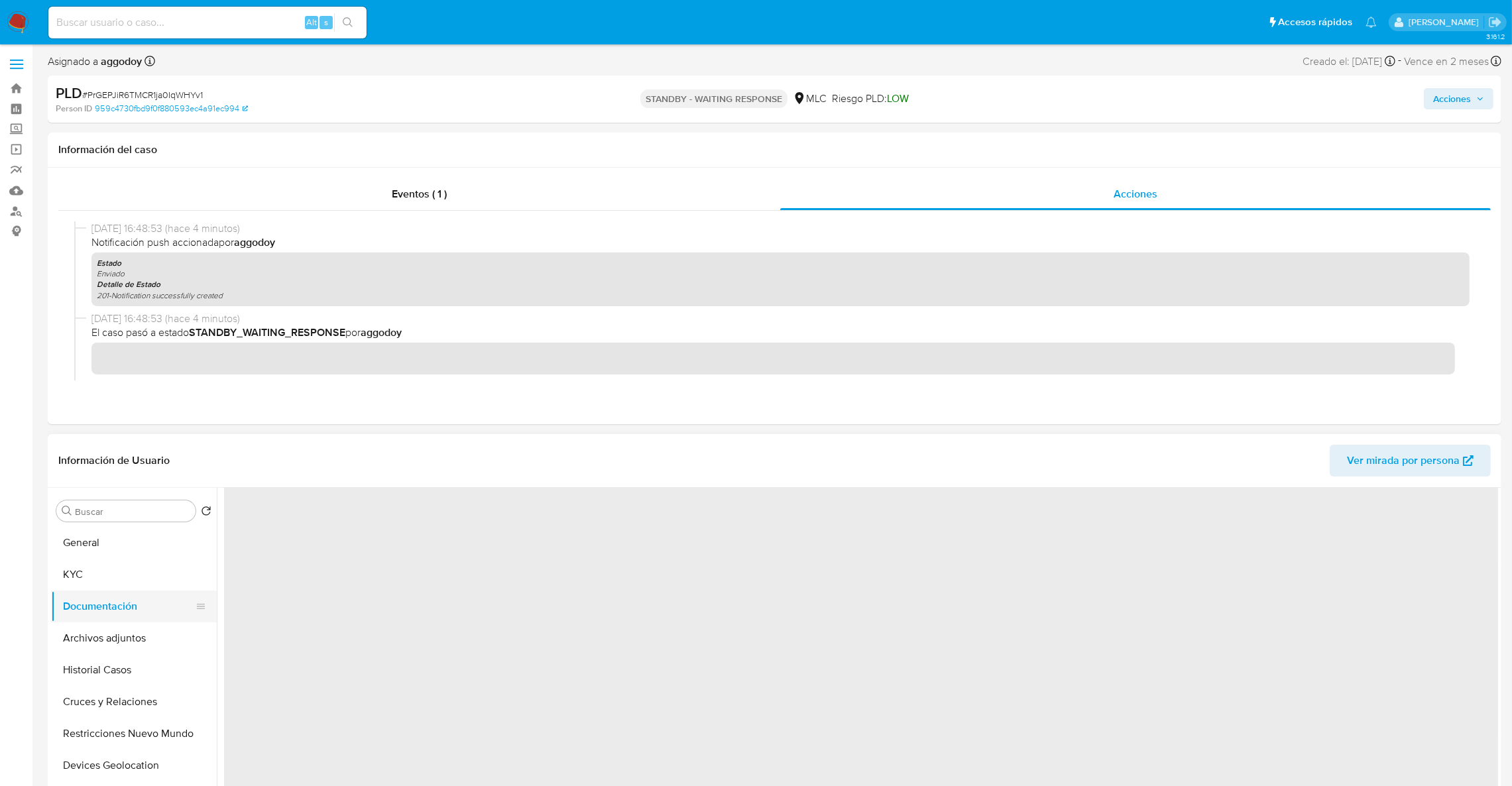
scroll to position [0, 0]
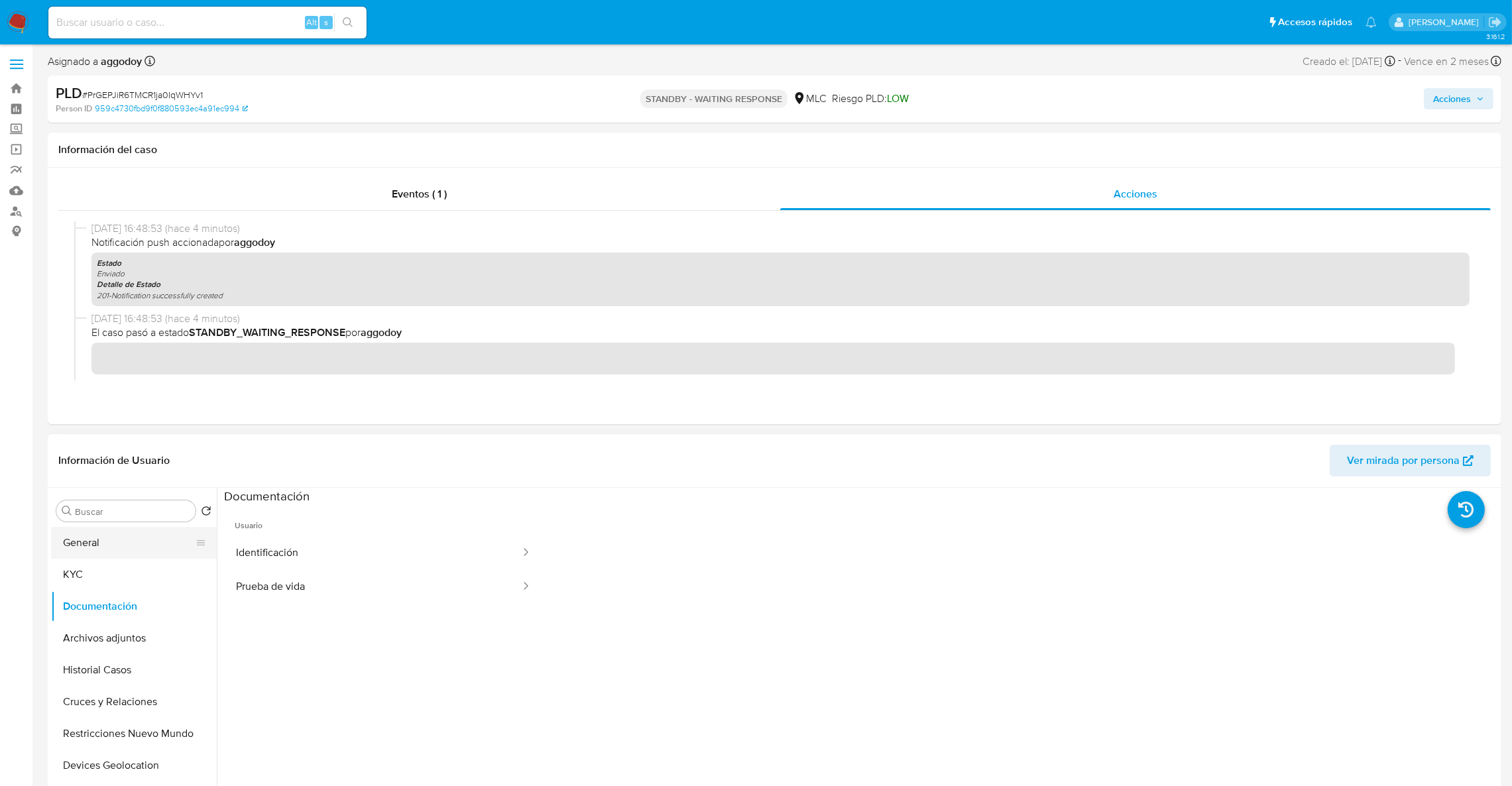
click at [108, 537] on button "General" at bounding box center [129, 542] width 155 height 32
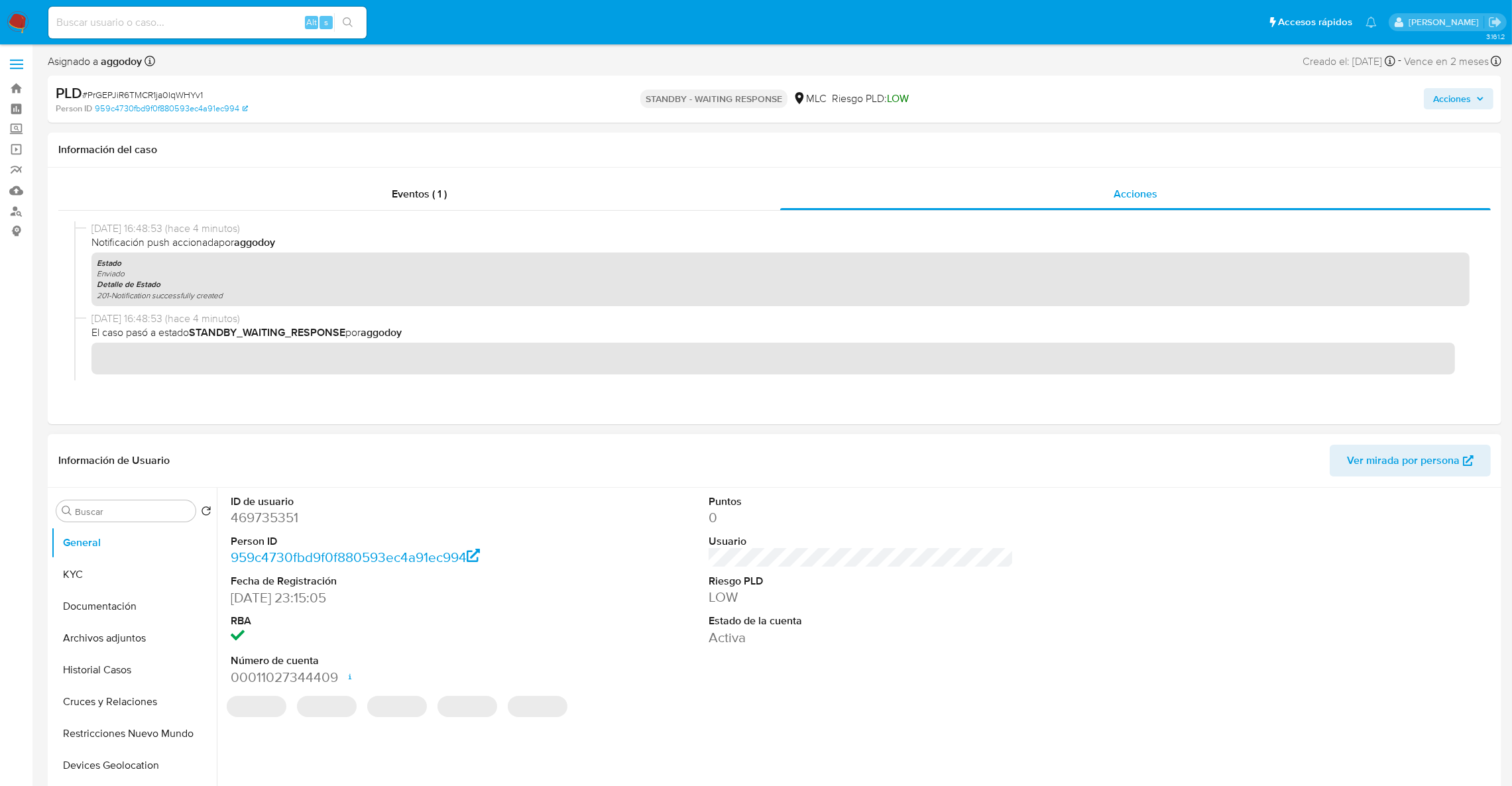
click at [271, 535] on dt "Person ID" at bounding box center [383, 542] width 306 height 15
click at [268, 523] on dd "469735351" at bounding box center [383, 518] width 306 height 19
copy dd "469735351"
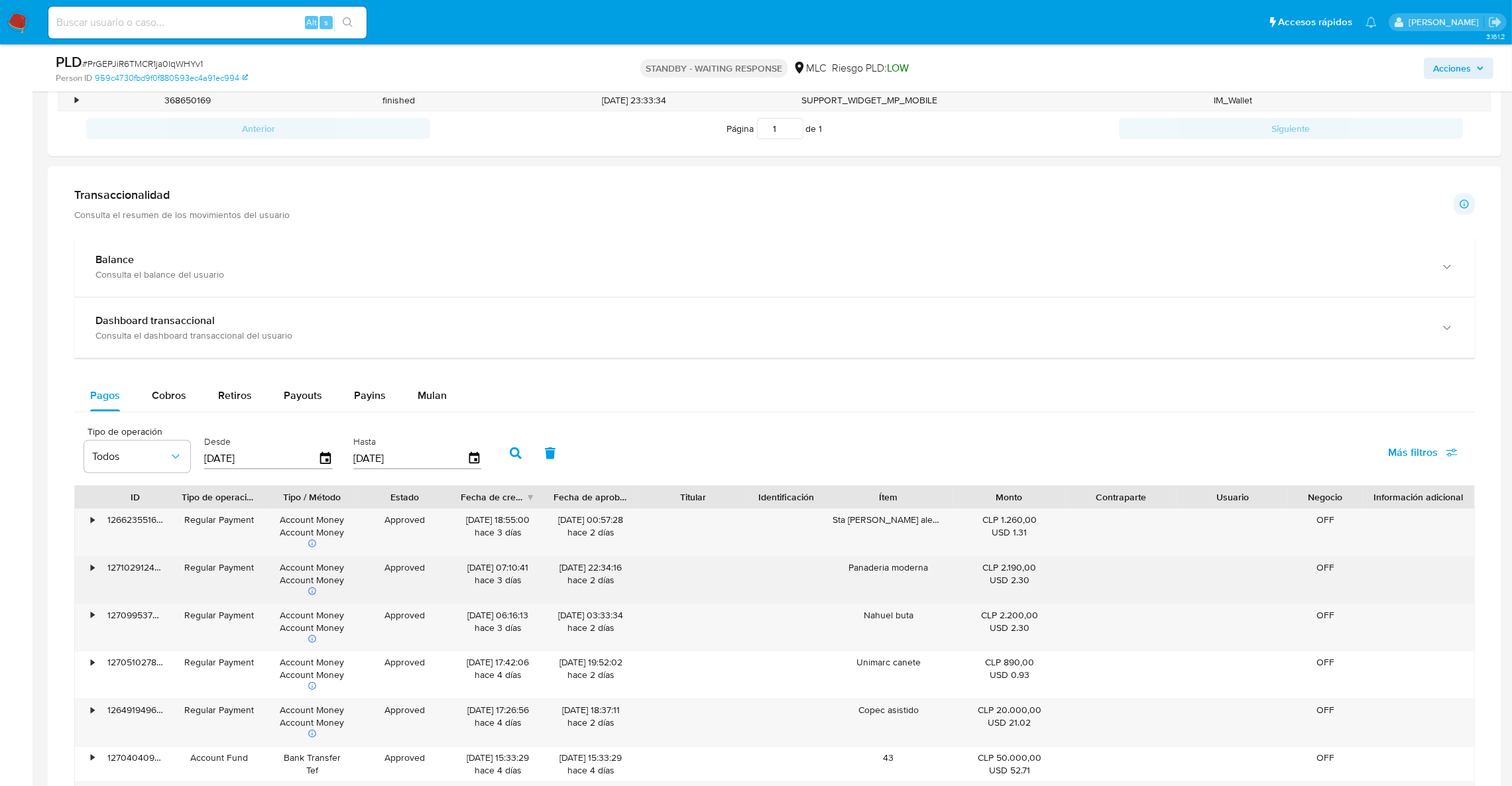
scroll to position [498, 0]
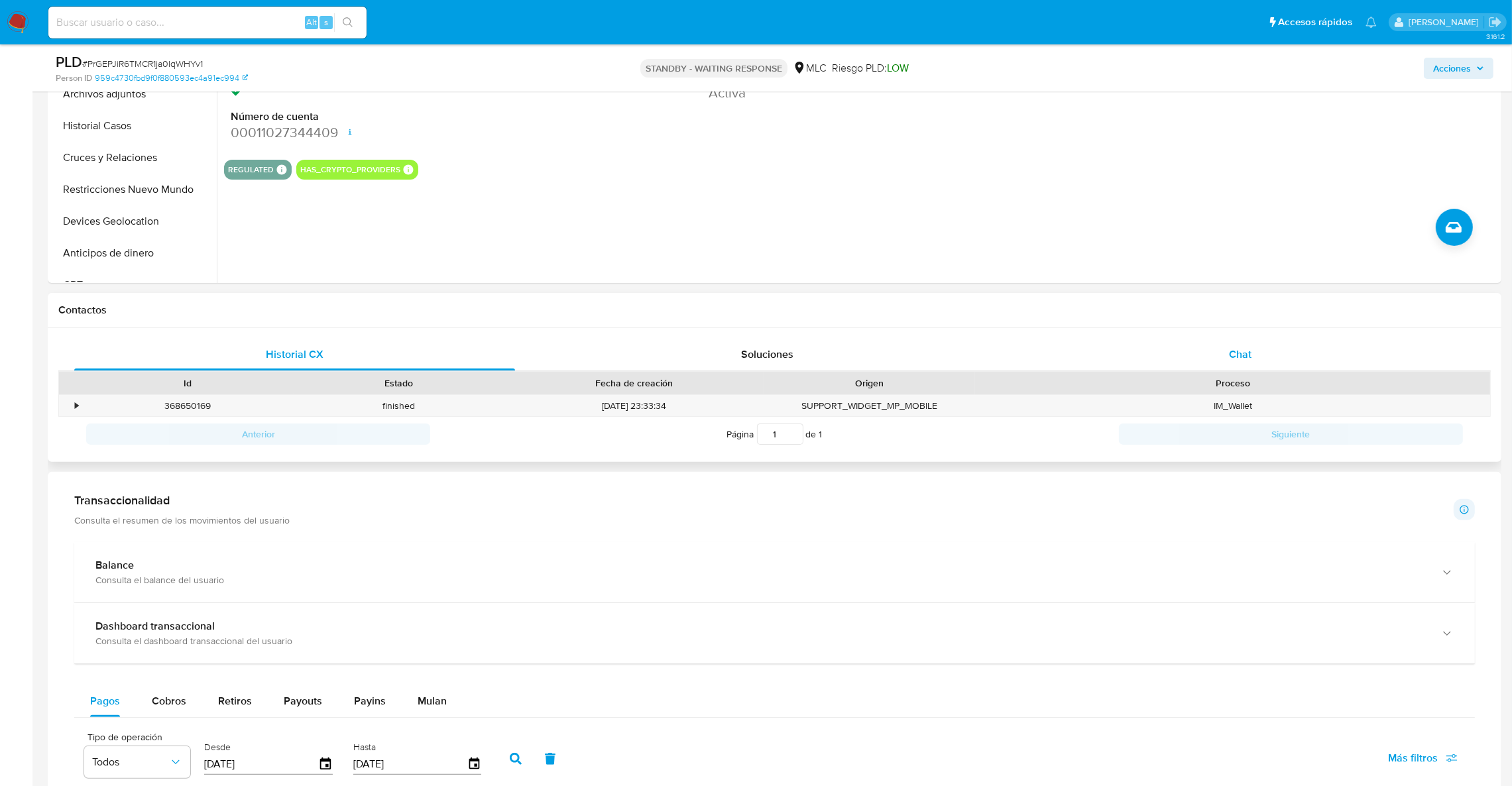
click at [1256, 346] on div "Chat" at bounding box center [1240, 355] width 441 height 32
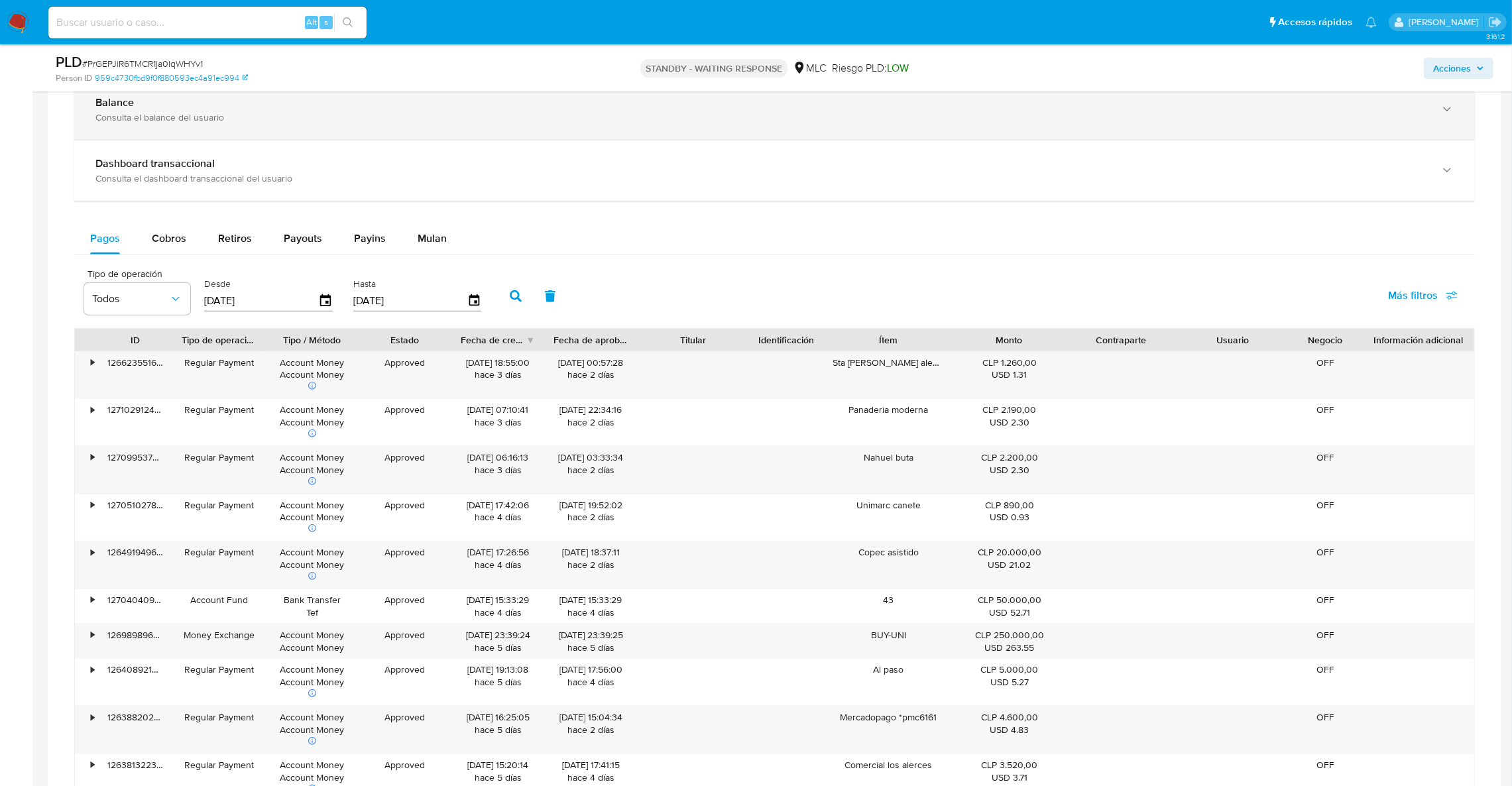
scroll to position [1064, 0]
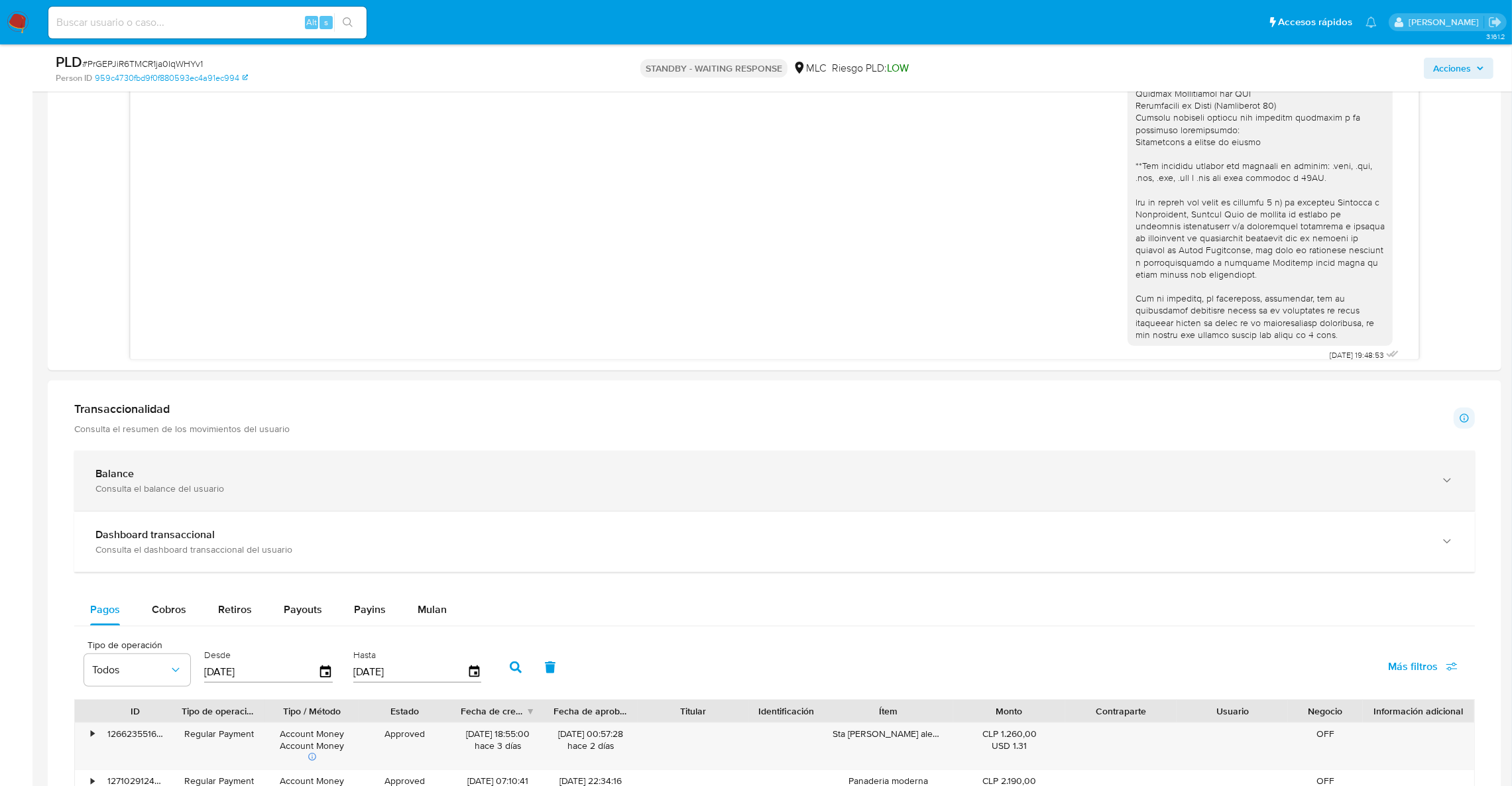
click at [524, 477] on div "Balance" at bounding box center [761, 473] width 1332 height 13
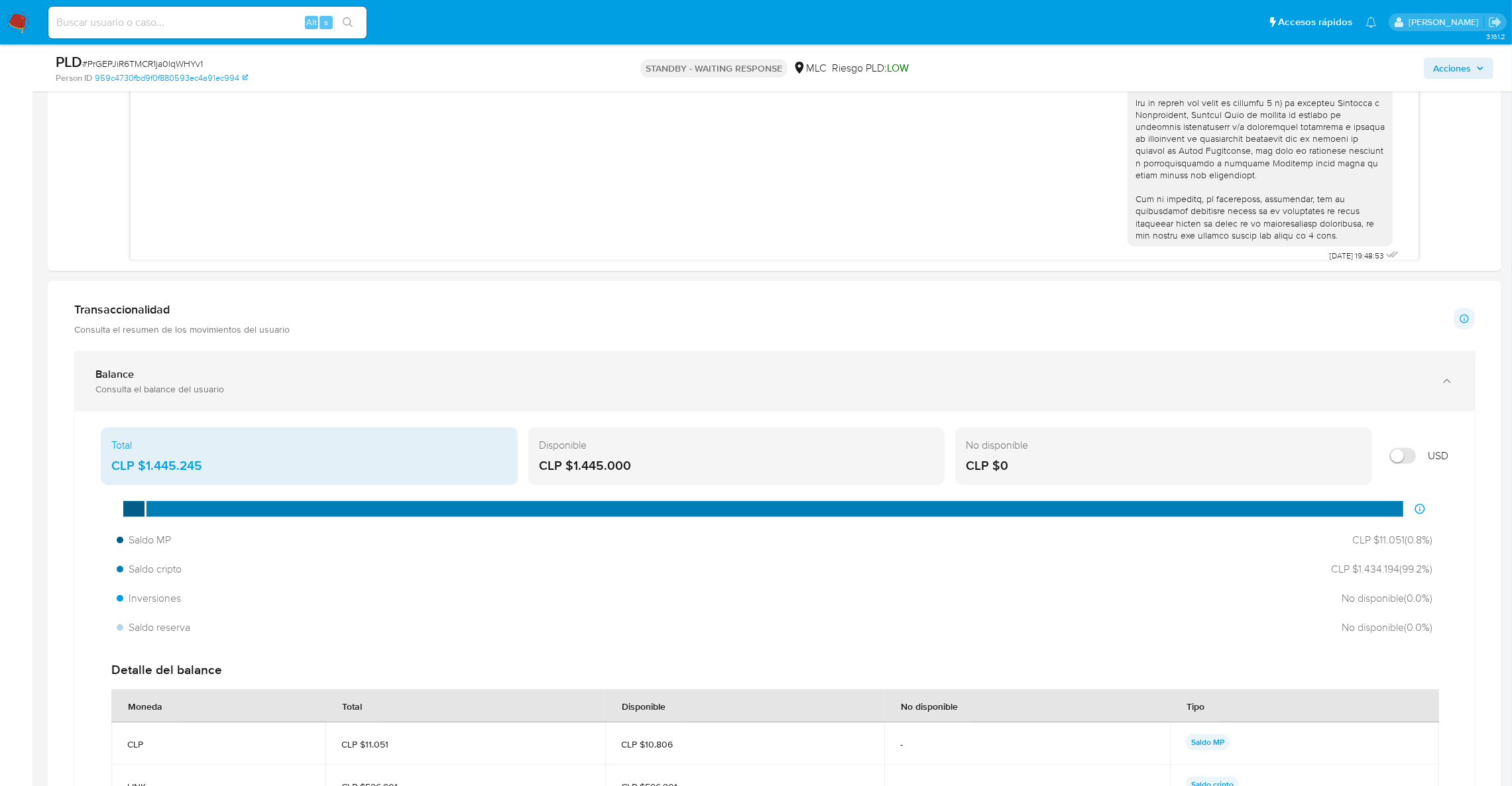
scroll to position [1262, 0]
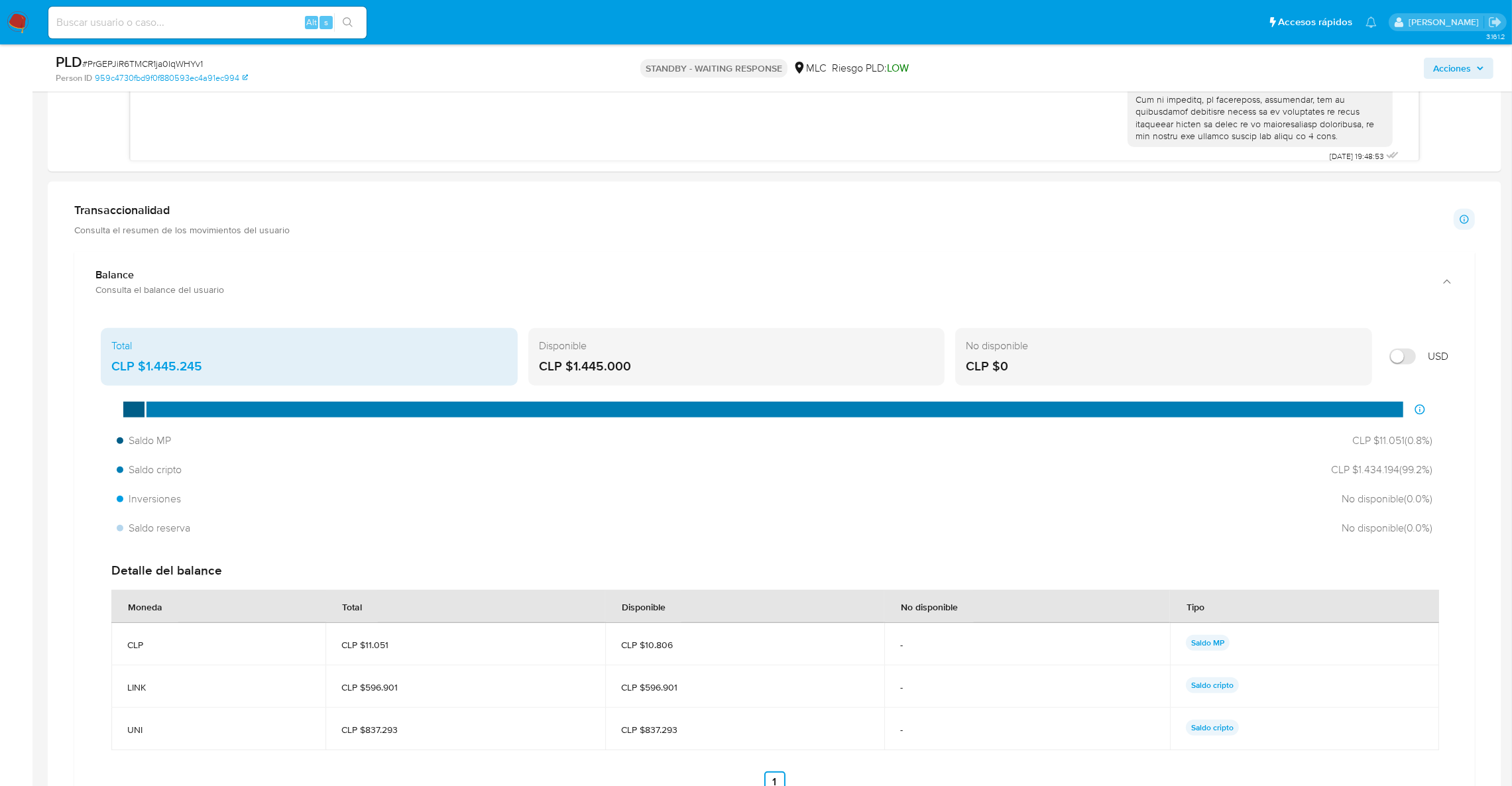
click at [1414, 366] on label at bounding box center [1402, 357] width 40 height 29
click at [1414, 365] on input "Mostrar en USD" at bounding box center [1403, 356] width 26 height 16
checkbox input "true"
click at [1382, 476] on span "USD $1.505,13 ( 99.2 %)" at bounding box center [1380, 469] width 106 height 15
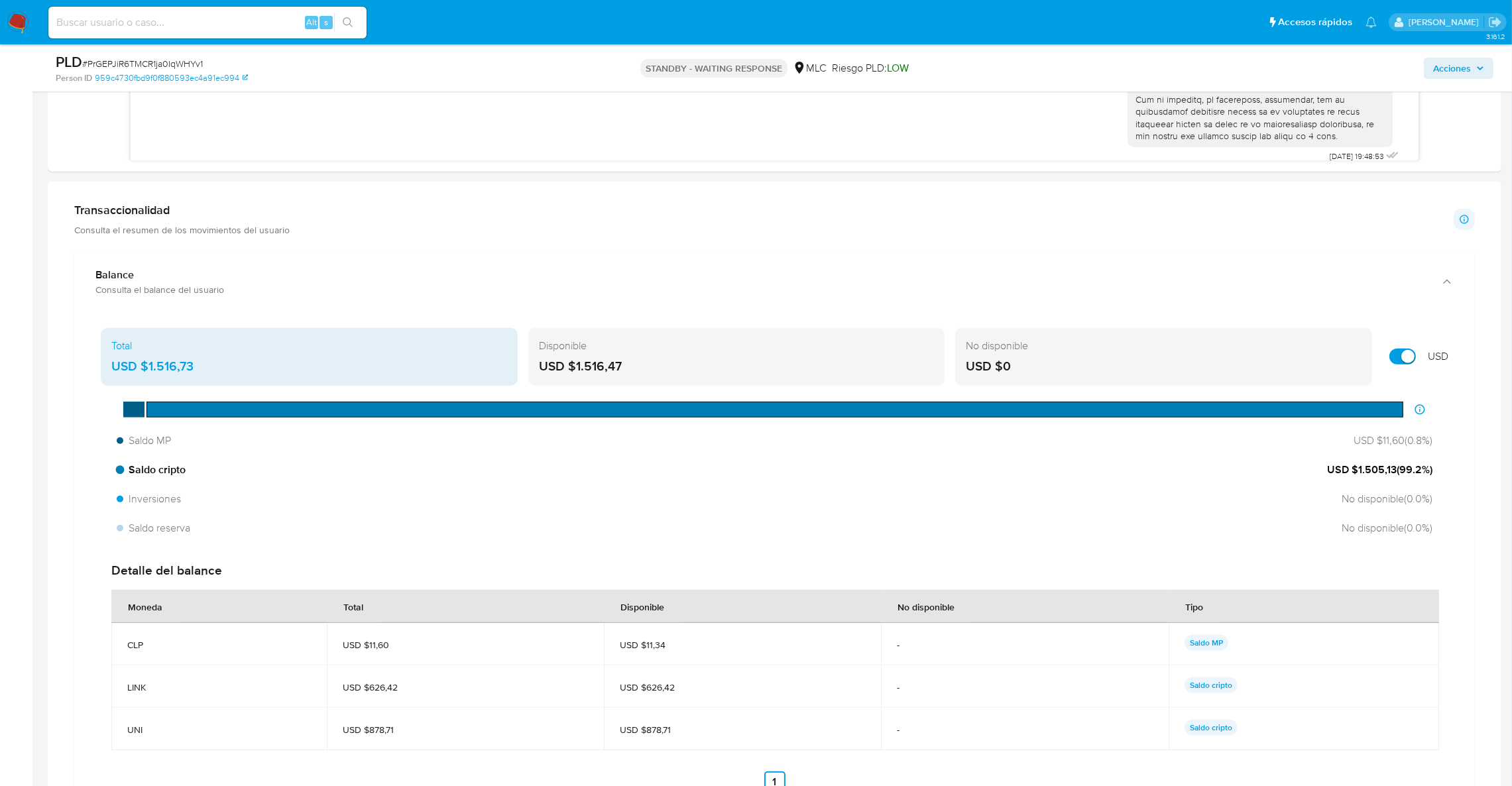
click at [1382, 476] on span "USD $1.505,13 ( 99.2 %)" at bounding box center [1380, 469] width 106 height 15
drag, startPoint x: 1382, startPoint y: 476, endPoint x: 1238, endPoint y: 484, distance: 144.2
click at [1238, 484] on div "Saldo MP USD $11,60 ( 0.8 %) Saldo cripto USD $1.505,13 ( 99.2 %) Inversiones N…" at bounding box center [774, 484] width 1348 height 113
click at [1351, 473] on span "USD $1.505,13 ( 99.2 %)" at bounding box center [1380, 469] width 106 height 15
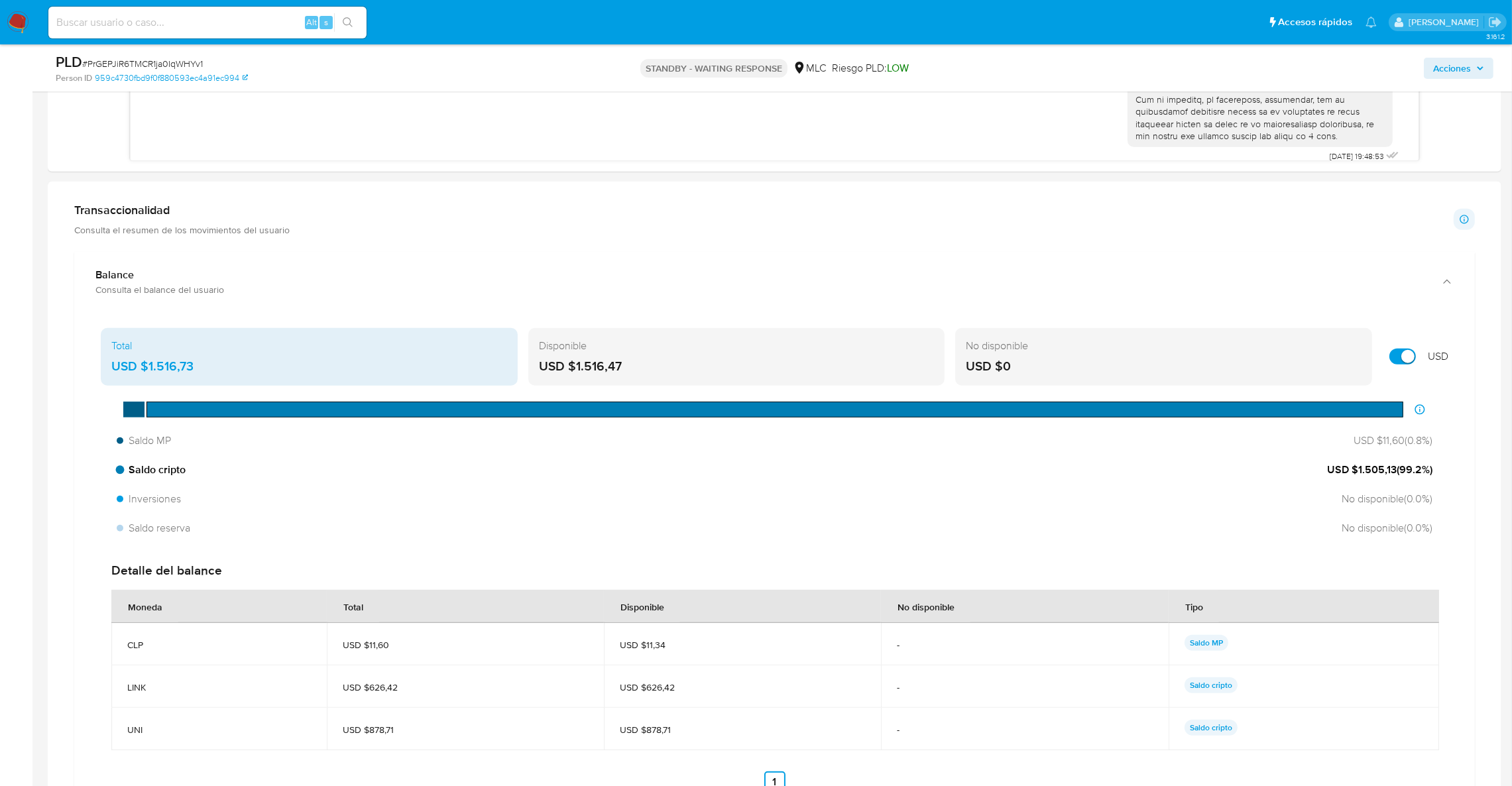
click at [1351, 473] on span "USD $1.505,13 ( 99.2 %)" at bounding box center [1380, 469] width 106 height 15
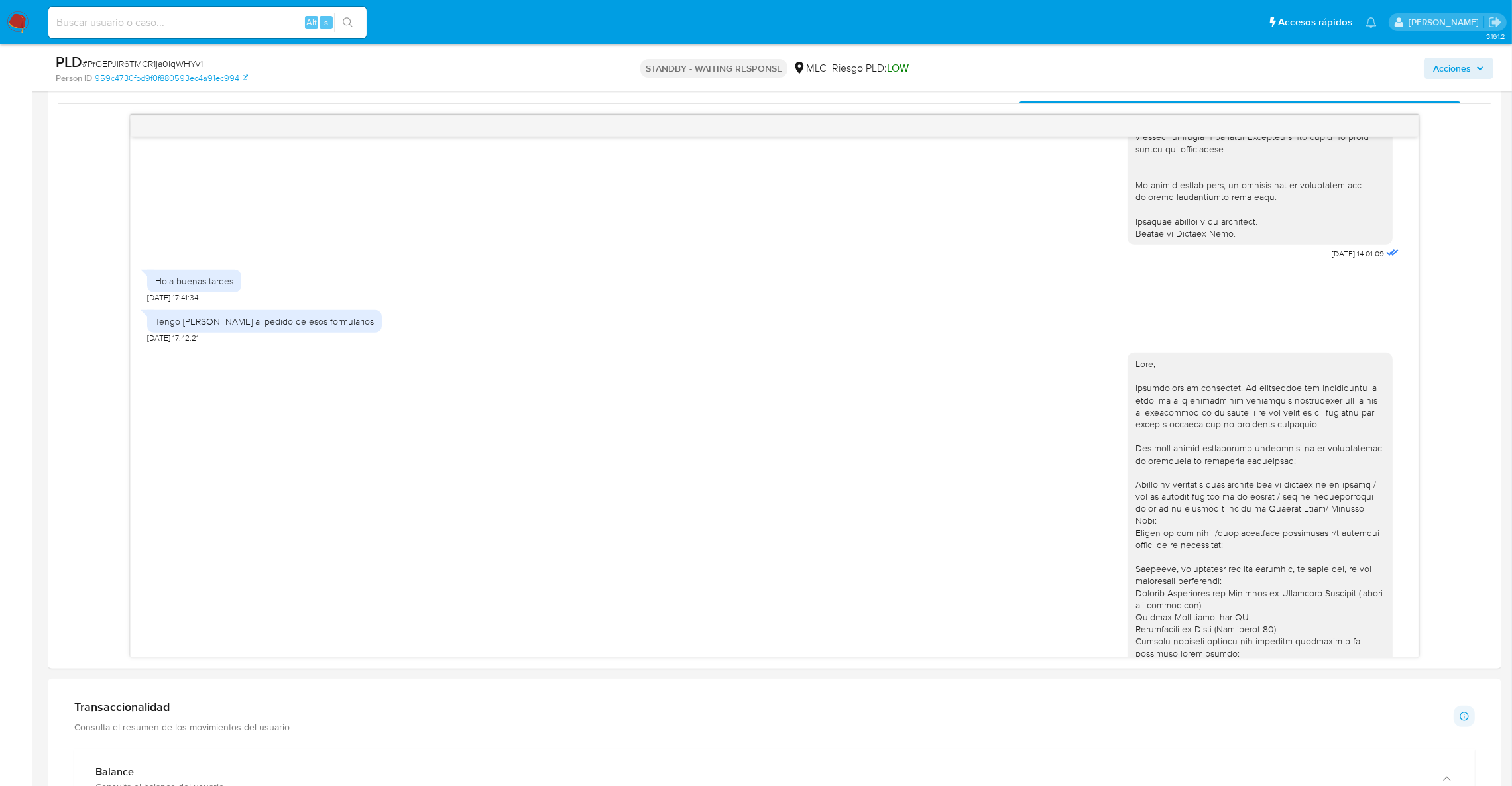
scroll to position [129, 0]
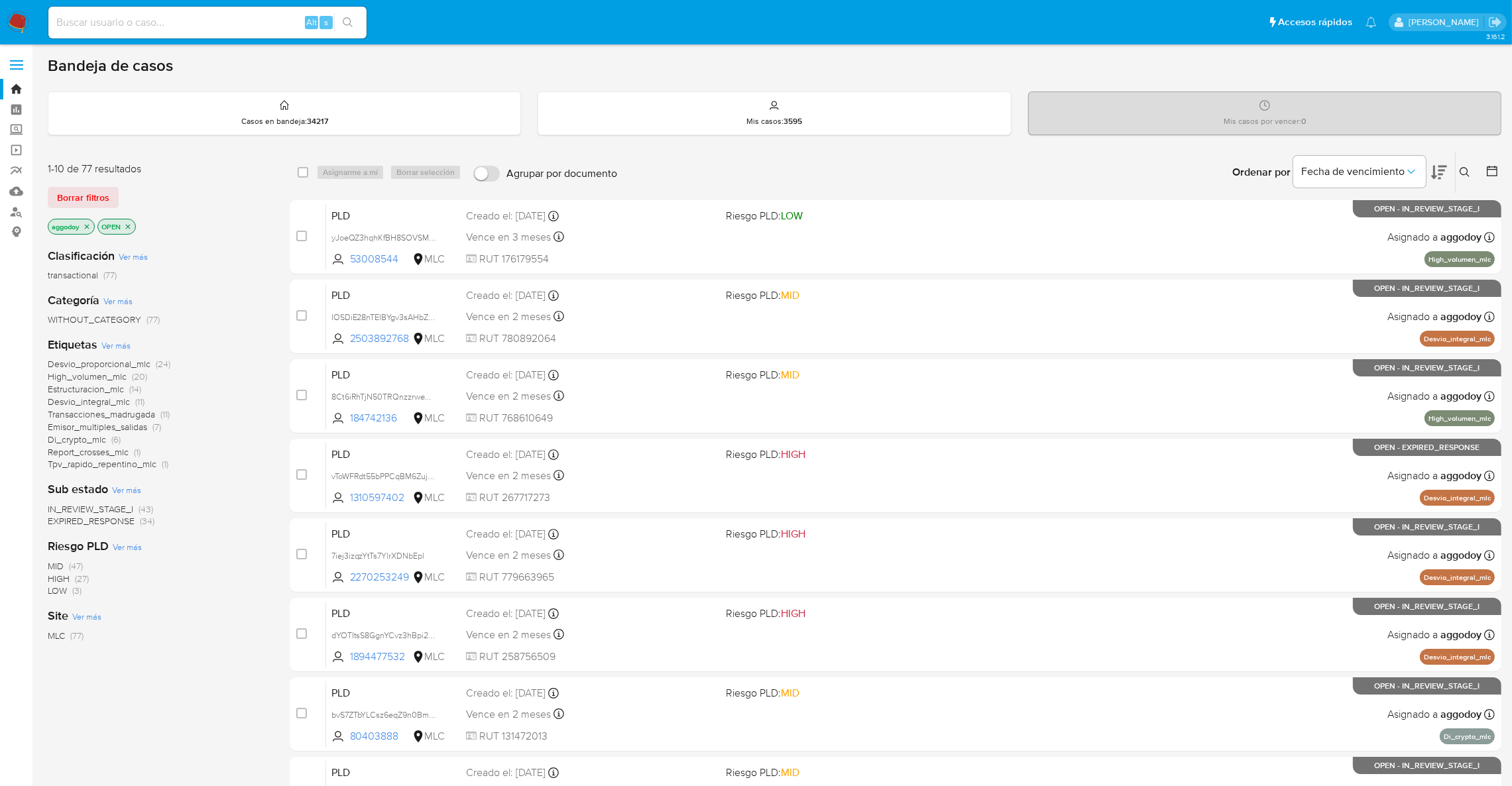
click at [100, 363] on span "Desvio_proporcional_mlc" at bounding box center [99, 364] width 102 height 13
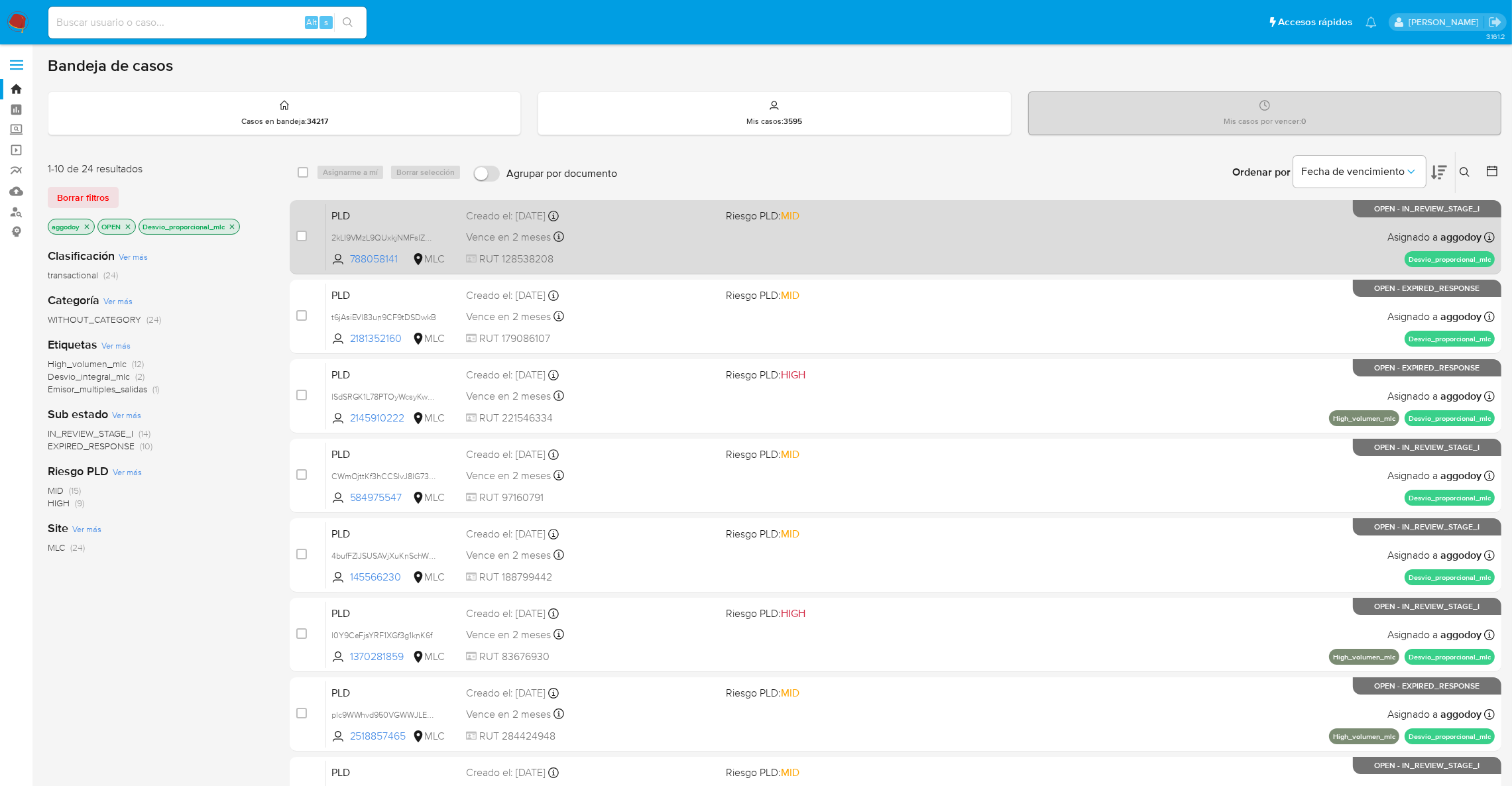
click at [927, 250] on div "PLD 2kLI9VMzL9QUxkjNMFslZXlH 788058141 MLC Riesgo PLD: MID Creado el: [DATE] Cr…" at bounding box center [910, 237] width 1168 height 67
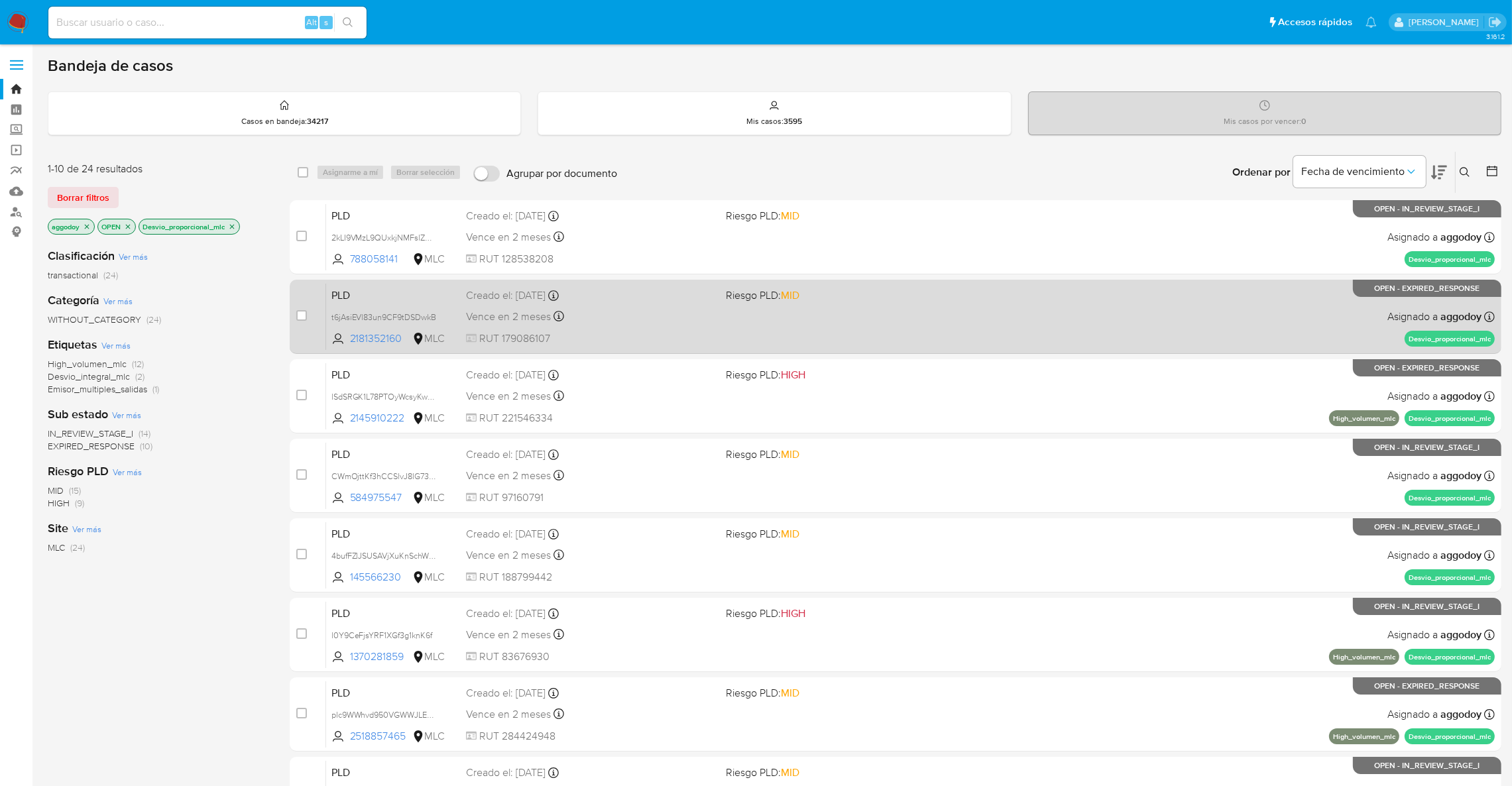
click at [683, 301] on div "Creado el: [DATE] Creado el: [DATE] 06:08:26" at bounding box center [590, 296] width 249 height 15
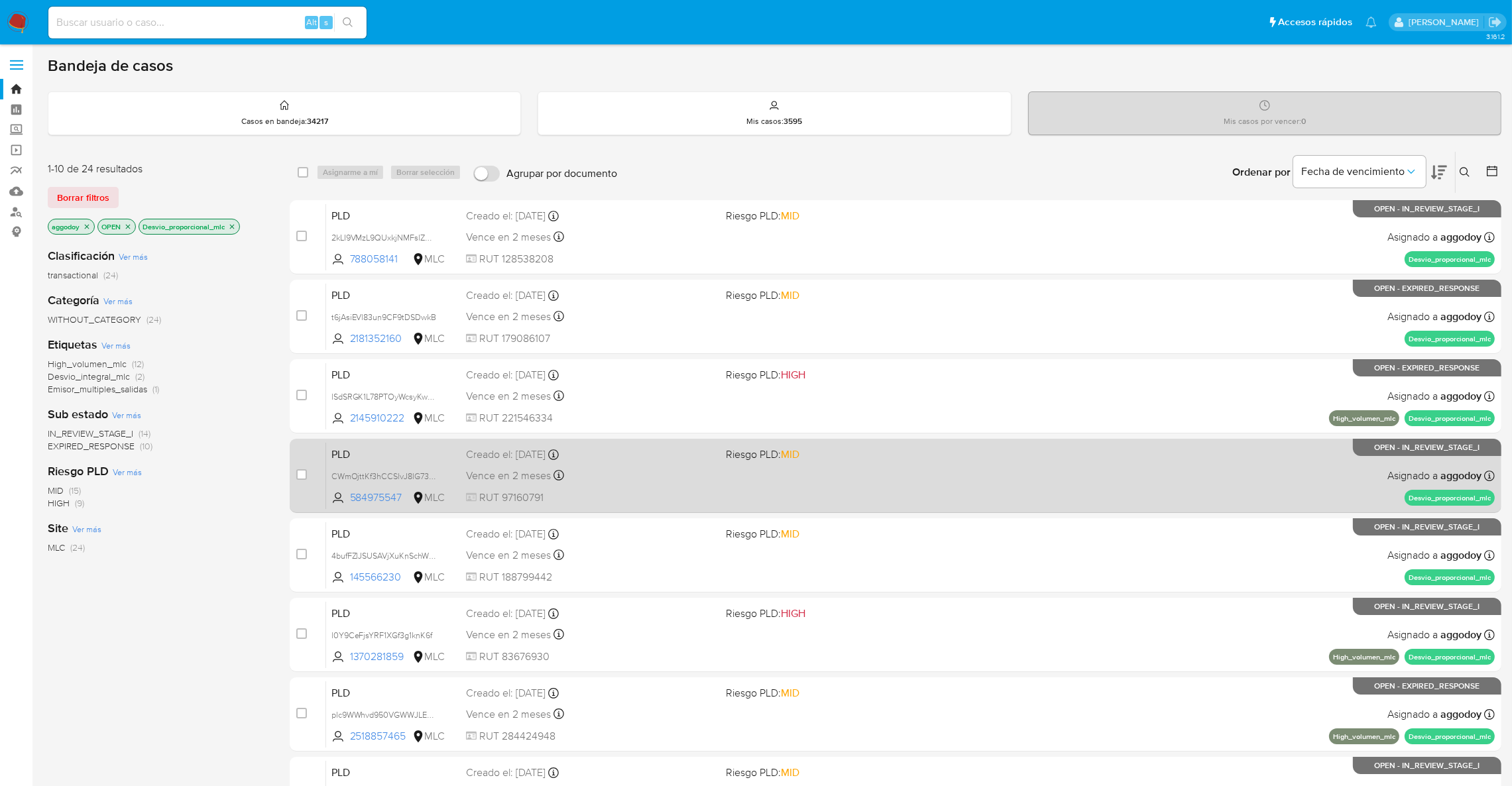
click at [765, 460] on span "Riesgo PLD: MID" at bounding box center [763, 454] width 74 height 15
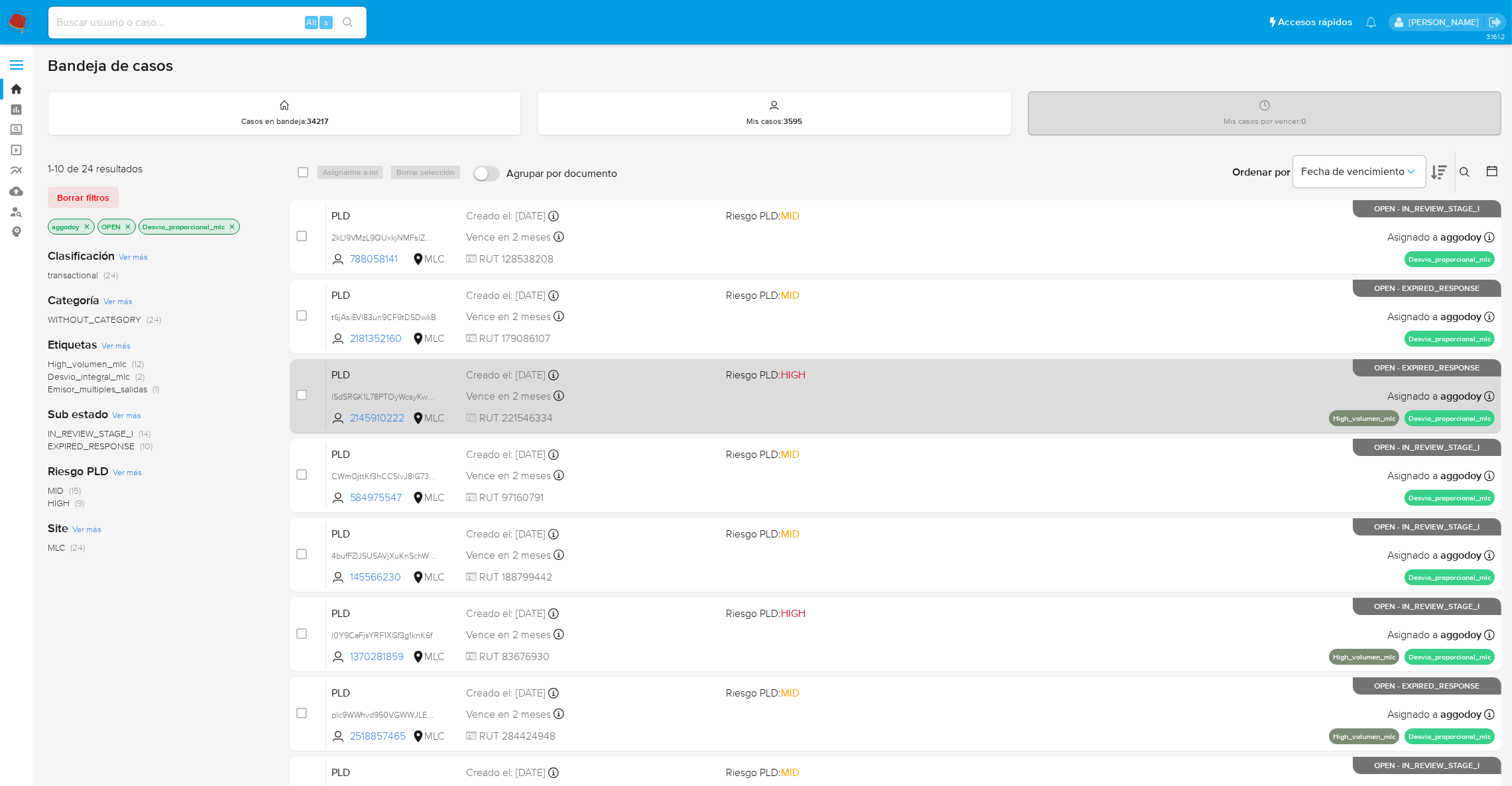
click at [753, 391] on div "PLD lSdSRGK1L78PTOyWcsyKwscX 2145910222 MLC Riesgo PLD: HIGH Creado el: [DATE] …" at bounding box center [910, 396] width 1168 height 67
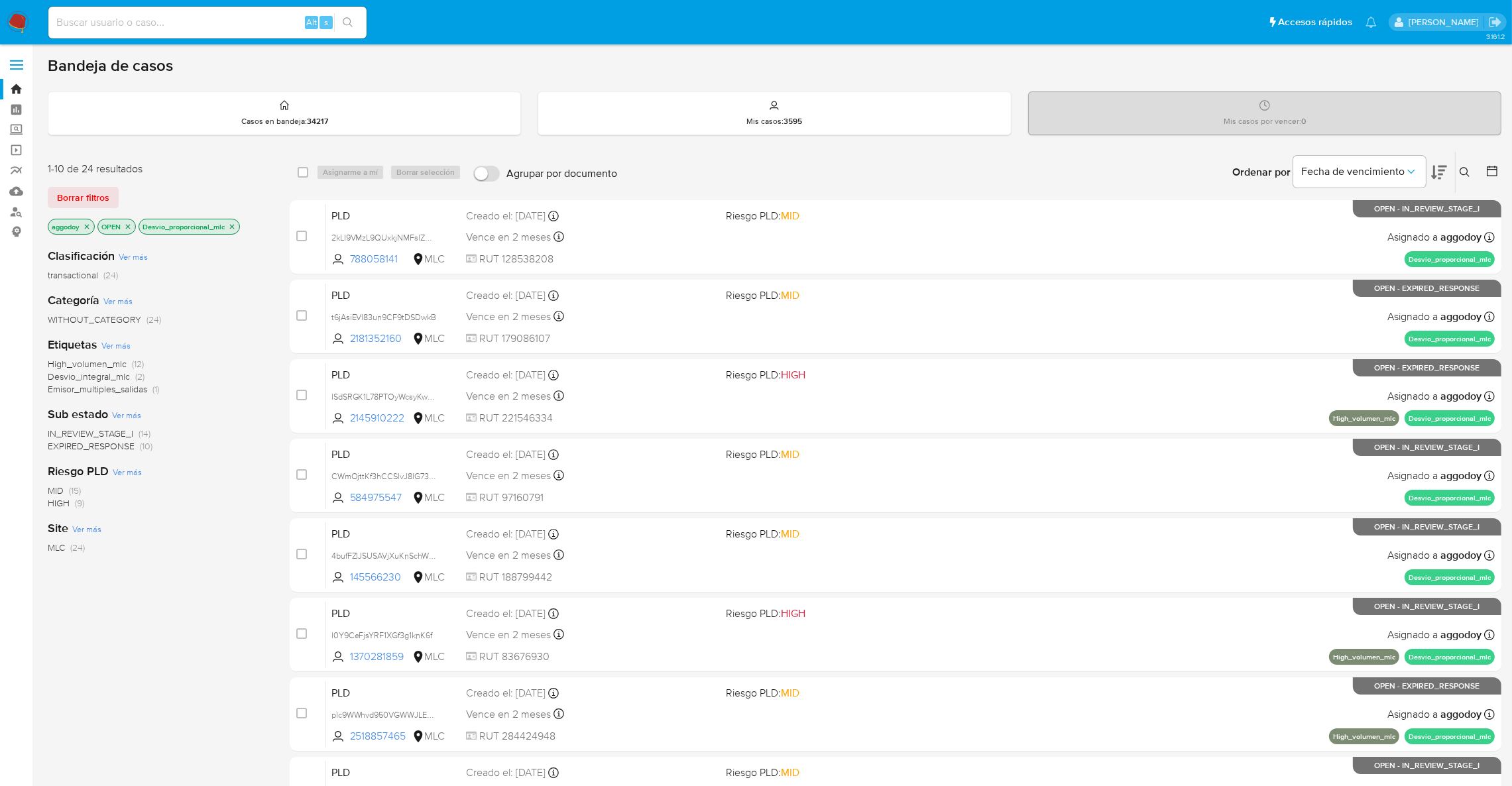
click at [229, 230] on p "Desvio_proporcional_mlc" at bounding box center [189, 227] width 100 height 15
click at [230, 230] on p "Desvio_proporcional_mlc" at bounding box center [189, 227] width 100 height 15
click at [230, 226] on icon "close-filter" at bounding box center [232, 227] width 8 height 8
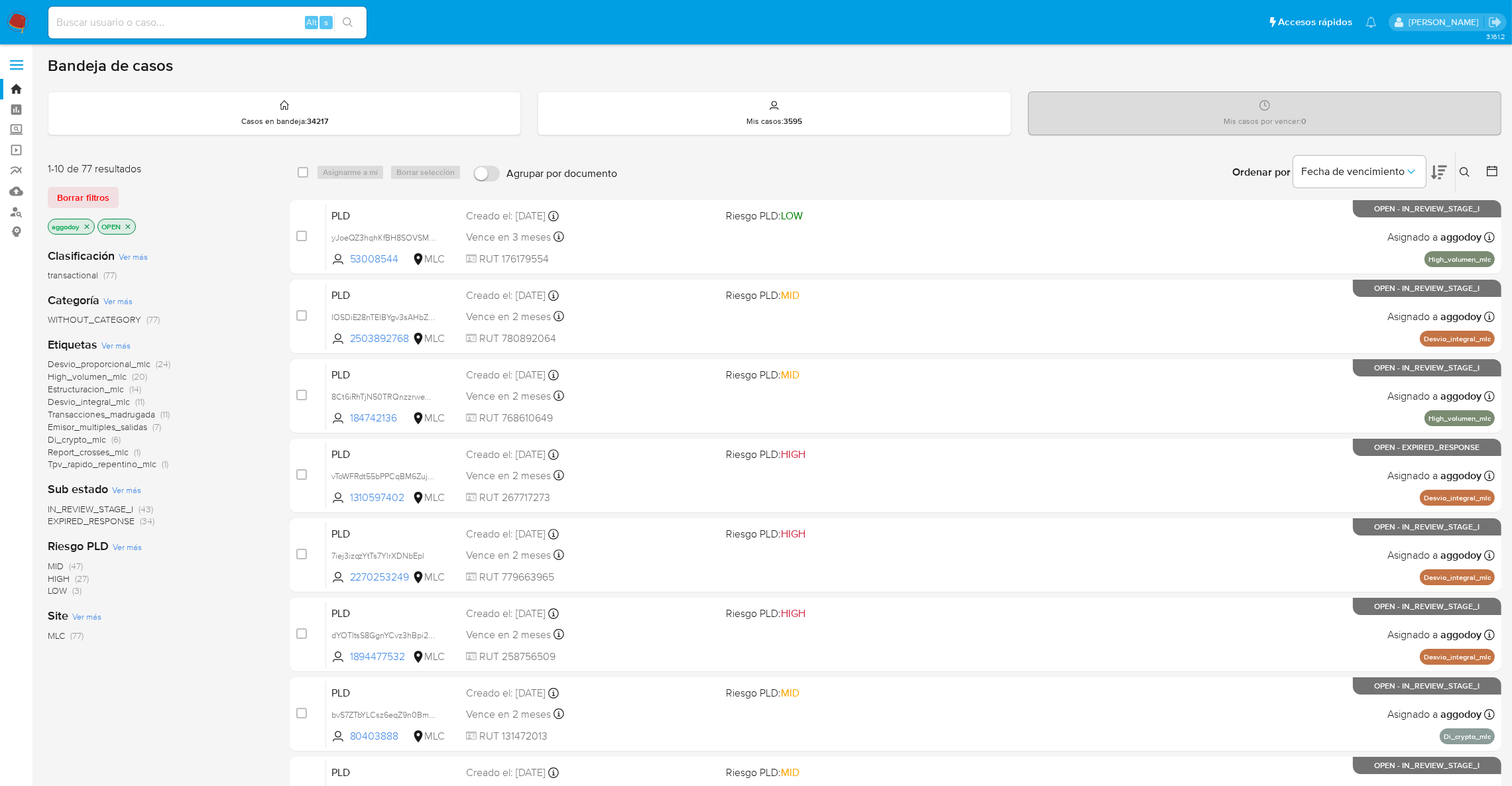
click at [98, 403] on span "Desvio_integral_mlc" at bounding box center [89, 401] width 82 height 13
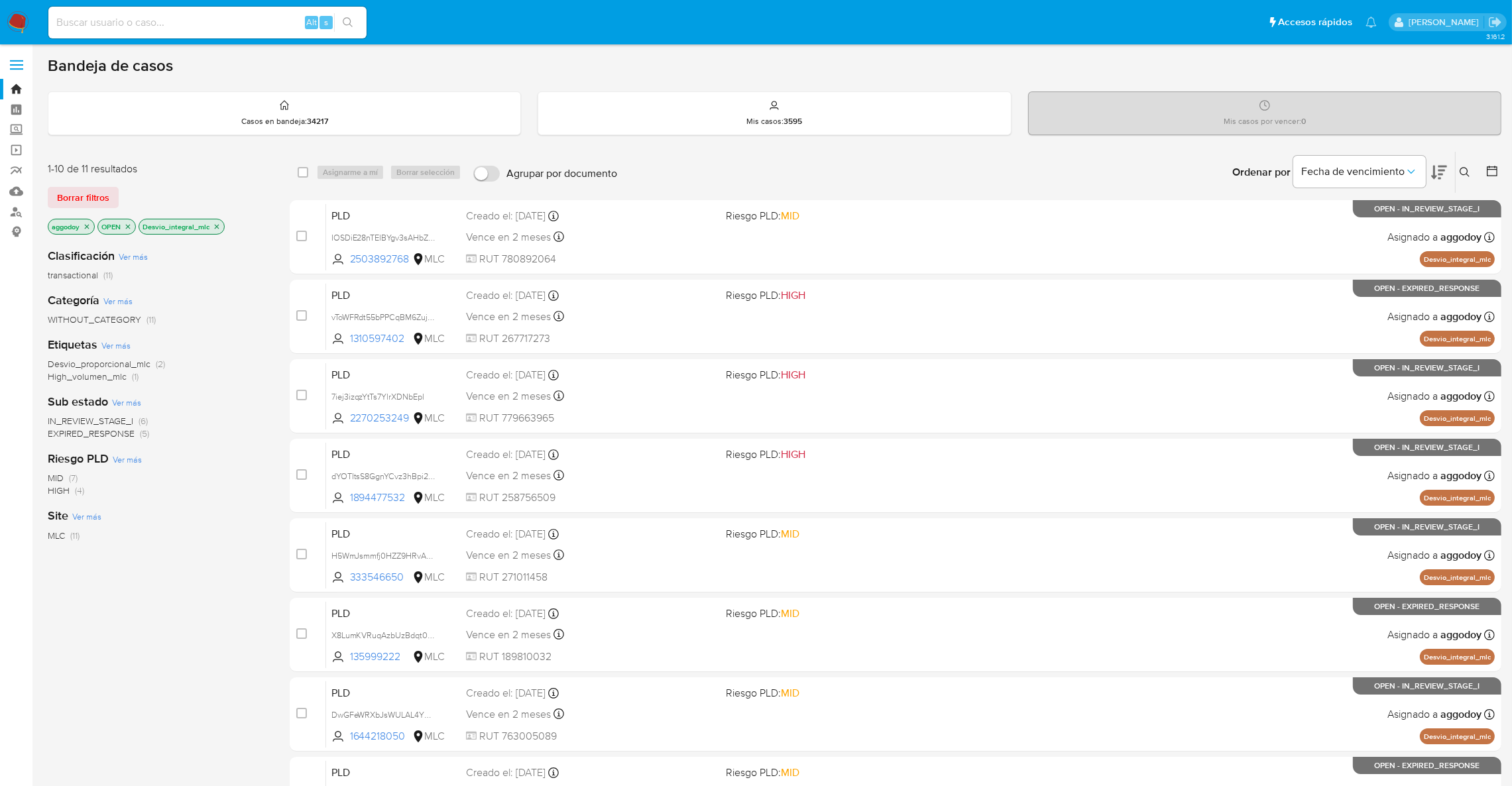
click at [217, 227] on icon "close-filter" at bounding box center [216, 227] width 8 height 8
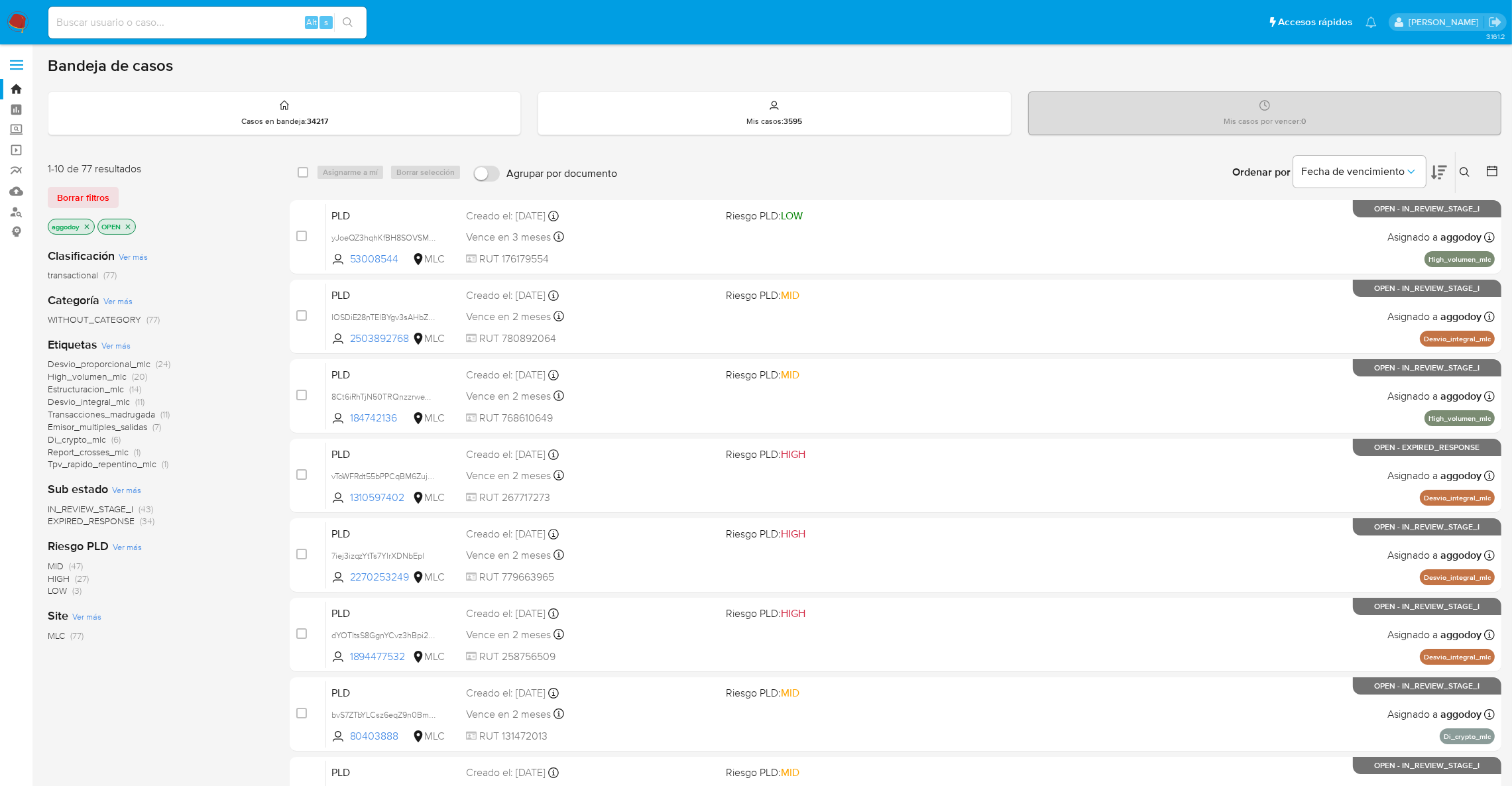
click at [78, 376] on span "High_volumen_mlc" at bounding box center [88, 376] width 79 height 13
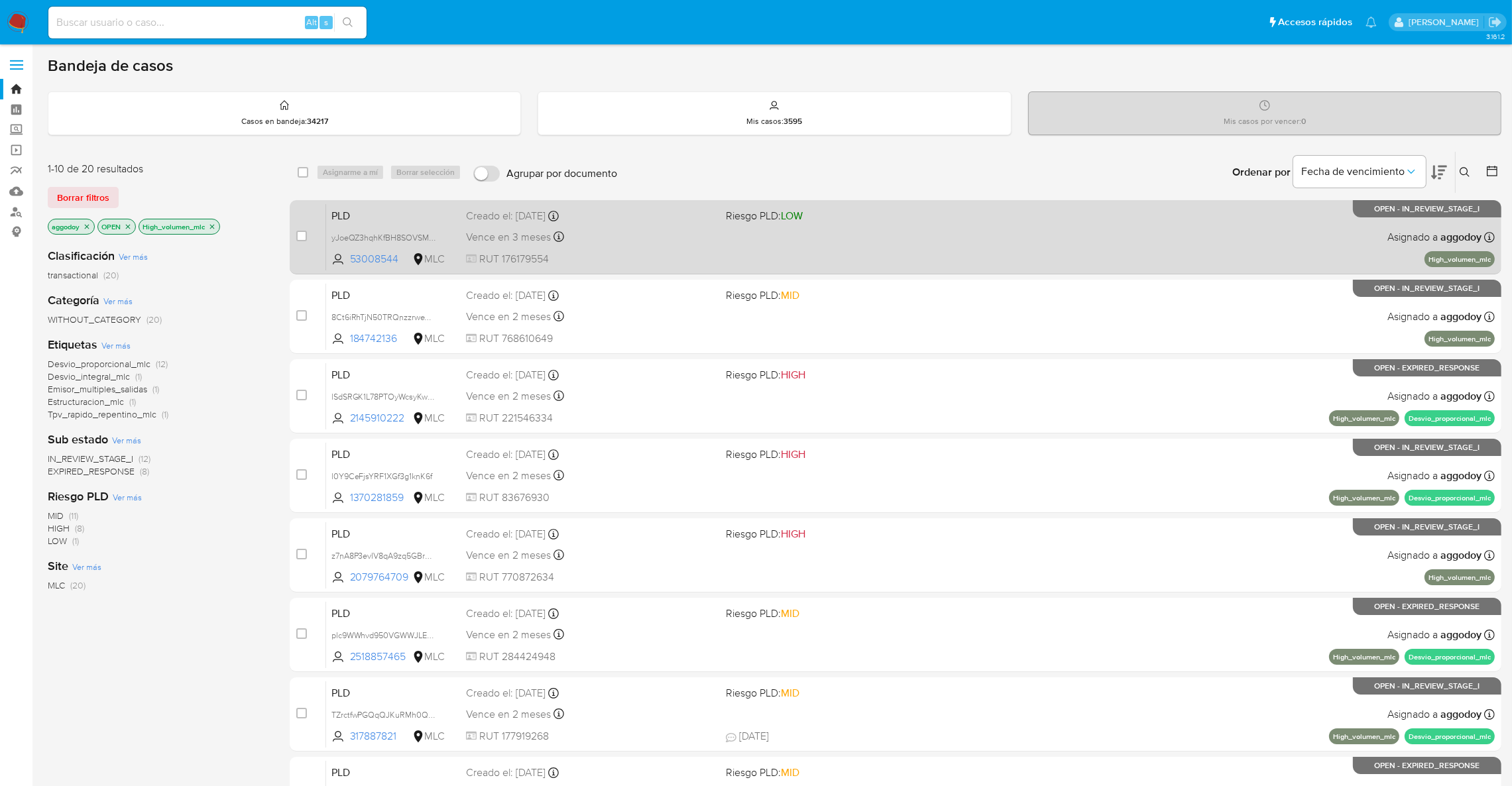
click at [634, 209] on div "Creado el: [DATE] Creado el: [DATE] 06:05:54" at bounding box center [590, 216] width 249 height 15
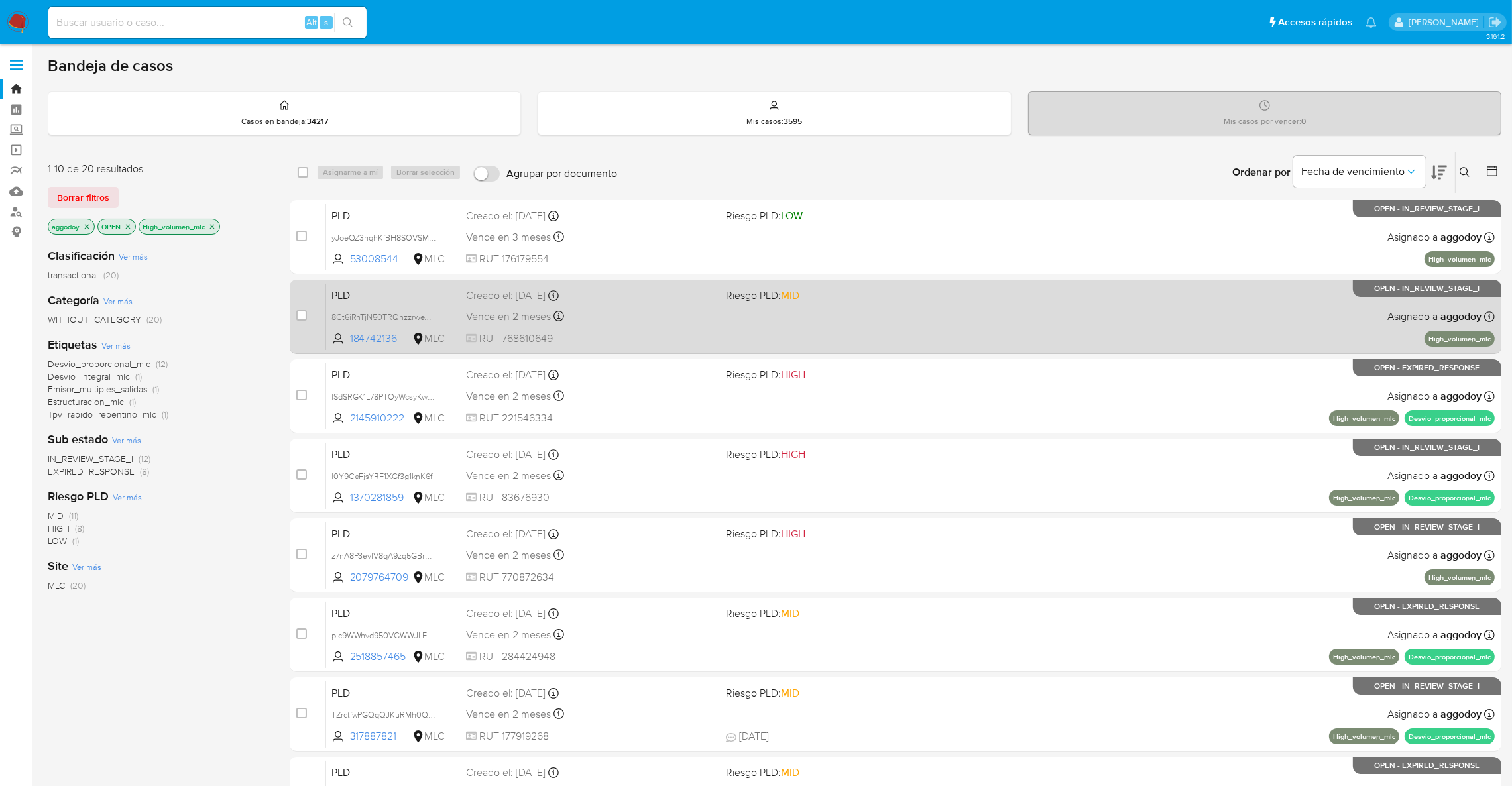
click at [737, 302] on span "Riesgo PLD: MID" at bounding box center [763, 295] width 74 height 15
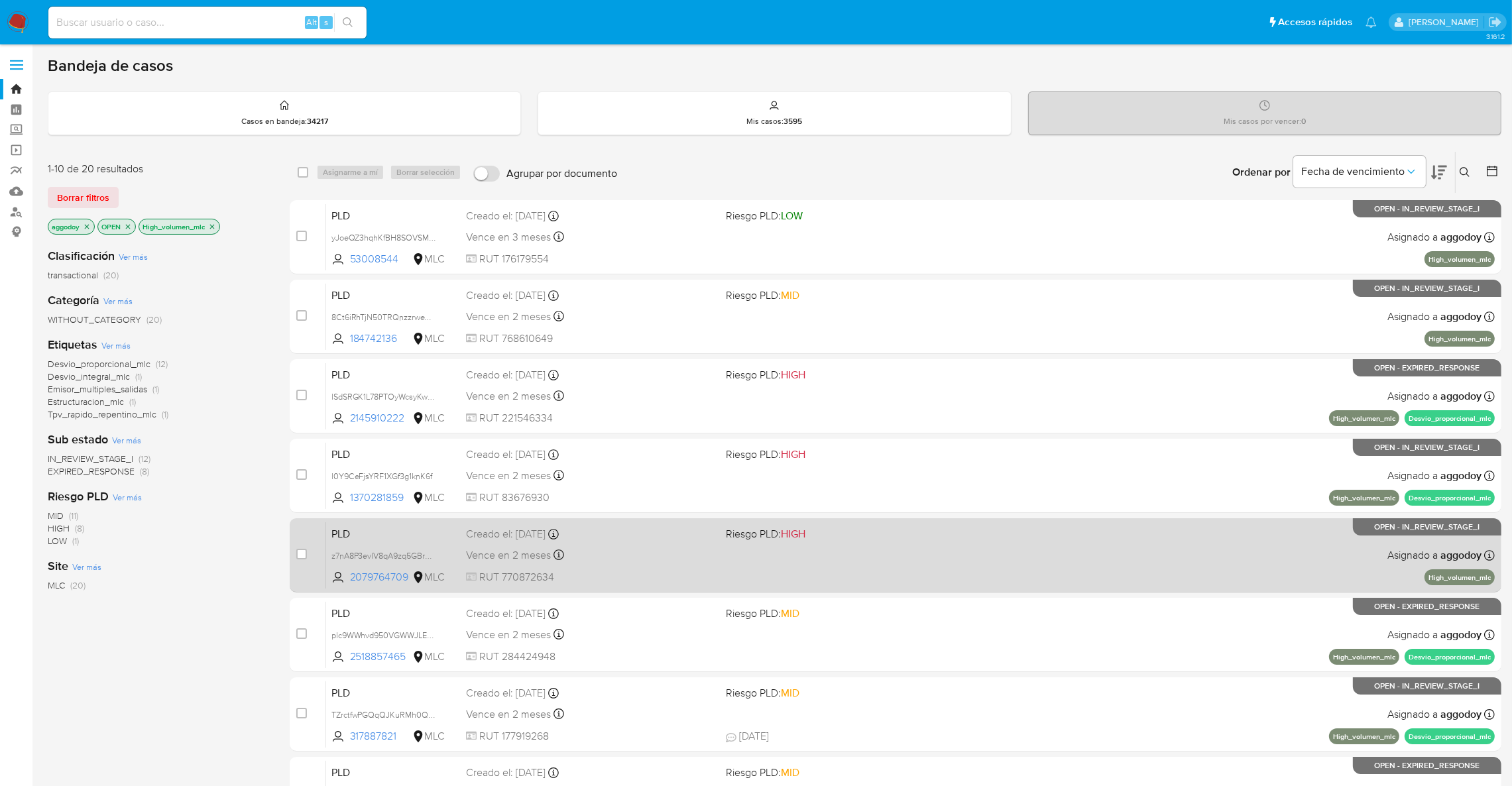
click at [1036, 551] on div "PLD z7nA8P3evIV8qA9zq5GBrmKZ 2079764709 MLC Riesgo PLD: HIGH Creado el: 12/08/2…" at bounding box center [910, 555] width 1168 height 67
click at [702, 536] on div "Creado el: 12/08/2025 Creado el: 12/08/2025 06:08:05" at bounding box center [590, 534] width 249 height 15
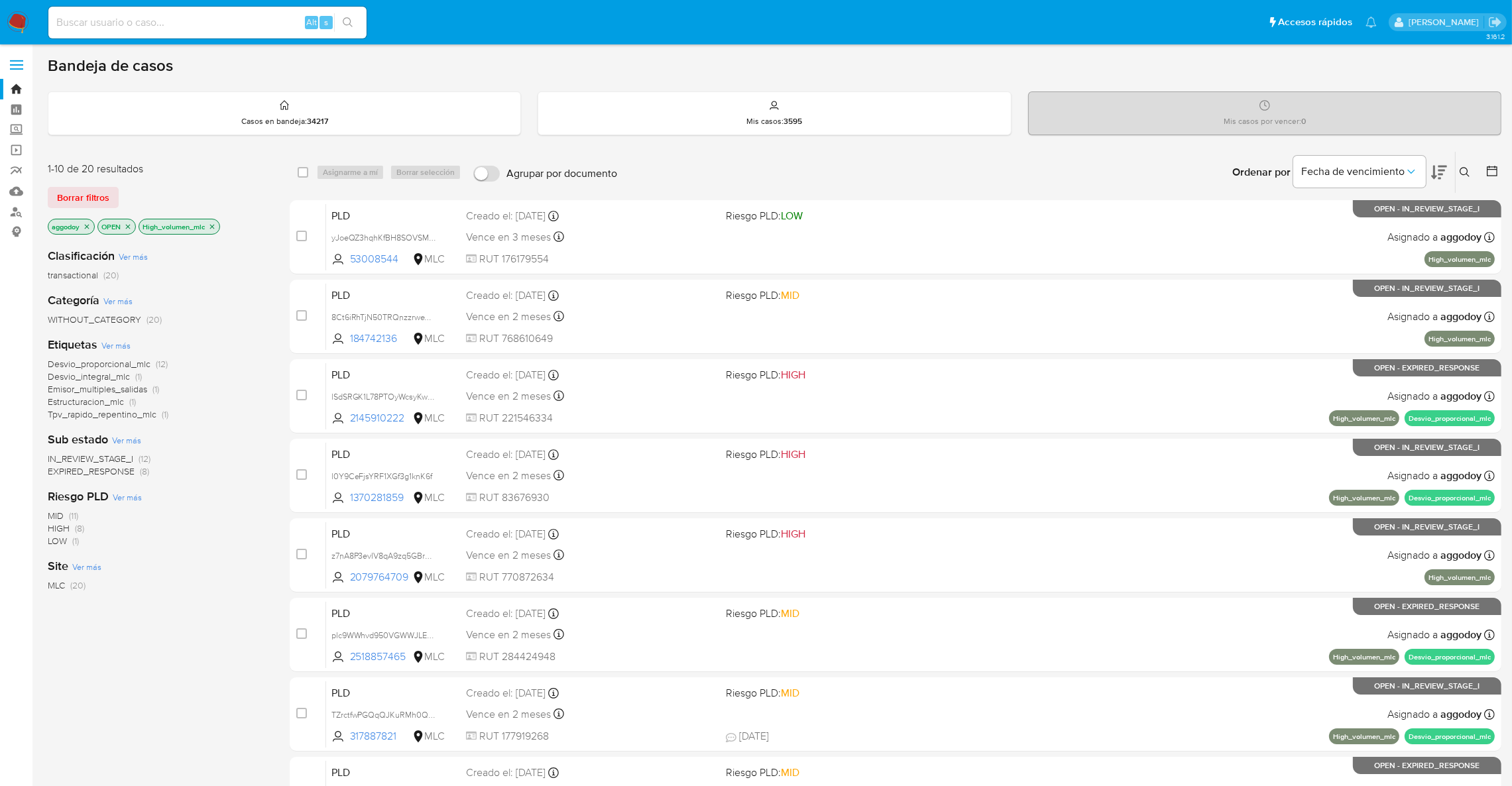
drag, startPoint x: 1462, startPoint y: 171, endPoint x: 1462, endPoint y: 180, distance: 9.0
click at [1462, 180] on div "Ingrese ID de usuario o caso Buscar Borrar filtros" at bounding box center [1465, 172] width 22 height 41
click at [1462, 169] on icon at bounding box center [1465, 172] width 11 height 11
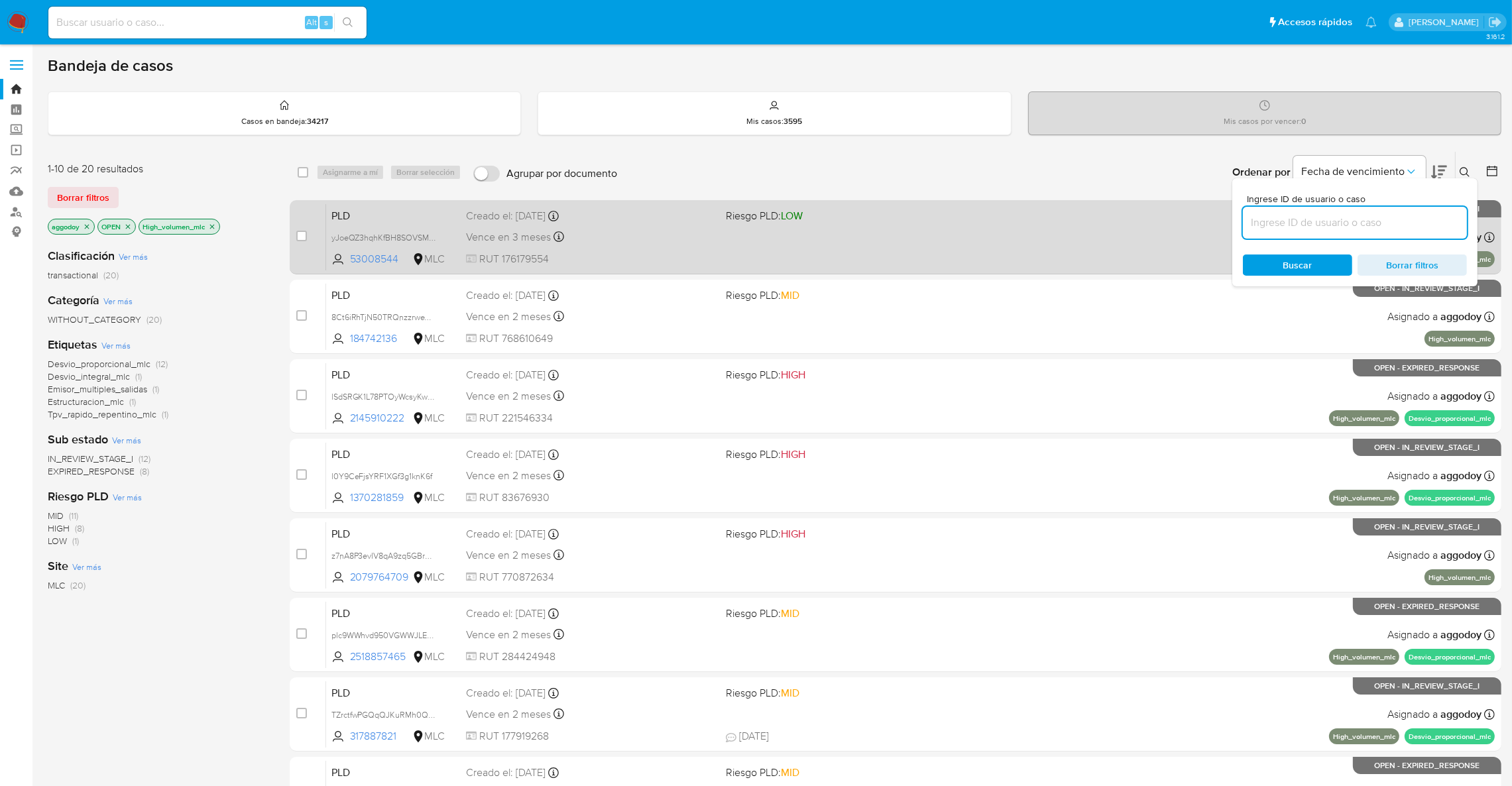
drag, startPoint x: 1323, startPoint y: 226, endPoint x: 659, endPoint y: 230, distance: 664.0
click at [659, 230] on div "Vence en 3 meses Vence el 11/12/2025 06:05:55" at bounding box center [590, 237] width 249 height 18
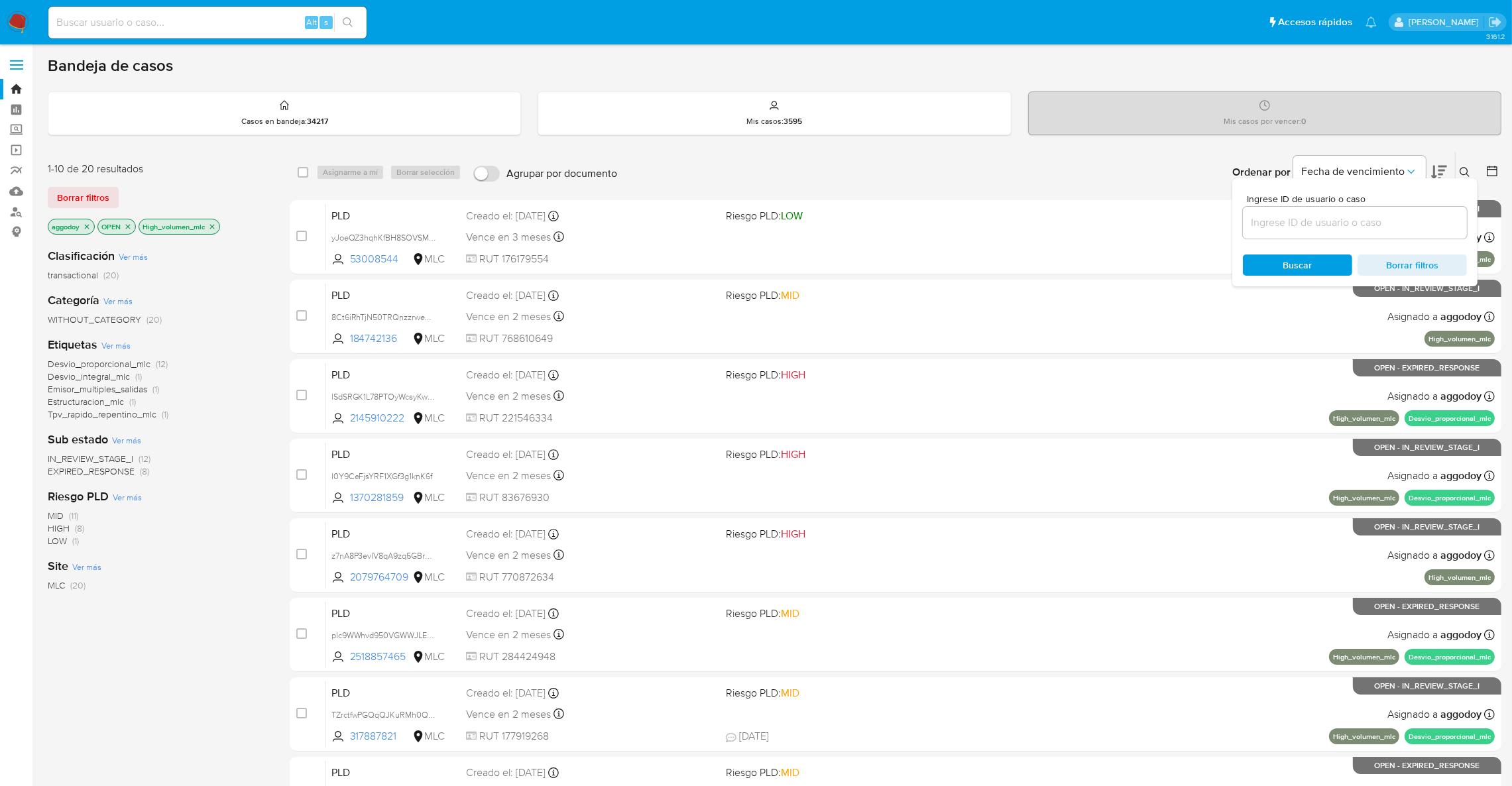
drag, startPoint x: 1413, startPoint y: 199, endPoint x: 1402, endPoint y: 214, distance: 18.6
drag, startPoint x: 1402, startPoint y: 214, endPoint x: 1319, endPoint y: 222, distance: 83.4
paste input "53008544"
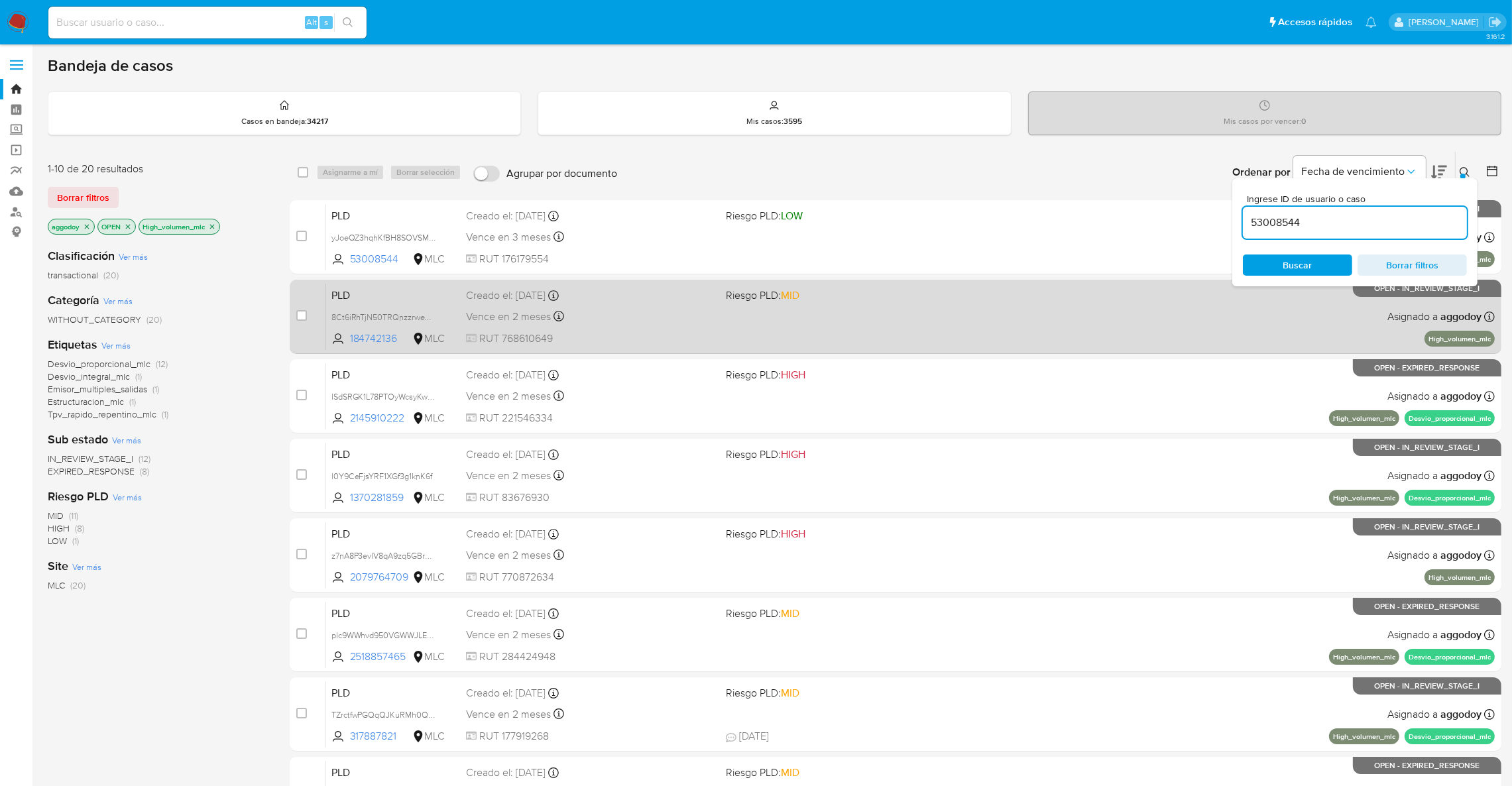
type input "53008544"
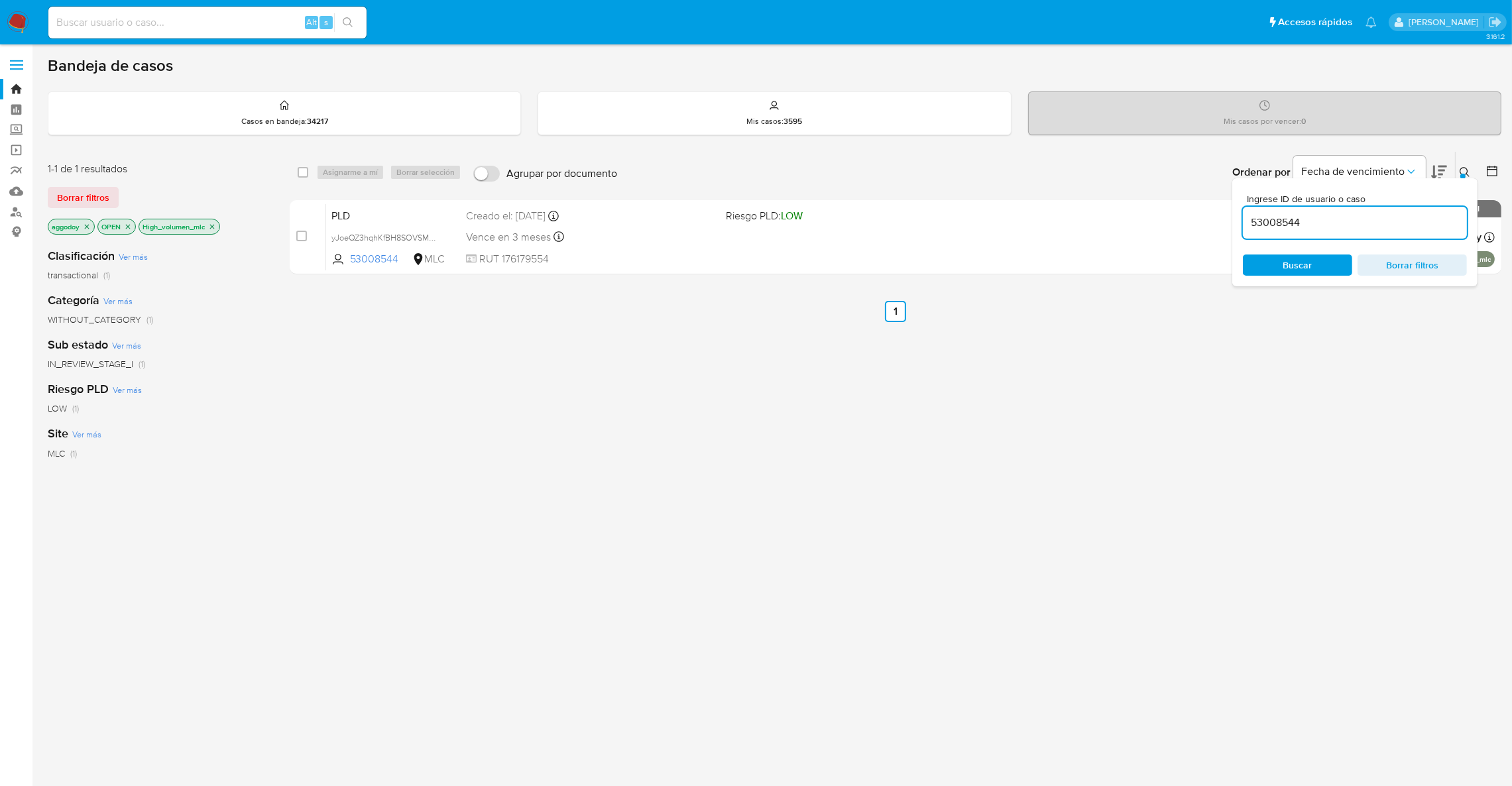
click at [1462, 180] on div "Ingrese ID de usuario o caso 53008544 Buscar Borrar filtros" at bounding box center [1355, 232] width 245 height 108
click at [1458, 175] on button at bounding box center [1466, 172] width 22 height 16
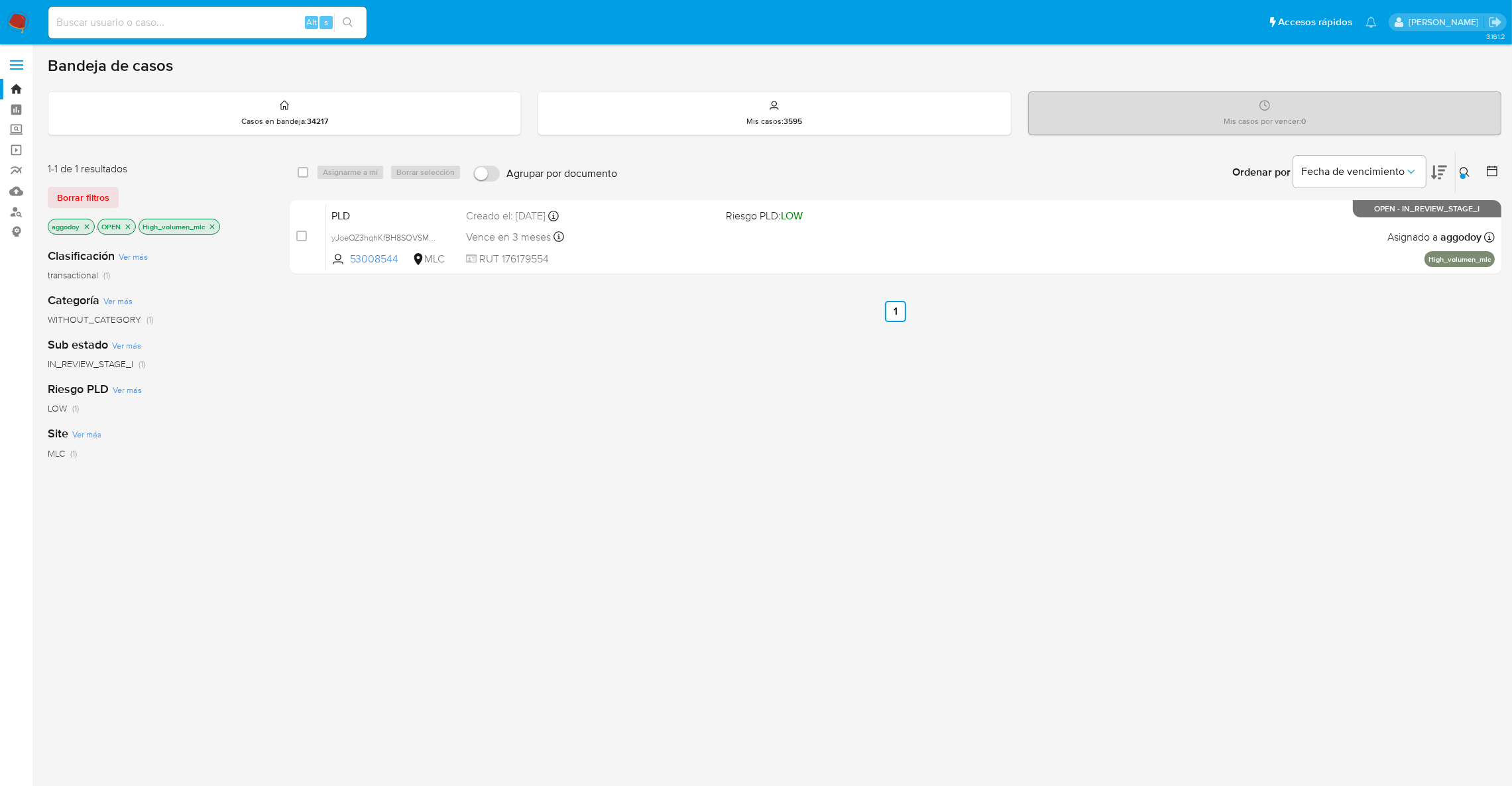
click at [1435, 173] on icon at bounding box center [1439, 172] width 16 height 16
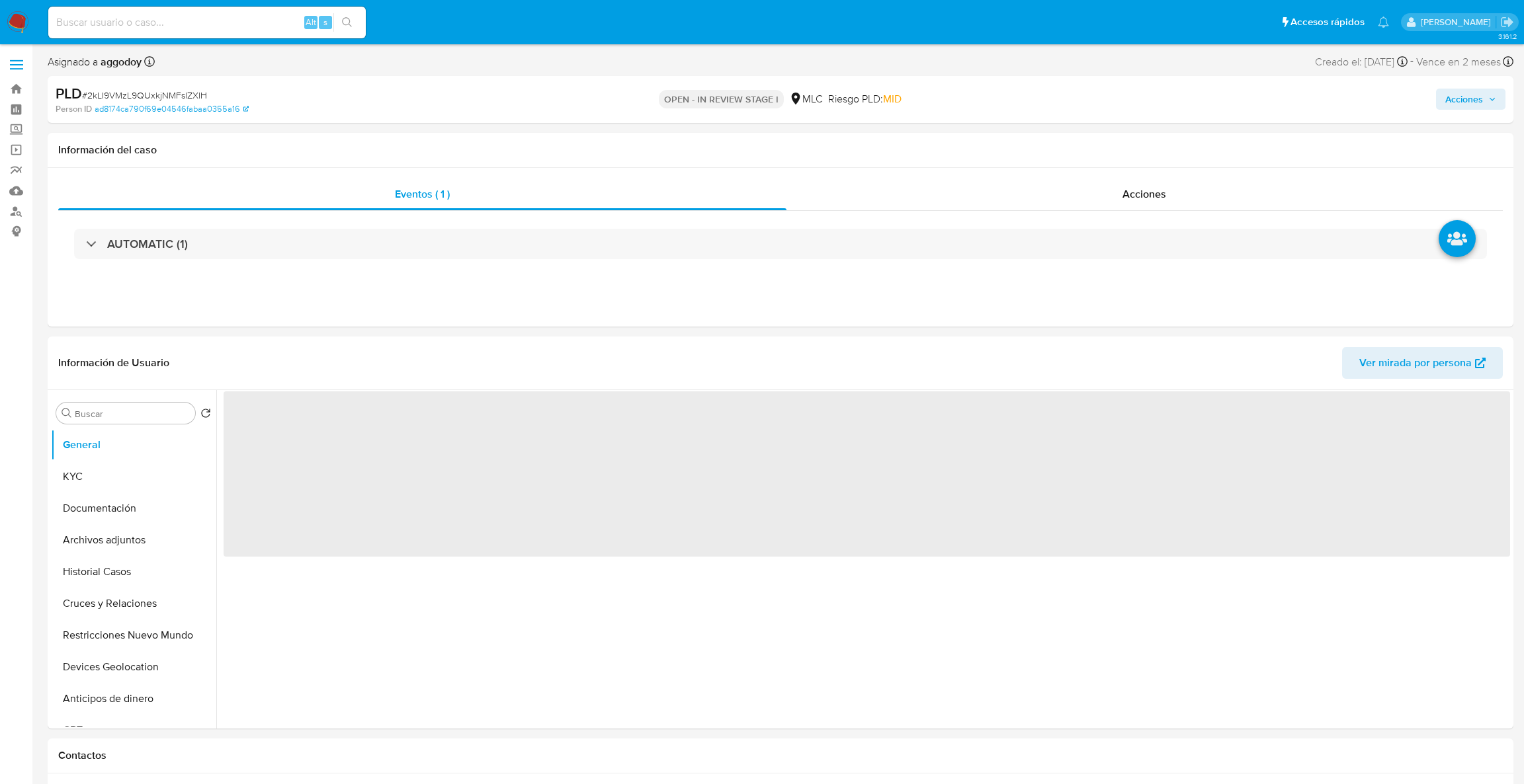
select select "10"
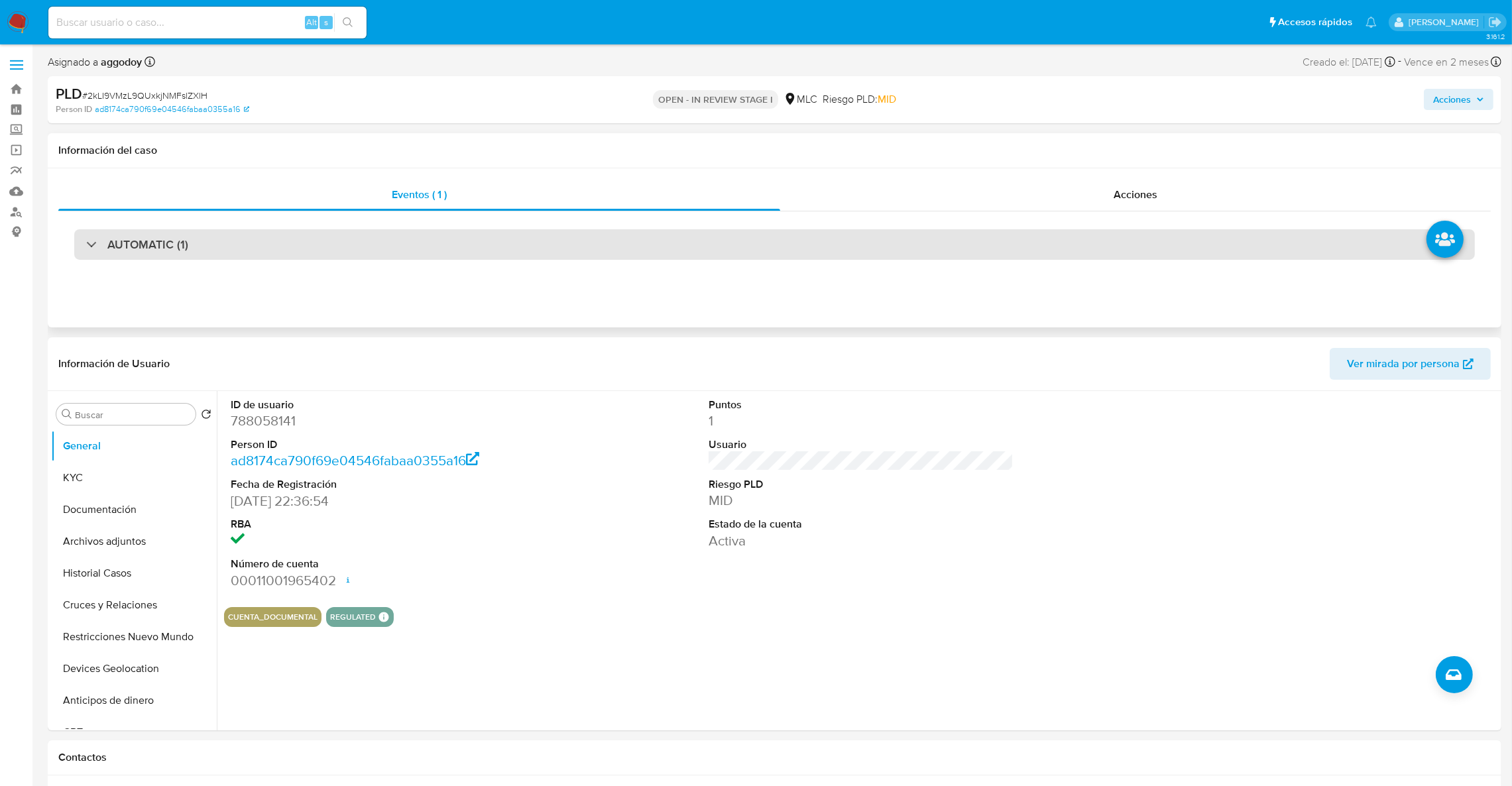
click at [576, 237] on div "AUTOMATIC (1)" at bounding box center [774, 244] width 1400 height 30
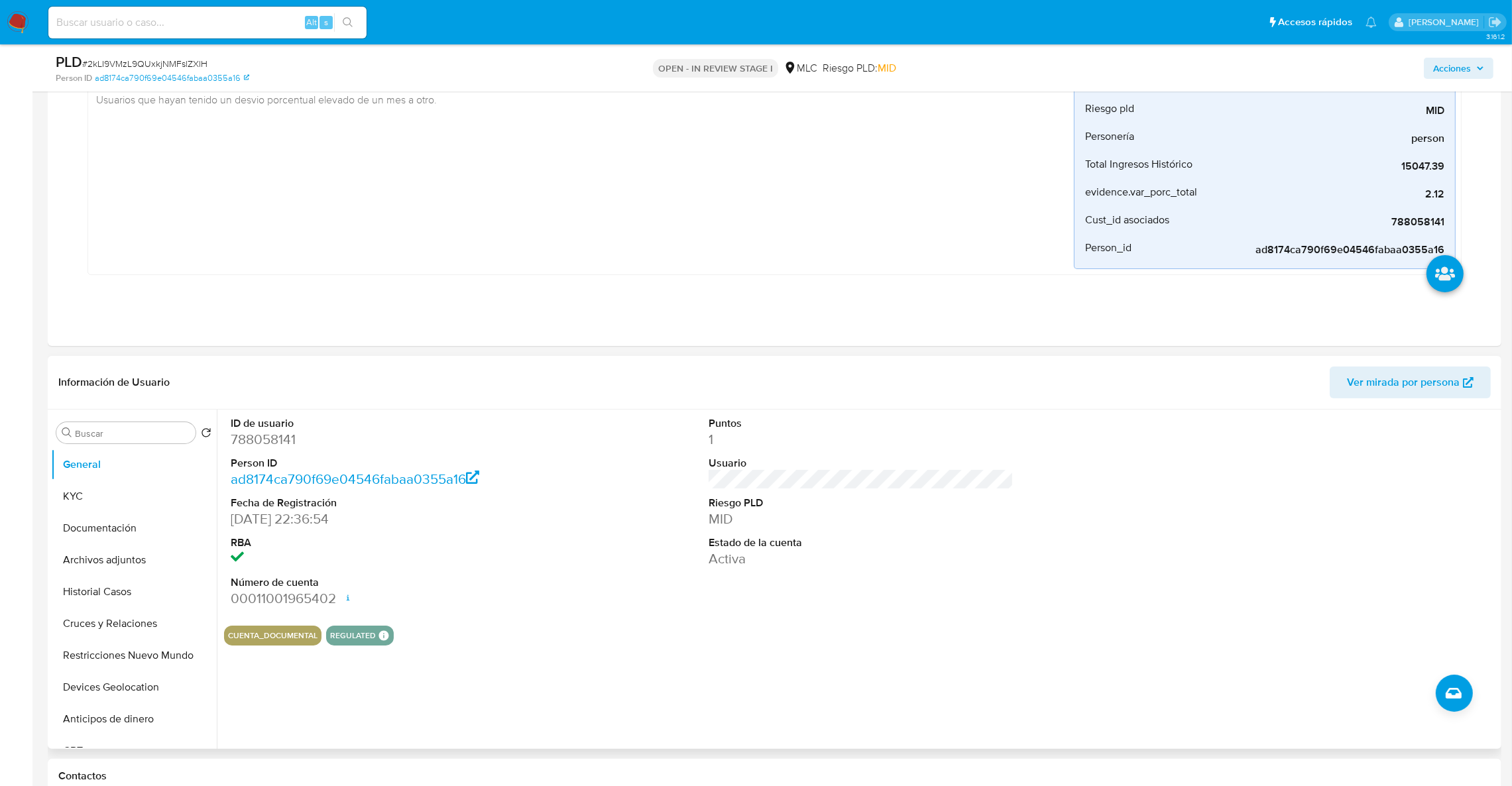
scroll to position [99, 0]
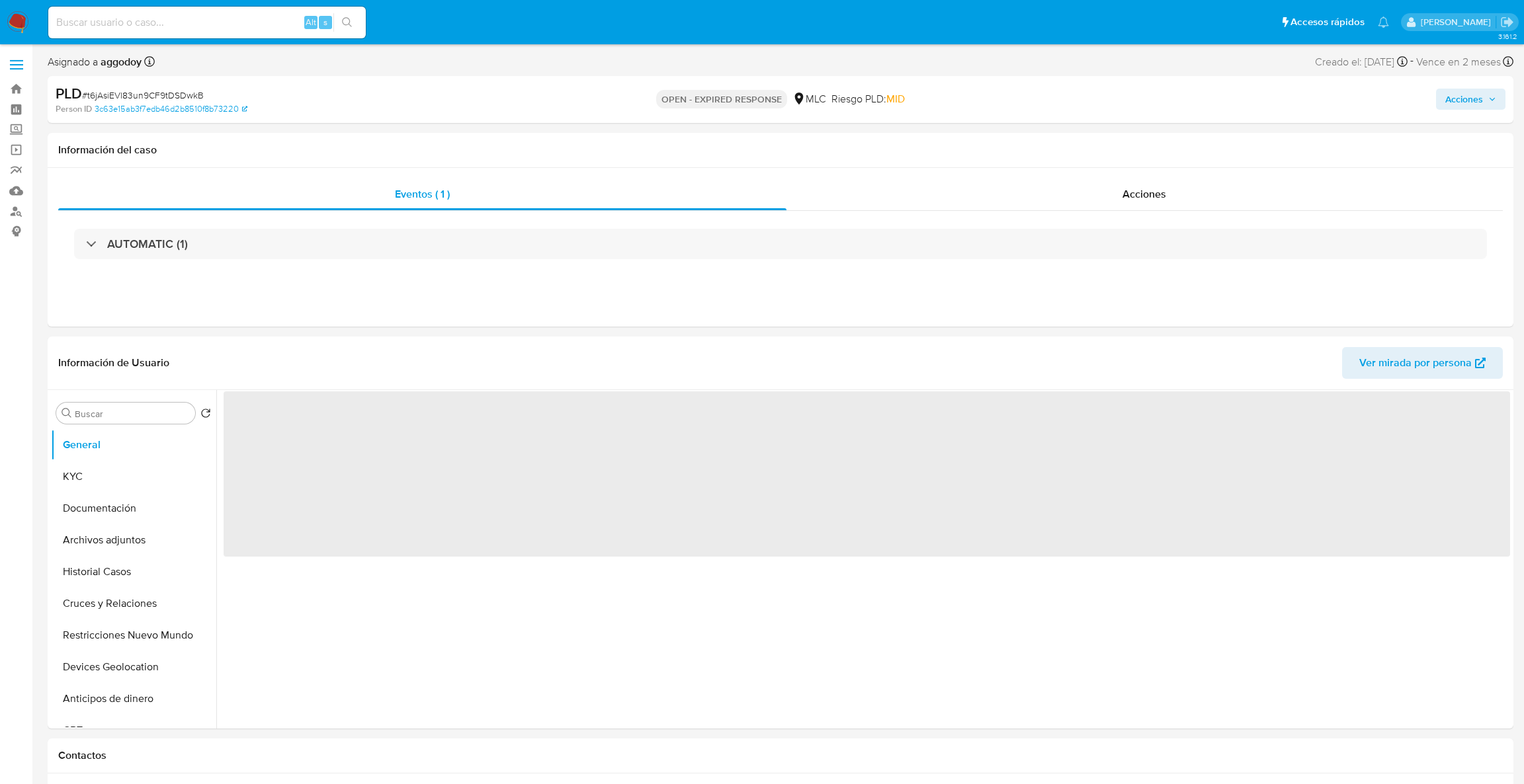
select select "10"
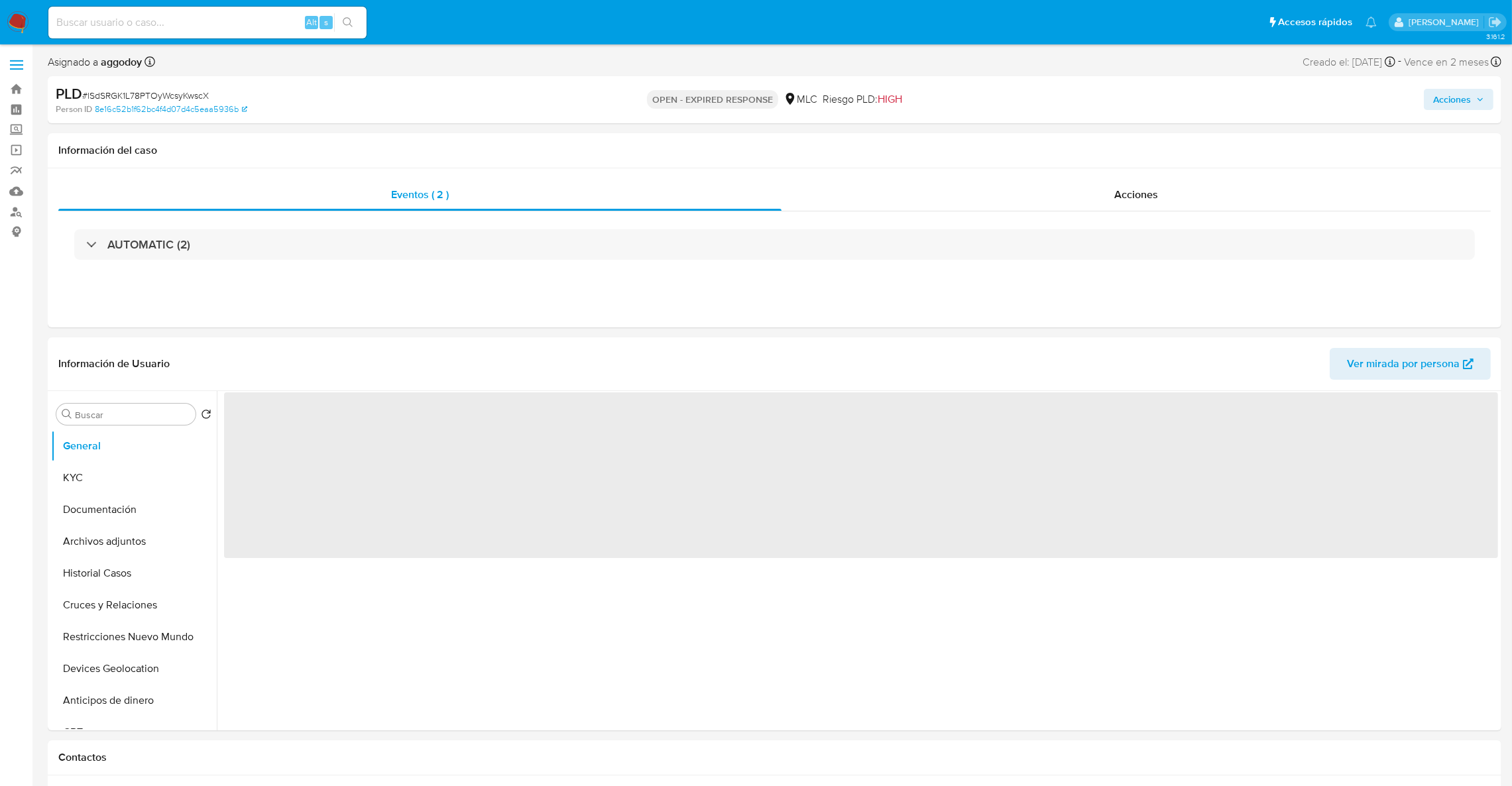
select select "10"
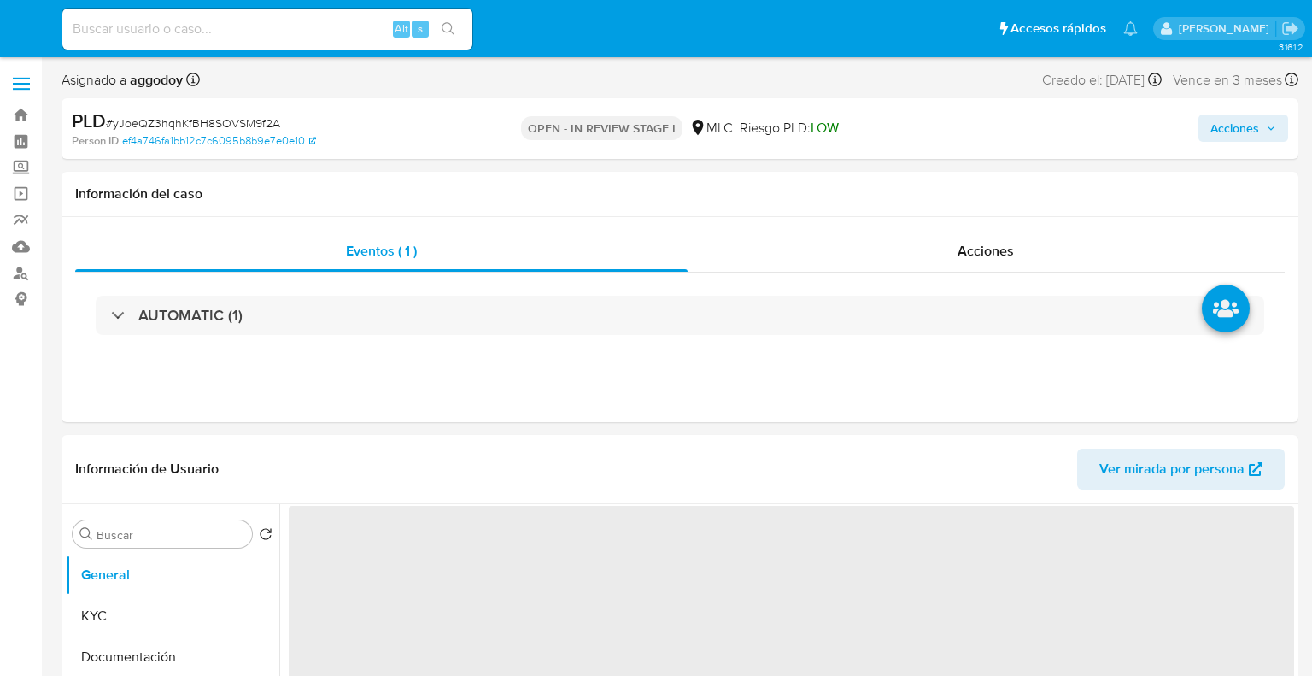
select select "10"
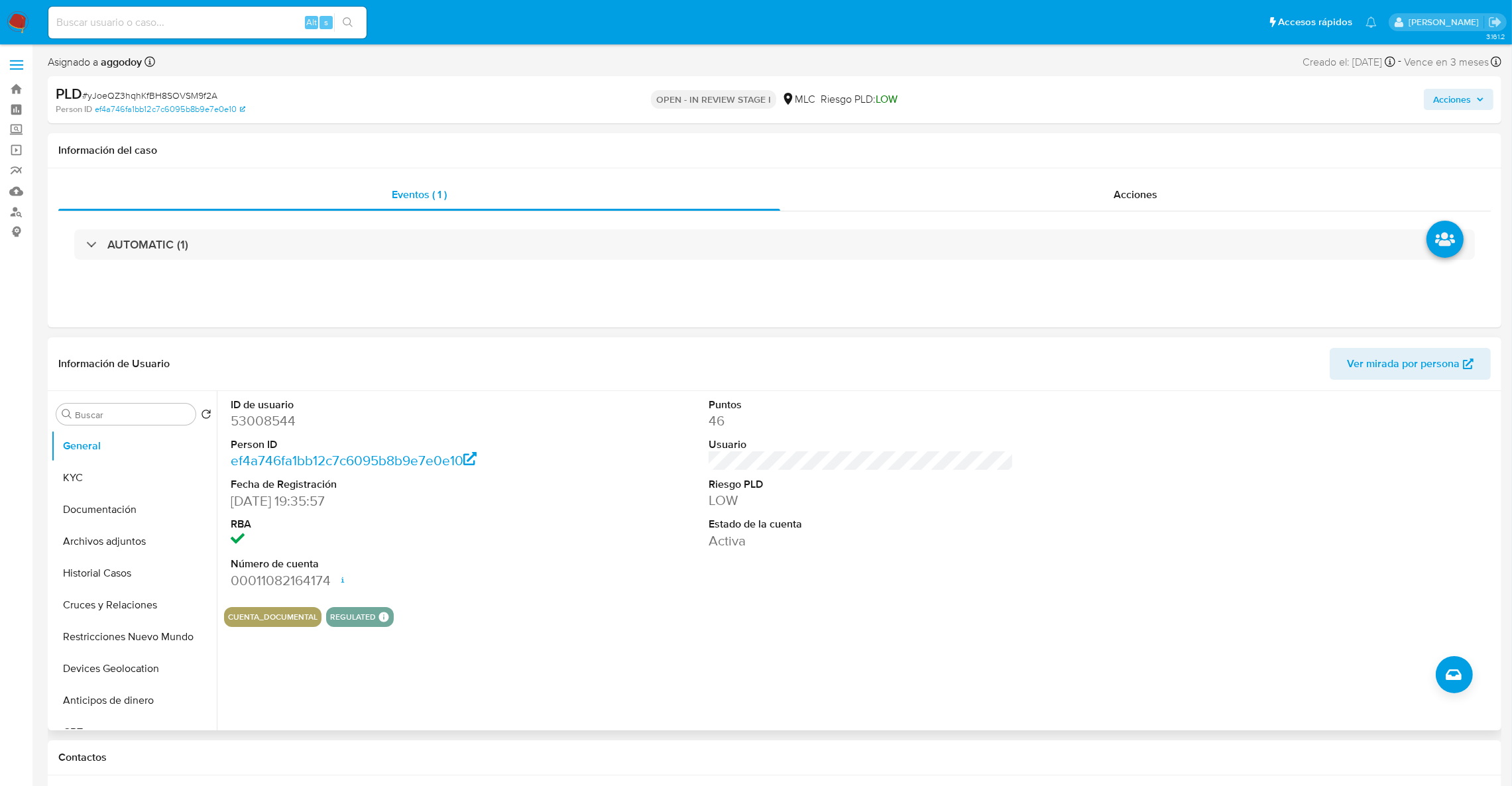
click at [289, 417] on dd "53008544" at bounding box center [383, 421] width 306 height 19
copy dd "53008544"
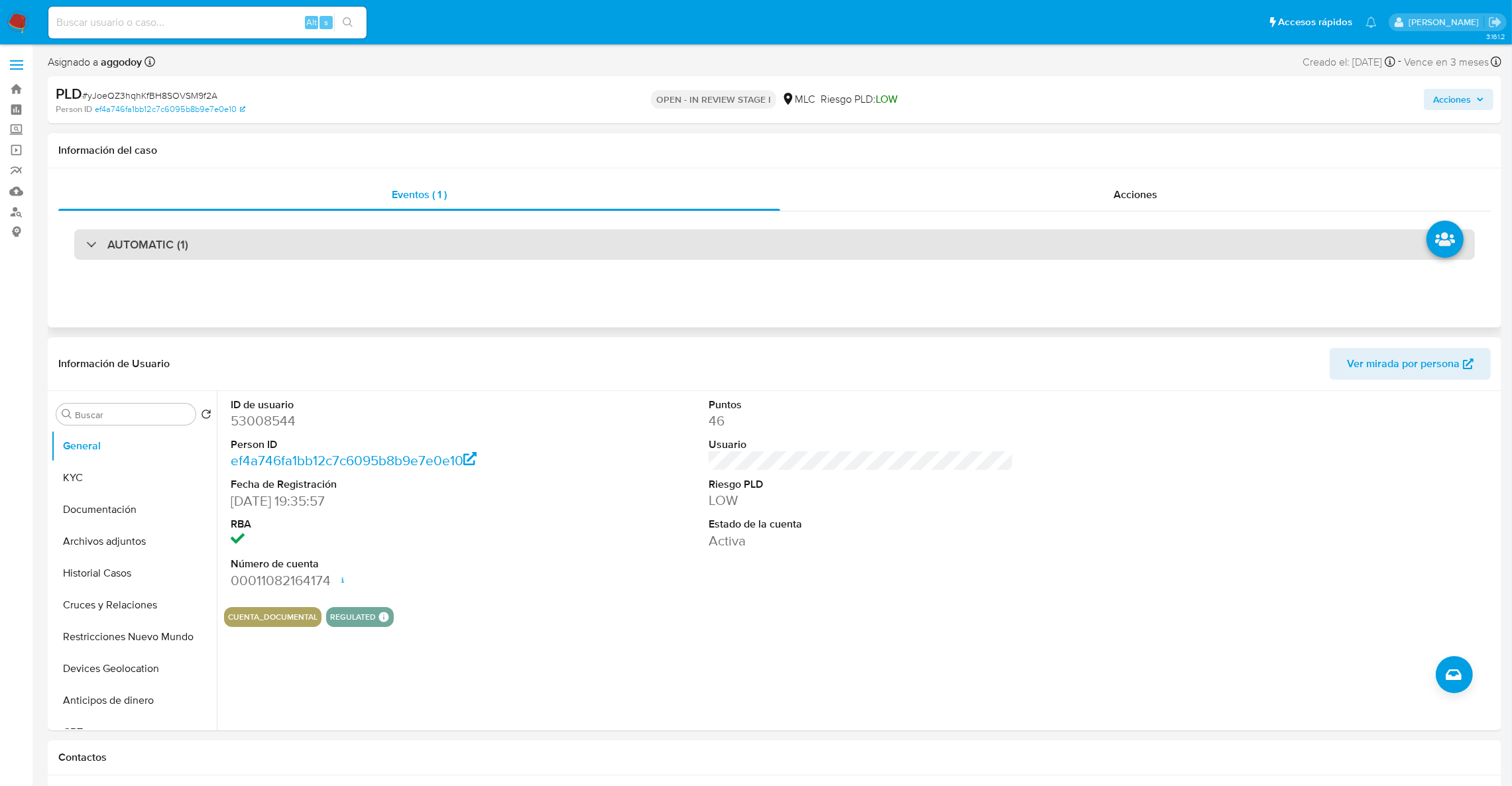
click at [268, 241] on div "AUTOMATIC (1)" at bounding box center [774, 244] width 1400 height 30
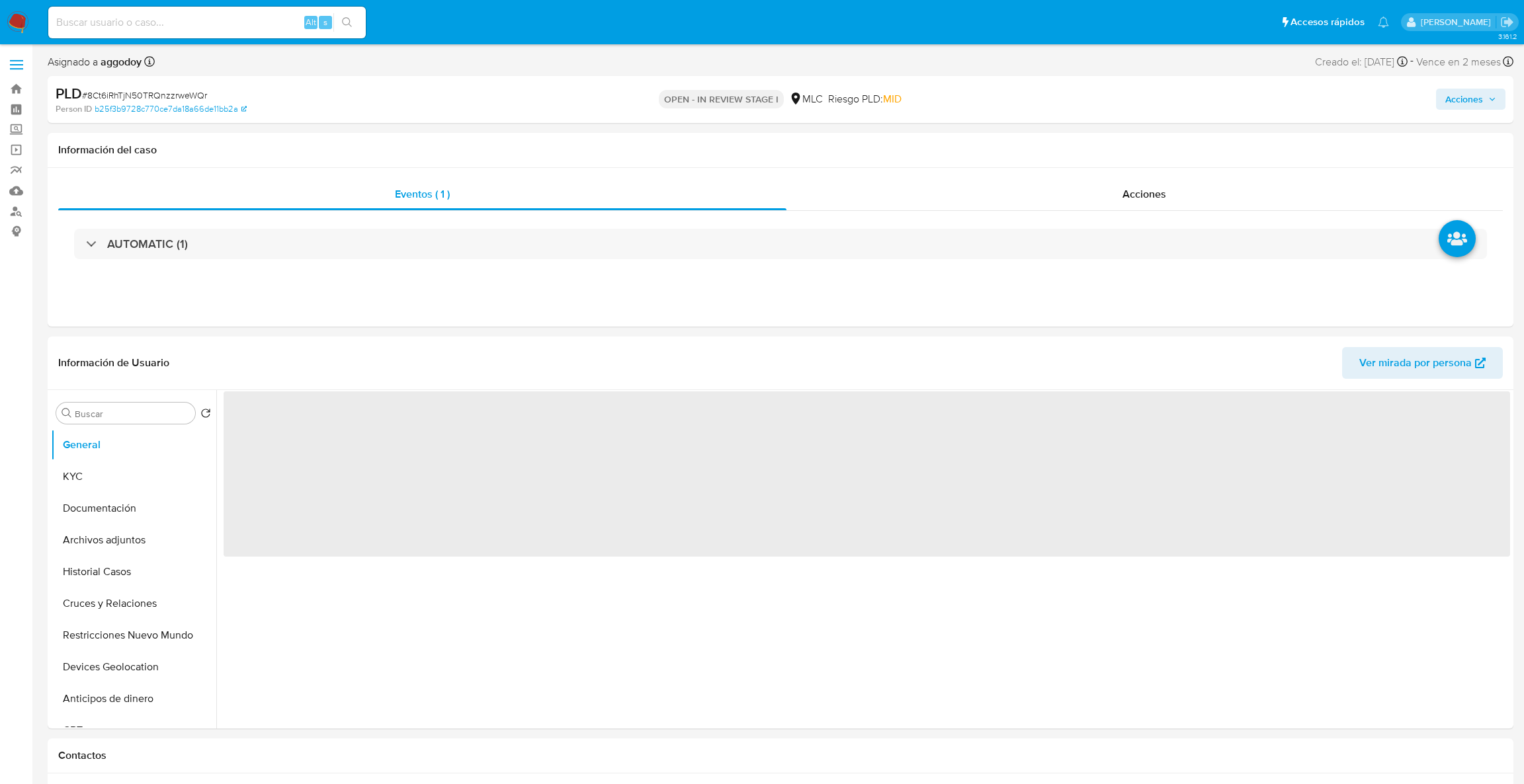
select select "10"
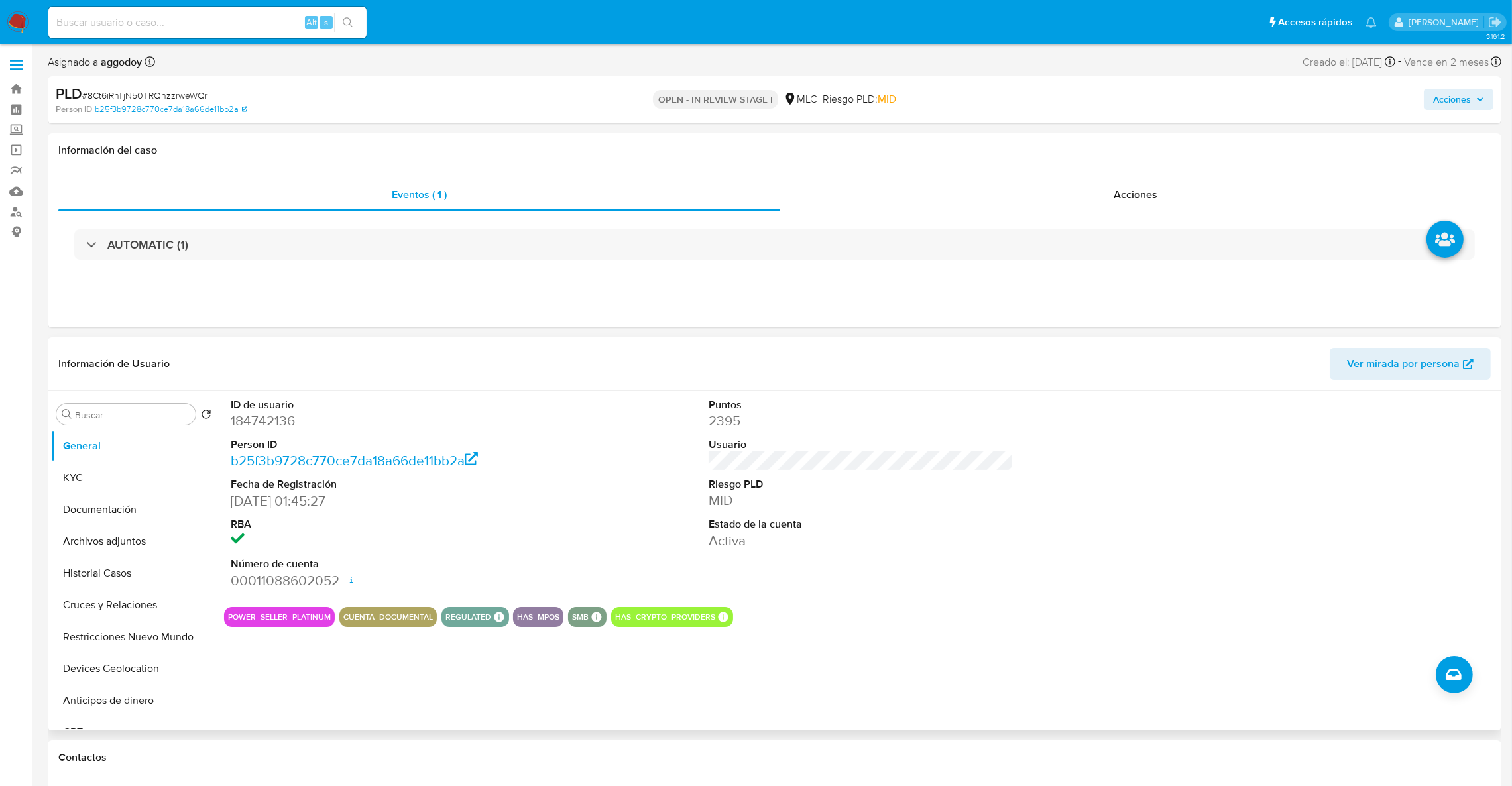
click at [274, 414] on dd "184742136" at bounding box center [383, 421] width 306 height 19
copy dd "184742136"
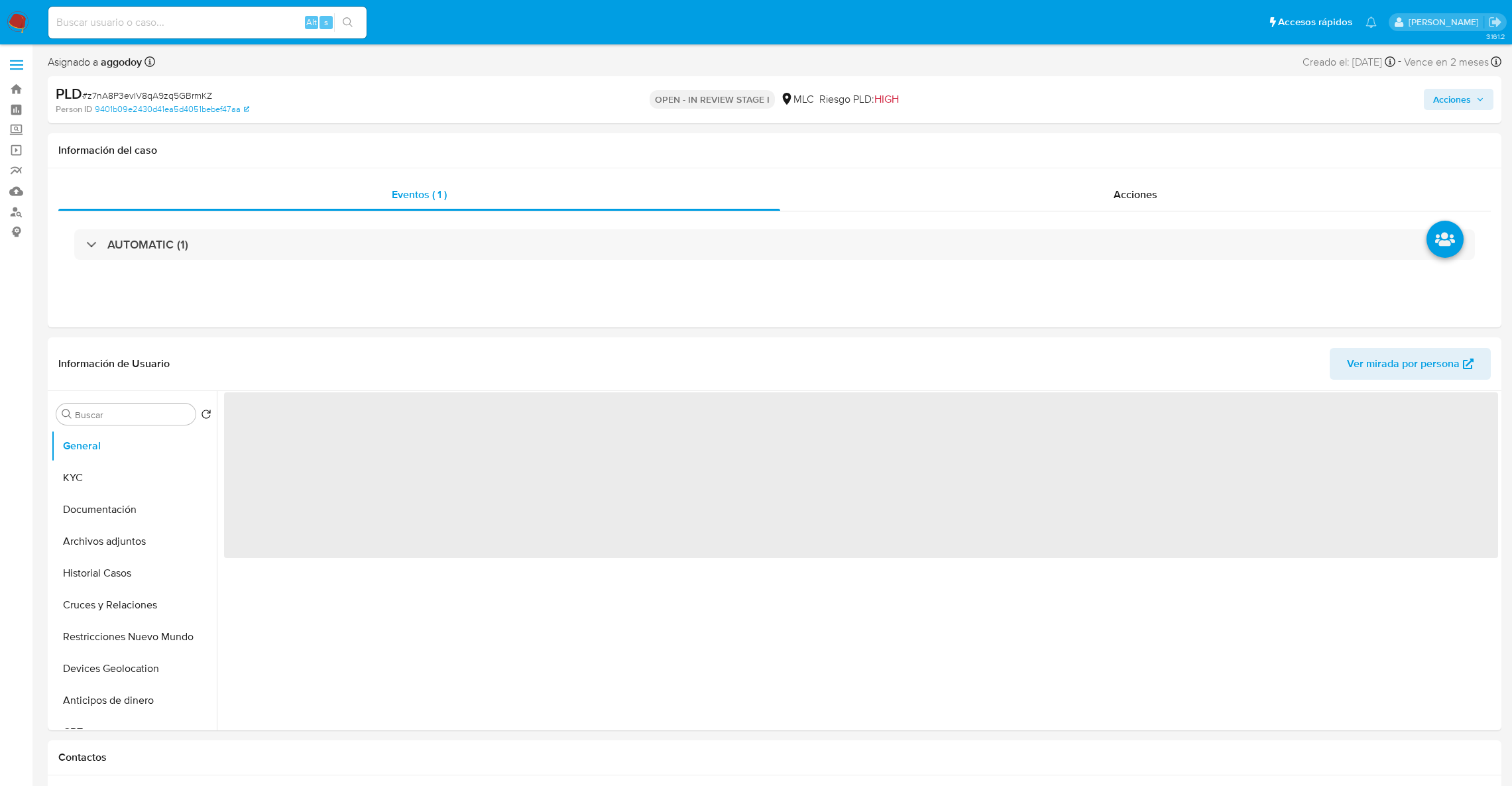
select select "10"
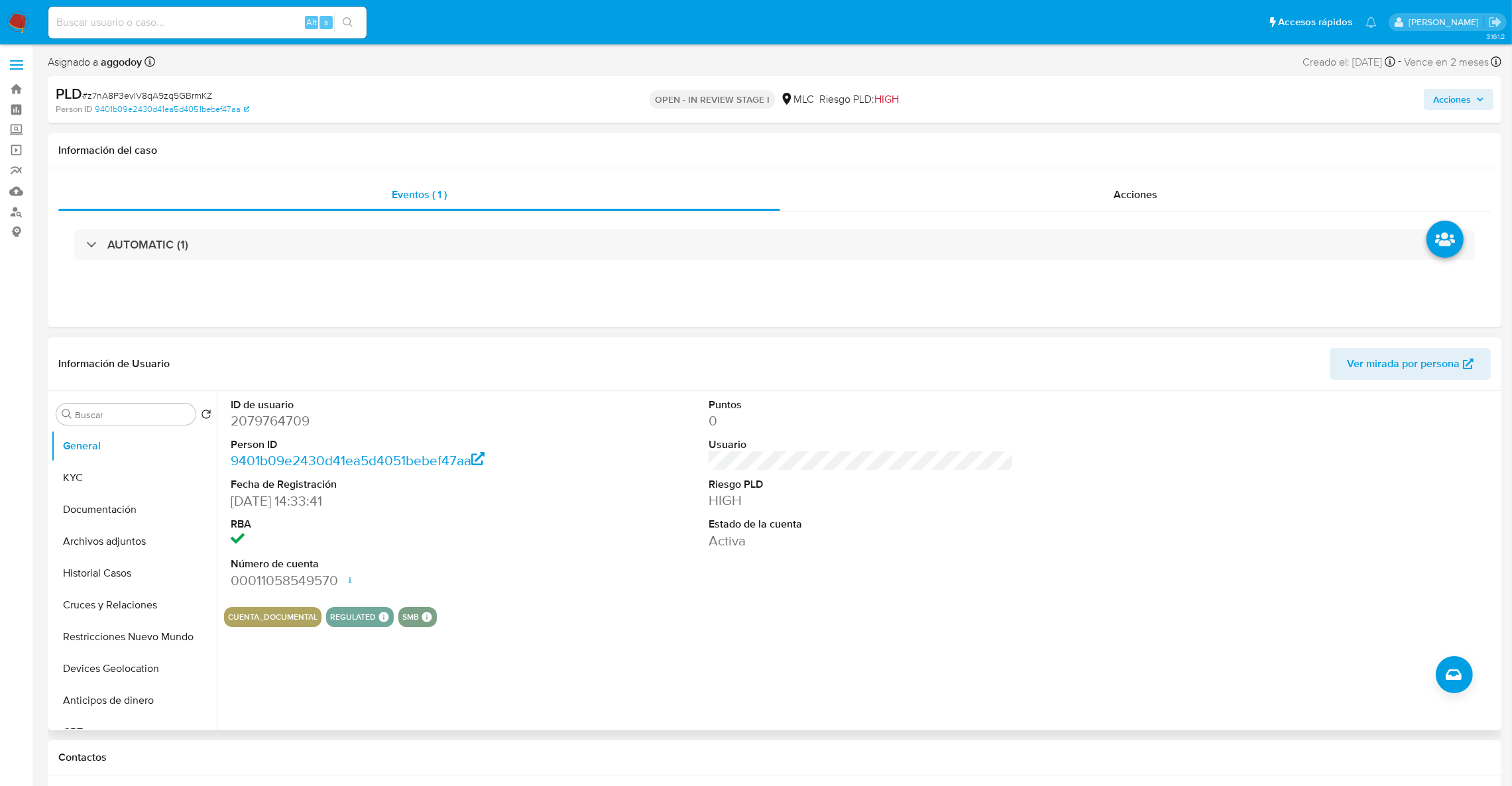
click at [248, 428] on dd "2079764709" at bounding box center [383, 421] width 306 height 19
copy dd "2079764709"
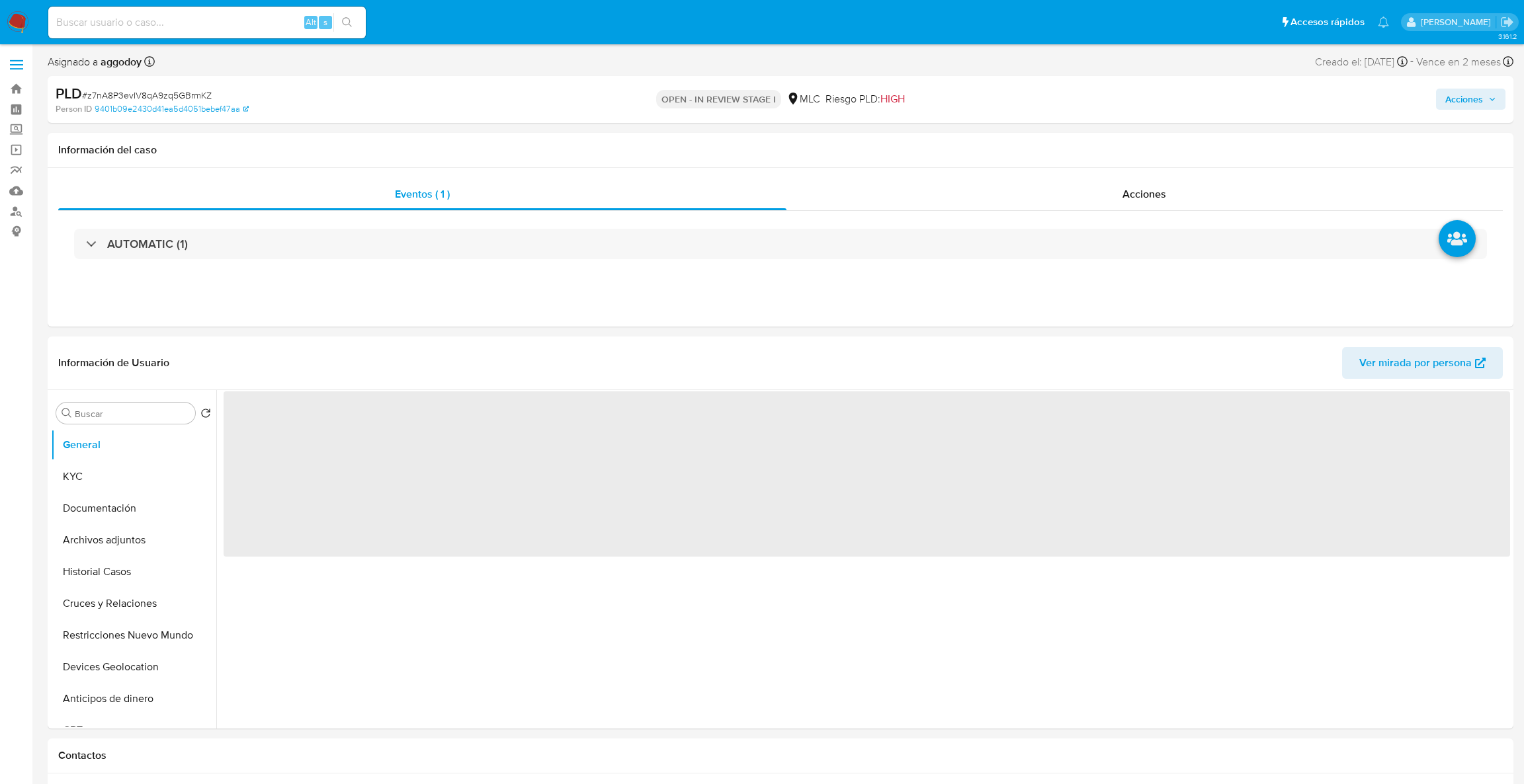
select select "10"
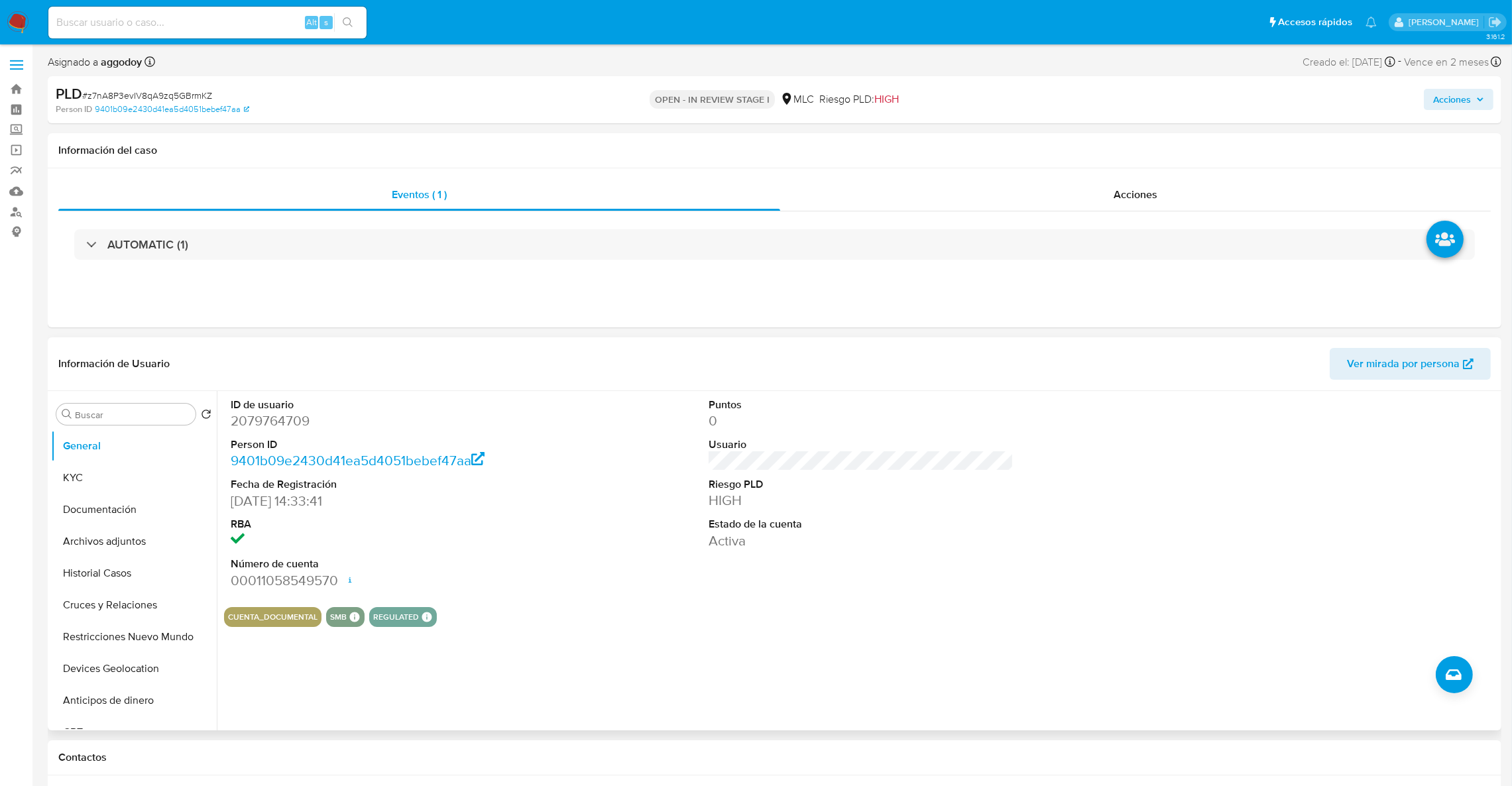
click at [266, 432] on dl "ID de usuario 2079764709 Person ID 9401b09e2430d41ea5d4051bebef47aa Fecha de Re…" at bounding box center [383, 494] width 306 height 192
click at [264, 421] on dd "2079764709" at bounding box center [383, 421] width 306 height 19
copy dd "2079764709"
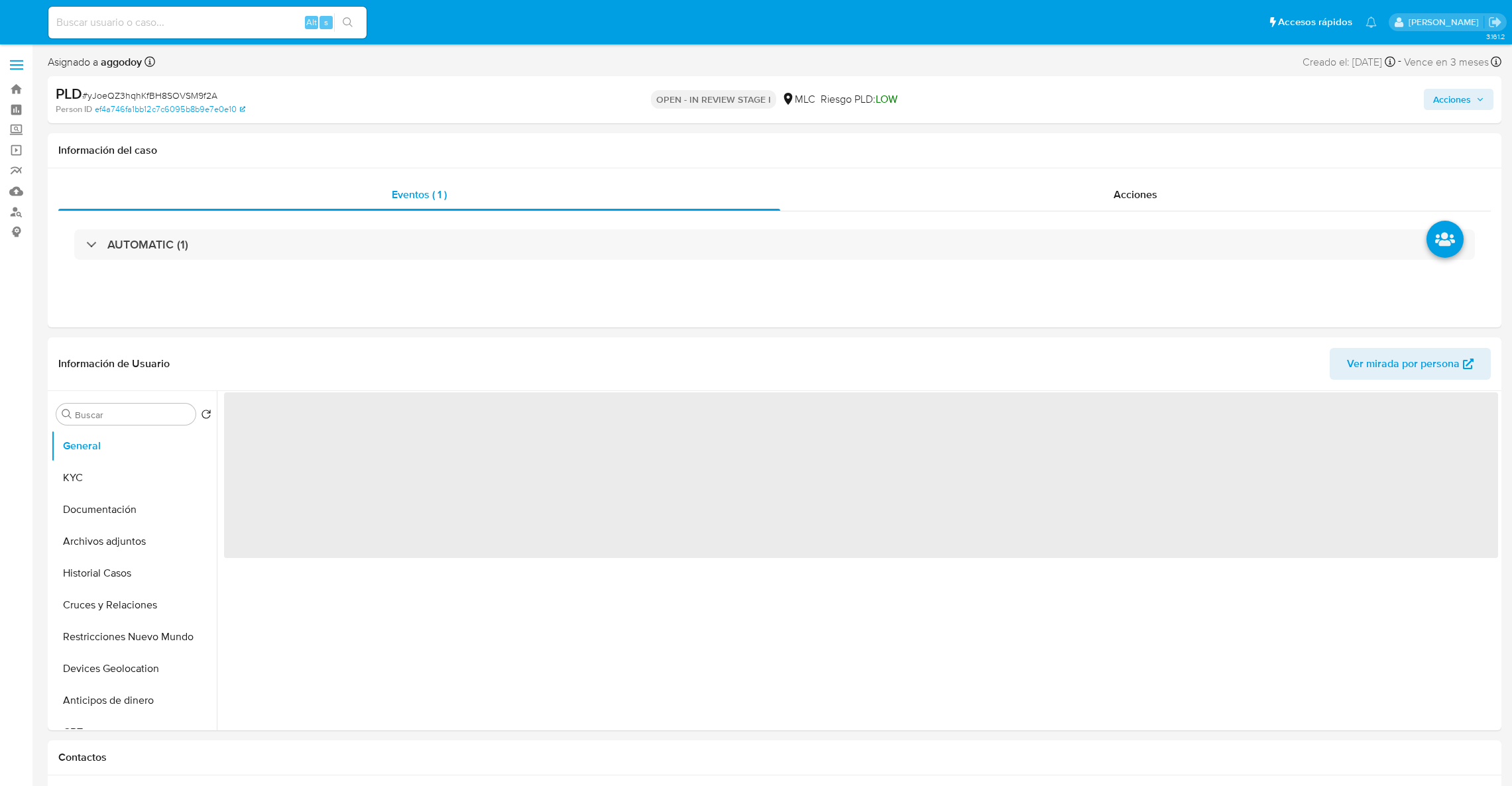
select select "10"
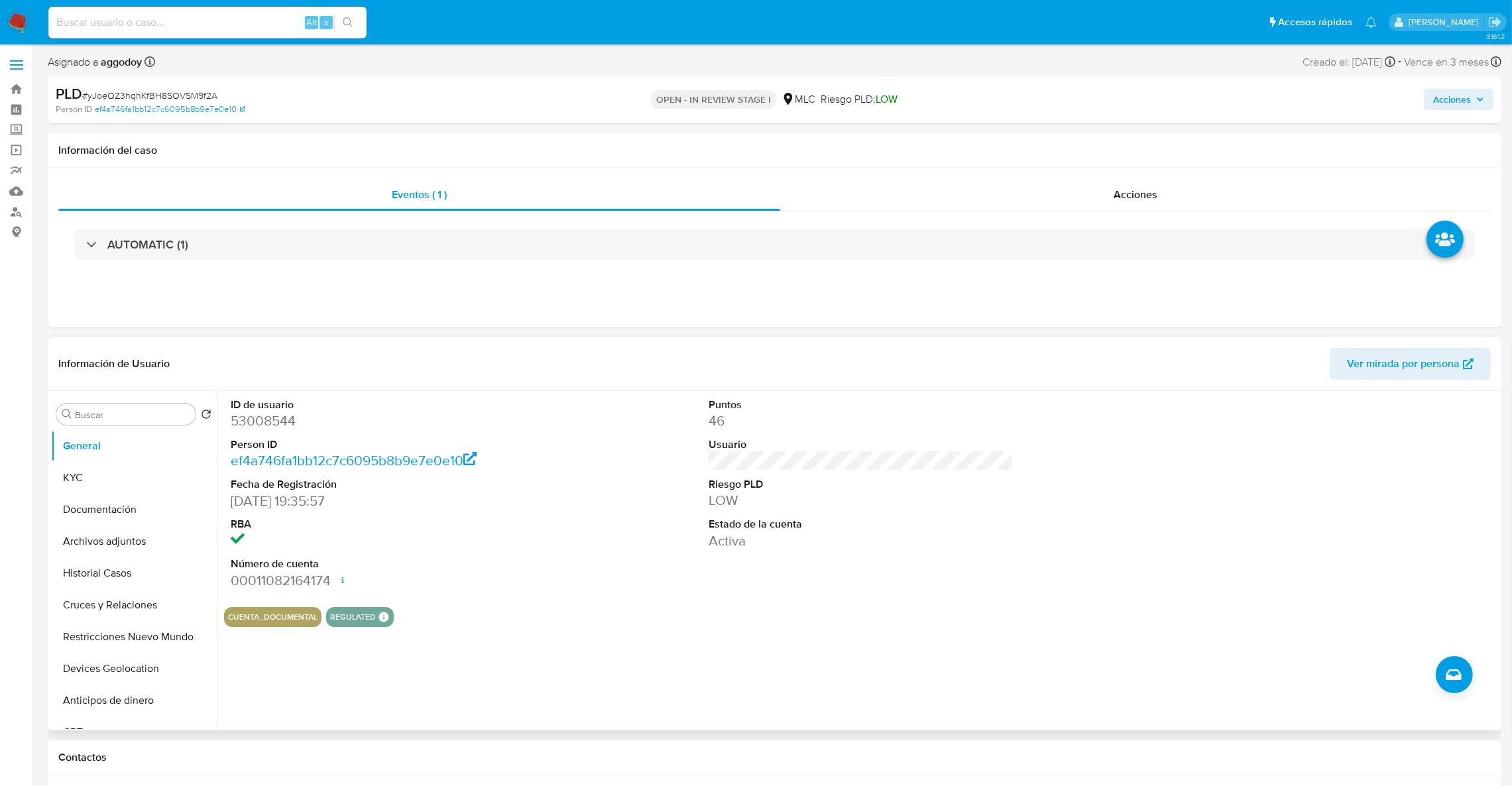
drag, startPoint x: 242, startPoint y: 427, endPoint x: 265, endPoint y: 421, distance: 23.8
click at [248, 424] on dd "53008544" at bounding box center [383, 421] width 306 height 19
click at [265, 421] on dd "53008544" at bounding box center [383, 421] width 306 height 19
copy dd "53008544"
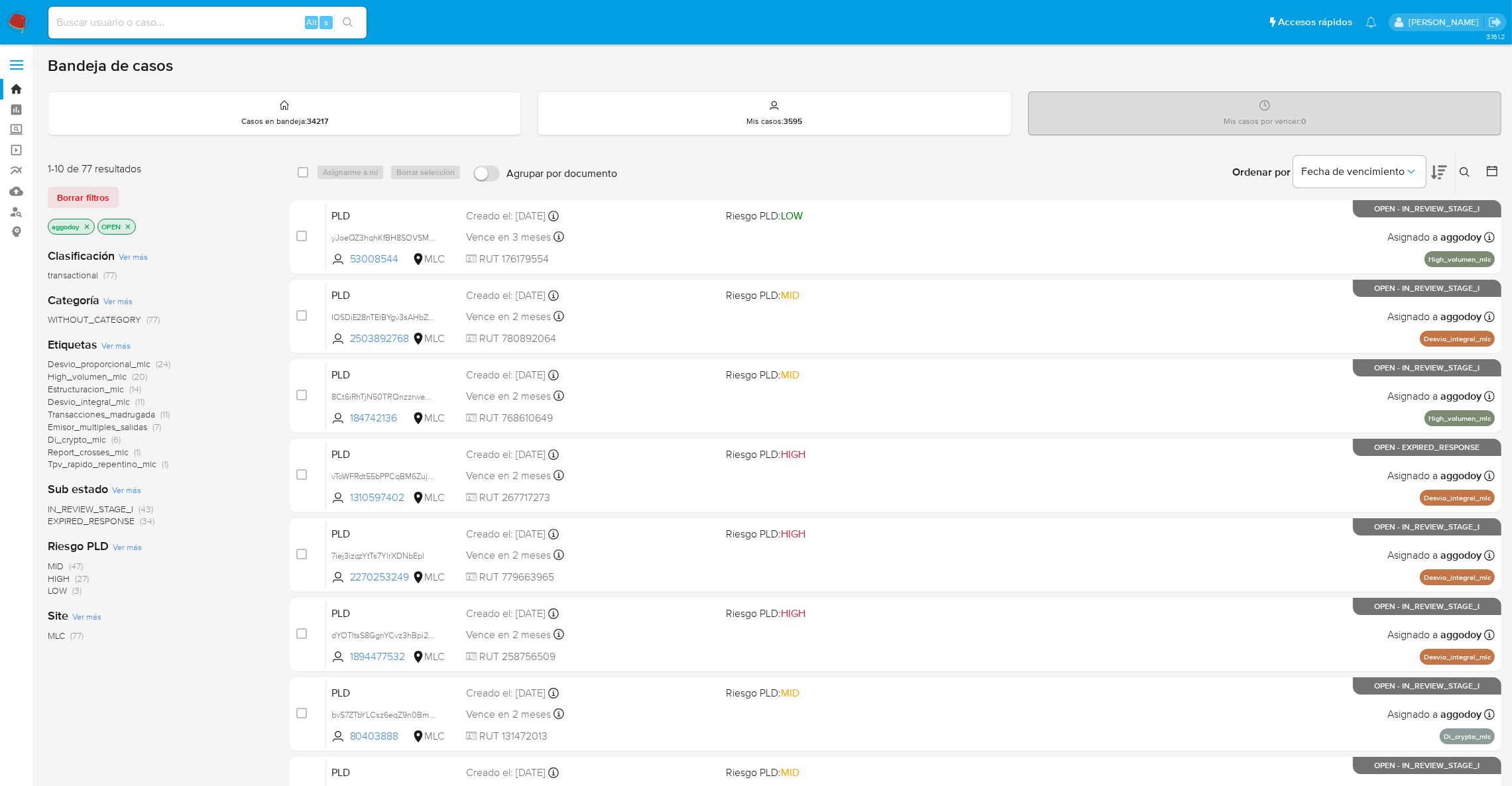
click at [109, 376] on span "High_volumen_mlc" at bounding box center [88, 376] width 79 height 13
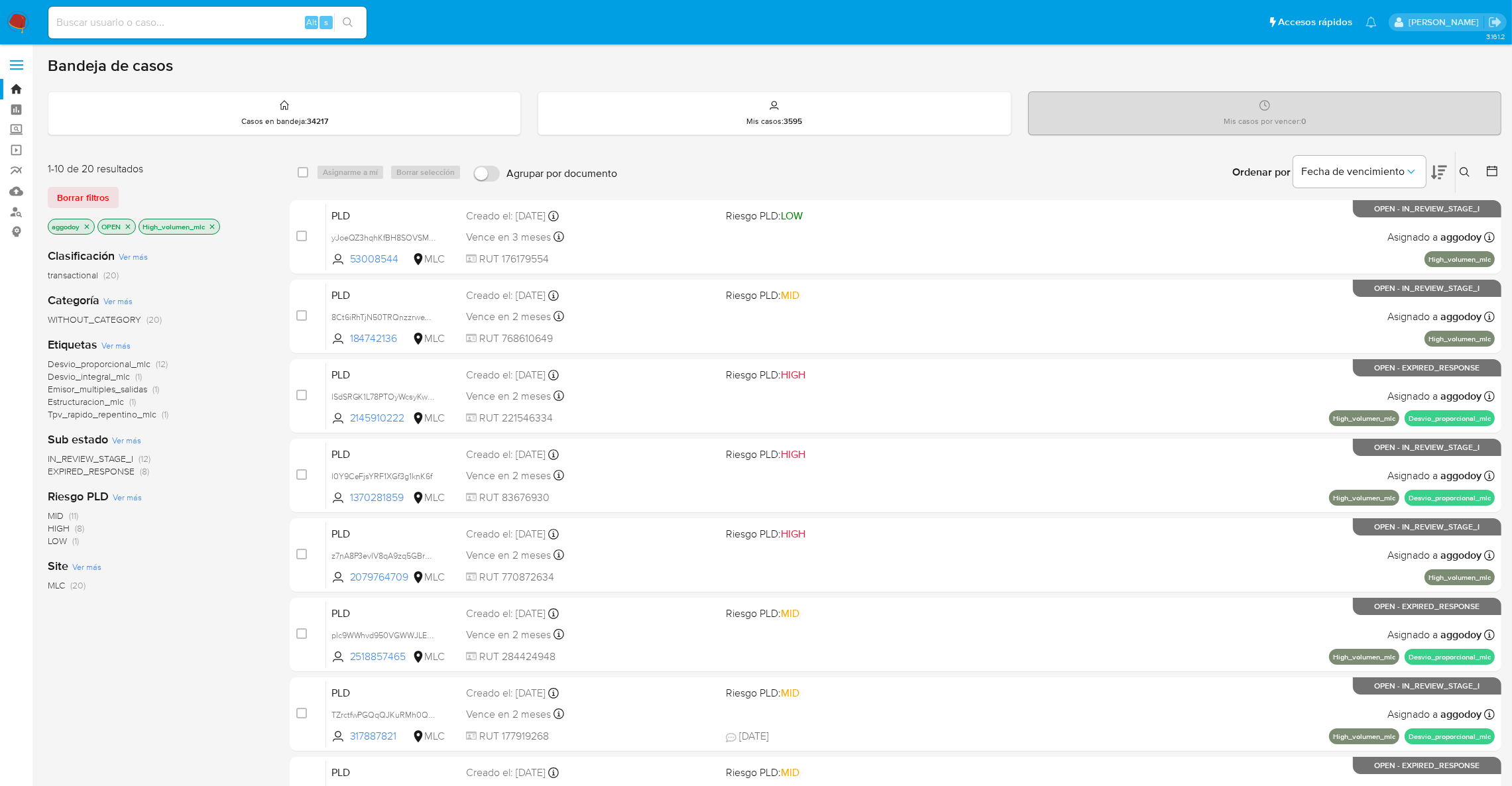
click at [1437, 165] on icon at bounding box center [1439, 172] width 16 height 16
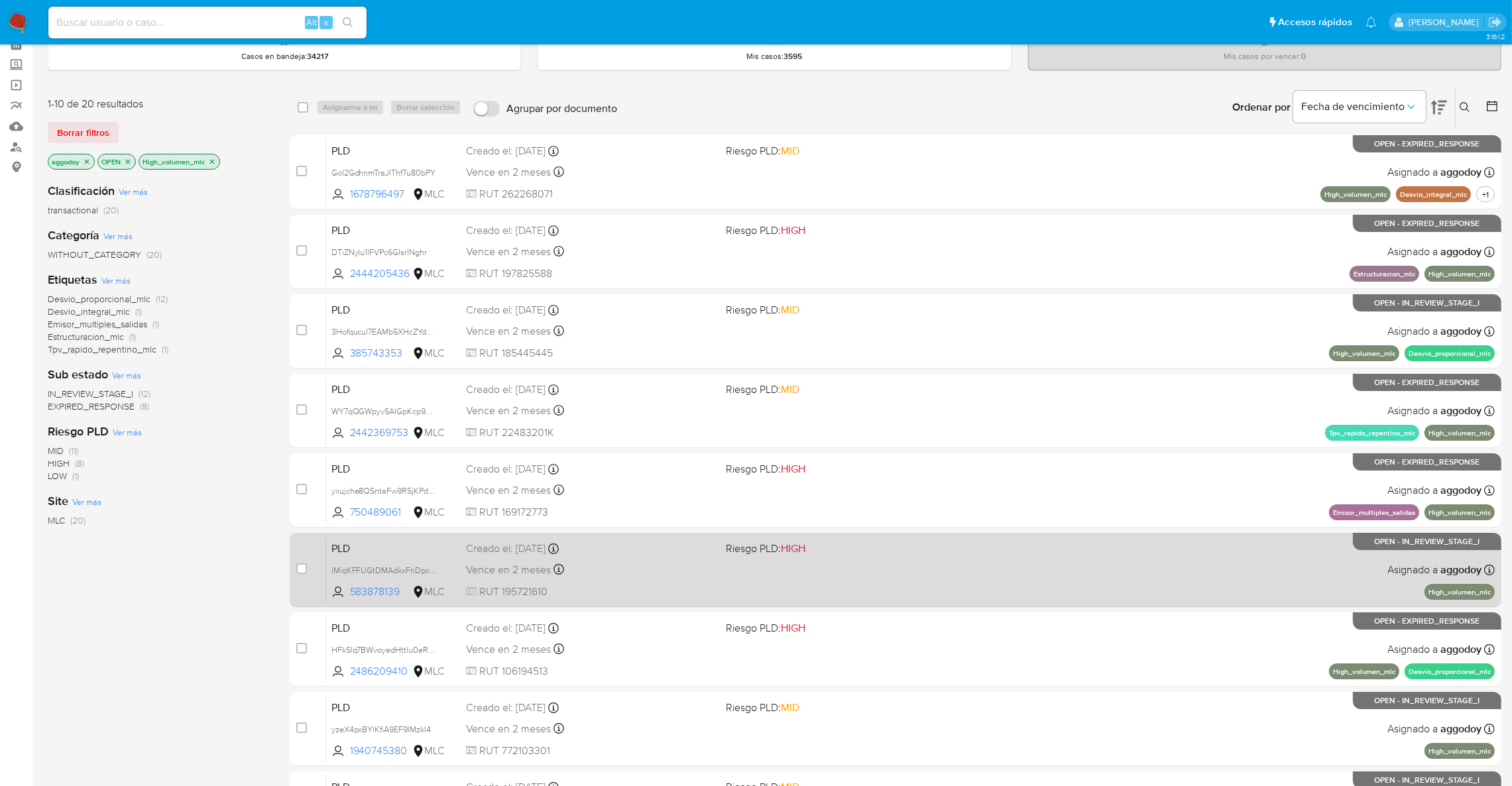
scroll to position [99, 0]
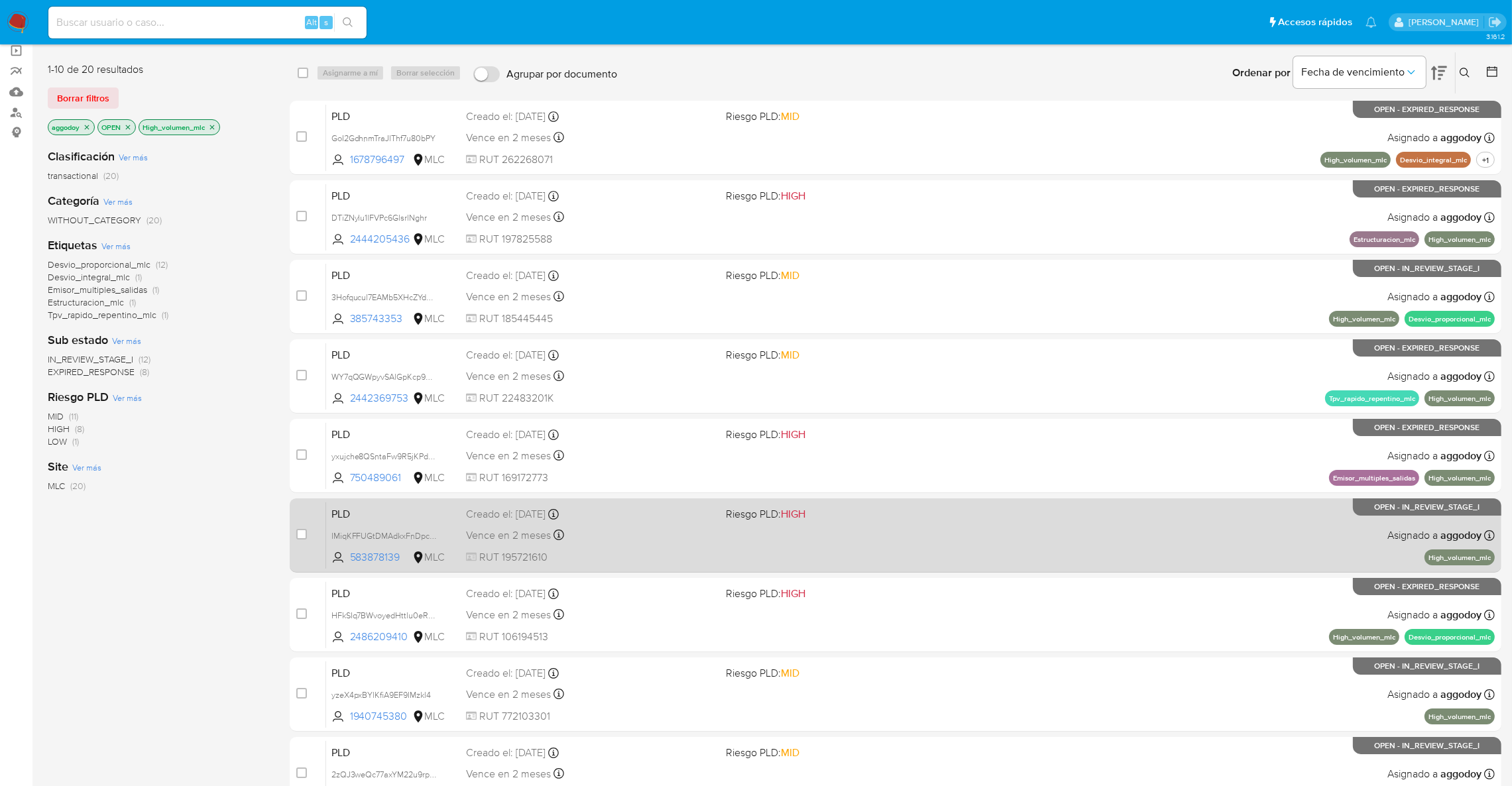
click at [1245, 540] on div "PLD IMiqKFFUGtDMAdkxFnDpct9h 583878139 MLC Riesgo PLD: HIGH Creado el: [DATE] C…" at bounding box center [910, 535] width 1168 height 67
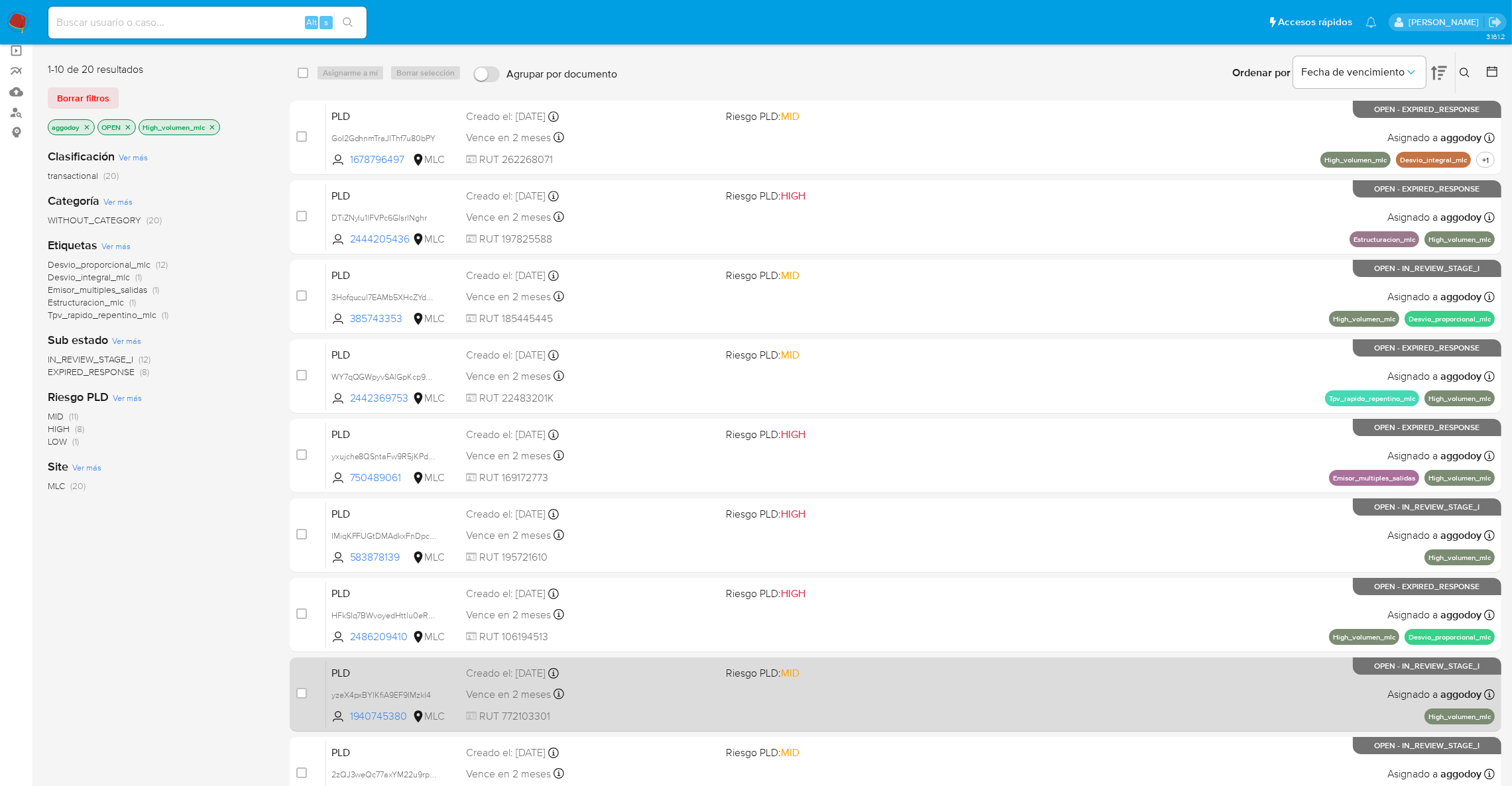
click at [1061, 677] on div "PLD yzeX4pxBYlKfiA9EF9IMzkl4 1940745380 MLC Riesgo PLD: MID Creado el: [DATE] C…" at bounding box center [910, 694] width 1168 height 67
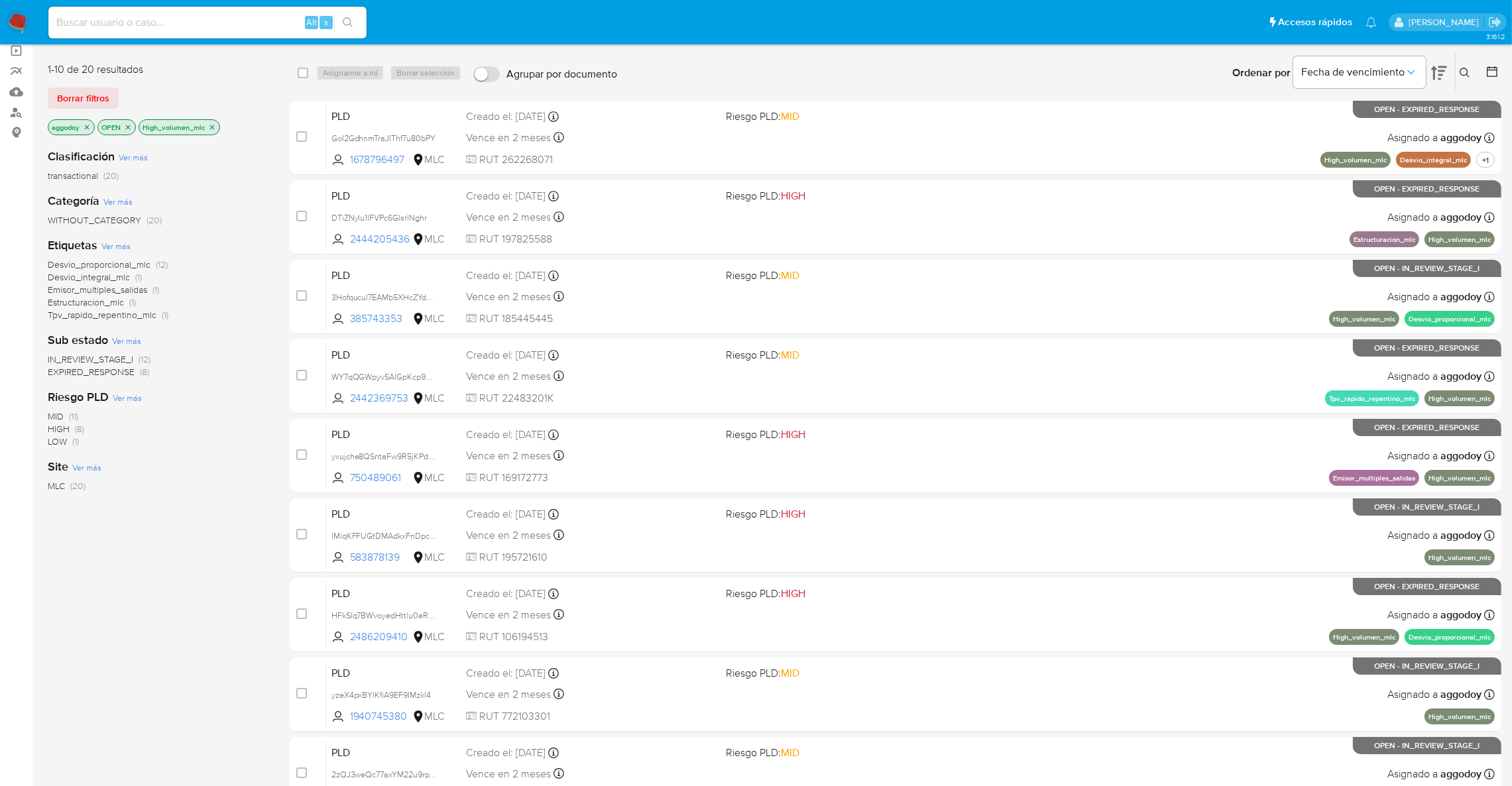
click at [1464, 70] on icon at bounding box center [1465, 73] width 11 height 11
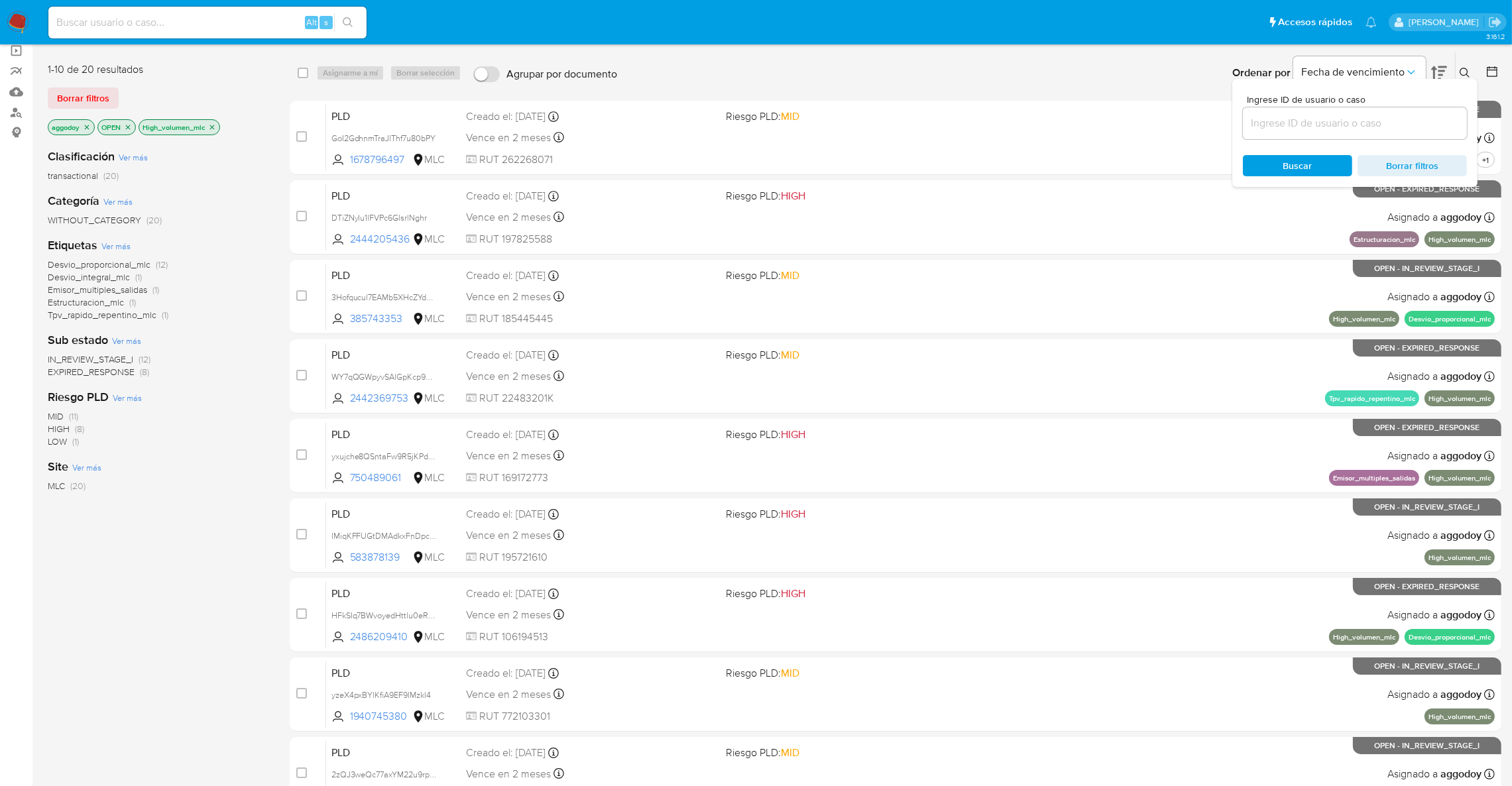
click at [1355, 129] on input at bounding box center [1355, 123] width 224 height 17
type input "53008544"
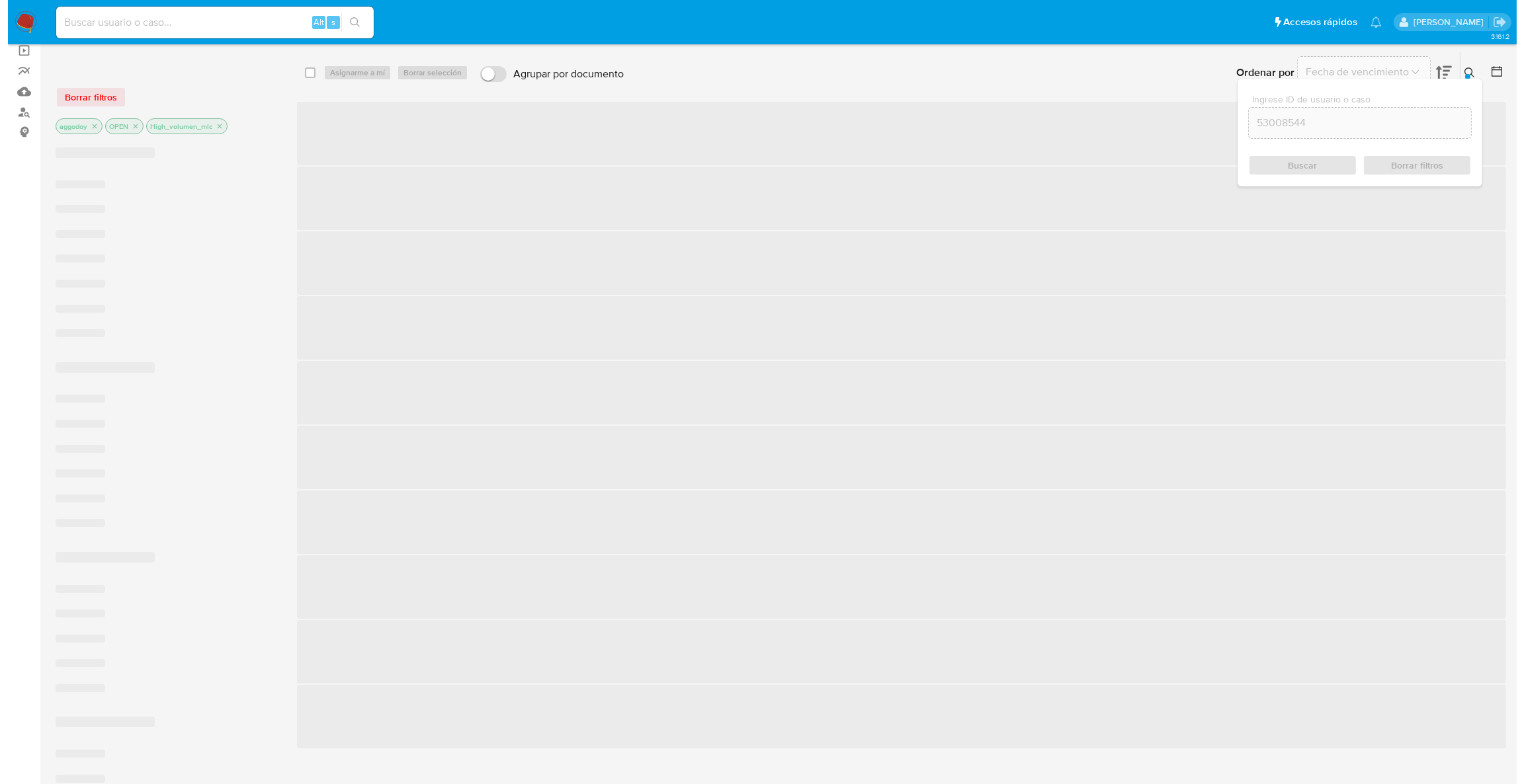
scroll to position [20, 0]
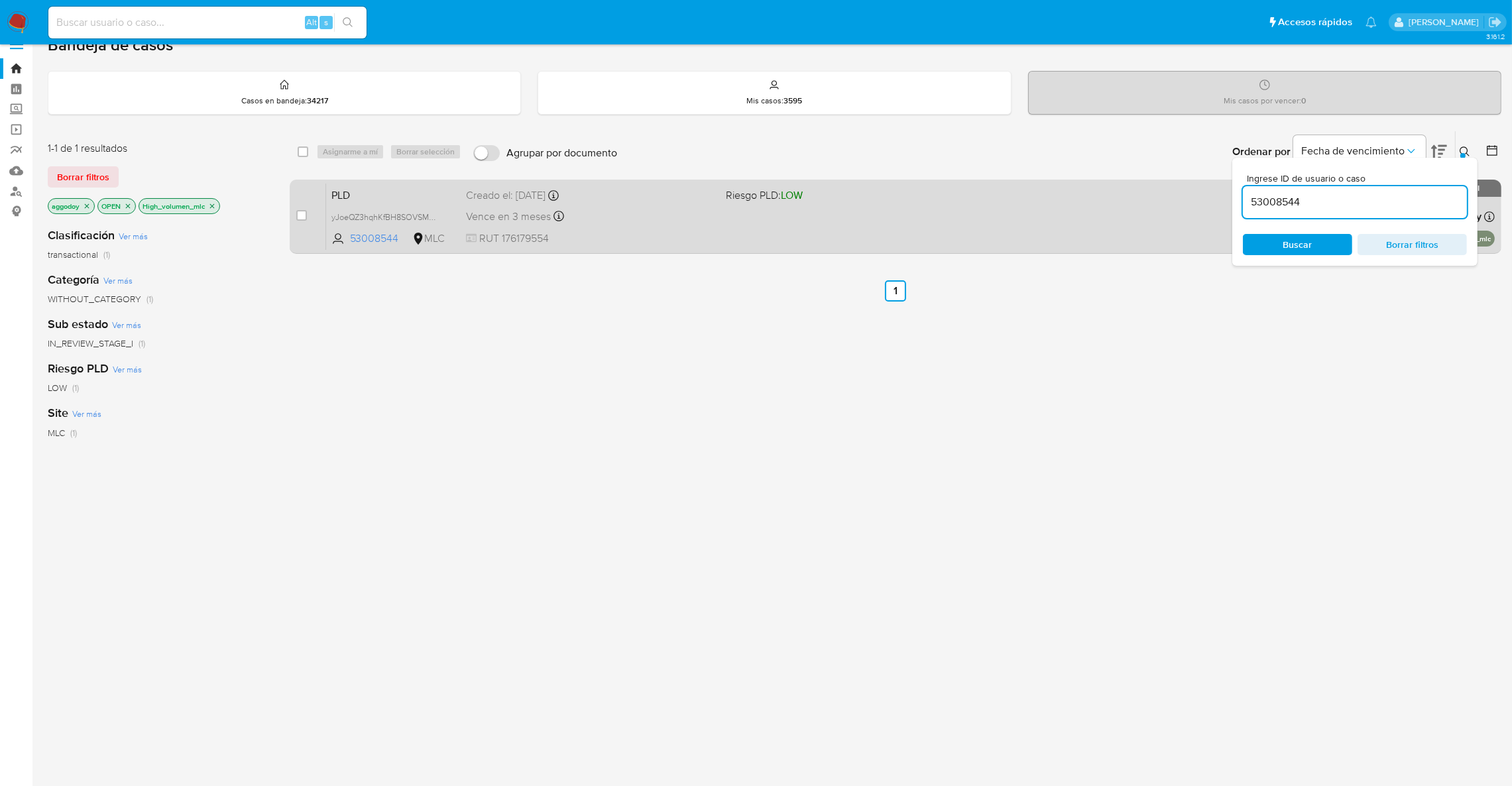
click at [704, 189] on div "Creado el: [DATE] Creado el: [DATE] 06:05:54" at bounding box center [590, 196] width 249 height 15
click at [306, 226] on div "case-item-checkbox No es posible asignar el caso" at bounding box center [311, 216] width 29 height 67
click at [306, 216] on input "checkbox" at bounding box center [302, 216] width 11 height 11
checkbox input "true"
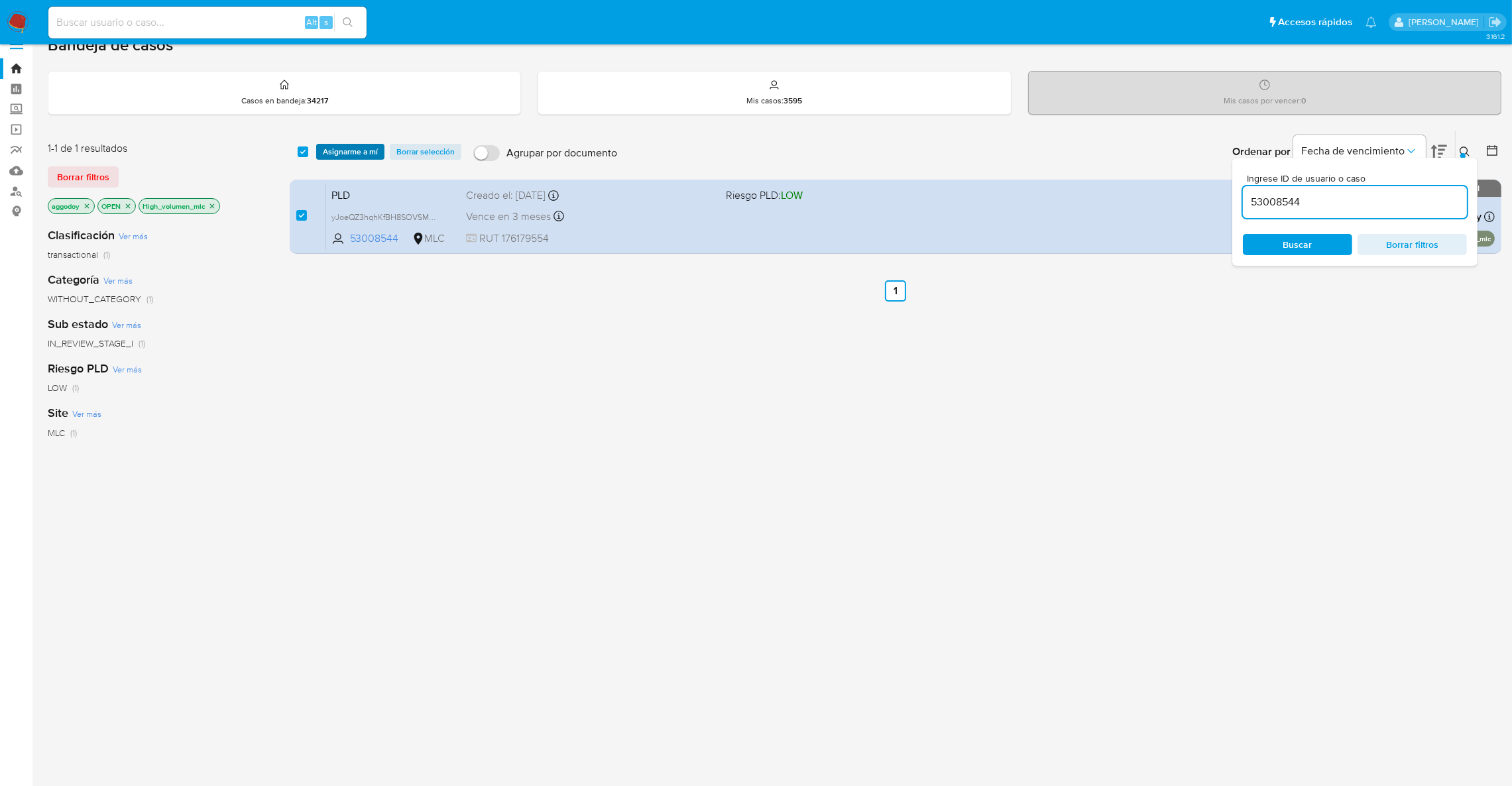
click at [355, 157] on span "Asignarme a mí" at bounding box center [350, 151] width 55 height 13
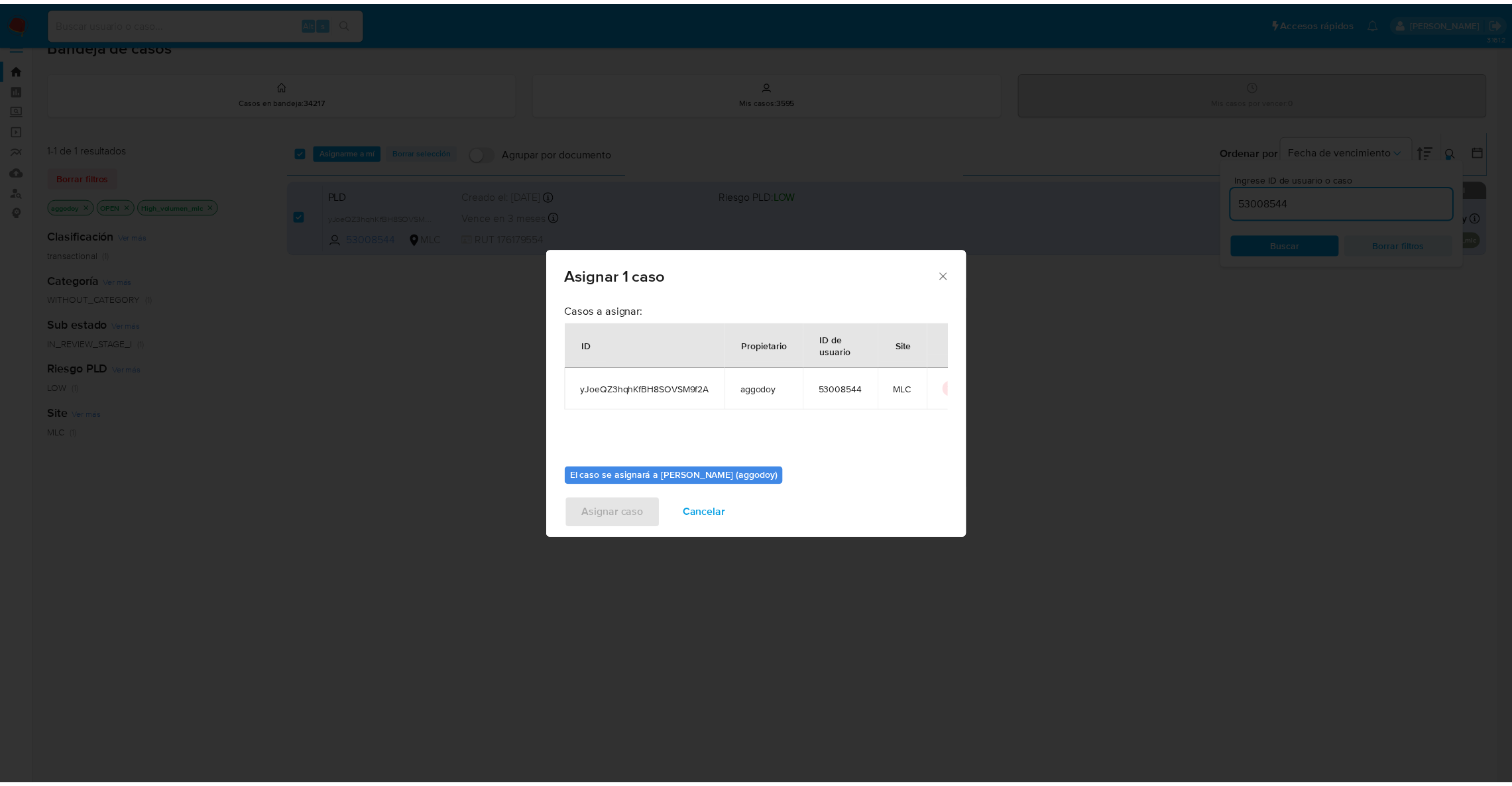
scroll to position [68, 0]
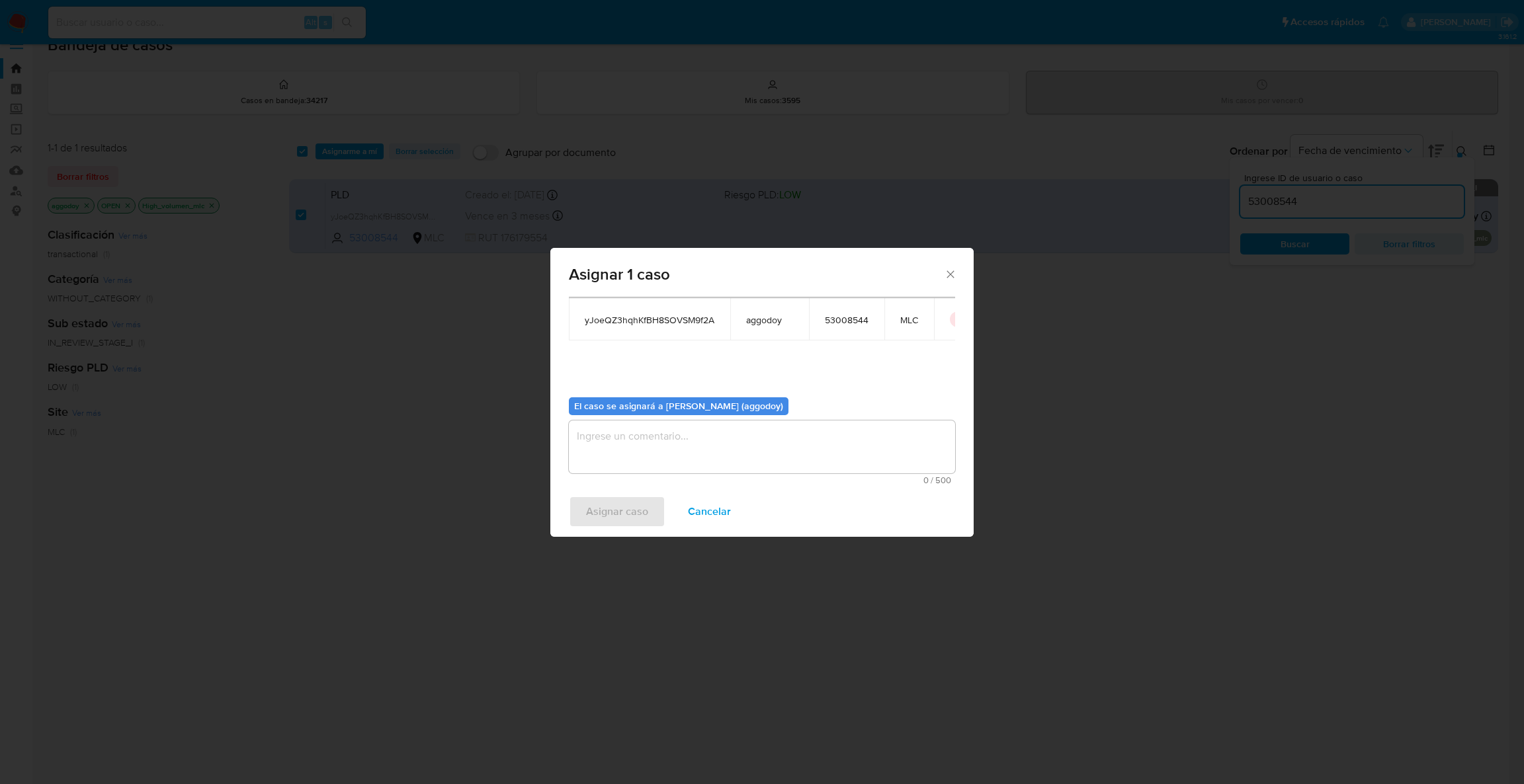
click at [779, 480] on span "0 / 500" at bounding box center [762, 480] width 378 height 9
click at [775, 471] on textarea "assign-modal" at bounding box center [762, 447] width 386 height 53
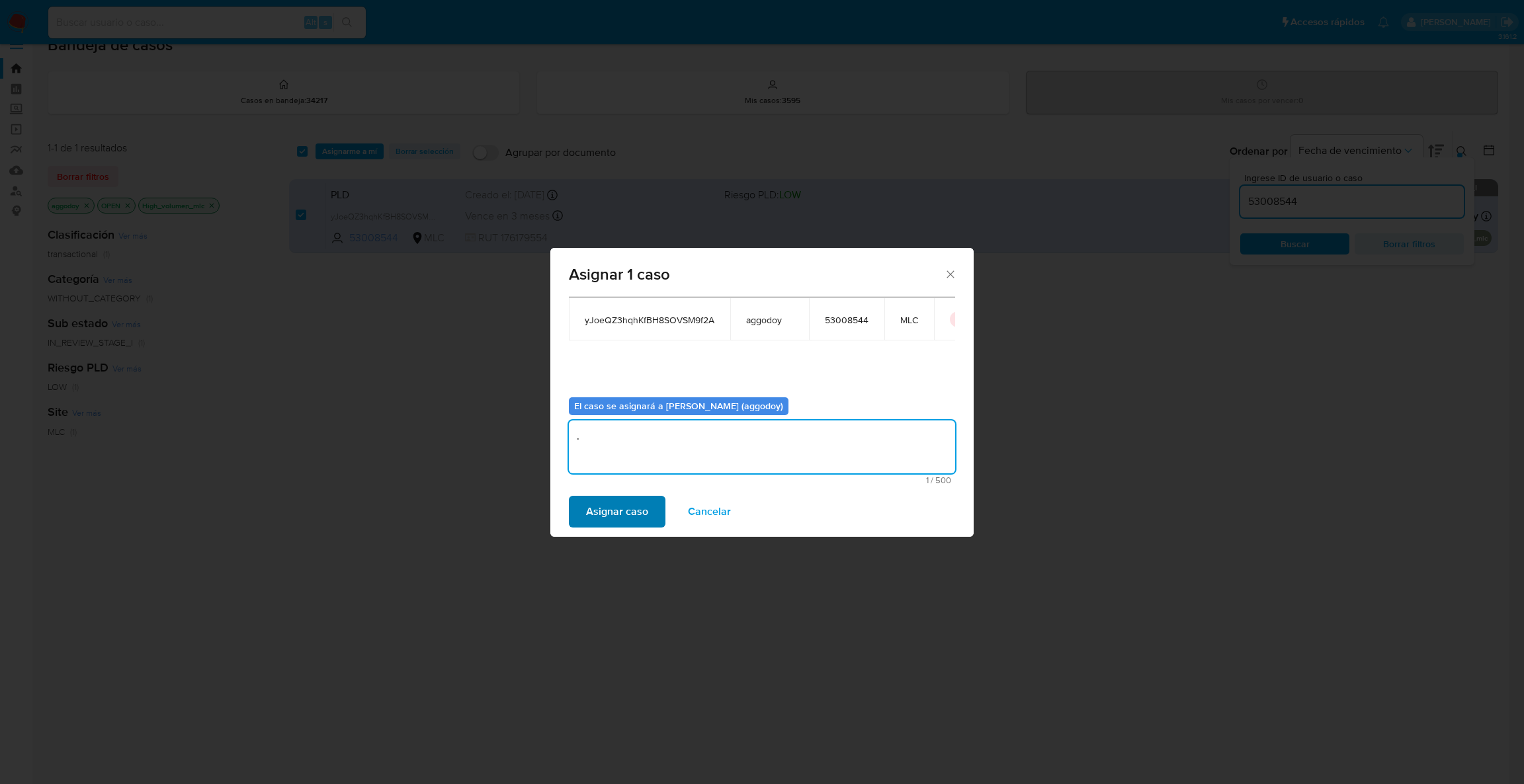
type textarea "."
click at [607, 511] on span "Asignar caso" at bounding box center [617, 512] width 62 height 29
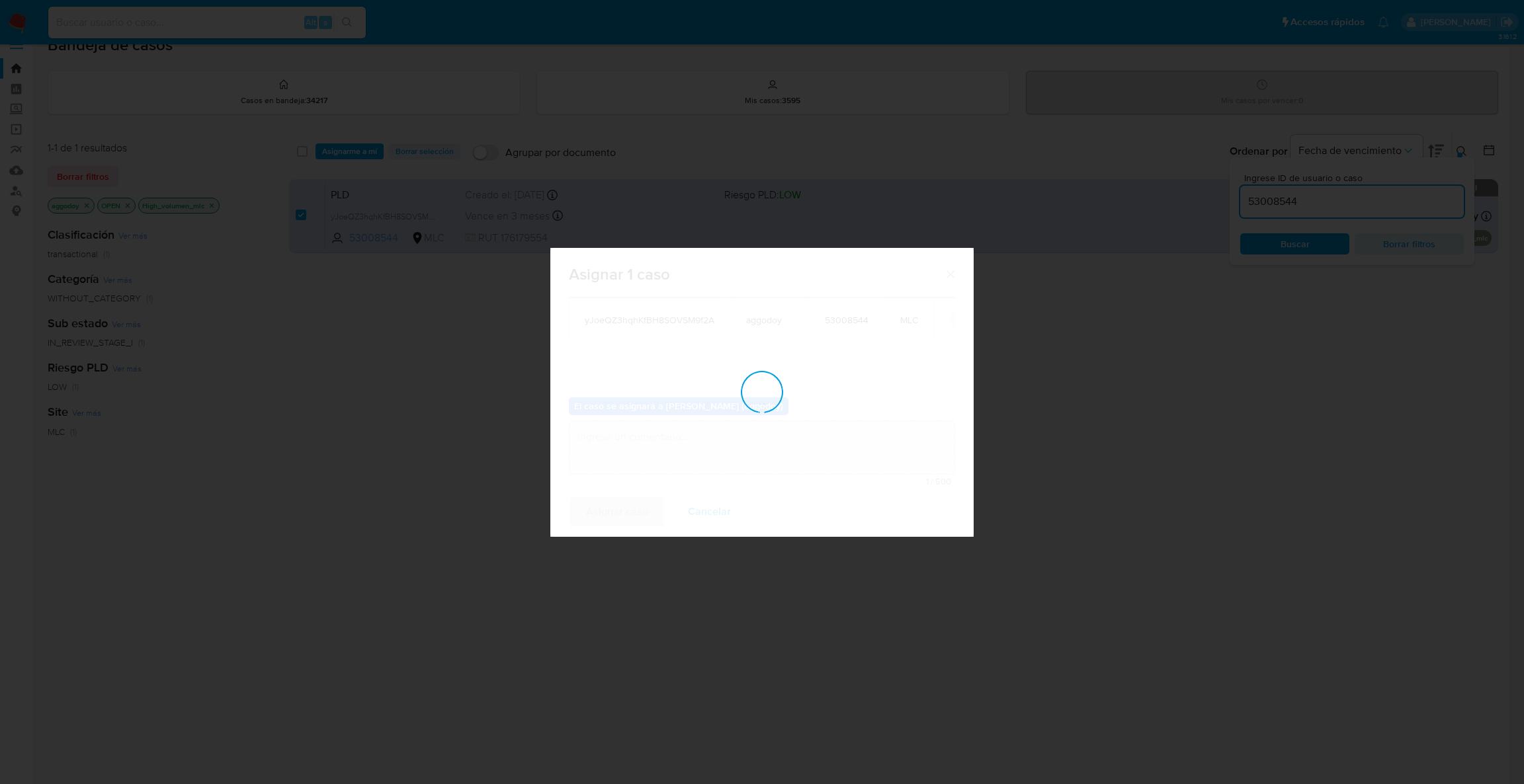
checkbox input "false"
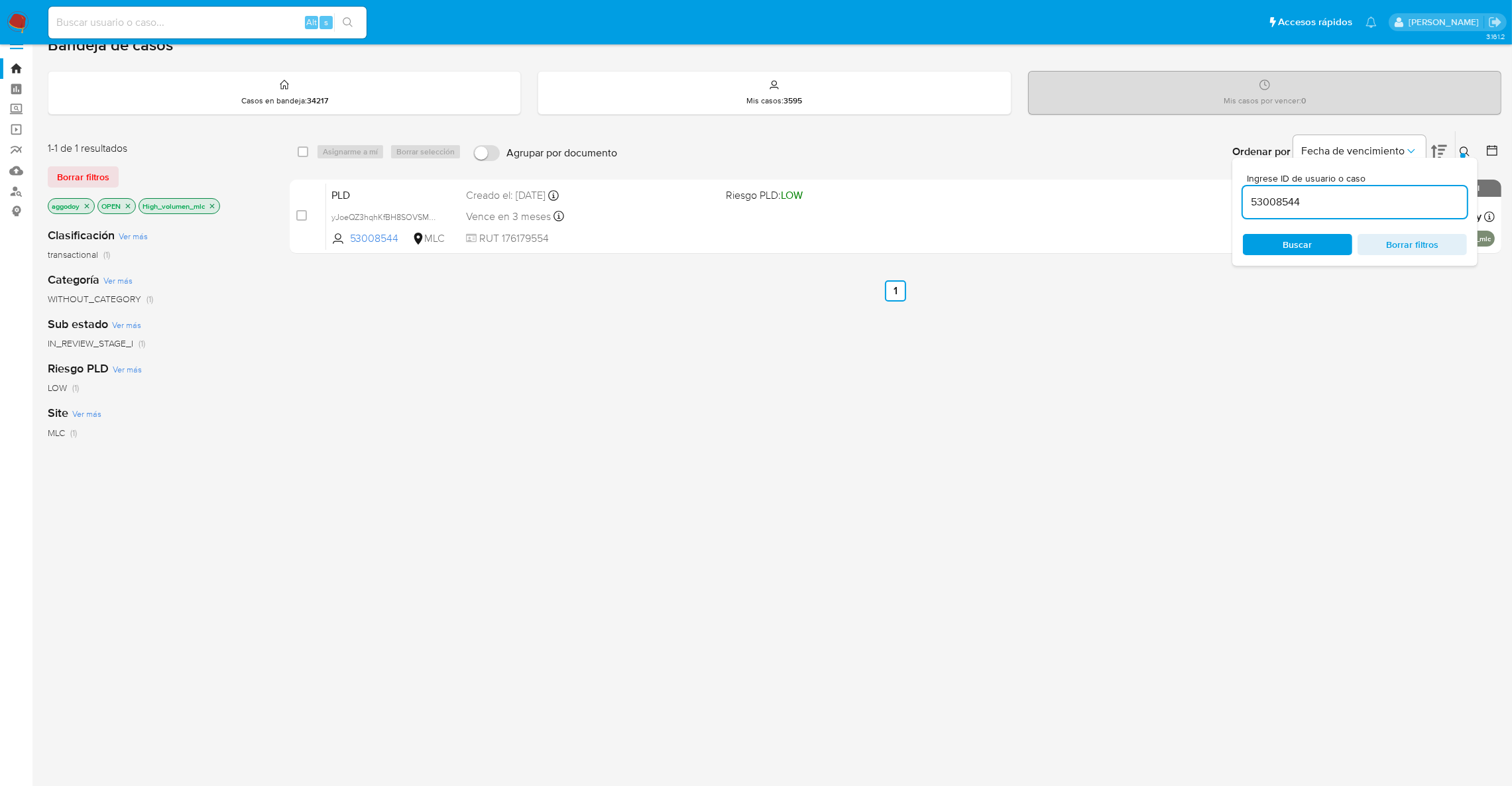
click at [1462, 151] on icon at bounding box center [1465, 152] width 11 height 11
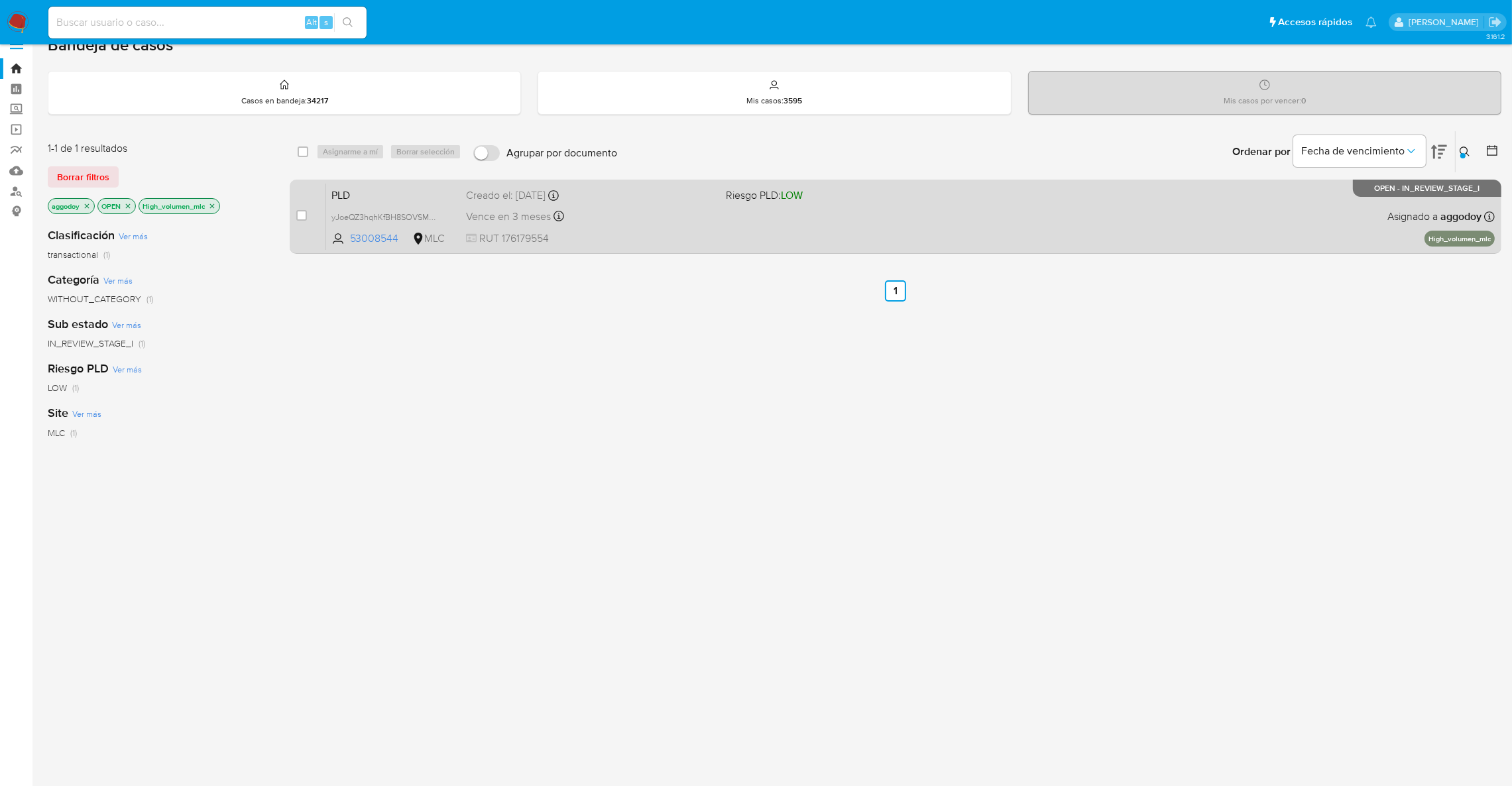
click at [1299, 225] on div "PLD yJoeQZ3hqhKfBH8SOVSM9f2A 53008544 MLC Riesgo PLD: LOW Creado el: [DATE] Cre…" at bounding box center [910, 216] width 1168 height 67
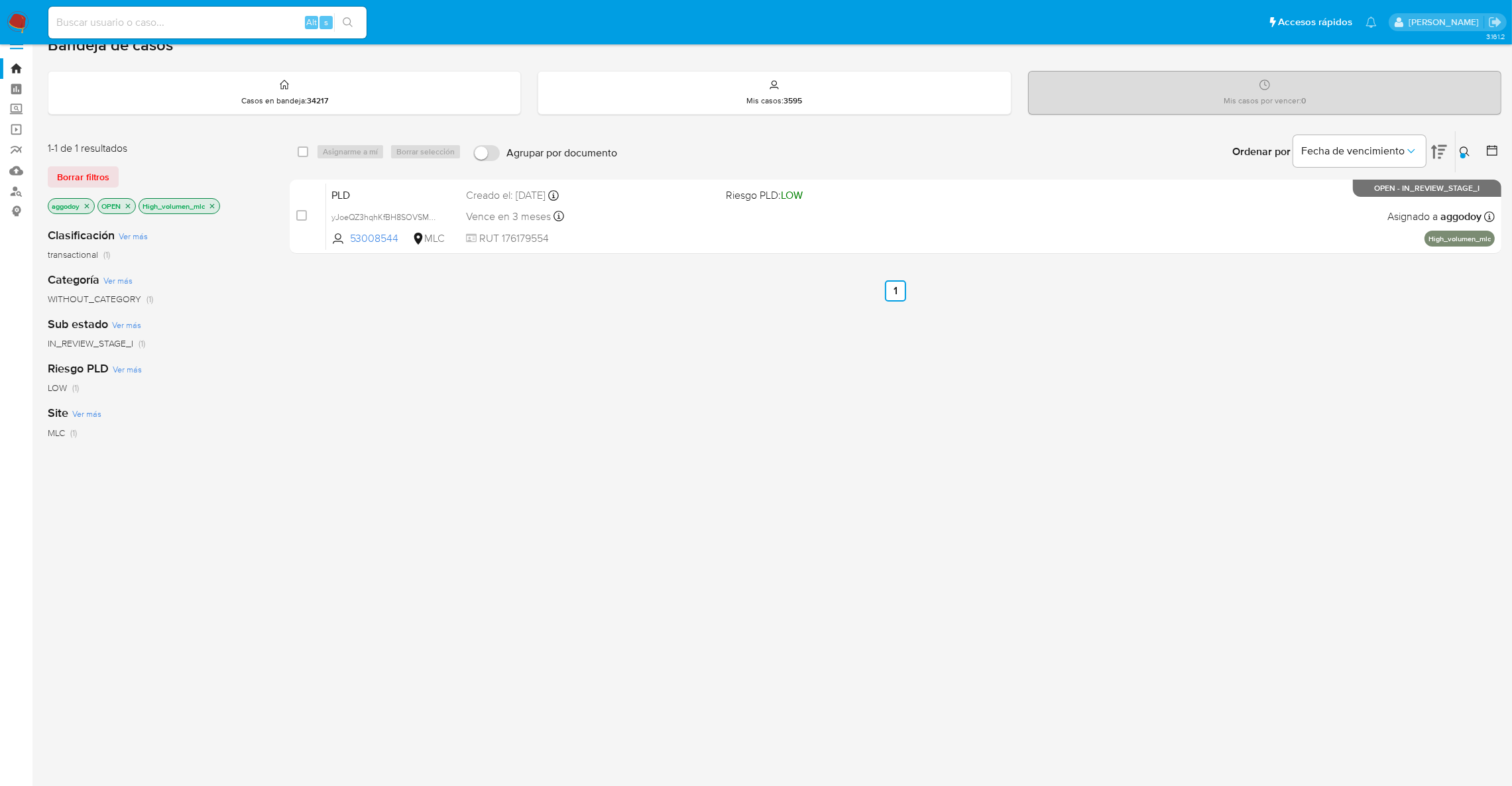
click at [216, 205] on icon "close-filter" at bounding box center [212, 206] width 8 height 8
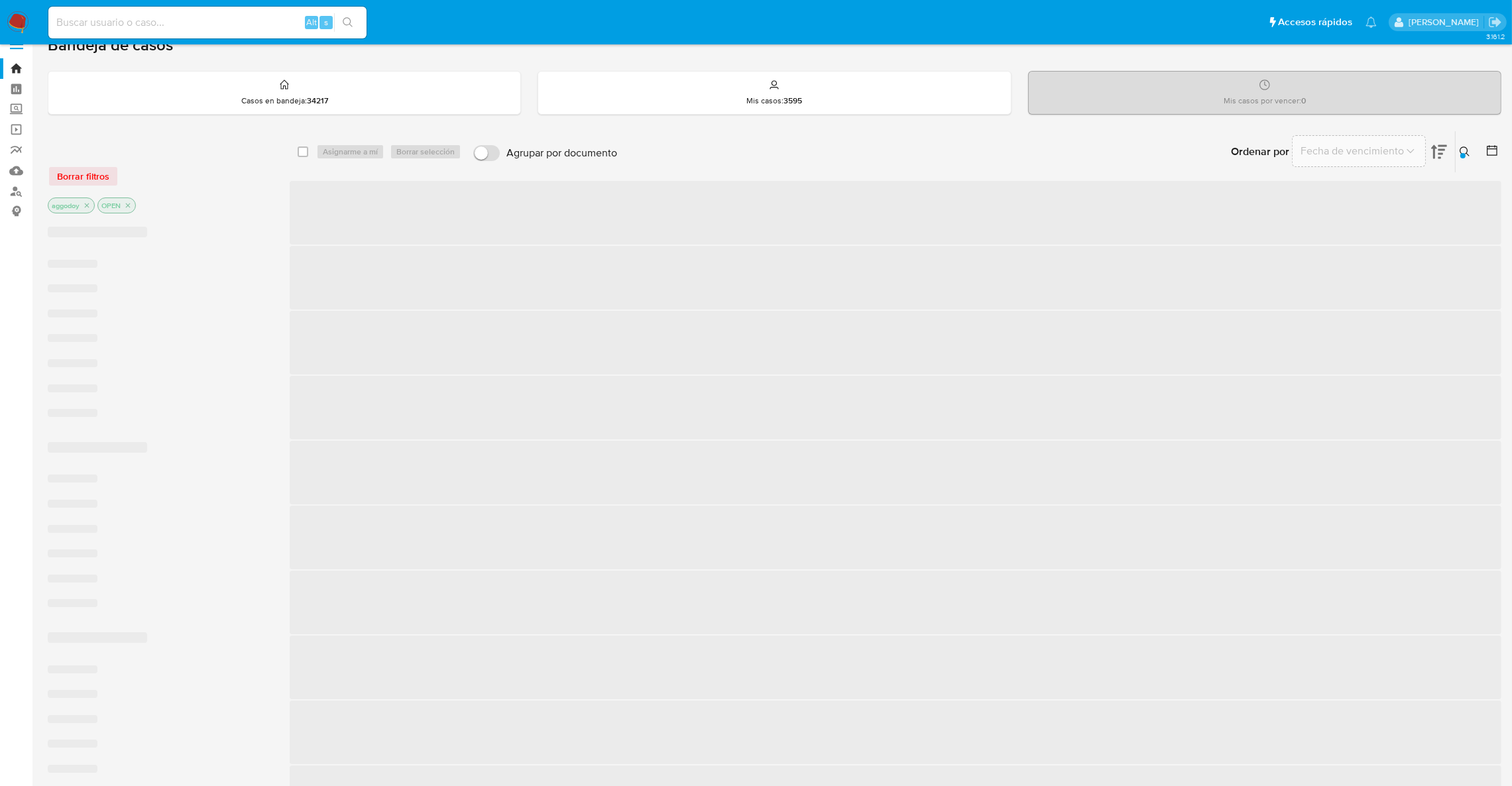
click at [216, 205] on div "aggodoy OPEN" at bounding box center [154, 207] width 212 height 19
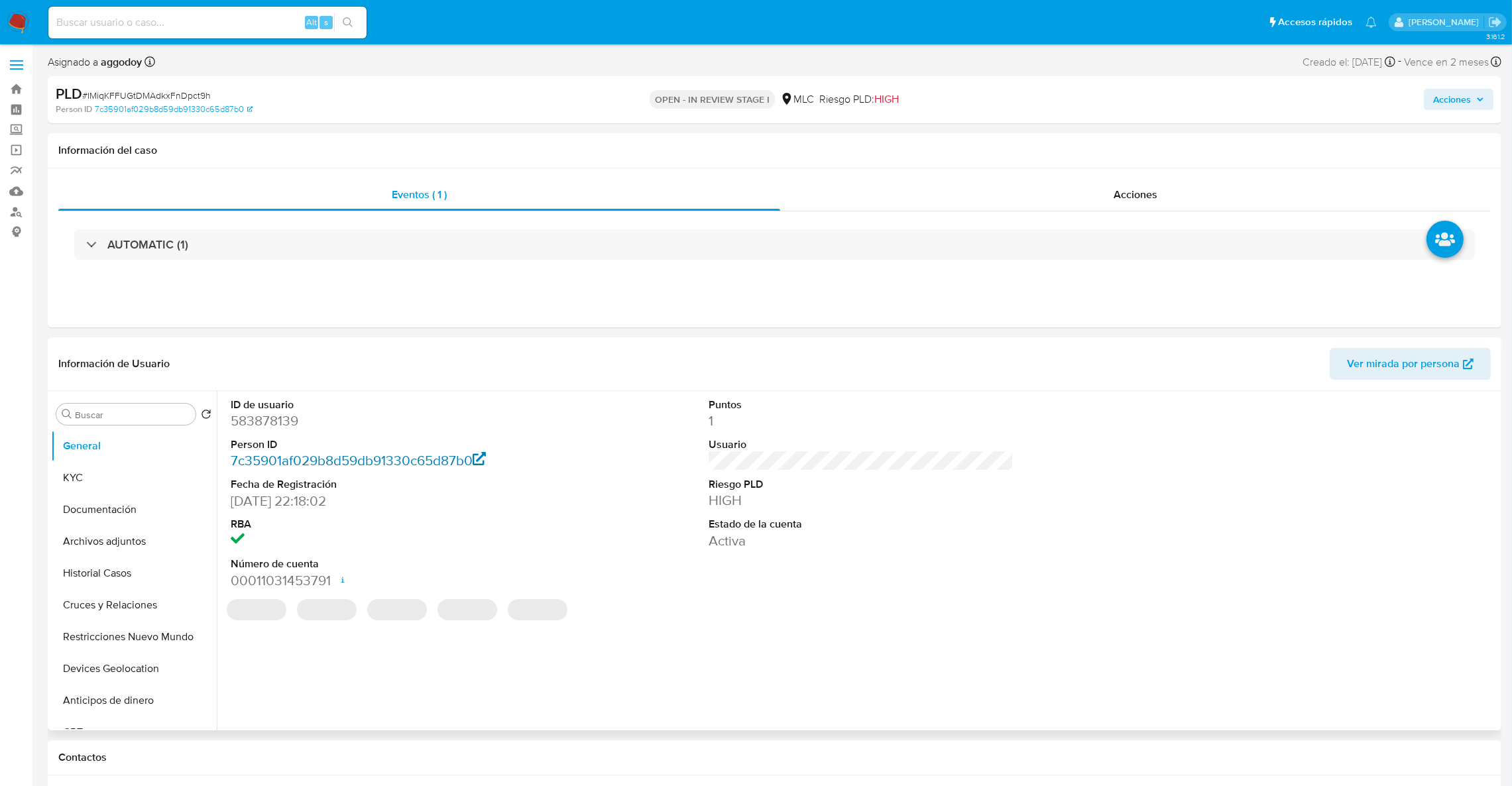
select select "10"
click at [278, 412] on dd "583878139" at bounding box center [383, 421] width 306 height 19
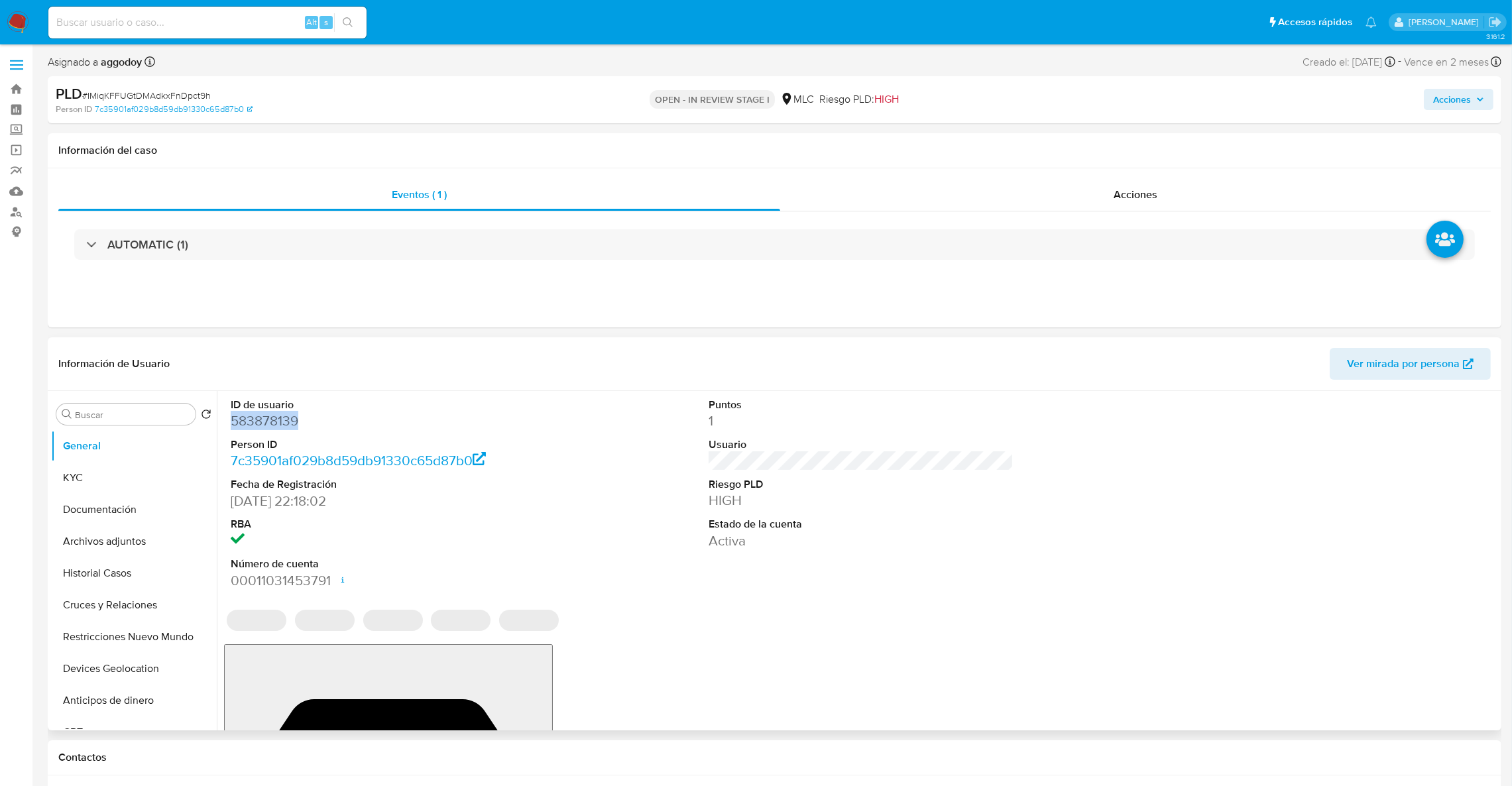
copy dd "583878139"
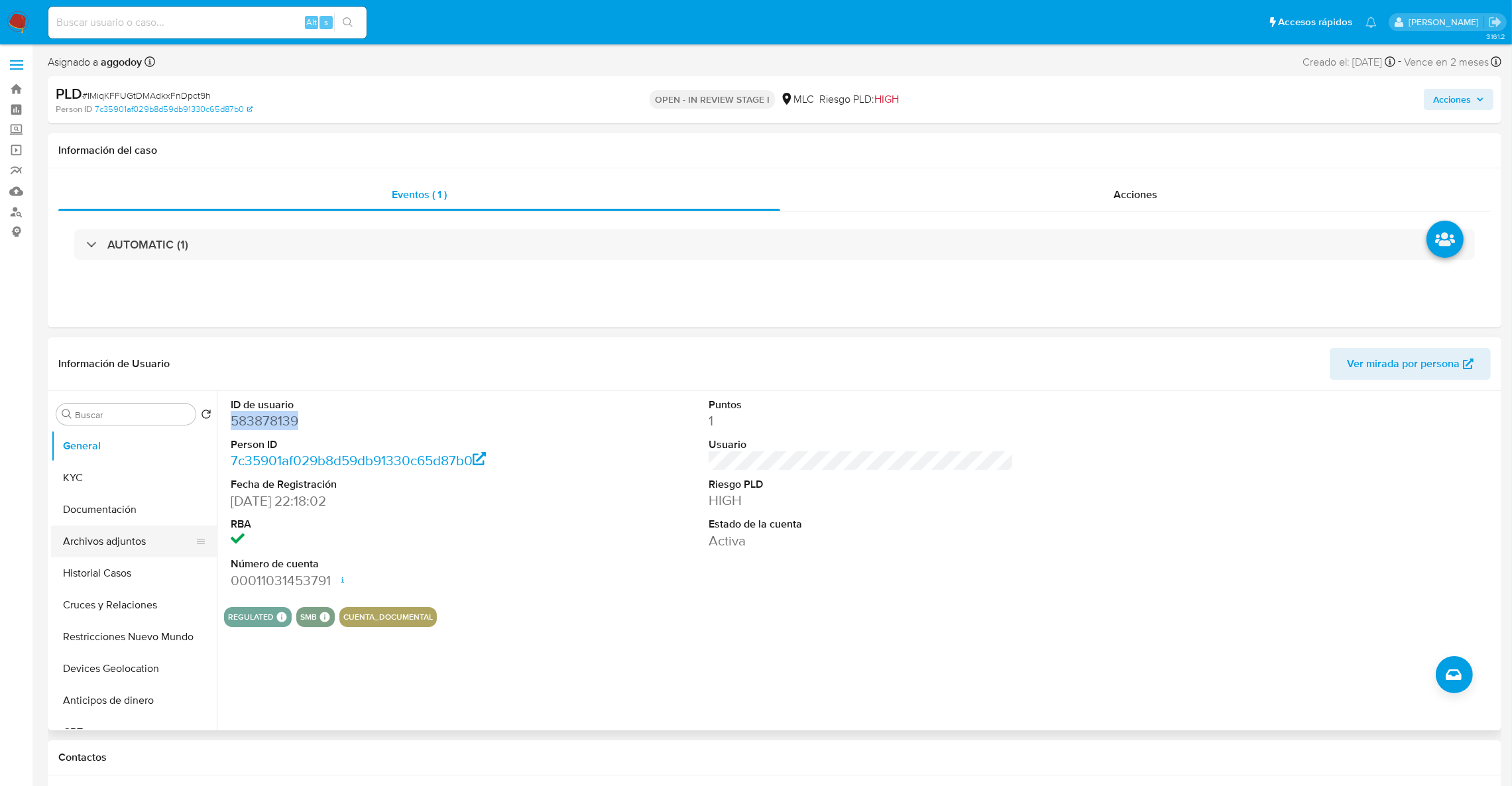
click at [105, 532] on button "Archivos adjuntos" at bounding box center [129, 542] width 155 height 32
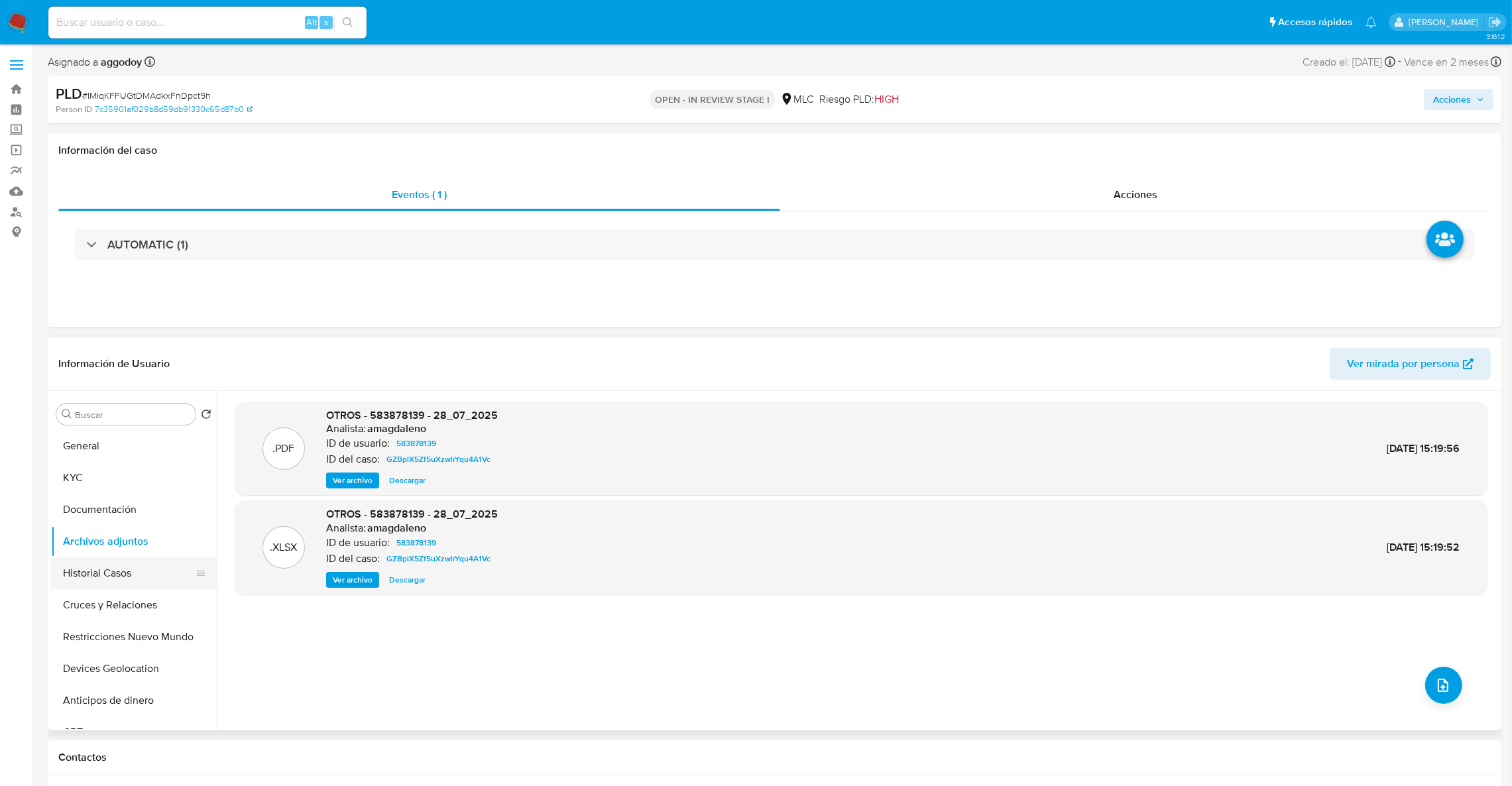
click at [111, 572] on button "Historial Casos" at bounding box center [129, 573] width 155 height 32
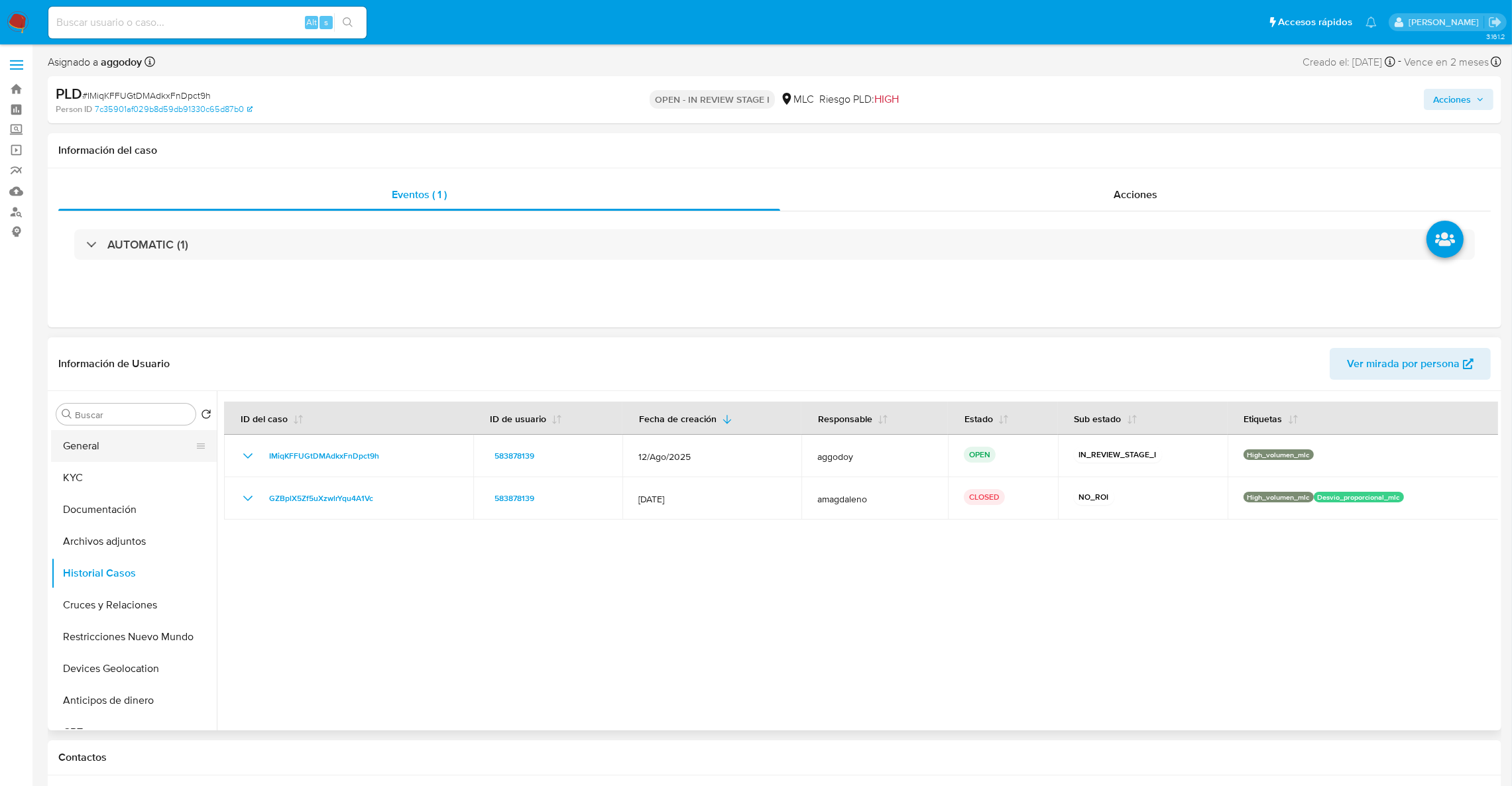
click at [99, 441] on button "General" at bounding box center [129, 446] width 155 height 32
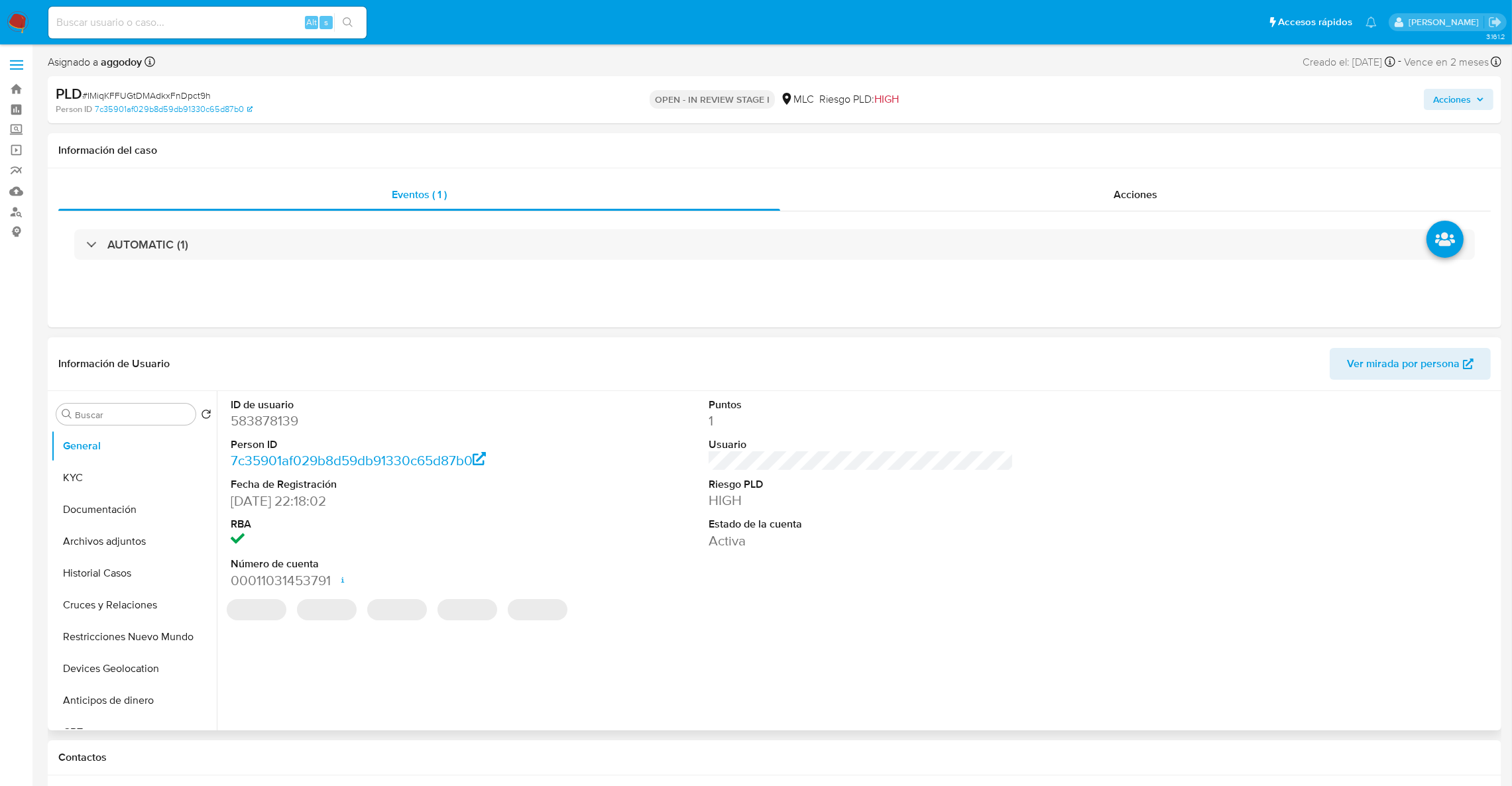
click at [237, 412] on dd "583878139" at bounding box center [383, 421] width 306 height 19
copy dd "583878139"
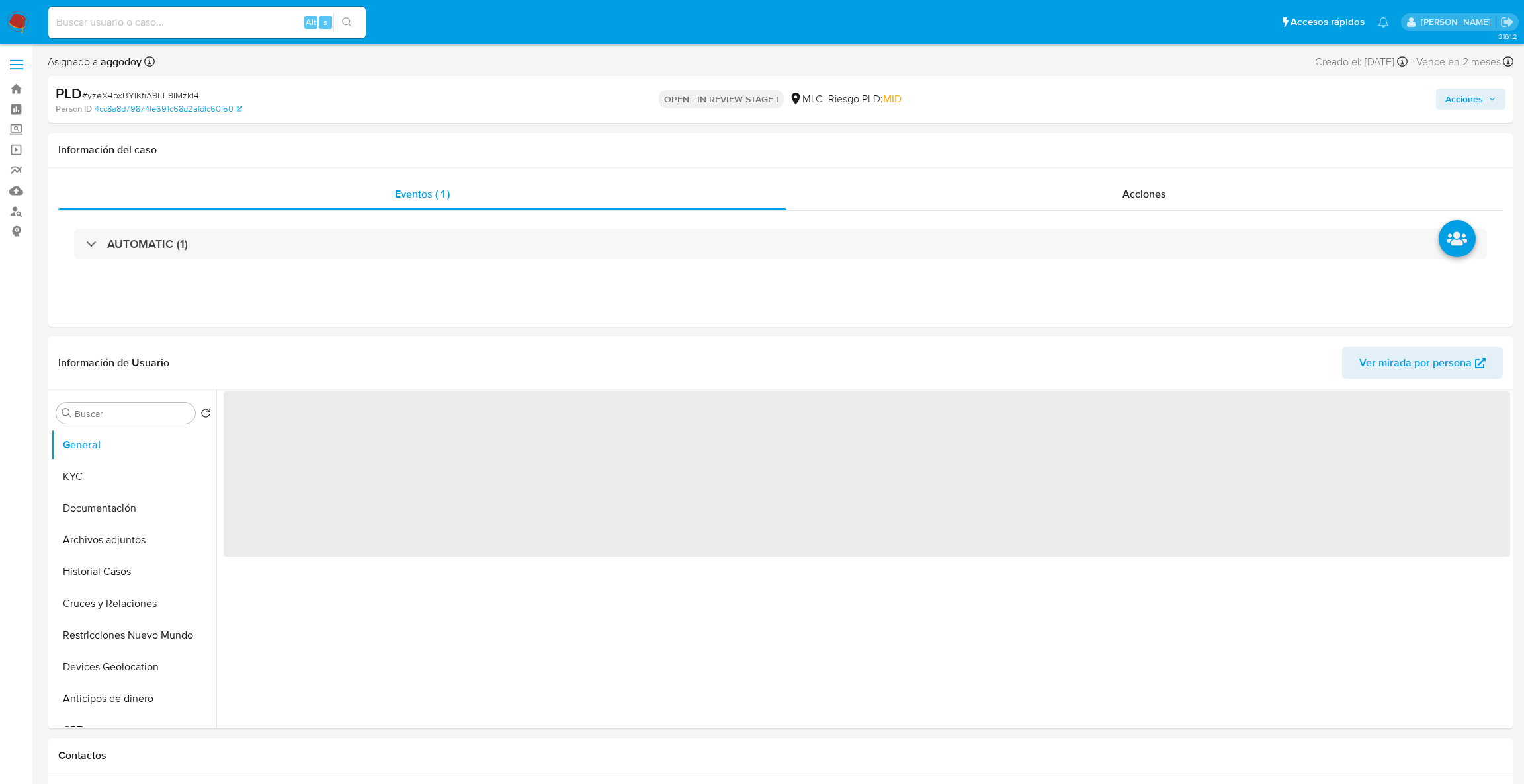
select select "10"
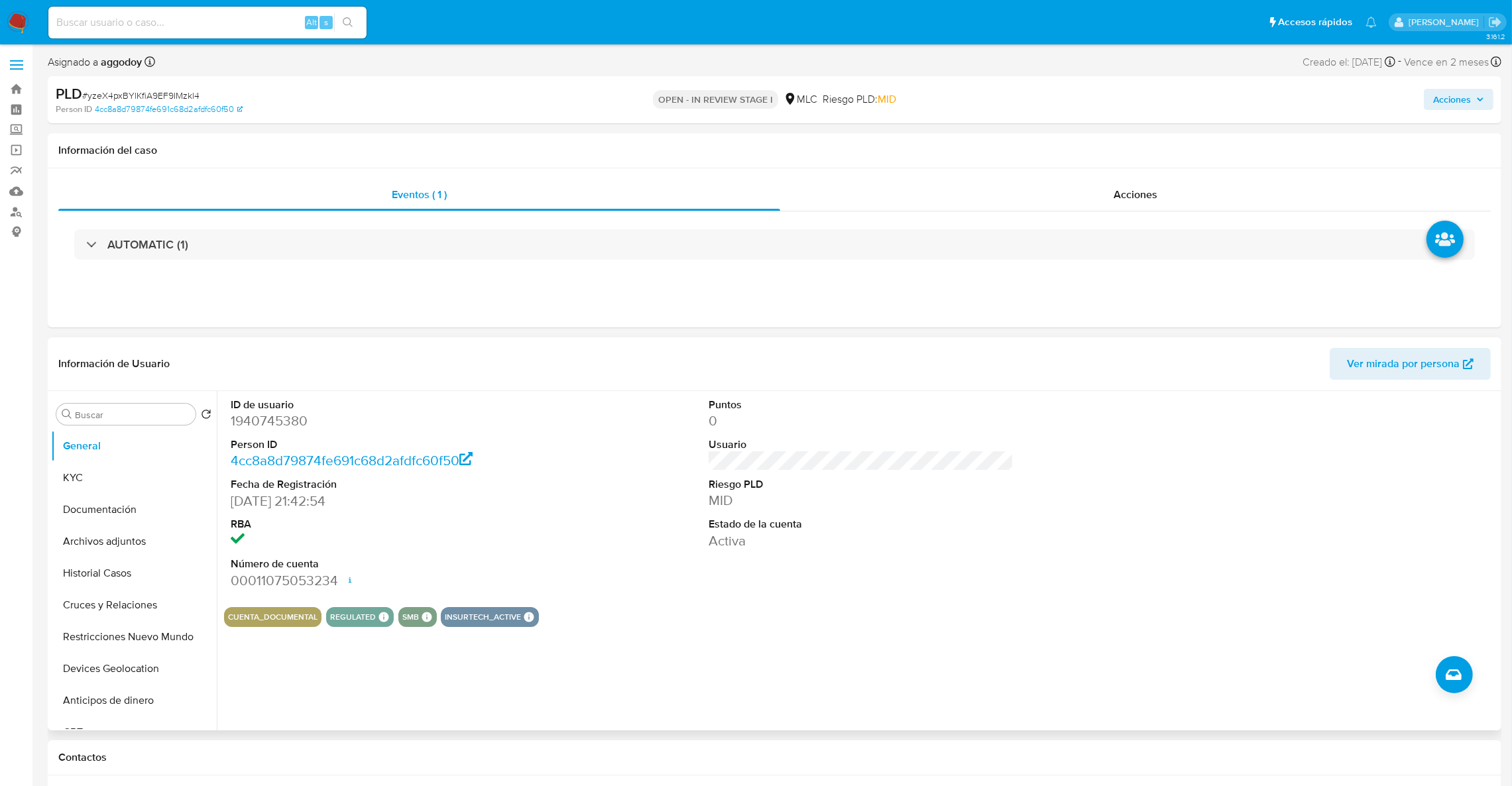
click at [266, 419] on dd "1940745380" at bounding box center [383, 421] width 306 height 19
copy dd "1940745380"
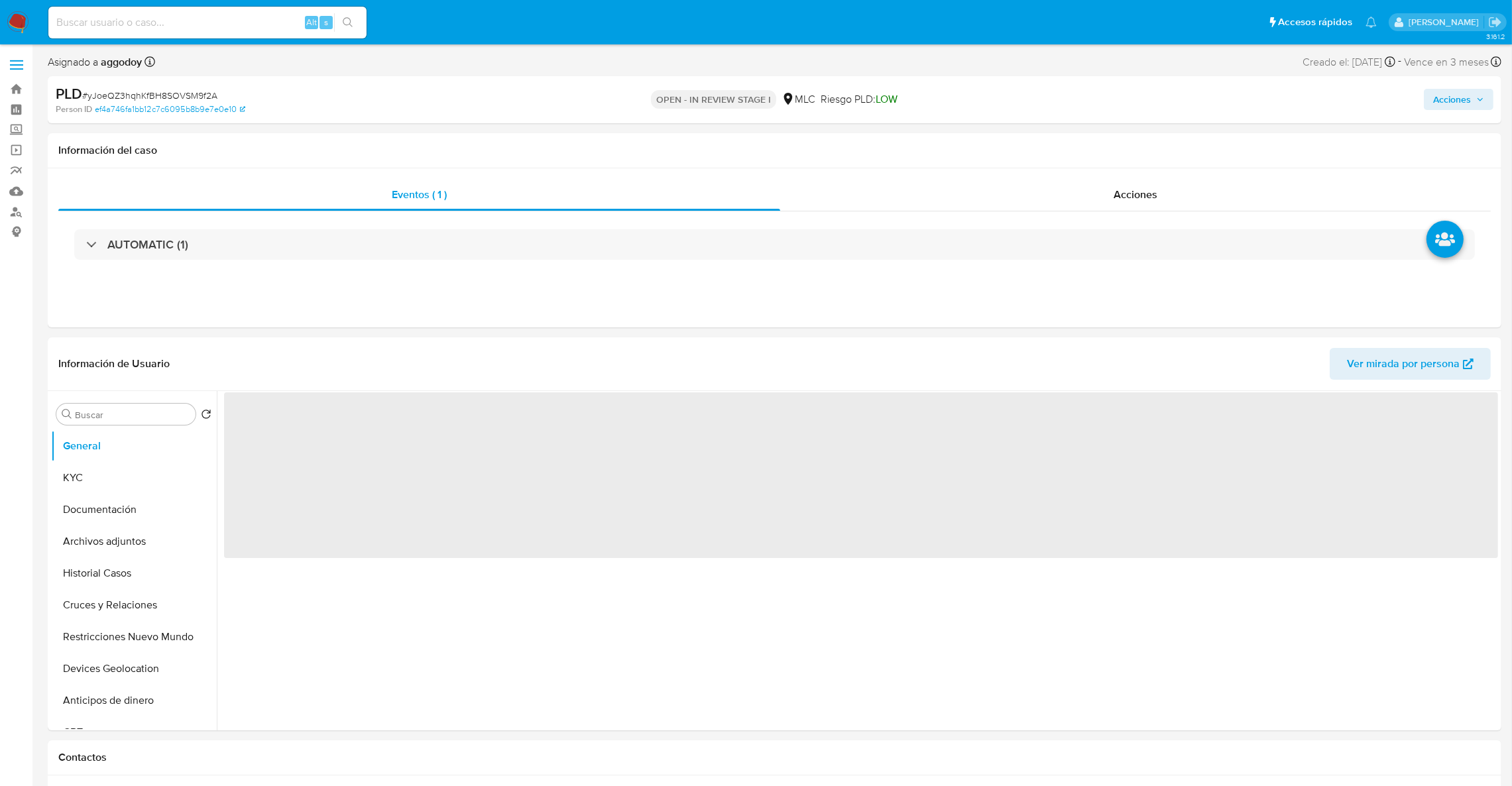
select select "10"
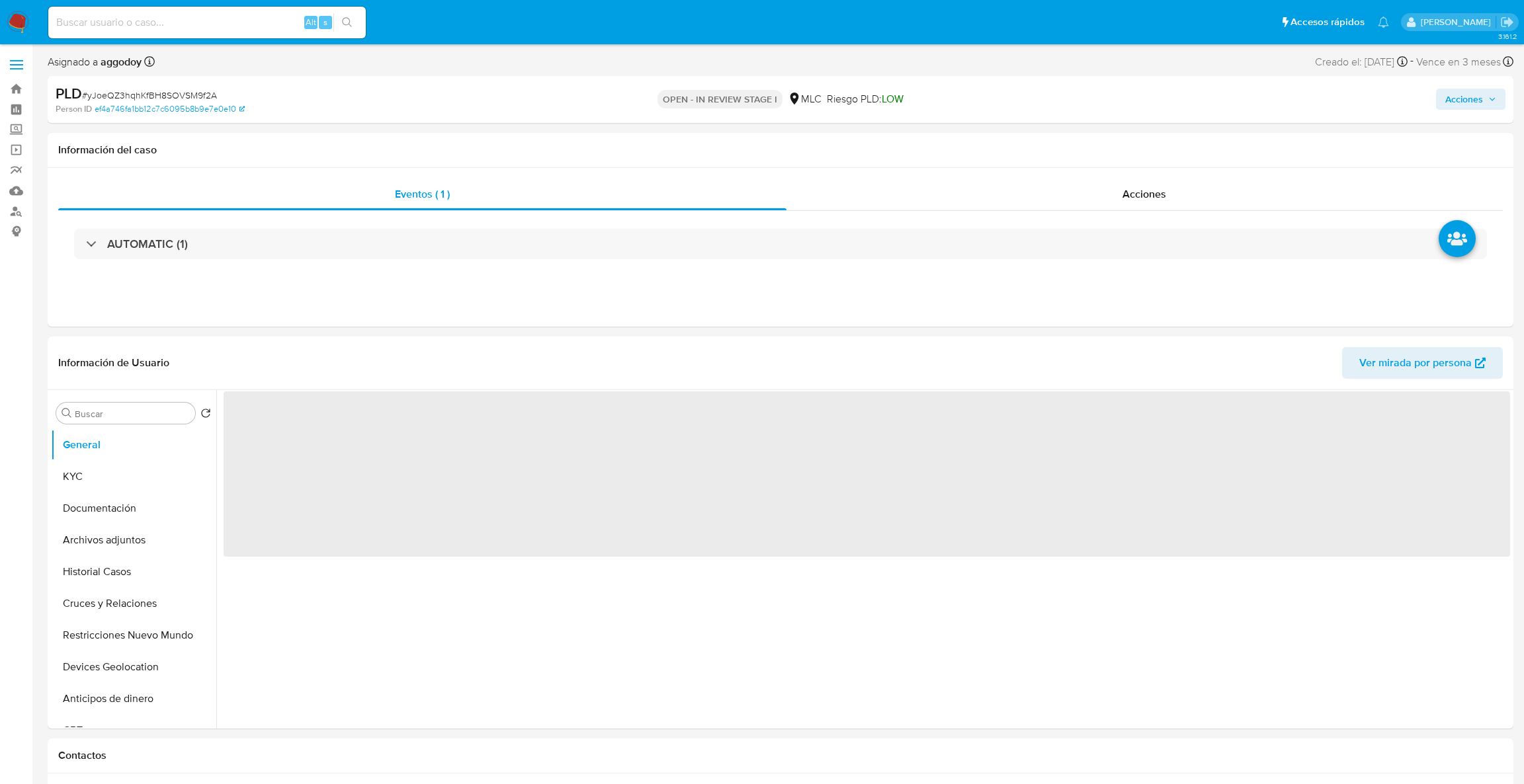
select select "10"
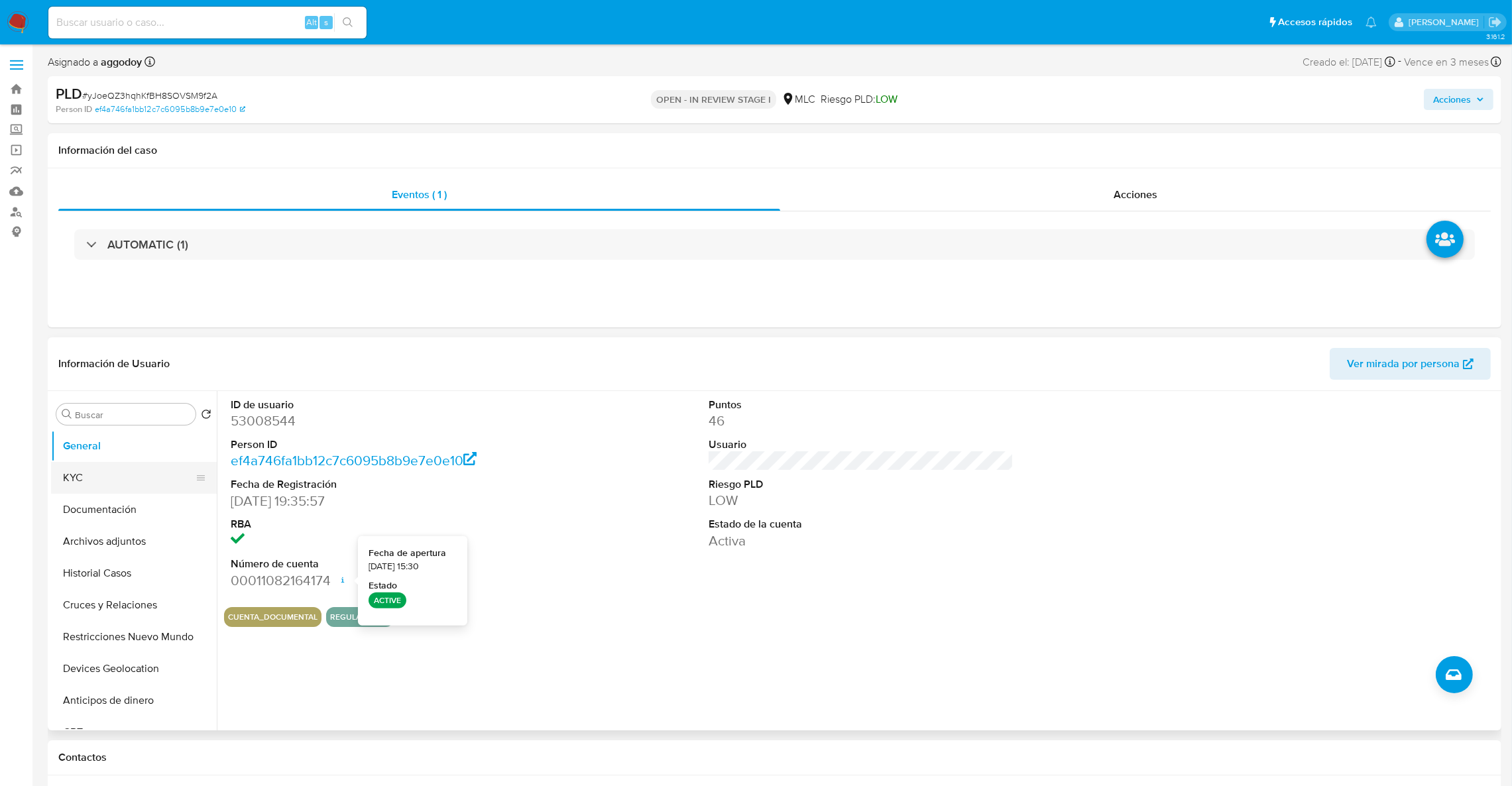
click at [100, 476] on button "KYC" at bounding box center [129, 478] width 155 height 32
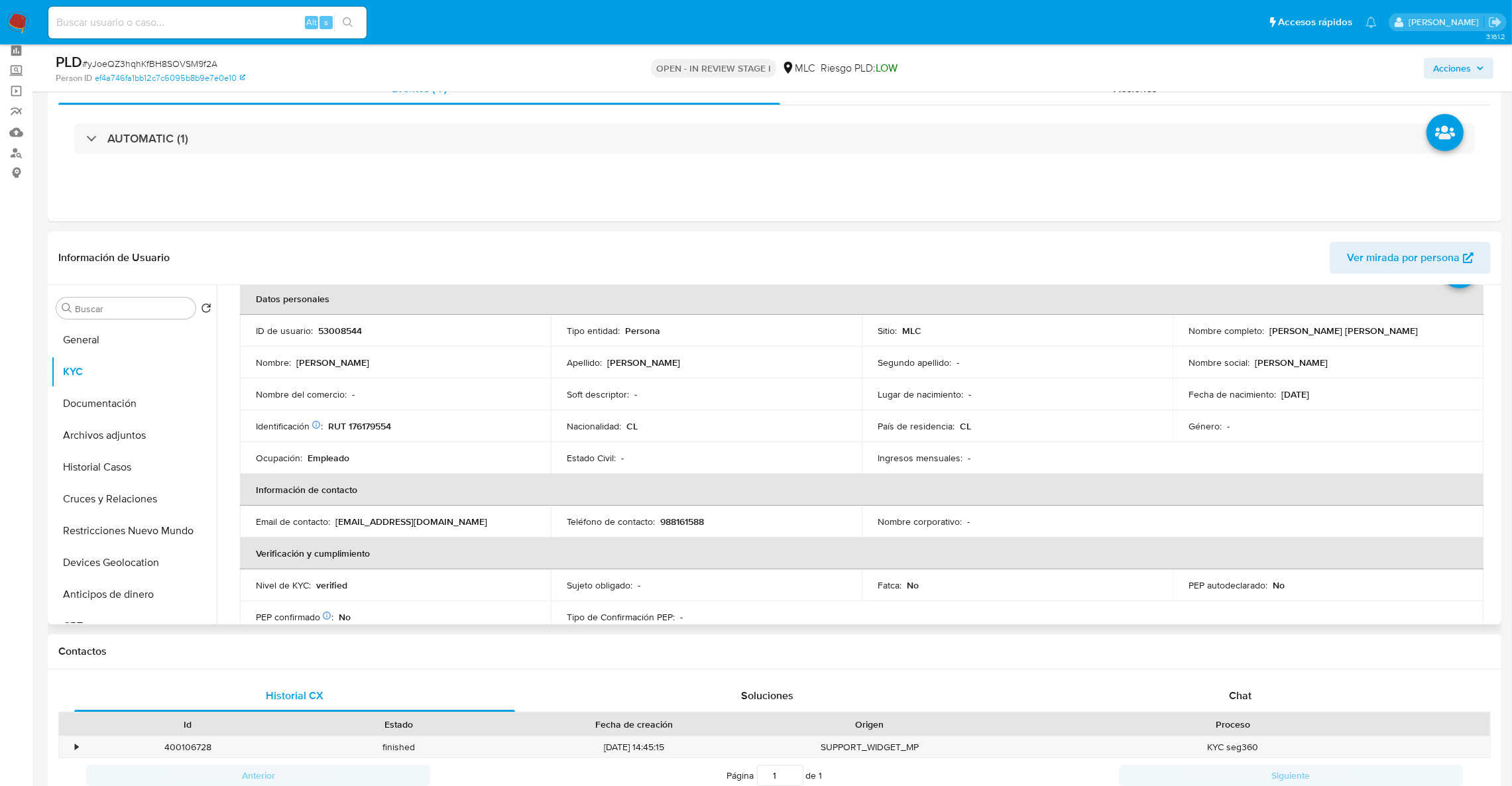
scroll to position [69, 0]
click at [1202, 471] on th "Información de contacto" at bounding box center [861, 486] width 1244 height 32
click at [373, 425] on p "RUT 176179554" at bounding box center [359, 422] width 63 height 12
copy p "176179554"
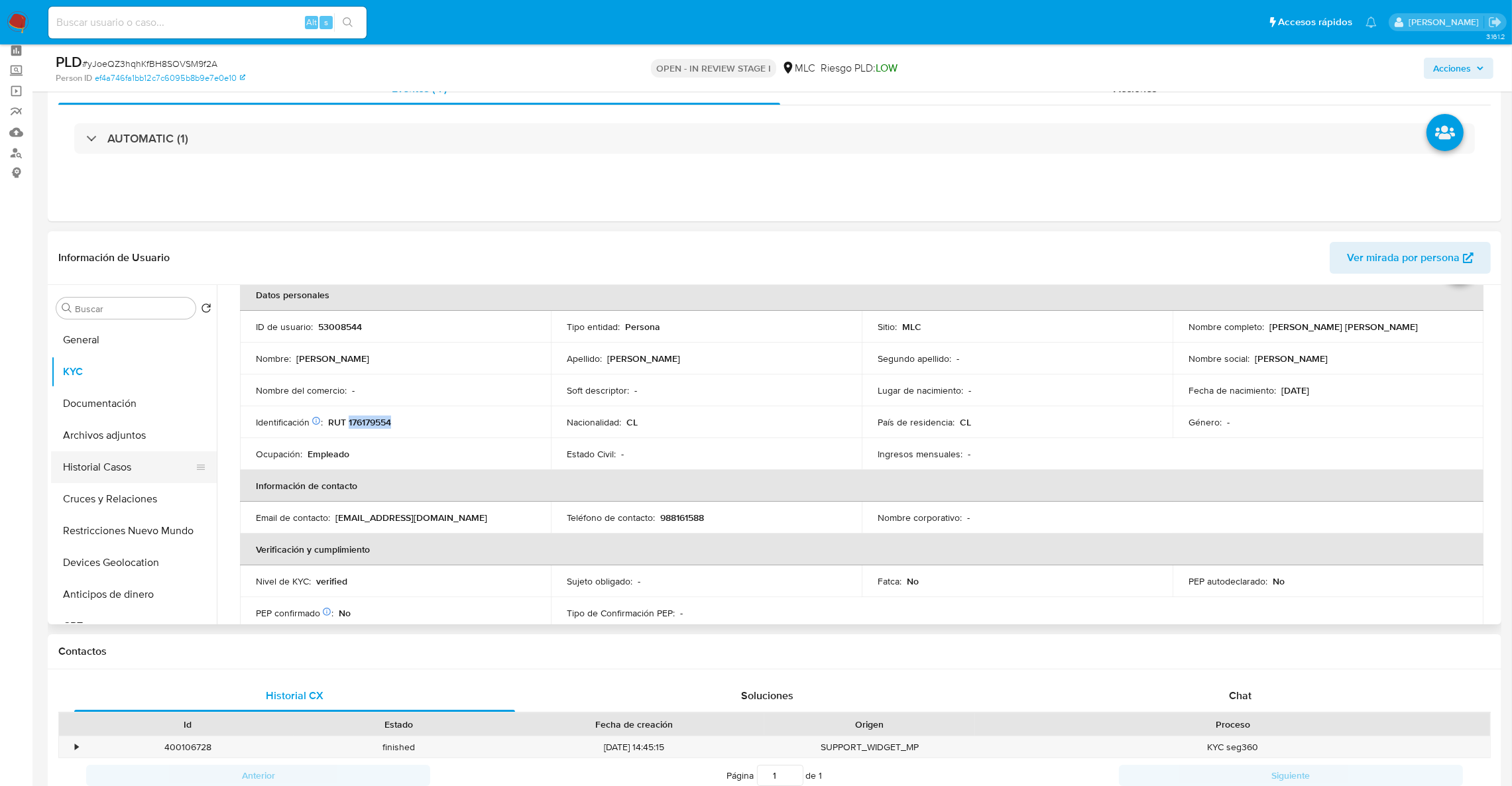
click at [116, 461] on button "Historial Casos" at bounding box center [129, 467] width 155 height 32
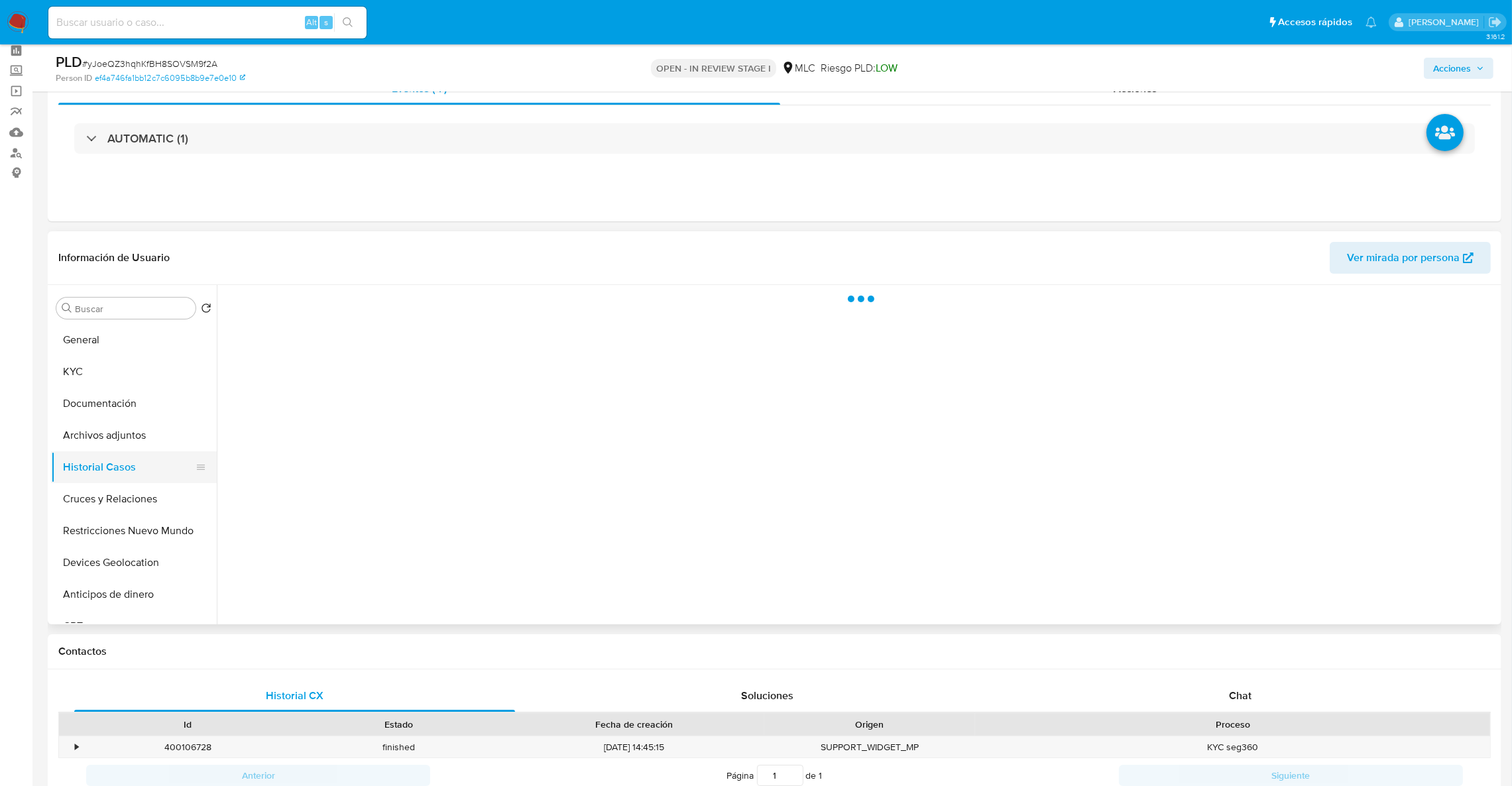
scroll to position [0, 0]
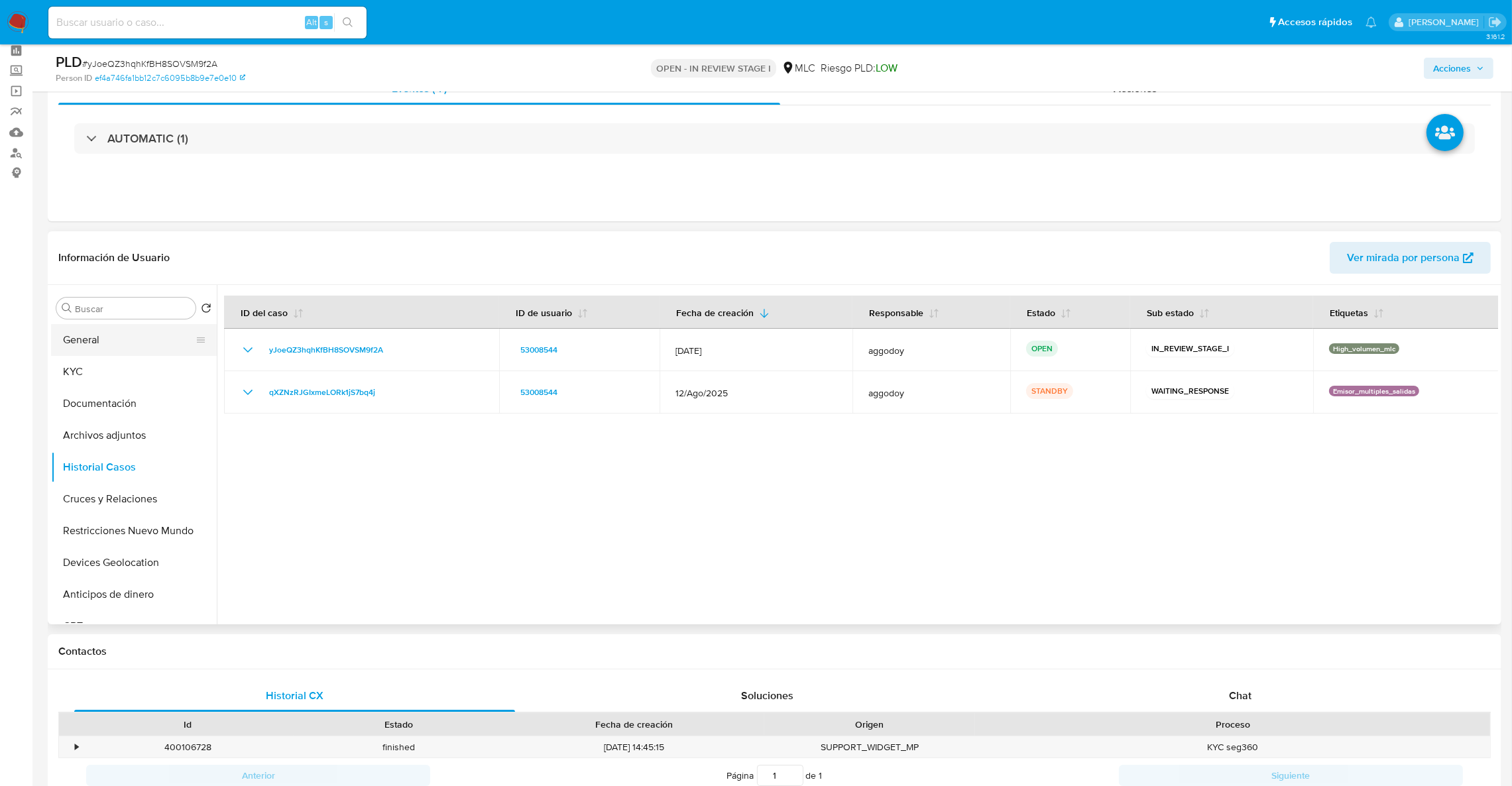
click at [88, 330] on button "General" at bounding box center [129, 340] width 155 height 32
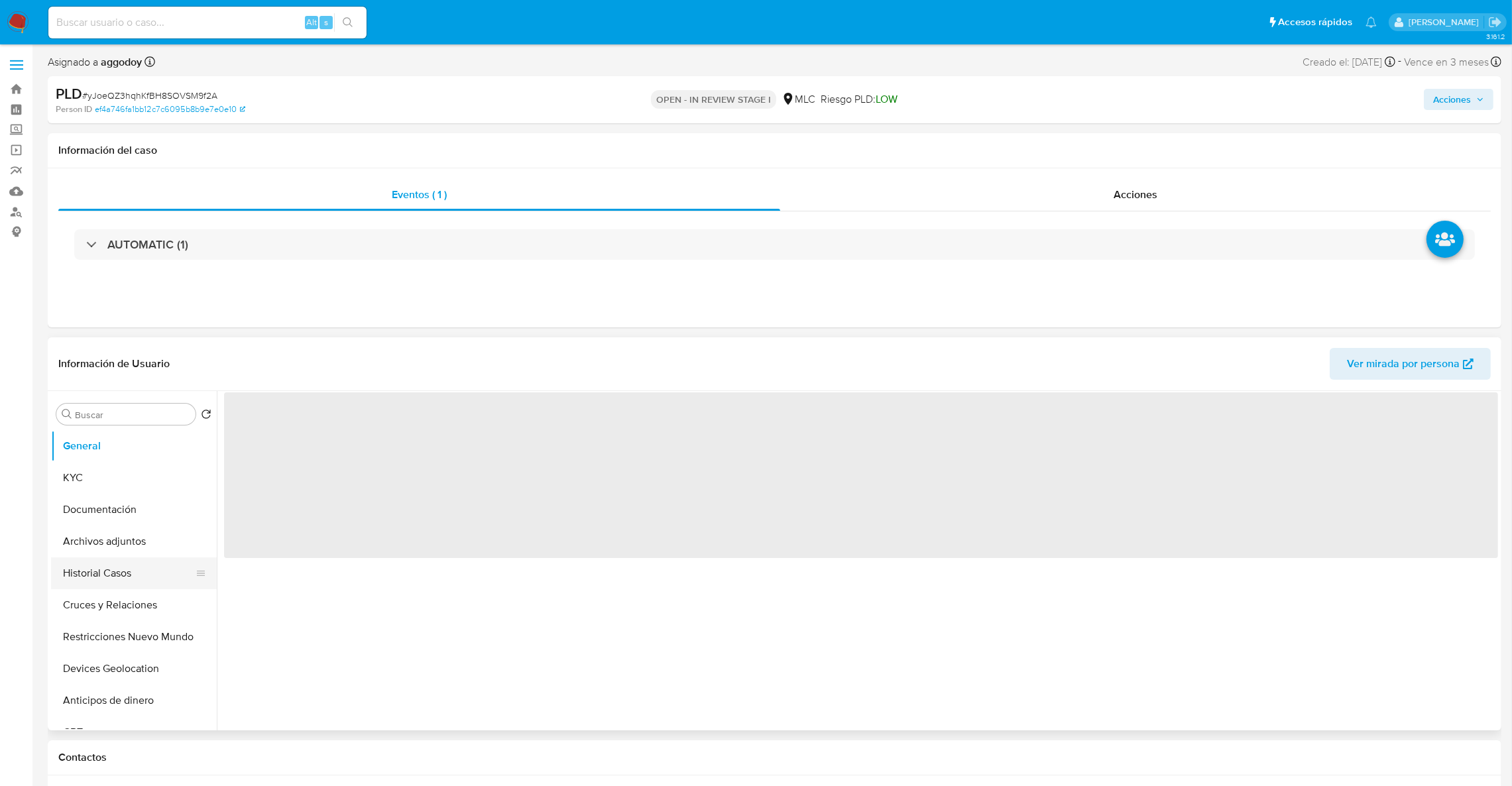
select select "10"
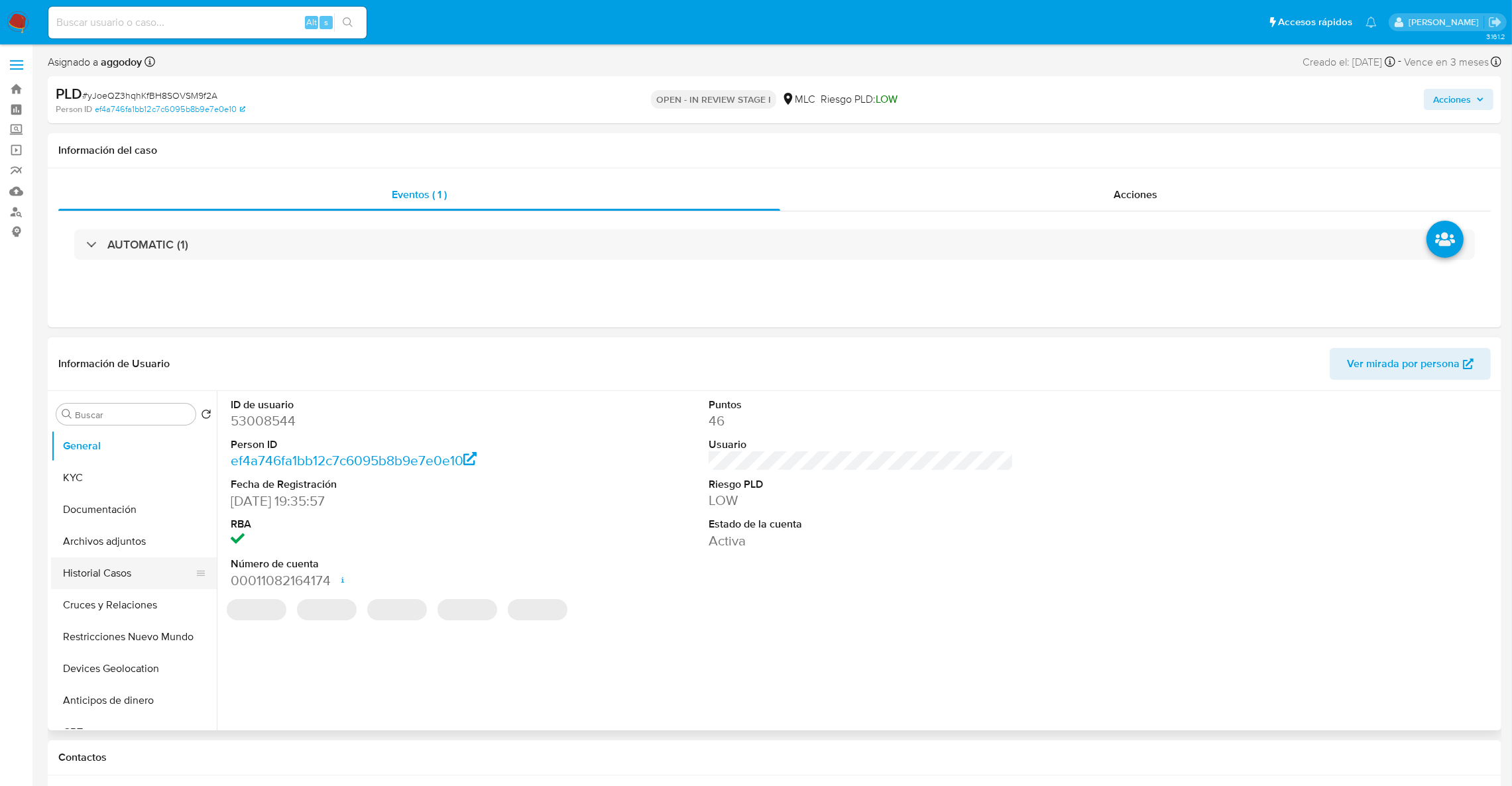
click at [104, 579] on button "Historial Casos" at bounding box center [129, 573] width 155 height 32
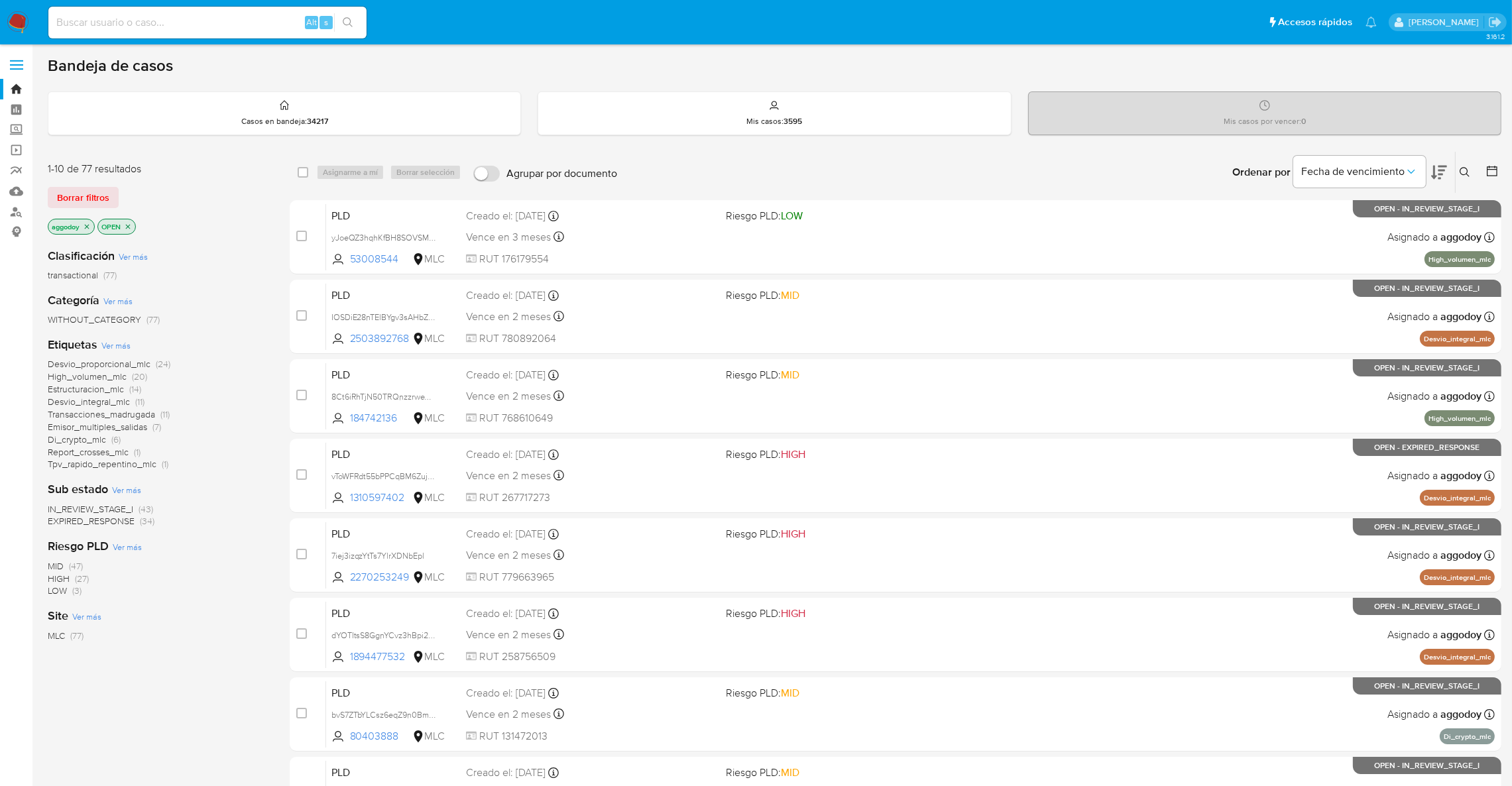
click at [1470, 165] on button at bounding box center [1466, 172] width 22 height 16
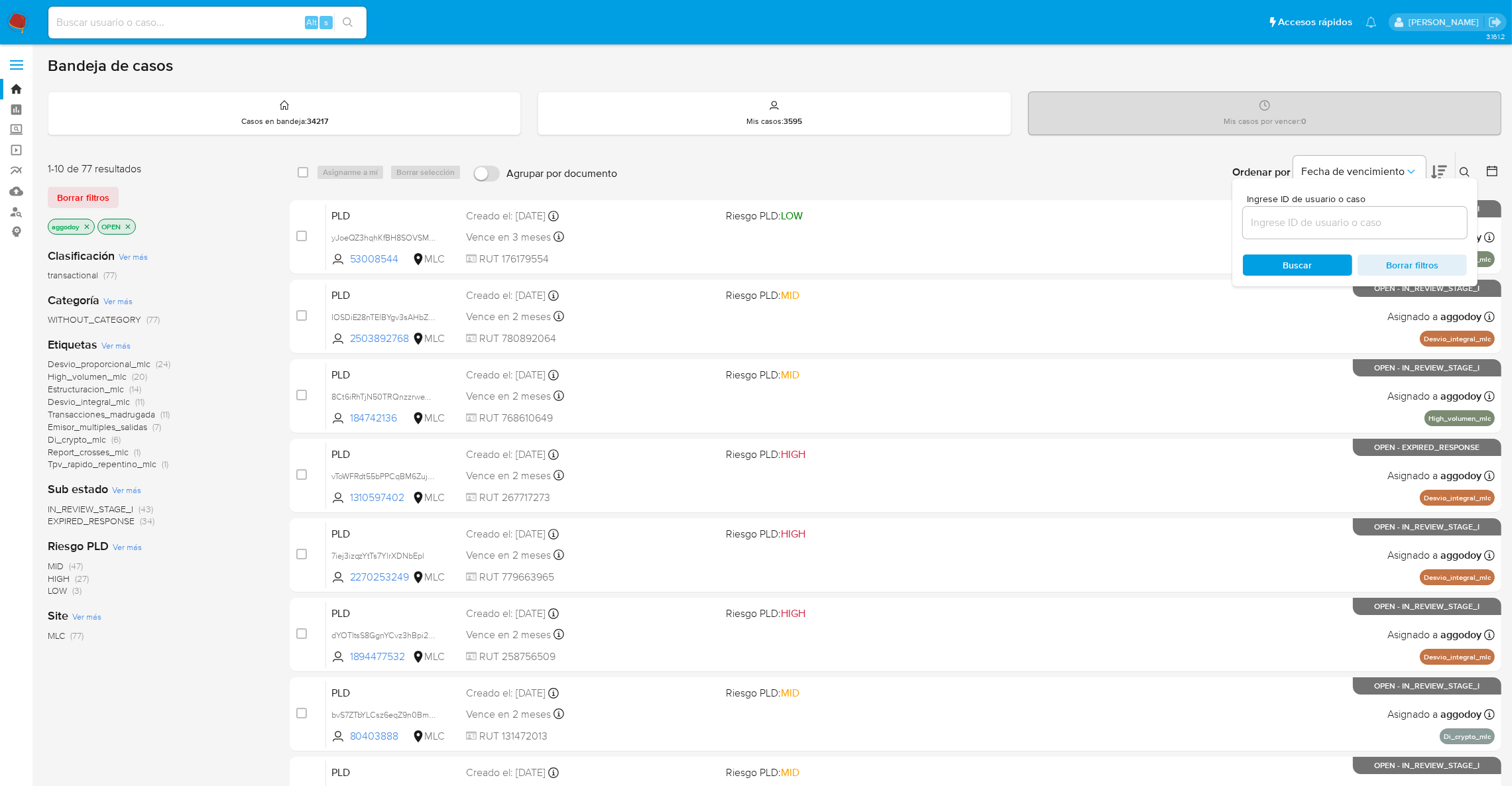
click at [1358, 216] on input at bounding box center [1355, 223] width 224 height 17
type input "583878139"
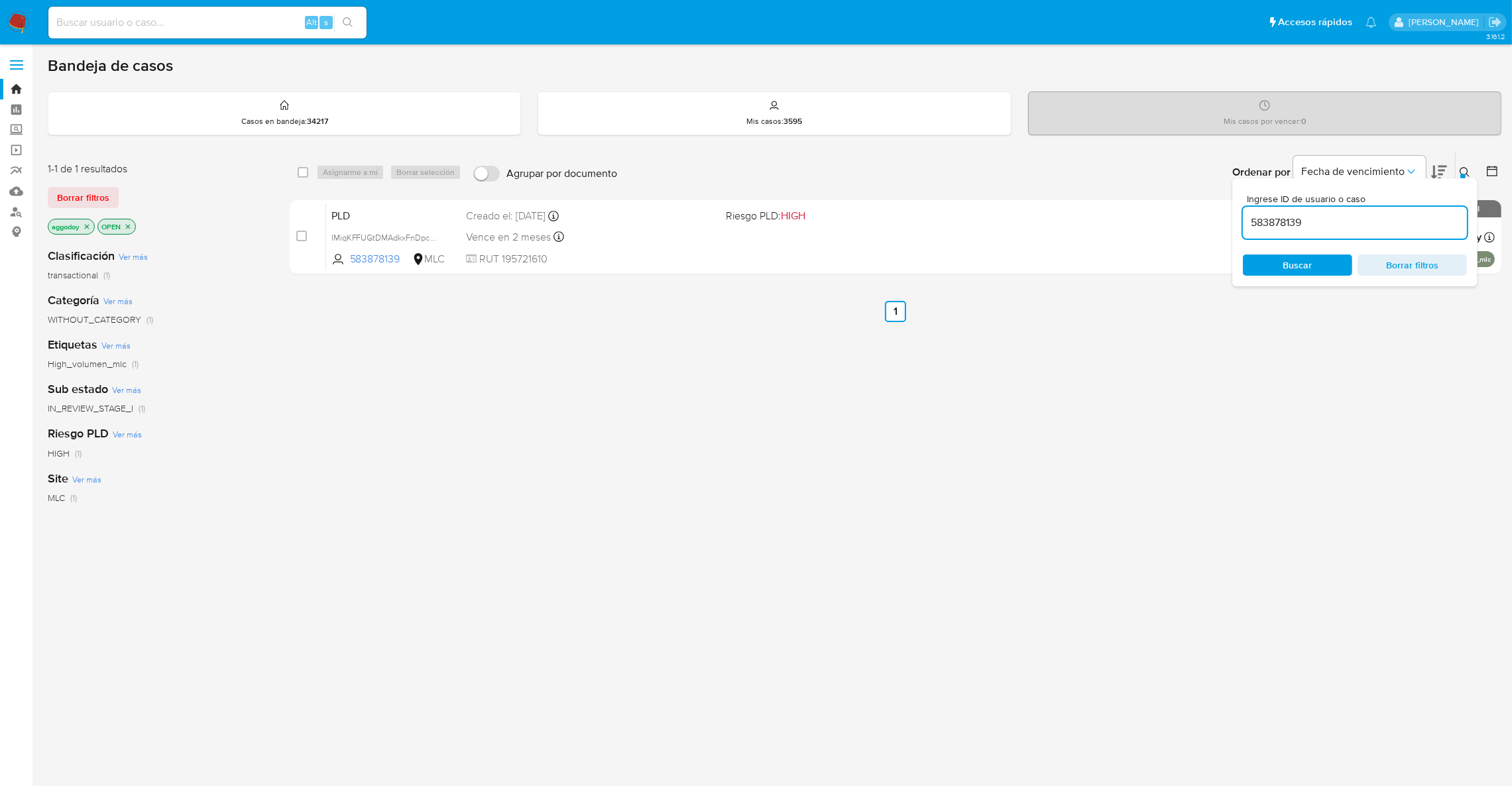
click at [1470, 175] on button at bounding box center [1466, 172] width 22 height 16
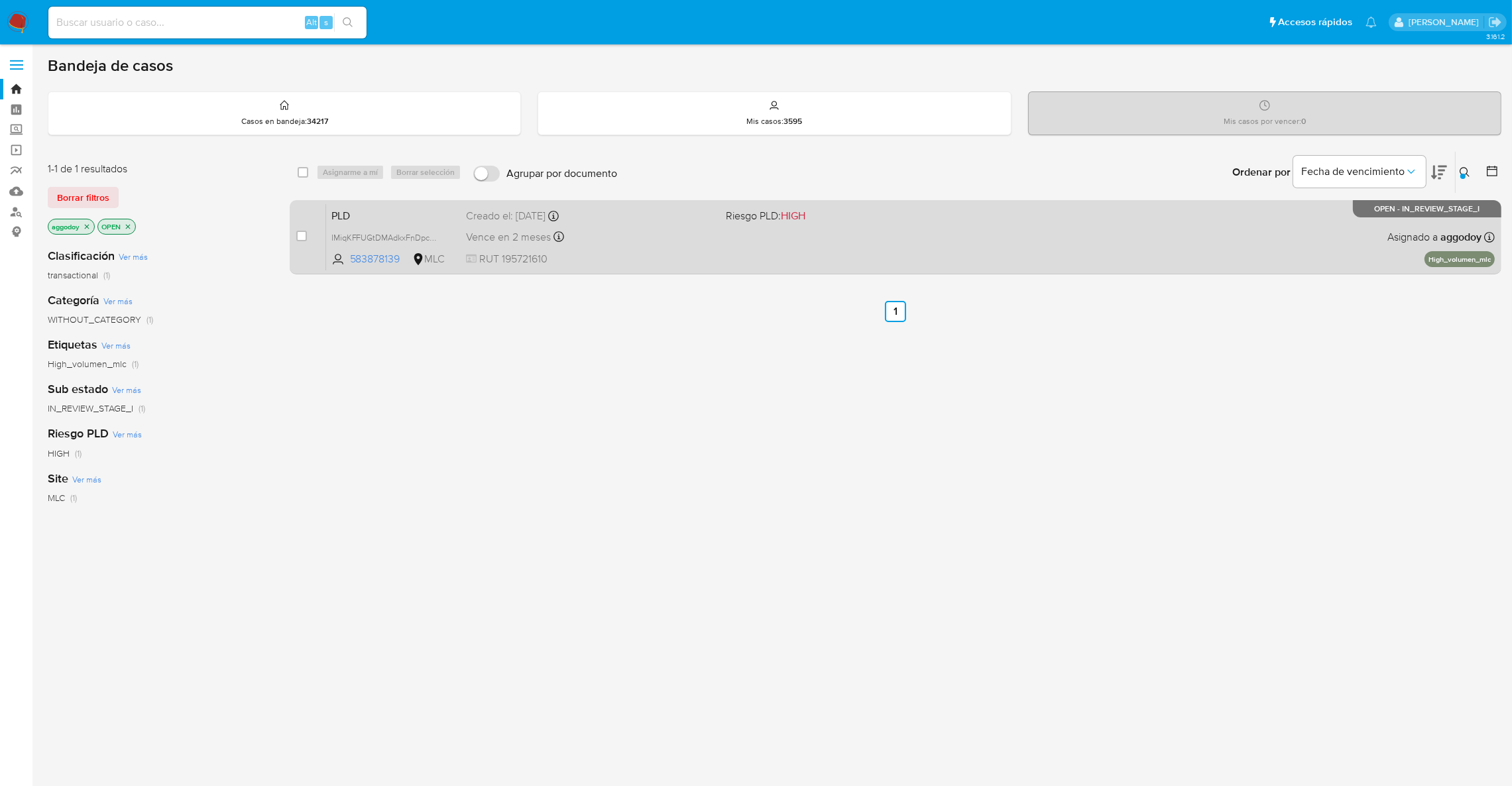
click at [788, 244] on div "PLD IMiqKFFUGtDMAdkxFnDpct9h 583878139 MLC Riesgo PLD: HIGH Creado el: 12/08/20…" at bounding box center [910, 237] width 1168 height 67
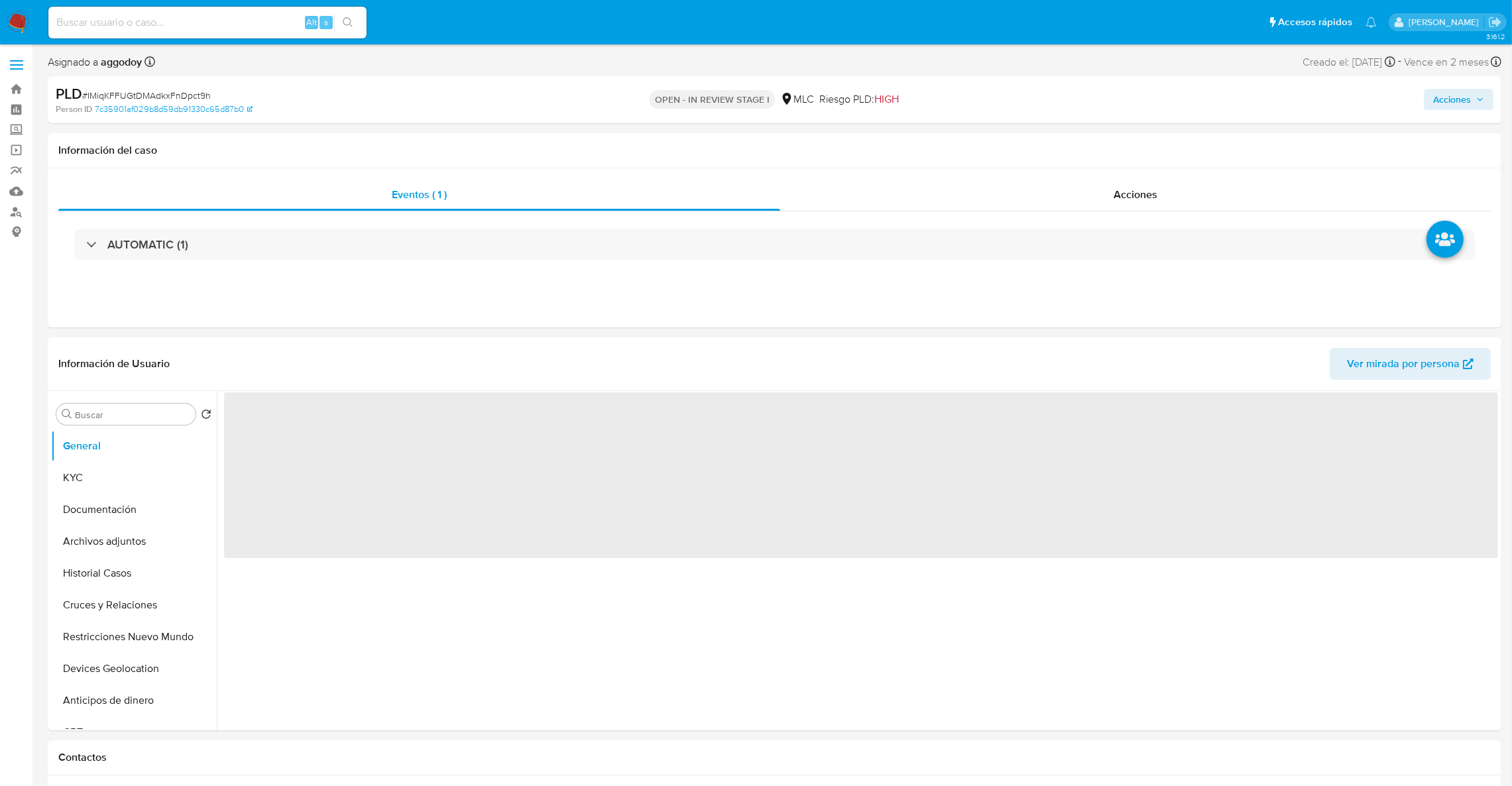
select select "10"
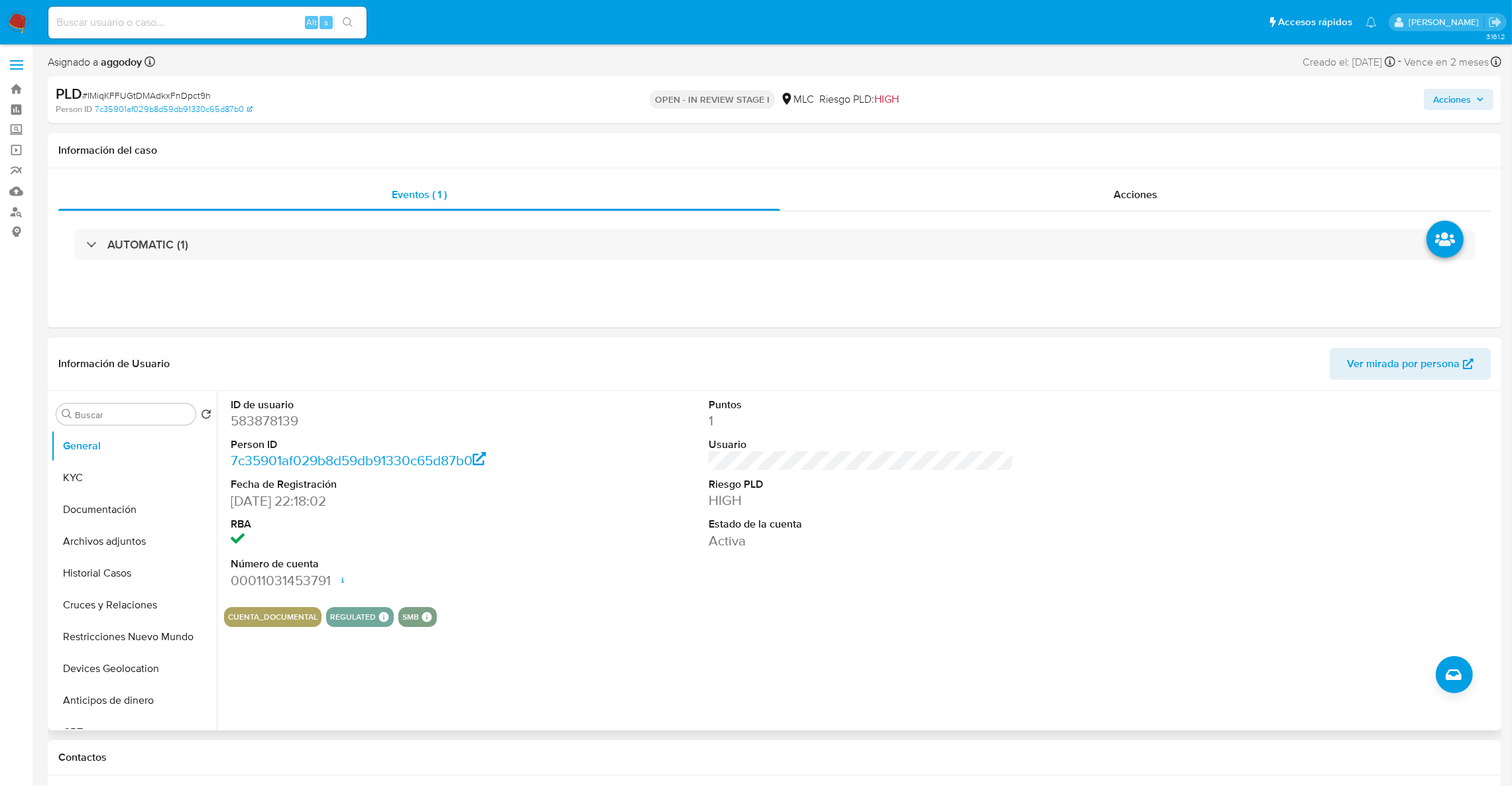
click at [300, 417] on dd "583878139" at bounding box center [383, 421] width 306 height 19
click at [268, 420] on dd "583878139" at bounding box center [383, 421] width 306 height 19
copy dd "583878139"
click at [154, 460] on button "General" at bounding box center [129, 446] width 155 height 32
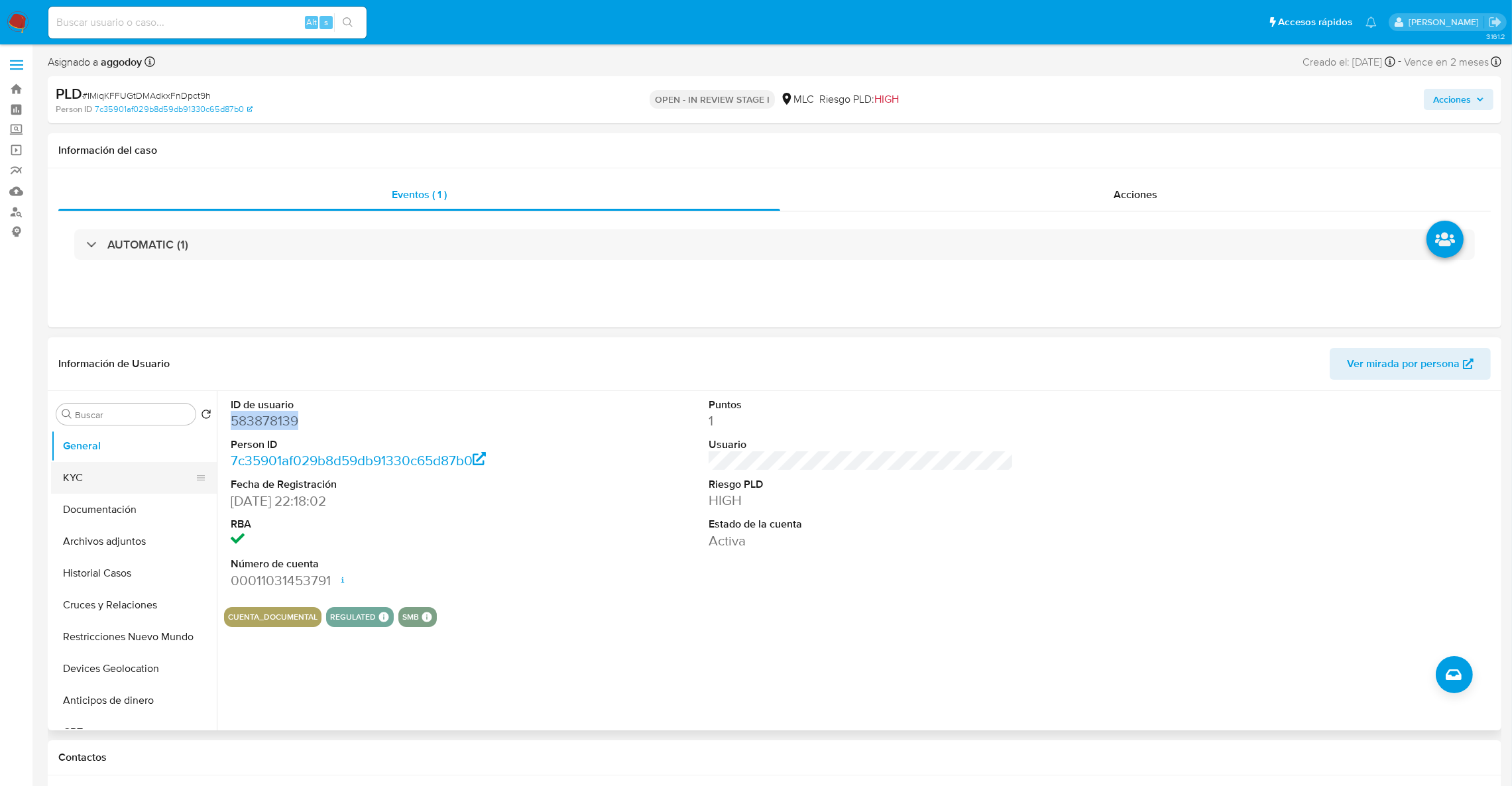
click at [154, 469] on button "KYC" at bounding box center [129, 478] width 155 height 32
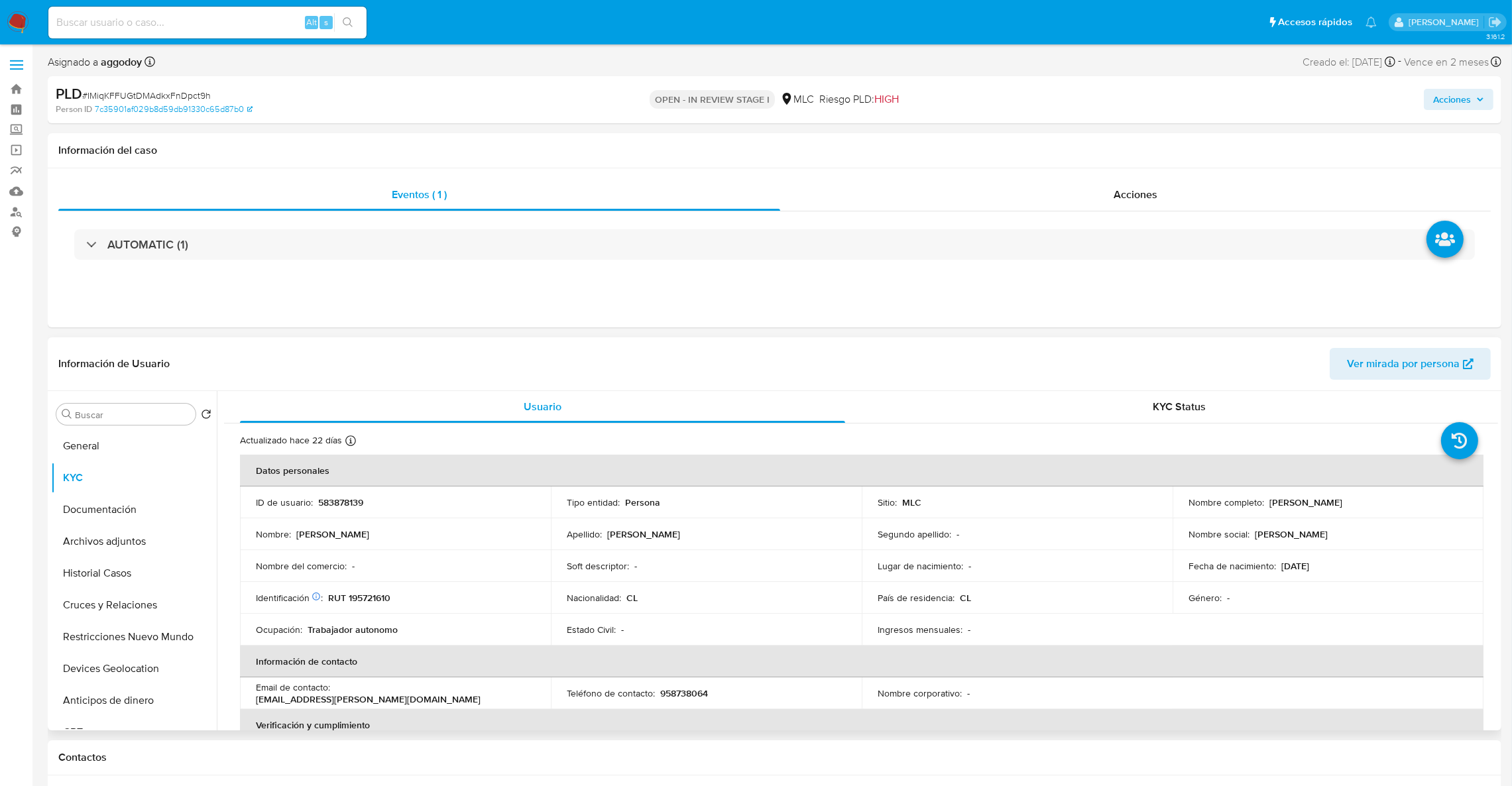
click at [358, 604] on p "RUT 195721610" at bounding box center [359, 597] width 62 height 12
copy p "195721610"
click at [352, 501] on p "583878139" at bounding box center [341, 502] width 45 height 12
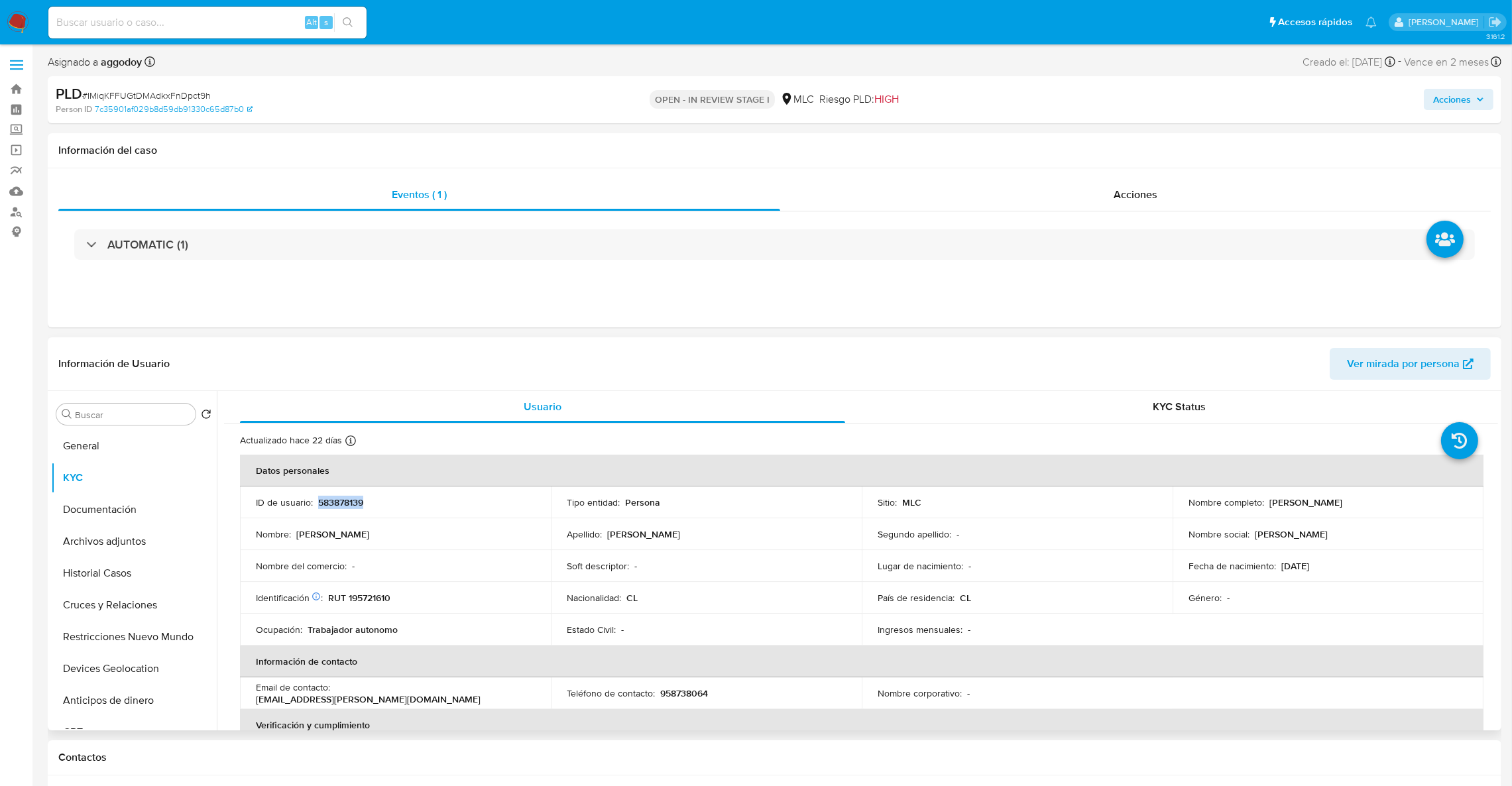
click at [352, 501] on p "583878139" at bounding box center [341, 502] width 45 height 12
copy p "583878139"
click at [148, 604] on button "Cruces y Relaciones" at bounding box center [129, 605] width 155 height 32
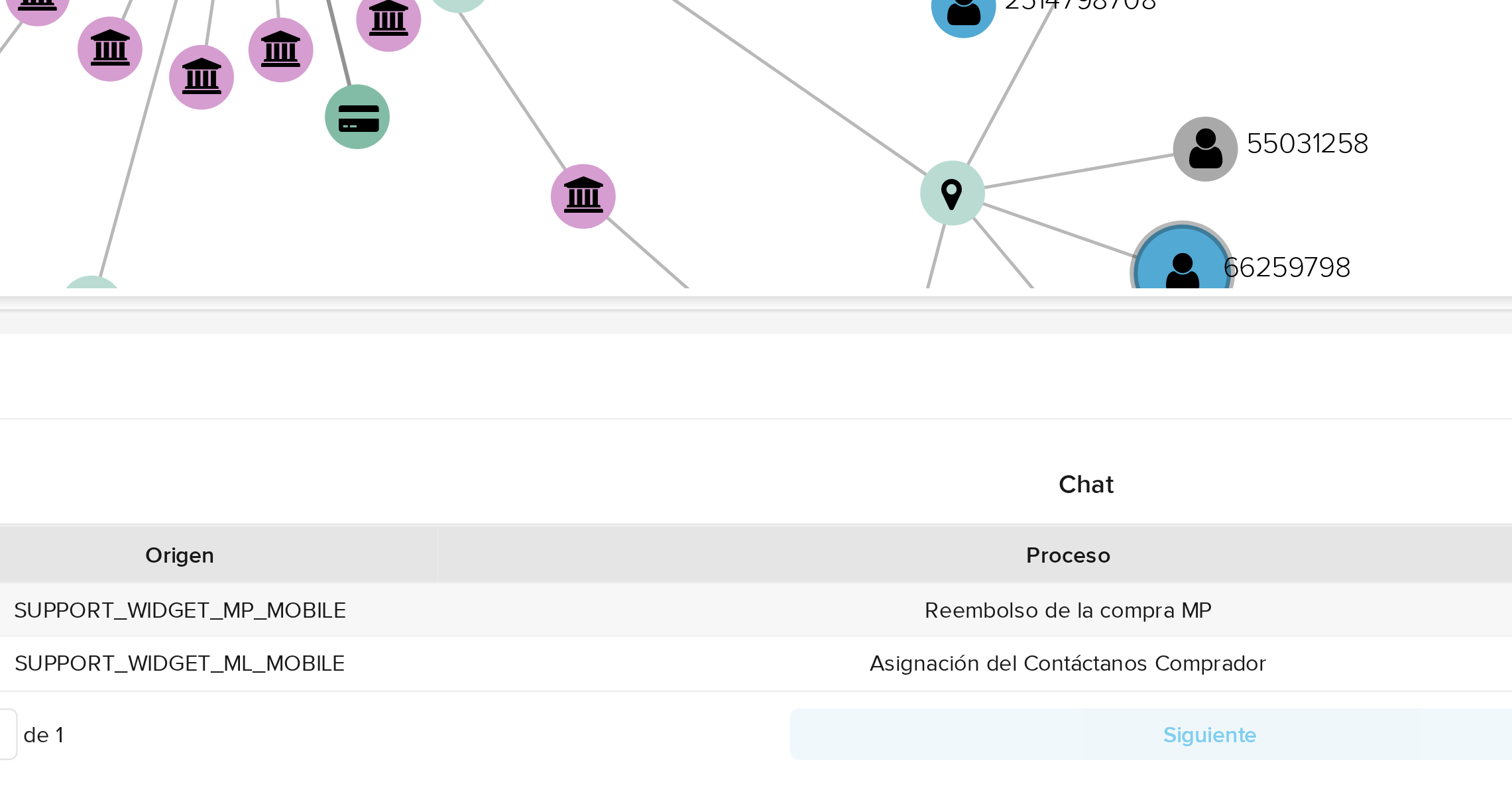
scroll to position [298, 0]
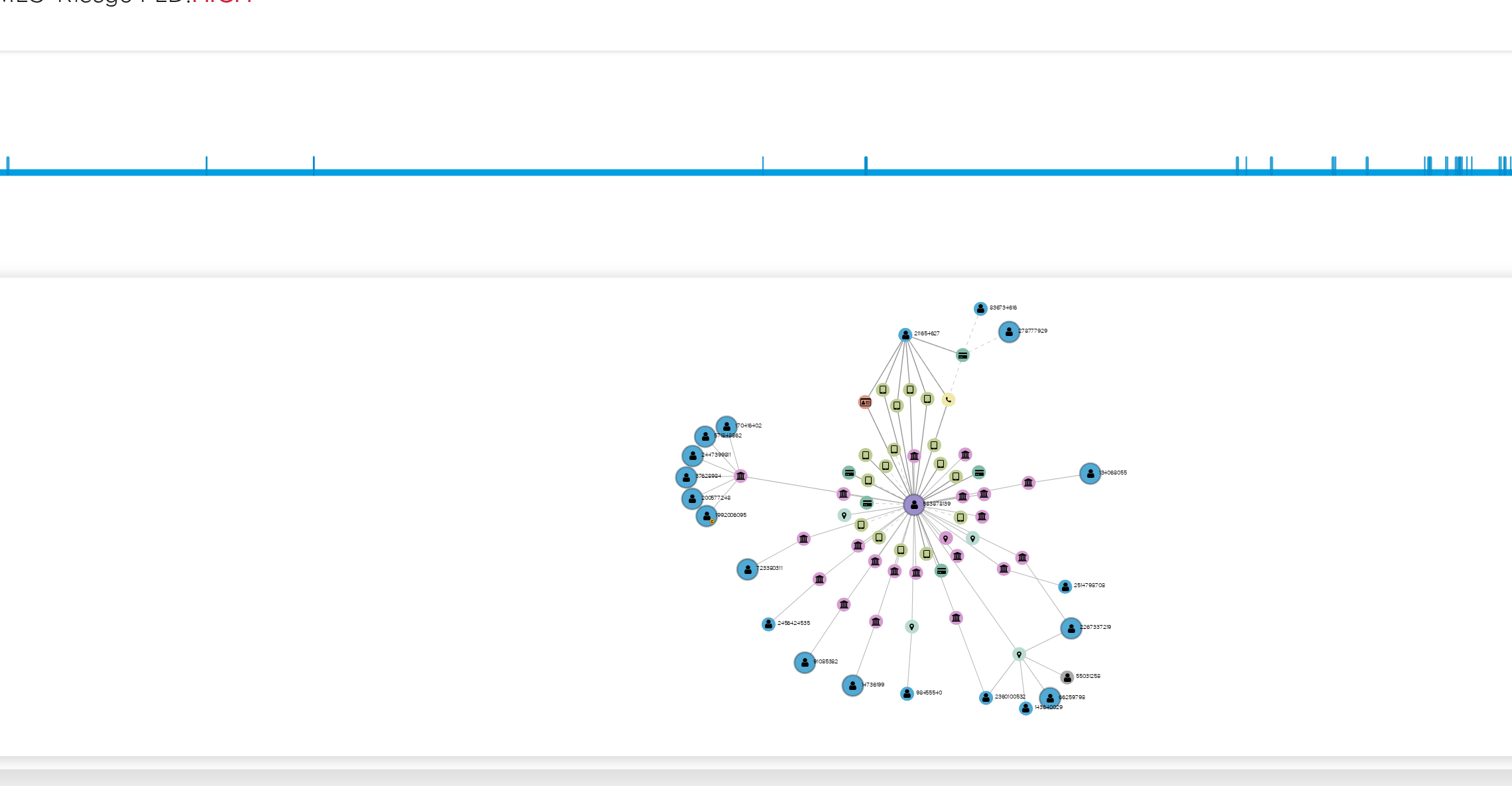
drag, startPoint x: 1330, startPoint y: 286, endPoint x: 1330, endPoint y: 298, distance: 12.0
click at [1330, 298] on icon "device-634242cd08813b00184b81ad  user-583878139  583878139 device-64c03d3ad04…" at bounding box center [870, 281] width 1254 height 192
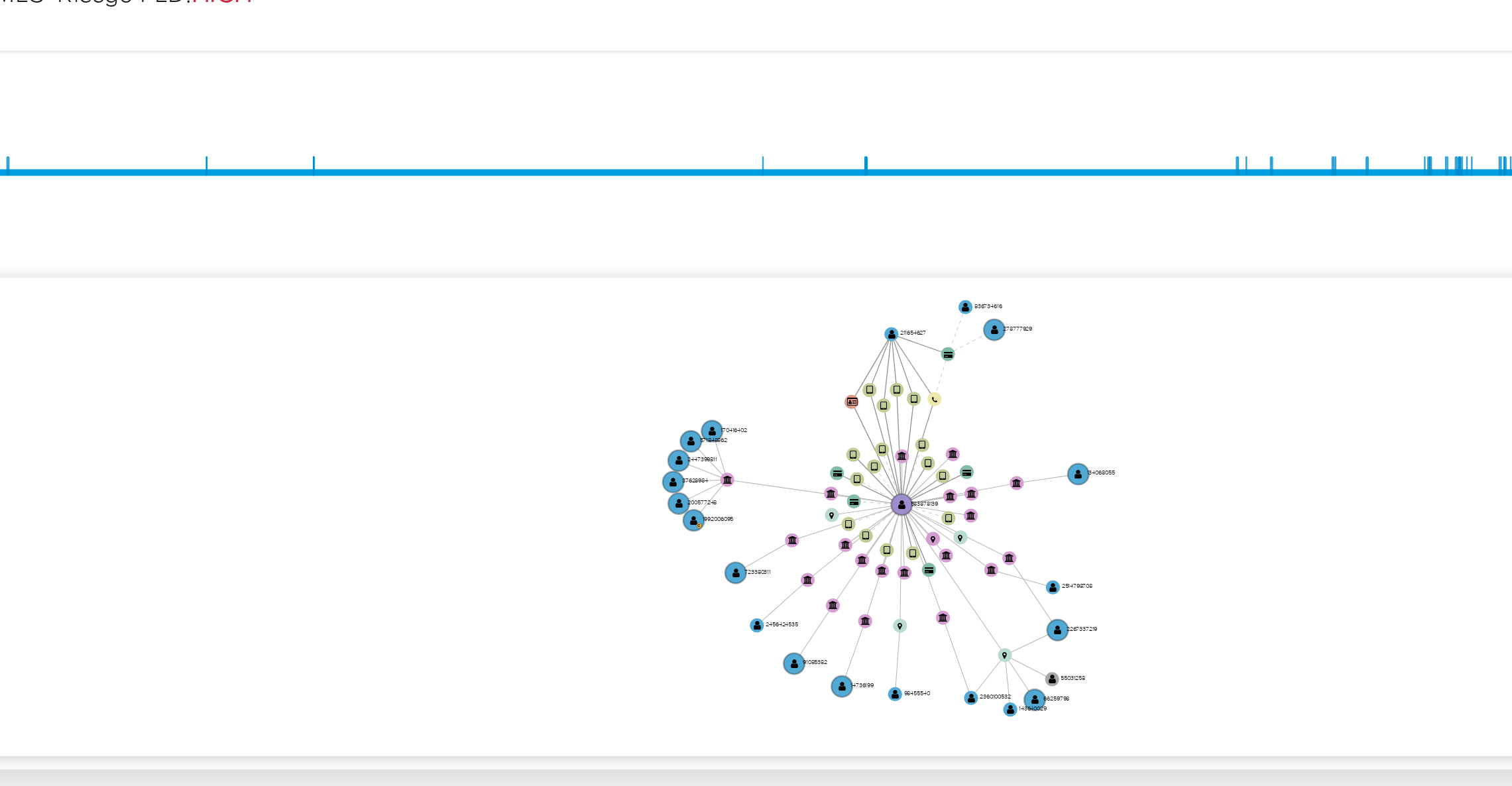
click at [1323, 289] on icon "device-634242cd08813b00184b81ad  user-583878139  583878139 device-64c03d3ad04…" at bounding box center [870, 281] width 1254 height 192
drag, startPoint x: 1307, startPoint y: 236, endPoint x: 1307, endPoint y: 131, distance: 105.0
click at [1308, 236] on icon "device-634242cd08813b00184b81ad  user-583878139  583878139 device-64c03d3ad04…" at bounding box center [870, 281] width 1254 height 192
